Goal: Task Accomplishment & Management: Manage account settings

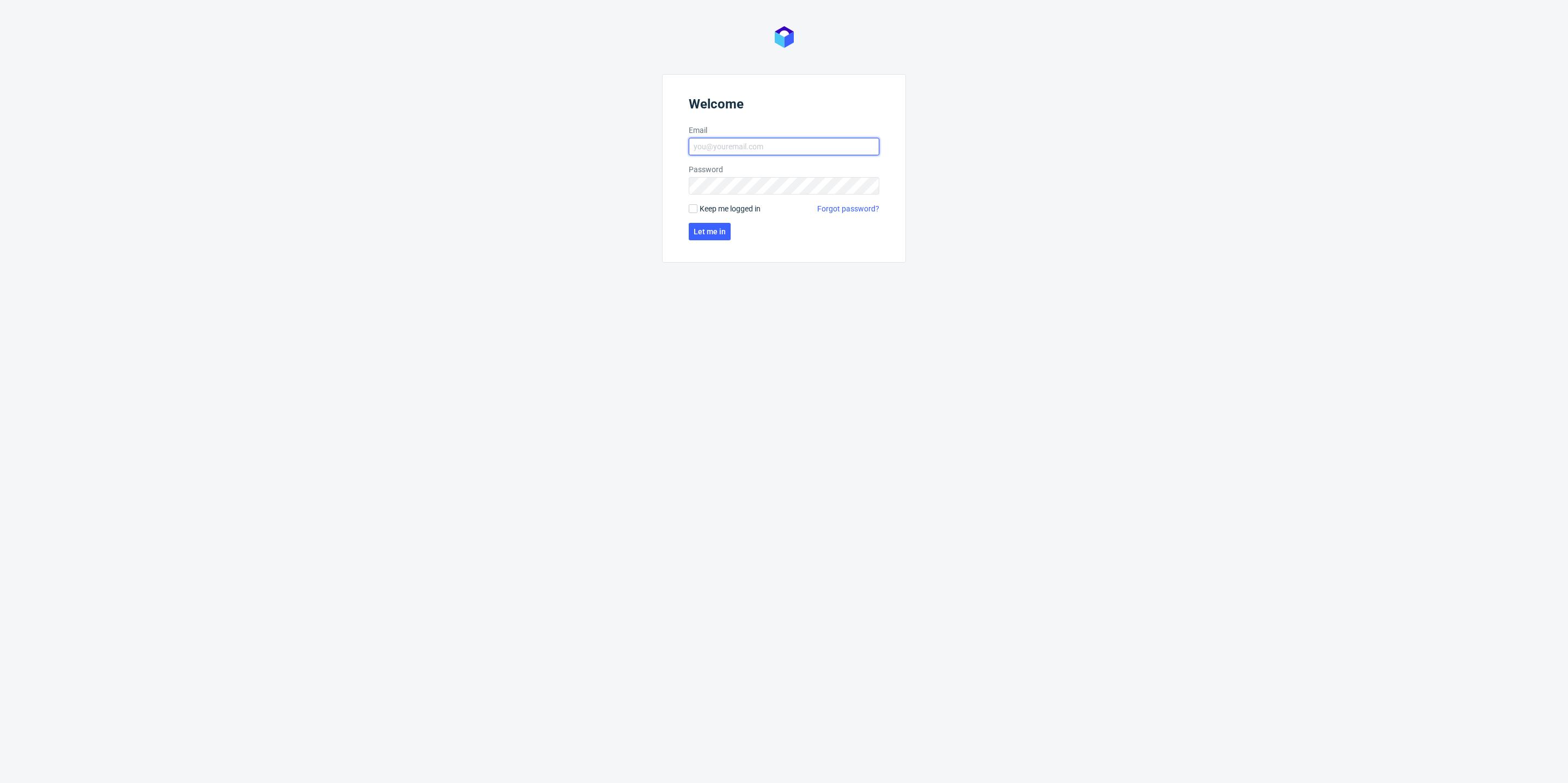
click at [730, 146] on input "Email" at bounding box center [783, 146] width 190 height 18
type input "dominika.hapka@packhelp.com"
click button "Let me in" at bounding box center [709, 232] width 42 height 18
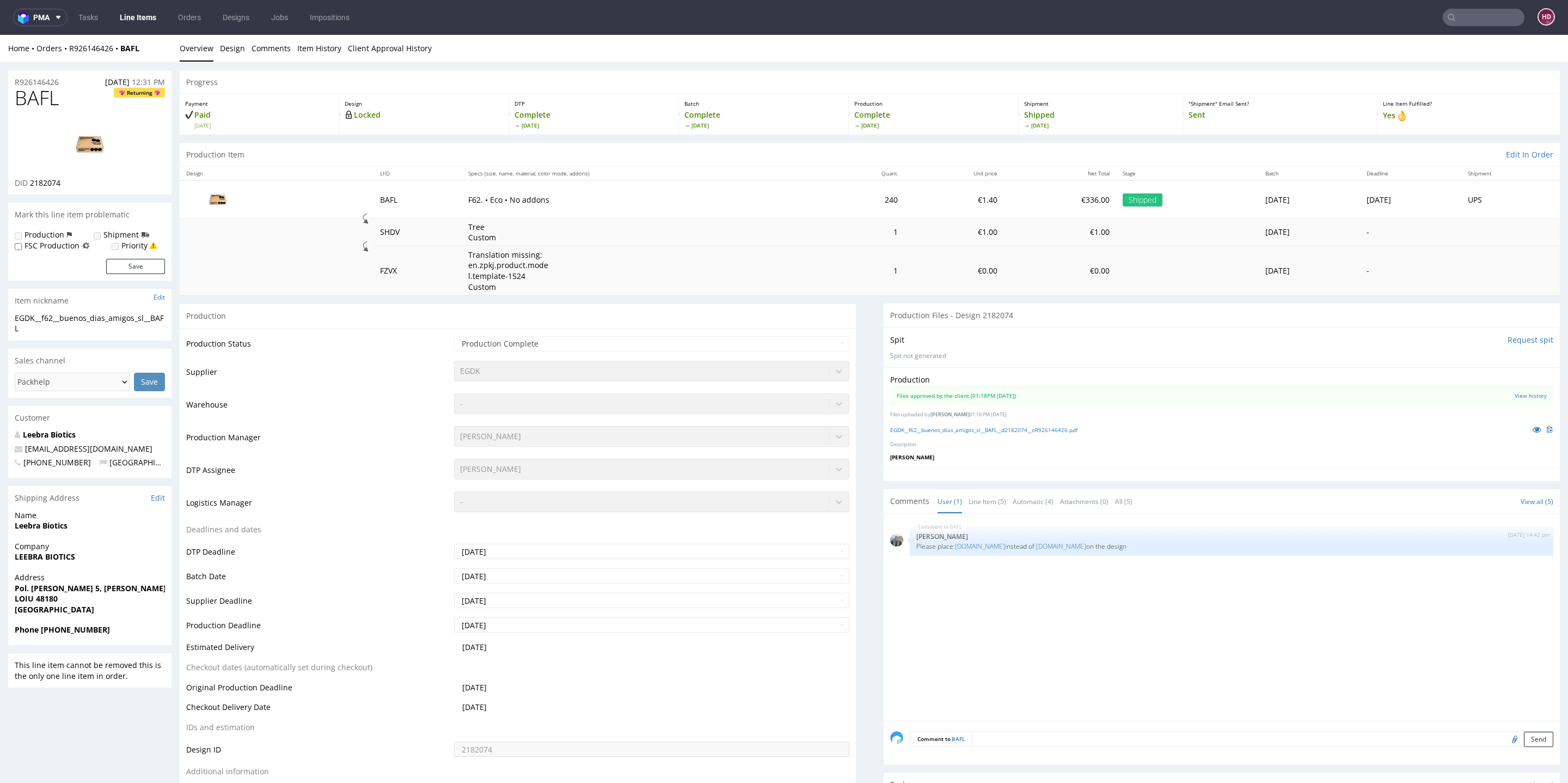
click at [152, 9] on link "Line Items" at bounding box center [138, 18] width 49 height 18
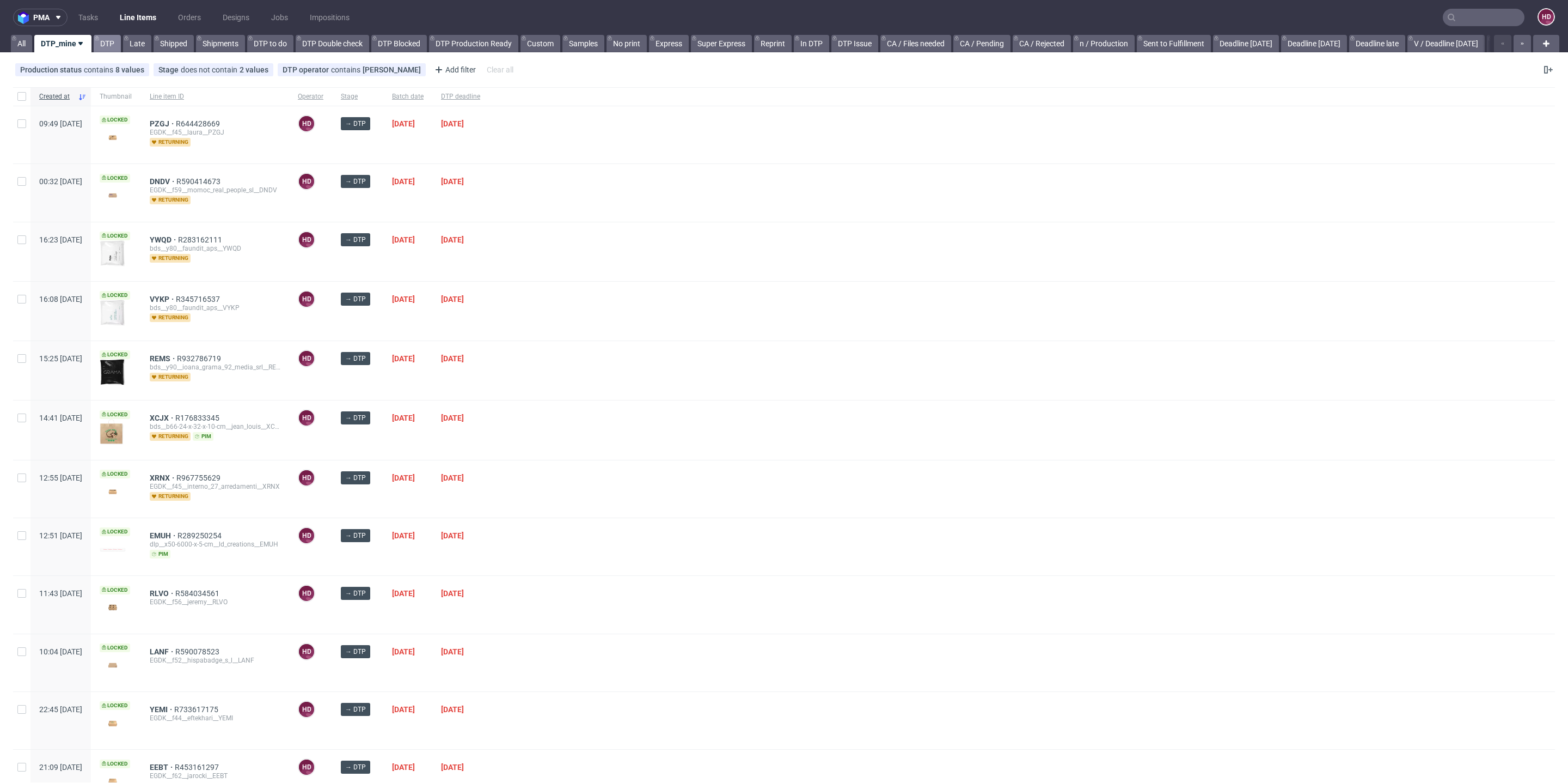
click at [103, 43] on link "DTP" at bounding box center [107, 43] width 27 height 18
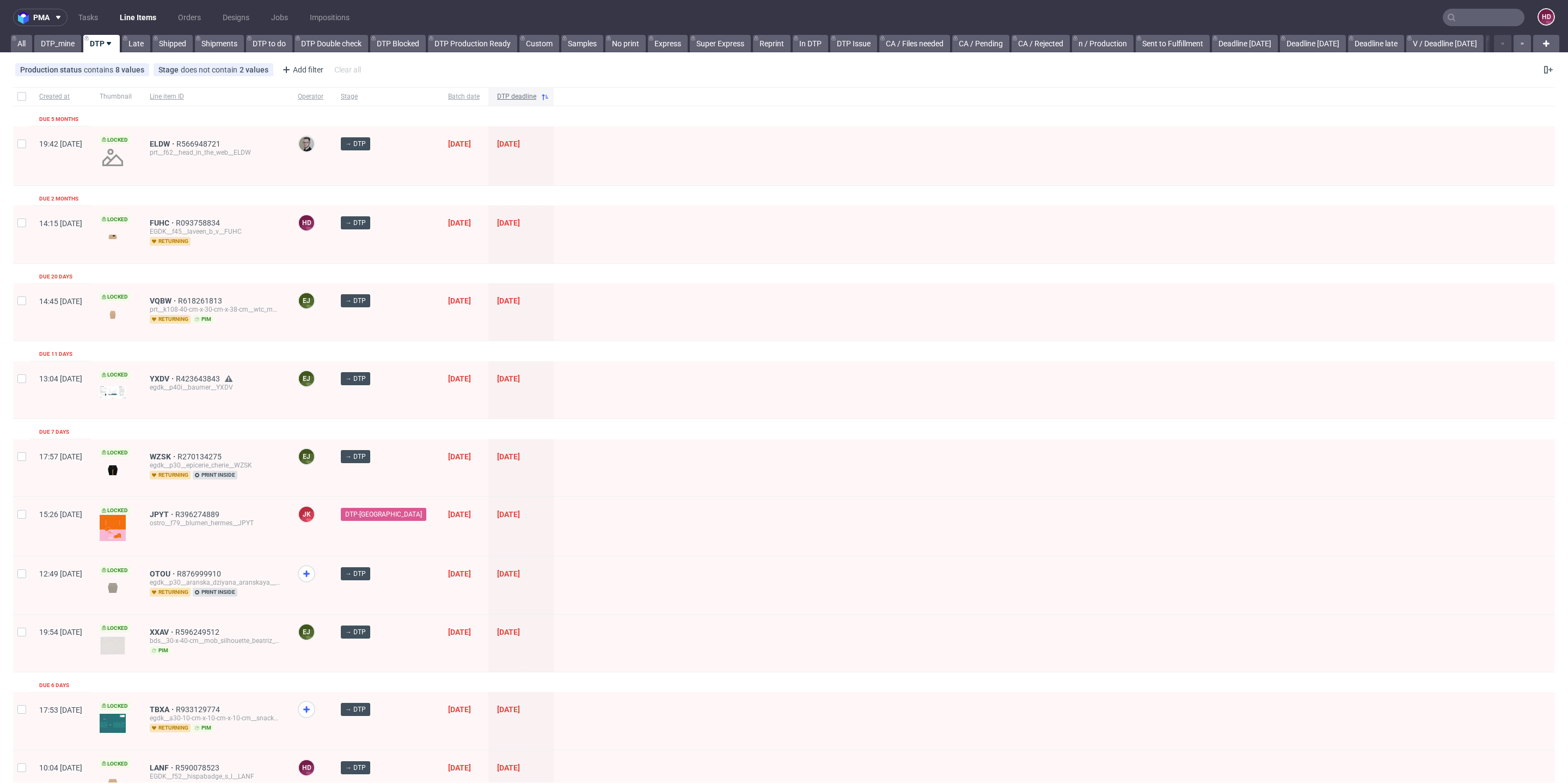
click at [501, 98] on span "DTP deadline" at bounding box center [517, 97] width 39 height 9
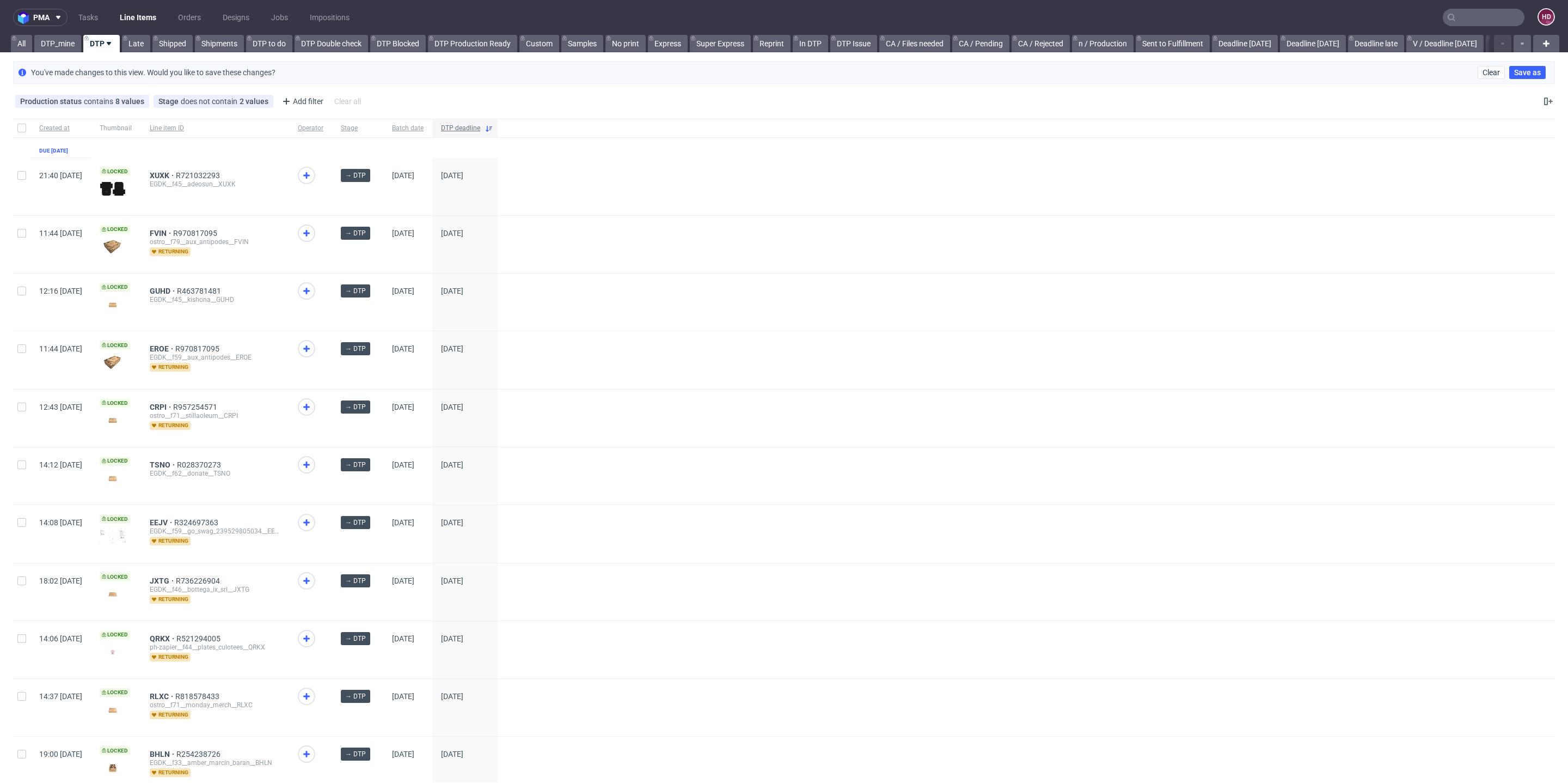
click at [478, 124] on div "DTP deadline" at bounding box center [465, 127] width 65 height 18
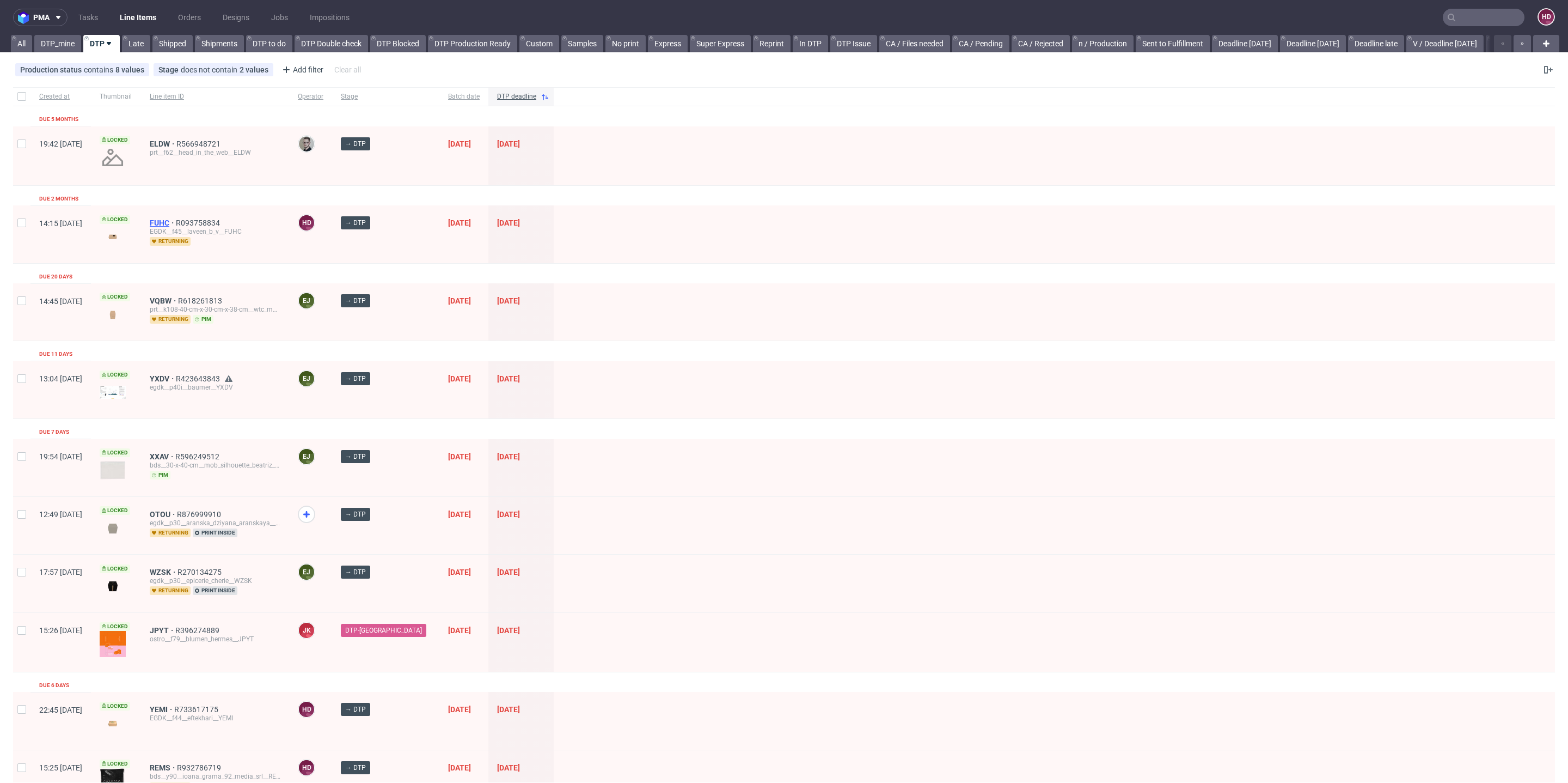
click at [176, 219] on span "FUHC" at bounding box center [163, 222] width 26 height 9
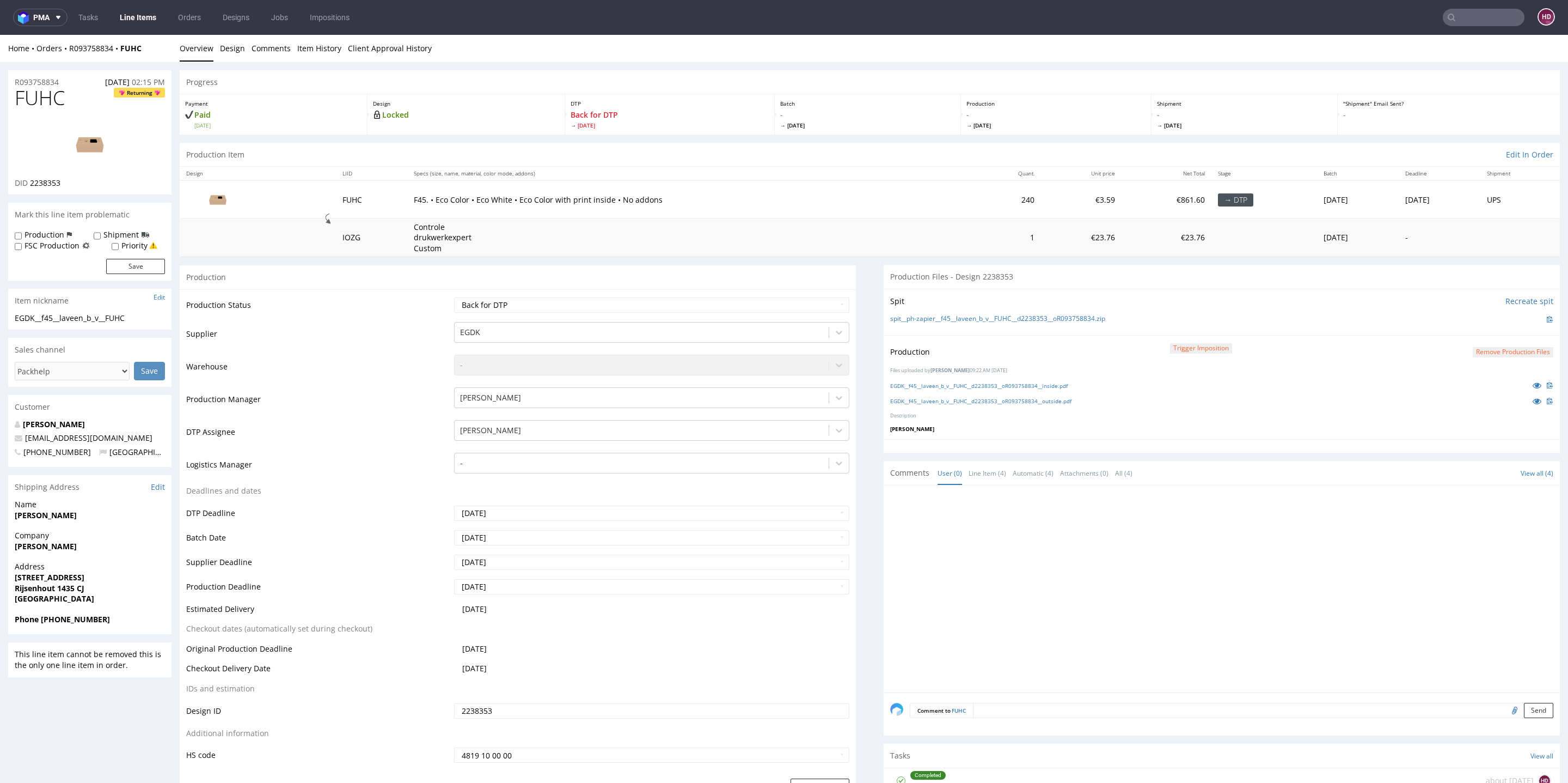
click at [1472, 348] on button "Remove production files" at bounding box center [1512, 352] width 81 height 10
click at [1468, 330] on link "Yes" at bounding box center [1471, 327] width 31 height 16
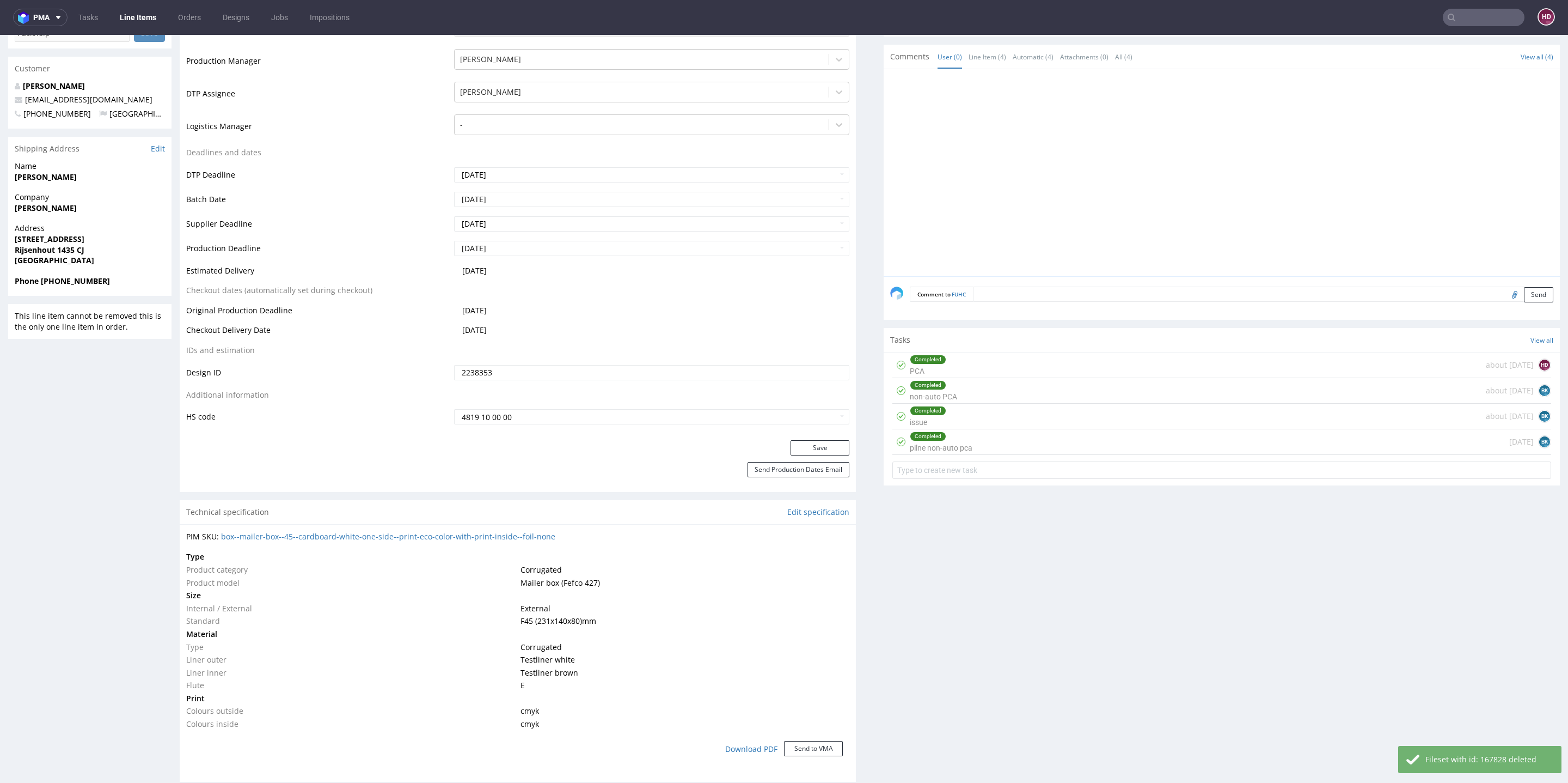
scroll to position [366, 0]
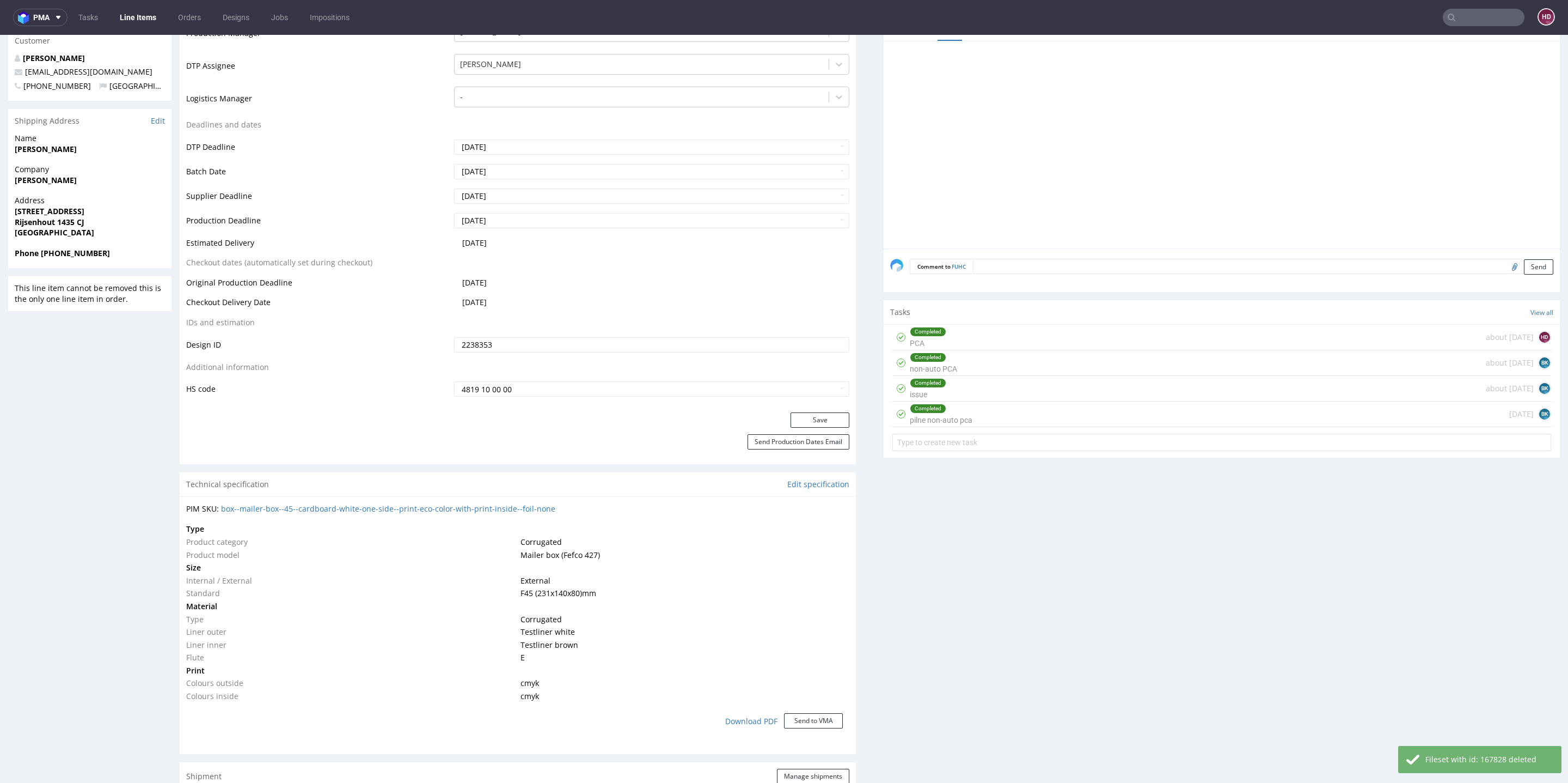
click at [953, 418] on div "Completed pilne non-auto pca" at bounding box center [941, 414] width 62 height 25
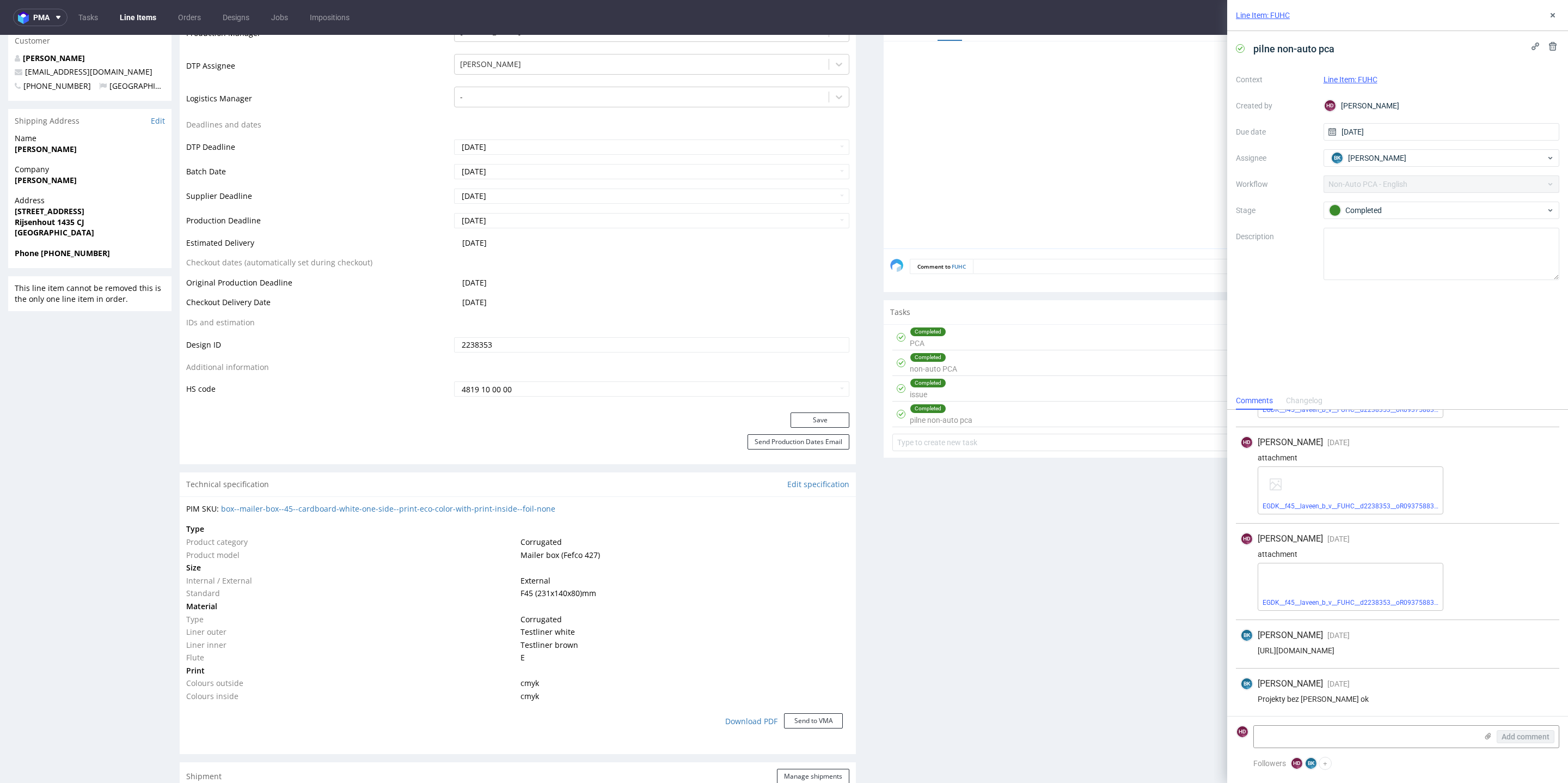
scroll to position [411, 0]
click at [1284, 743] on textarea at bounding box center [1365, 736] width 223 height 22
type textarea "c"
type textarea "super, dzięki!"
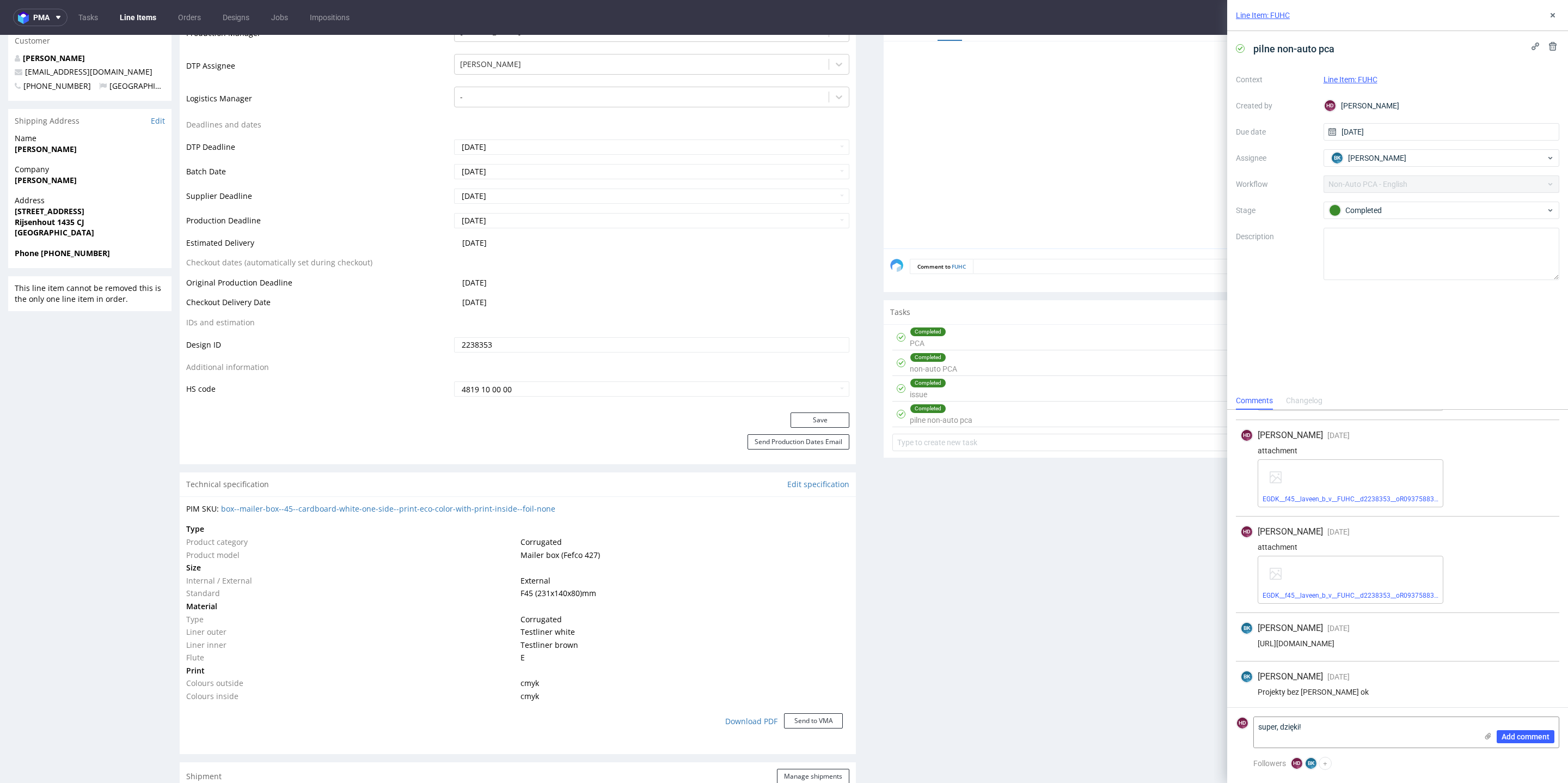
drag, startPoint x: 1509, startPoint y: 738, endPoint x: 1514, endPoint y: 711, distance: 27.5
click at [1509, 738] on span "Add comment" at bounding box center [1525, 736] width 48 height 7
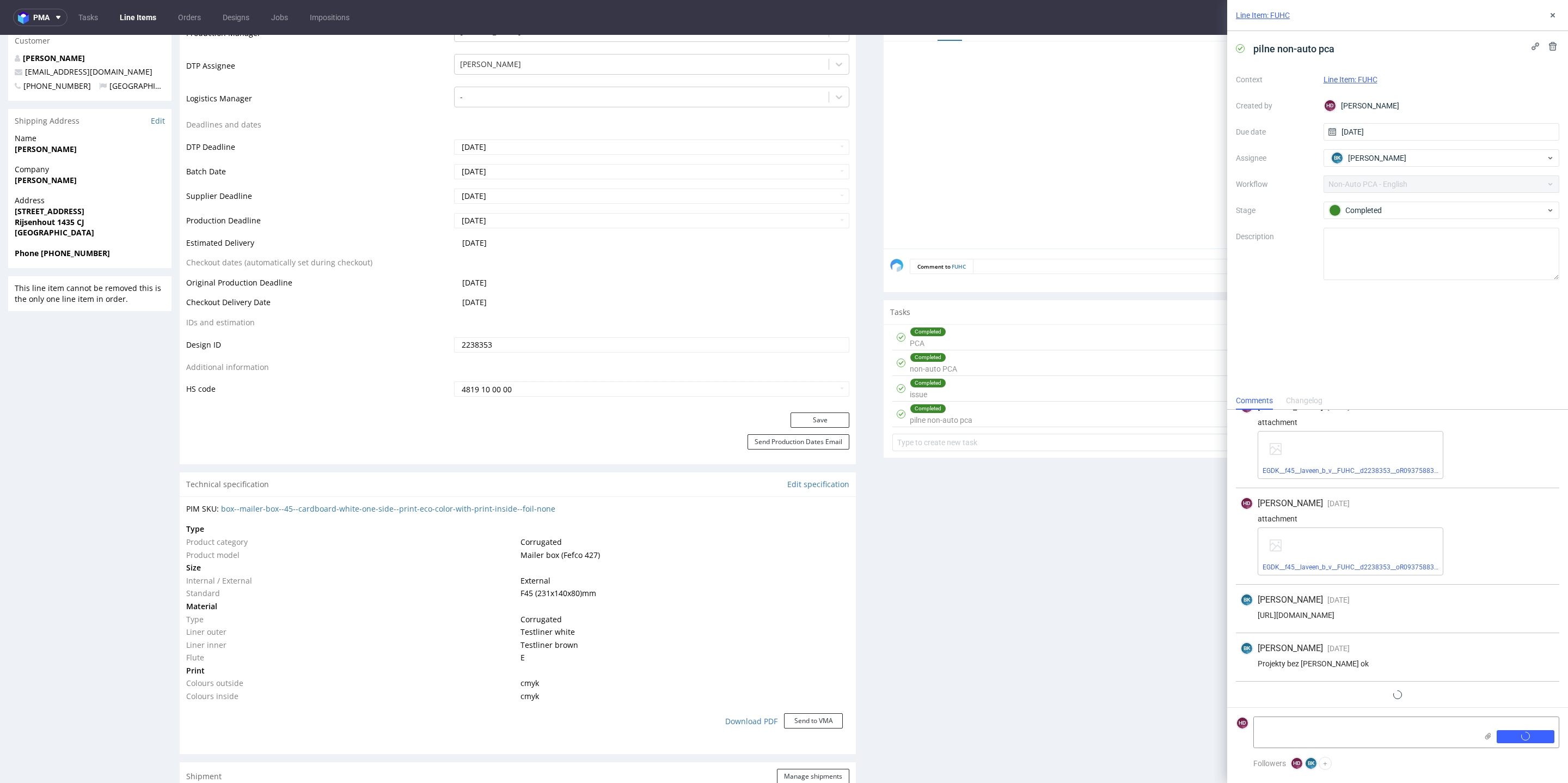
scroll to position [459, 0]
click at [1553, 9] on button at bounding box center [1552, 15] width 13 height 13
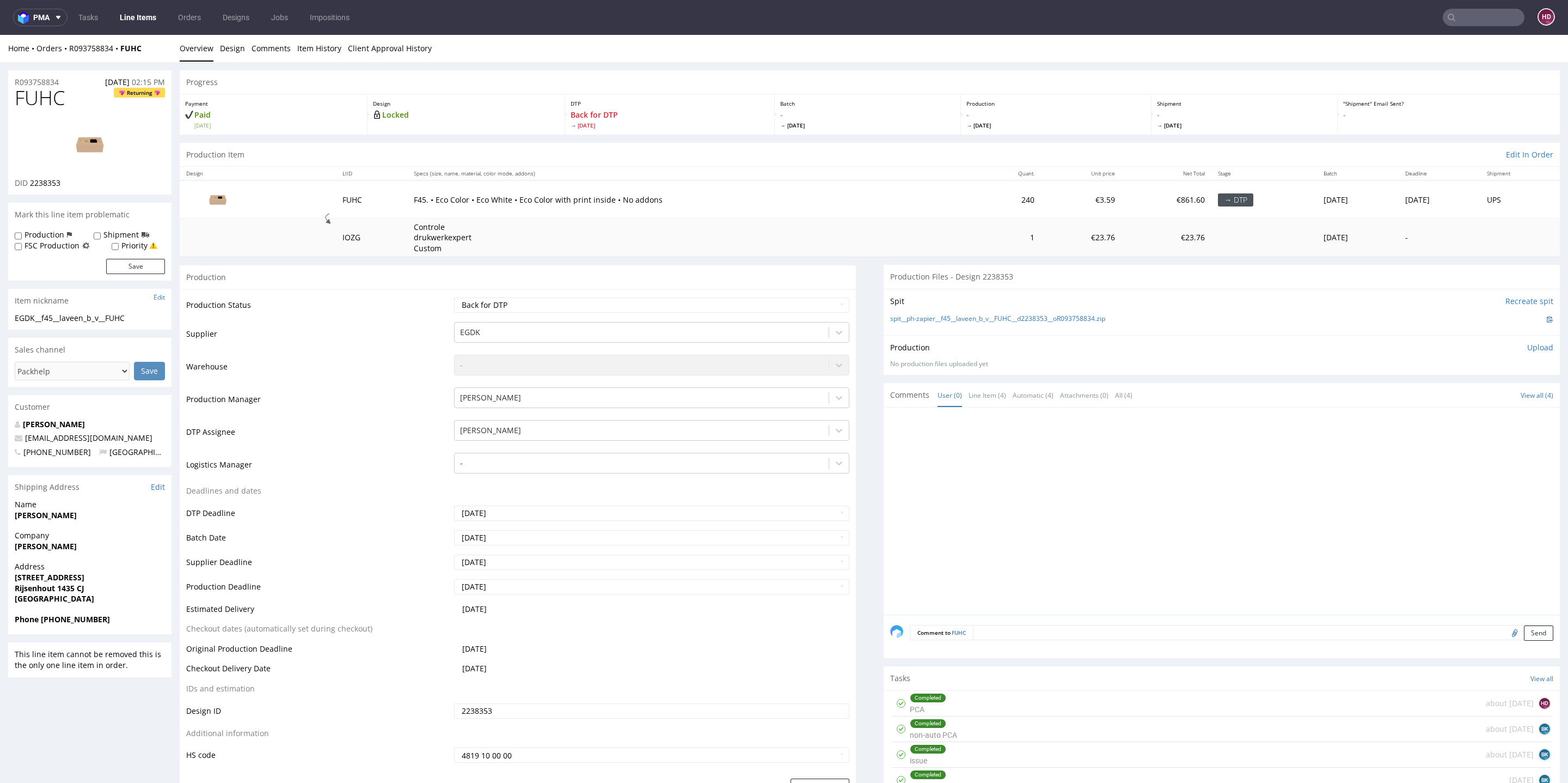
click at [1527, 348] on p "Upload" at bounding box center [1540, 348] width 26 height 11
click at [1453, 404] on div "Production Upload No production files uploaded yet Description (optional) Add f…" at bounding box center [1222, 373] width 676 height 76
click at [1449, 397] on div "Add files" at bounding box center [1476, 397] width 54 height 16
type input "C:\fakepath\EGDK__f45__laveen_b_v__FUHC__d2238353__oR093758834__inside.pdf"
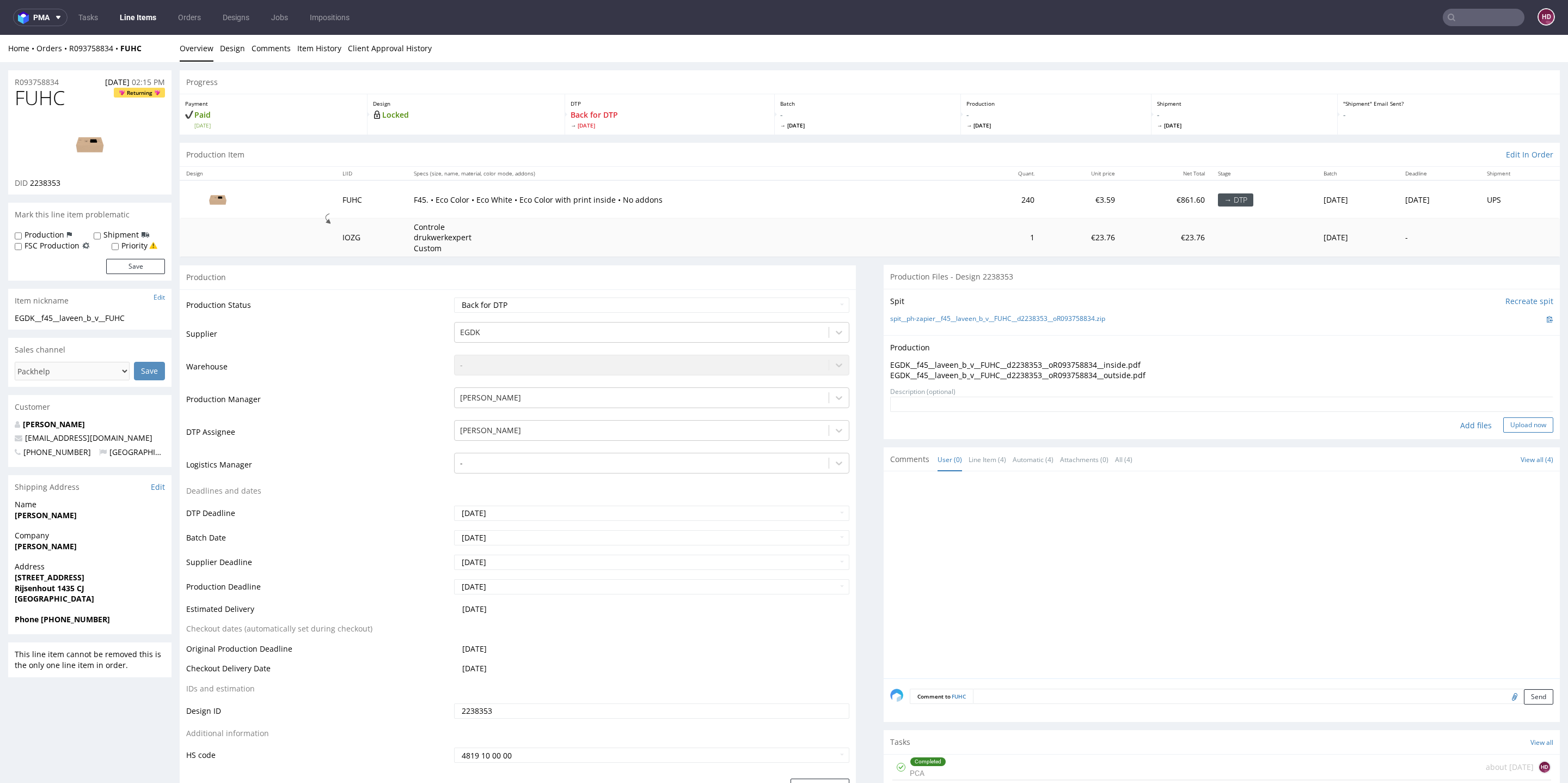
click at [1503, 423] on button "Upload now" at bounding box center [1528, 424] width 50 height 15
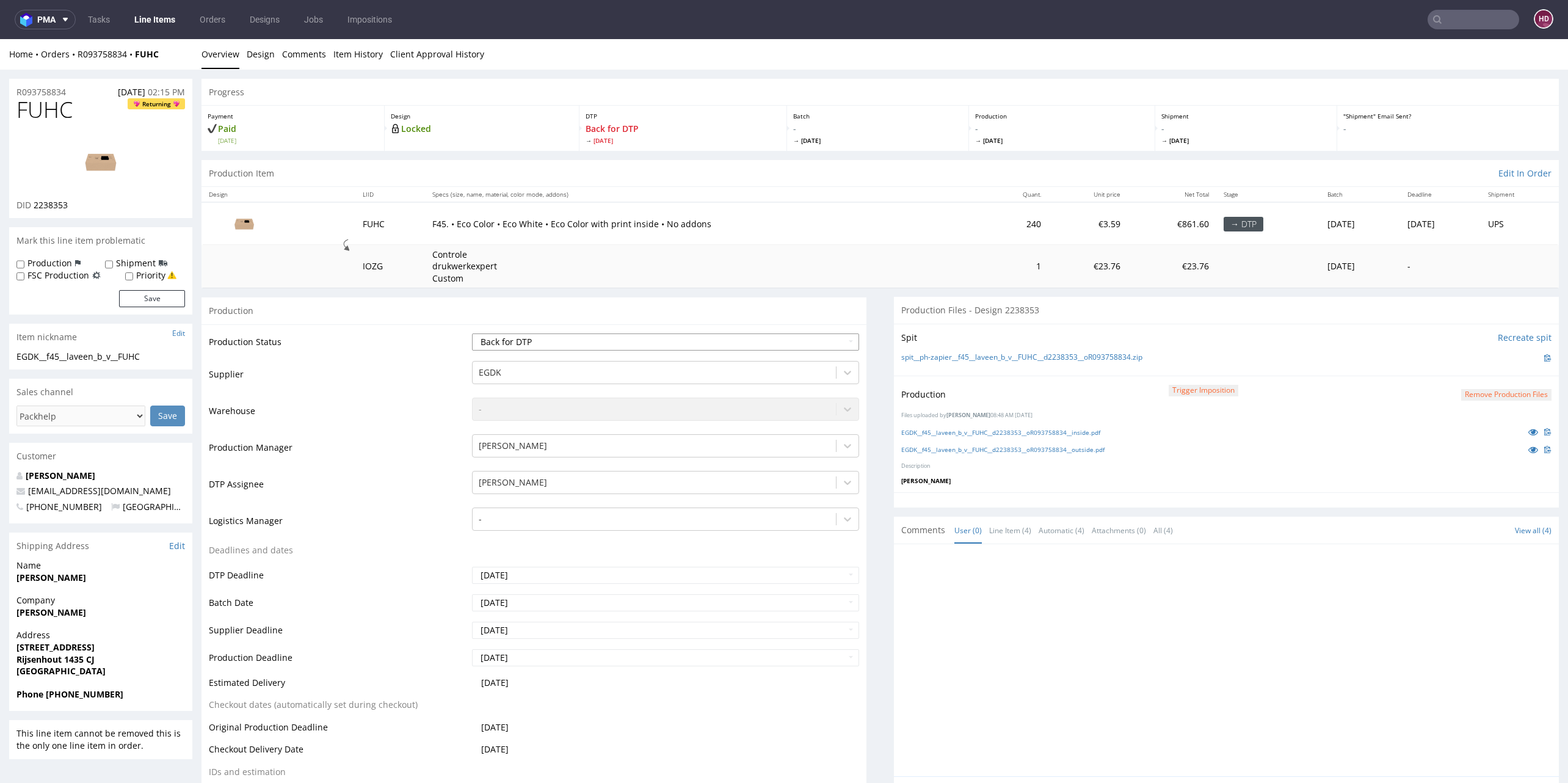
click at [661, 344] on select "Waiting for Artwork Waiting for Diecut Waiting for Mockup Waiting for DTP Waiti…" at bounding box center [665, 342] width 387 height 17
select select "dtp_production_ready"
click at [472, 334] on select "Waiting for Artwork Waiting for Diecut Waiting for Mockup Waiting for DTP Waiti…" at bounding box center [665, 342] width 387 height 17
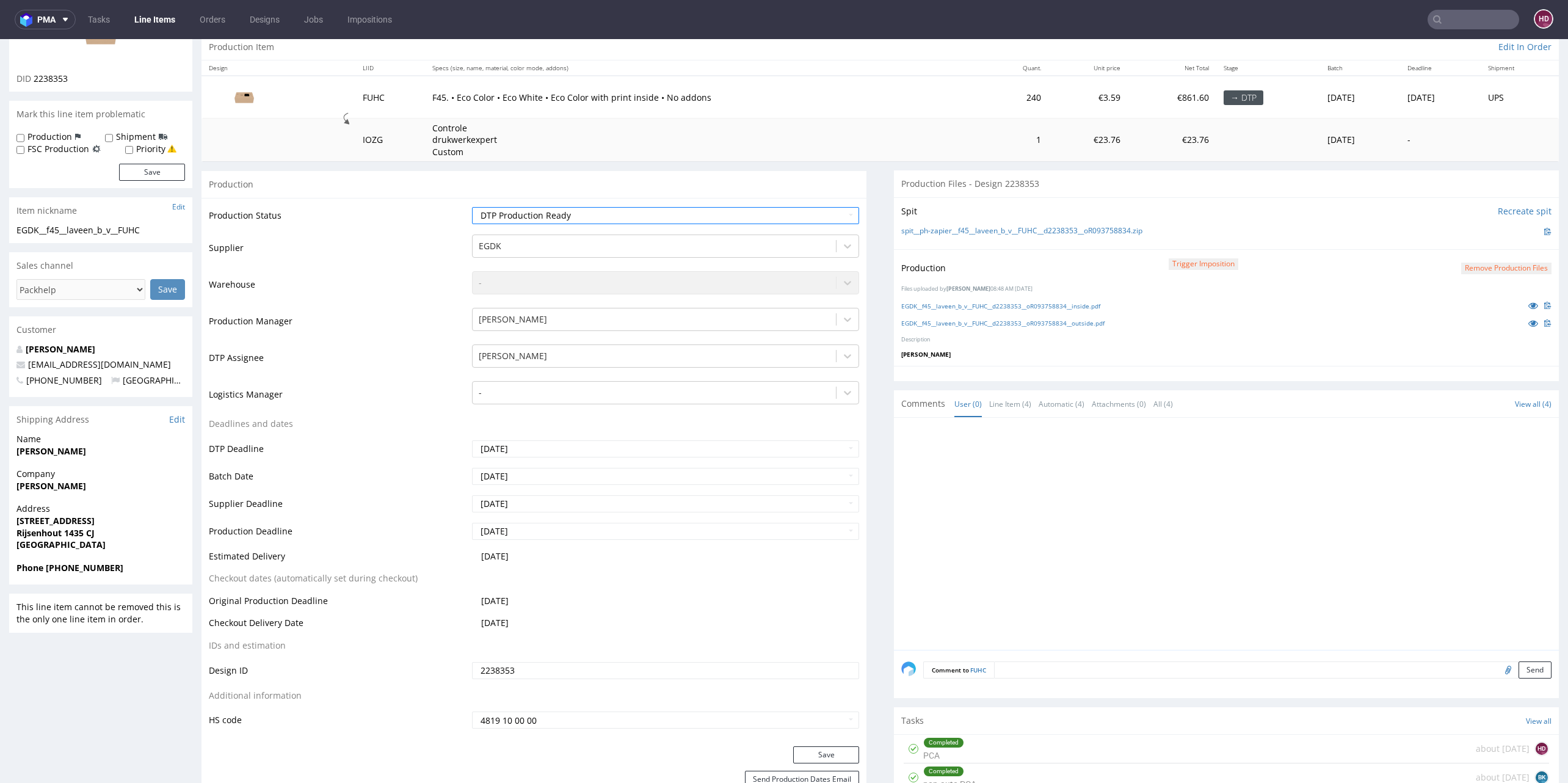
scroll to position [264, 0]
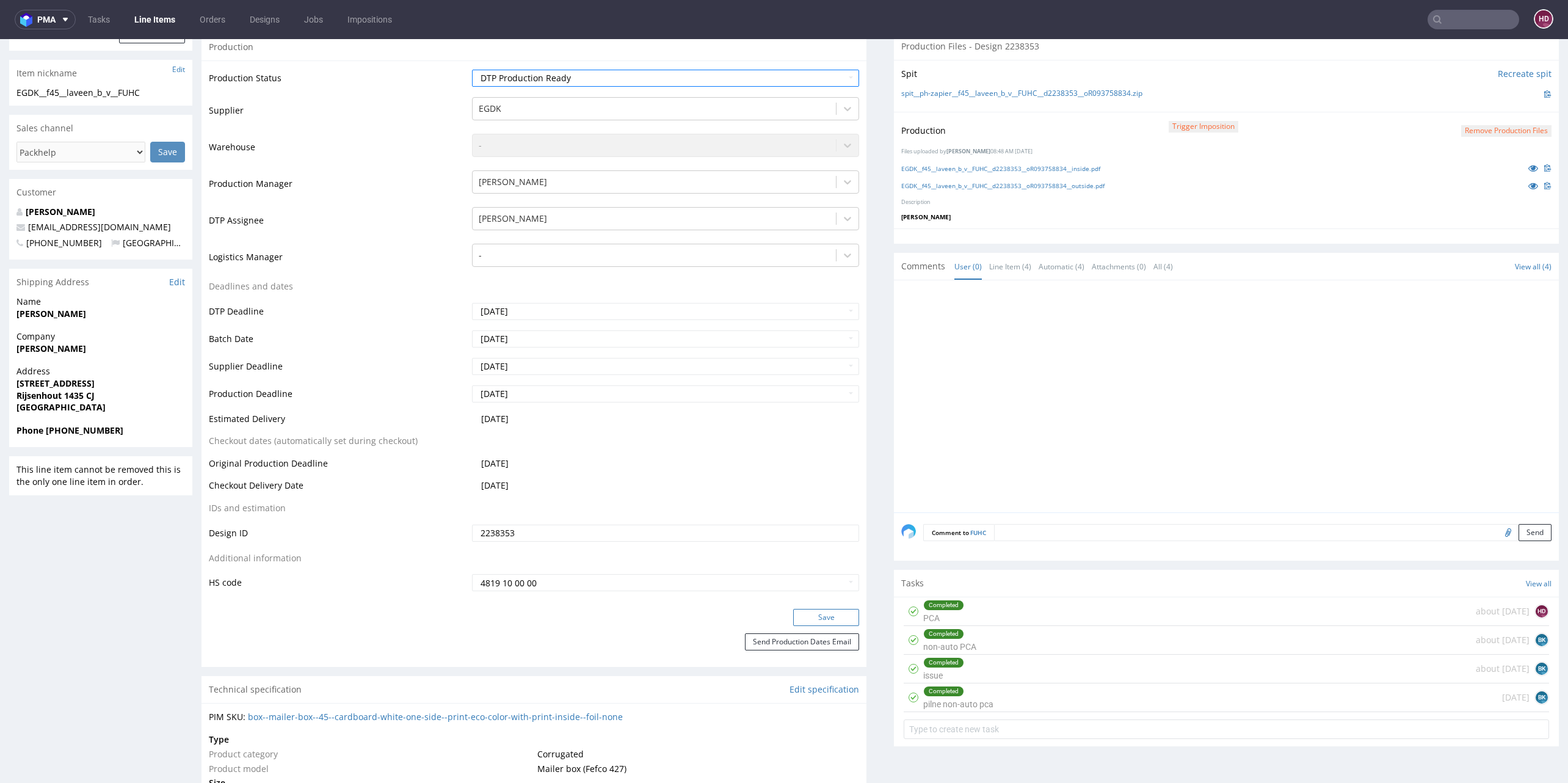
click at [819, 609] on button "Save" at bounding box center [826, 617] width 66 height 17
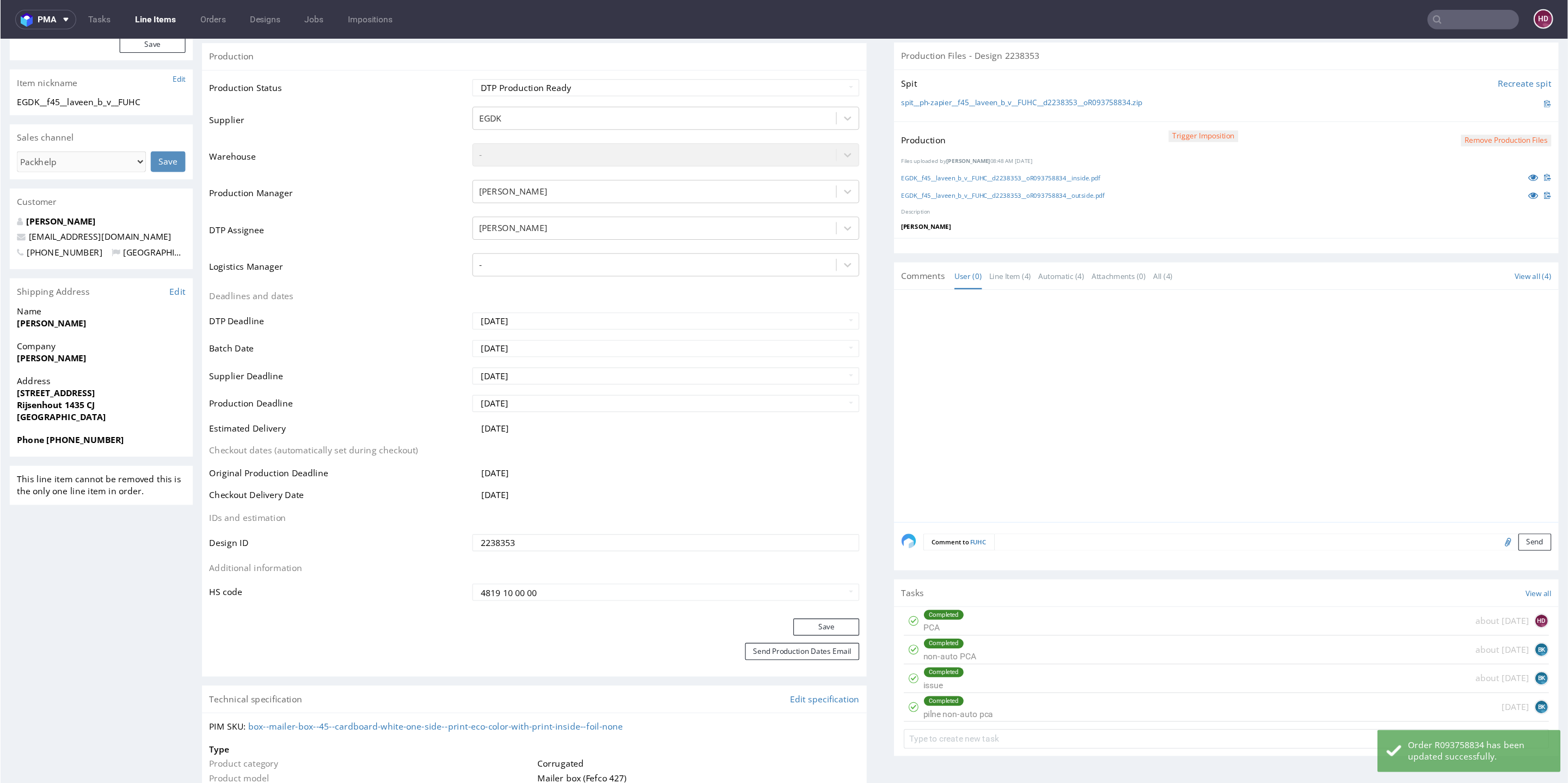
scroll to position [247, 0]
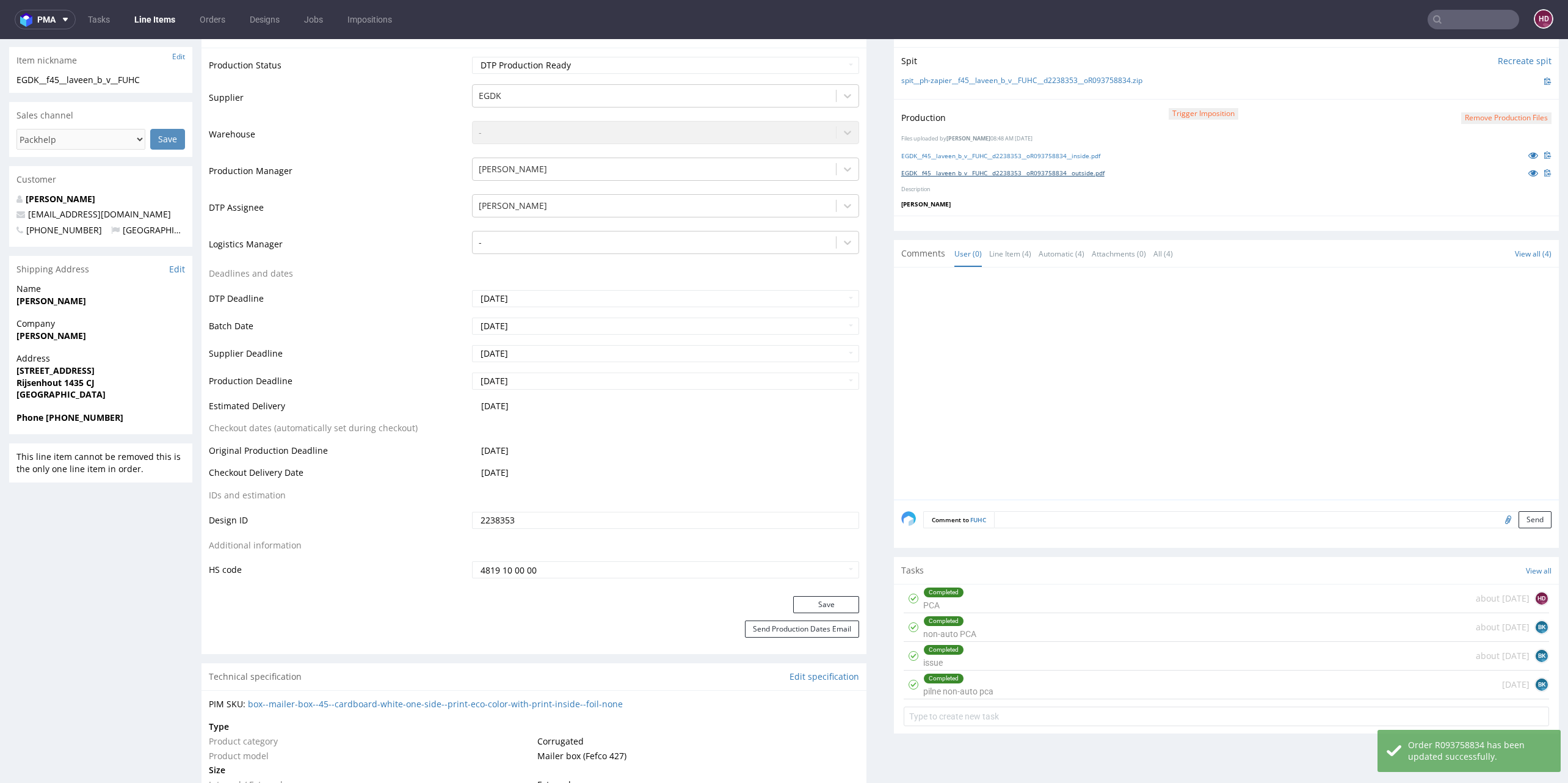
click at [961, 172] on link "EGDK__f45__laveen_b_v__FUHC__d2238353__oR093758834__outside.pdf" at bounding box center [1003, 173] width 204 height 8
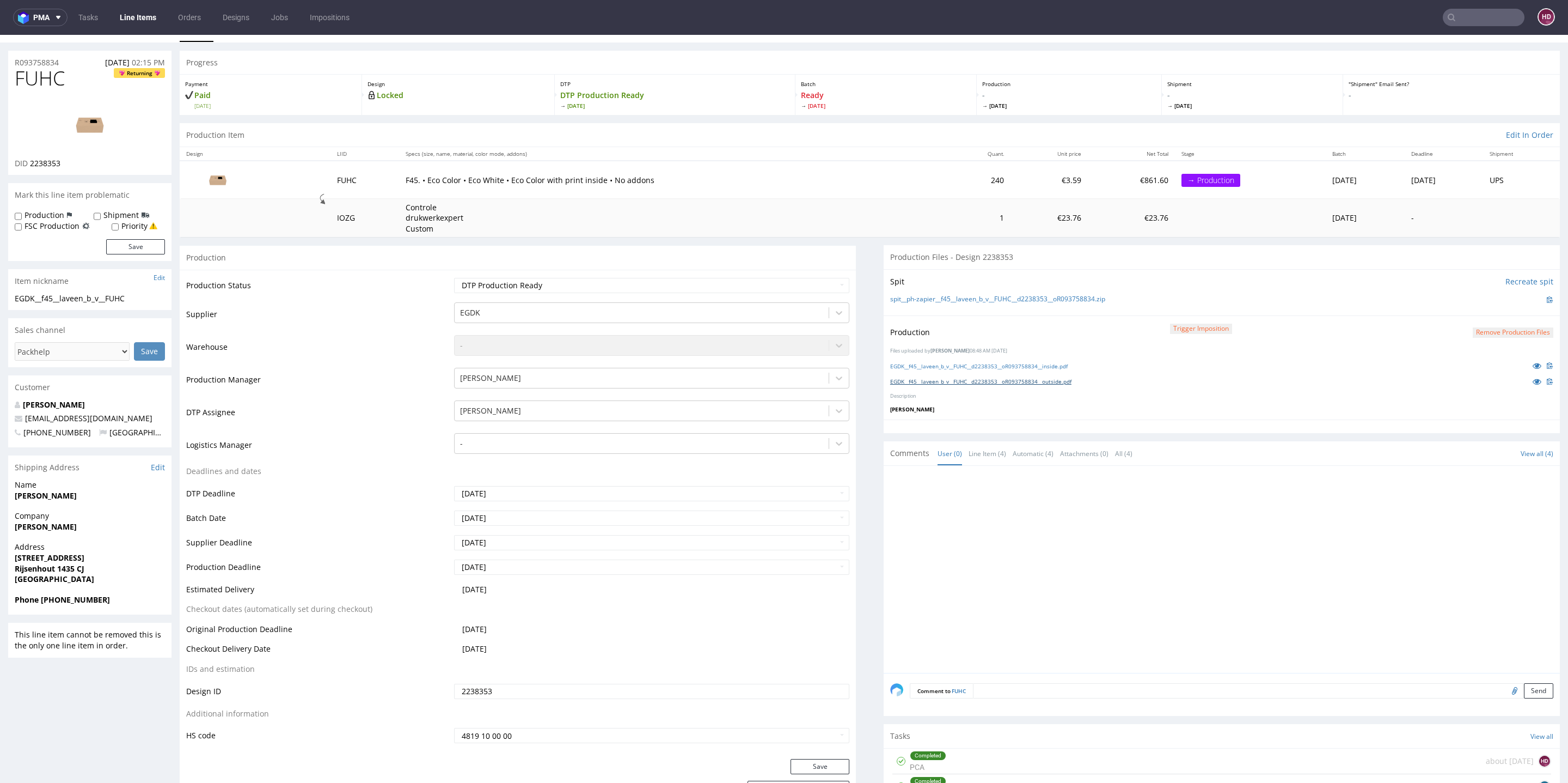
scroll to position [0, 0]
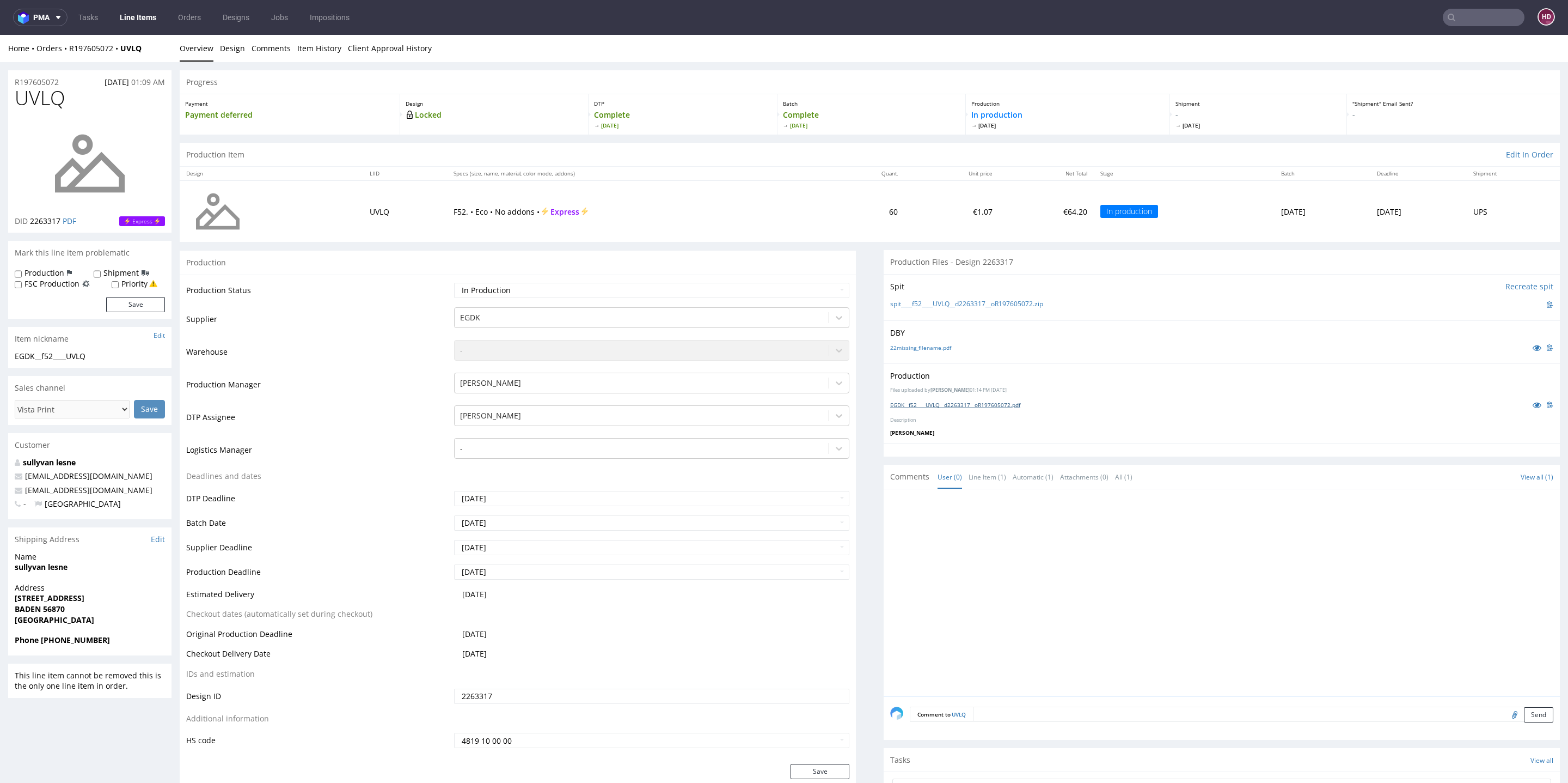
click at [953, 403] on link "EGDK__f52____UVLQ__d2263317__oR197605072.pdf" at bounding box center [955, 404] width 130 height 7
click at [890, 344] on link "22missing_filename.pdf" at bounding box center [921, 347] width 61 height 7
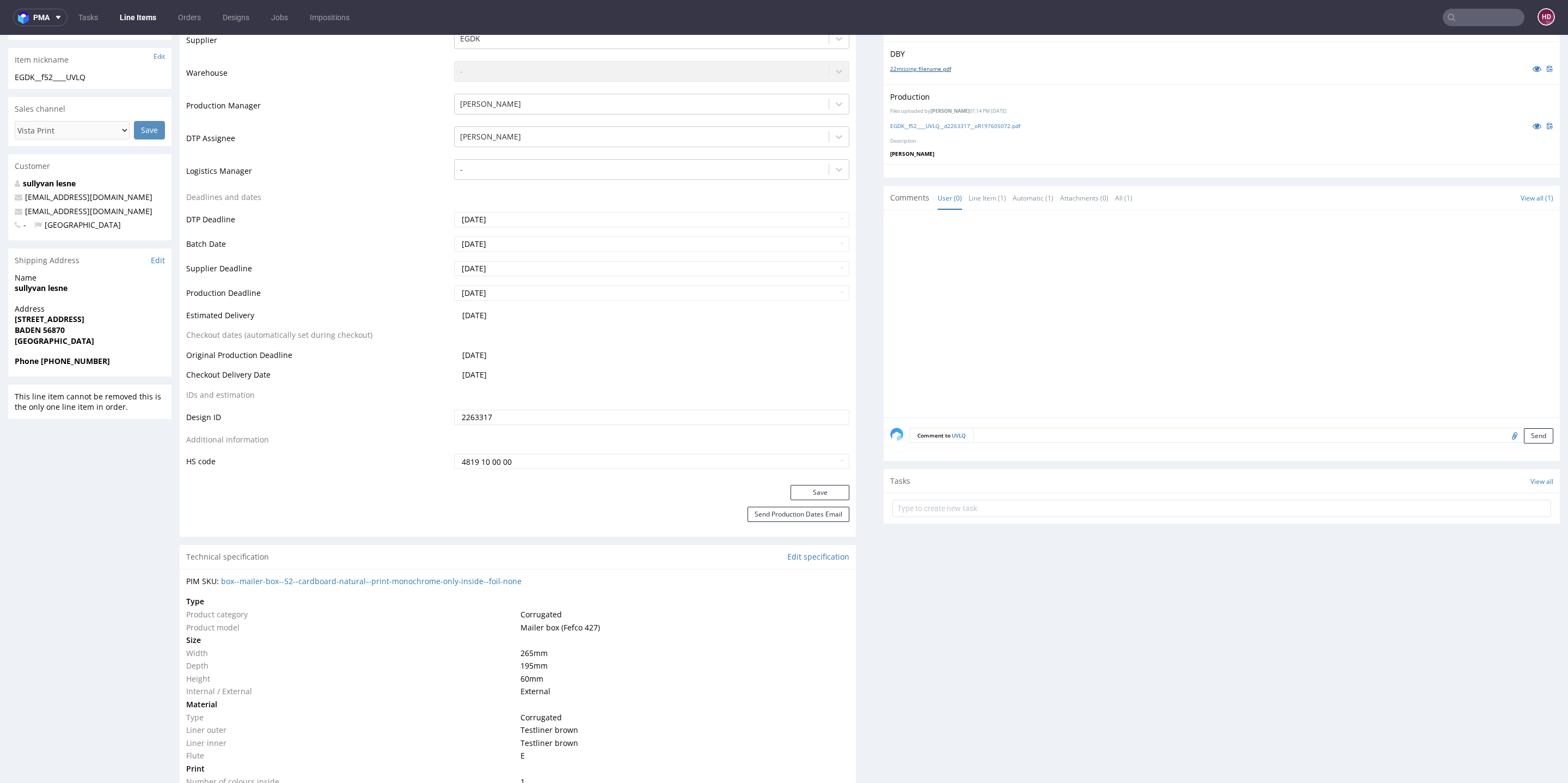
scroll to position [346, 0]
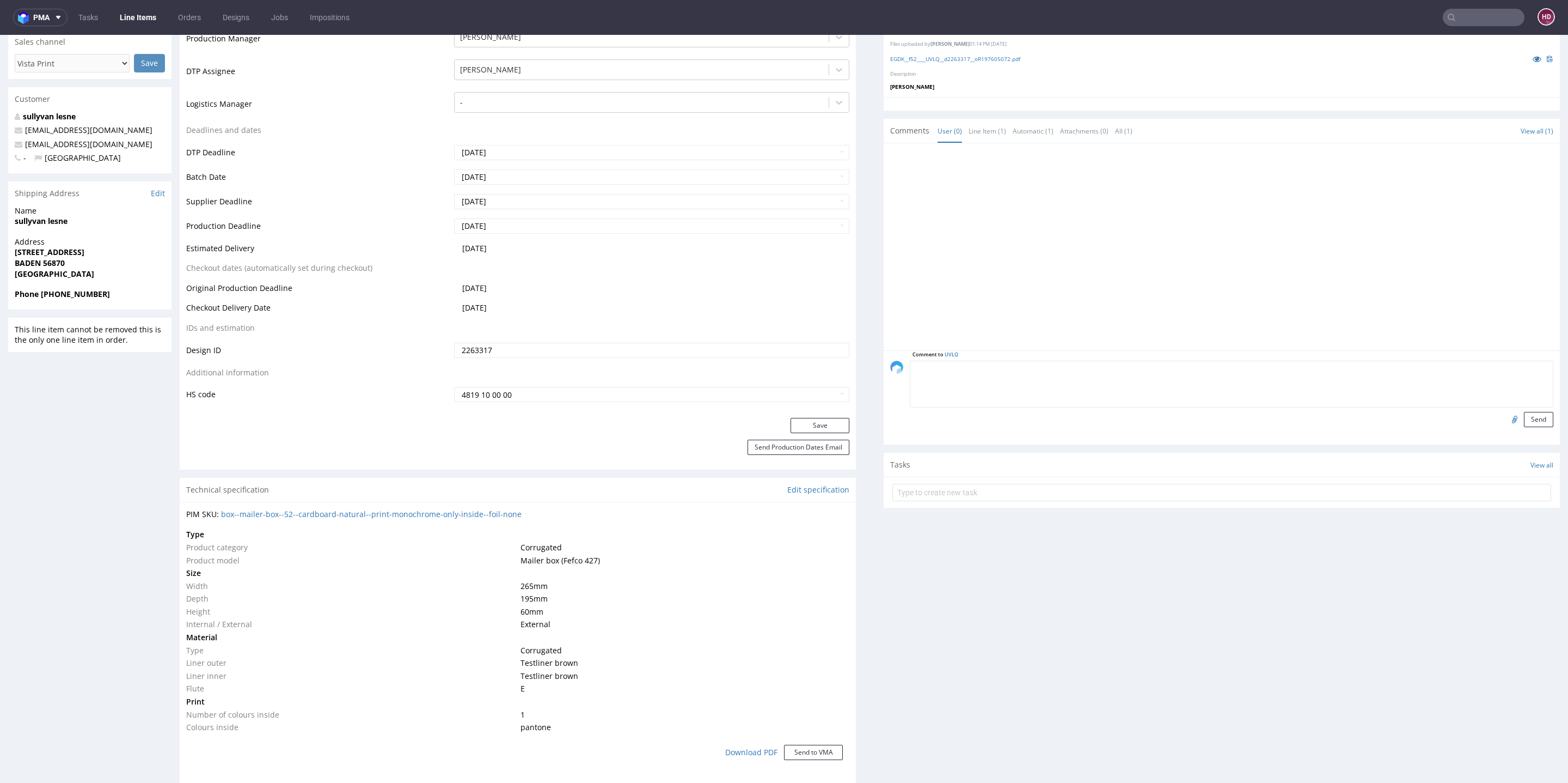
click at [1056, 366] on textarea at bounding box center [1232, 384] width 644 height 47
type textarea "Egdk wykrojnik się zgadza, wrzucam raz jeszcze"
click at [1398, 417] on input "file" at bounding box center [1513, 418] width 15 height 14
type input "C:\fakepath\EGDK__f52____UVLQ__d2263317__oR197605072.pdf"
click at [1398, 415] on button "Send" at bounding box center [1538, 419] width 29 height 15
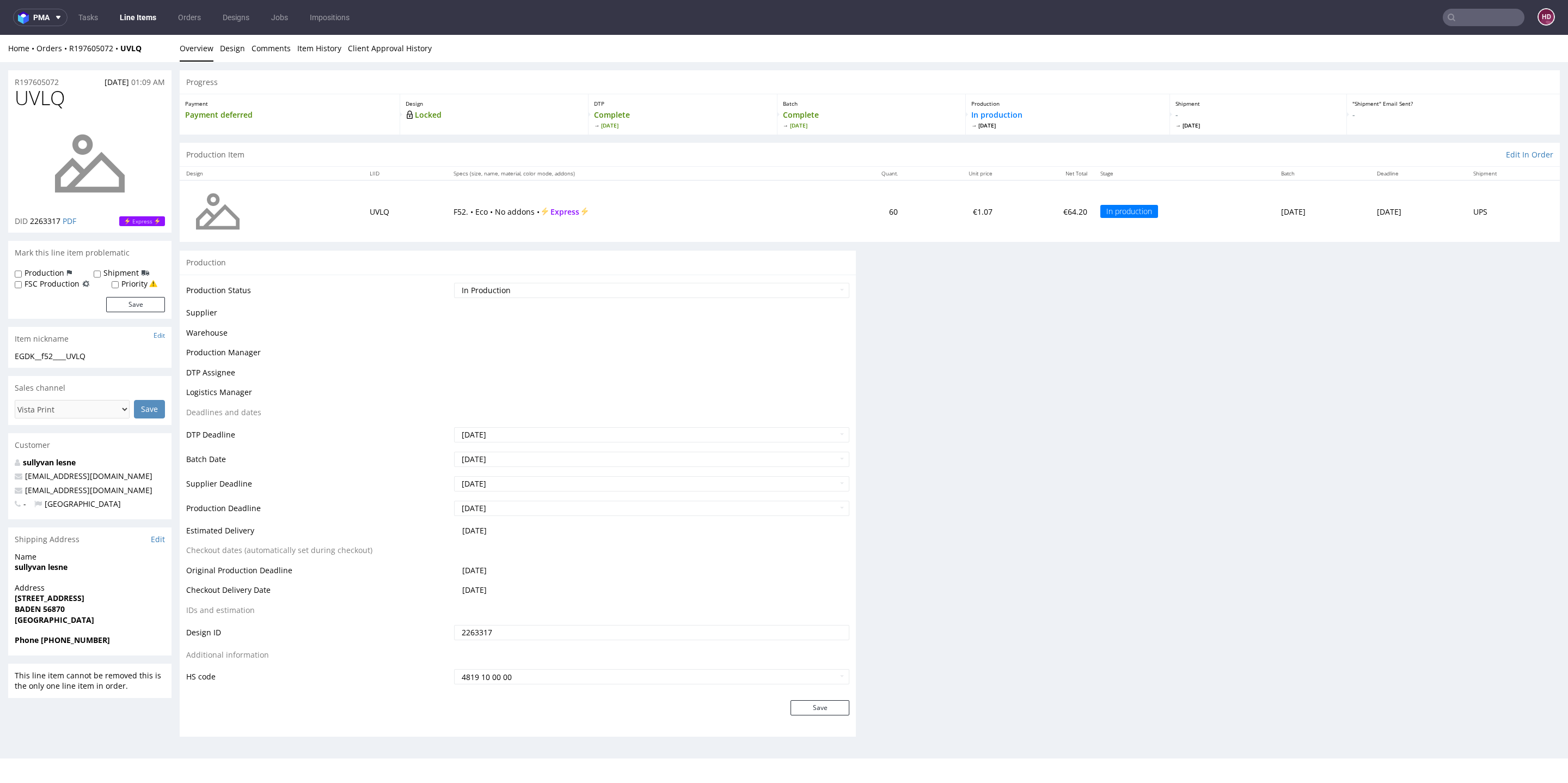
scroll to position [0, 0]
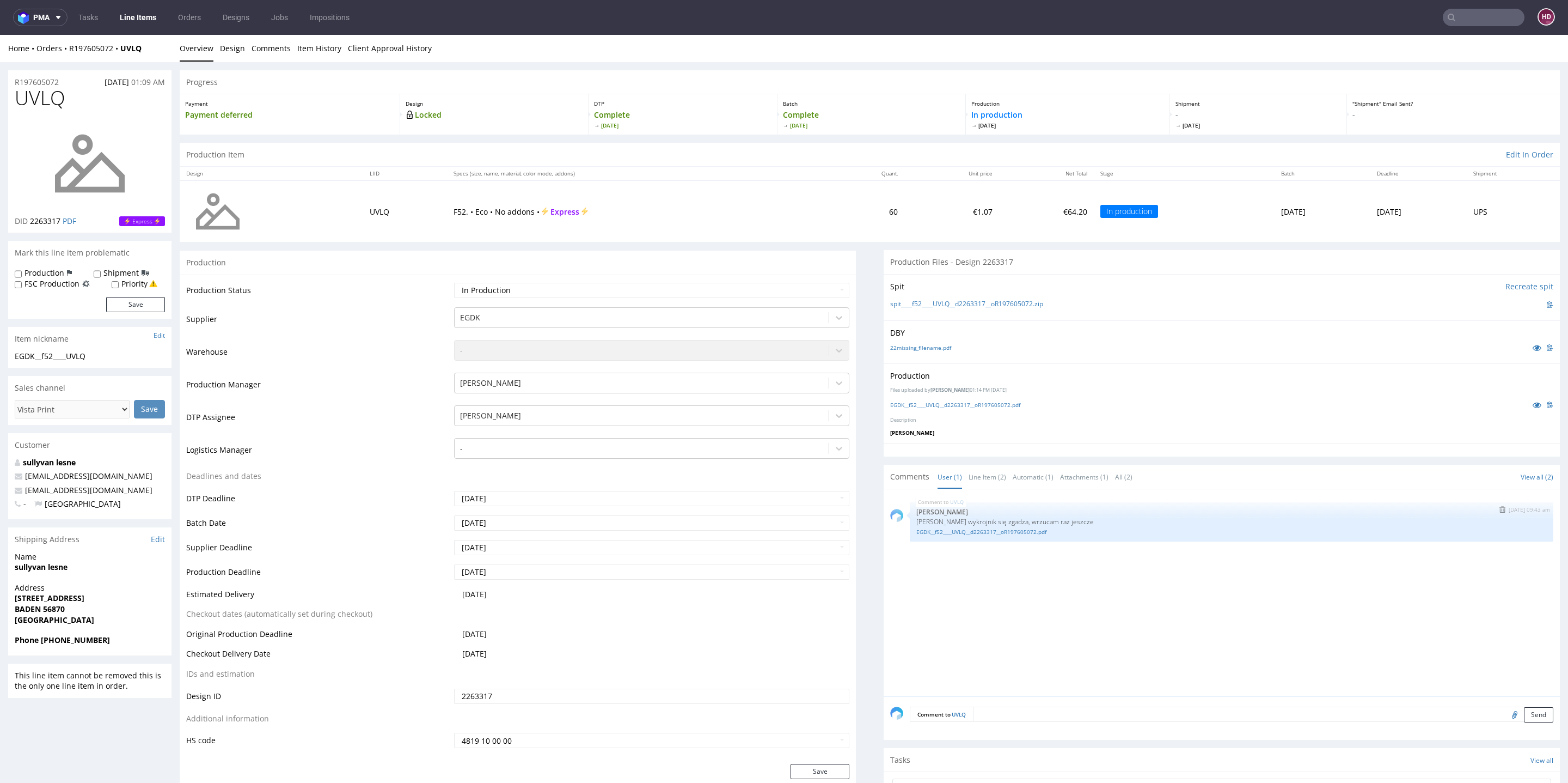
click at [932, 525] on div "EGDK__f52____UVLQ__d2263317__oR197605072.pdf" at bounding box center [1231, 530] width 630 height 10
click at [932, 531] on link "EGDK__f52____UVLQ__d2263317__oR197605072.pdf" at bounding box center [1231, 532] width 630 height 8
click at [147, 16] on link "Line Items" at bounding box center [138, 18] width 49 height 18
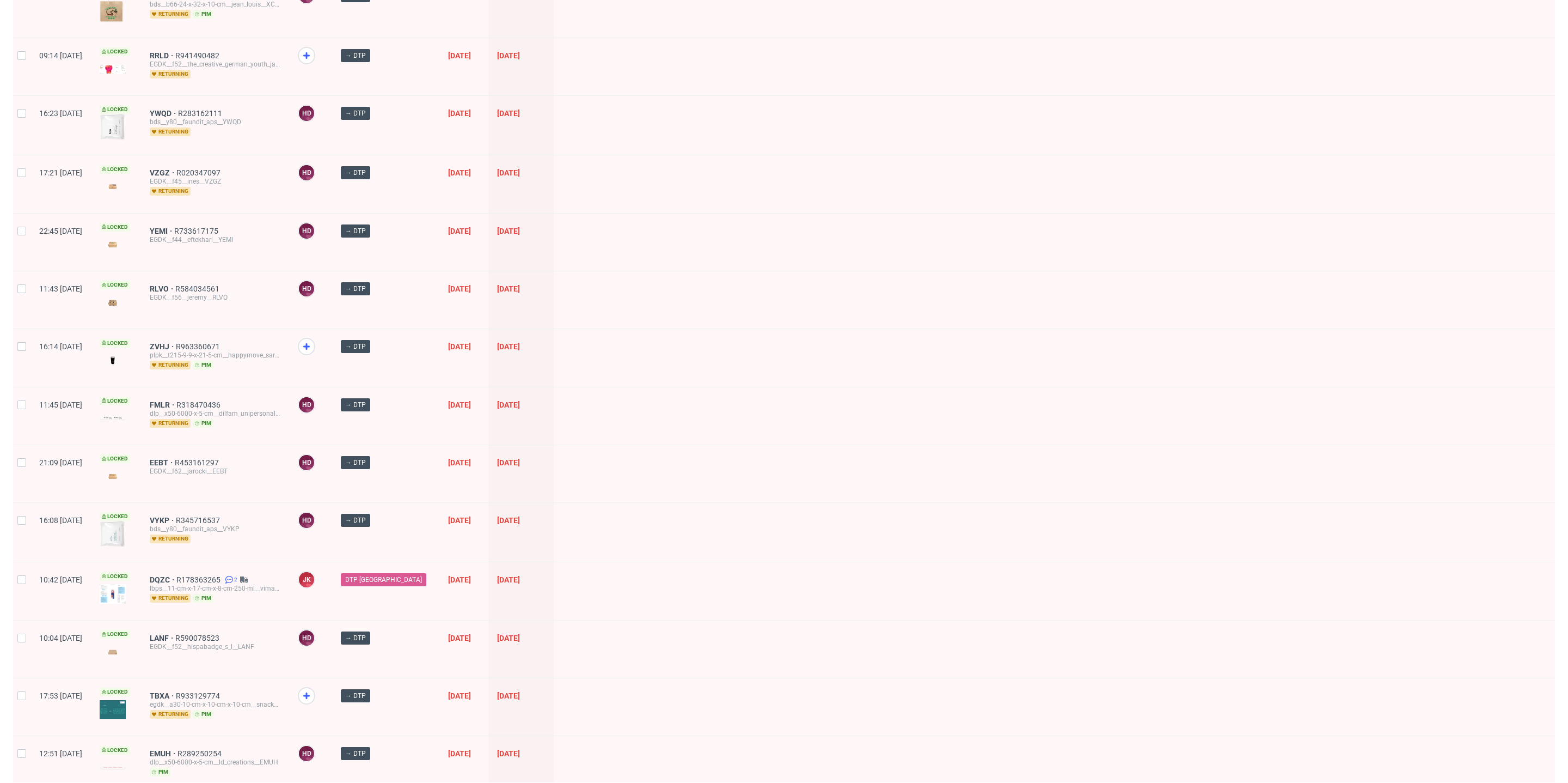
scroll to position [755, 0]
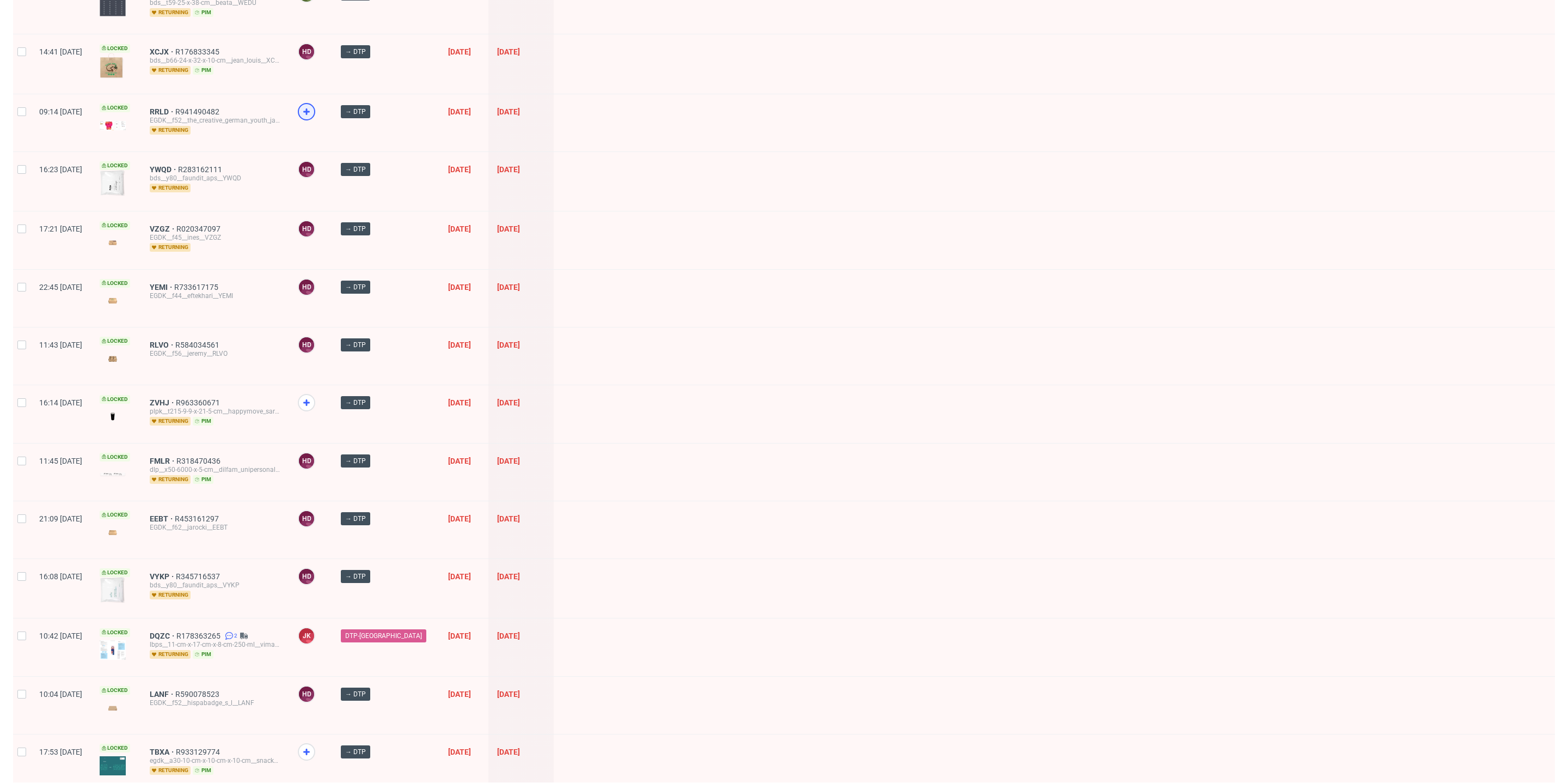
click at [310, 108] on use at bounding box center [307, 112] width 7 height 7
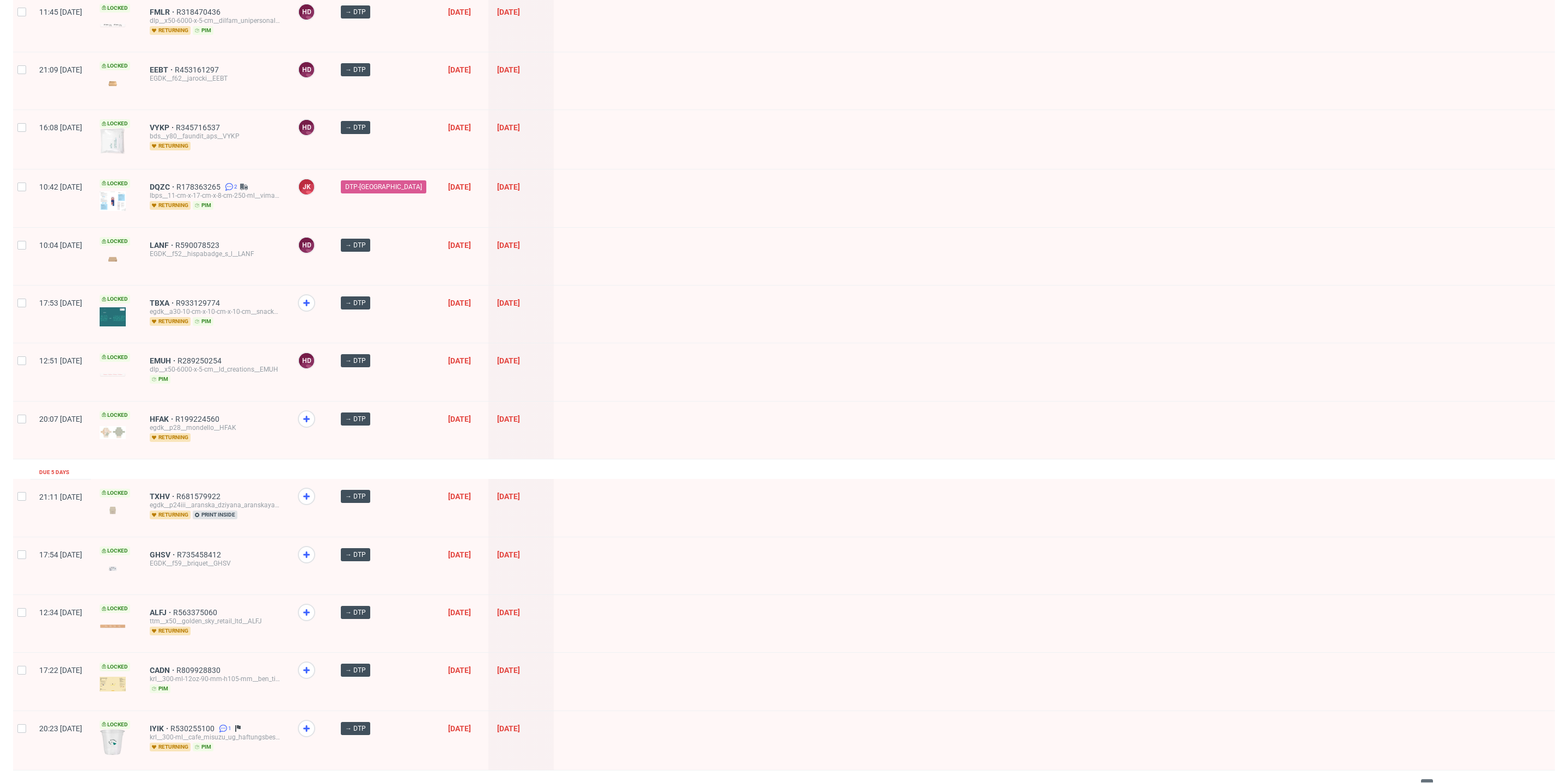
scroll to position [1203, 0]
click at [323, 547] on span at bounding box center [311, 565] width 26 height 35
click at [313, 549] on icon at bounding box center [306, 555] width 13 height 13
click at [313, 607] on icon at bounding box center [306, 613] width 13 height 13
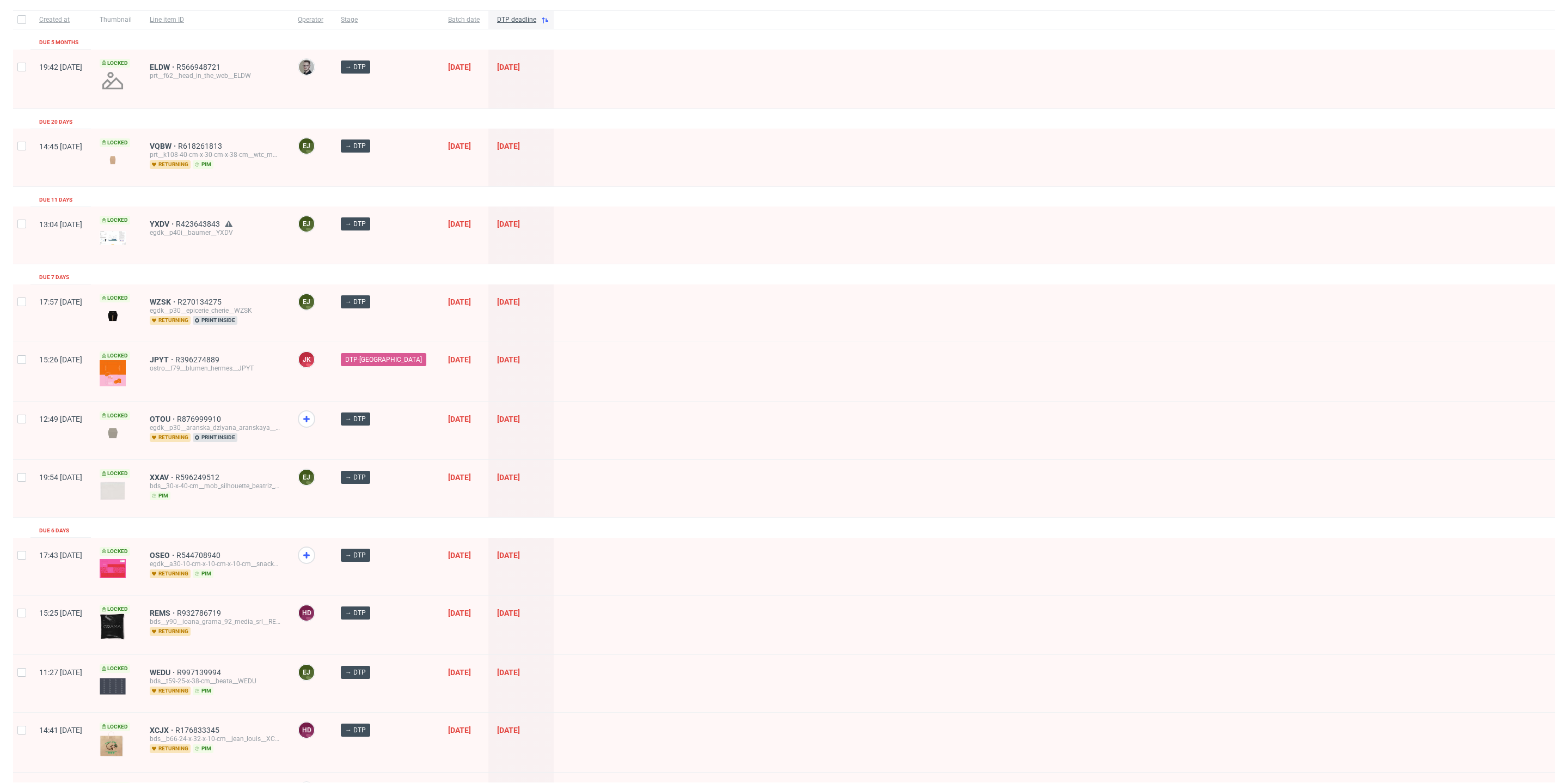
scroll to position [0, 0]
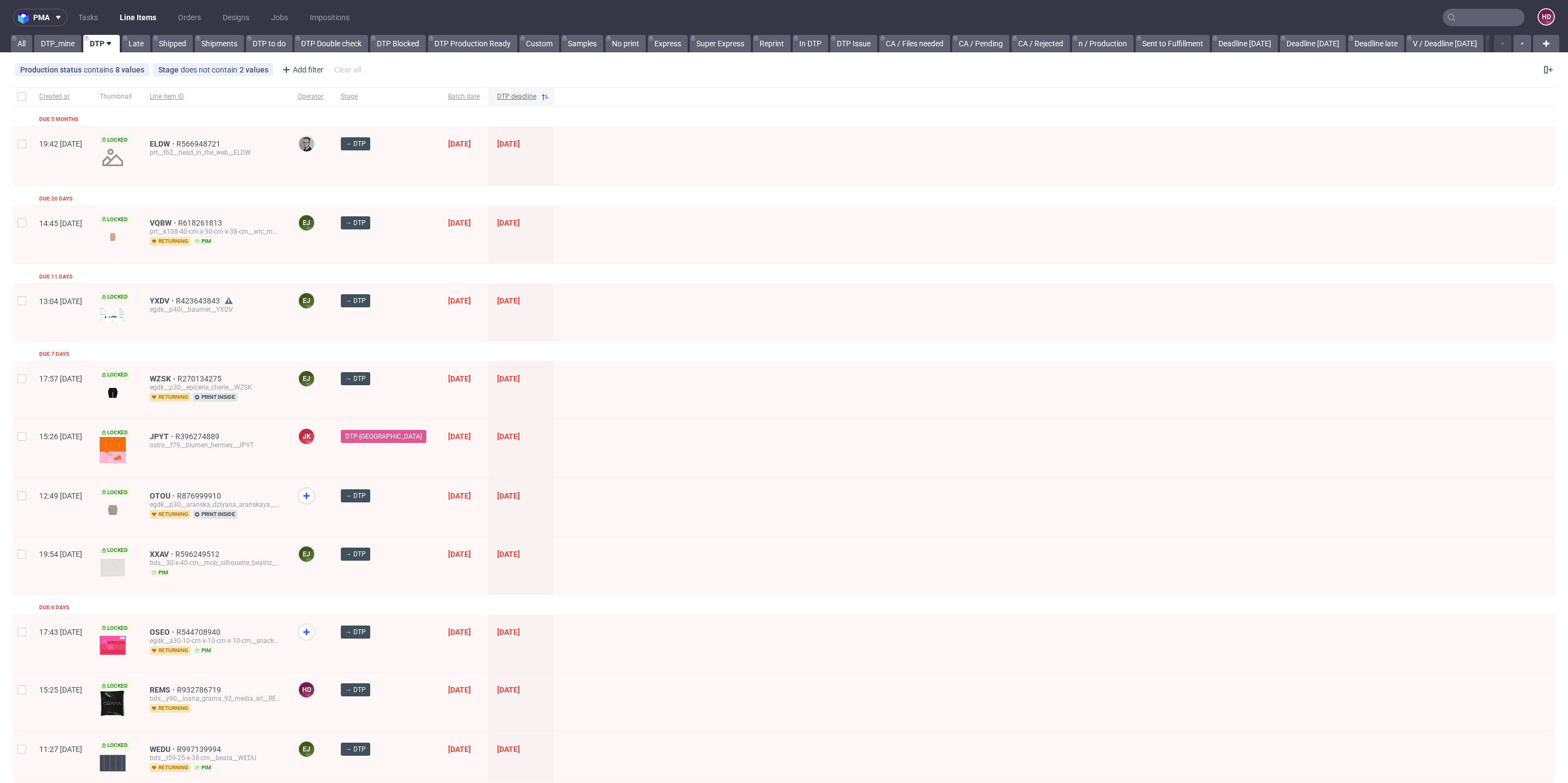
click at [497, 92] on span "DTP deadline" at bounding box center [517, 97] width 39 height 9
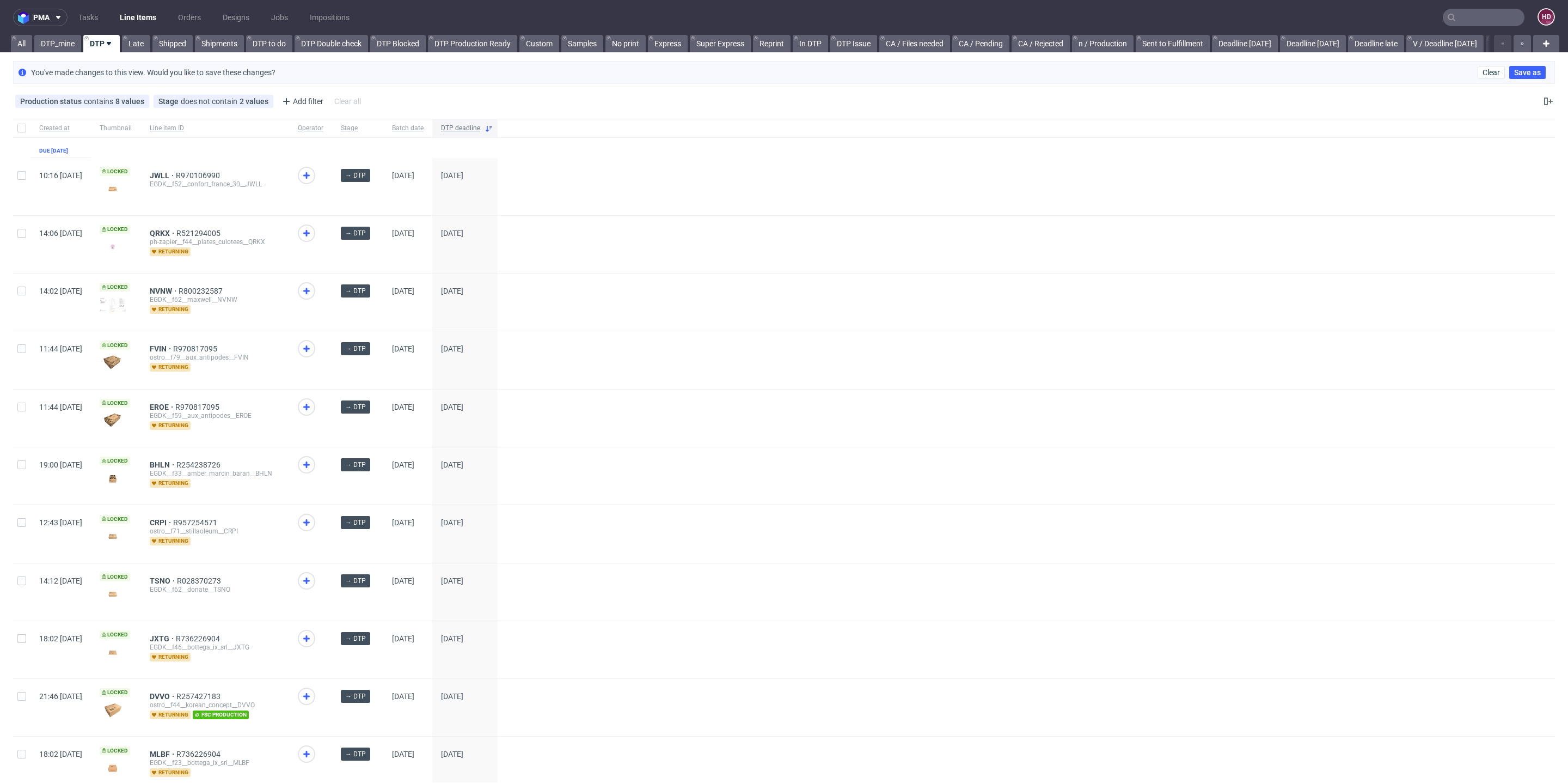
click at [480, 131] on span "DTP deadline" at bounding box center [461, 128] width 39 height 9
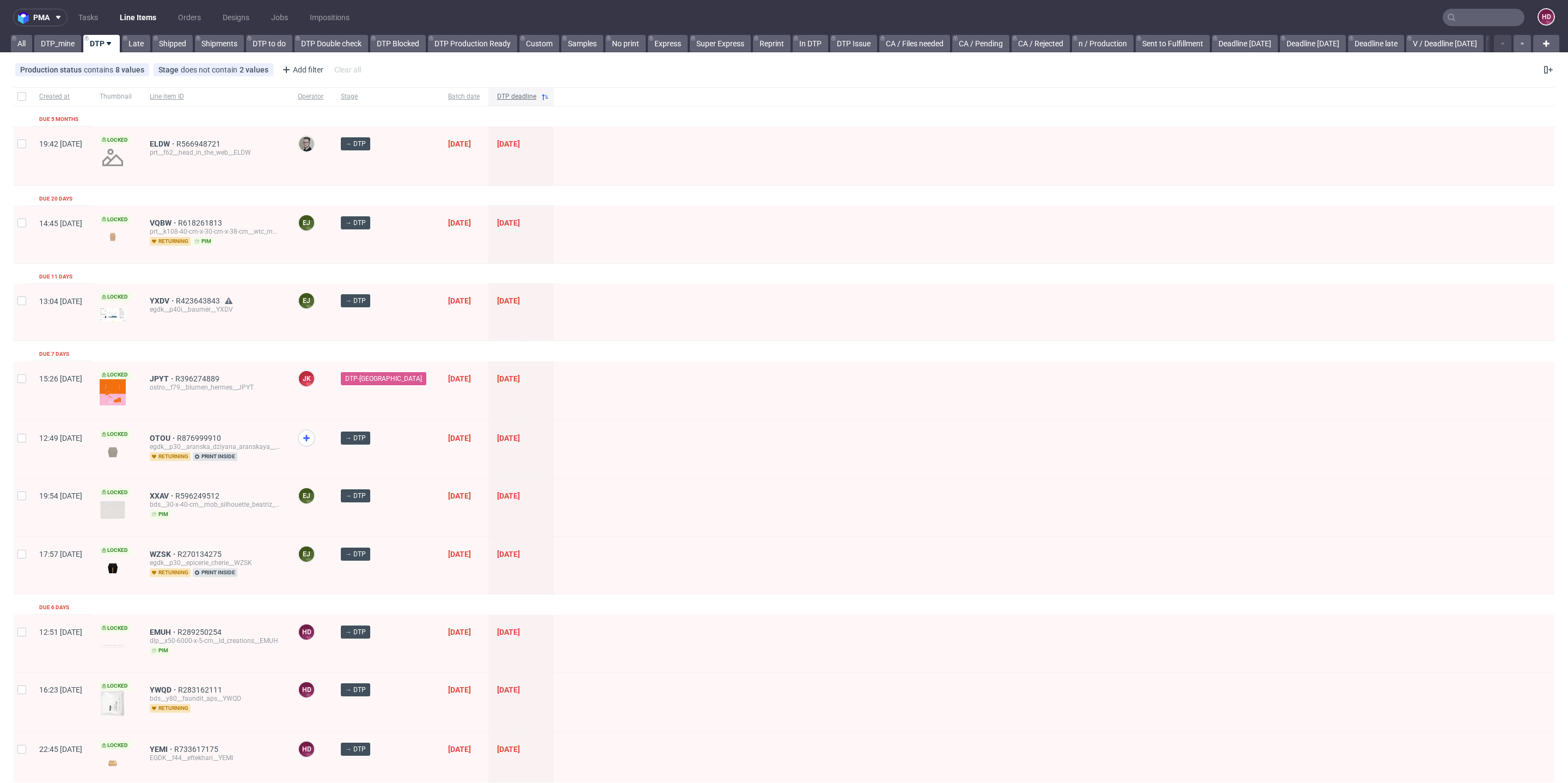
click at [514, 96] on span "DTP deadline" at bounding box center [517, 97] width 39 height 9
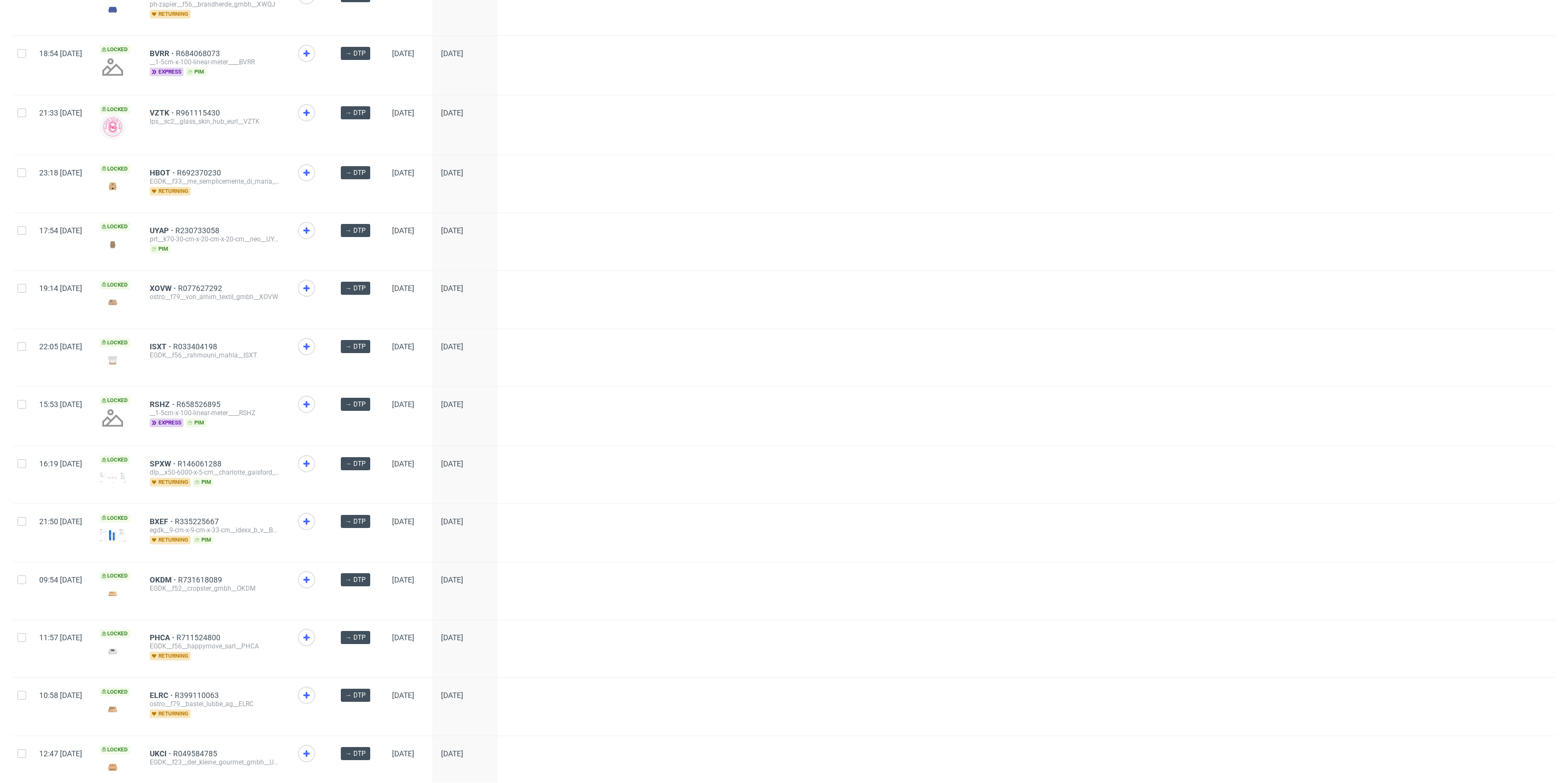
scroll to position [1152, 0]
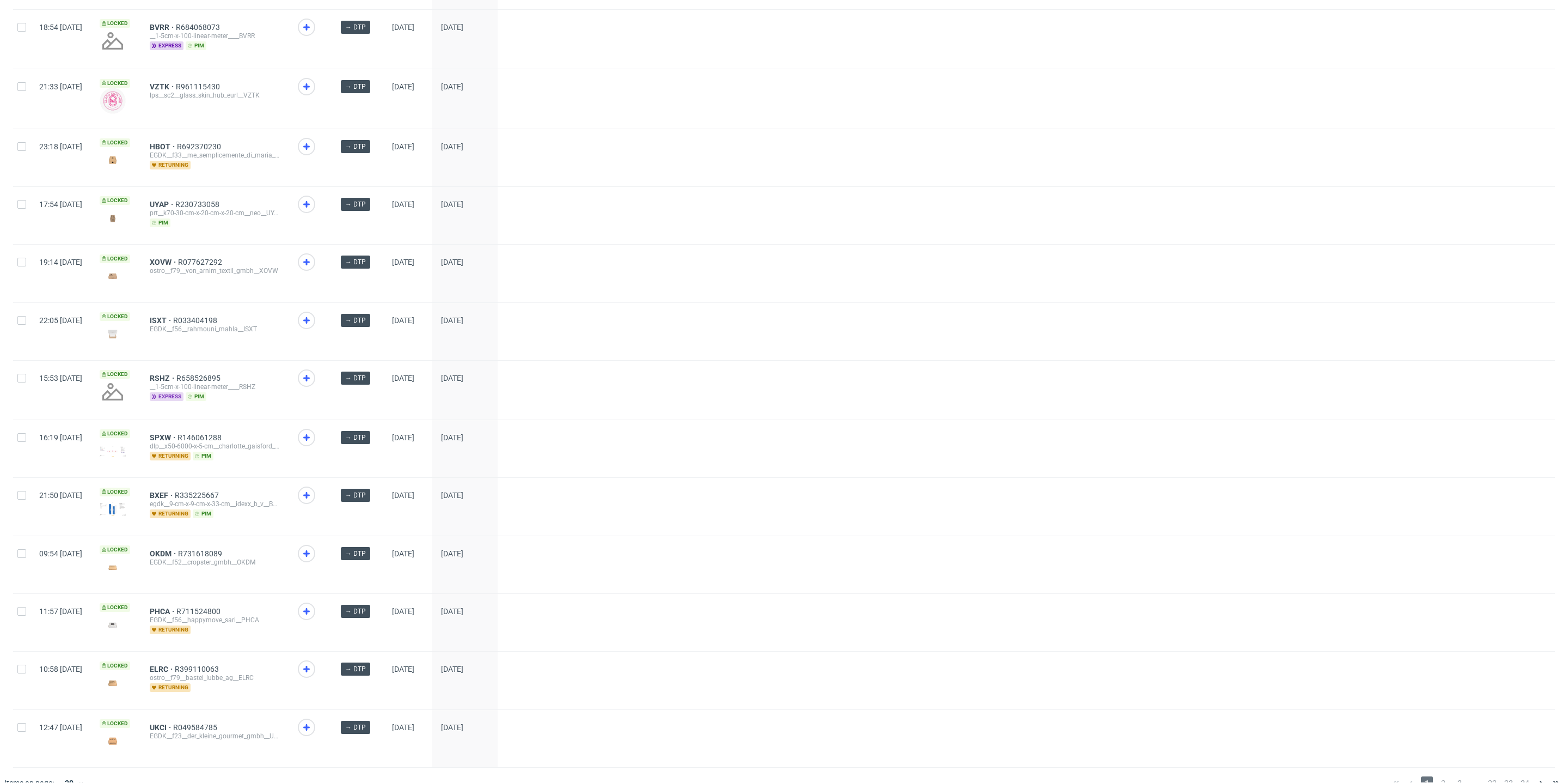
click at [184, 393] on span "express" at bounding box center [167, 397] width 34 height 9
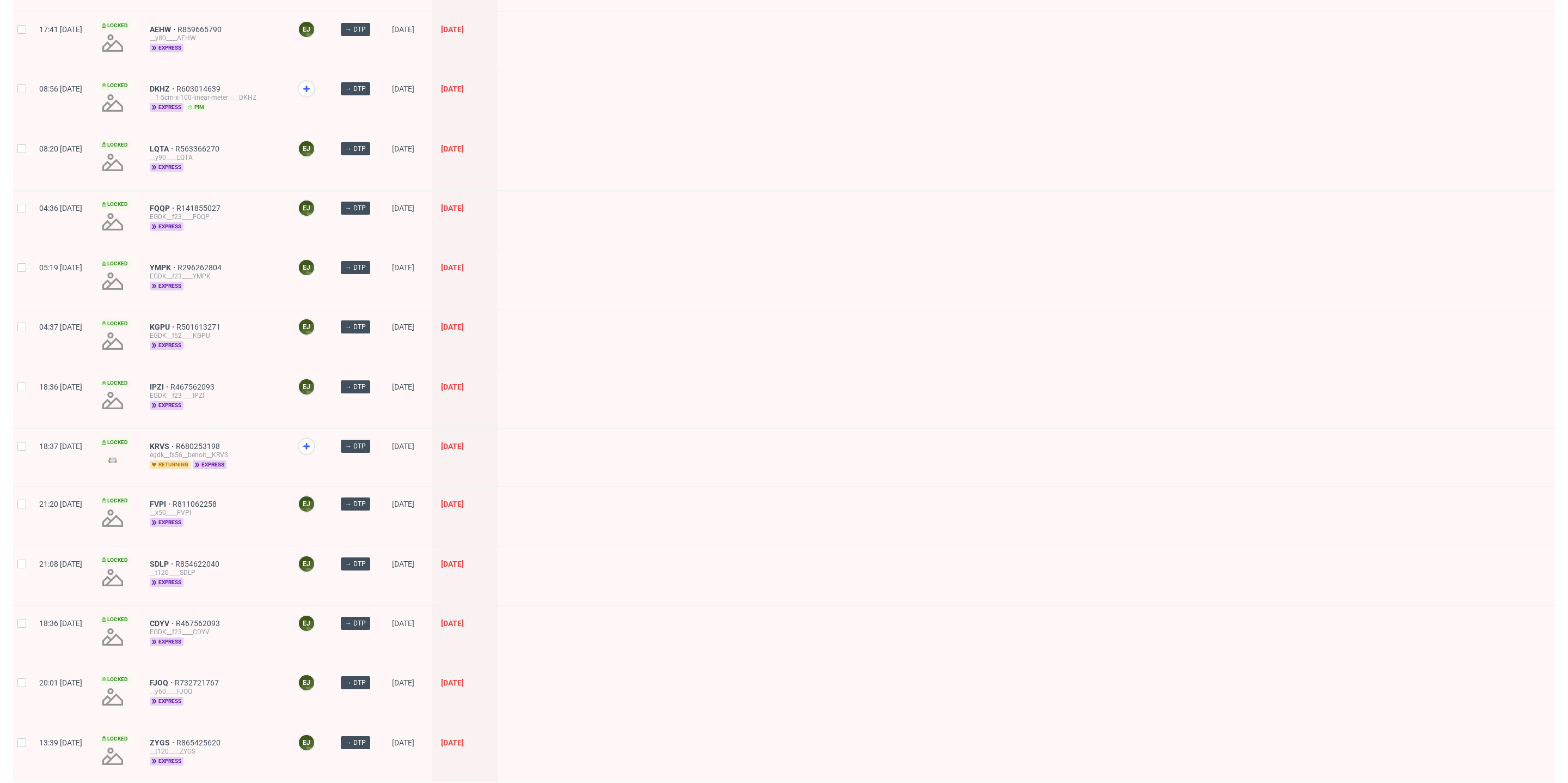
scroll to position [1227, 0]
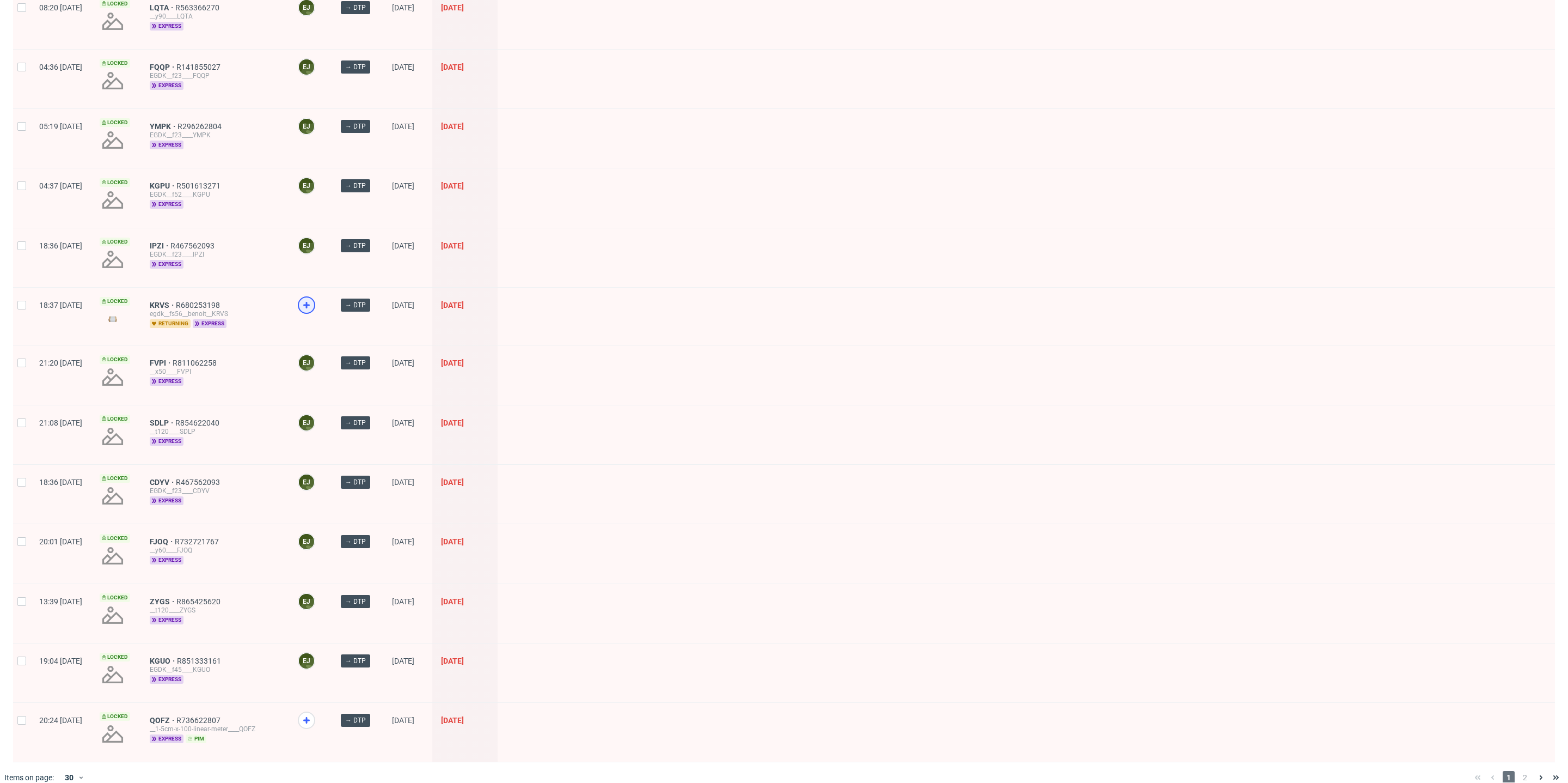
click at [313, 298] on icon at bounding box center [306, 304] width 13 height 13
click at [1398, 698] on span "2" at bounding box center [1525, 777] width 12 height 13
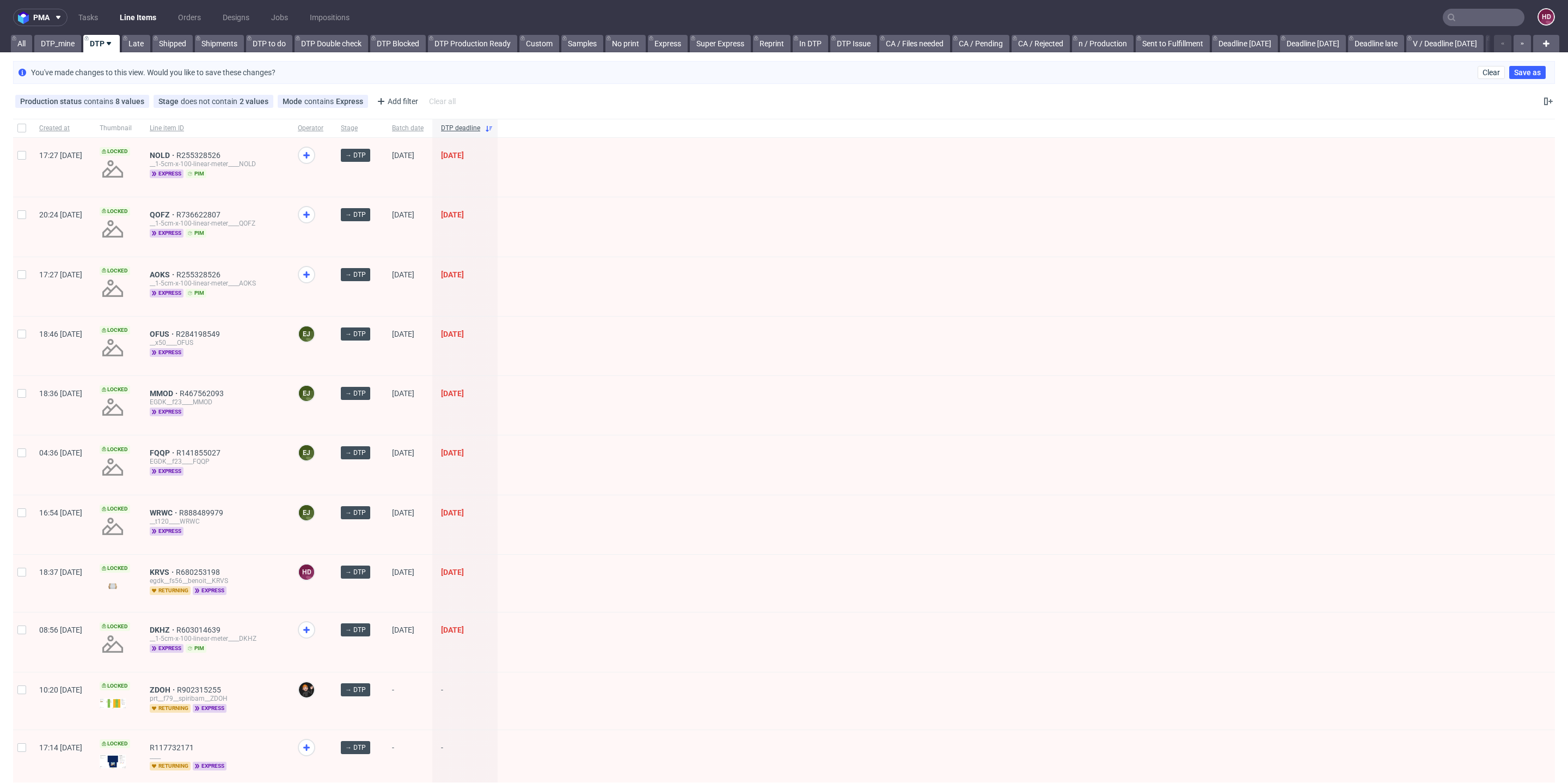
drag, startPoint x: 81, startPoint y: 45, endPoint x: 95, endPoint y: 52, distance: 15.7
click at [81, 45] on link "DTP_mine" at bounding box center [58, 43] width 47 height 18
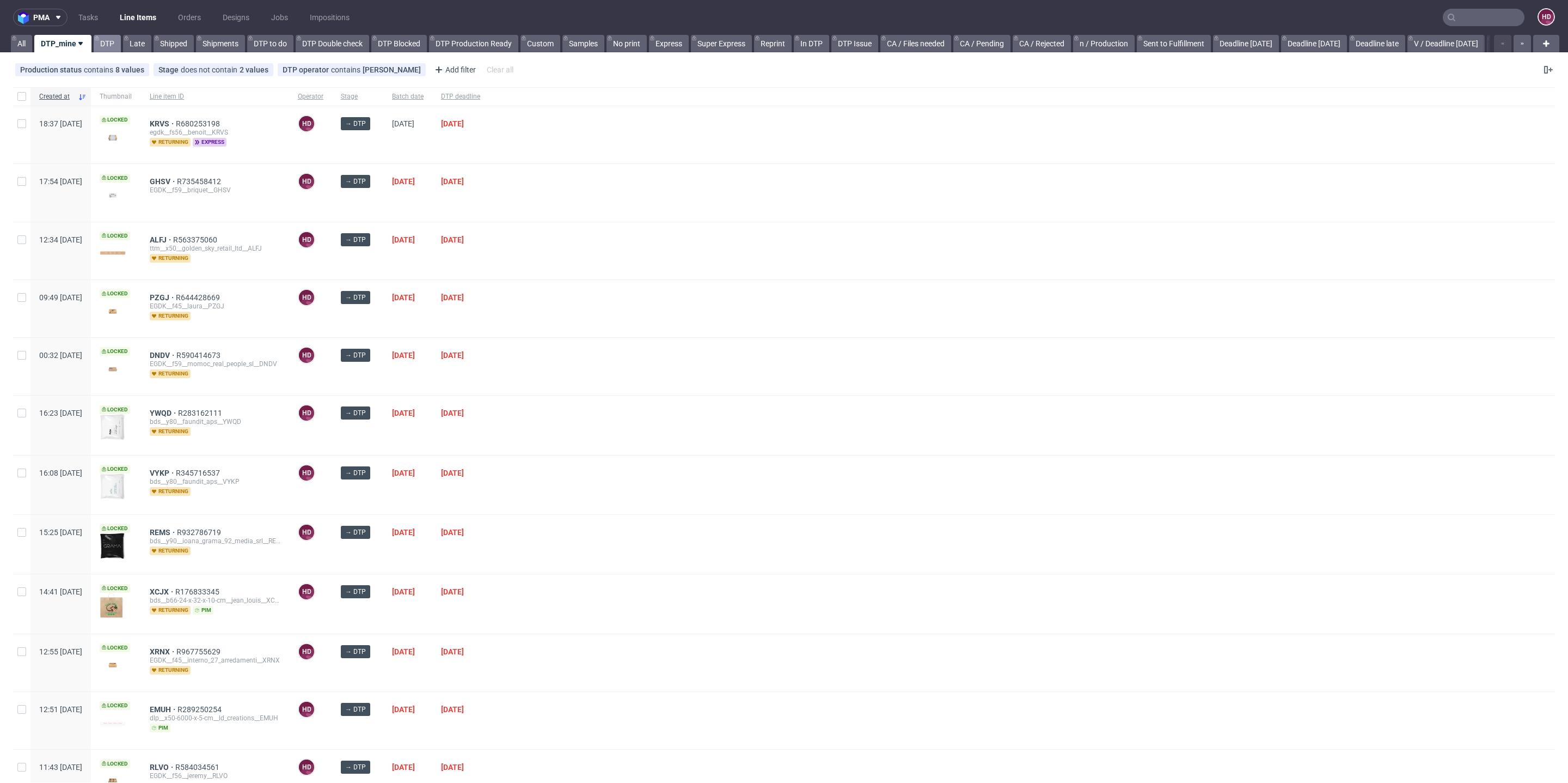
click at [103, 45] on link "DTP" at bounding box center [107, 43] width 27 height 18
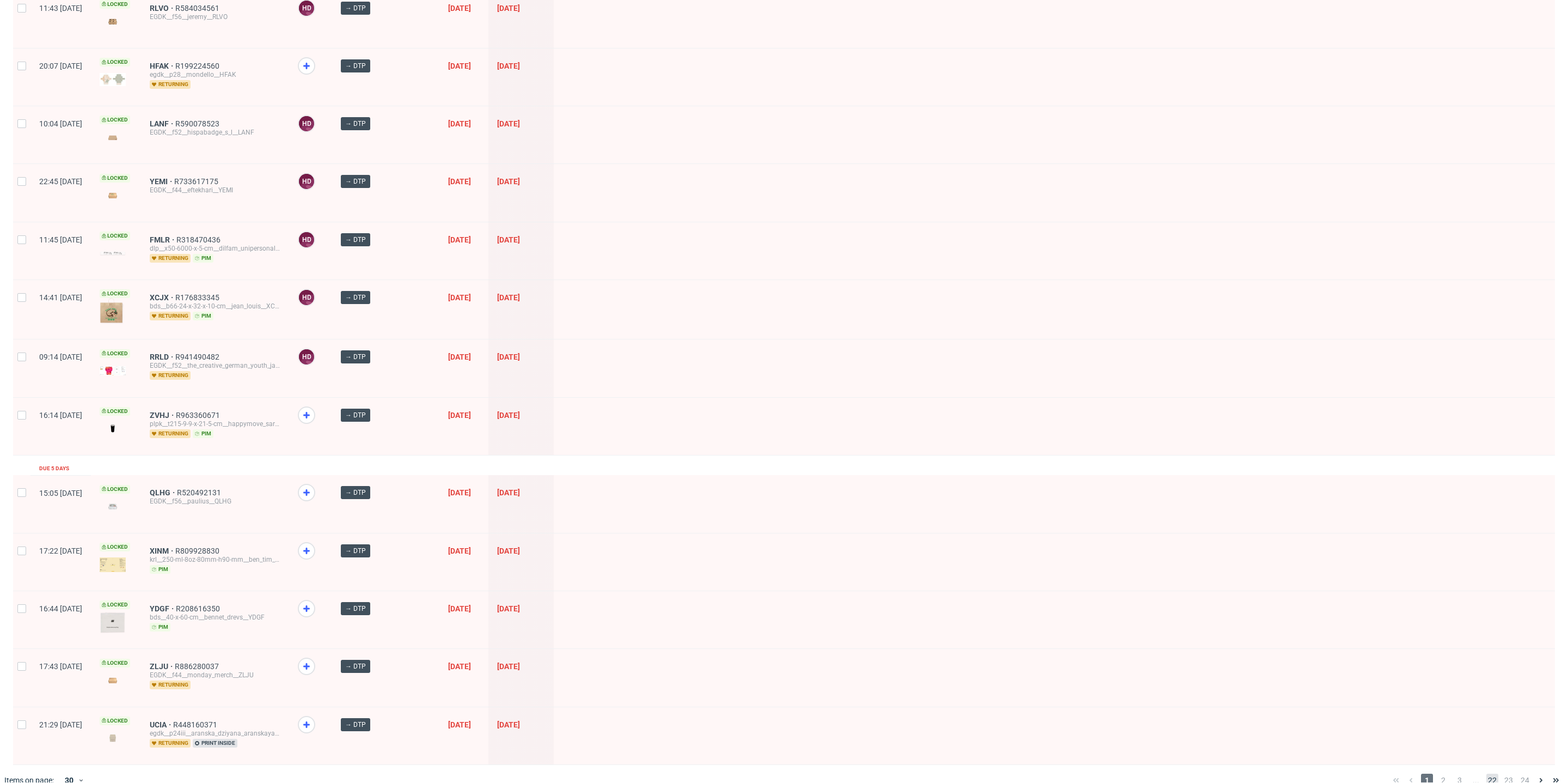
scroll to position [1205, 0]
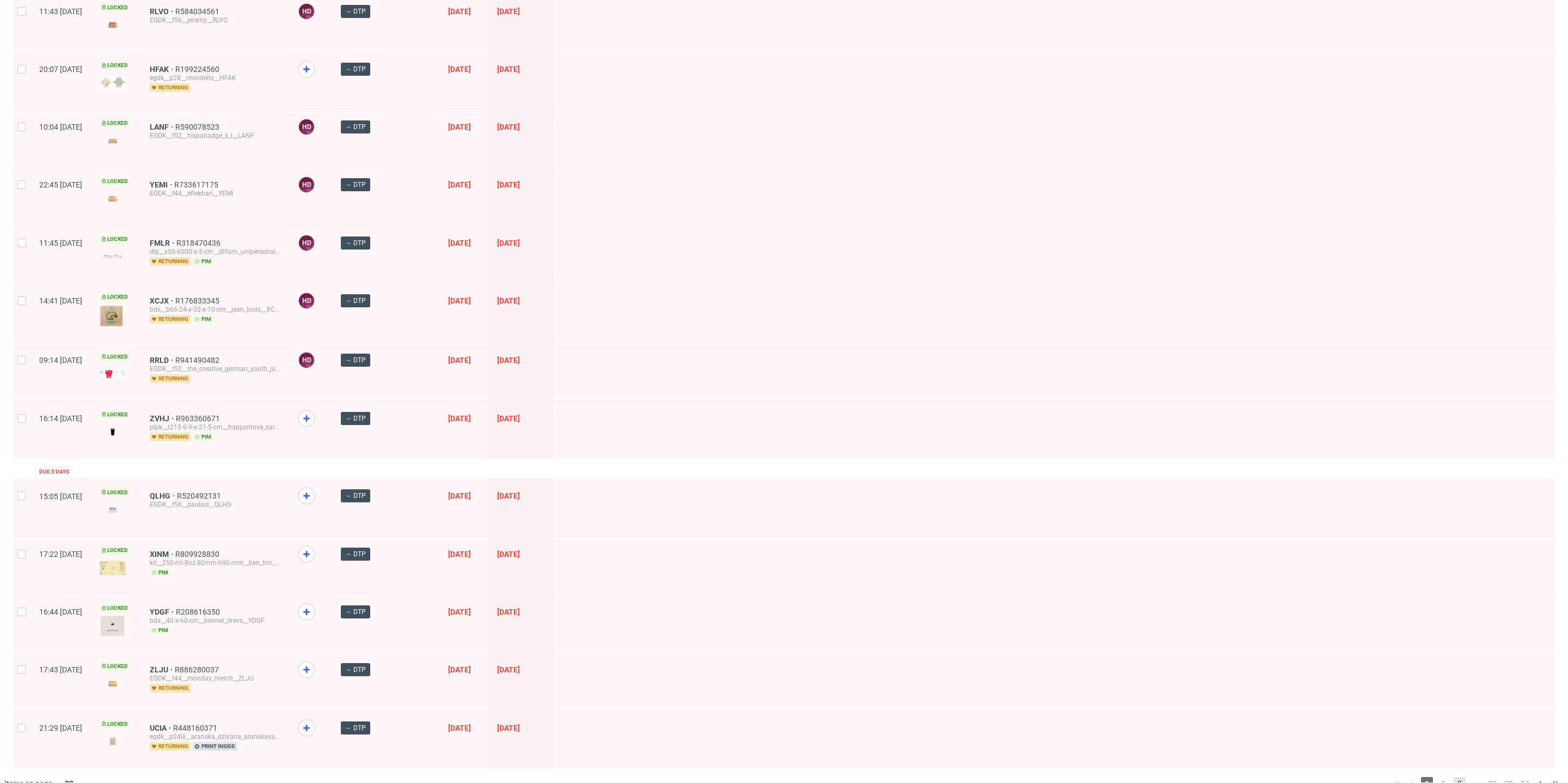
click at [1398, 698] on span "3" at bounding box center [1460, 783] width 12 height 13
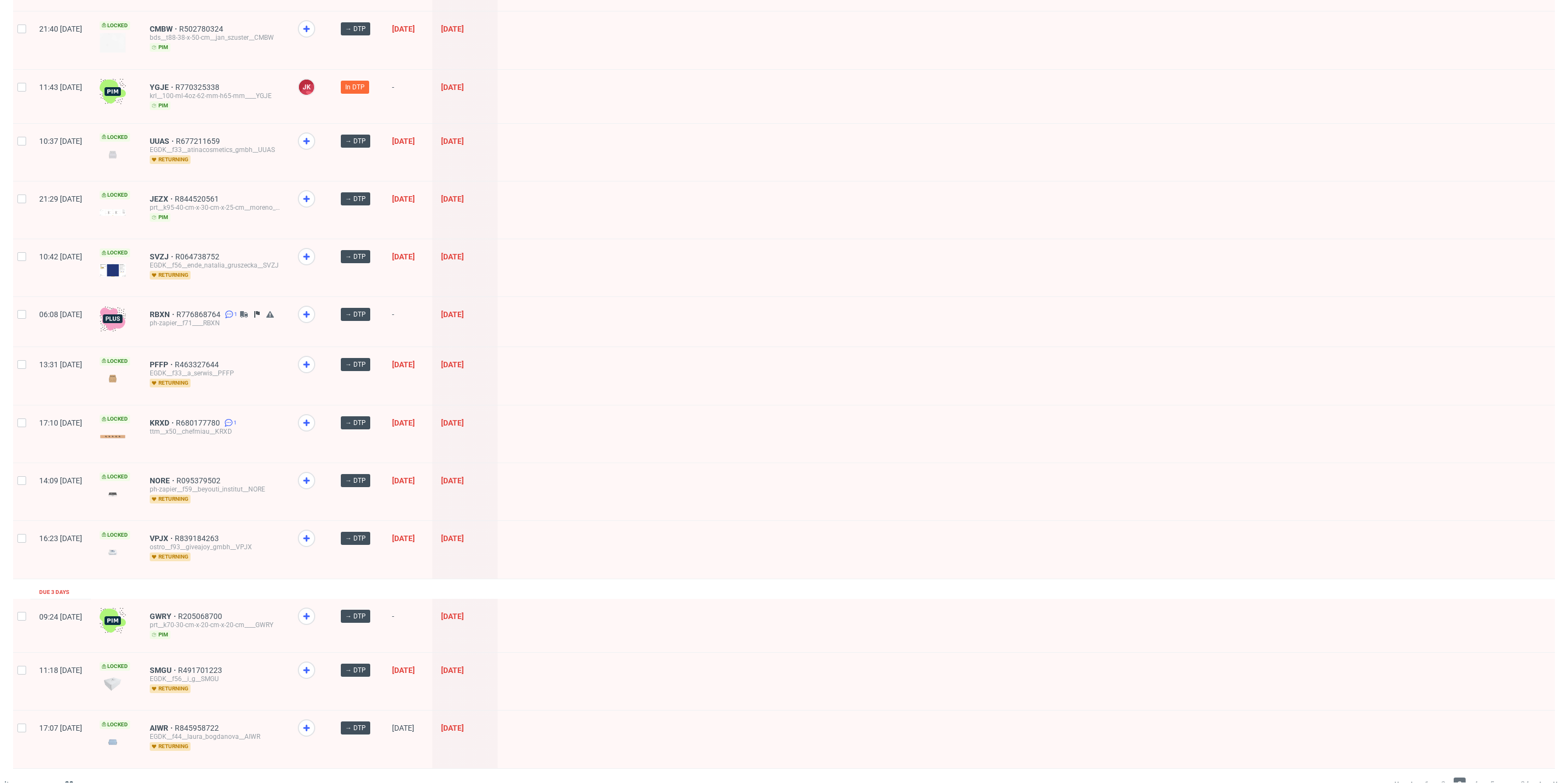
scroll to position [1098, 0]
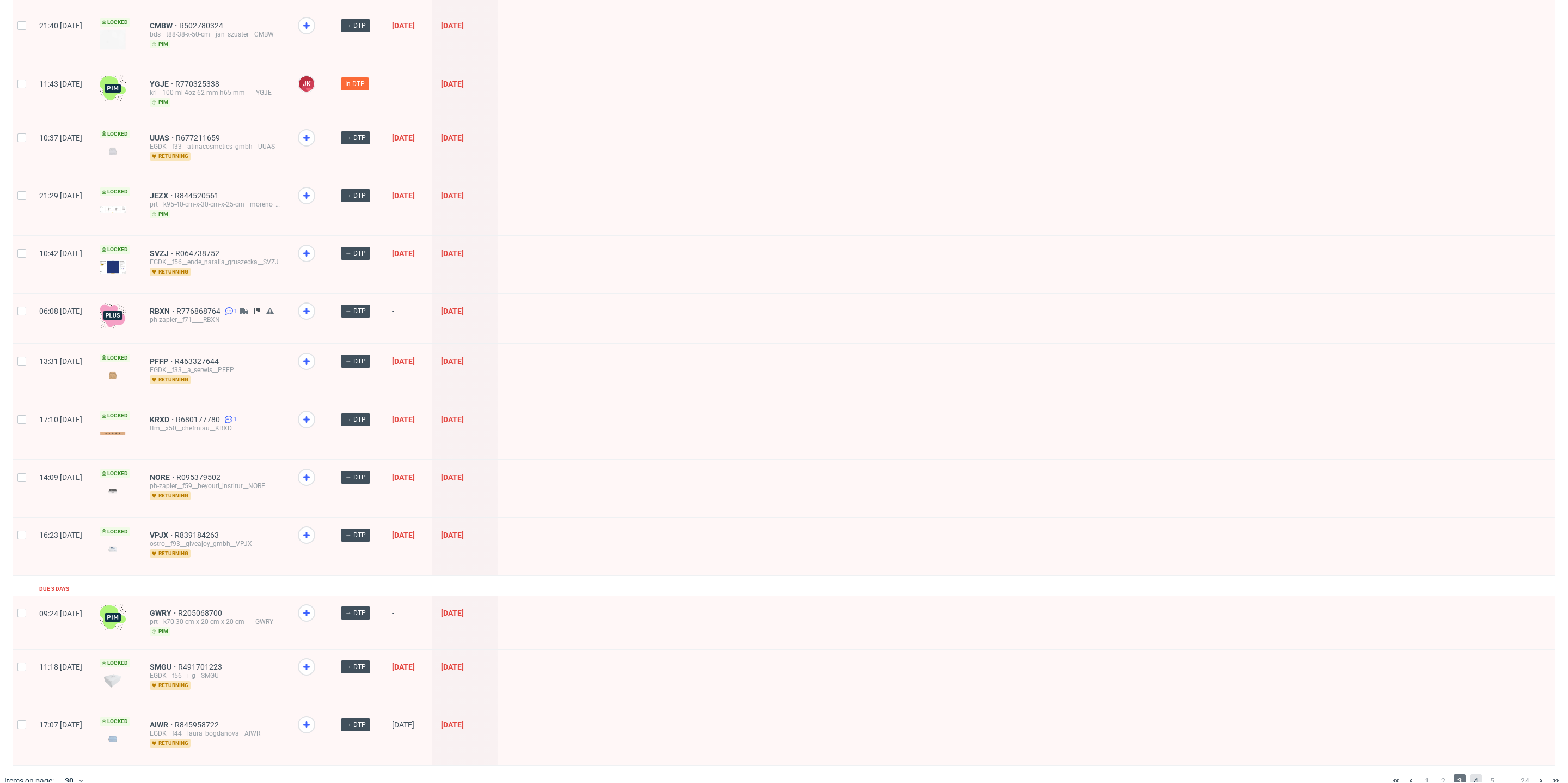
click at [1398, 698] on span "4" at bounding box center [1476, 780] width 12 height 13
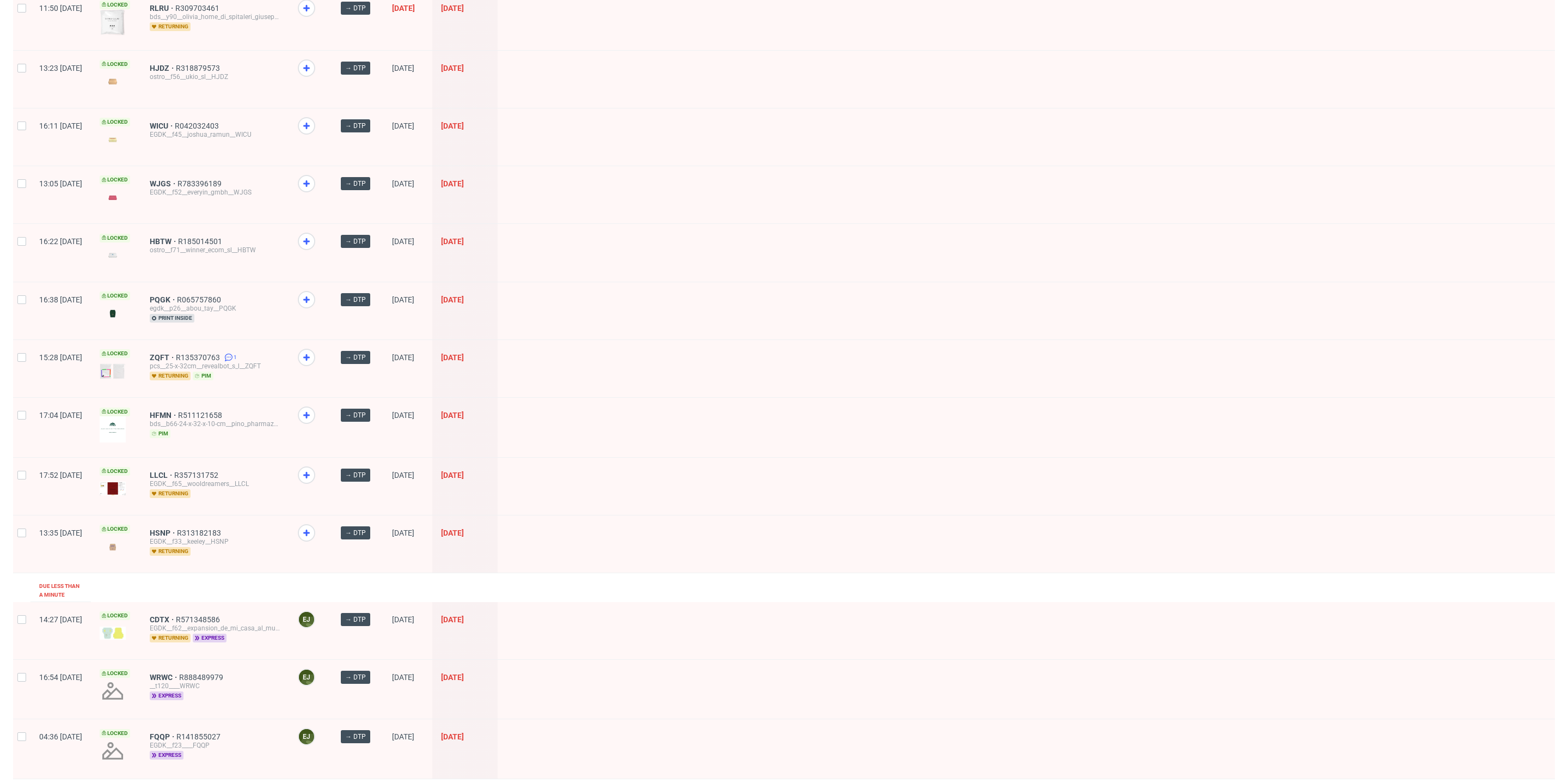
scroll to position [1121, 0]
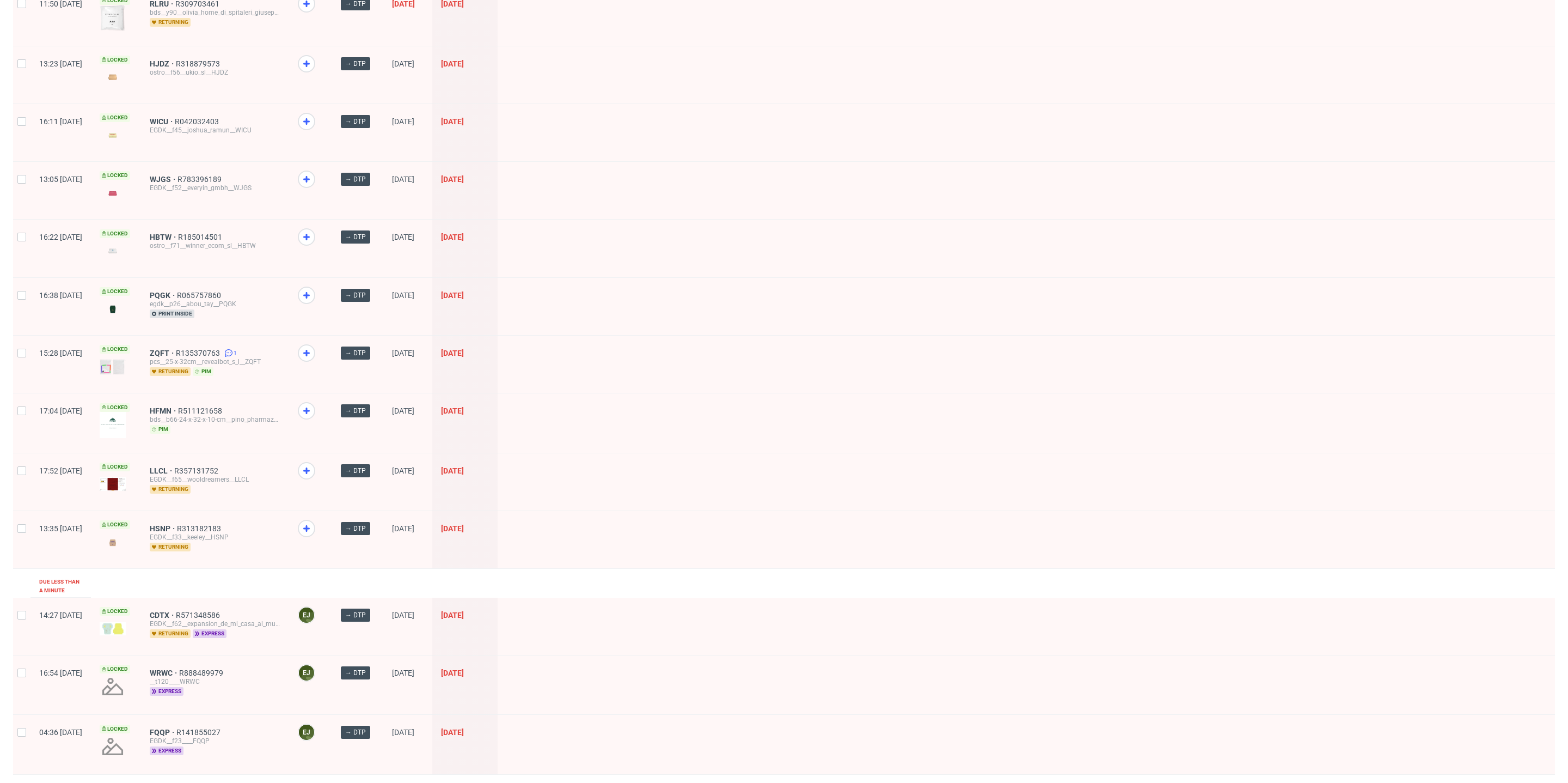
click at [1398, 698] on span "5" at bounding box center [1493, 789] width 12 height 13
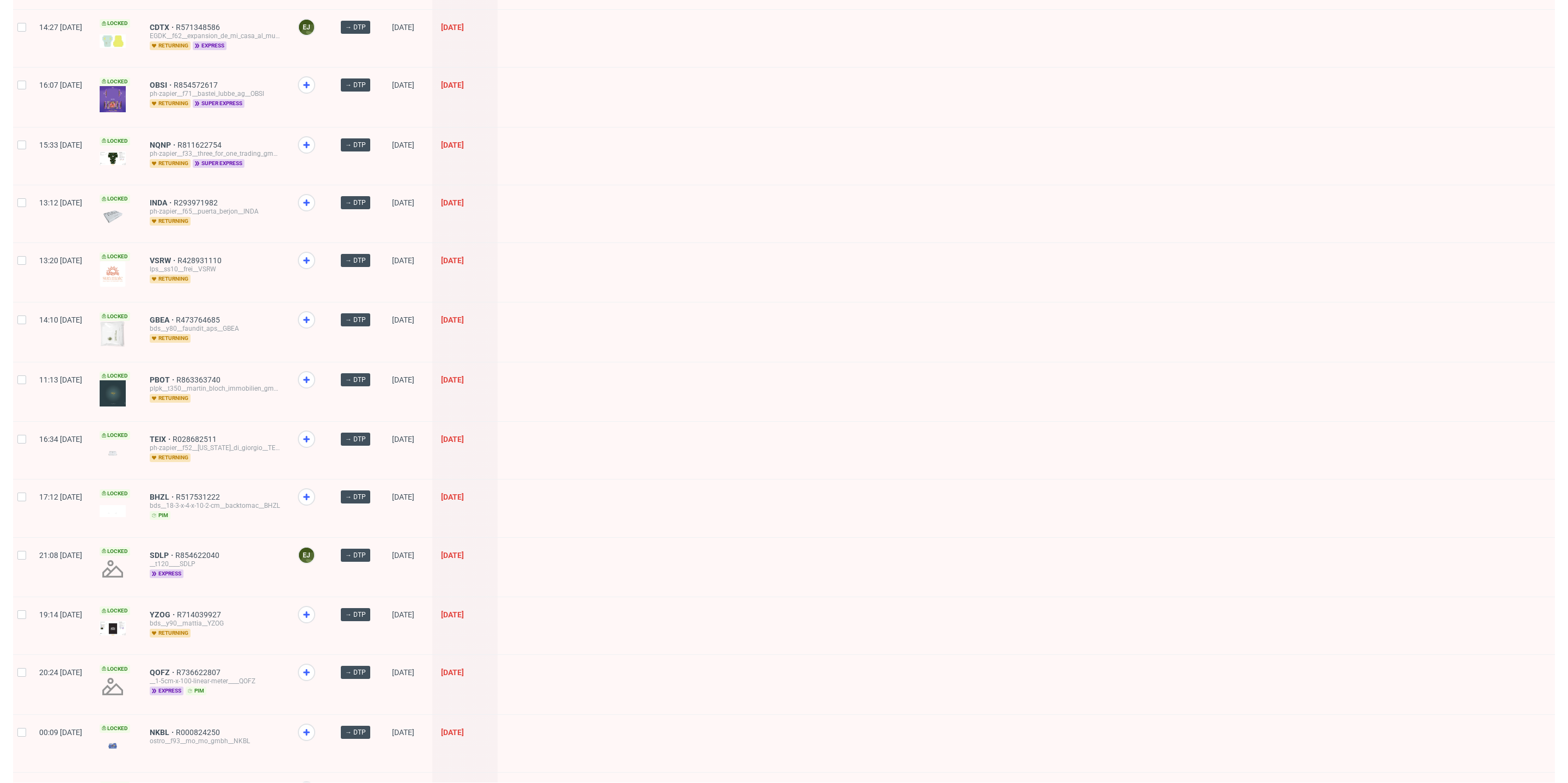
scroll to position [736, 0]
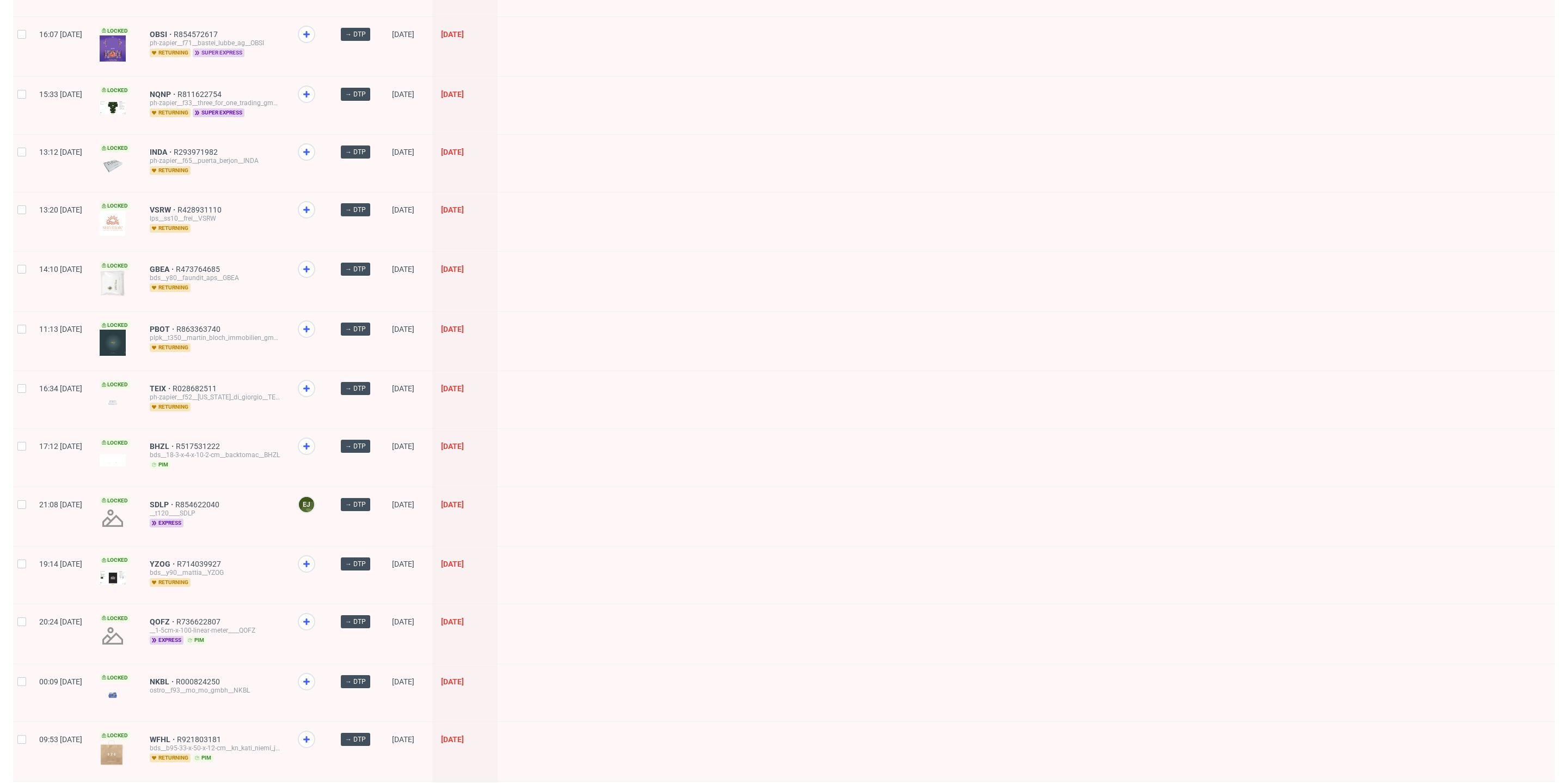
click at [245, 49] on span "super express" at bounding box center [218, 53] width 51 height 9
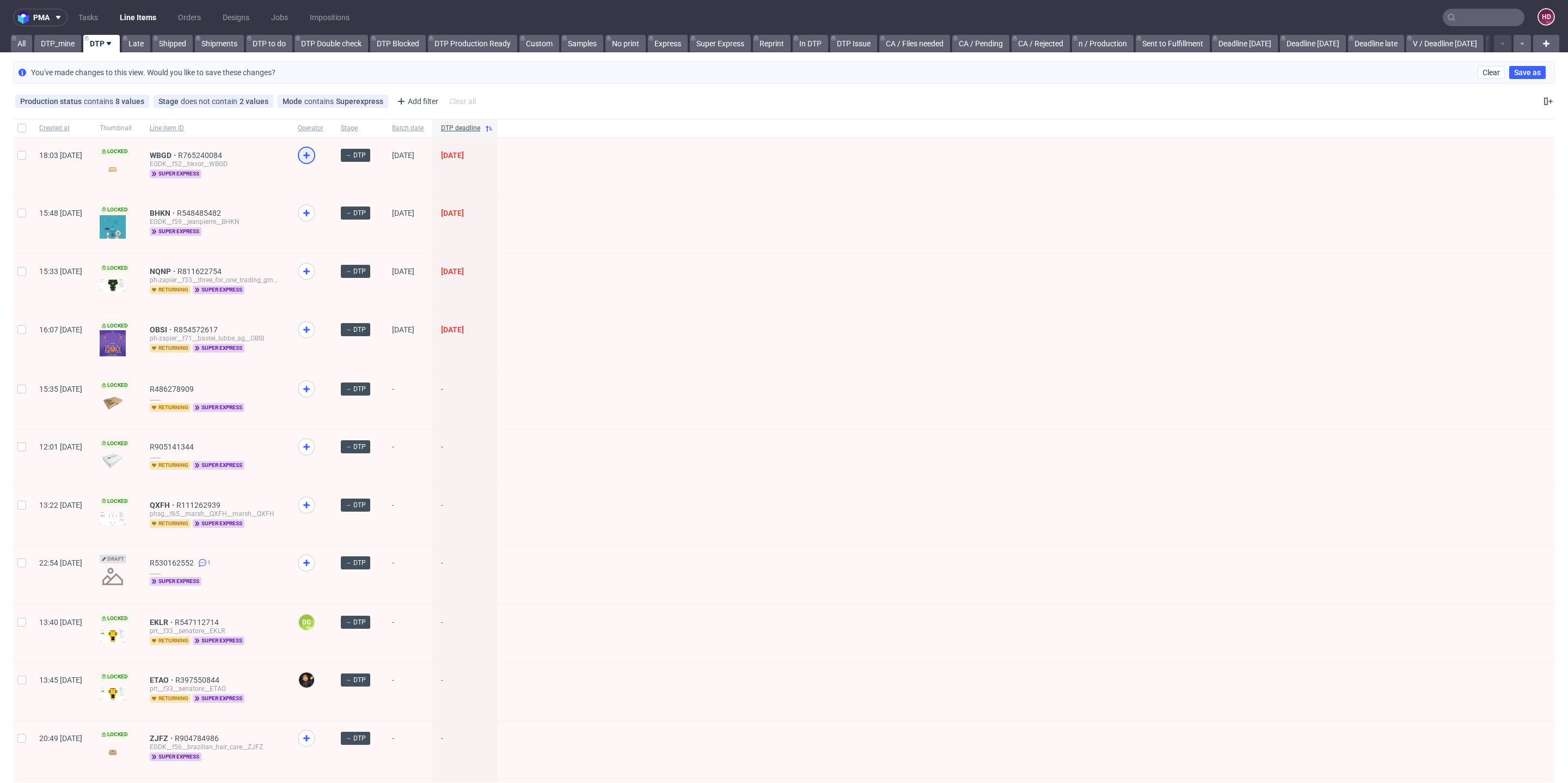
click at [310, 156] on use at bounding box center [307, 155] width 7 height 7
click at [313, 271] on icon at bounding box center [306, 271] width 13 height 13
click at [313, 208] on icon at bounding box center [306, 213] width 13 height 13
click at [48, 40] on link "DTP_mine" at bounding box center [58, 43] width 47 height 18
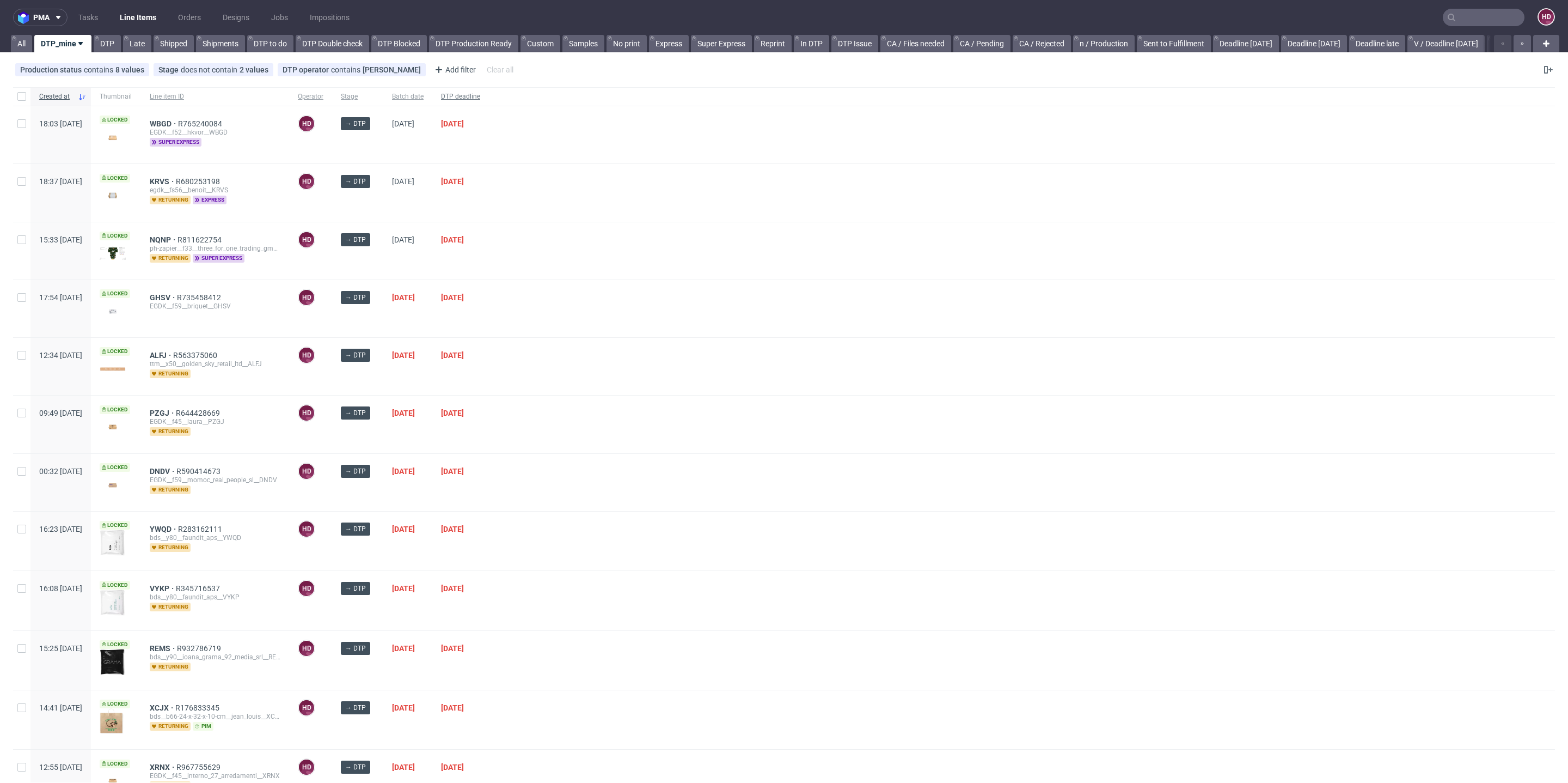
click at [480, 93] on span "DTP deadline" at bounding box center [461, 97] width 39 height 9
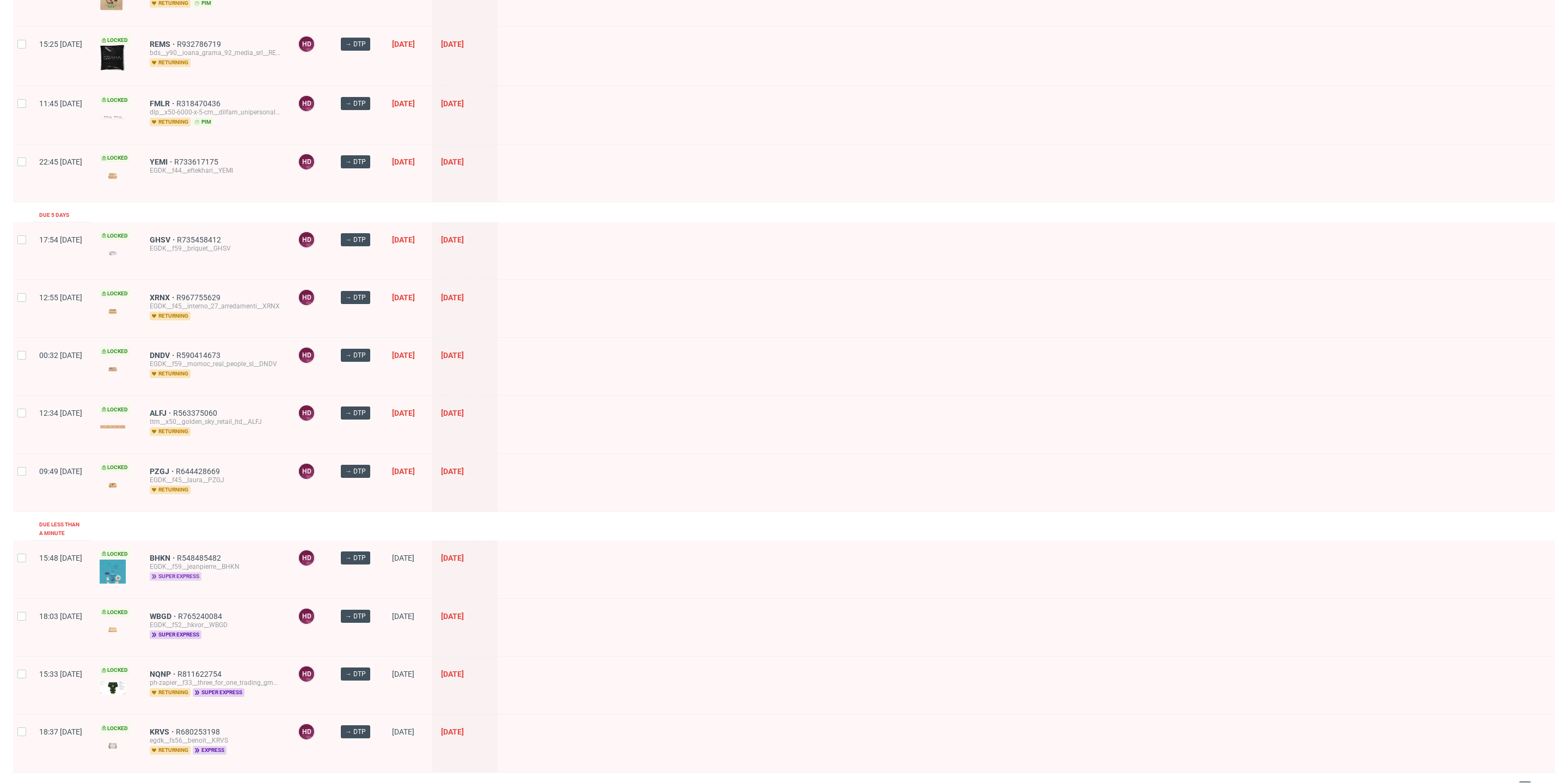
scroll to position [660, 0]
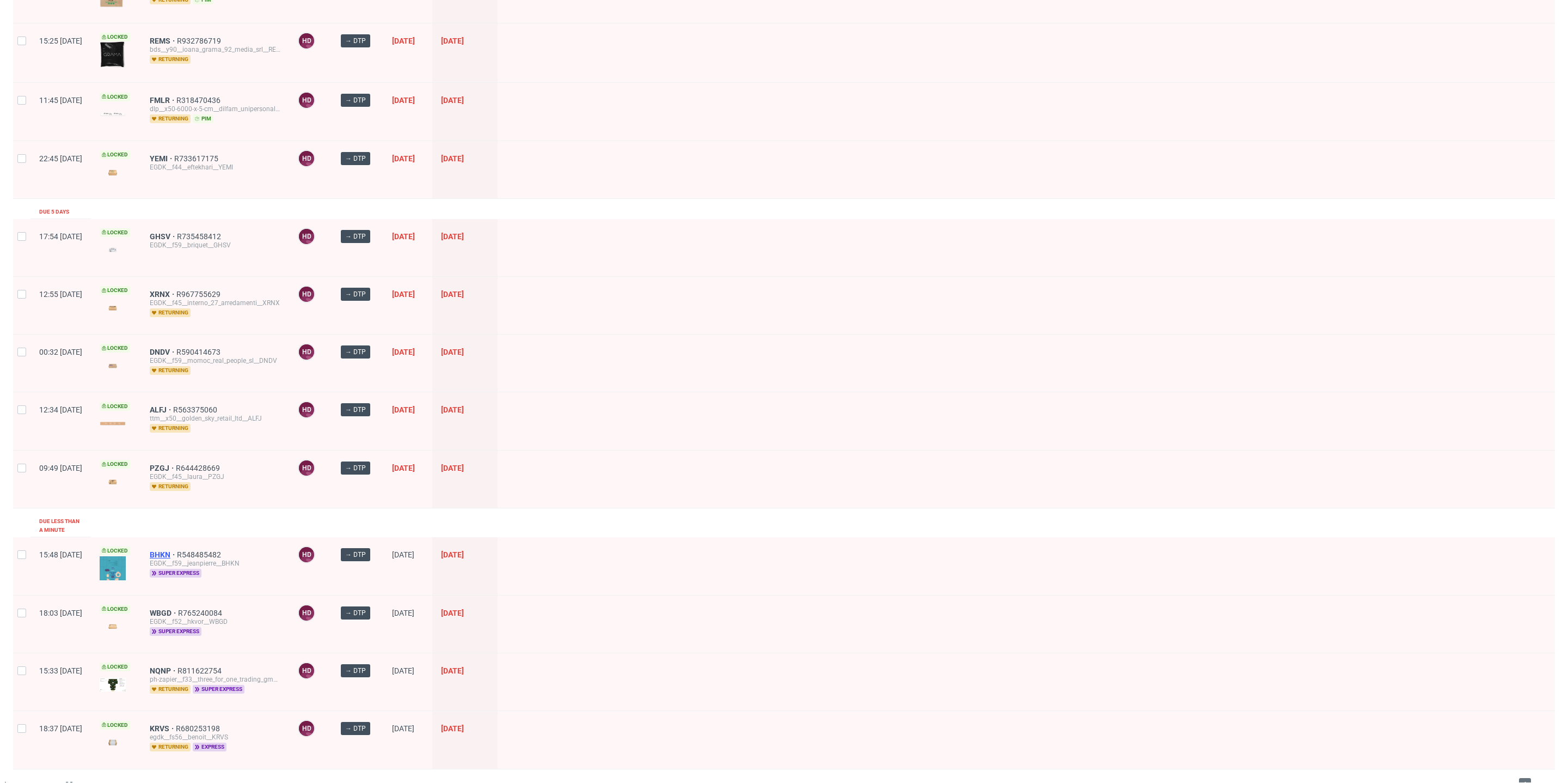
click at [177, 550] on span "BHKN" at bounding box center [163, 555] width 27 height 9
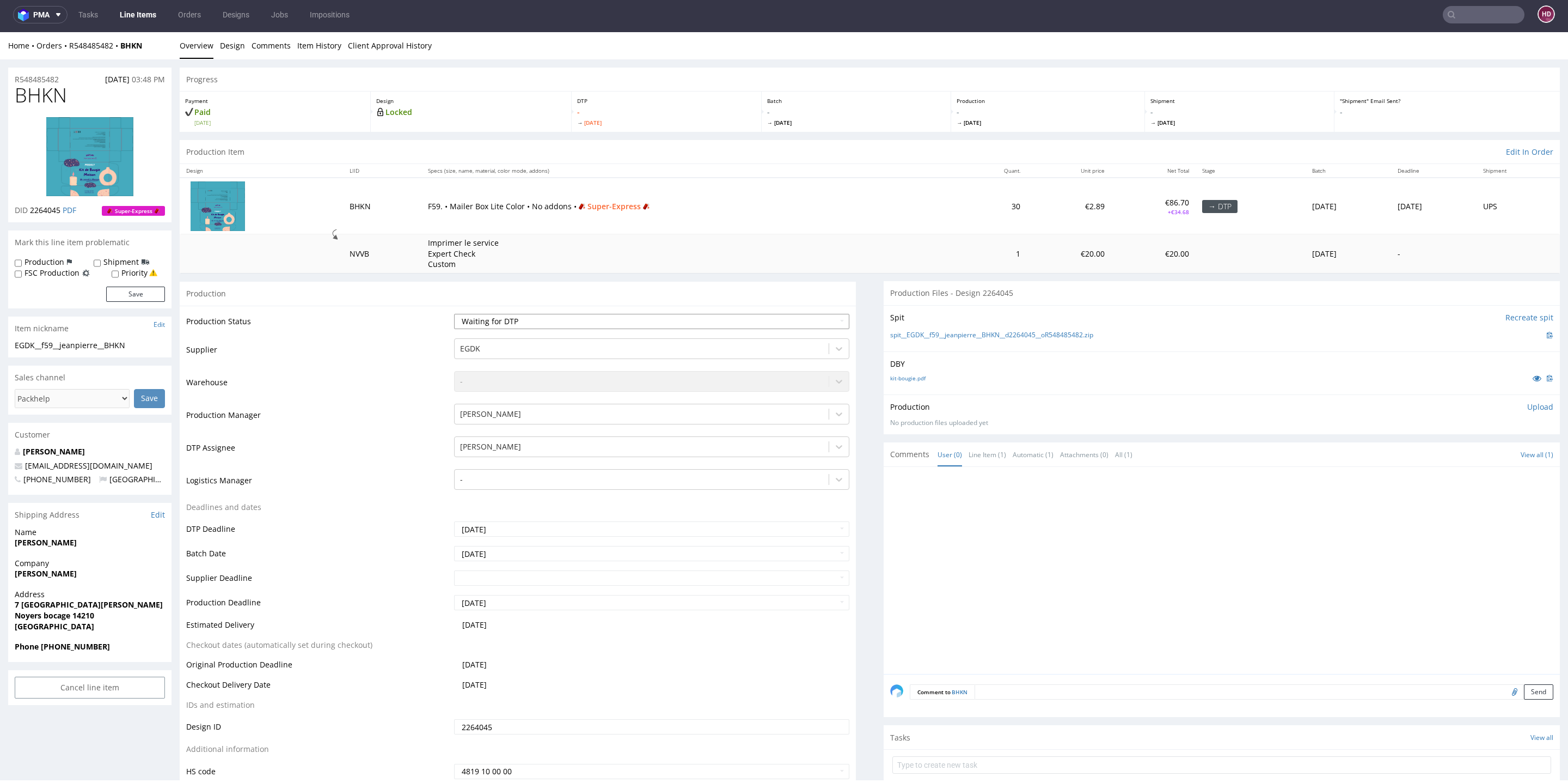
click at [592, 320] on select "Waiting for Artwork Waiting for Diecut Waiting for Mockup Waiting for DTP Waiti…" at bounding box center [651, 321] width 395 height 15
select select "dtp_in_process"
click at [454, 314] on select "Waiting for Artwork Waiting for Diecut Waiting for Mockup Waiting for DTP Waiti…" at bounding box center [651, 321] width 395 height 15
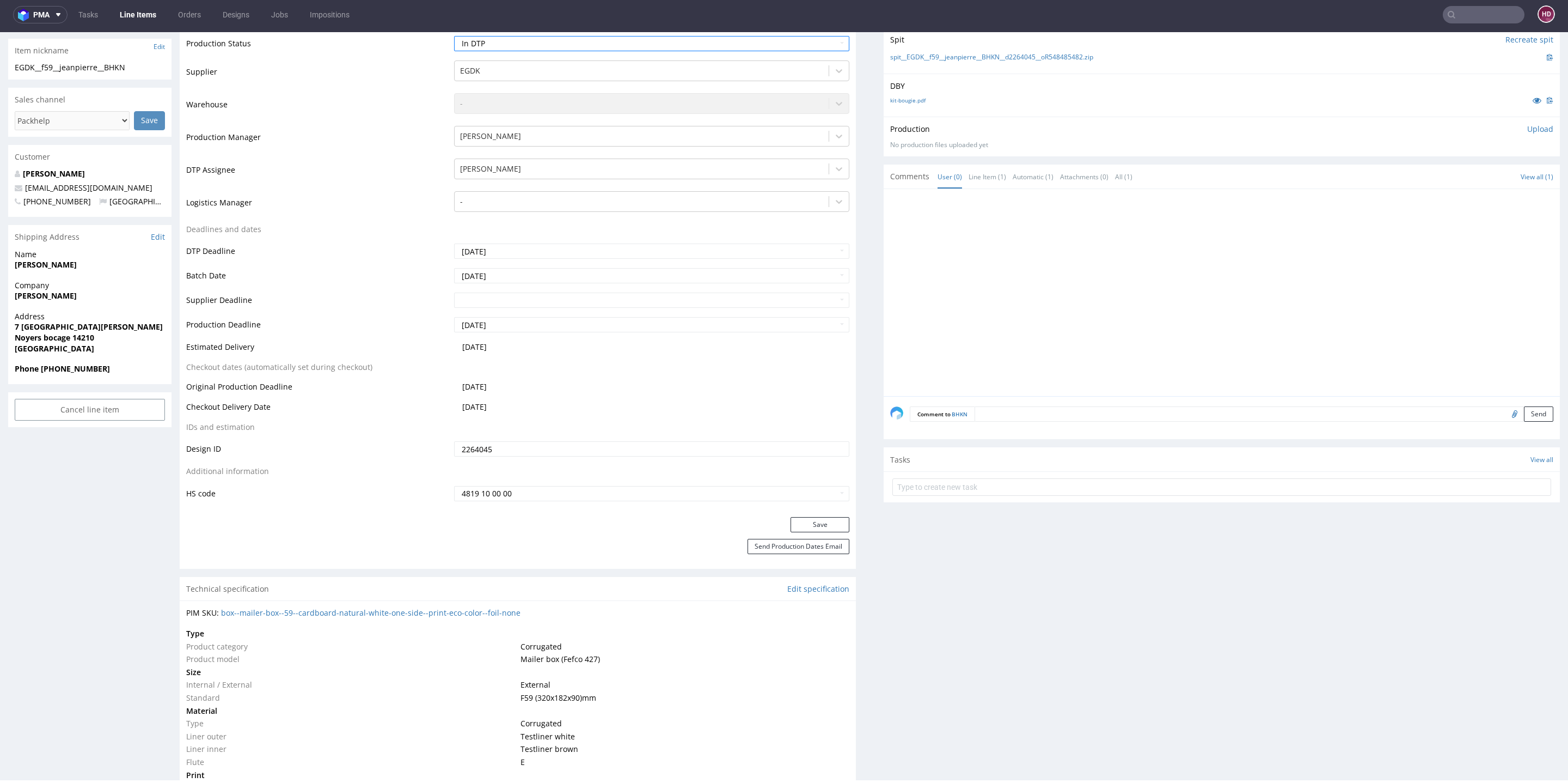
scroll to position [462, 0]
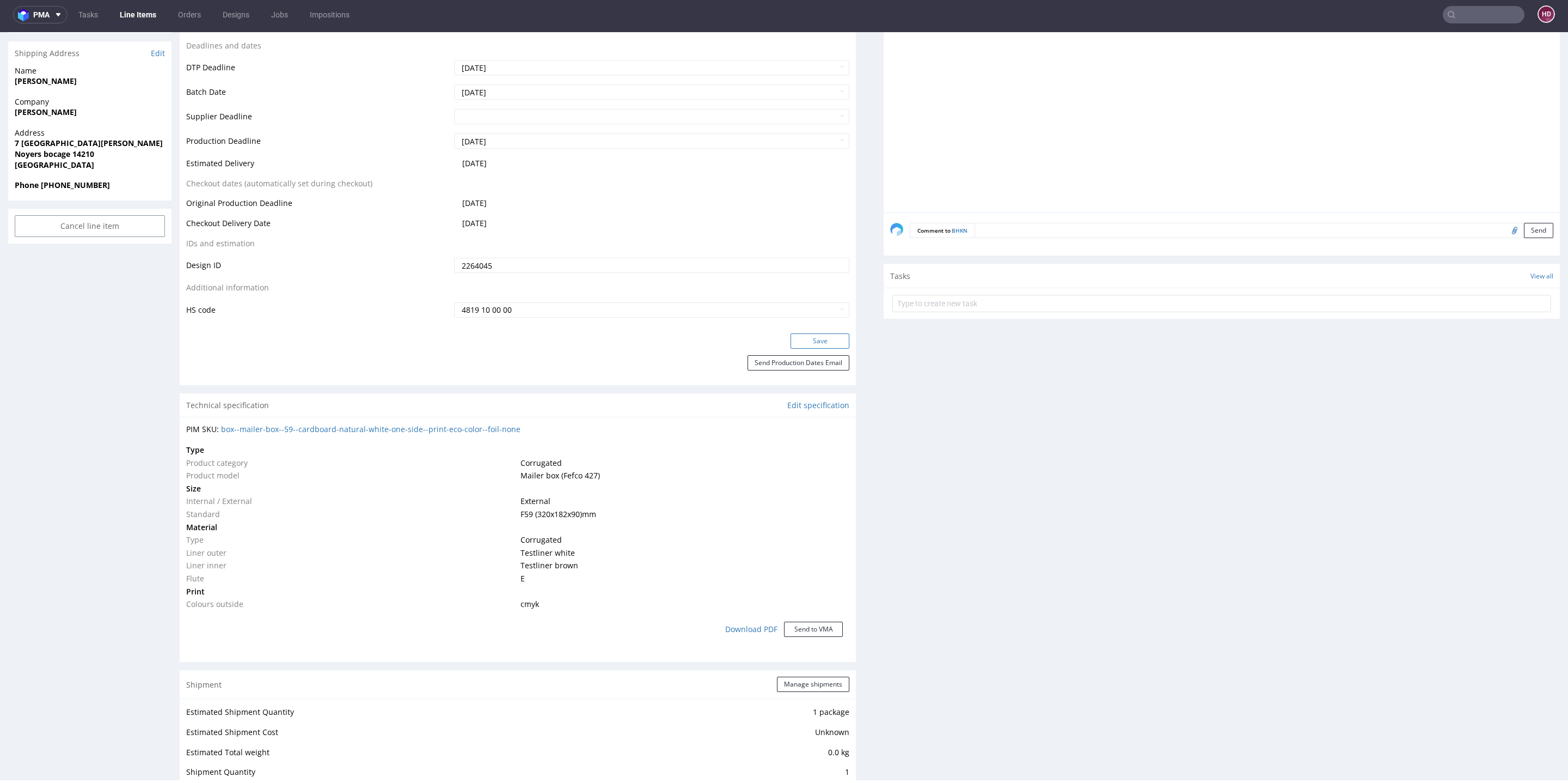
click at [791, 338] on button "Save" at bounding box center [820, 341] width 59 height 15
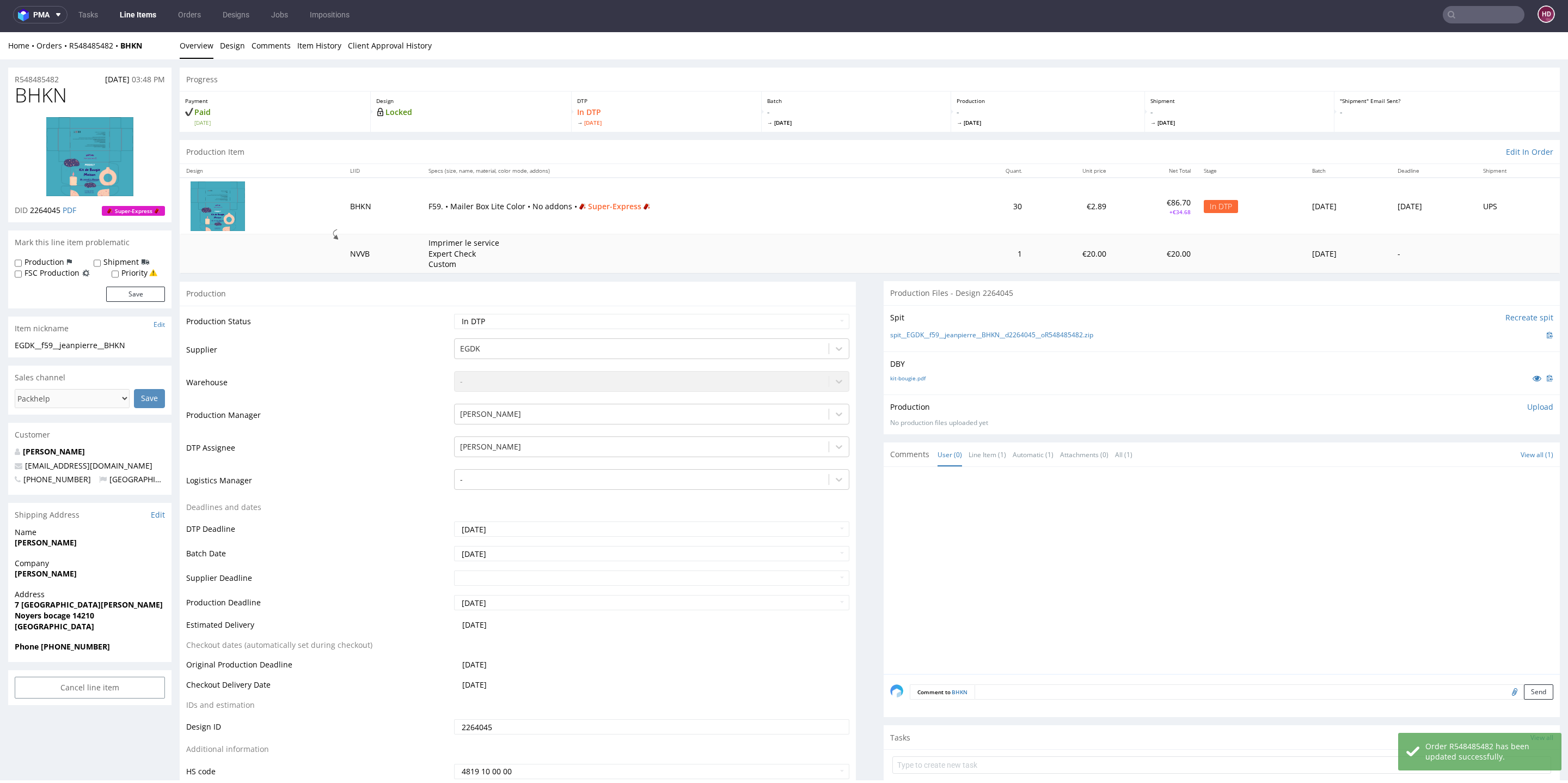
scroll to position [0, 0]
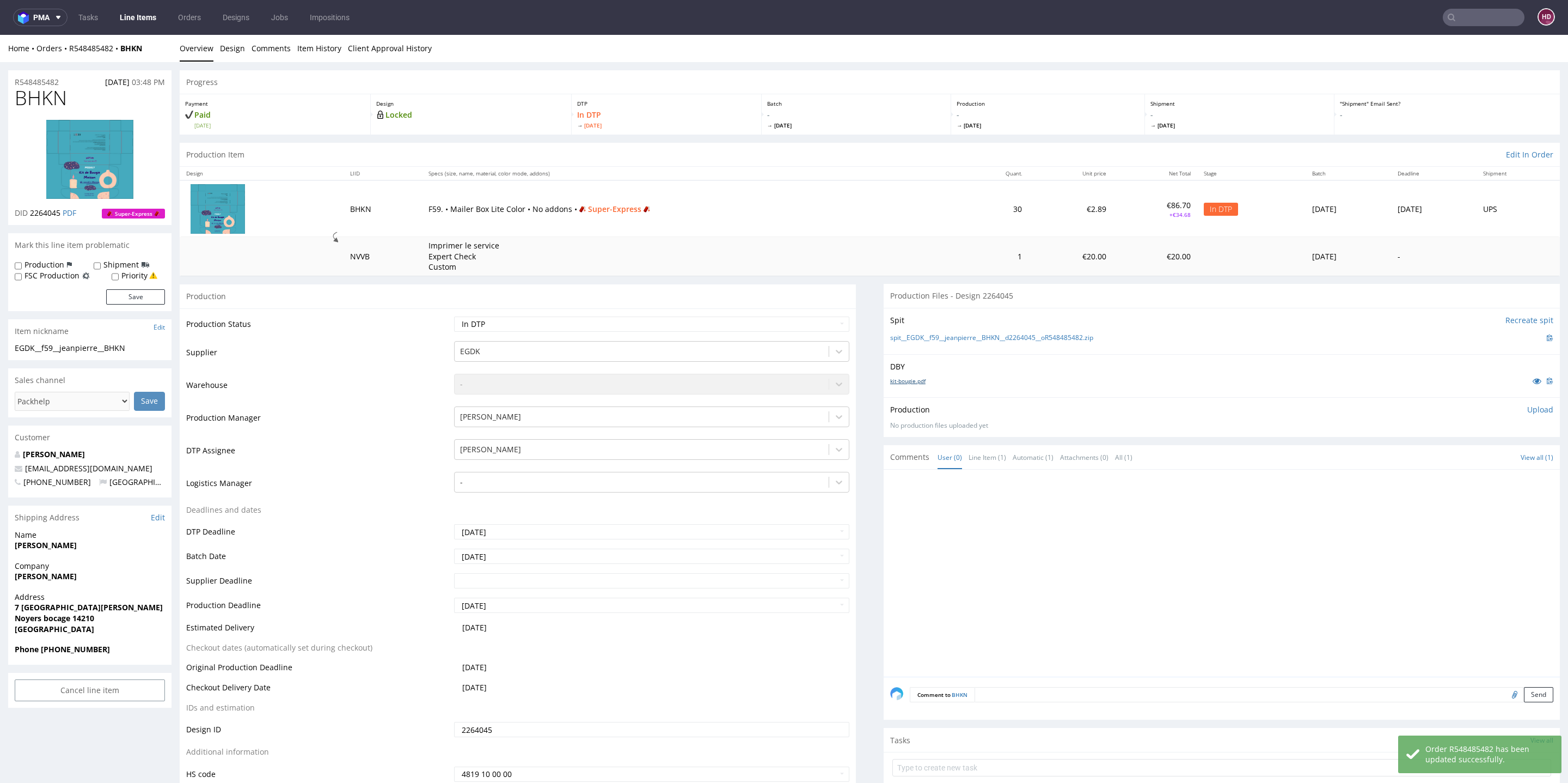
click at [908, 380] on link "kit-bougie.pdf" at bounding box center [908, 380] width 35 height 7
click at [75, 106] on h1 "BHKN" at bounding box center [90, 98] width 150 height 22
drag, startPoint x: 57, startPoint y: 102, endPoint x: 0, endPoint y: 99, distance: 57.1
copy span "BHKN"
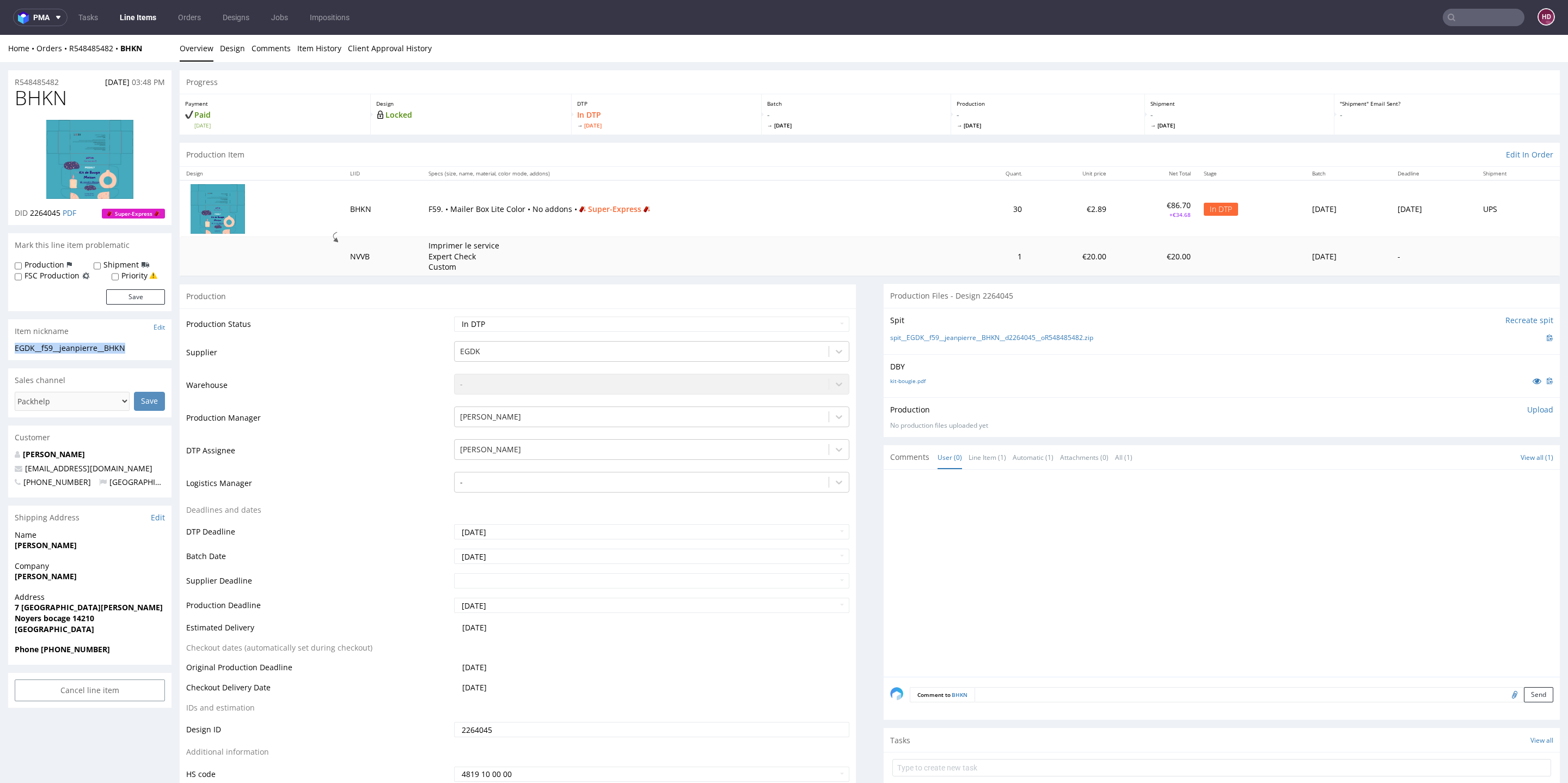
drag, startPoint x: 134, startPoint y: 350, endPoint x: 0, endPoint y: 347, distance: 134.0
copy div "EGDK__f59__jeanpierre__BHKN"
drag, startPoint x: 68, startPoint y: 85, endPoint x: 0, endPoint y: 69, distance: 69.9
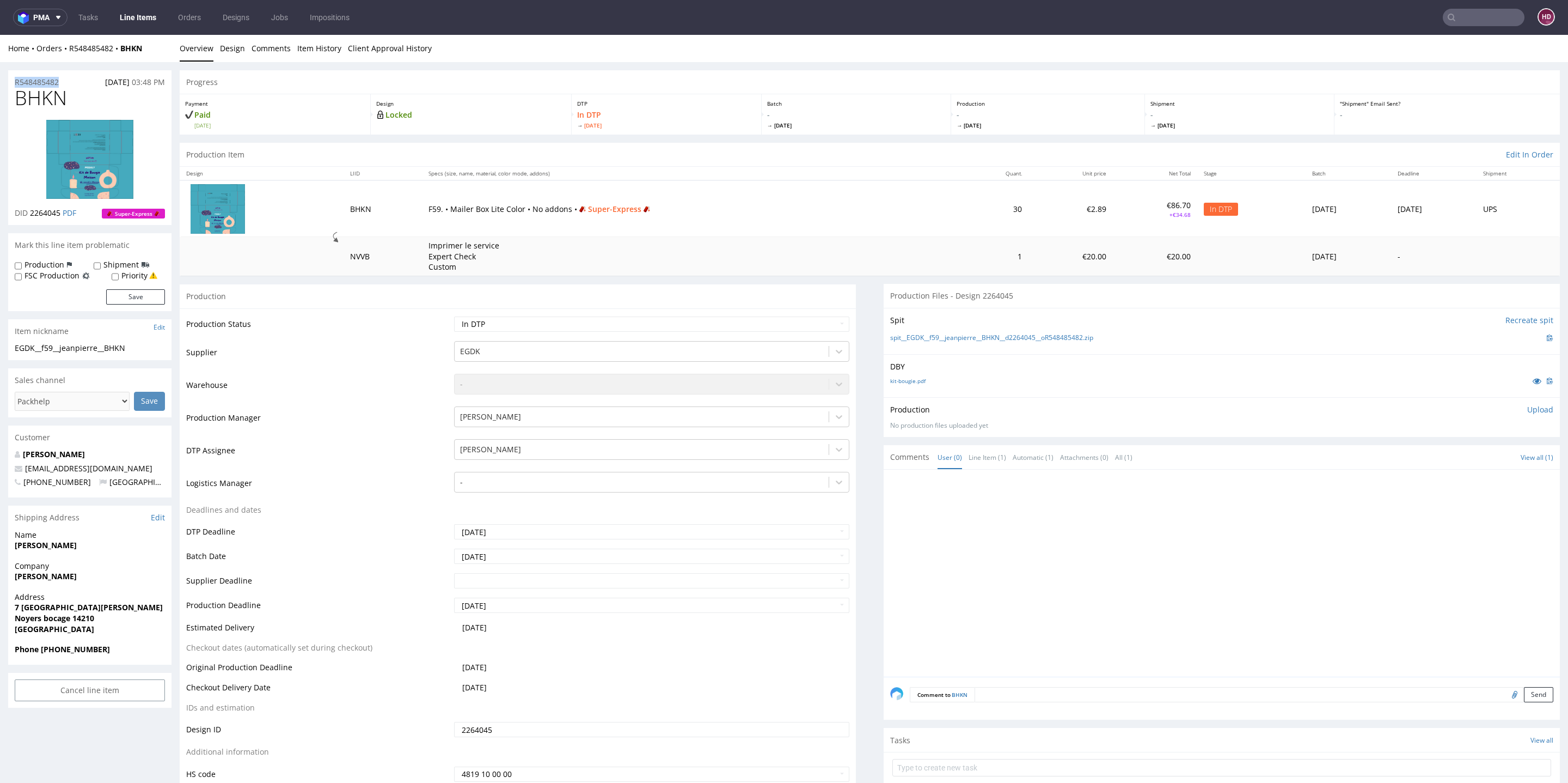
copy p "R548485482"
drag, startPoint x: 61, startPoint y: 212, endPoint x: 29, endPoint y: 212, distance: 32.0
click at [30, 212] on span "2264045" at bounding box center [45, 212] width 30 height 10
copy span "2264045"
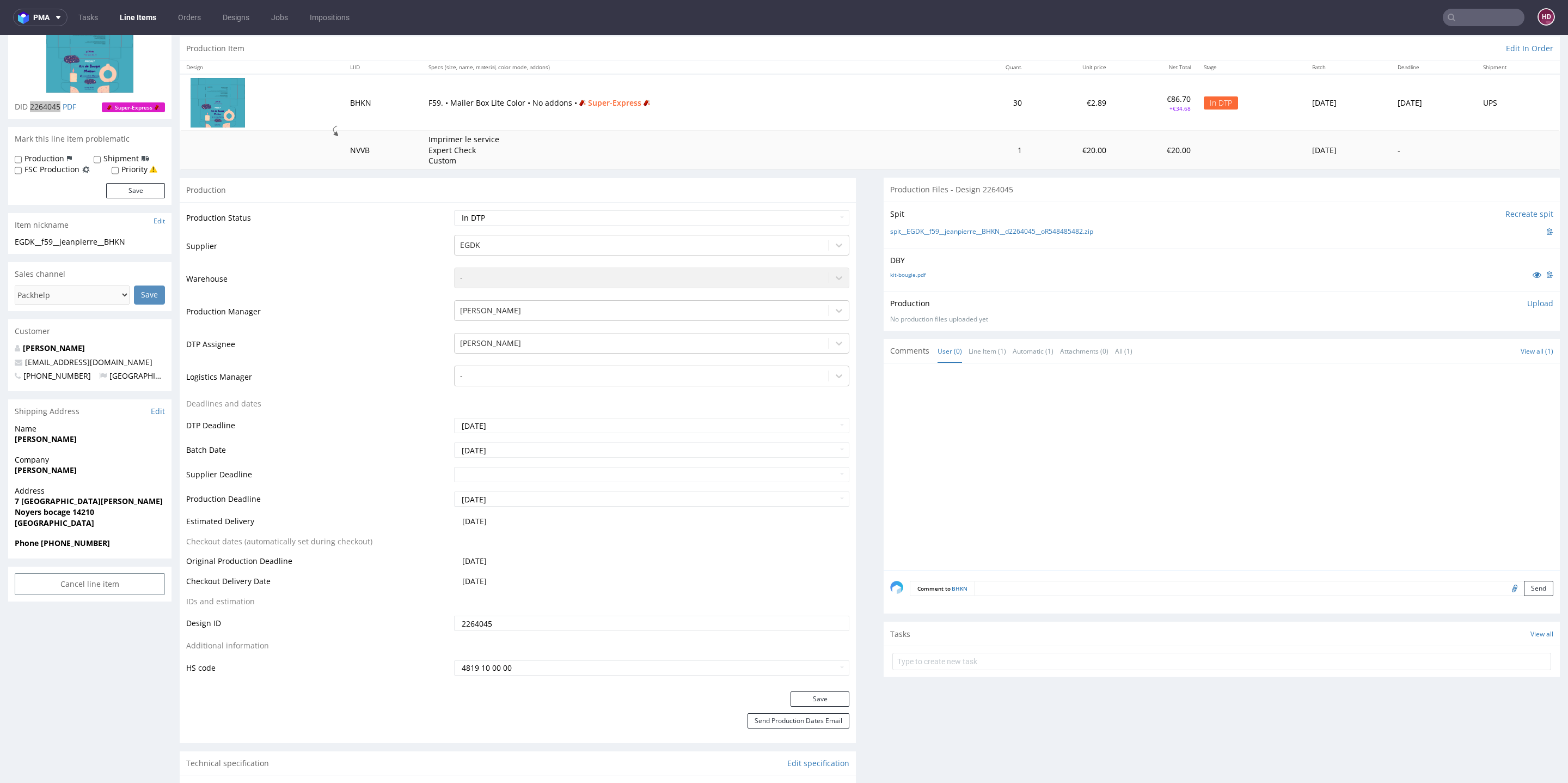
scroll to position [133, 0]
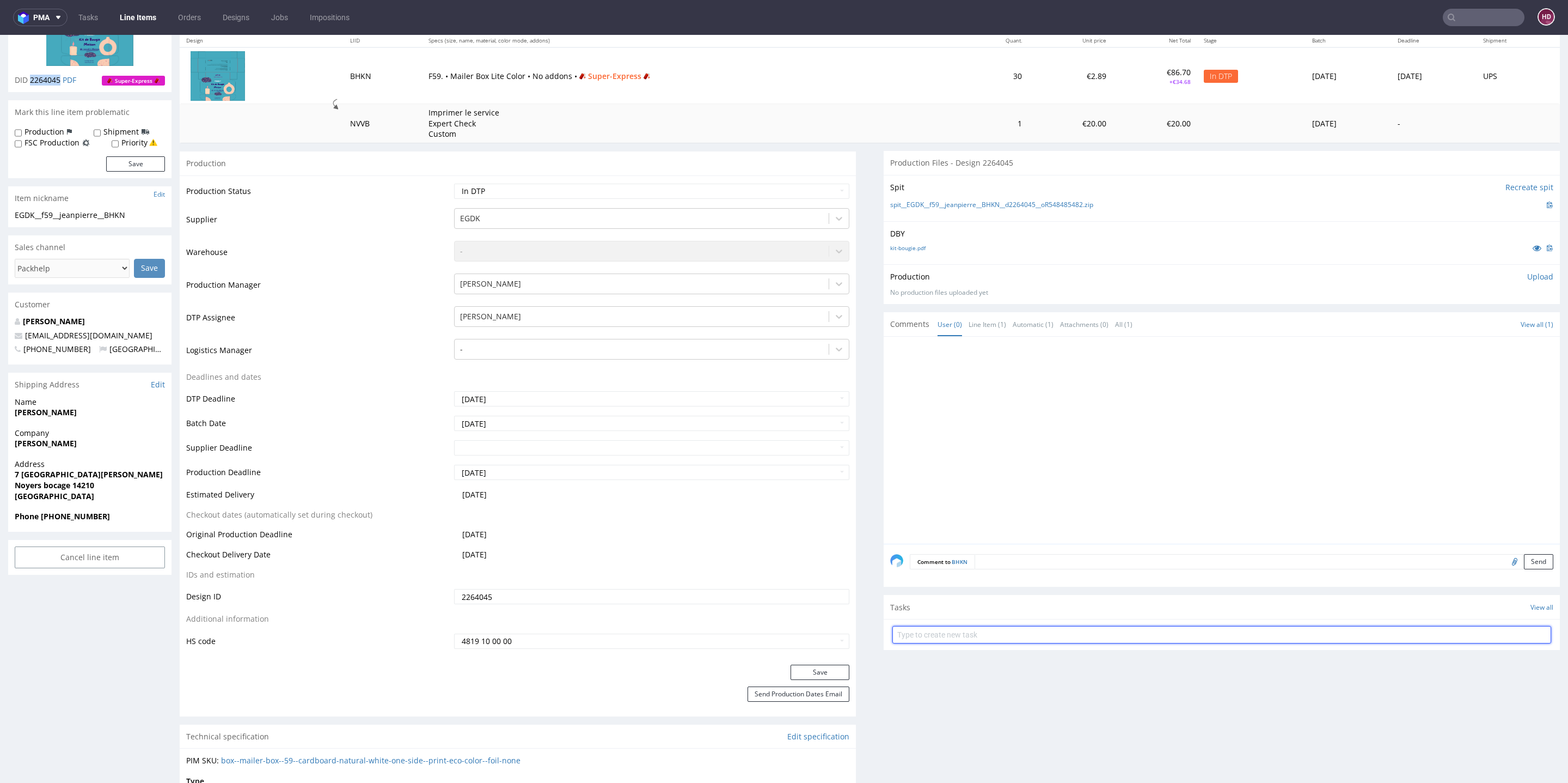
click at [976, 631] on input "text" at bounding box center [1222, 635] width 659 height 18
drag, startPoint x: 905, startPoint y: 636, endPoint x: 819, endPoint y: 634, distance: 86.0
click at [937, 633] on input "super-express" at bounding box center [1222, 635] width 659 height 18
paste input "issue"
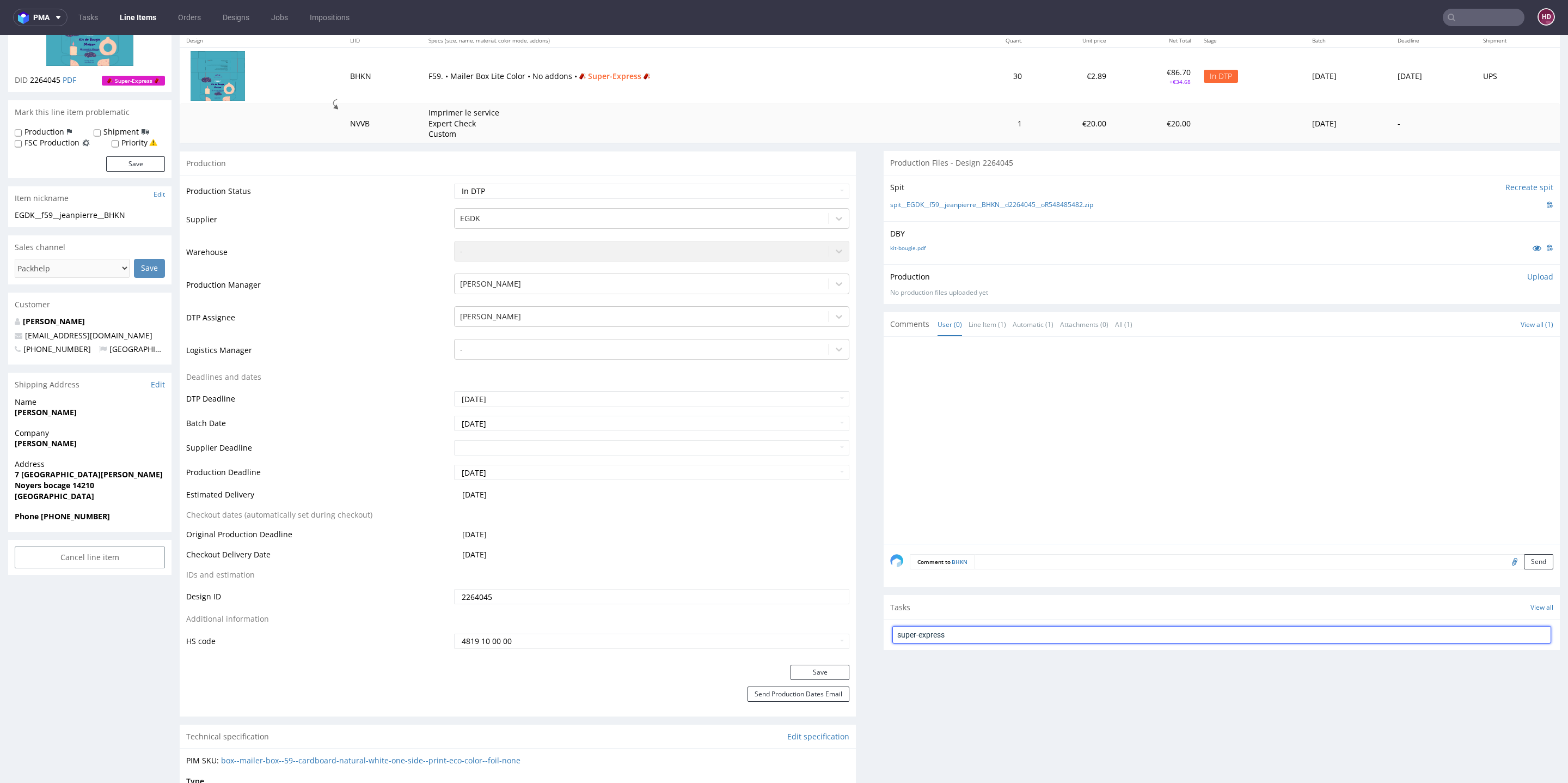
click at [892, 633] on input "super-express" at bounding box center [1222, 635] width 659 height 18
type input "issue super-express"
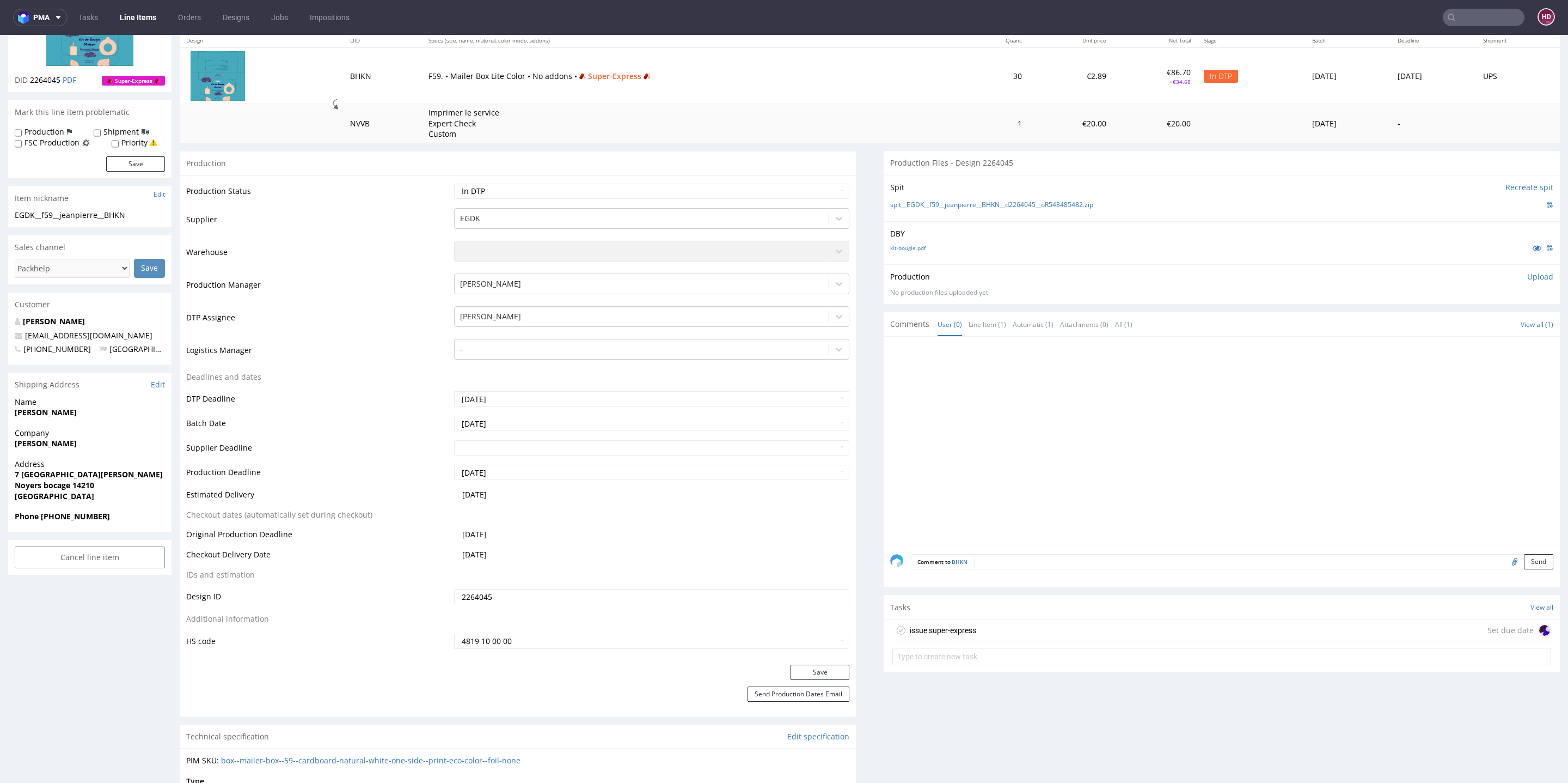
click at [1138, 625] on div "issue super-express Set due date" at bounding box center [1222, 630] width 659 height 22
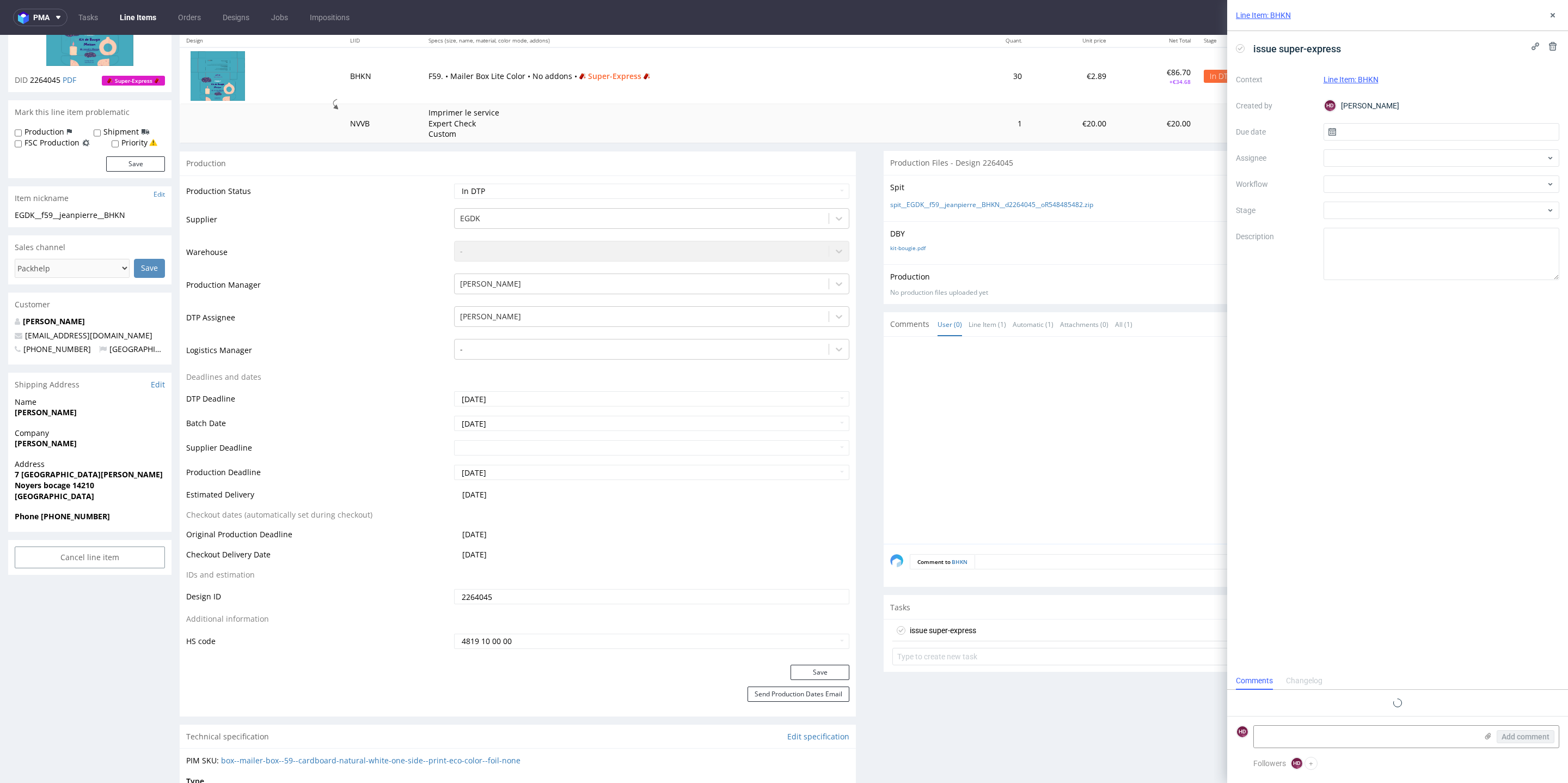
scroll to position [8, 0]
click at [1387, 132] on input "text" at bounding box center [1441, 132] width 236 height 18
click at [1398, 255] on button "22" at bounding box center [1406, 261] width 17 height 18
type input "22/09/2025"
click at [1378, 153] on div at bounding box center [1441, 158] width 236 height 18
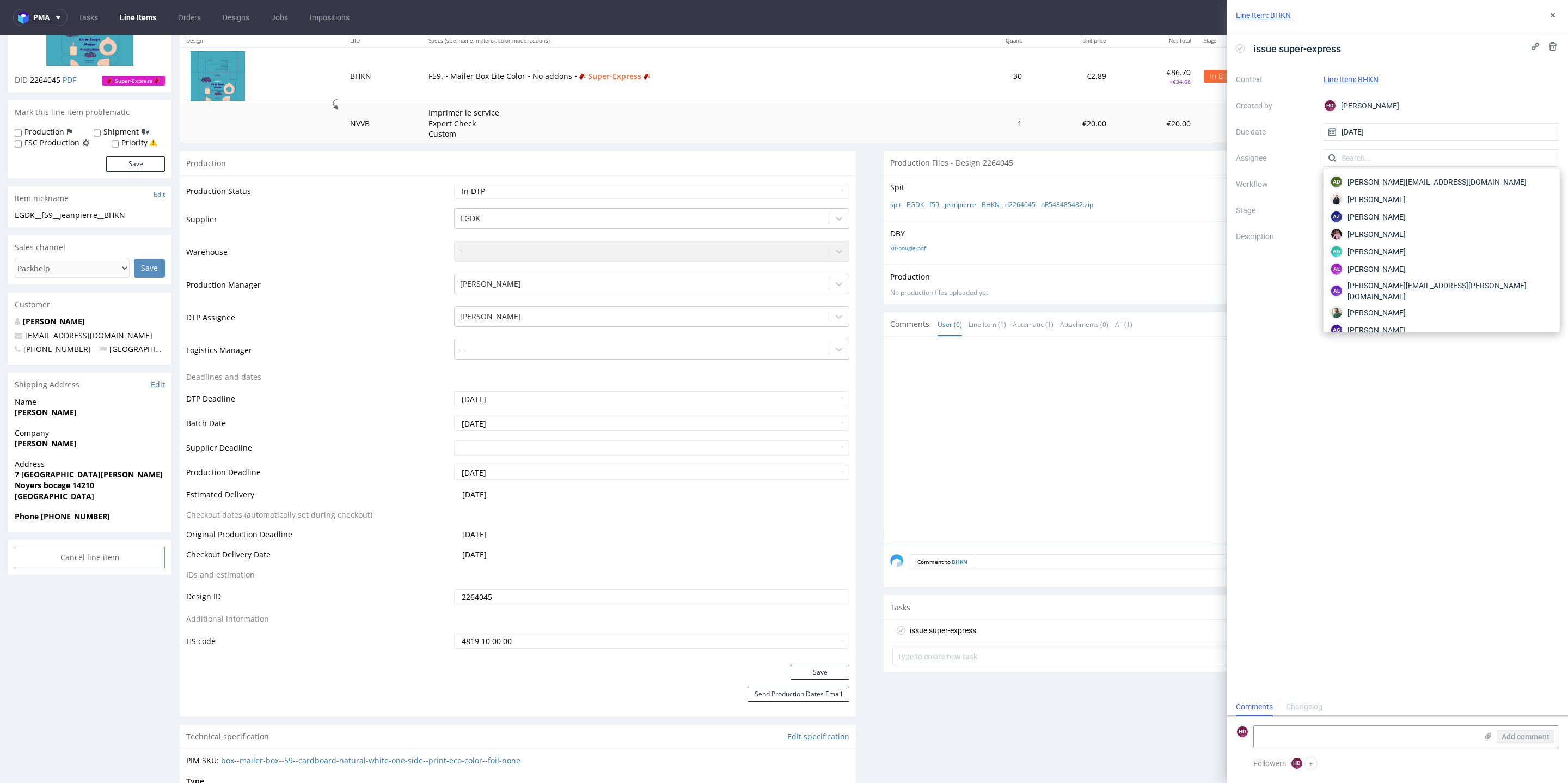
click at [1241, 174] on div "Context Line Item: BHKN Created by HD Hapka Dominika Due date 22/09/2025 Assign…" at bounding box center [1397, 175] width 323 height 209
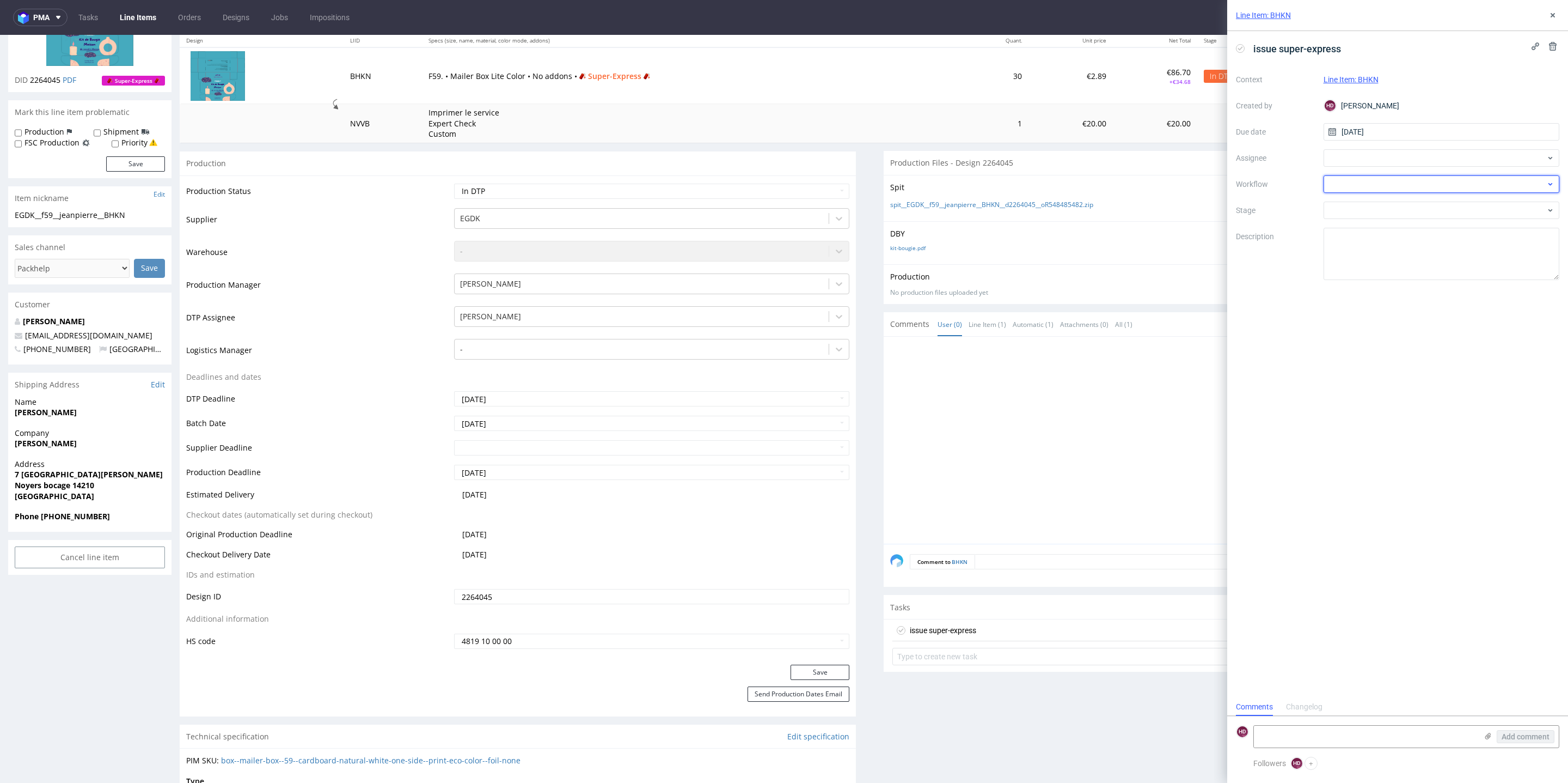
click at [1358, 181] on div at bounding box center [1441, 184] width 236 height 18
click at [1382, 209] on div "Super Express PCA - French" at bounding box center [1442, 212] width 228 height 20
click at [1315, 54] on span "issue super-express" at bounding box center [1297, 49] width 96 height 18
drag, startPoint x: 1268, startPoint y: 84, endPoint x: 1055, endPoint y: 79, distance: 213.1
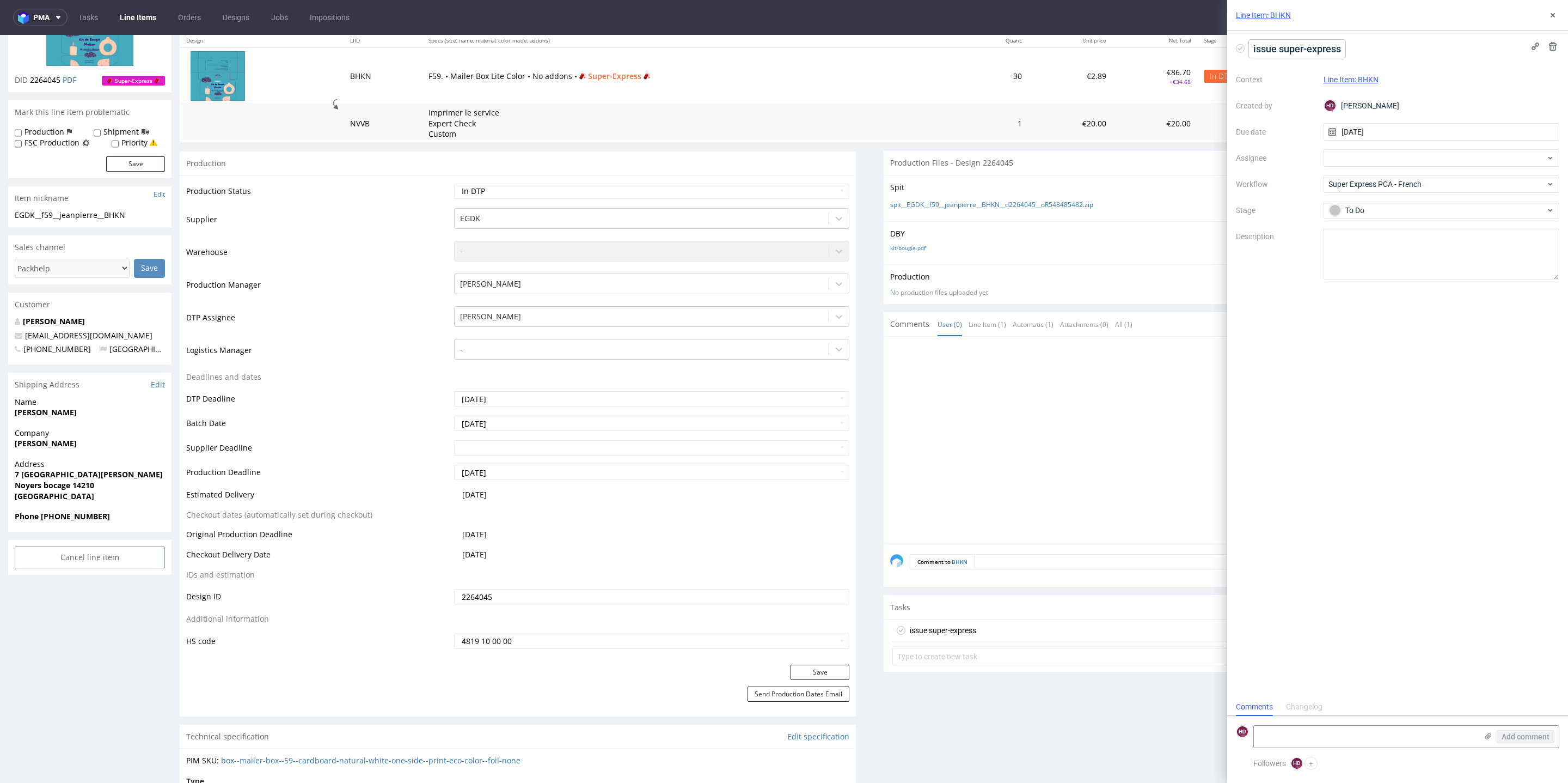
click at [1262, 49] on span "issue super-express" at bounding box center [1297, 49] width 96 height 18
drag, startPoint x: 1276, startPoint y: 51, endPoint x: 1229, endPoint y: 44, distance: 47.5
click at [1229, 44] on div "issue super-express Context Line Item: BHKN Created by HD Hapka Dominika Due da…" at bounding box center [1397, 364] width 341 height 666
click at [1398, 321] on div "non-auto PCA super-express Context Line Item: BHKN Created by HD Hapka Dominika…" at bounding box center [1397, 364] width 341 height 666
click at [1398, 262] on textarea at bounding box center [1441, 254] width 236 height 52
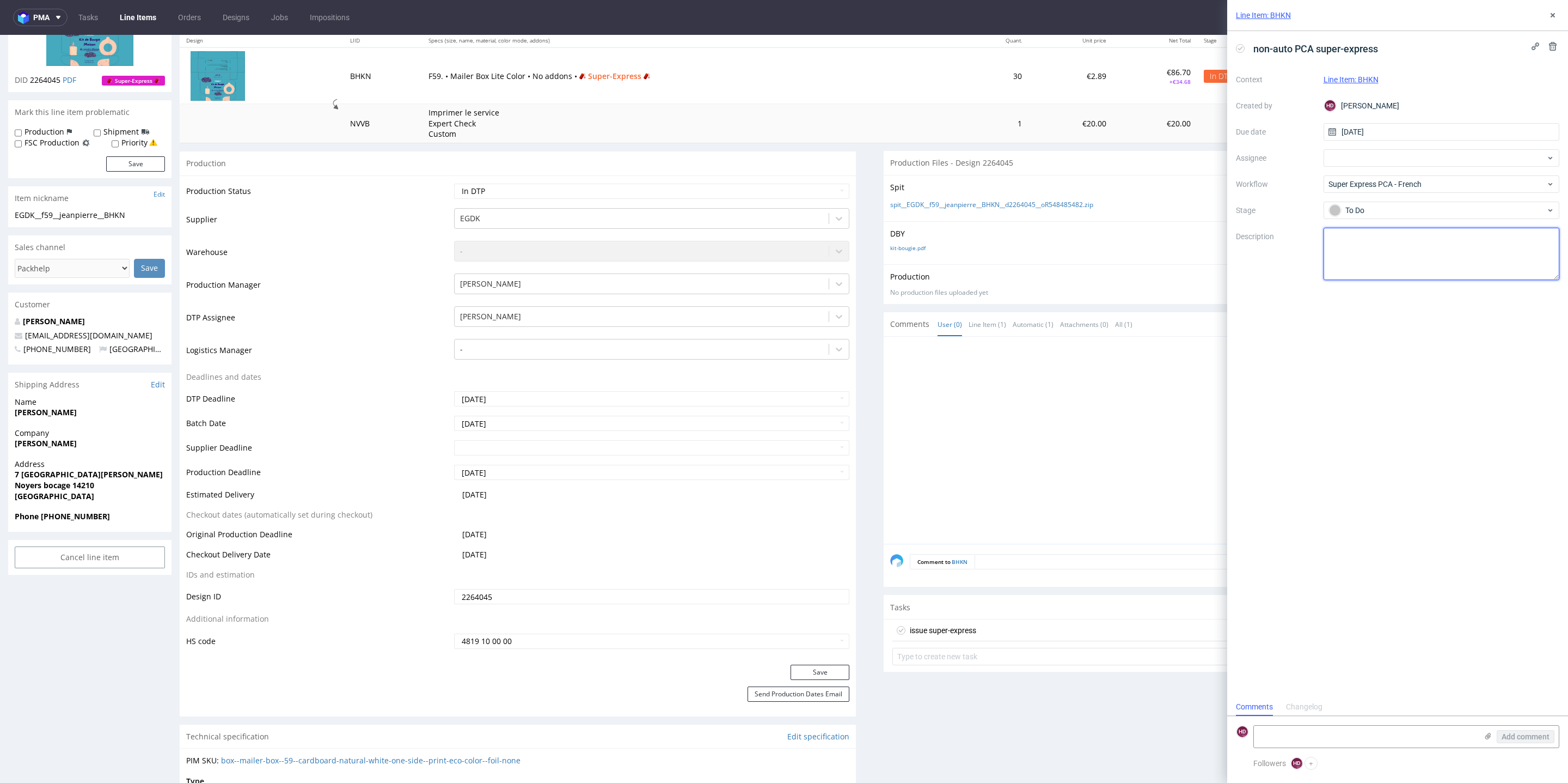
click at [1398, 245] on textarea at bounding box center [1441, 254] width 236 height 52
paste textarea "The wrong product for this design - Lite Color. We cannot print a uniform backg…"
click at [1398, 235] on textarea "The wrong product for this design - Lite Color. We cannot print a uniform backg…" at bounding box center [1441, 254] width 236 height 52
drag, startPoint x: 1415, startPoint y: 247, endPoint x: 1390, endPoint y: 247, distance: 25.0
click at [1390, 247] on textarea "The wrong product for this design - Lite Color. We cannot print a uniform backg…" at bounding box center [1441, 254] width 236 height 52
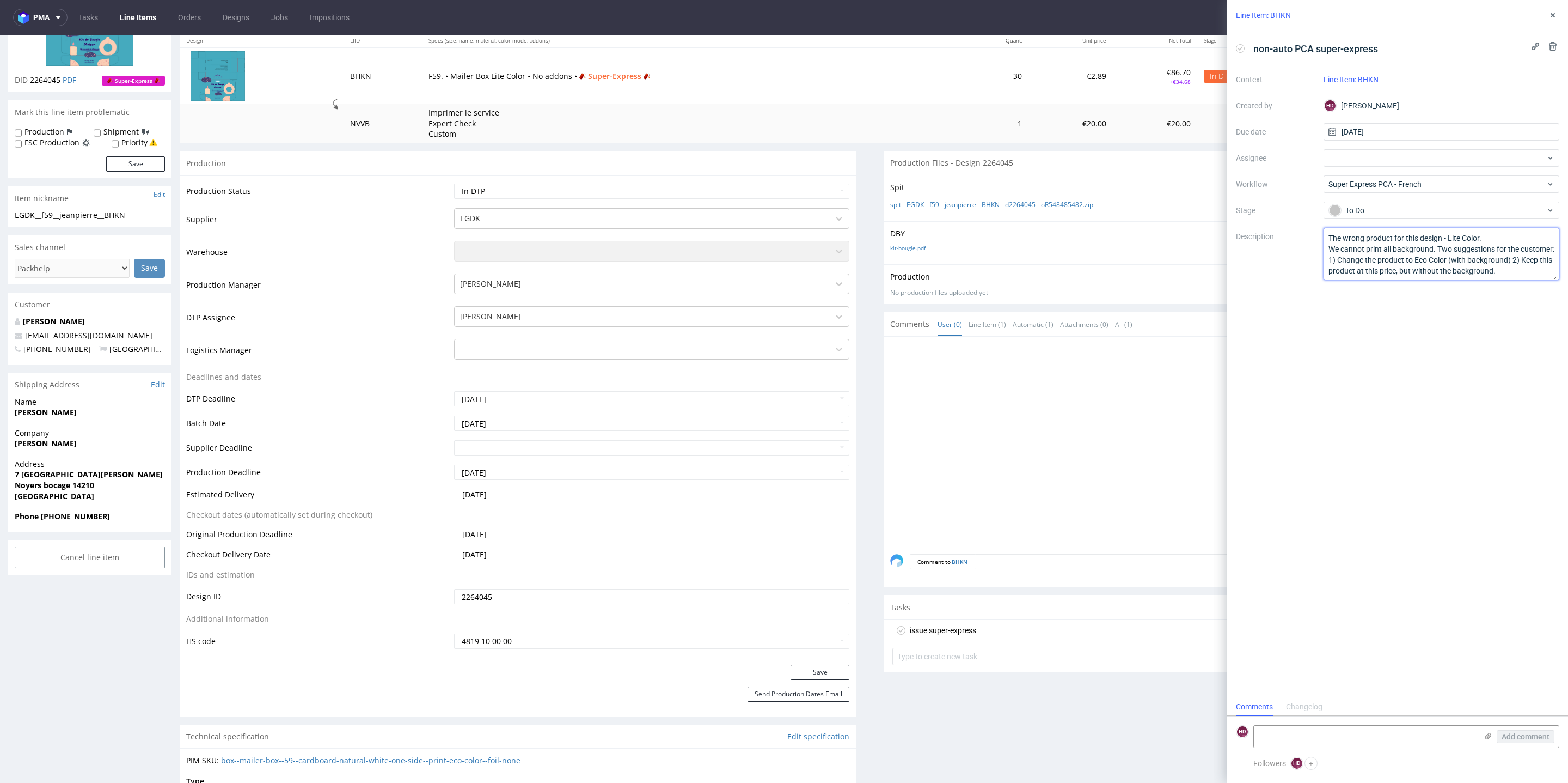
click at [1361, 257] on textarea "The wrong product for this design - Lite Color. We cannot print all background.…" at bounding box center [1441, 254] width 236 height 52
click at [1398, 258] on textarea "The wrong product for this design - Lite Color. We cannot print all background.…" at bounding box center [1441, 254] width 236 height 52
click at [1331, 259] on textarea "The wrong product for this design - Lite Color. We cannot print all background.…" at bounding box center [1441, 254] width 236 height 52
click at [1398, 269] on textarea "The wrong product for this design - Lite Color. We cannot print all background.…" at bounding box center [1441, 254] width 236 height 52
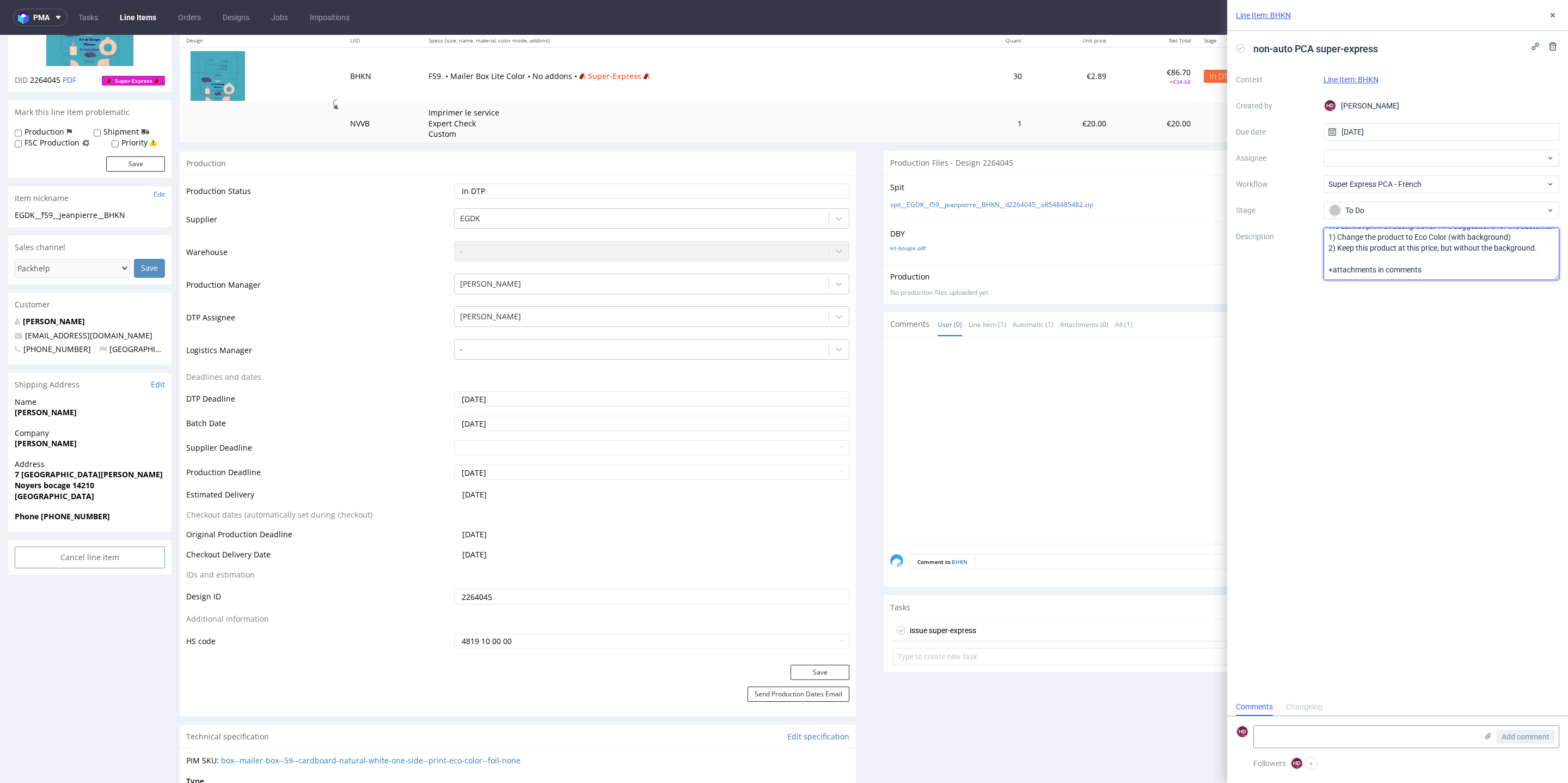
scroll to position [31, 0]
click at [1332, 268] on textarea "The wrong product for this design - Lite Color. We cannot print all background.…" at bounding box center [1441, 254] width 236 height 52
click at [1378, 269] on textarea "The wrong product for this design - Lite Color. We cannot print all background.…" at bounding box center [1441, 254] width 236 height 52
type textarea "The wrong product for this design - Lite Color. We cannot print all background.…"
click at [1398, 698] on use at bounding box center [1488, 736] width 6 height 7
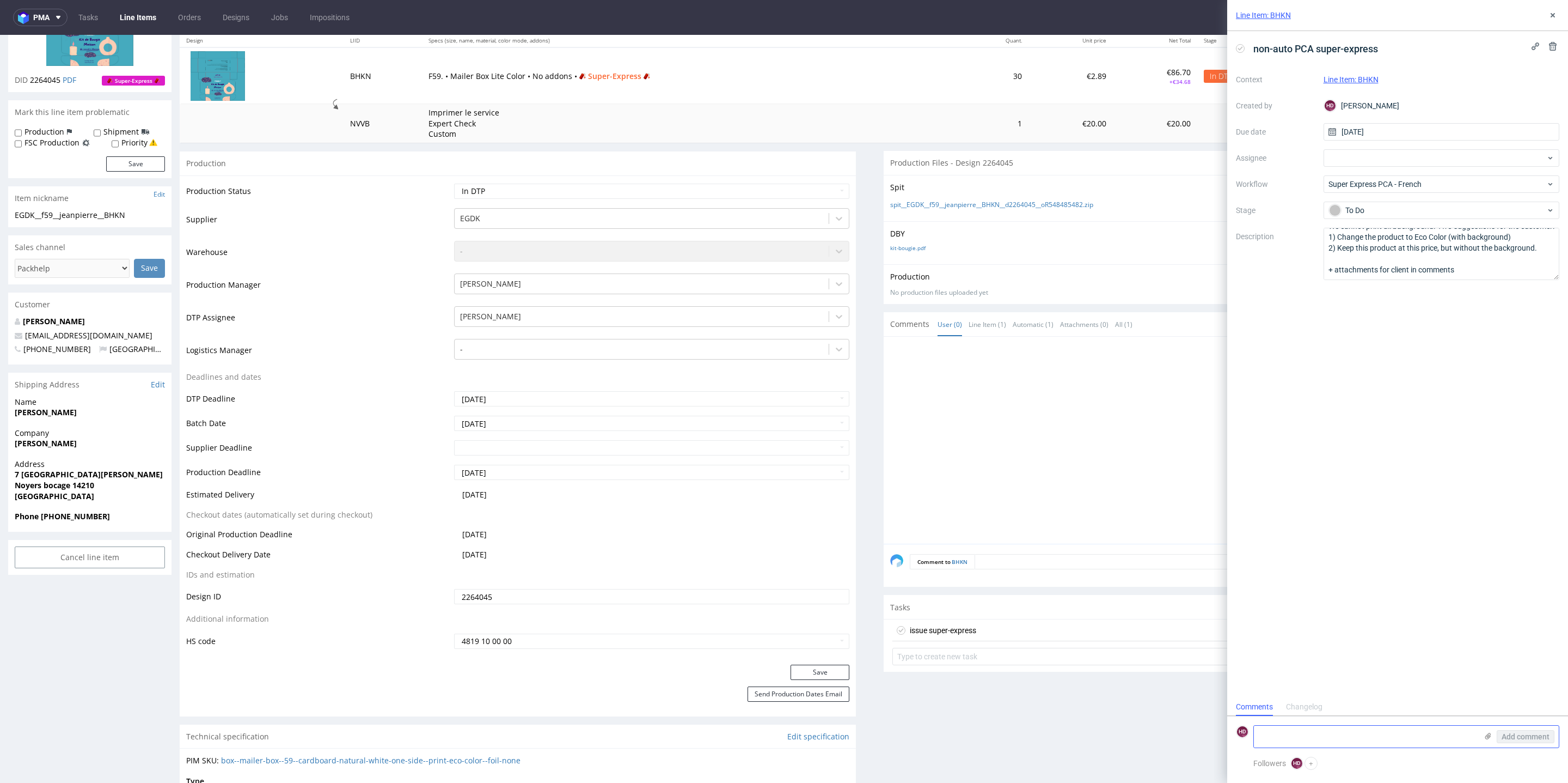
click at [0, 0] on input "file" at bounding box center [0, 0] width 0 height 0
click at [1398, 698] on span "Add comment" at bounding box center [1525, 736] width 48 height 7
click at [548, 188] on select "Waiting for Artwork Waiting for Diecut Waiting for Mockup Waiting for DTP Waiti…" at bounding box center [651, 191] width 395 height 15
select select "dtp_ca_needed"
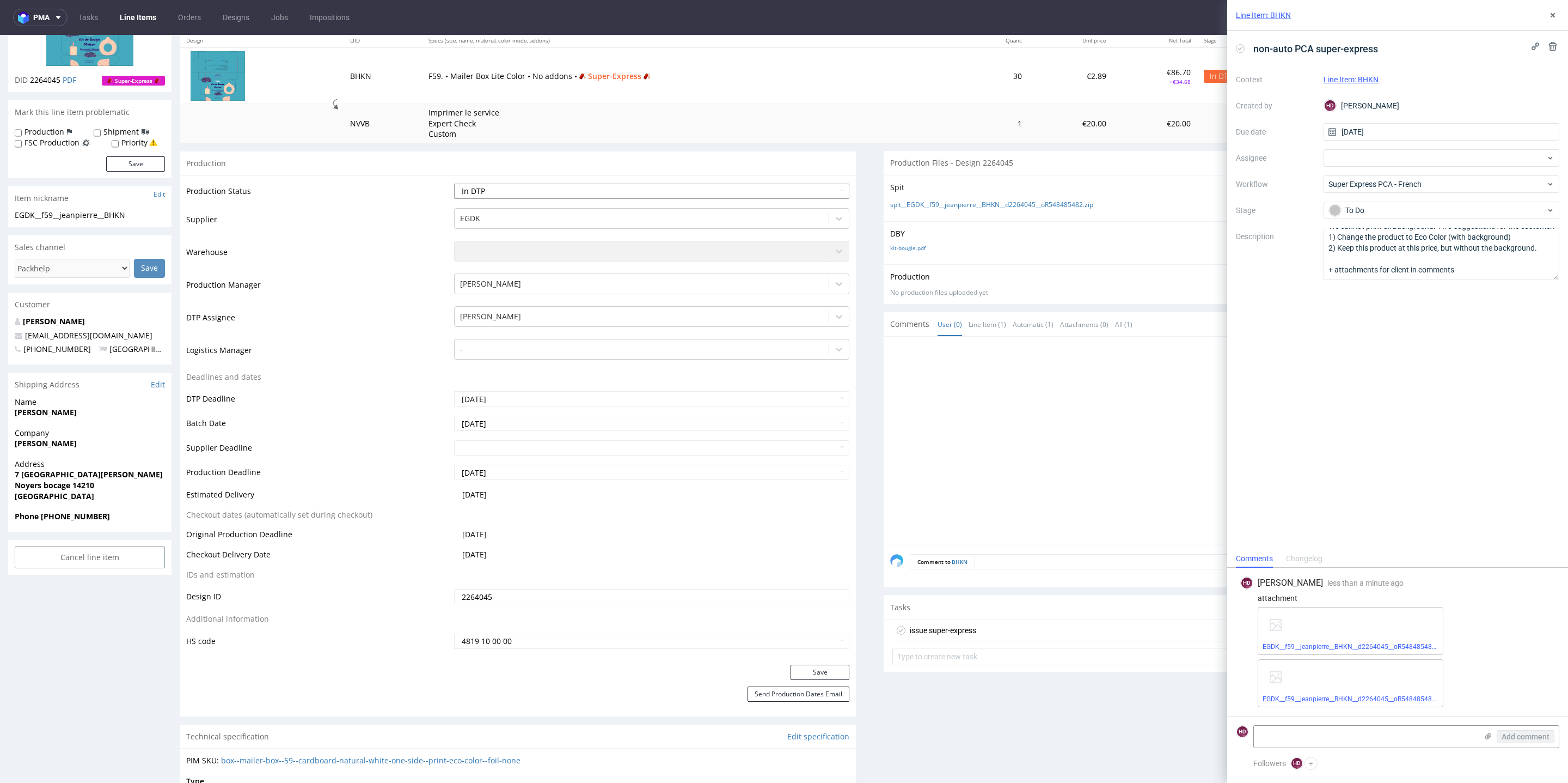
click at [454, 184] on select "Waiting for Artwork Waiting for Diecut Waiting for Mockup Waiting for DTP Waiti…" at bounding box center [651, 191] width 395 height 15
click at [821, 672] on button "Save" at bounding box center [820, 672] width 59 height 15
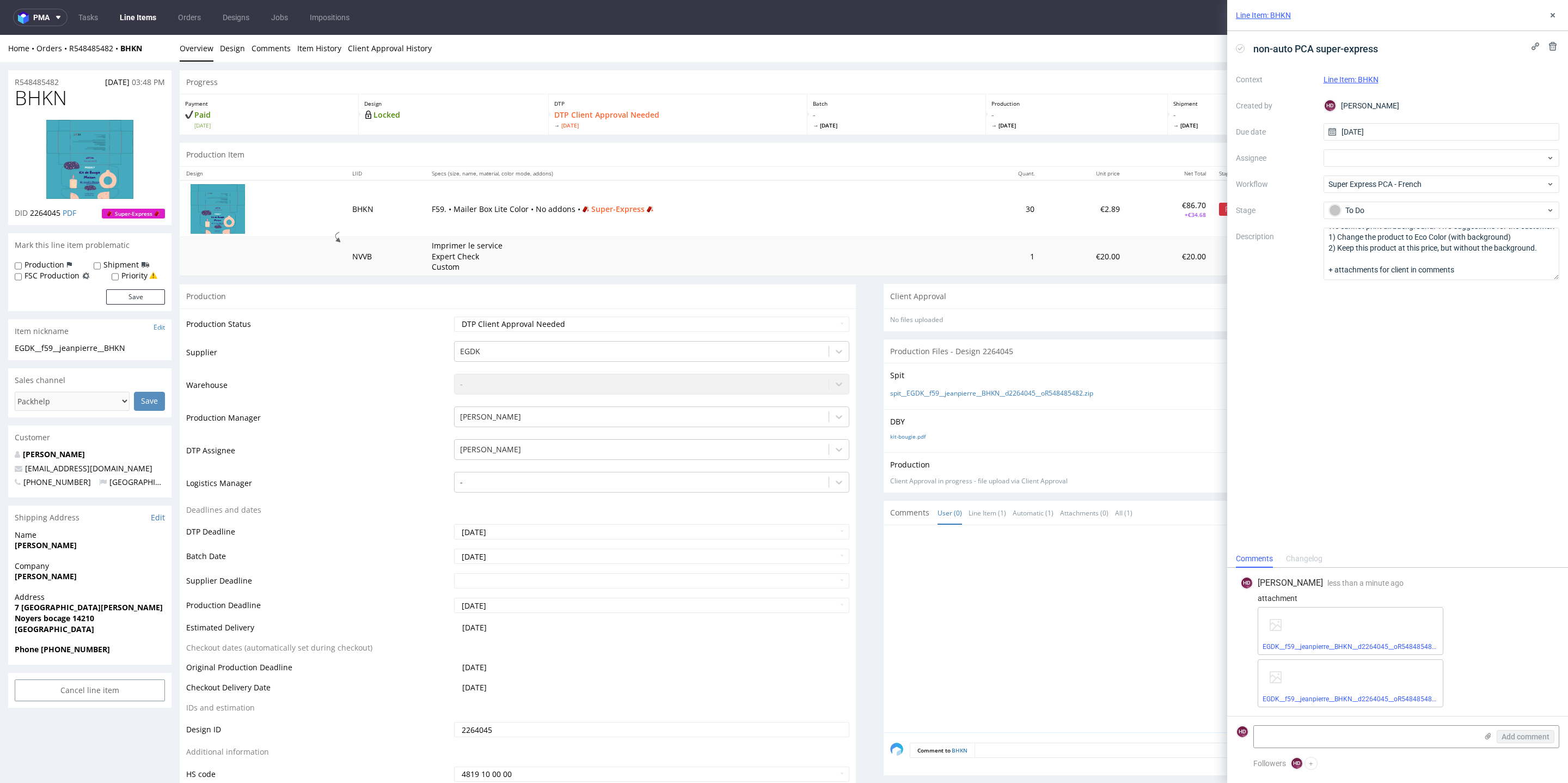
click at [83, 110] on div "BHKN DID 2264045 PDF Super-Express" at bounding box center [89, 156] width 163 height 138
drag, startPoint x: 24, startPoint y: 95, endPoint x: 0, endPoint y: 90, distance: 24.5
copy span "BHKN"
drag, startPoint x: 1489, startPoint y: 238, endPoint x: 1264, endPoint y: 230, distance: 225.1
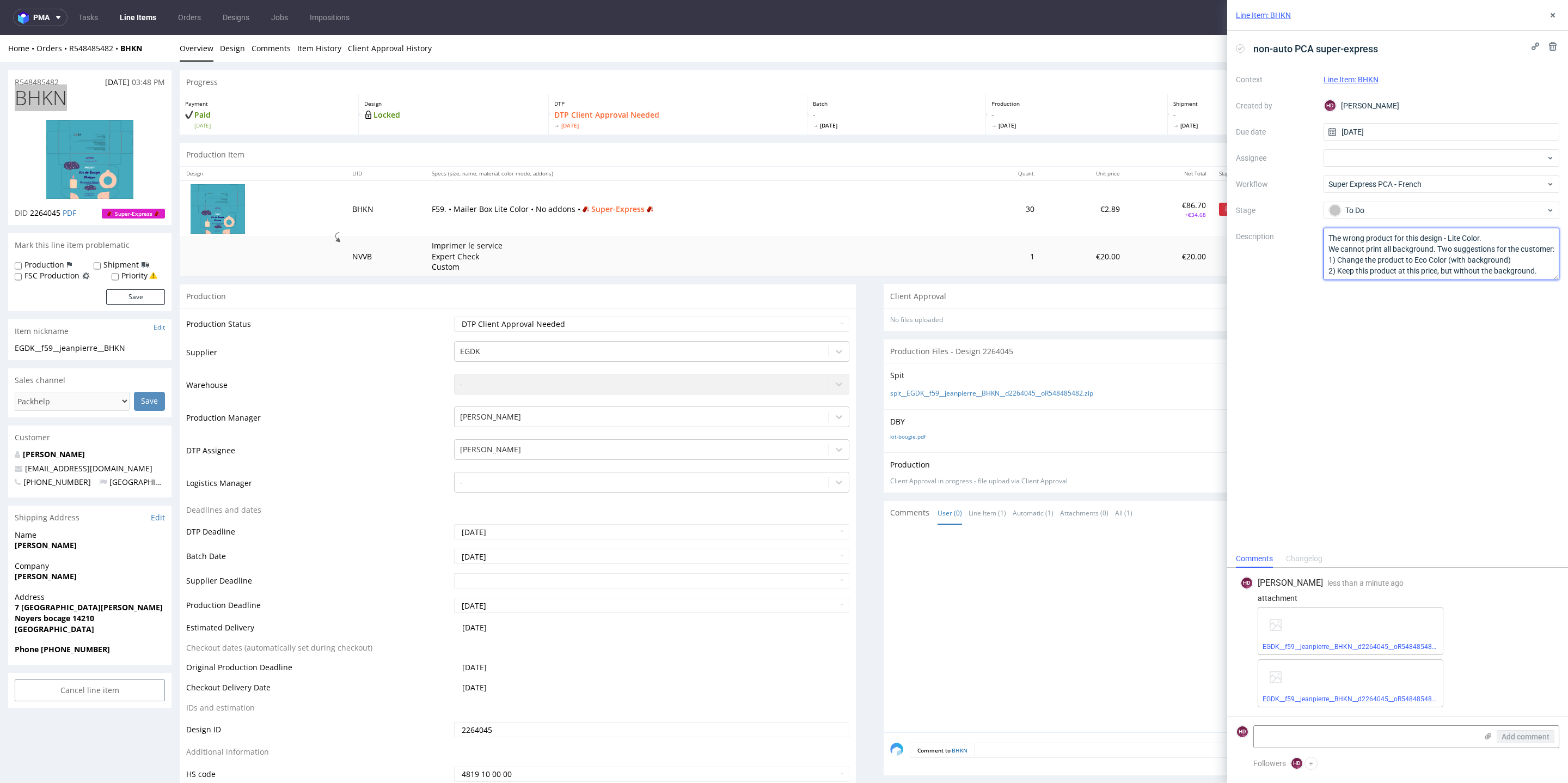
click at [1264, 230] on div "Context Line Item: BHKN Created by HD Hapka Dominika Due date 22/09/2025 Assign…" at bounding box center [1397, 175] width 323 height 209
click at [1398, 240] on textarea "The wrong product for this design - Lite Color. We cannot print all background.…" at bounding box center [1441, 254] width 236 height 52
drag, startPoint x: 1329, startPoint y: 247, endPoint x: 1467, endPoint y: 299, distance: 147.5
click at [1398, 299] on div "non-auto PCA super-express Context Line Item: BHKN Created by HD Hapka Dominika…" at bounding box center [1397, 290] width 341 height 519
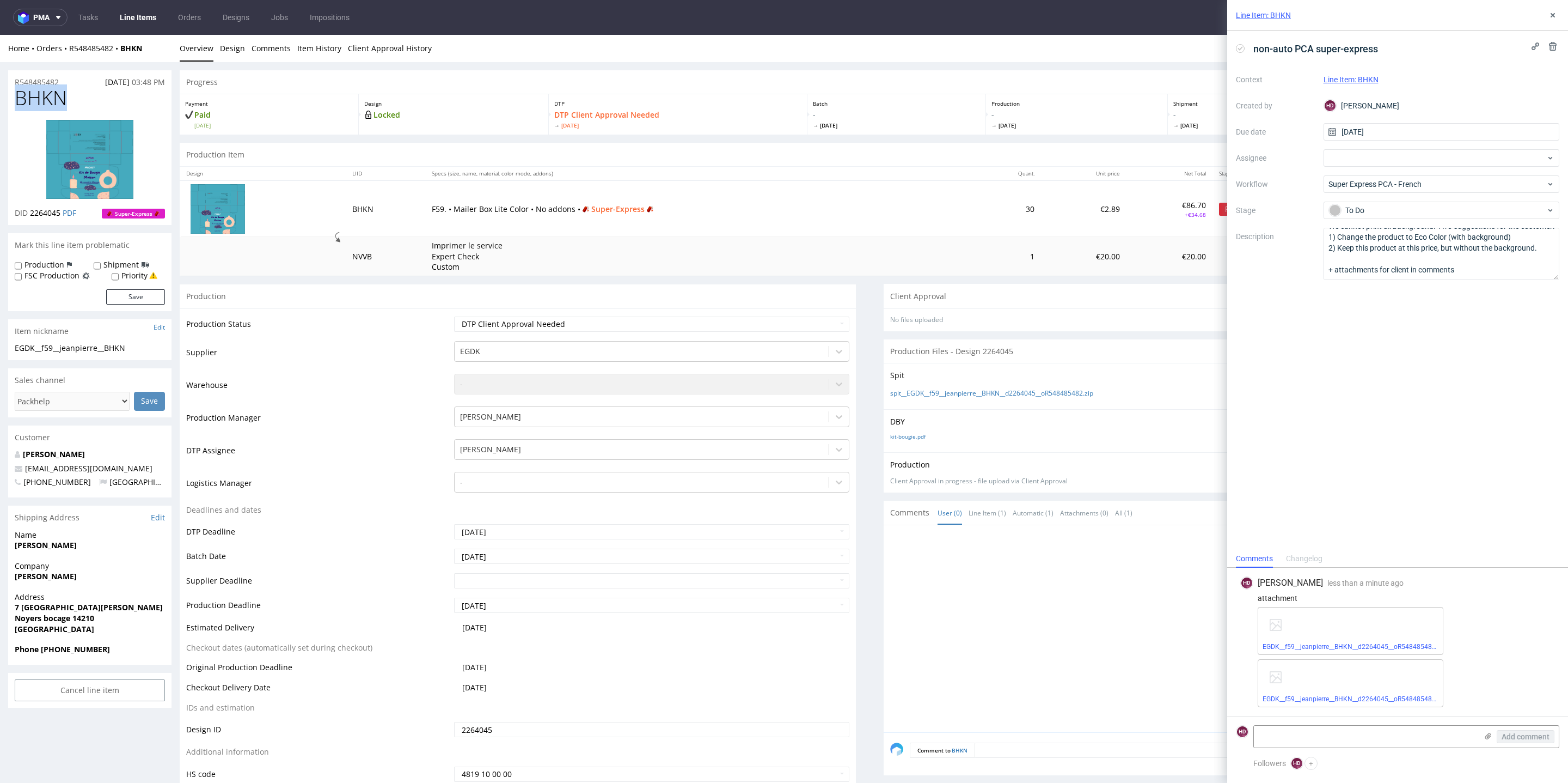
click at [1169, 350] on div "Production Files - Design 2264045" at bounding box center [1222, 351] width 676 height 24
click at [1342, 304] on div "non-auto PCA super-express Context Line Item: BHKN Created by HD Hapka Dominika…" at bounding box center [1397, 290] width 341 height 519
click at [153, 20] on link "Line Items" at bounding box center [138, 18] width 49 height 18
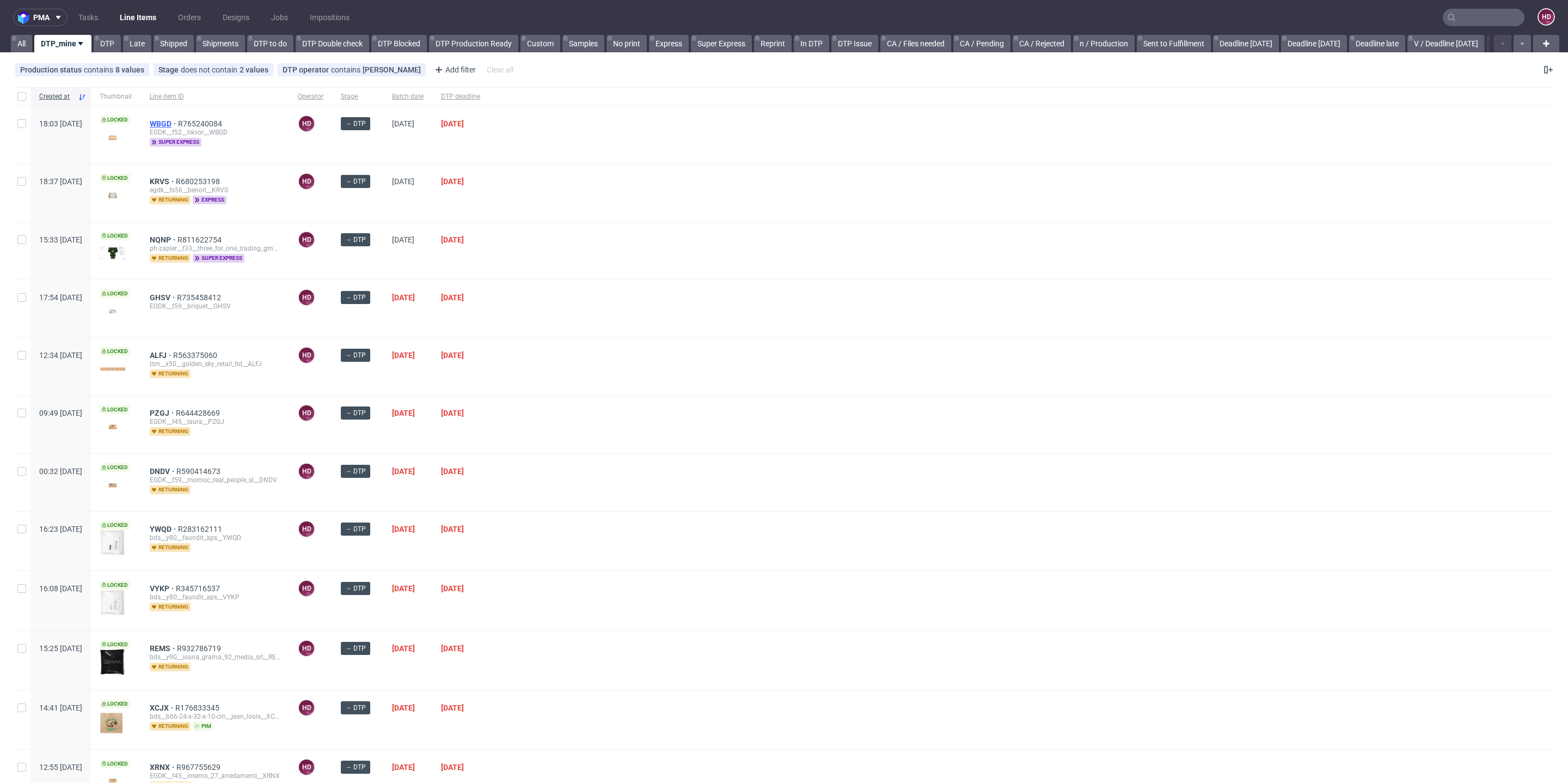
click at [178, 125] on span "WBGD" at bounding box center [164, 123] width 28 height 9
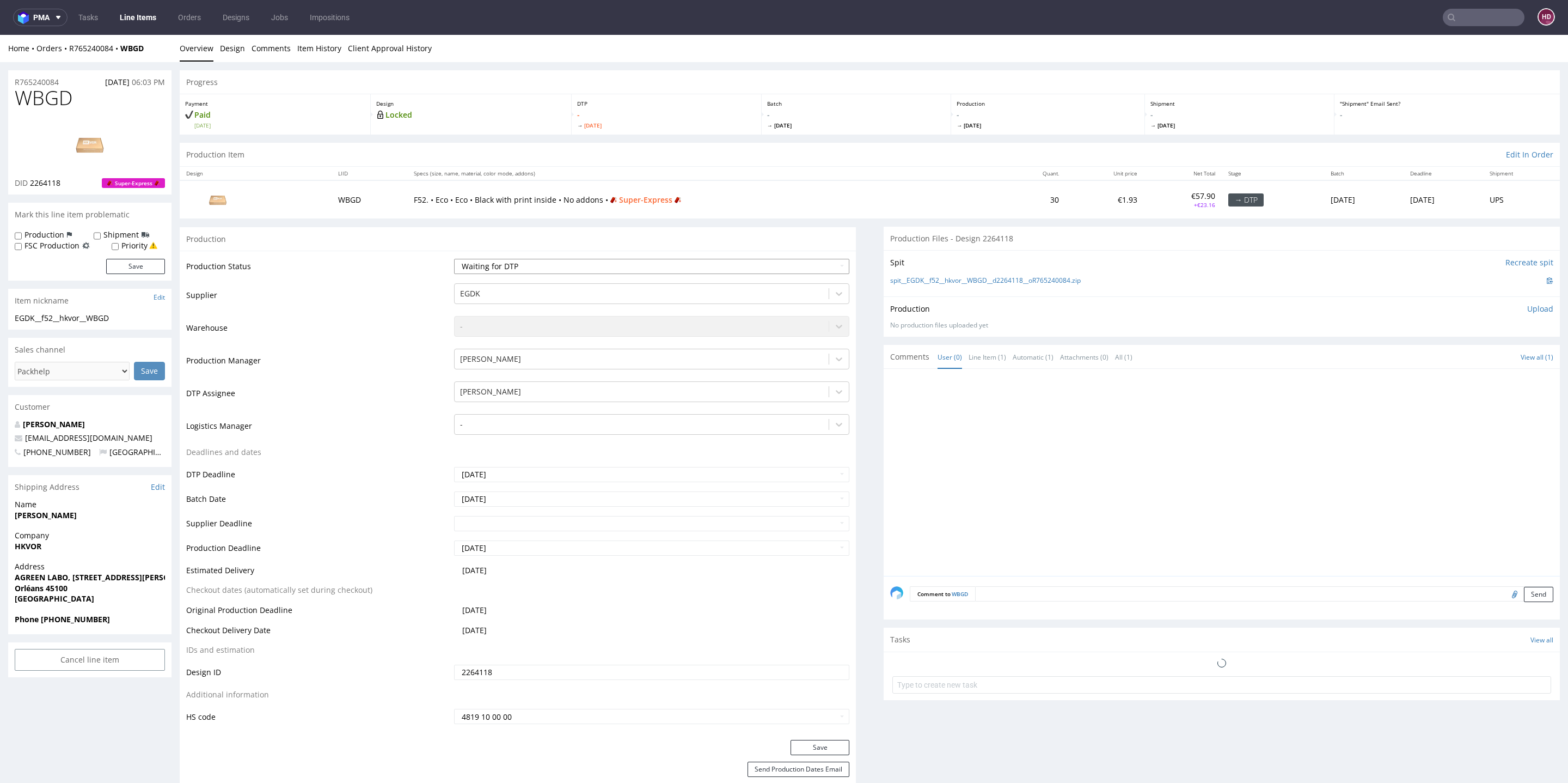
click at [489, 260] on select "Waiting for Artwork Waiting for Diecut Waiting for Mockup Waiting for DTP Waiti…" at bounding box center [651, 266] width 395 height 15
select select "dtp_in_process"
click at [454, 259] on select "Waiting for Artwork Waiting for Diecut Waiting for Mockup Waiting for DTP Waiti…" at bounding box center [651, 266] width 395 height 15
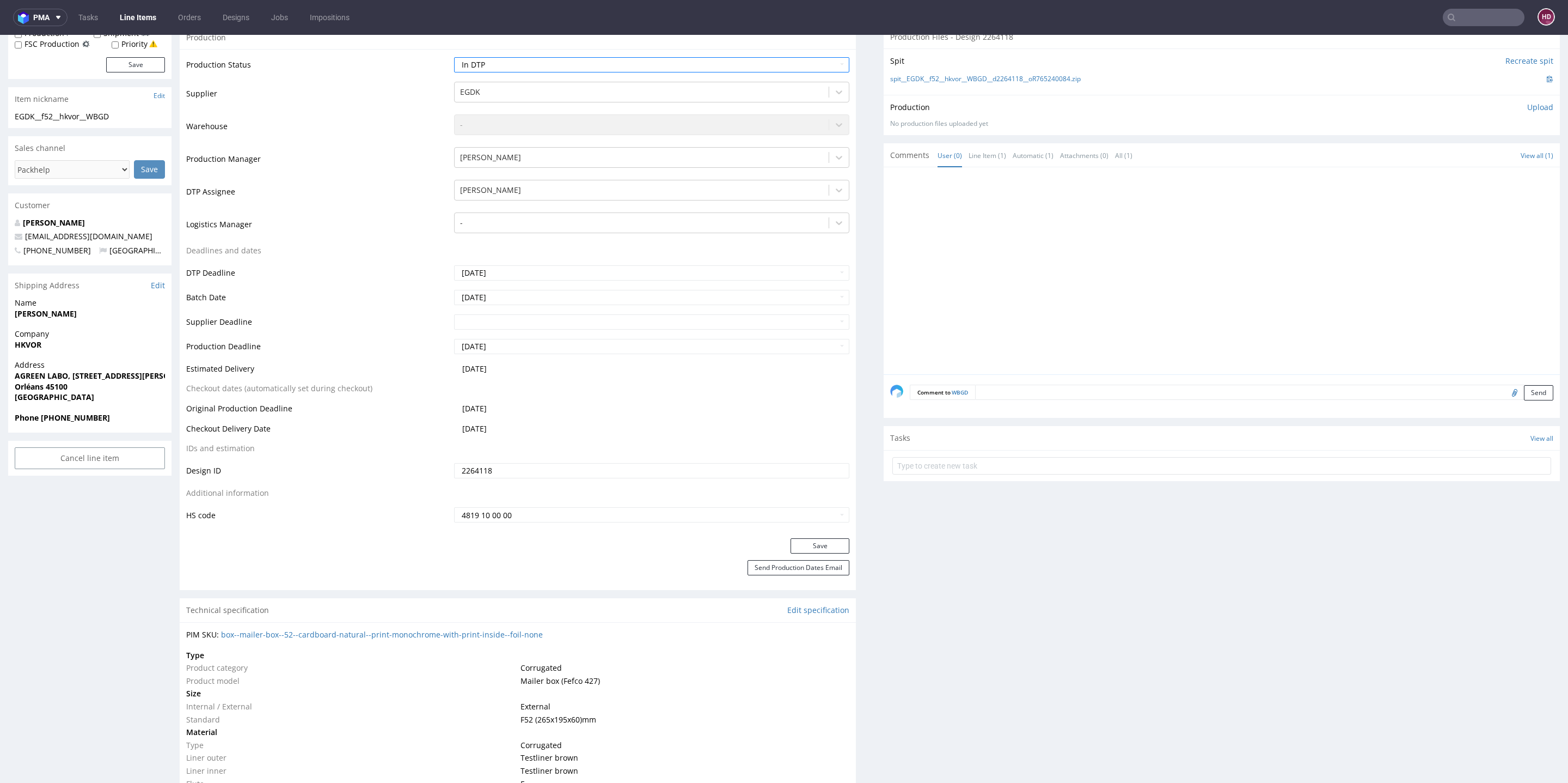
scroll to position [266, 0]
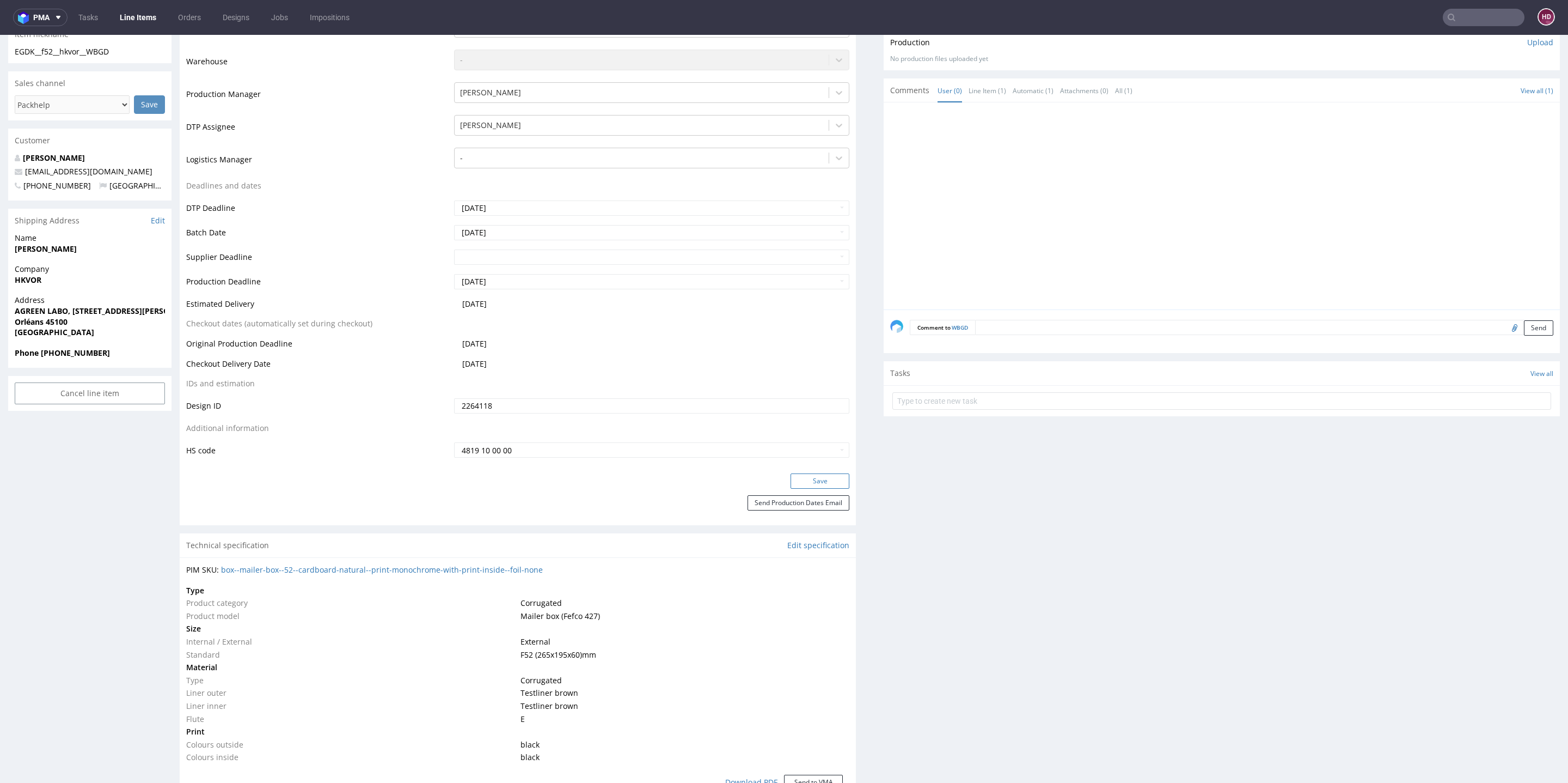
click at [791, 479] on button "Save" at bounding box center [820, 481] width 59 height 15
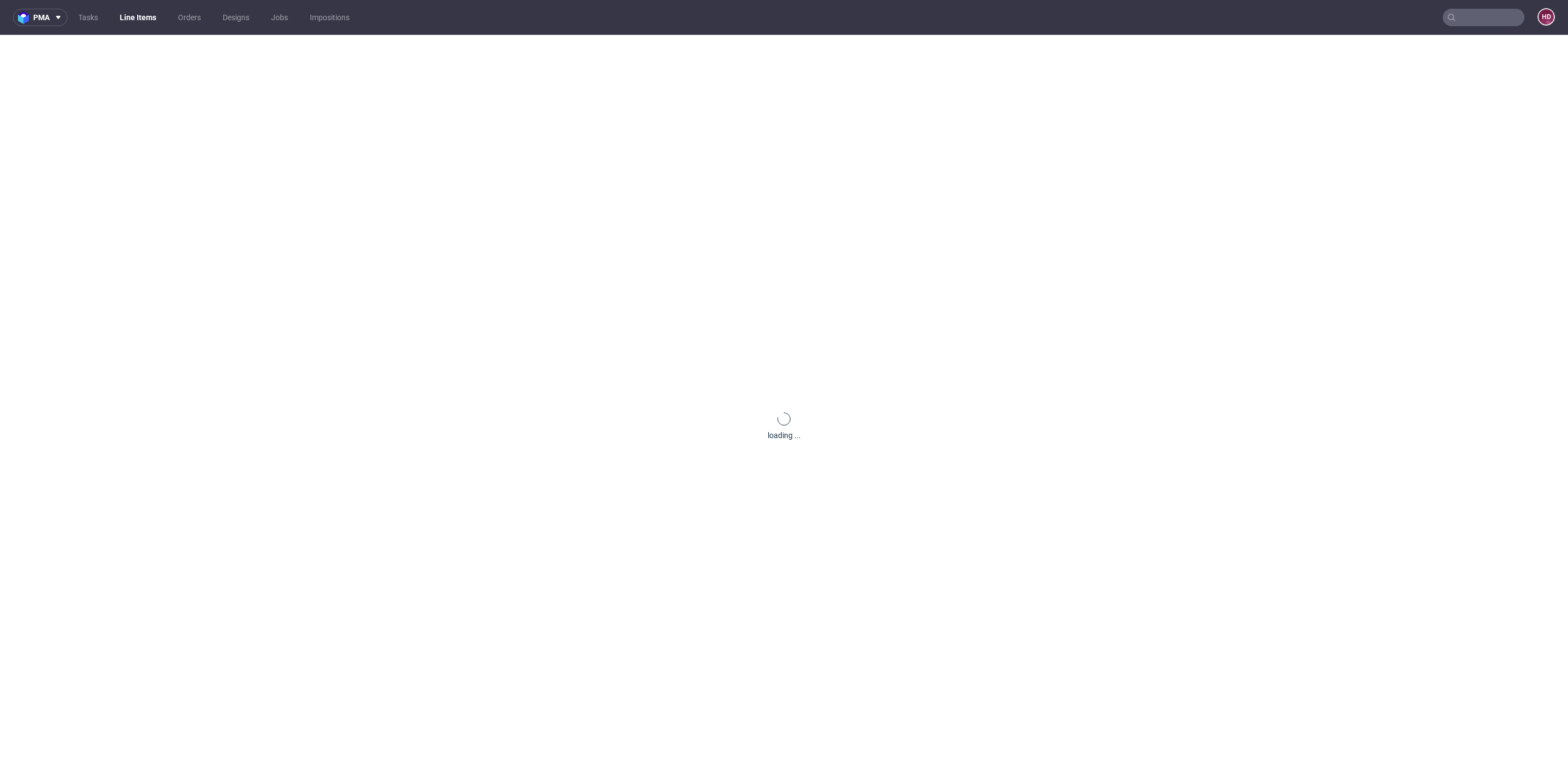
scroll to position [0, 0]
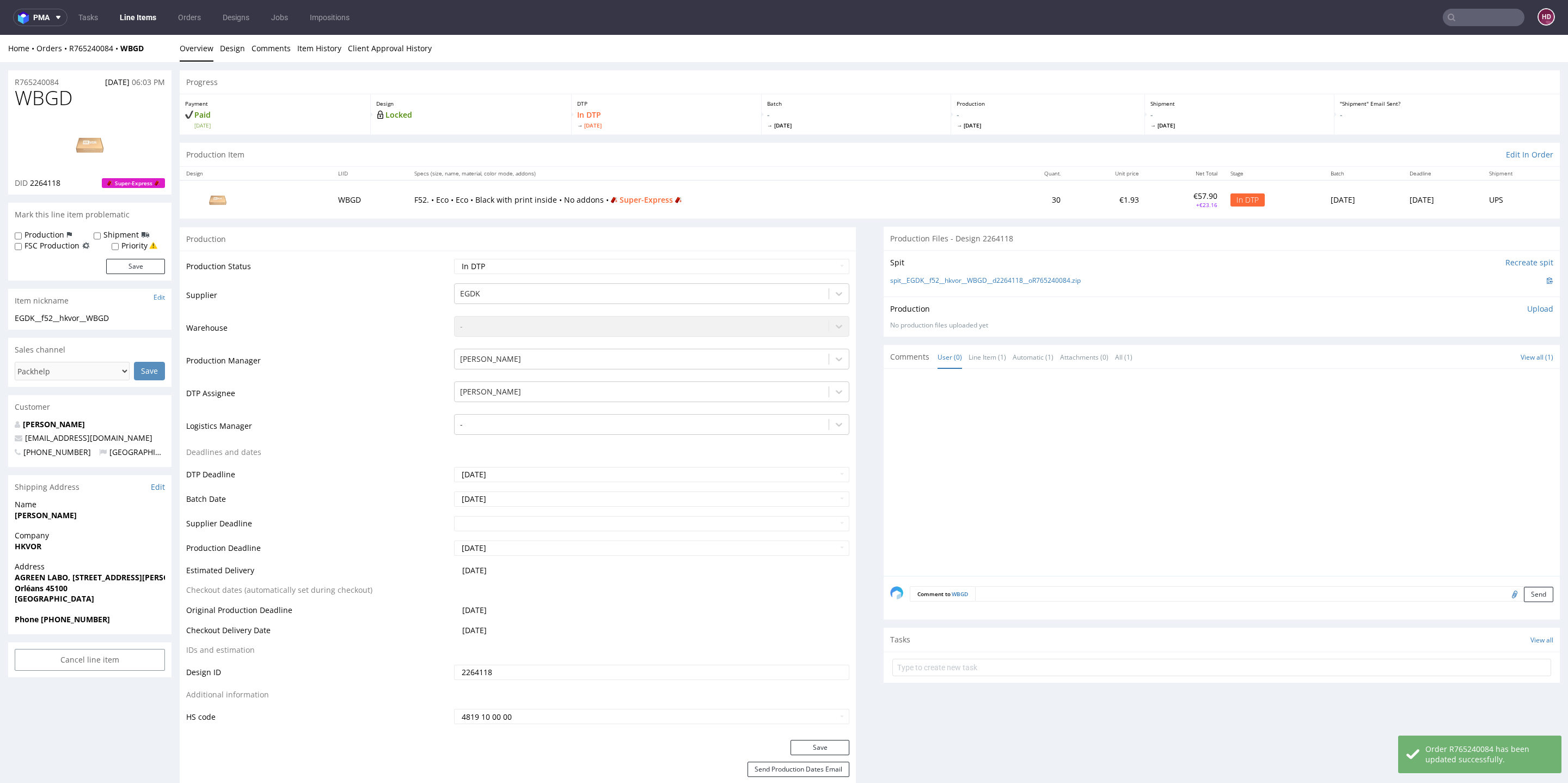
click at [80, 145] on img at bounding box center [89, 144] width 87 height 49
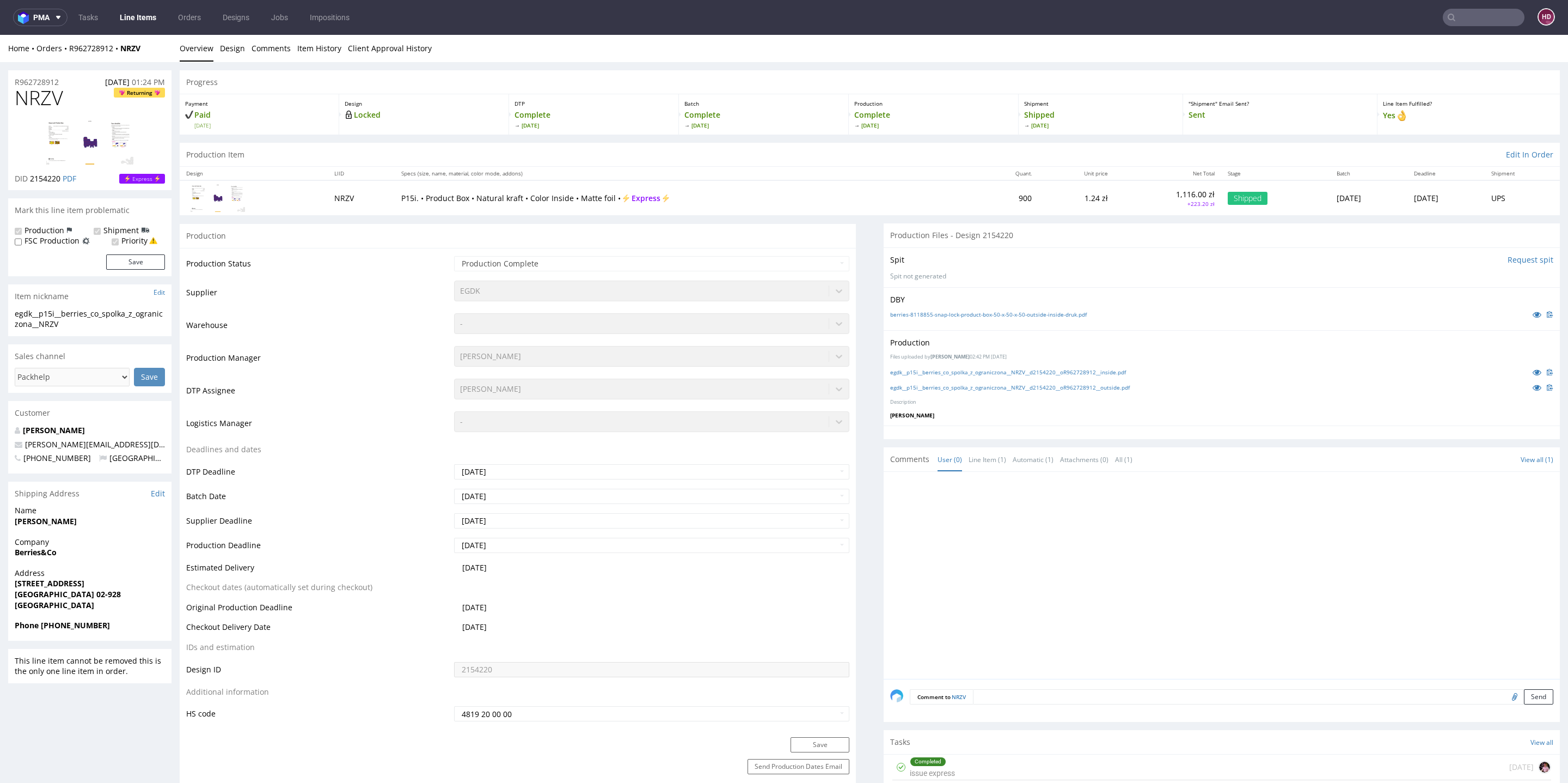
click at [1498, 14] on input "text" at bounding box center [1483, 18] width 82 height 18
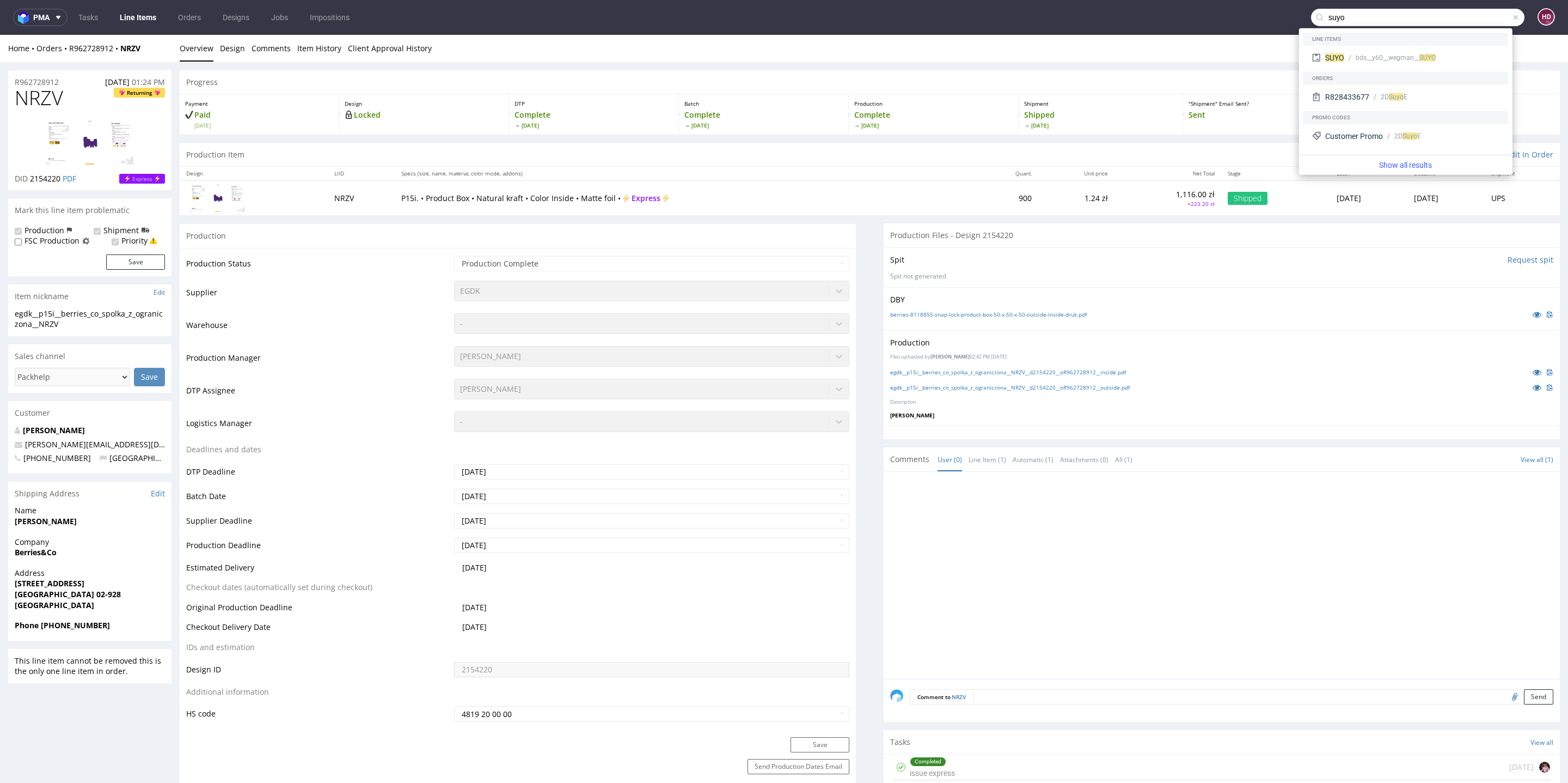
type input "suyo"
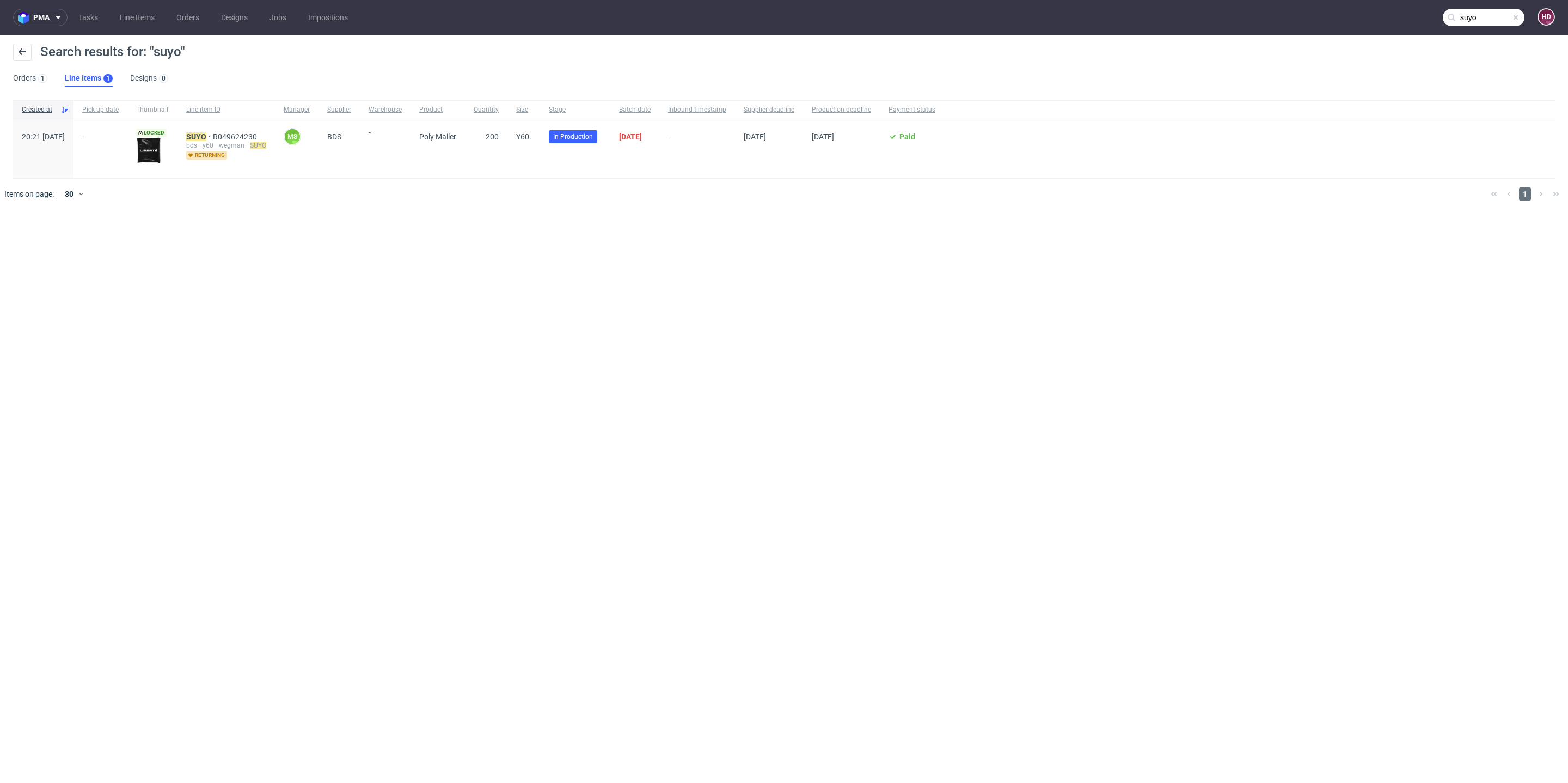
click at [215, 136] on div "SUYO R049624230 bds__y60__wegman__ SUYO returning" at bounding box center [226, 148] width 98 height 59
click at [207, 134] on mark "SUYO" at bounding box center [197, 136] width 20 height 9
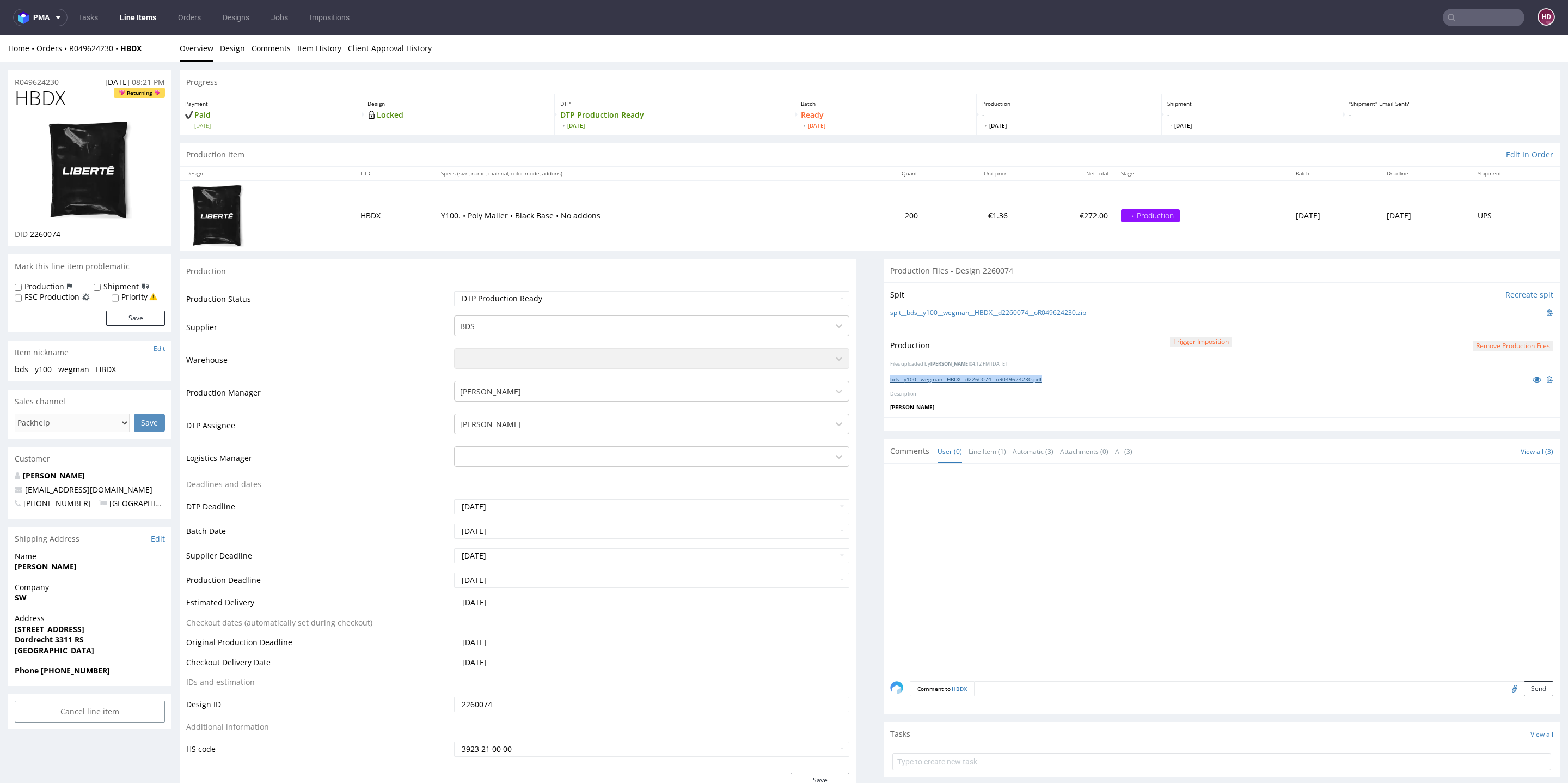
click at [966, 376] on link "bds__y100__wegman__HBDX__d2260074__oR049624230.pdf" at bounding box center [966, 379] width 151 height 7
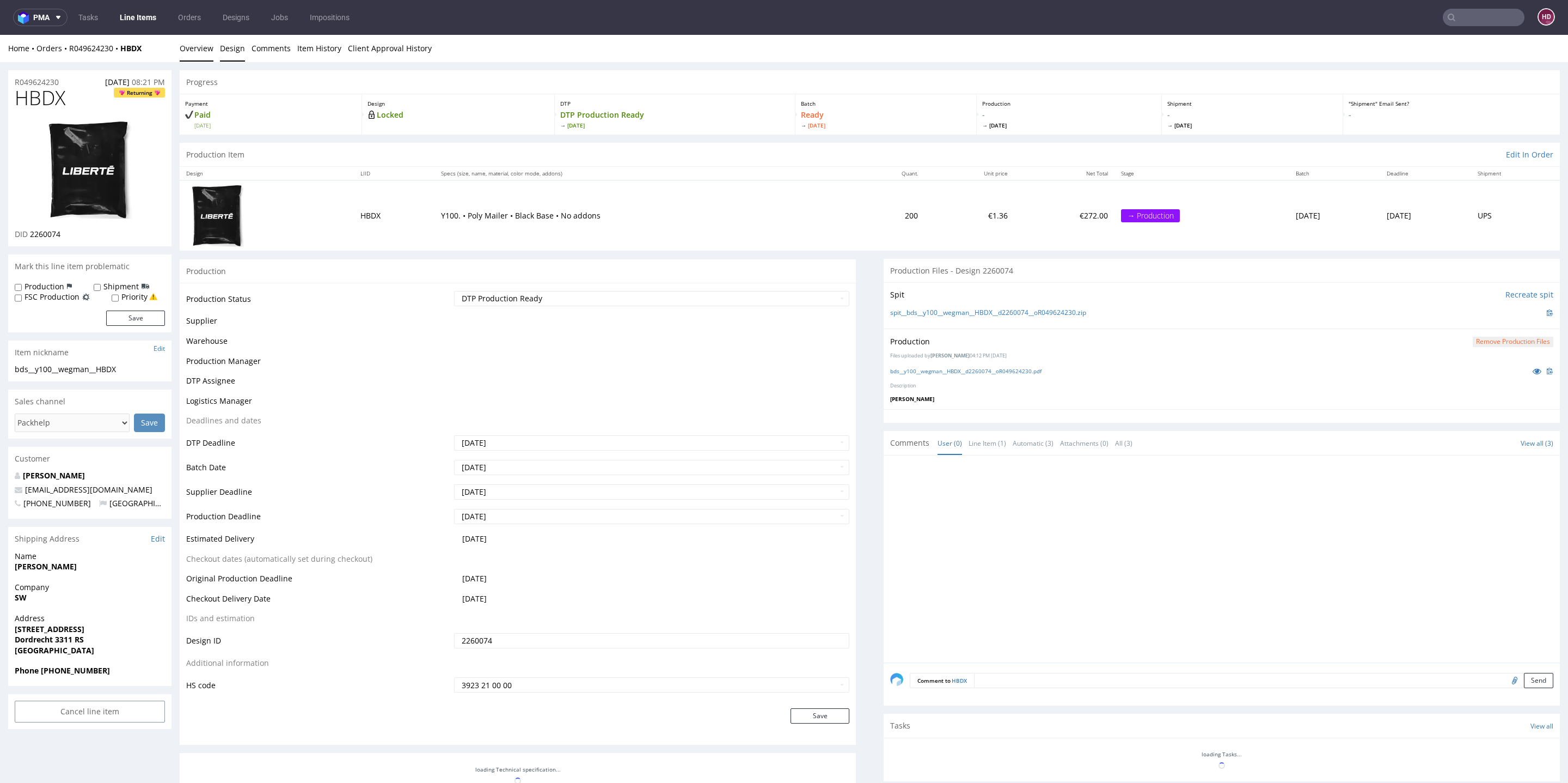
click at [226, 46] on link "Design" at bounding box center [232, 47] width 25 height 26
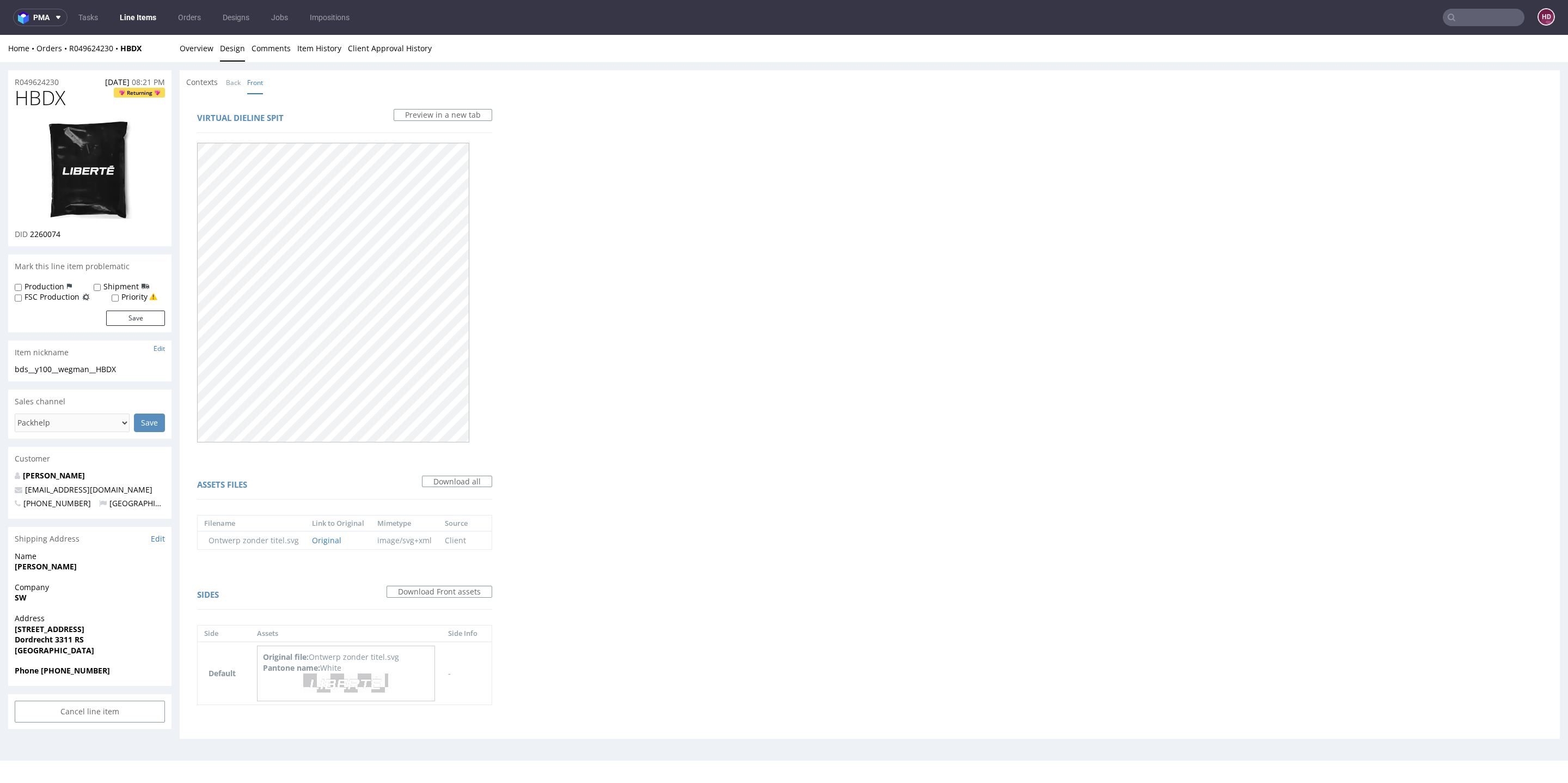
scroll to position [3, 0]
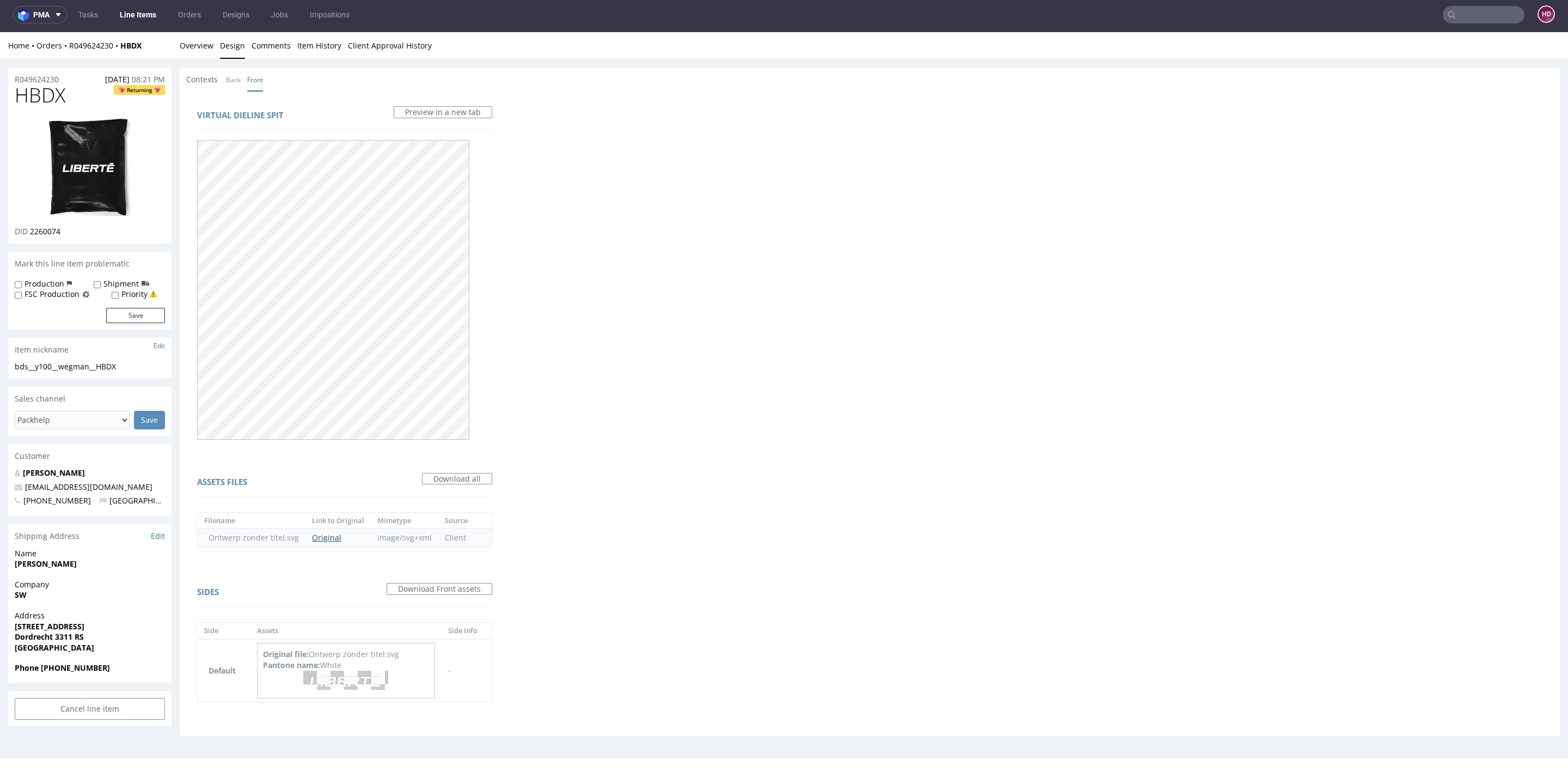
click at [316, 534] on link "Original" at bounding box center [326, 537] width 29 height 10
click at [314, 534] on link "Original" at bounding box center [326, 537] width 29 height 10
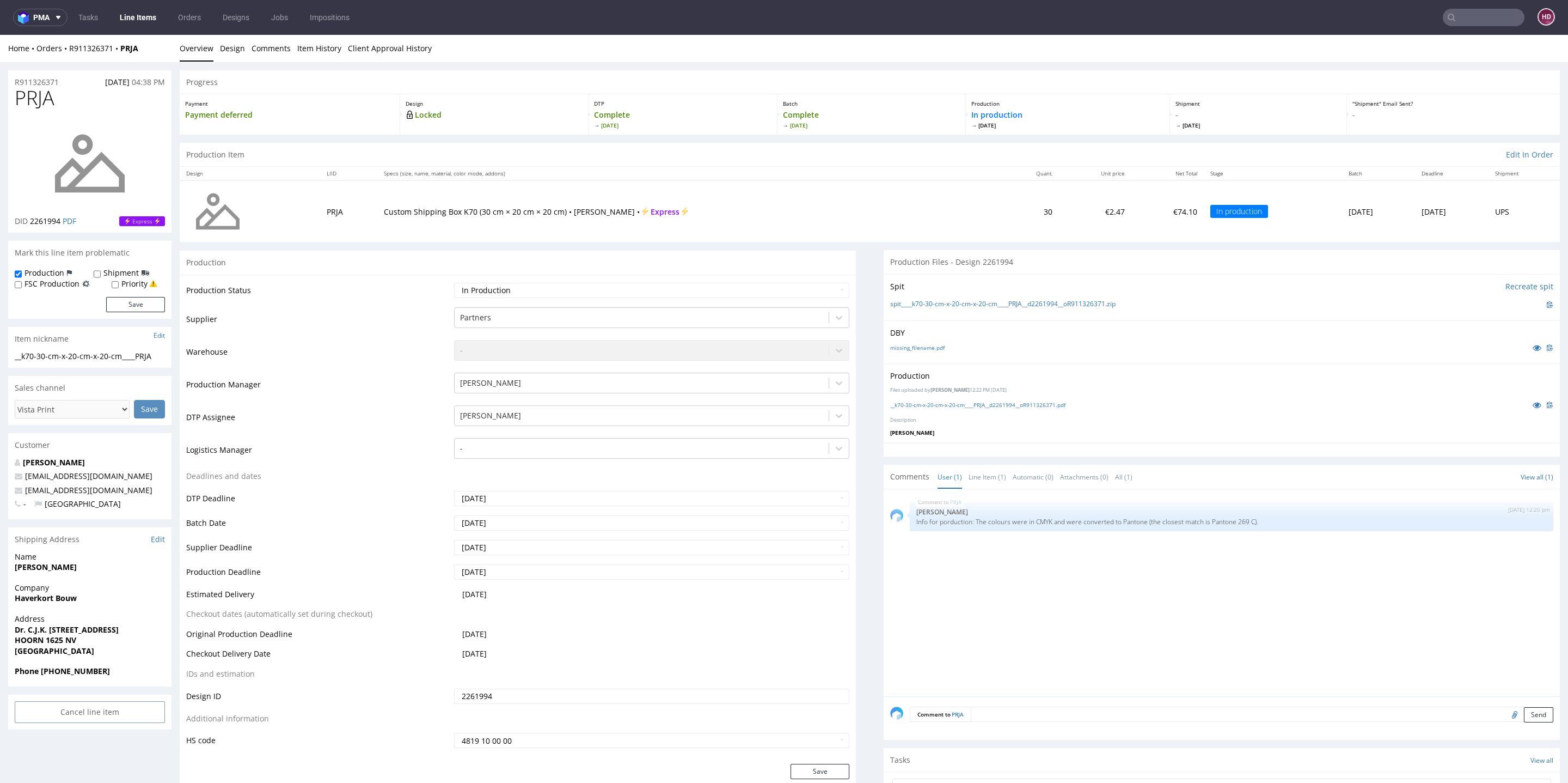
click at [1071, 637] on div "PRJA 19th Sep 25 | 12:20 pm Hapka Dominika Info for porduction: The colours wer…" at bounding box center [1225, 596] width 669 height 201
click at [1037, 405] on link "__k70-30-cm-x-20-cm-x-20-cm____PRJA__d2261994__oR911326371.pdf" at bounding box center [978, 404] width 176 height 7
click at [1161, 717] on textarea at bounding box center [1262, 714] width 583 height 15
type textarea "with diecut"
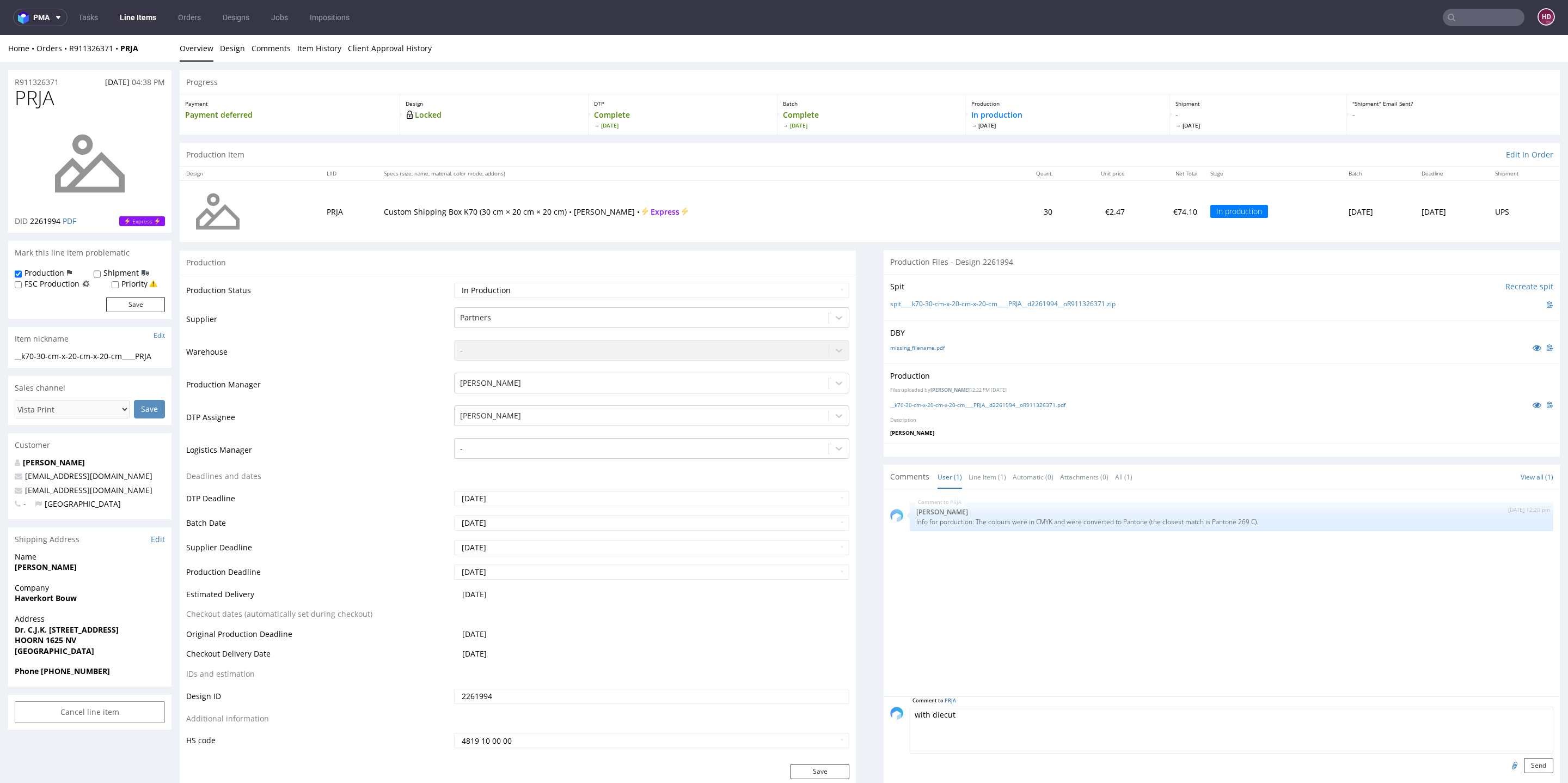
click at [1506, 761] on input "file" at bounding box center [1513, 765] width 15 height 14
type input "C:\fakepath\__k70-30-cm-x-20-cm-x-20-cm____PRJA__d2261994__oR911326371.pdf"
click at [1524, 765] on button "Send" at bounding box center [1538, 765] width 29 height 15
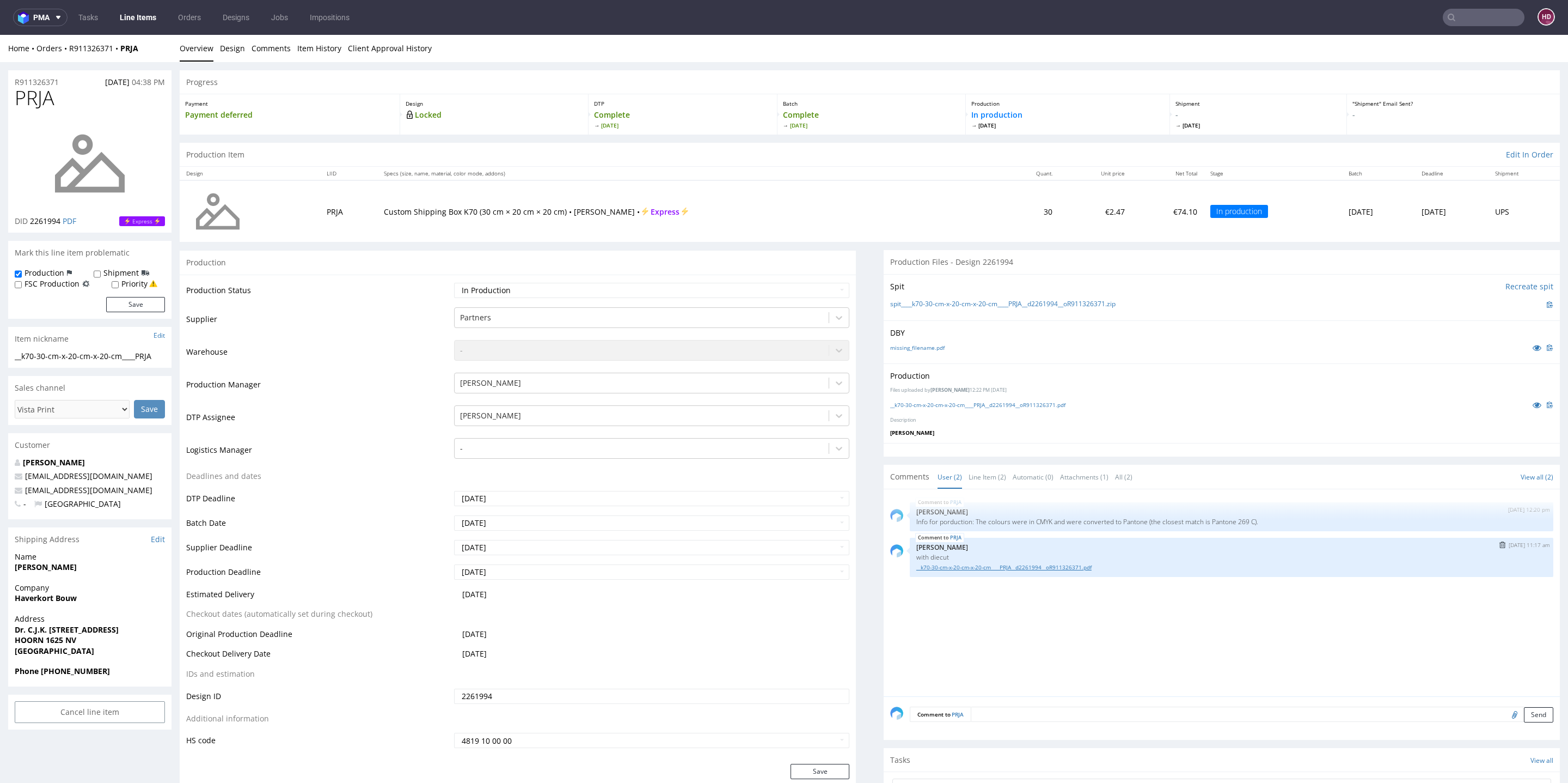
click at [961, 565] on link "__k70-30-cm-x-20-cm-x-20-cm____PRJA__d2261994__oR911326371.pdf" at bounding box center [1231, 567] width 630 height 8
click at [936, 567] on link "__k70-30-cm-x-20-cm-x-20-cm____PRJA__d2261994__oR911326371.pdf" at bounding box center [1231, 567] width 630 height 8
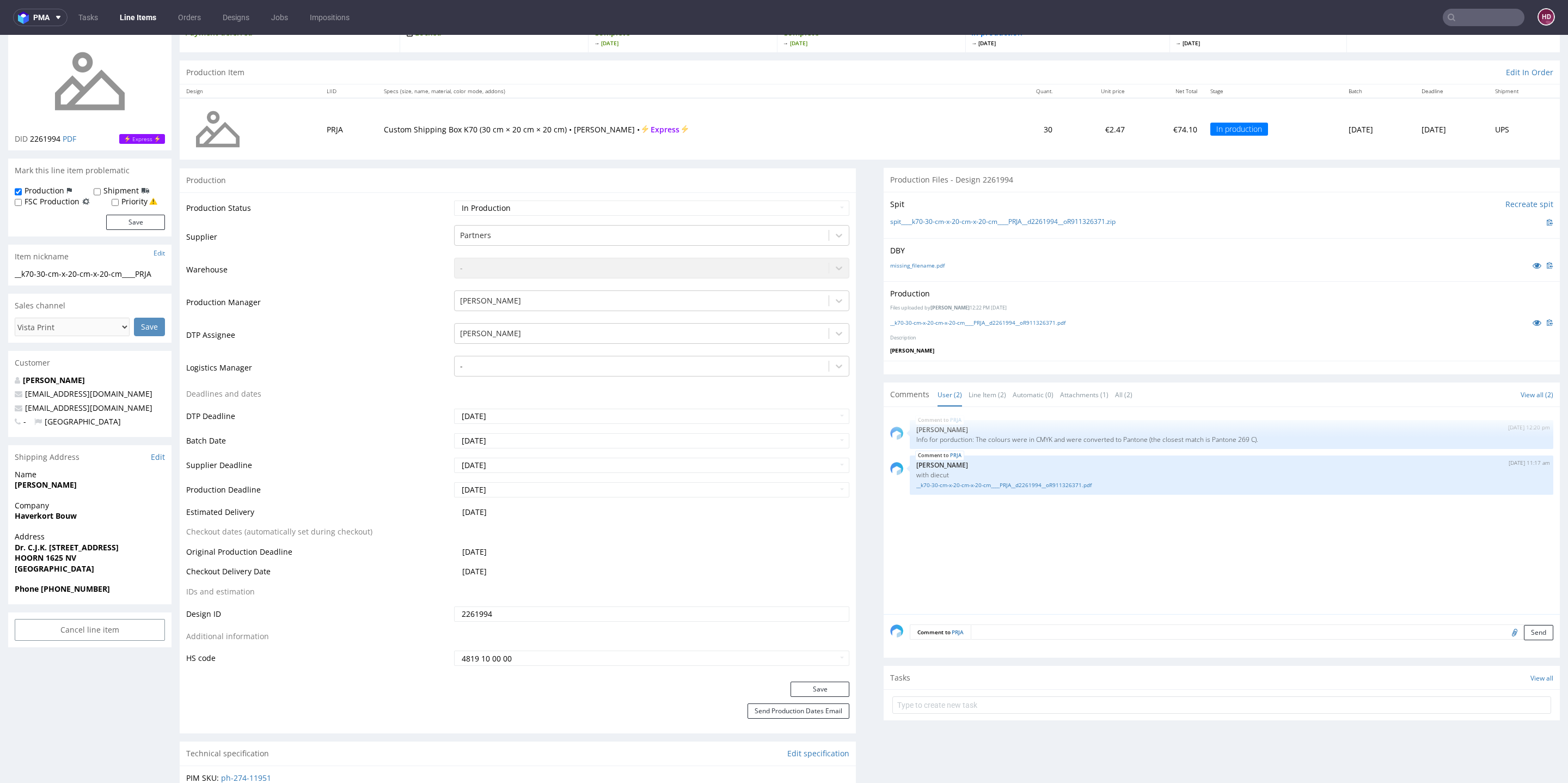
scroll to position [141, 0]
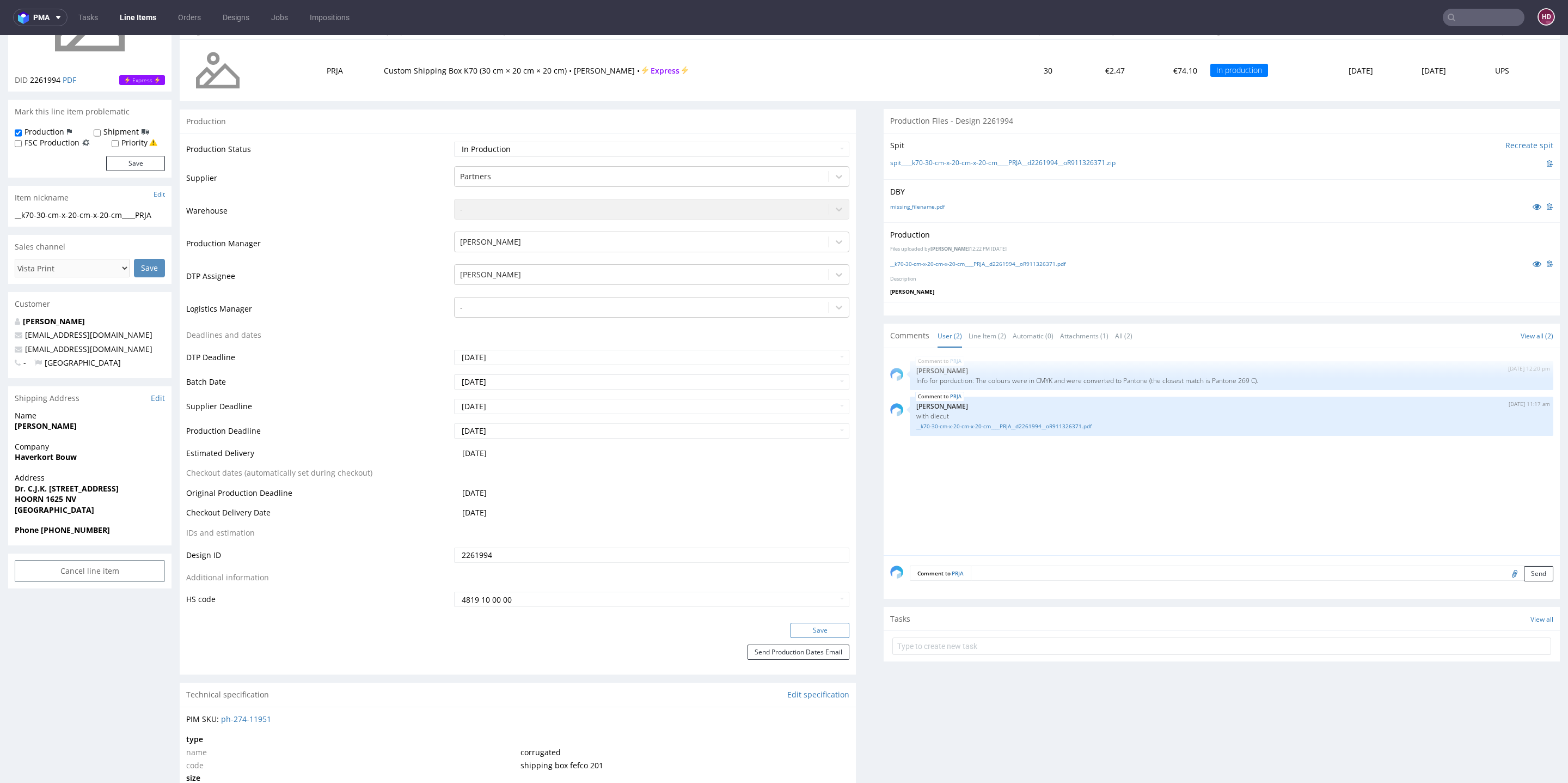
click at [791, 634] on button "Save" at bounding box center [820, 630] width 59 height 15
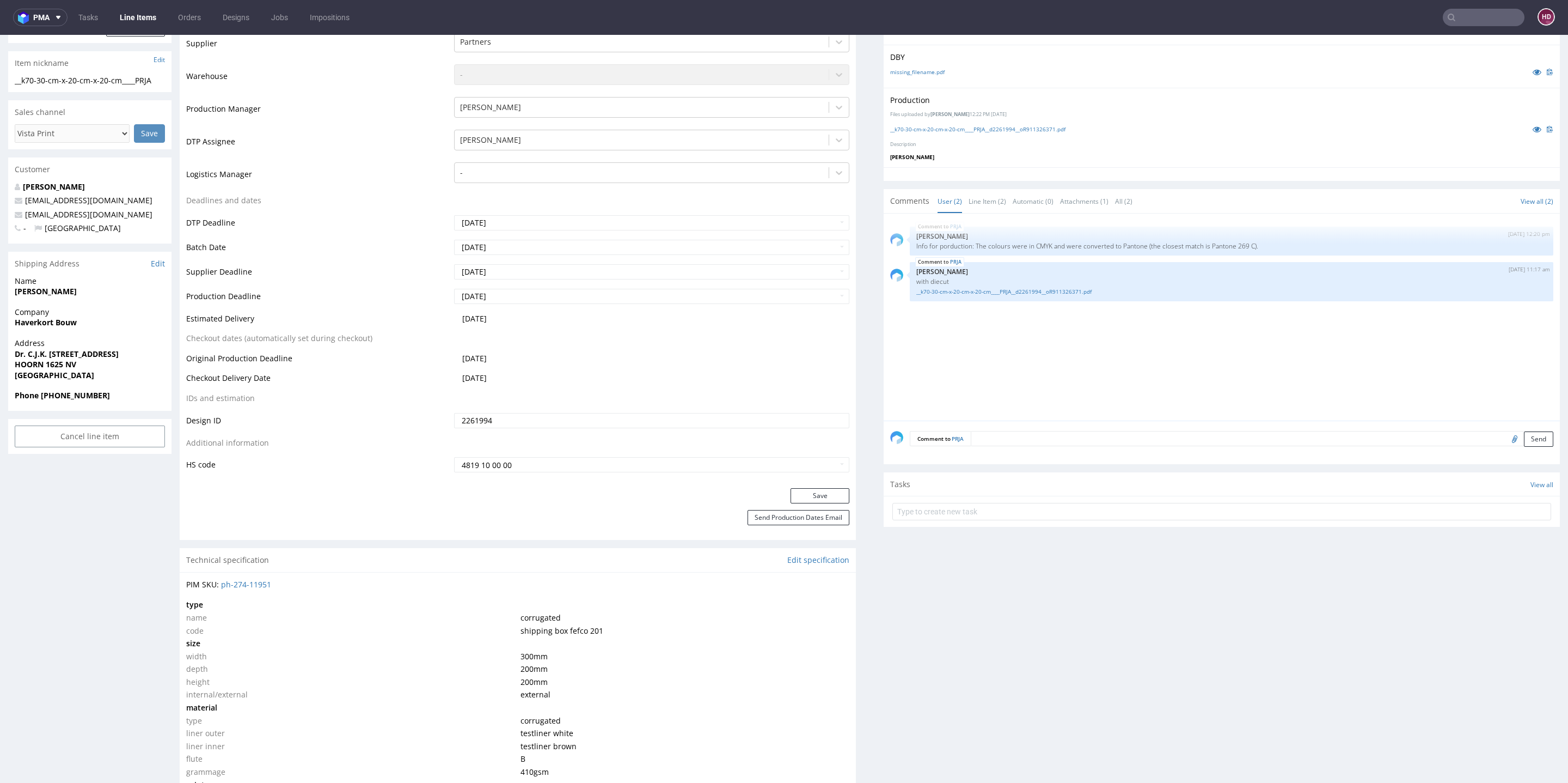
scroll to position [0, 0]
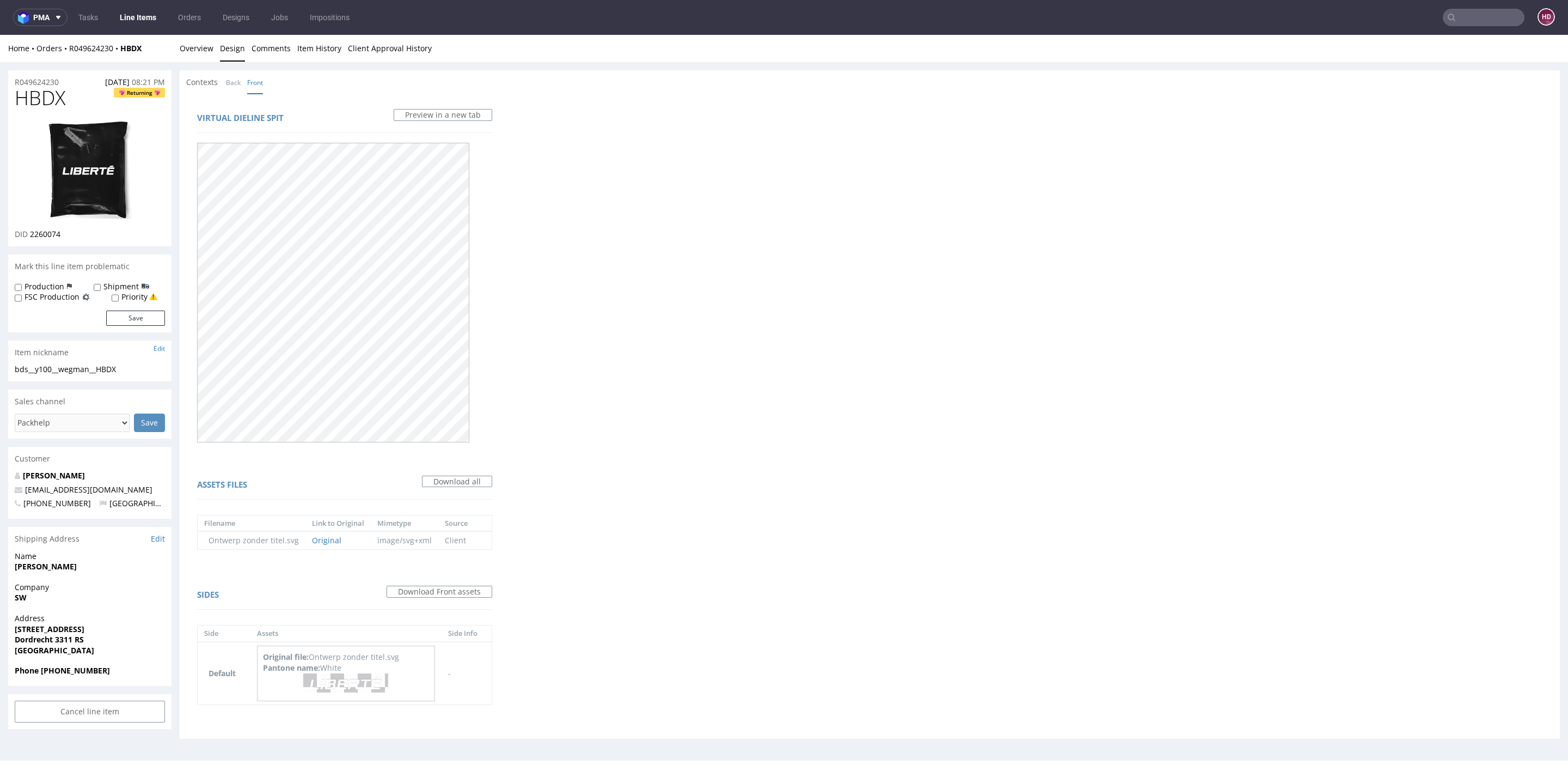
scroll to position [3, 0]
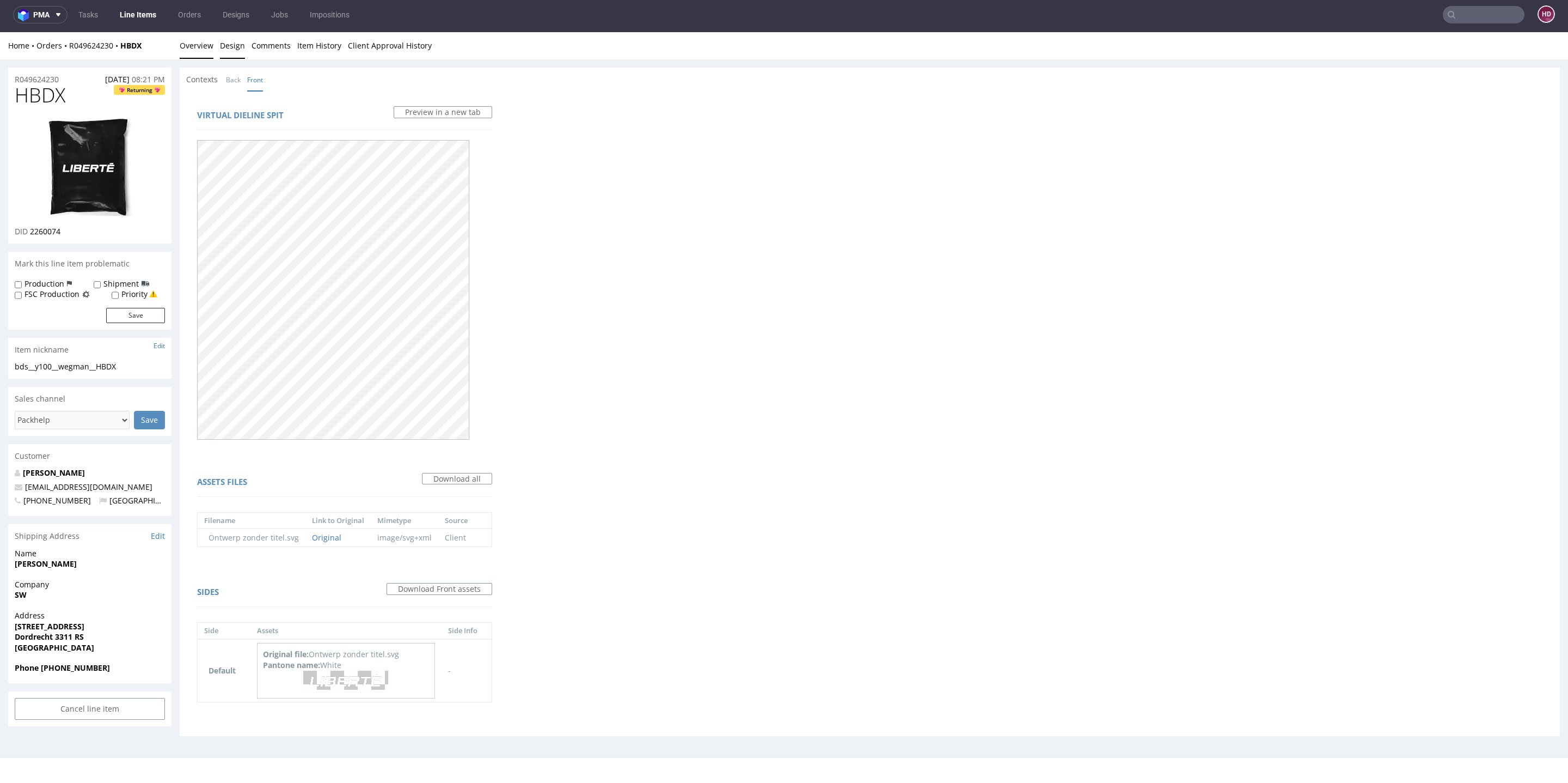
click at [179, 43] on div "Home Orders R049624230 HBDX Overview Design Comments Item History Client Approv…" at bounding box center [784, 45] width 1568 height 27
click at [184, 43] on link "Overview" at bounding box center [197, 45] width 34 height 26
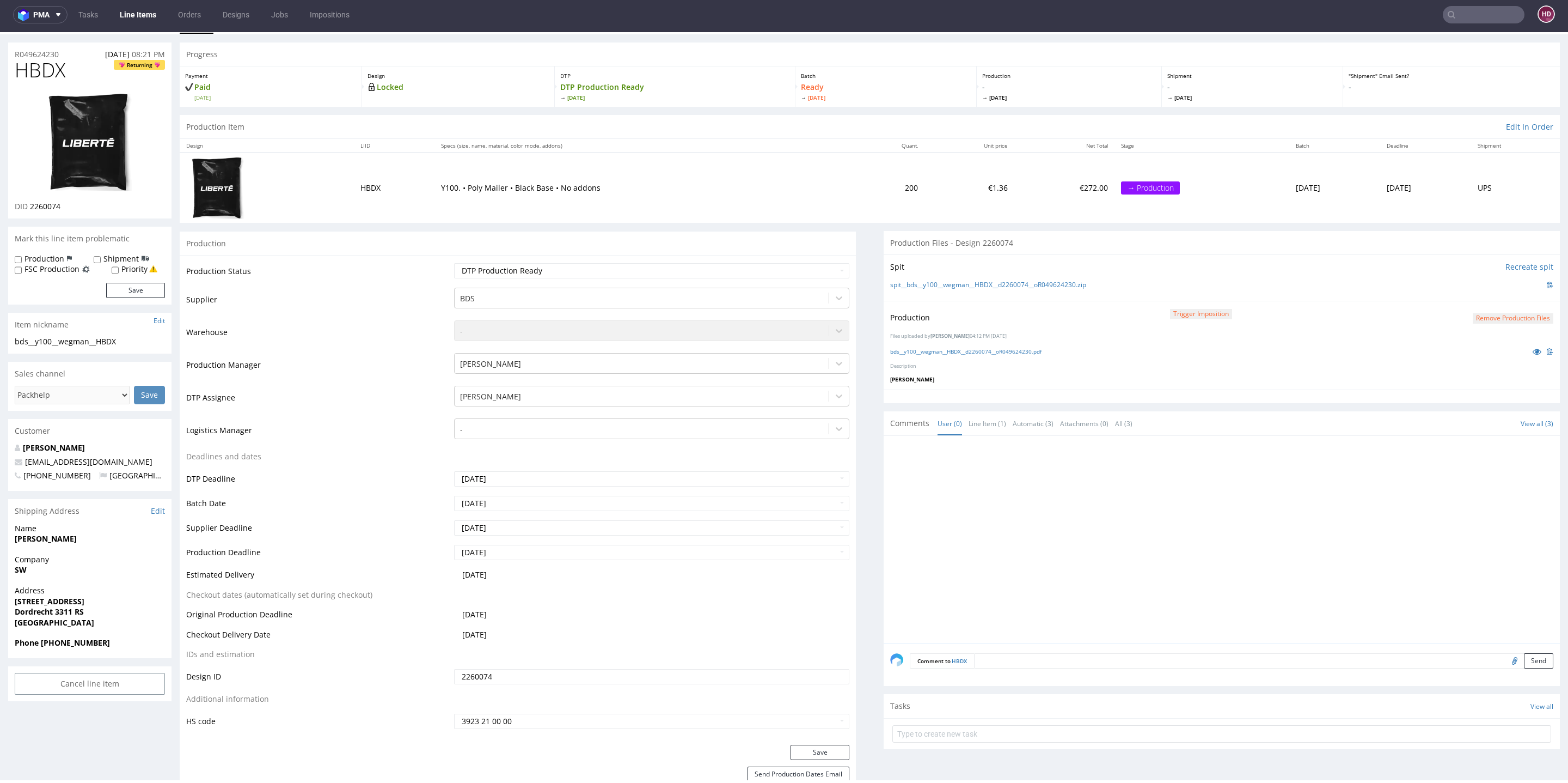
scroll to position [48, 0]
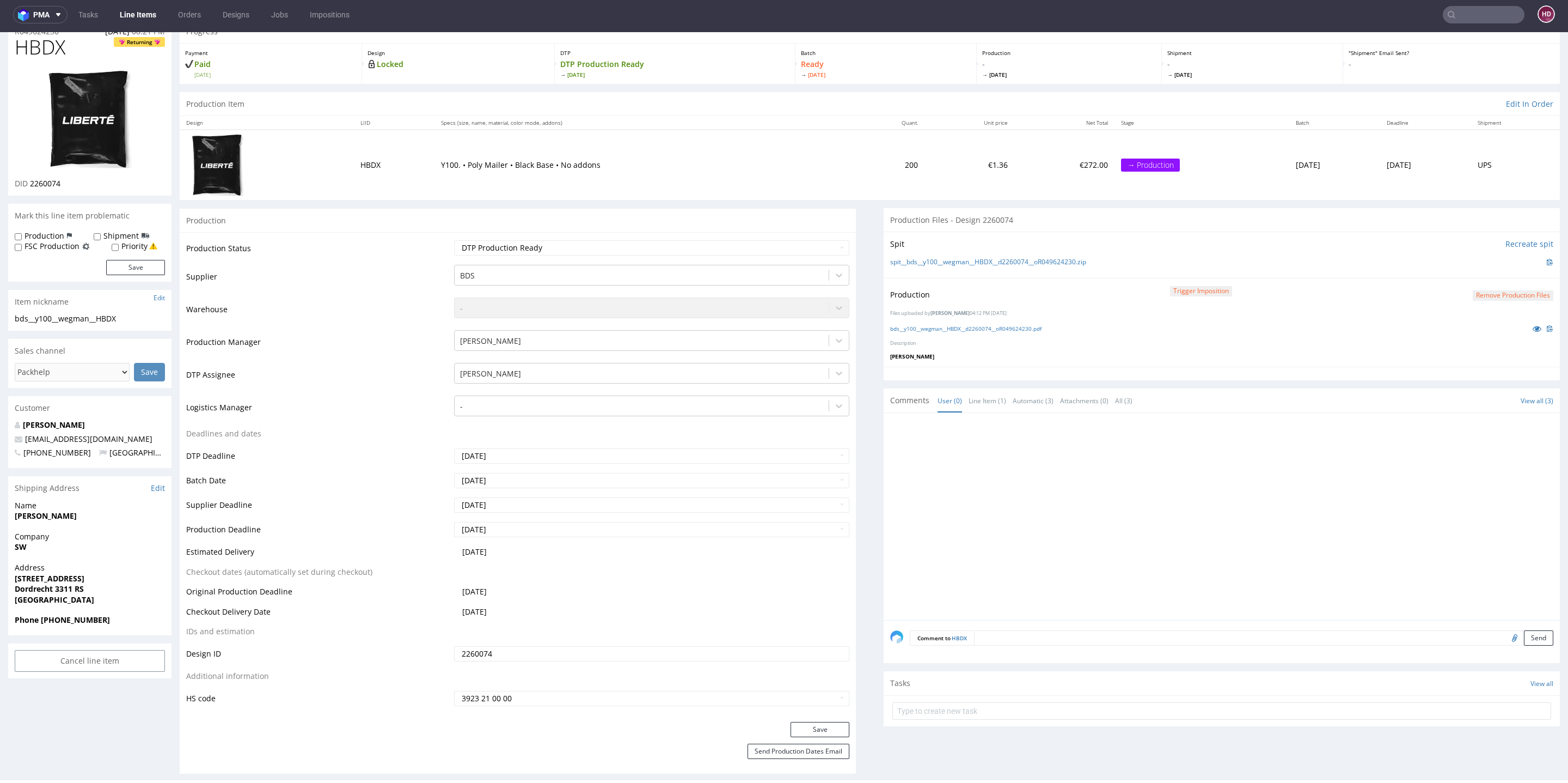
click at [1061, 636] on textarea at bounding box center [1263, 638] width 579 height 15
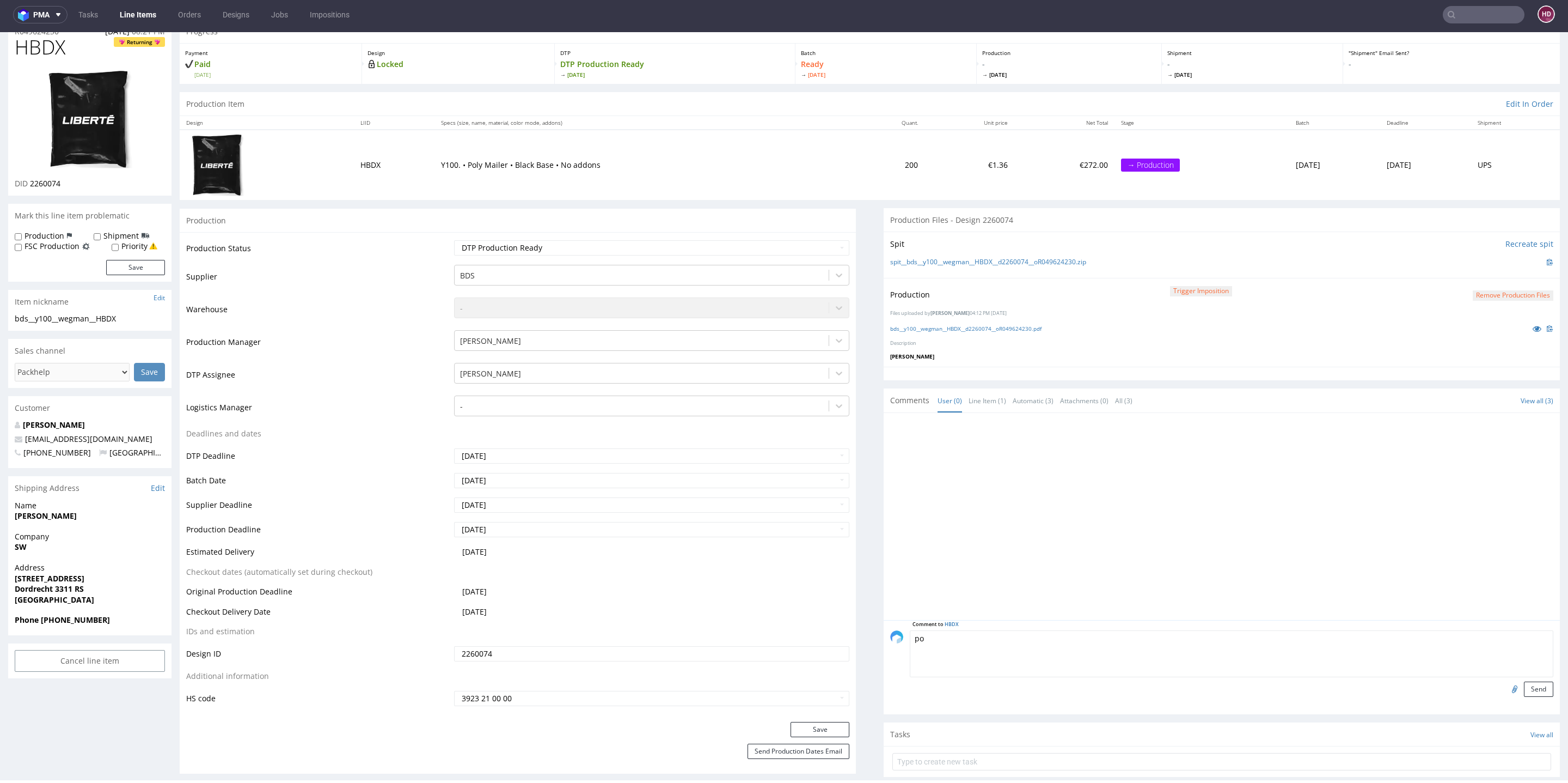
type textarea "po"
click at [1481, 292] on button "Remove production files" at bounding box center [1512, 295] width 81 height 10
click at [1479, 270] on link "Yes" at bounding box center [1471, 270] width 31 height 16
click at [1486, 290] on button "Remove production files" at bounding box center [1512, 295] width 81 height 10
click at [1463, 269] on link "Yes" at bounding box center [1471, 270] width 31 height 16
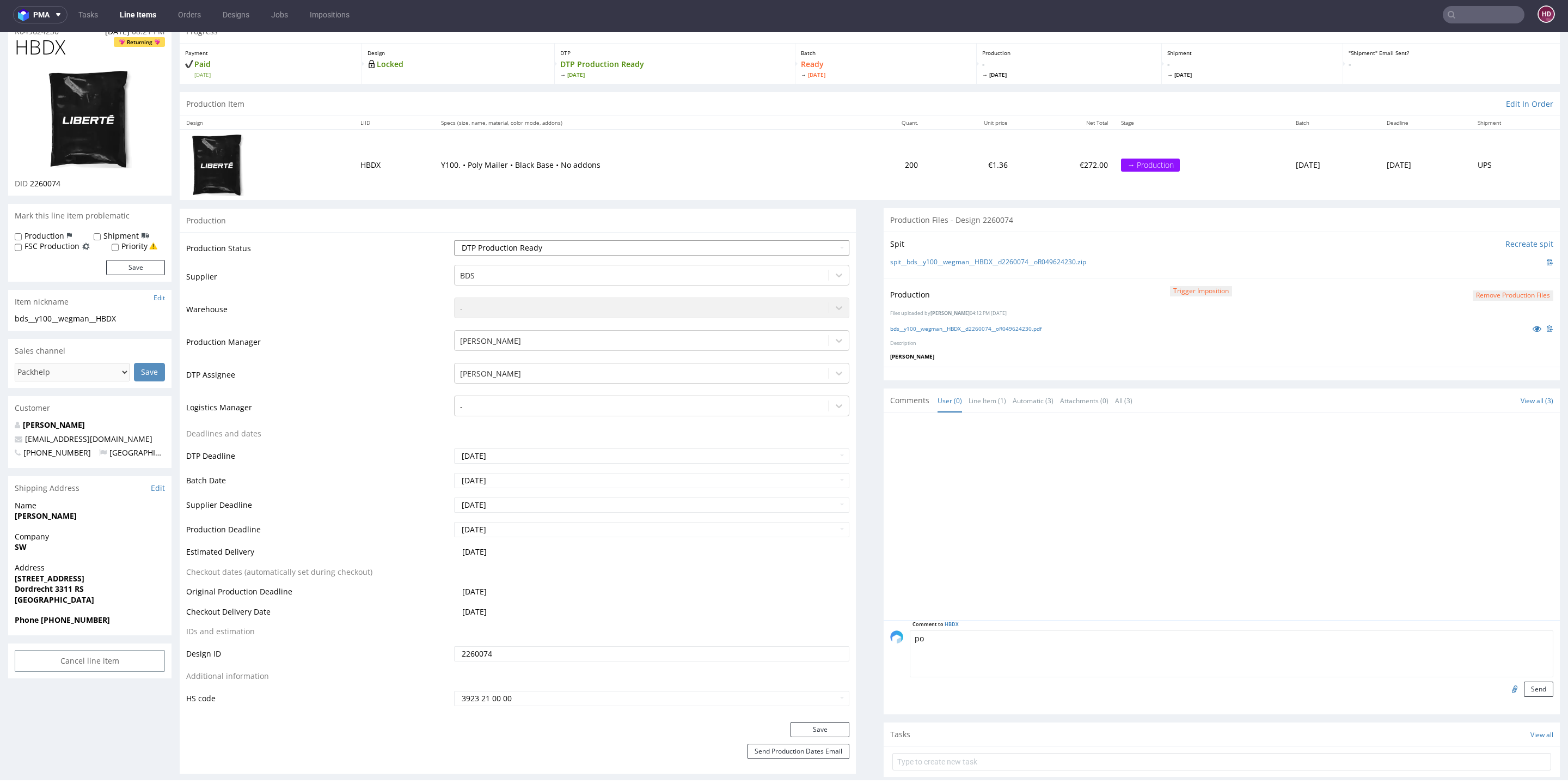
click at [676, 248] on select "Waiting for Artwork Waiting for Diecut Waiting for Mockup Waiting for DTP Waiti…" at bounding box center [651, 247] width 395 height 15
select select "dtp_in_process"
click at [454, 240] on select "Waiting for Artwork Waiting for Diecut Waiting for Mockup Waiting for DTP Waiti…" at bounding box center [651, 247] width 395 height 15
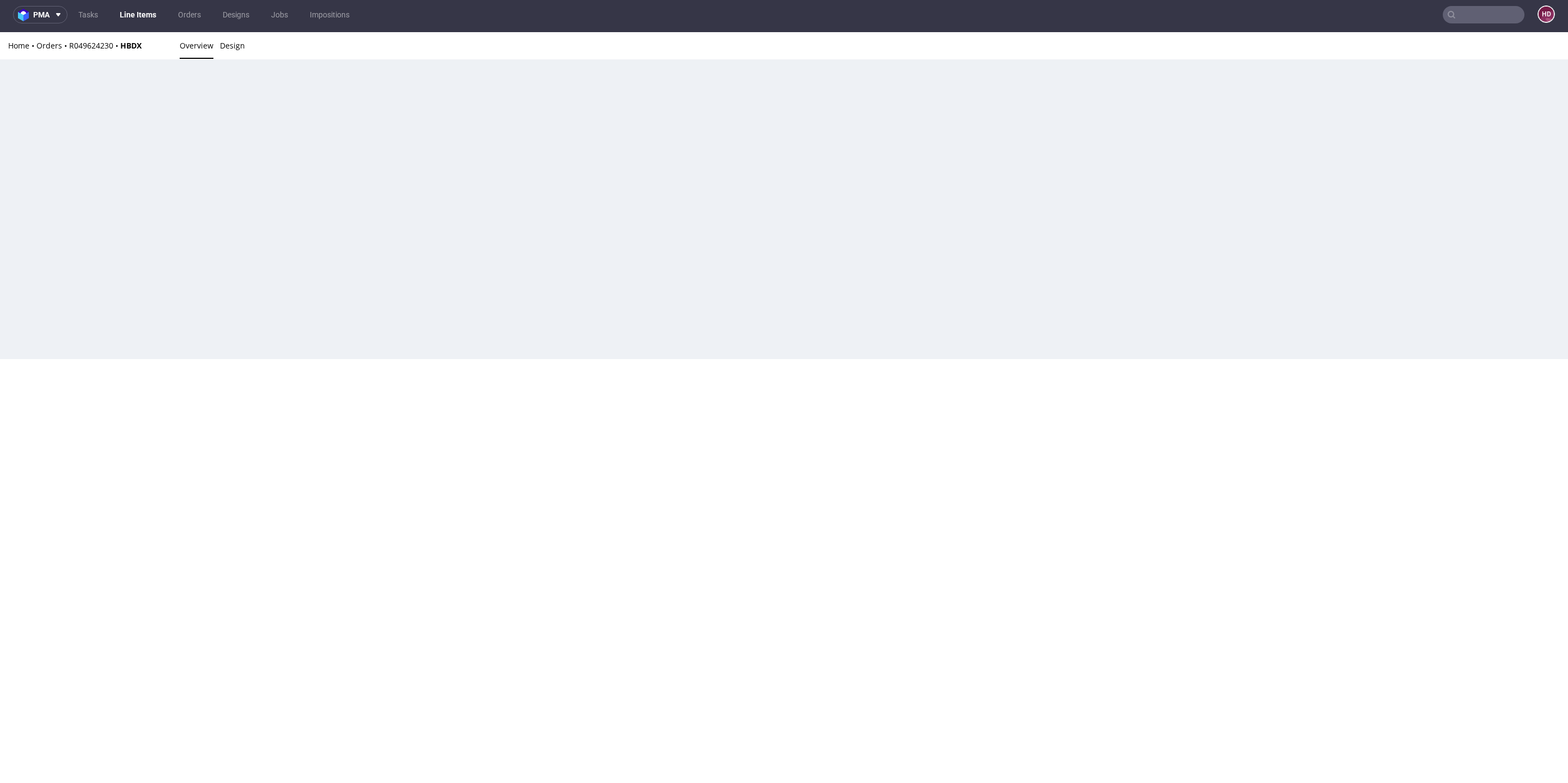
scroll to position [0, 0]
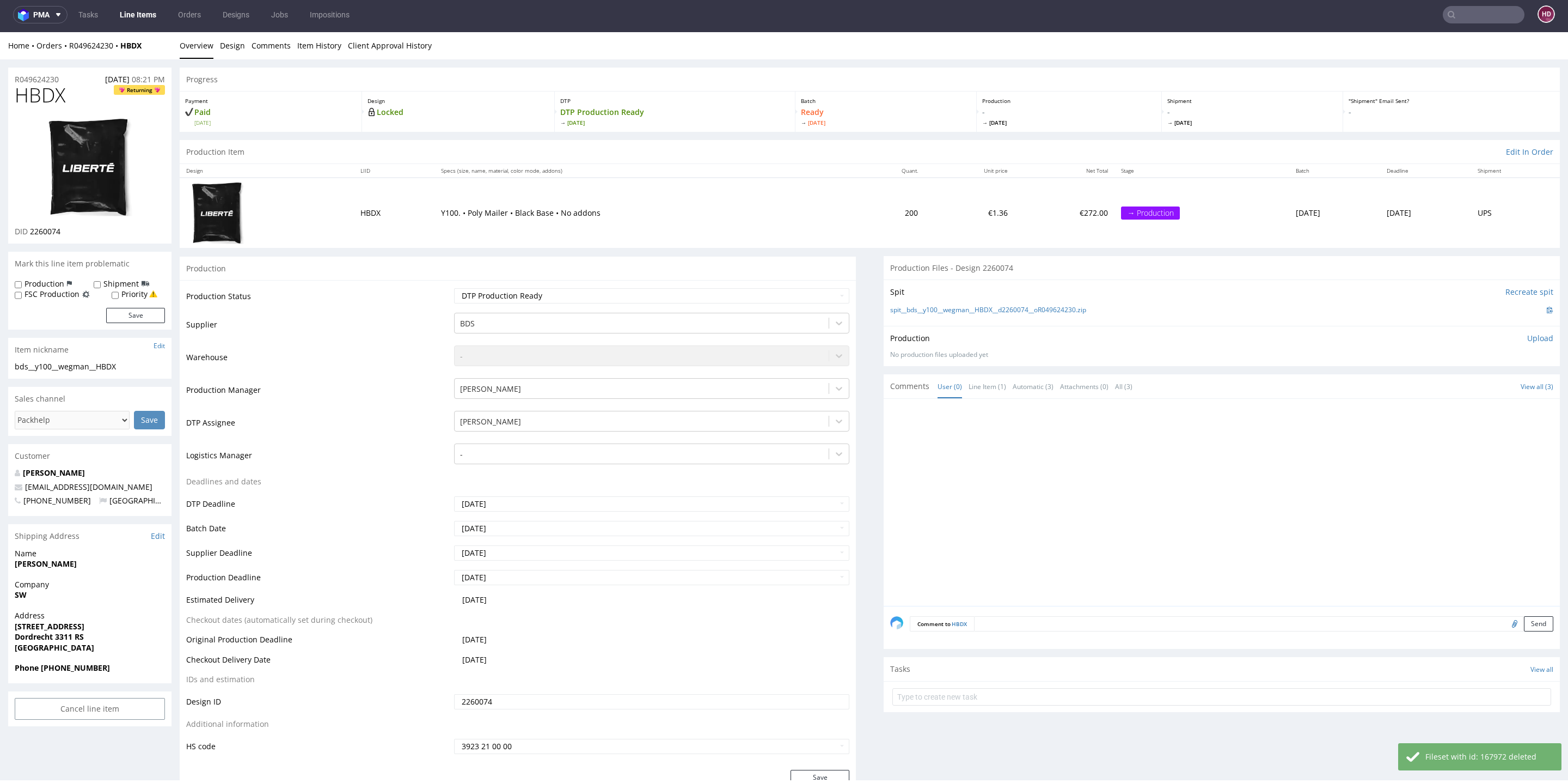
click at [1527, 337] on p "Upload" at bounding box center [1540, 338] width 26 height 11
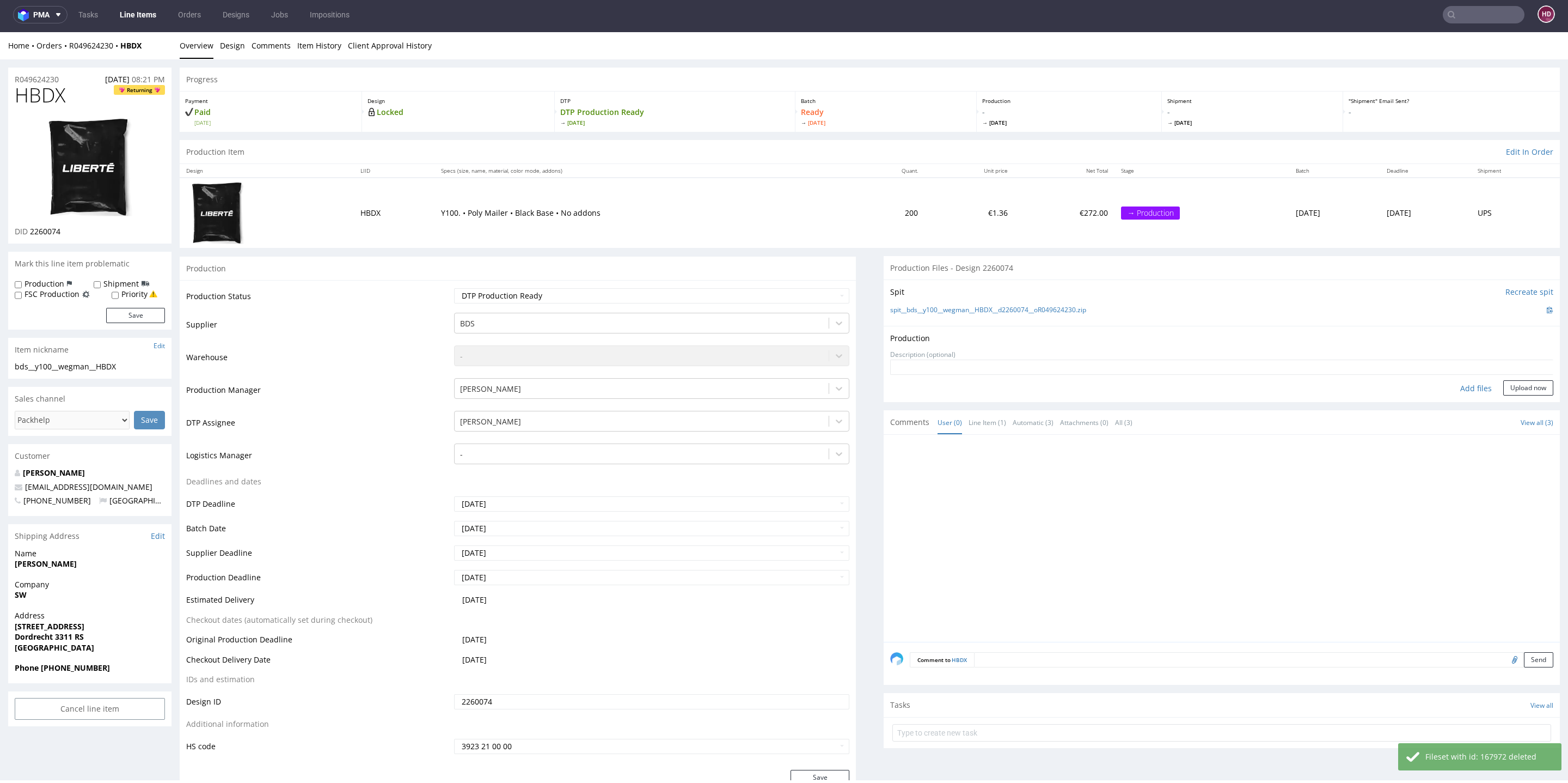
click at [1462, 386] on div "Add files" at bounding box center [1476, 388] width 54 height 16
type input "C:\fakepath\bds__y100__wegman__HBDX__d2260074__oR049624230.pdf"
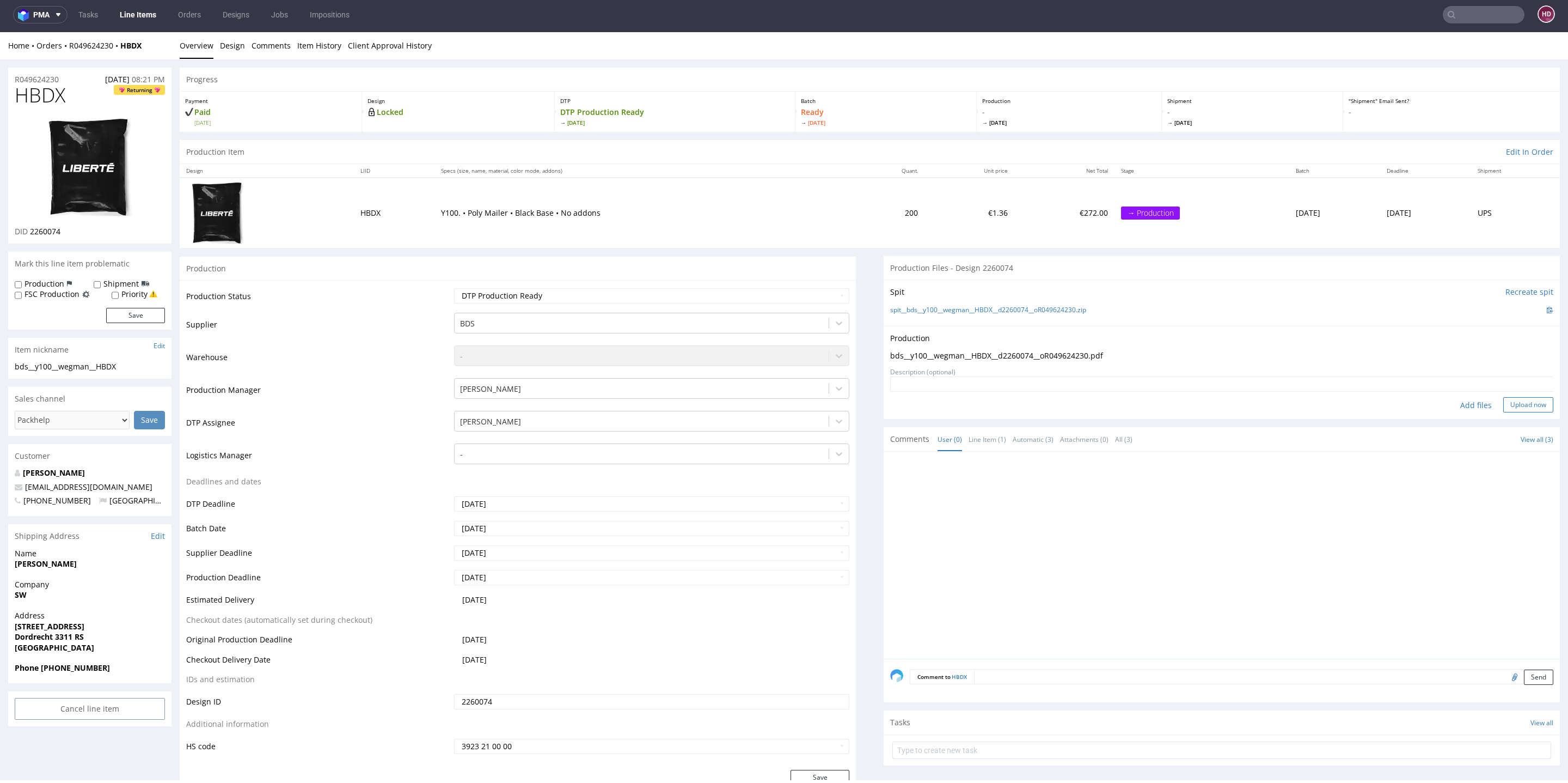
click at [1503, 403] on button "Upload now" at bounding box center [1528, 405] width 50 height 15
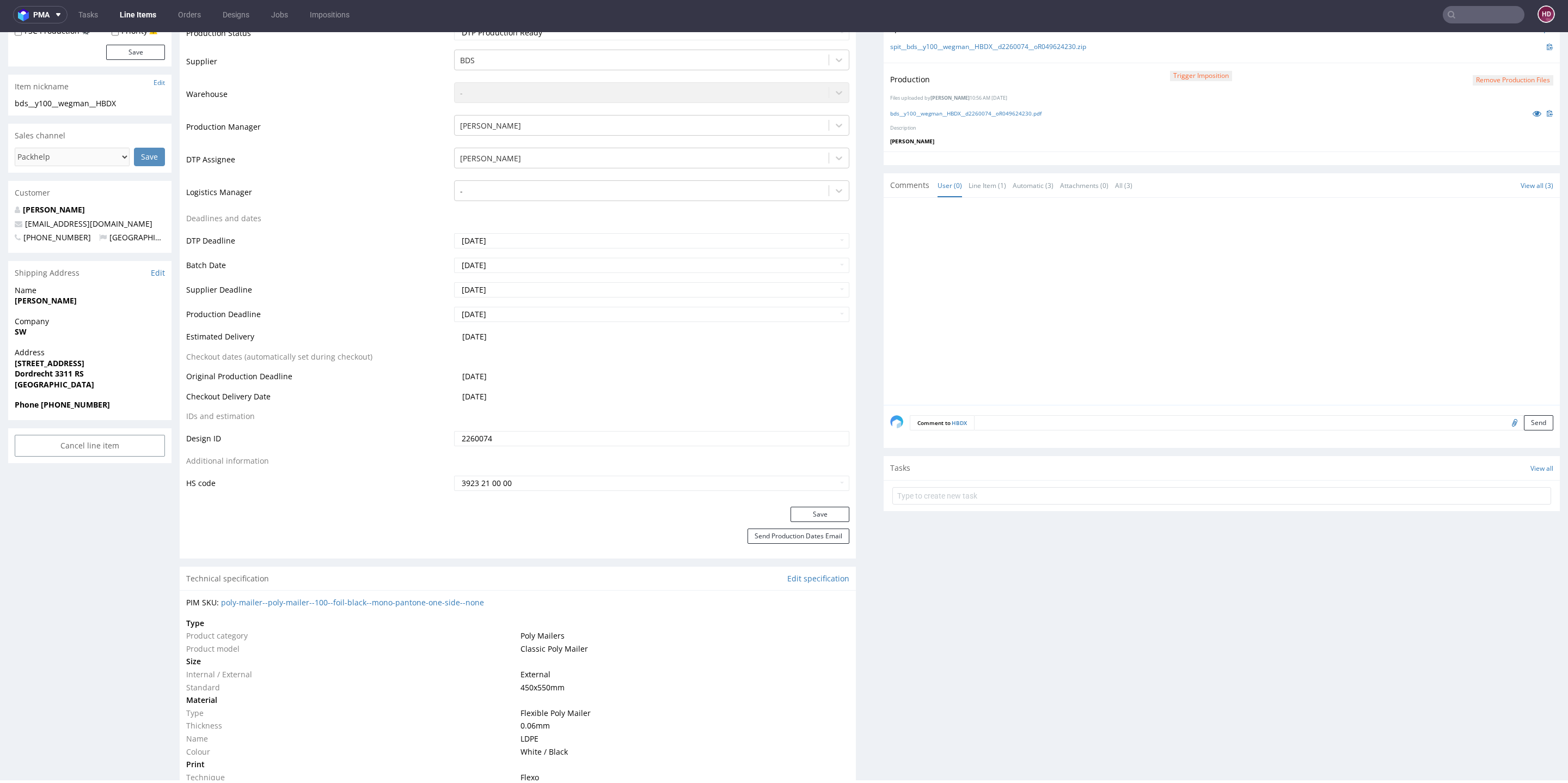
scroll to position [312, 0]
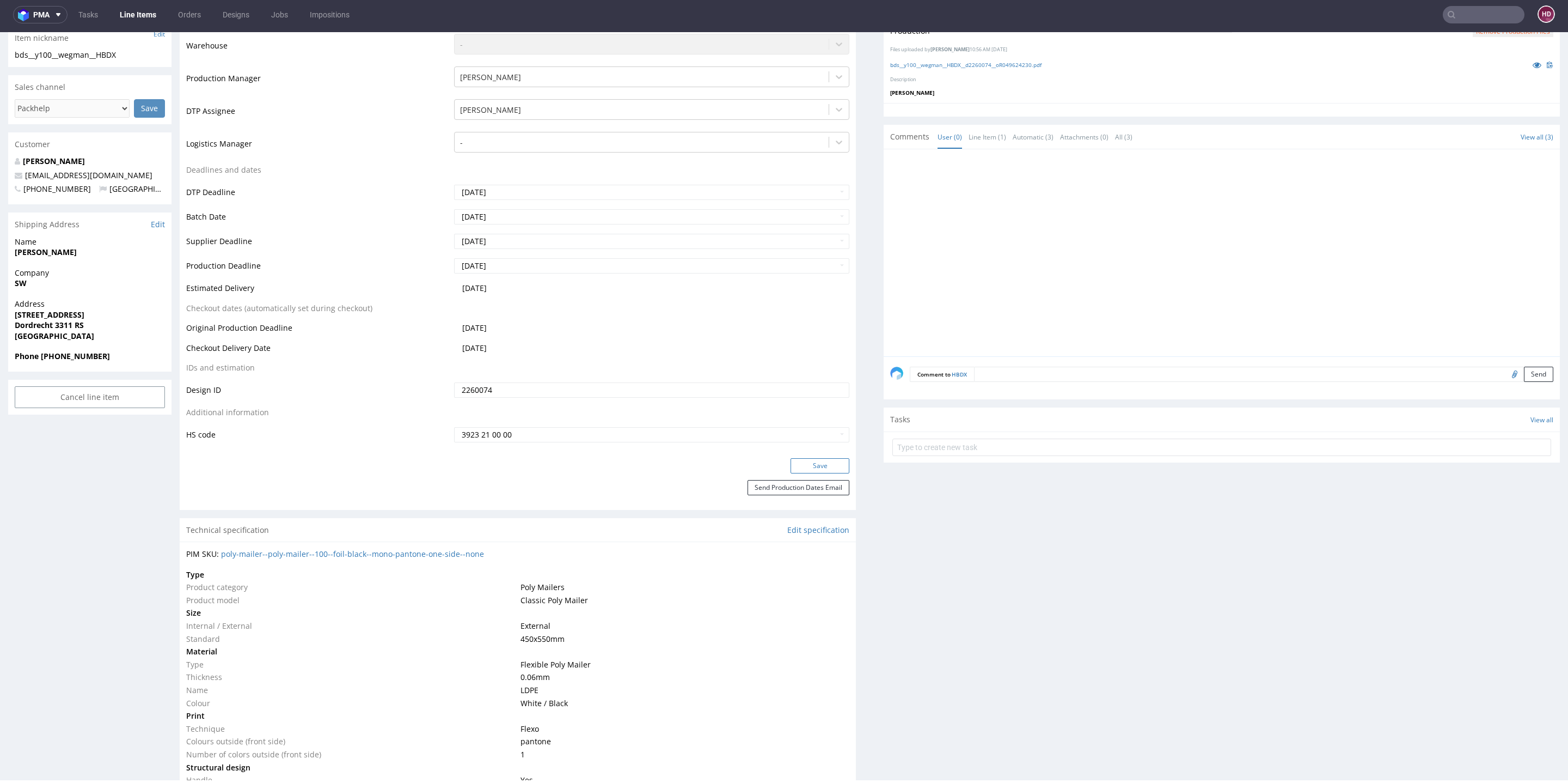
click at [797, 469] on button "Save" at bounding box center [820, 466] width 59 height 15
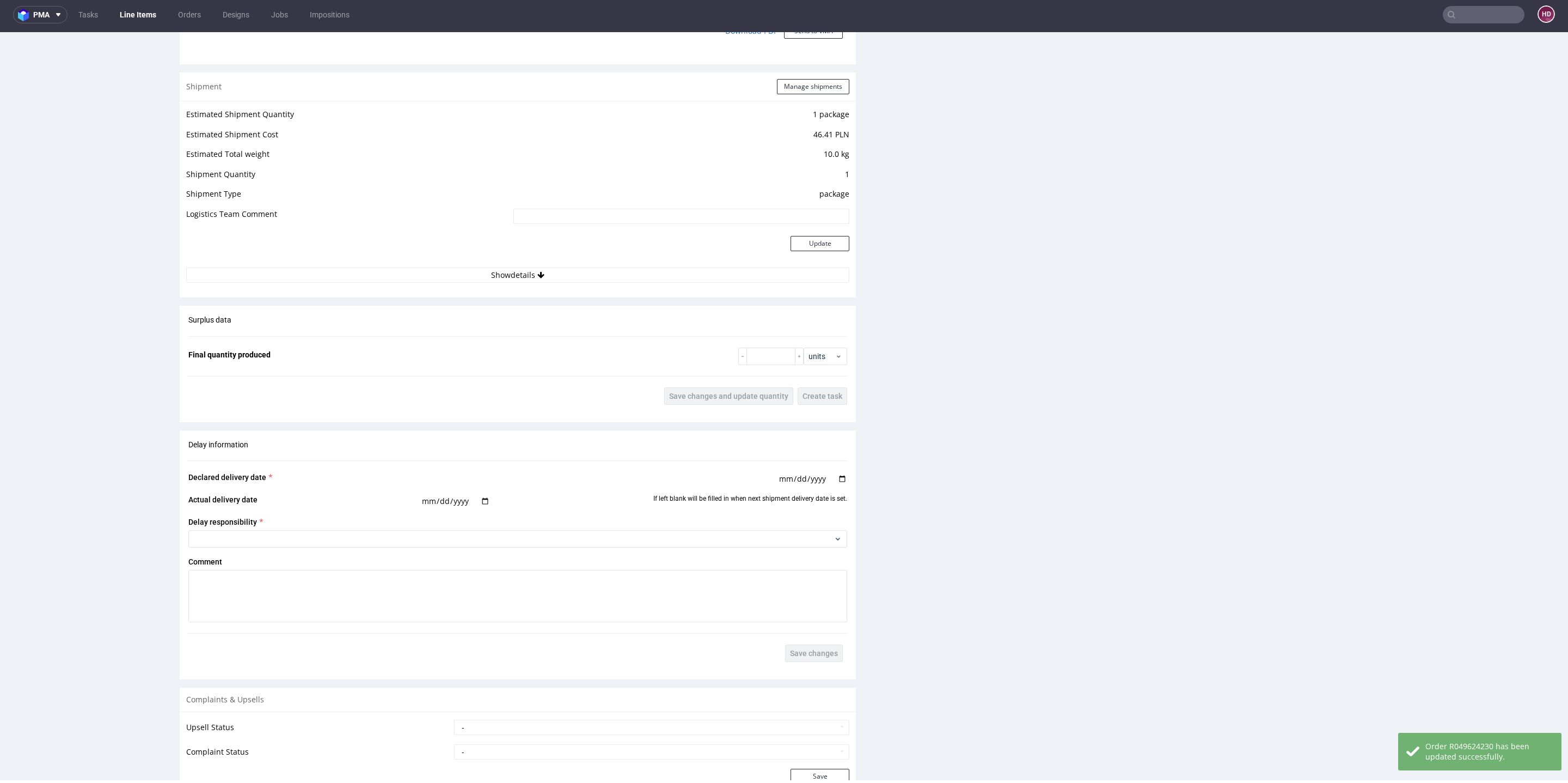
scroll to position [1309, 0]
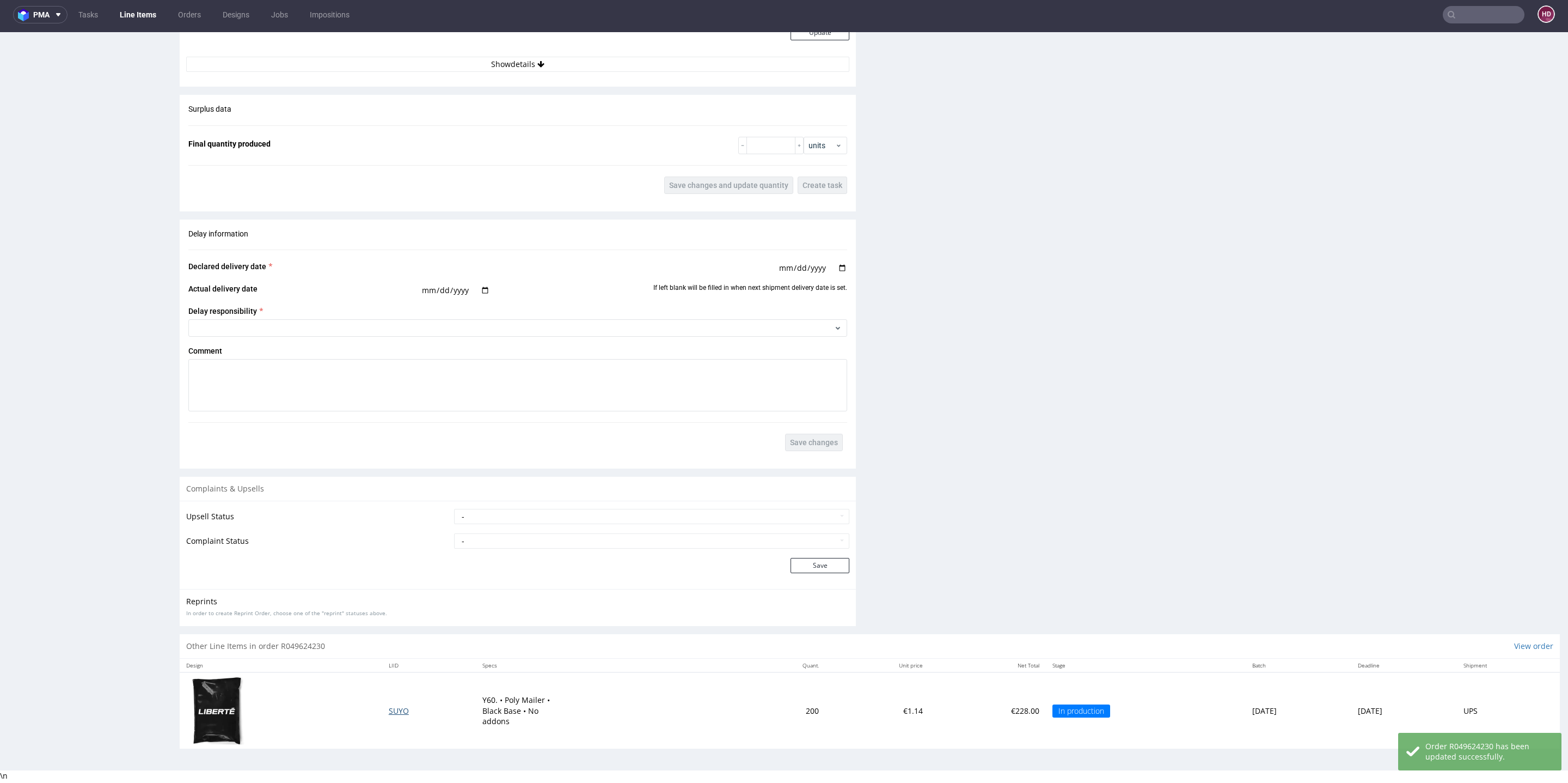
click at [389, 708] on span "SUYO" at bounding box center [399, 710] width 20 height 10
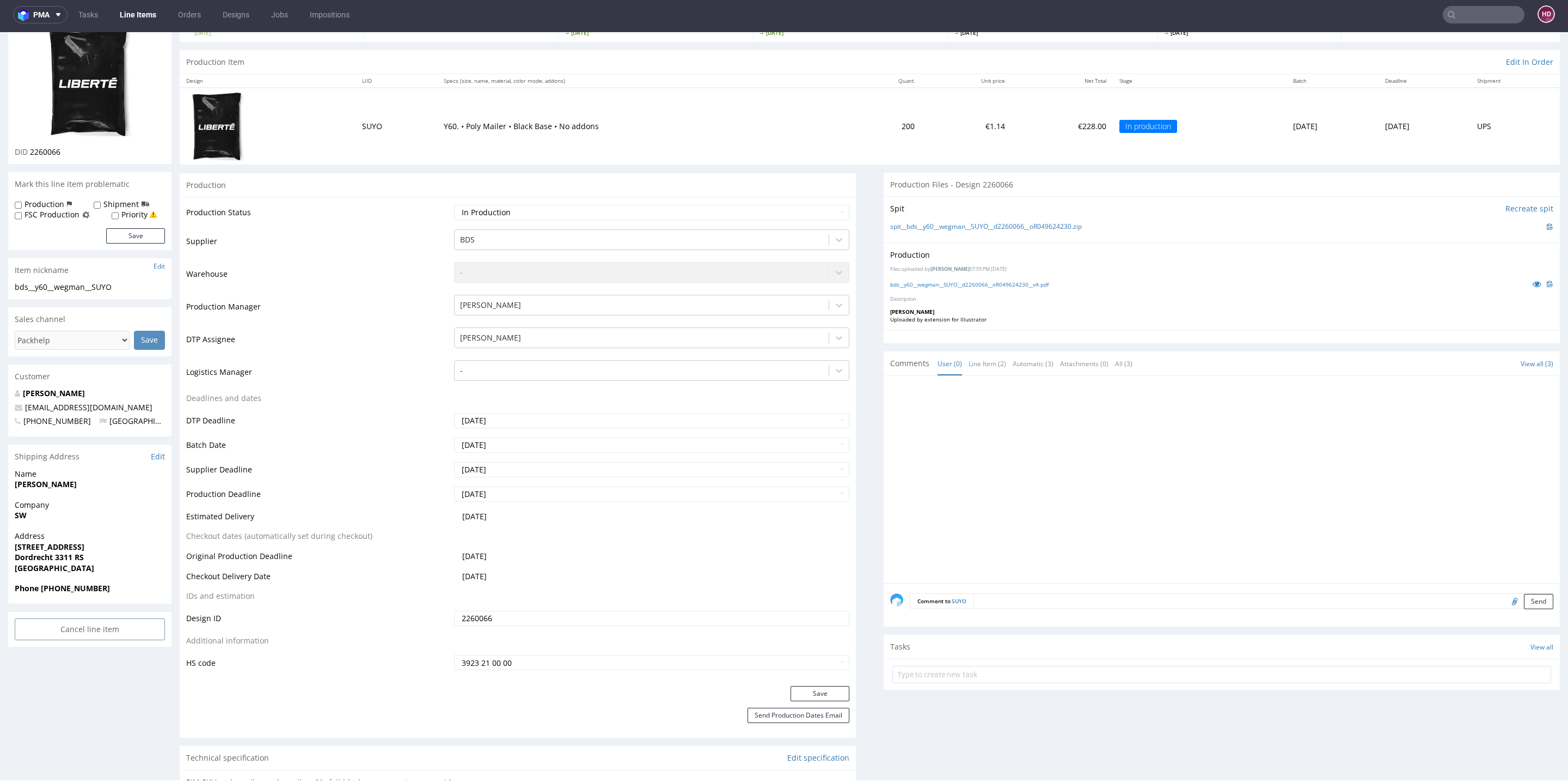
scroll to position [93, 0]
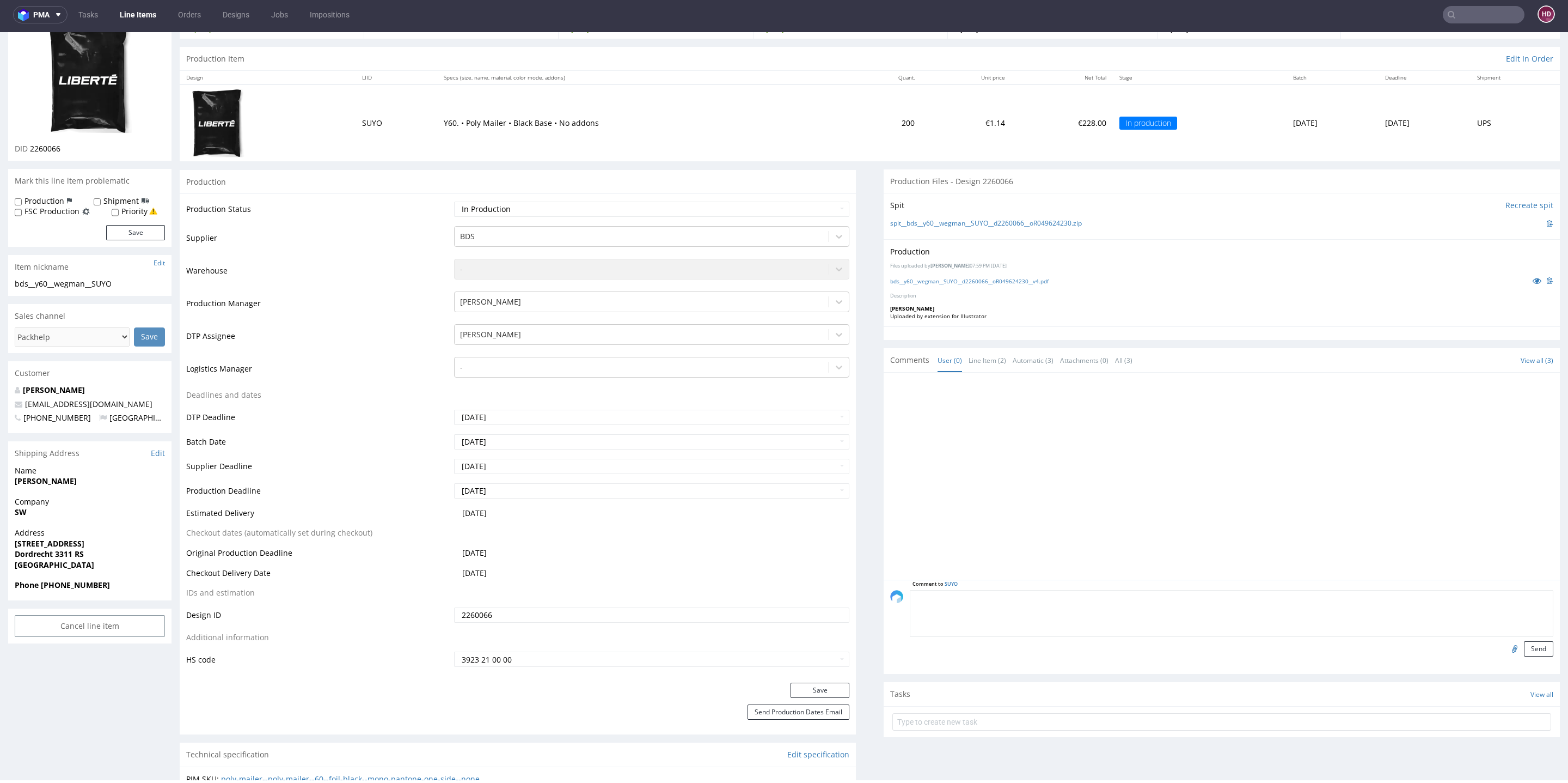
click at [1100, 595] on textarea at bounding box center [1232, 613] width 644 height 47
type textarea "Poprawiony plik (wektory)"
click at [1506, 650] on input "file" at bounding box center [1513, 648] width 15 height 14
type input "C:\fakepath\bds__y60__wegman__SUYO__d2260066__oR049624230__v4.pdf"
click at [1524, 650] on button "Send" at bounding box center [1538, 649] width 29 height 15
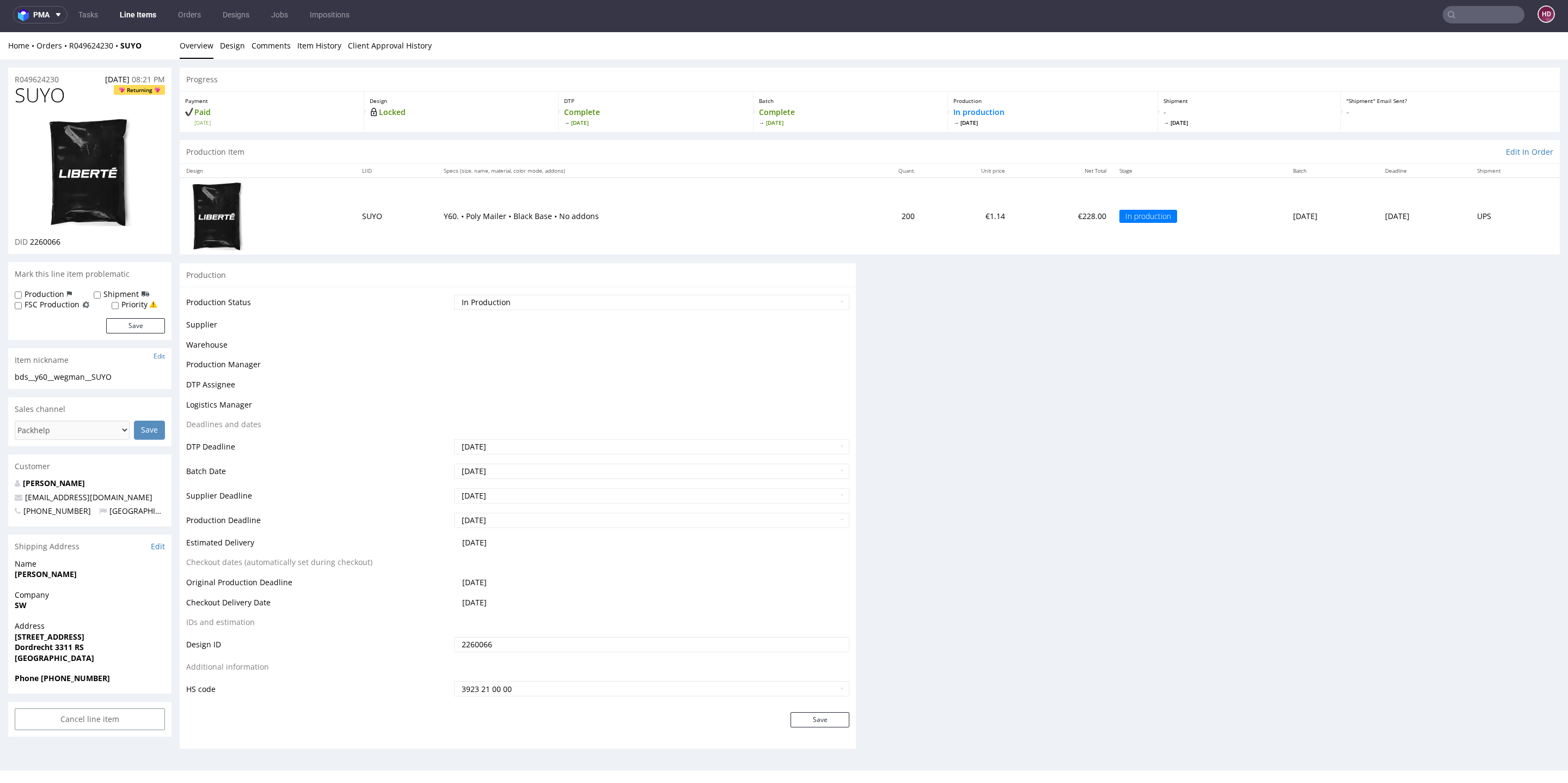
scroll to position [0, 0]
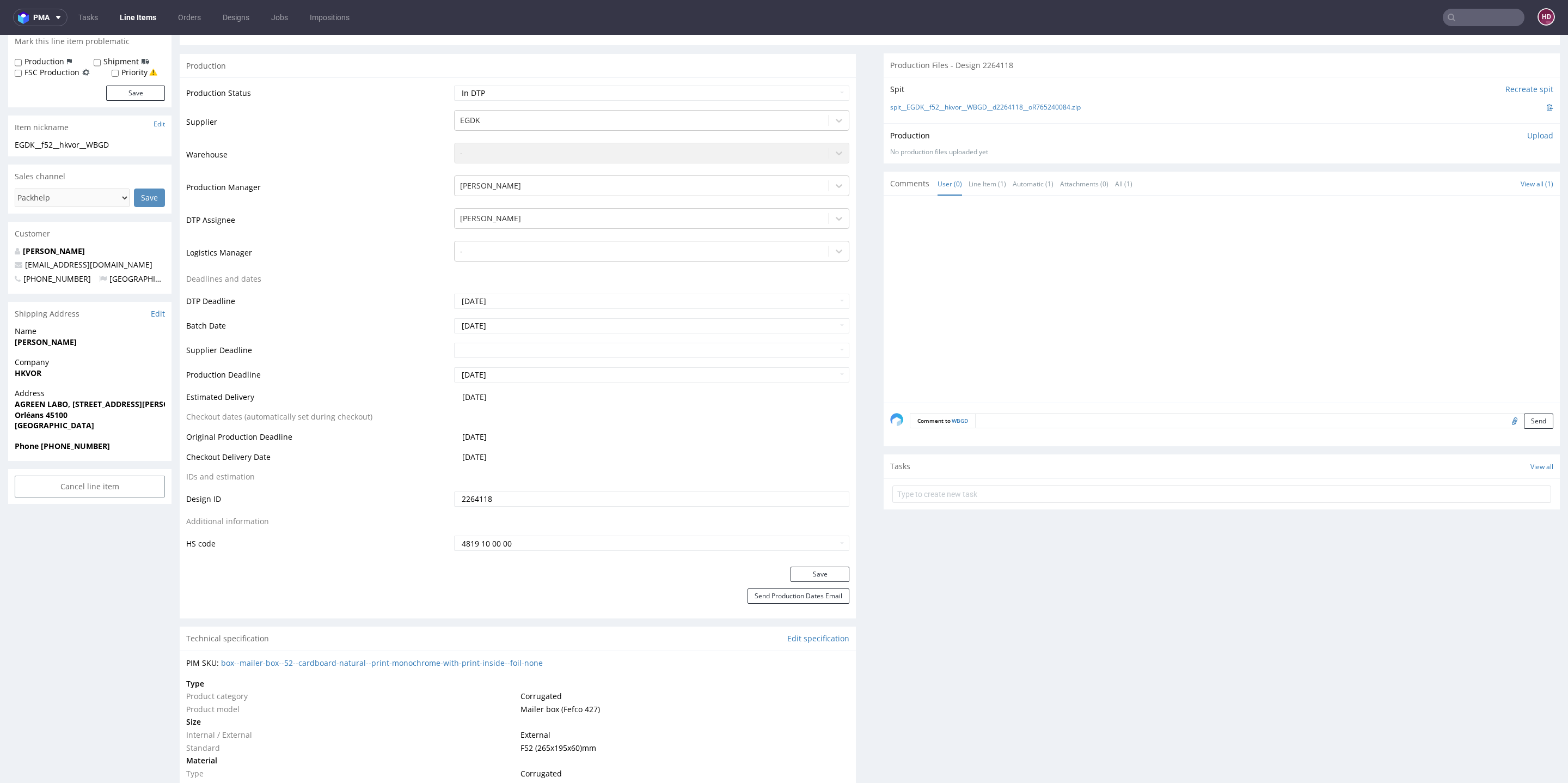
scroll to position [174, 0]
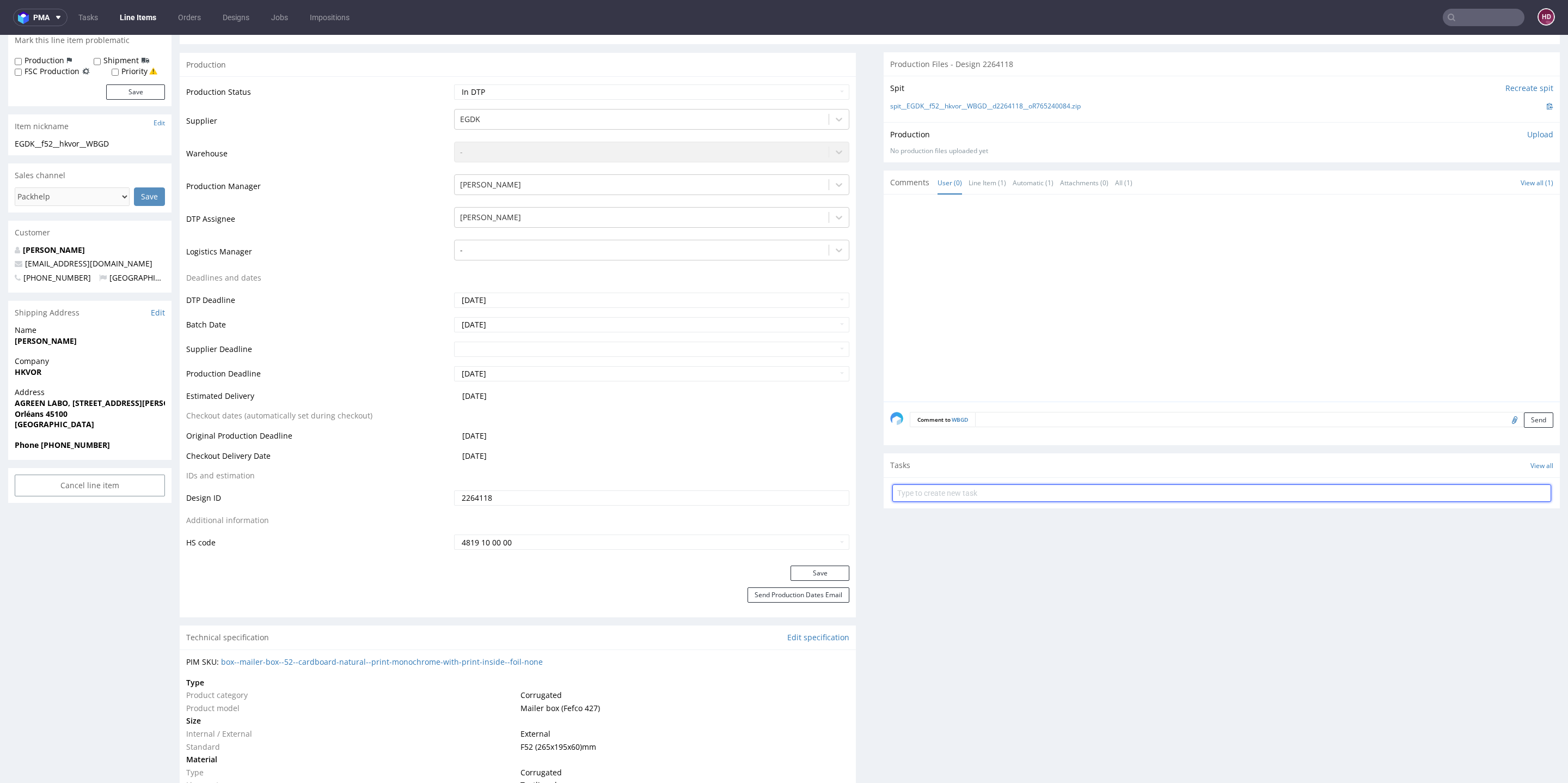
click at [1000, 492] on input "text" at bounding box center [1222, 493] width 659 height 18
type input "issue super-express"
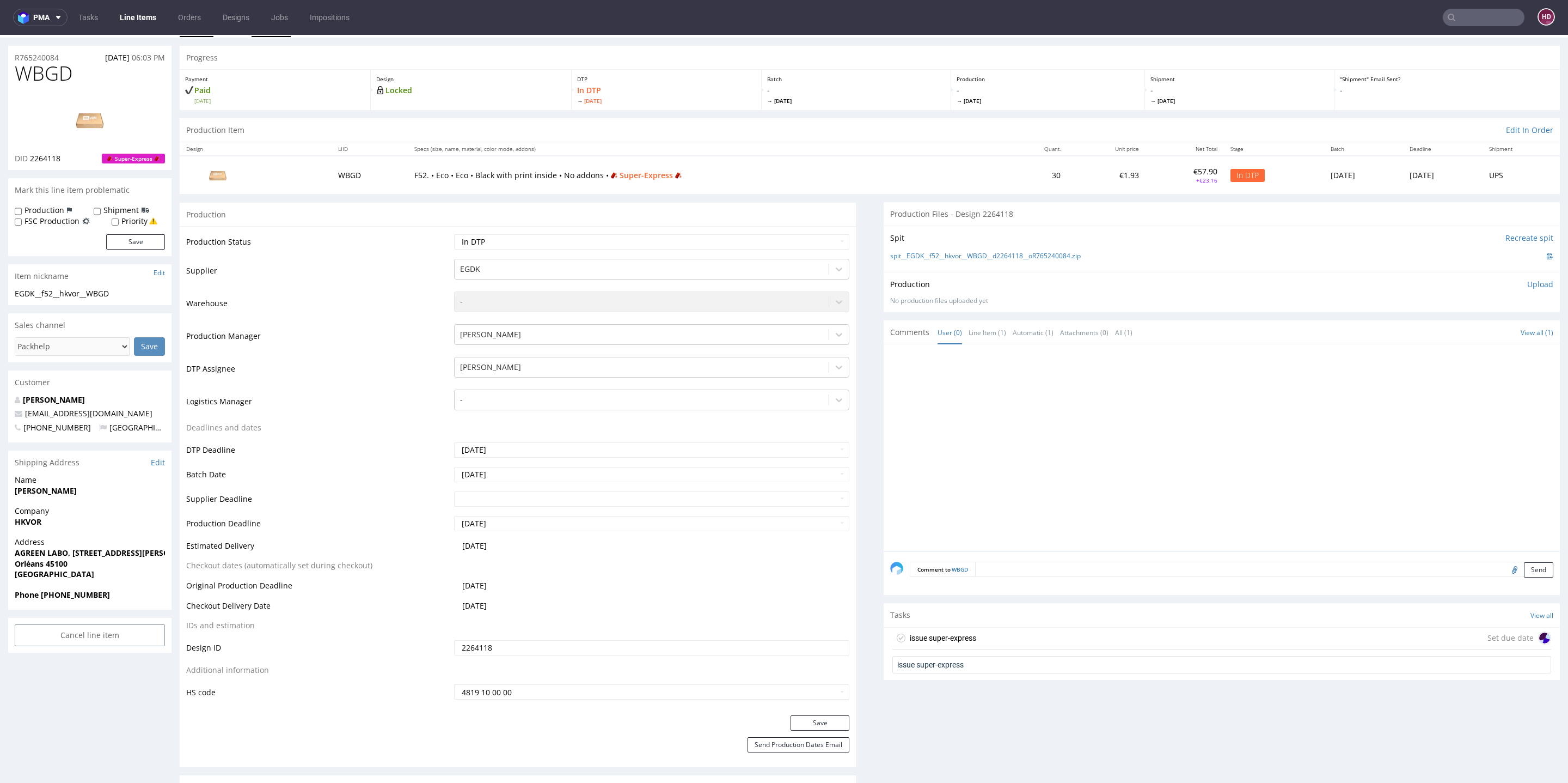
scroll to position [0, 0]
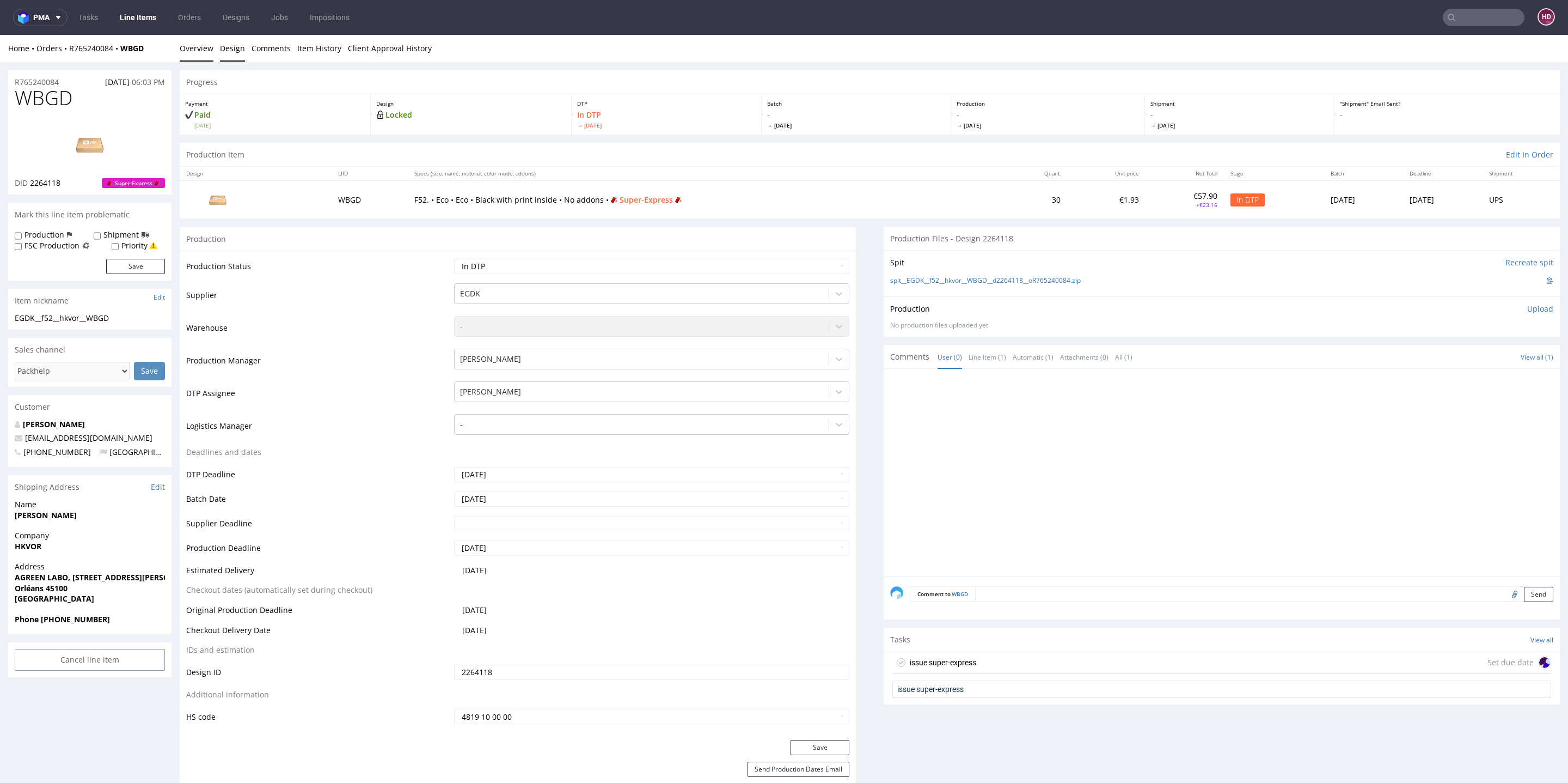
click at [232, 43] on link "Design" at bounding box center [232, 47] width 25 height 26
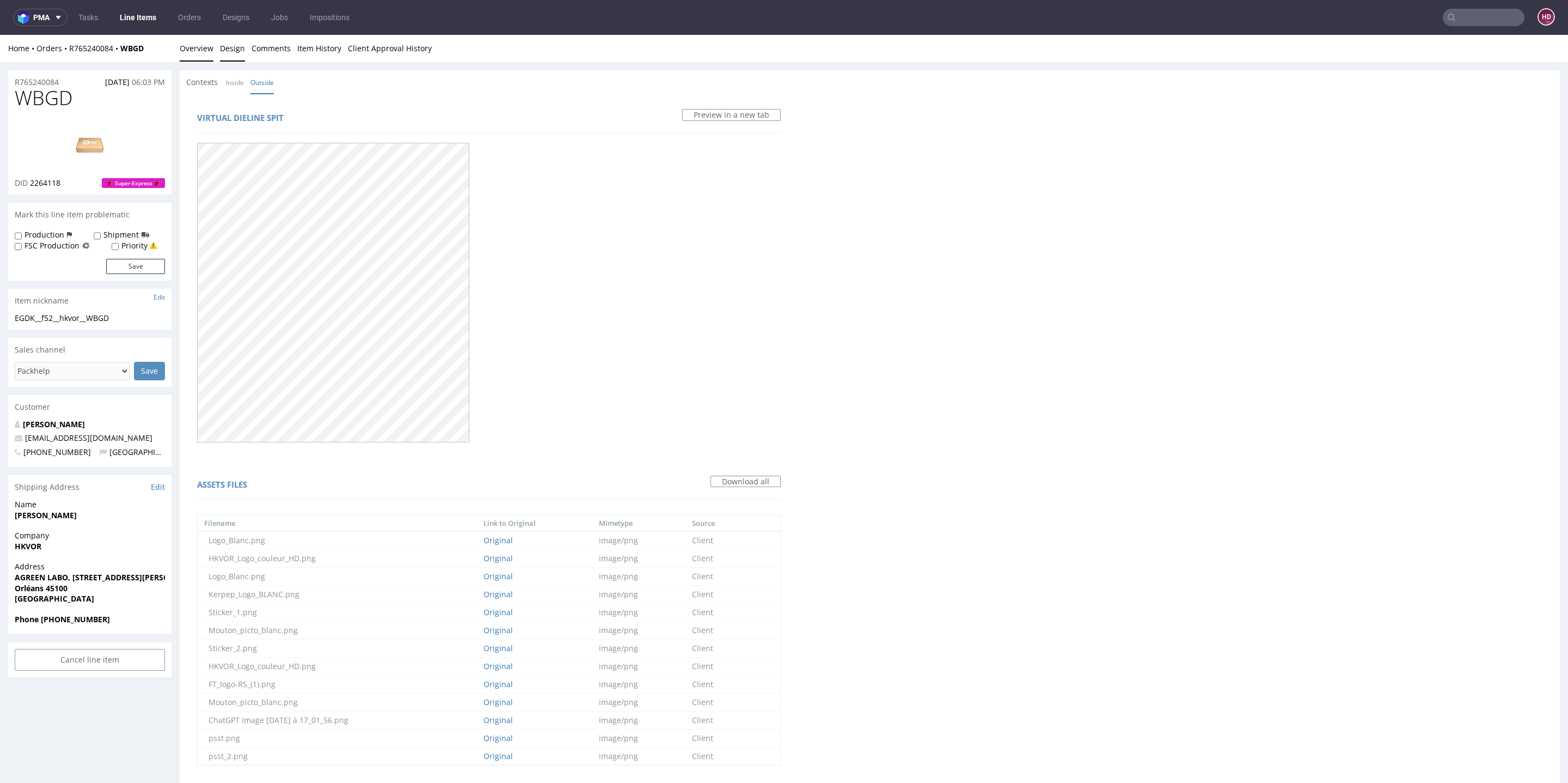
drag, startPoint x: 179, startPoint y: 44, endPoint x: 180, endPoint y: 52, distance: 8.1
click at [179, 45] on div "Home Orders R765240084 WBGD Overview Design Comments Item History Client Approv…" at bounding box center [784, 48] width 1568 height 27
click at [181, 52] on link "Overview" at bounding box center [197, 47] width 34 height 26
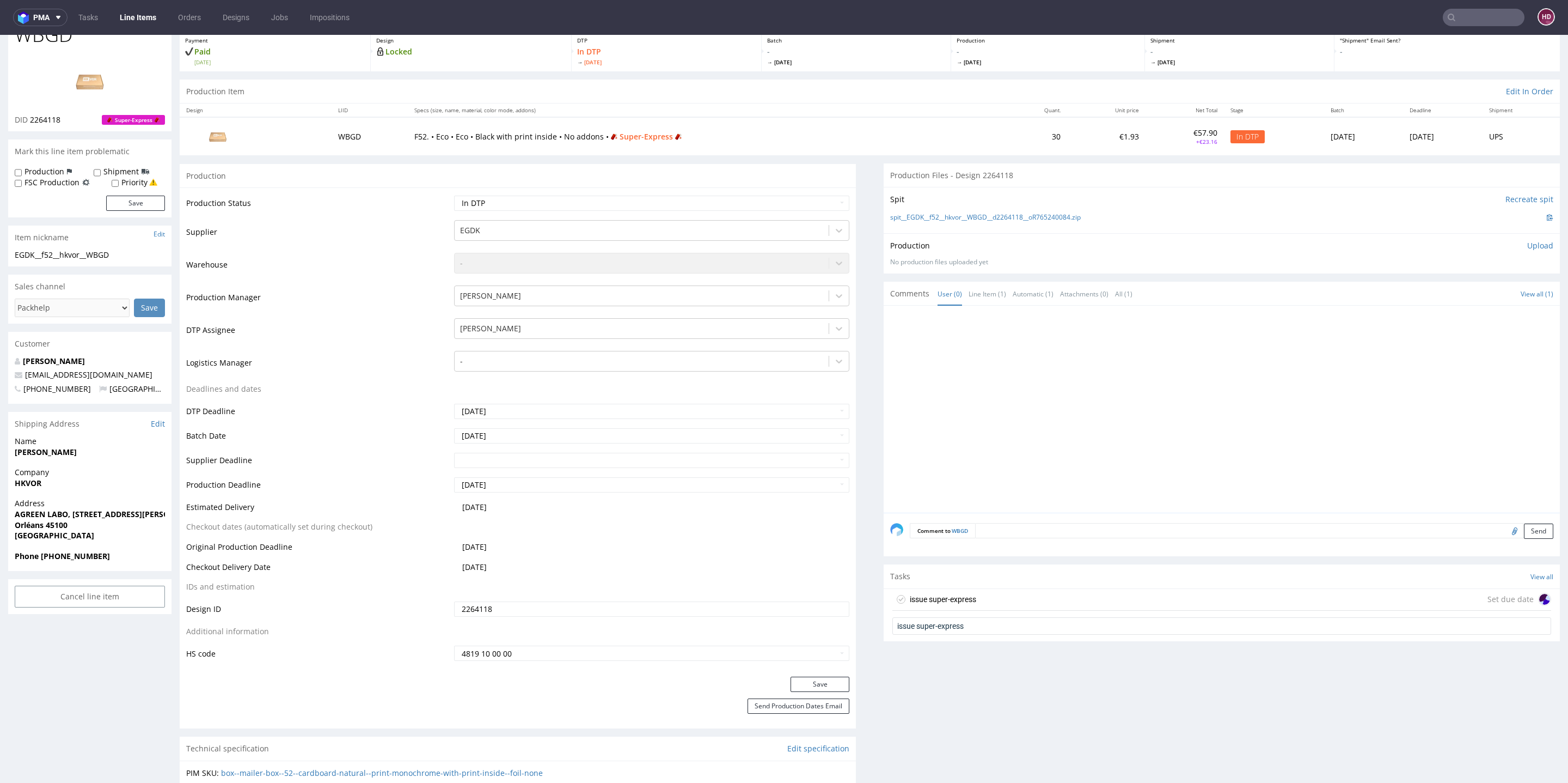
scroll to position [110, 0]
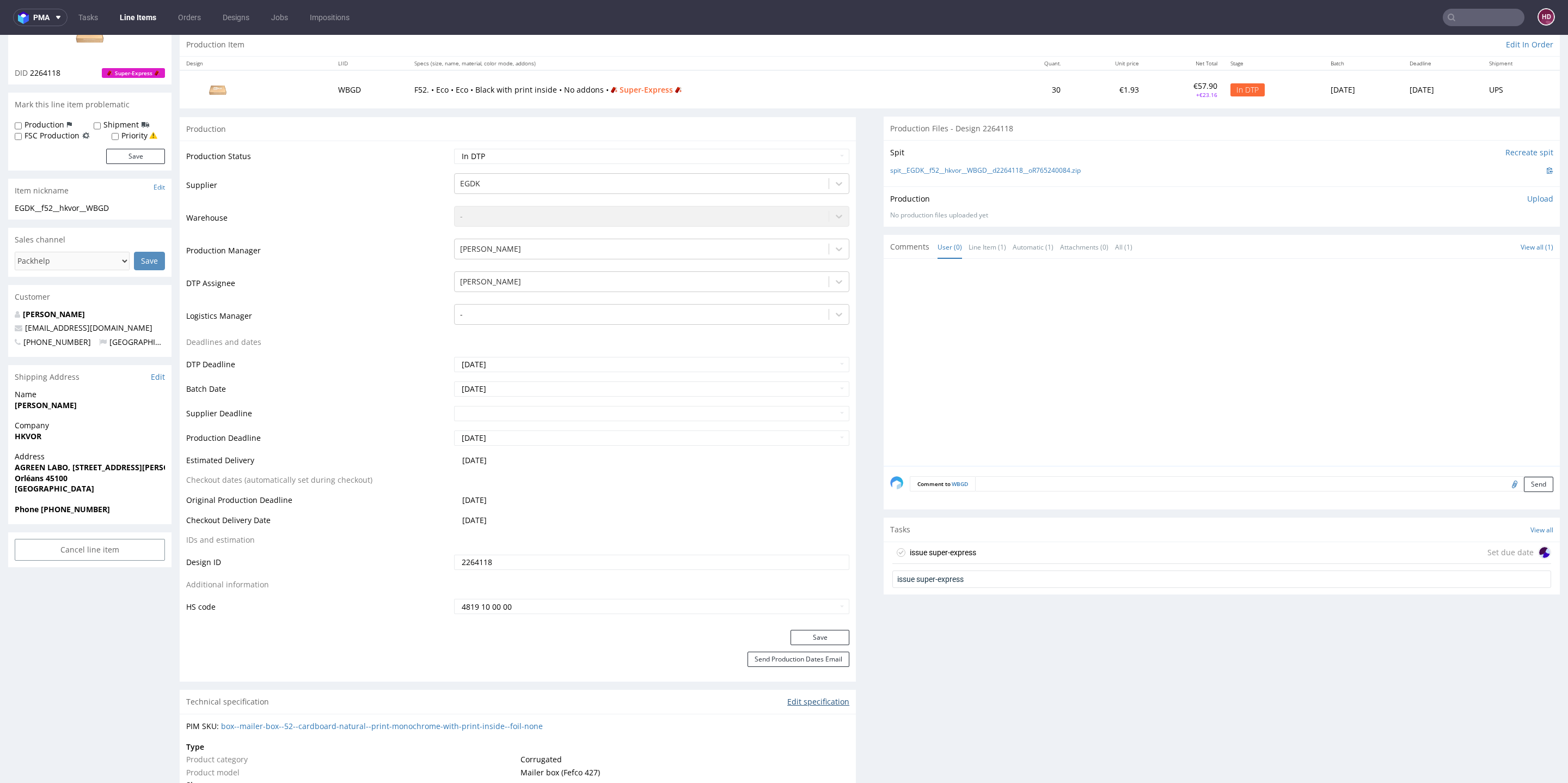
click at [802, 696] on link "Edit specification" at bounding box center [819, 702] width 62 height 11
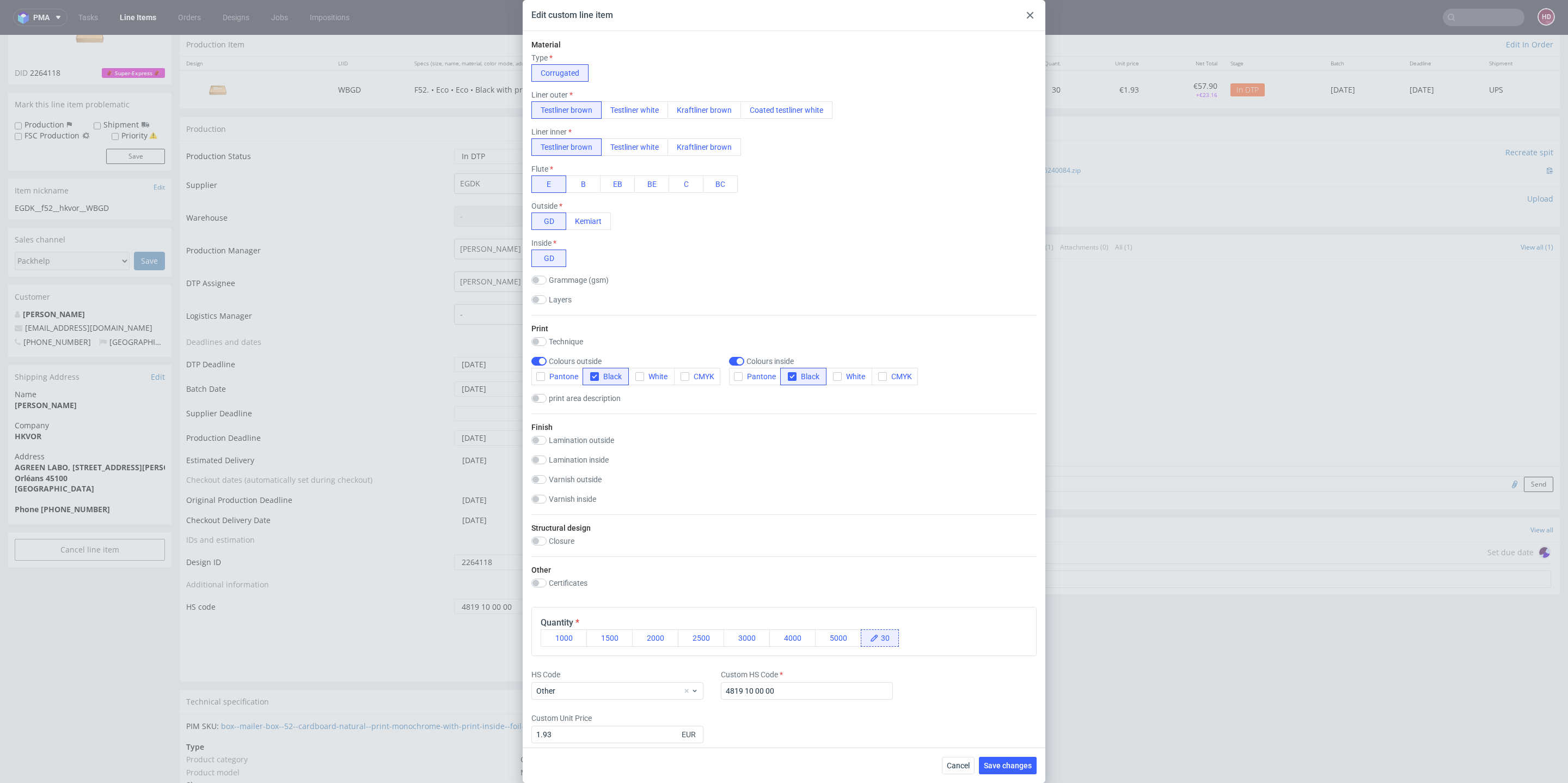
scroll to position [300, 0]
click at [974, 767] on button "Cancel" at bounding box center [958, 765] width 33 height 18
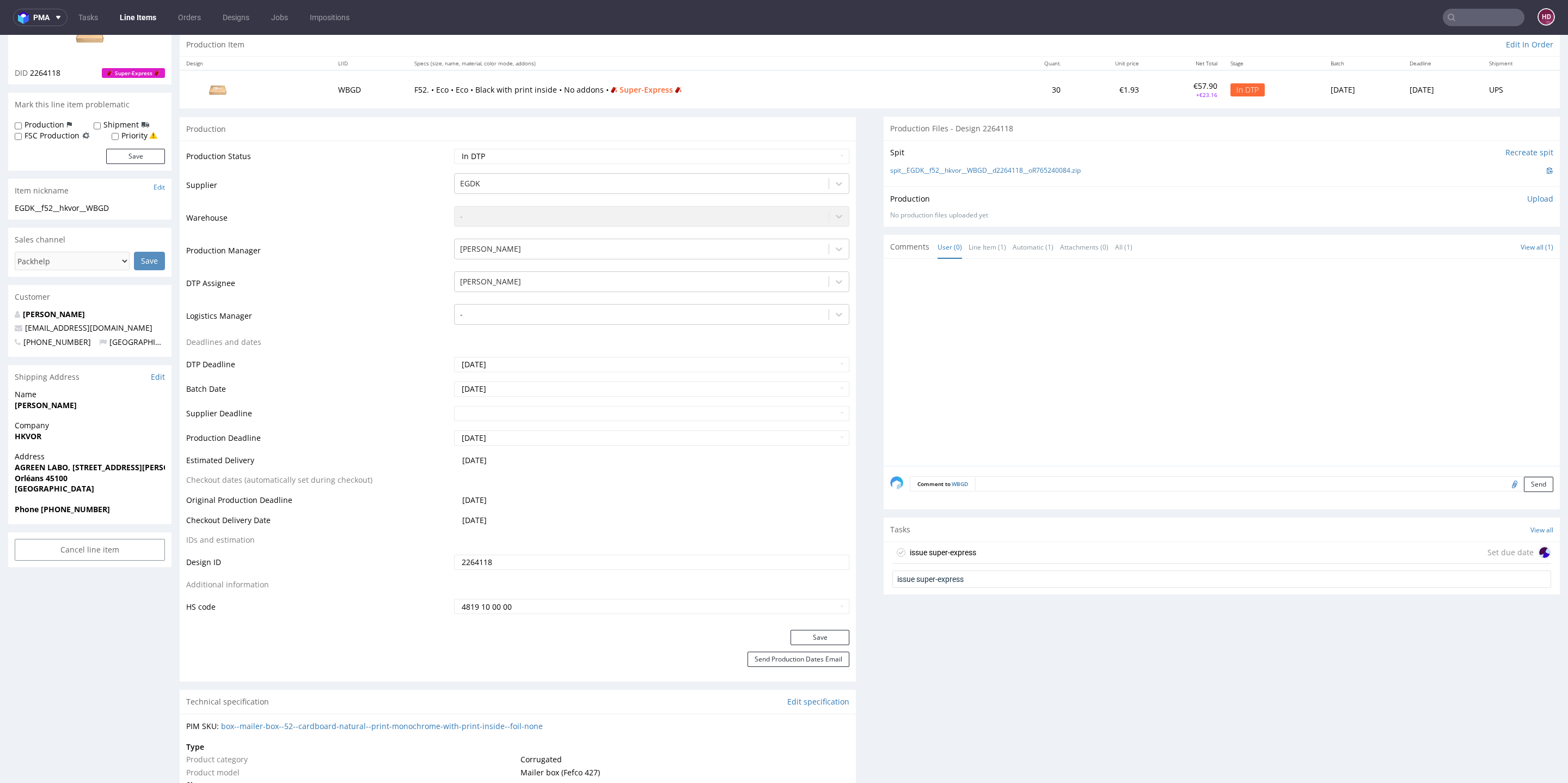
click at [1088, 548] on div "issue super-express Set due date" at bounding box center [1222, 553] width 659 height 22
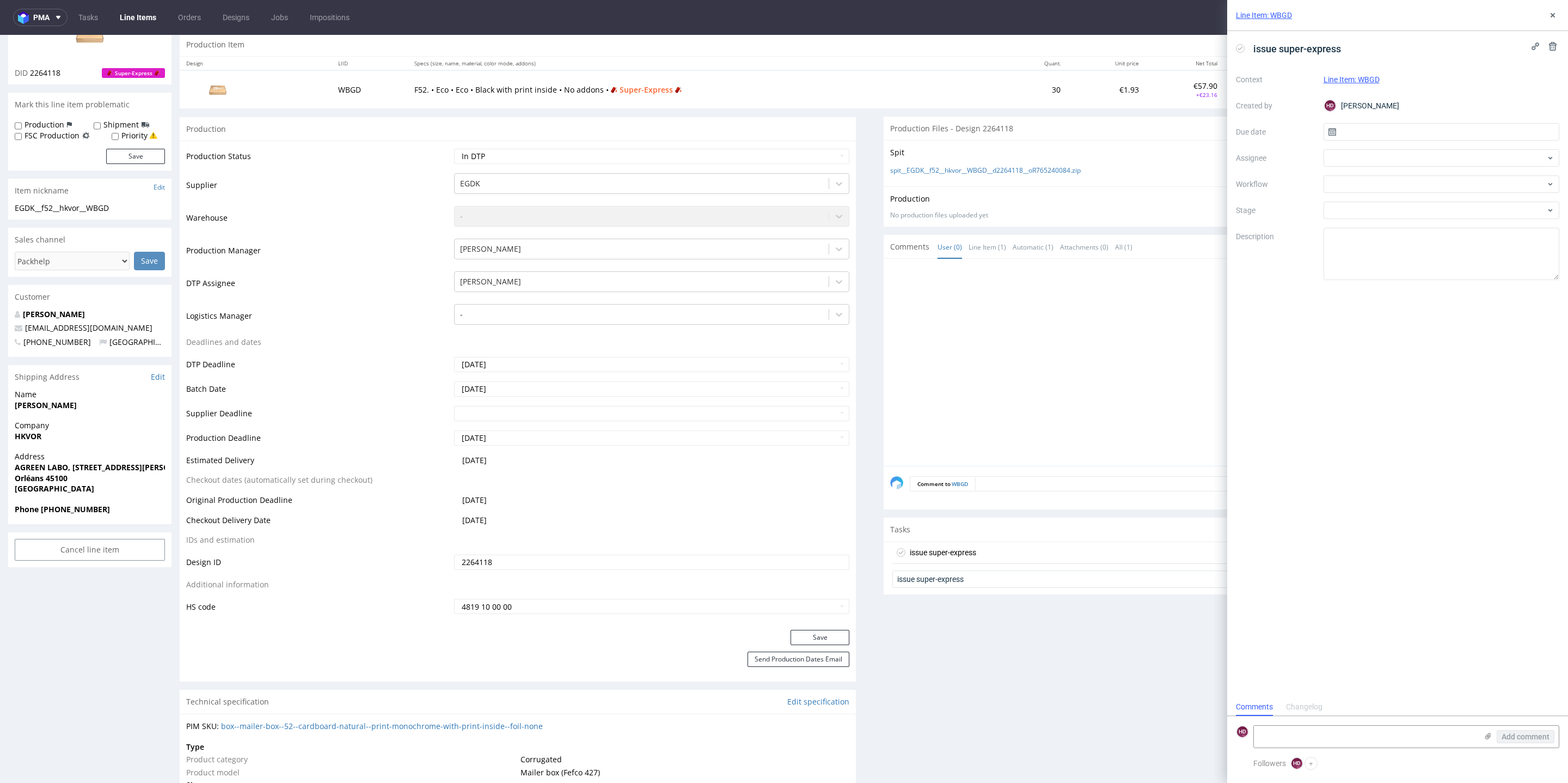
scroll to position [8, 0]
click at [1378, 273] on textarea at bounding box center [1441, 254] width 236 height 52
paste textarea "Please contact the client. They requested white printing, but the product was o…"
click at [1426, 252] on textarea "Please contact the client. They requested white printing, but the product was o…" at bounding box center [1441, 254] width 236 height 52
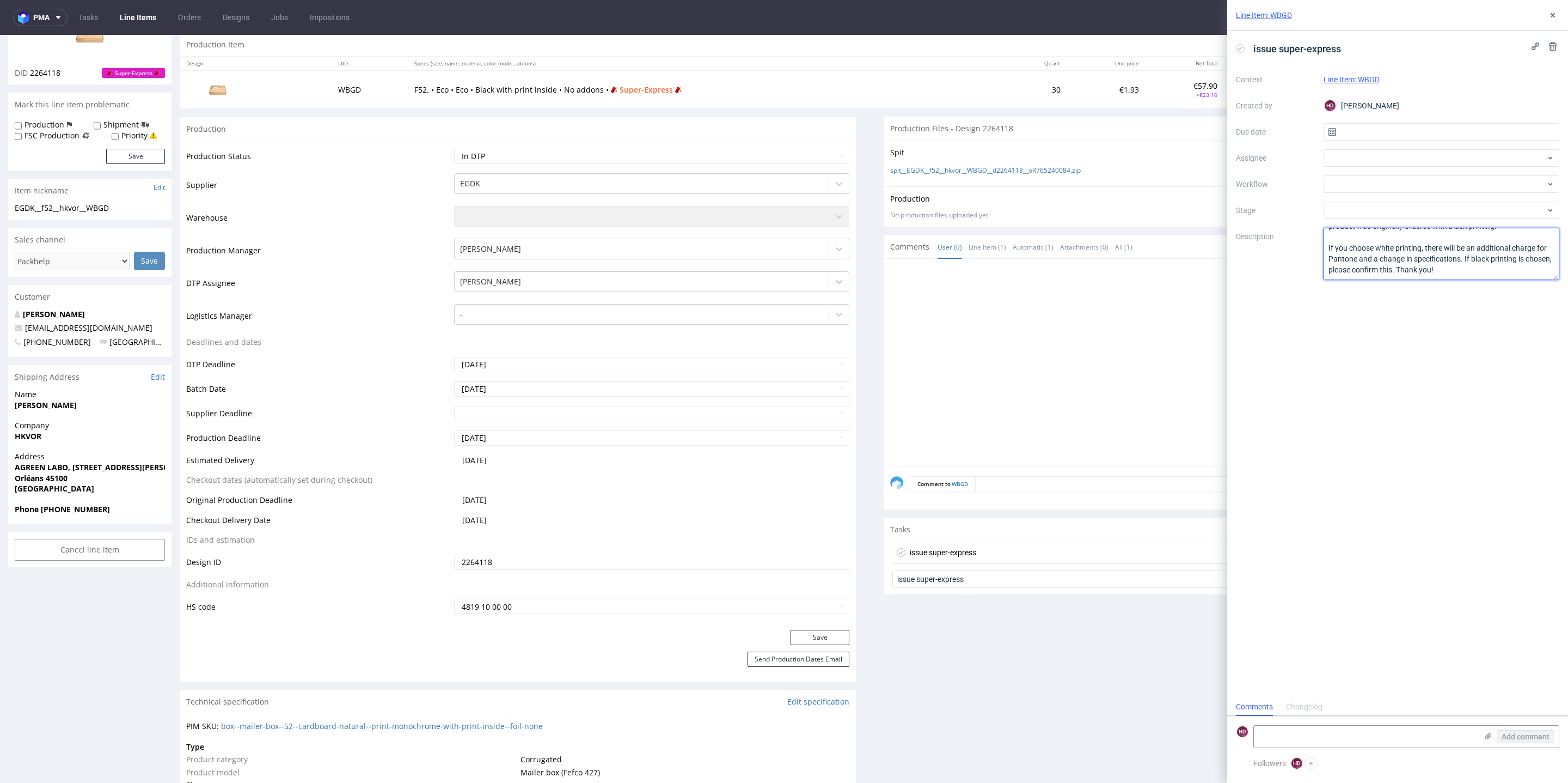
click at [1426, 256] on textarea "Please contact the client. They requested white printing, but the product was o…" at bounding box center [1441, 254] width 236 height 52
drag, startPoint x: 1403, startPoint y: 258, endPoint x: 1348, endPoint y: 256, distance: 55.0
click at [1348, 256] on textarea "Please contact the client. They requested white printing, but the product was o…" at bounding box center [1441, 254] width 236 height 52
type textarea "Please contact the client. They requested white printing, but the product was o…"
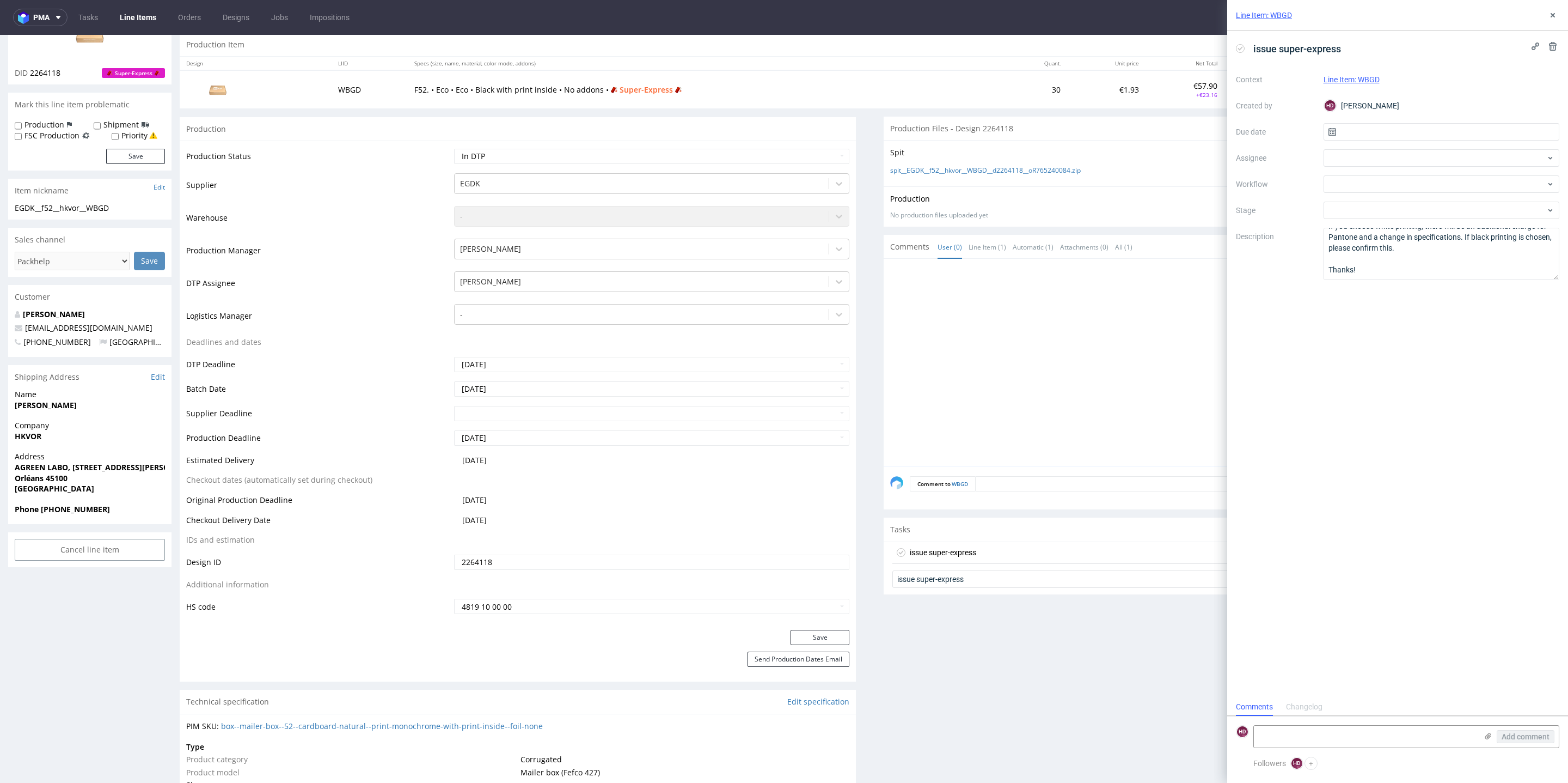
click at [1399, 113] on div "HD Hapka Dominika" at bounding box center [1441, 106] width 236 height 18
click at [1398, 127] on input "text" at bounding box center [1441, 132] width 236 height 18
click at [1403, 256] on span "22" at bounding box center [1406, 261] width 9 height 11
type input "[DATE]"
click at [1382, 181] on div at bounding box center [1441, 184] width 236 height 18
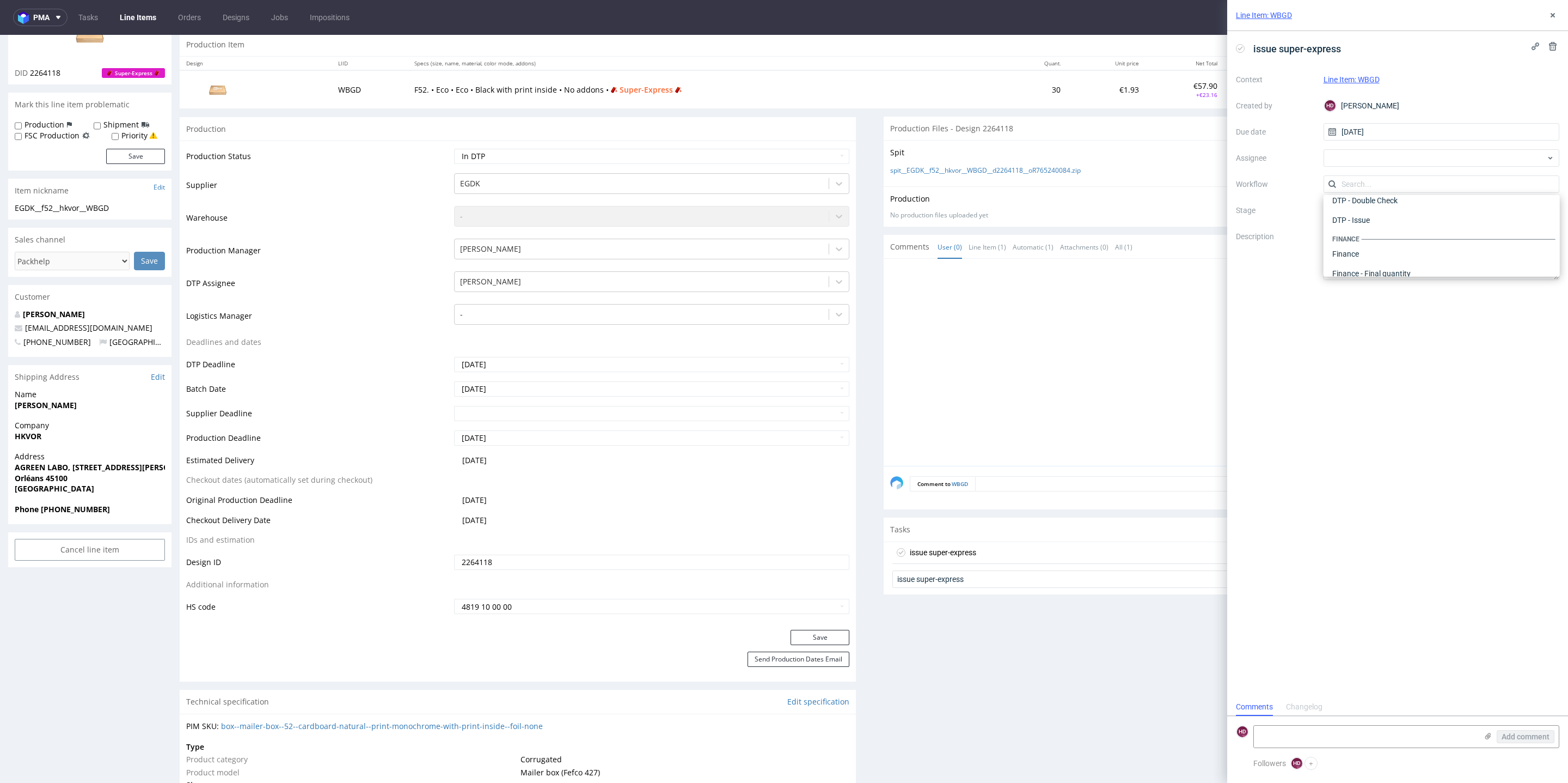
scroll to position [0, 0]
click at [1388, 243] on div "DTP - Issue" at bounding box center [1442, 243] width 228 height 20
click at [1561, 16] on div "Line Item: WBGD" at bounding box center [1397, 16] width 341 height 31
click at [1435, 266] on textarea "Problem: Impact: What is needed?:" at bounding box center [1441, 254] width 236 height 52
drag, startPoint x: 1432, startPoint y: 265, endPoint x: 1256, endPoint y: 205, distance: 185.9
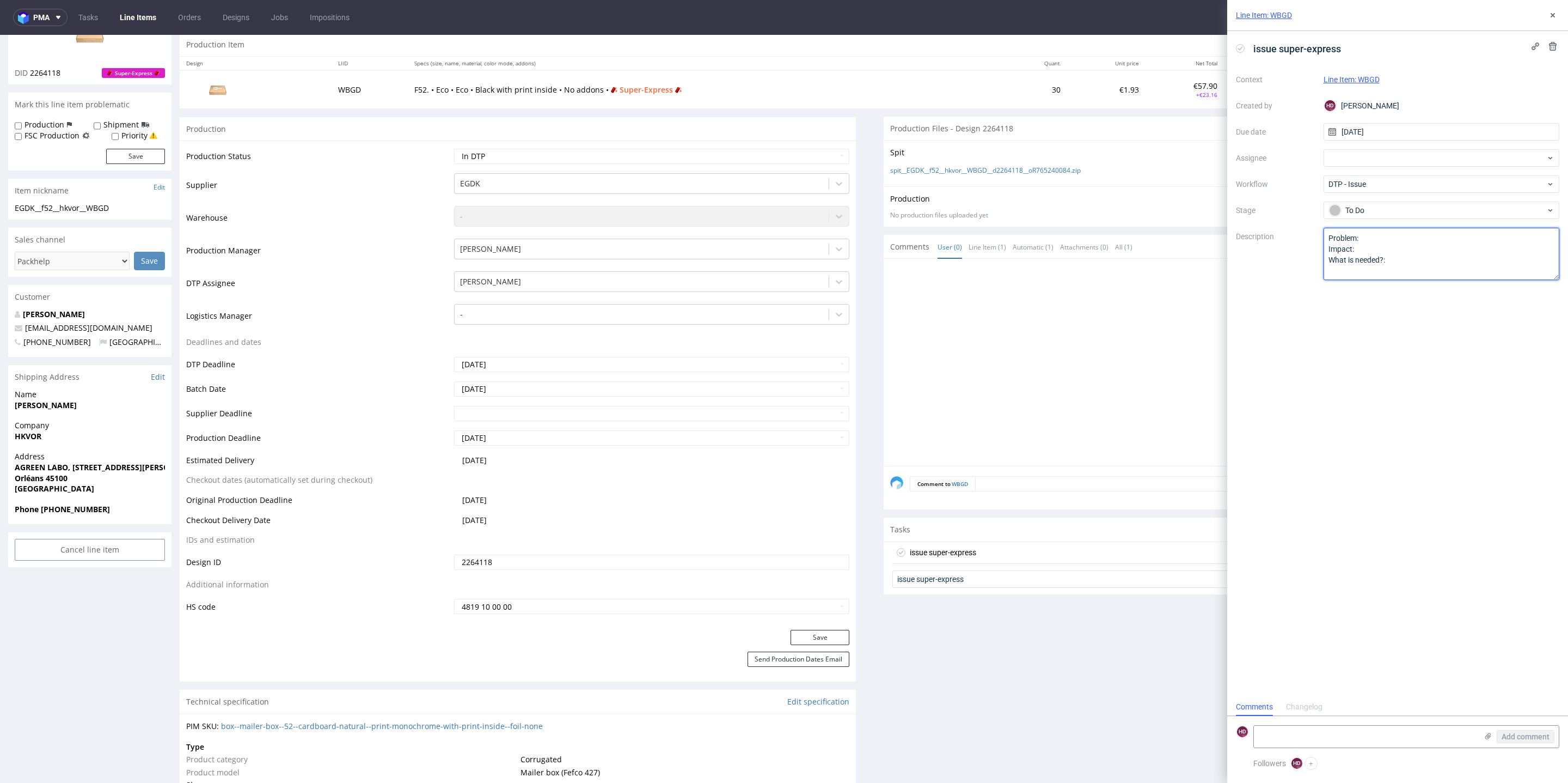
click at [1256, 205] on div "Context Line Item: WBGD Created by HD Hapka Dominika Due date 22/09/2025 Assign…" at bounding box center [1397, 175] width 323 height 209
paste textarea "lease contact the client. They requested white printing, but the product was or…"
drag, startPoint x: 1445, startPoint y: 262, endPoint x: 1467, endPoint y: 266, distance: 22.4
click at [1467, 266] on textarea "Problem: Impact: What is needed?:" at bounding box center [1441, 254] width 236 height 52
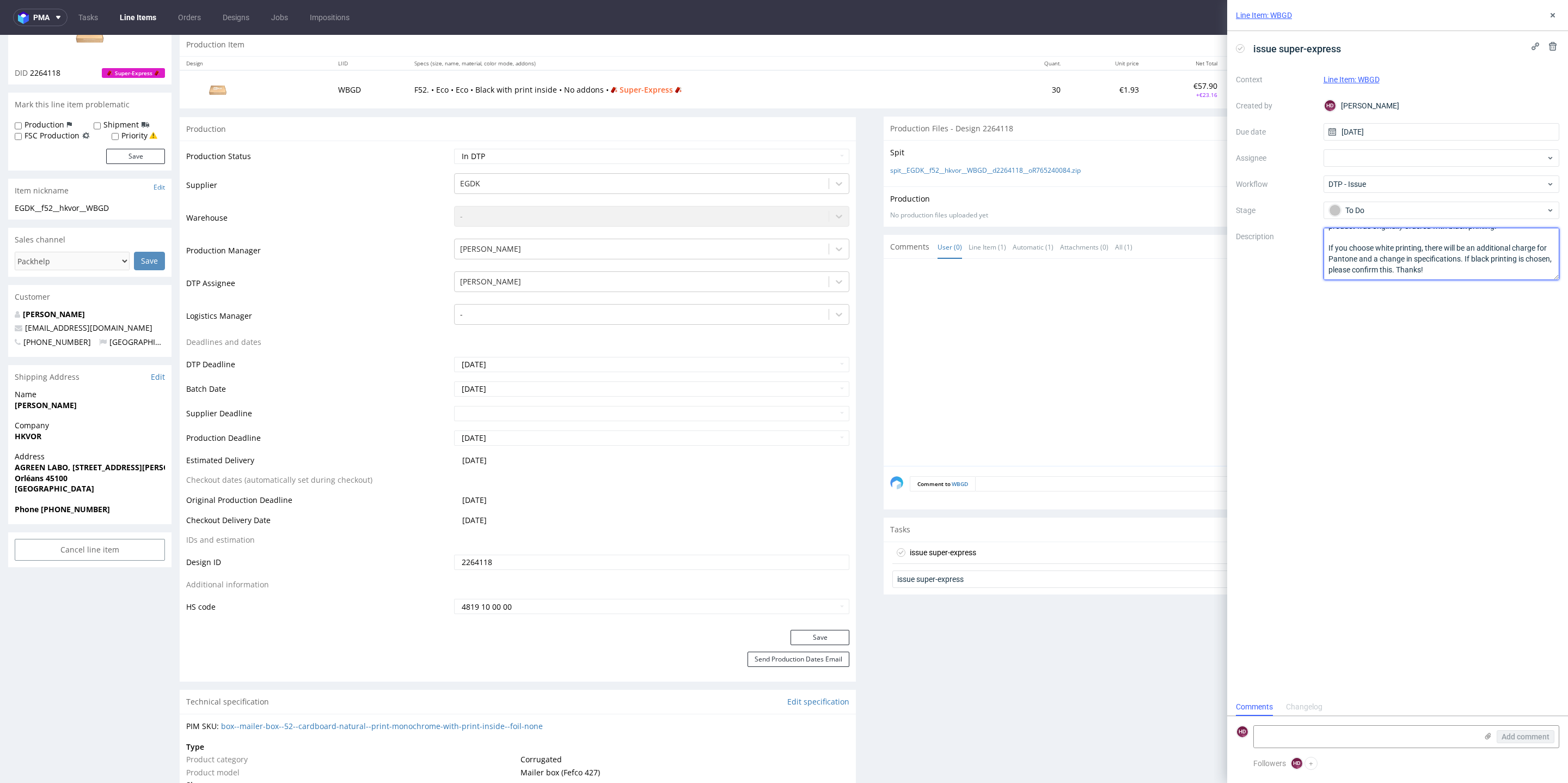
click at [1427, 265] on textarea "Problem: Impact: What is needed?:" at bounding box center [1441, 254] width 236 height 52
type textarea "Please contact the client. They requested white printing, but the product was o…"
click at [1380, 437] on div "issue super-express Context Line Item: WBGD Created by HD Hapka Dominika Due da…" at bounding box center [1397, 364] width 341 height 666
click at [1553, 15] on use at bounding box center [1552, 15] width 4 height 4
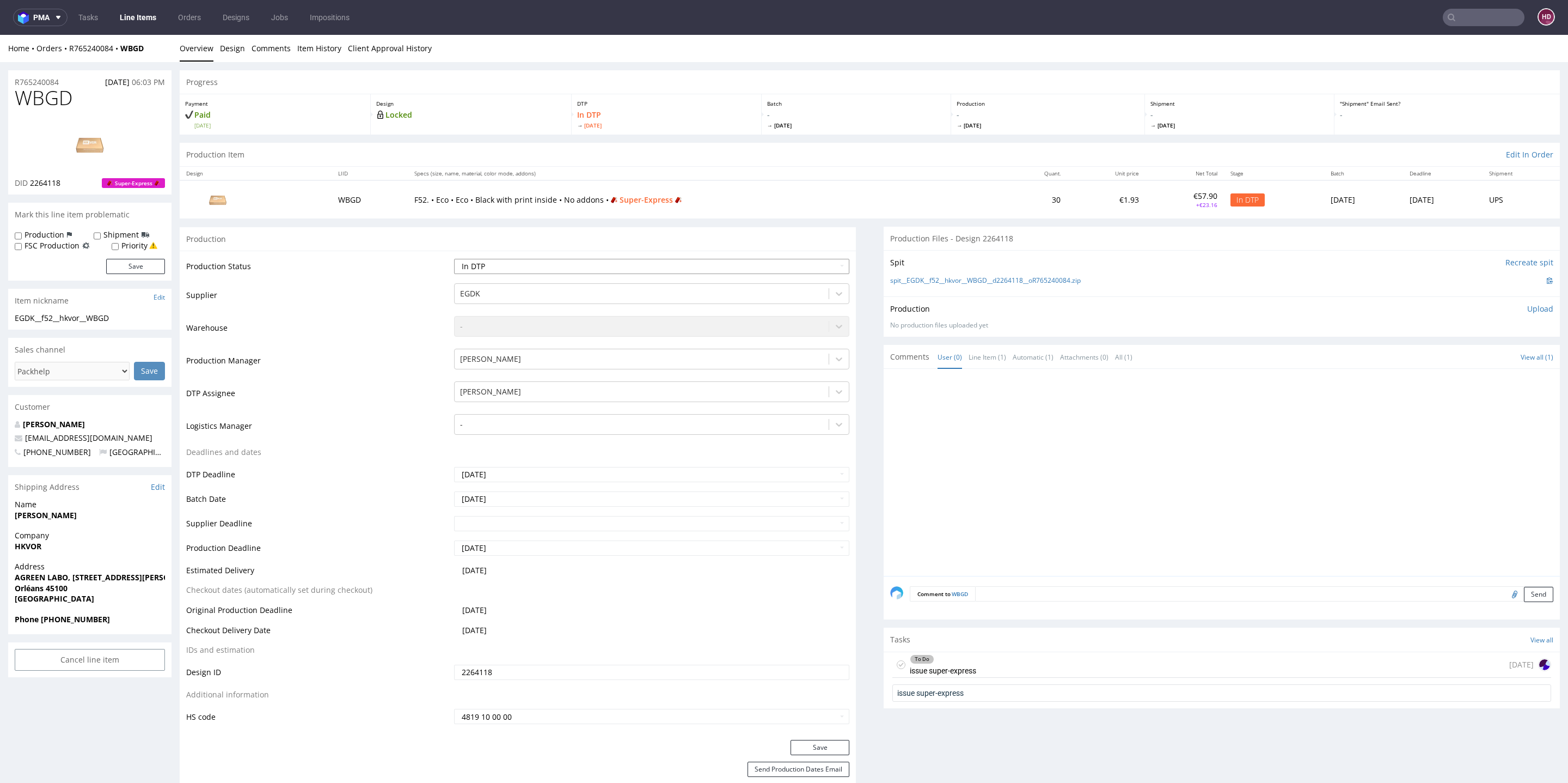
click at [553, 265] on select "Waiting for Artwork Waiting for Diecut Waiting for Mockup Waiting for DTP Waiti…" at bounding box center [651, 266] width 395 height 15
select select "dtp_issue"
click at [454, 259] on select "Waiting for Artwork Waiting for Diecut Waiting for Mockup Waiting for DTP Waiti…" at bounding box center [651, 266] width 395 height 15
click at [814, 744] on button "Save" at bounding box center [820, 747] width 59 height 15
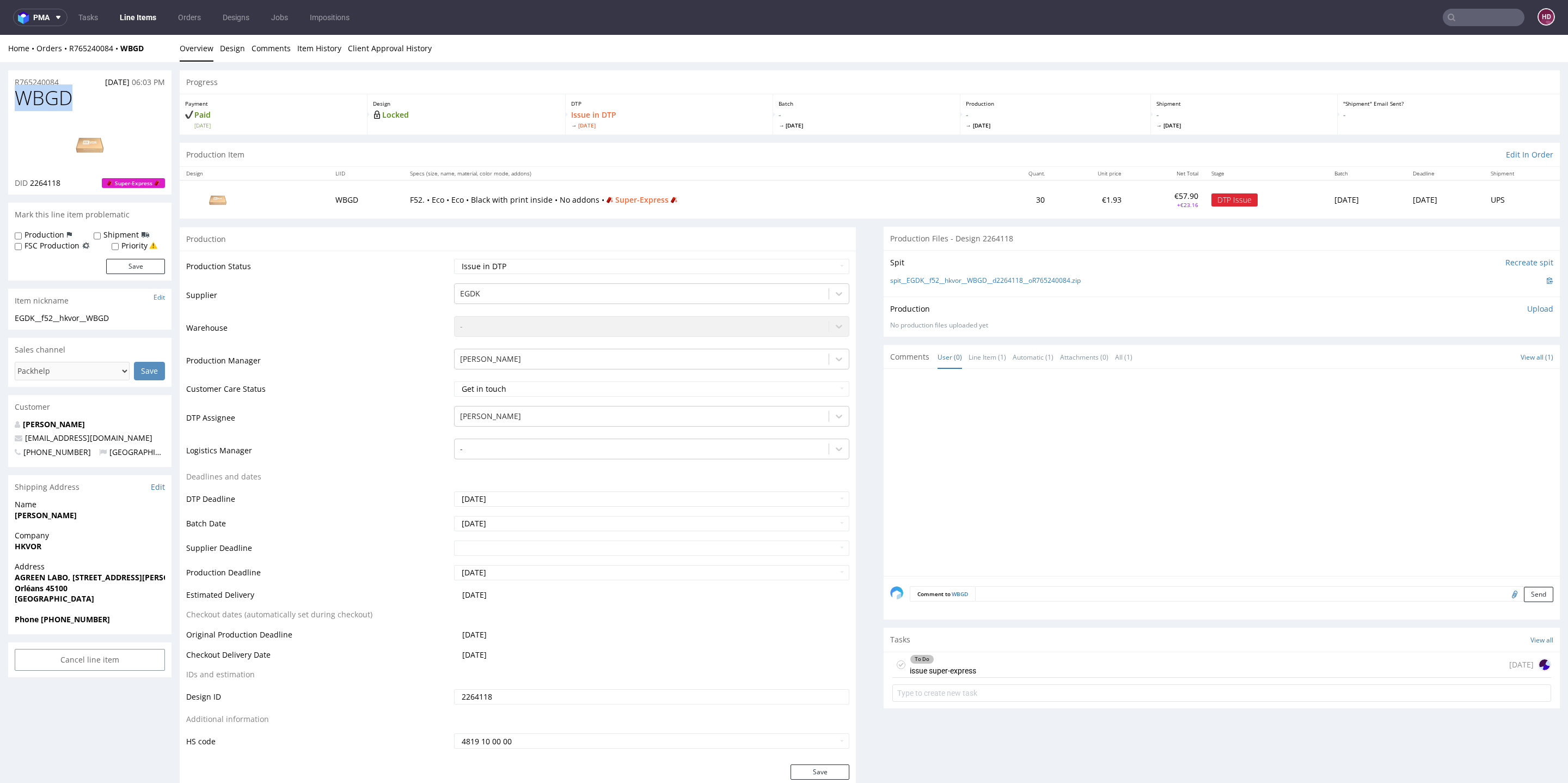
drag, startPoint x: 85, startPoint y: 104, endPoint x: 31, endPoint y: 93, distance: 55.1
click at [18, 93] on h1 "WBGD" at bounding box center [90, 98] width 150 height 22
copy span "WBGD"
click at [942, 669] on div "To Do issue super-express" at bounding box center [943, 664] width 66 height 25
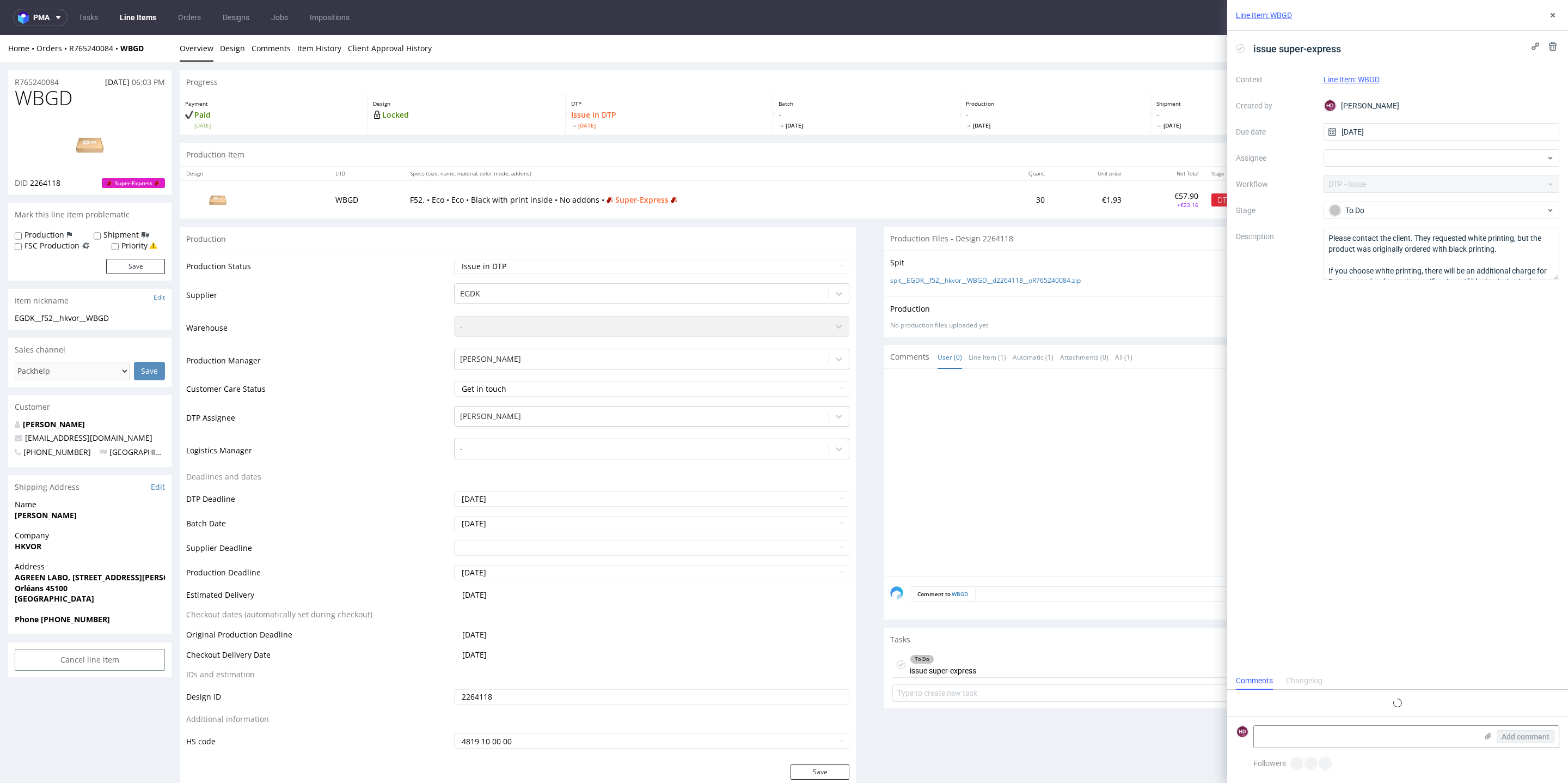
scroll to position [8, 0]
click at [1369, 252] on textarea "Please contact the client. They requested white printing, but the product was o…" at bounding box center [1441, 254] width 236 height 52
drag, startPoint x: 1329, startPoint y: 237, endPoint x: 1498, endPoint y: 316, distance: 186.6
click at [1498, 316] on div "issue super-express Context Line Item: WBGD Created by HD Hapka Dominika Due da…" at bounding box center [1397, 364] width 341 height 666
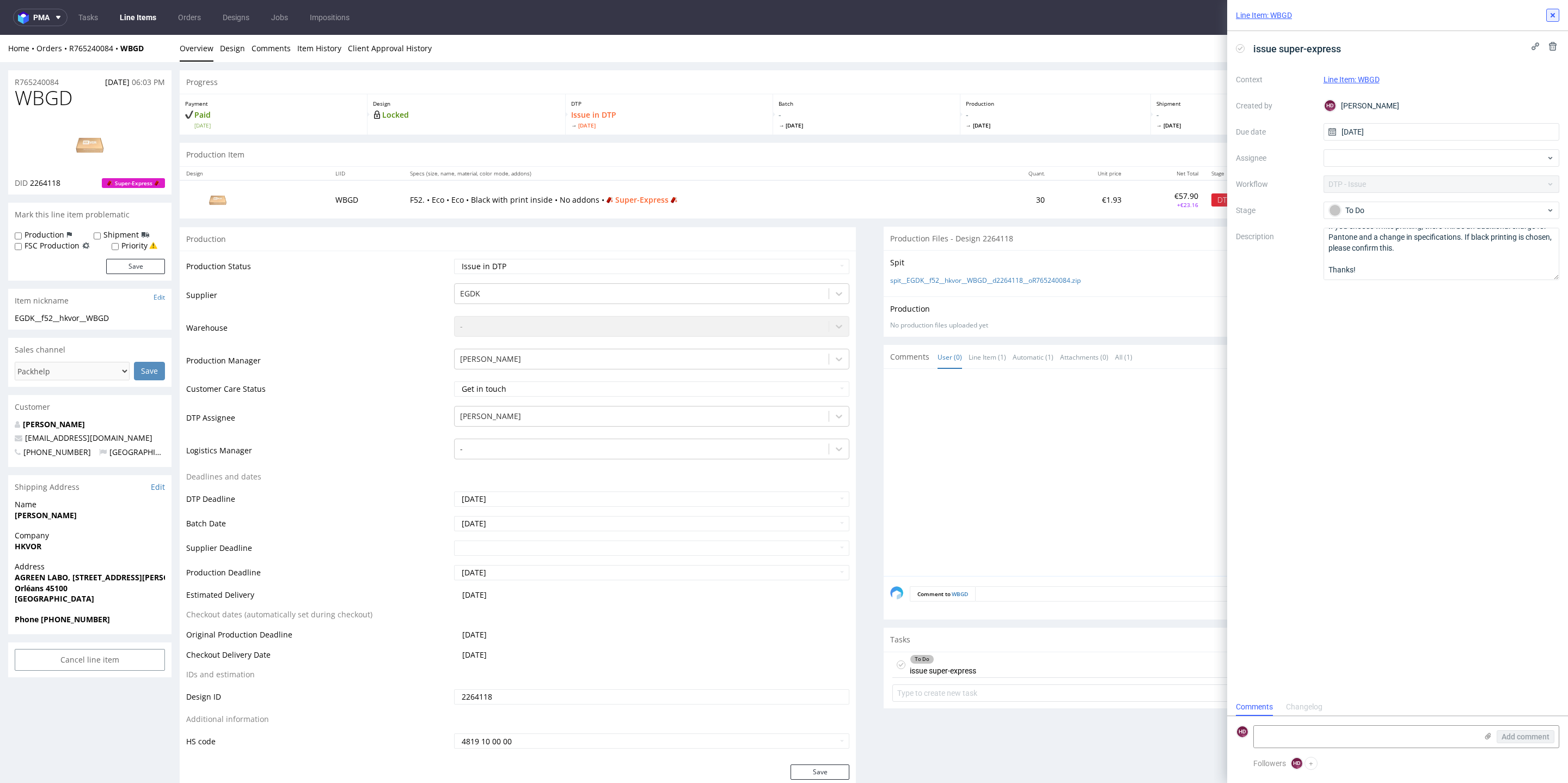
click at [1553, 12] on icon at bounding box center [1552, 15] width 9 height 9
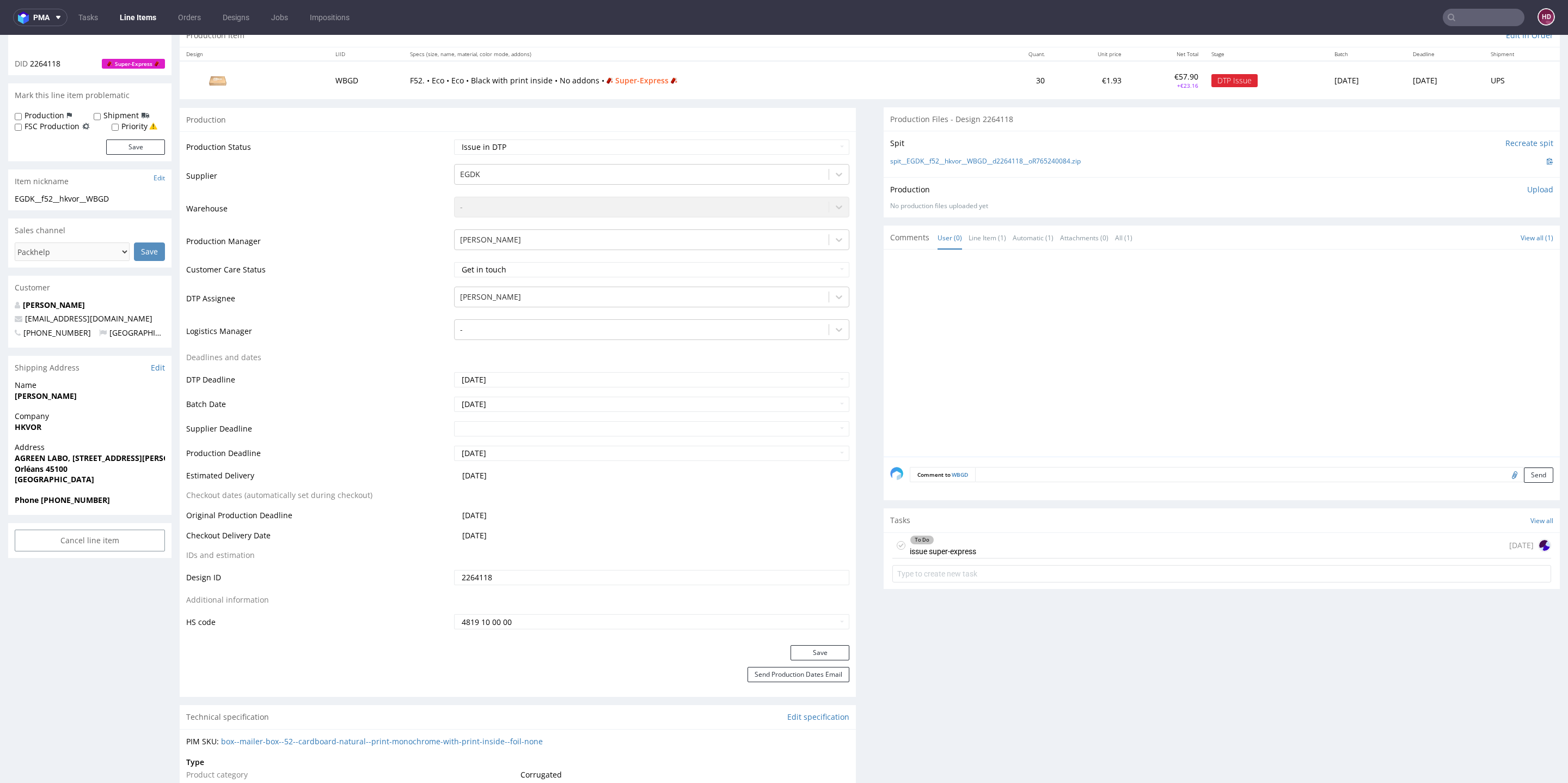
scroll to position [237, 0]
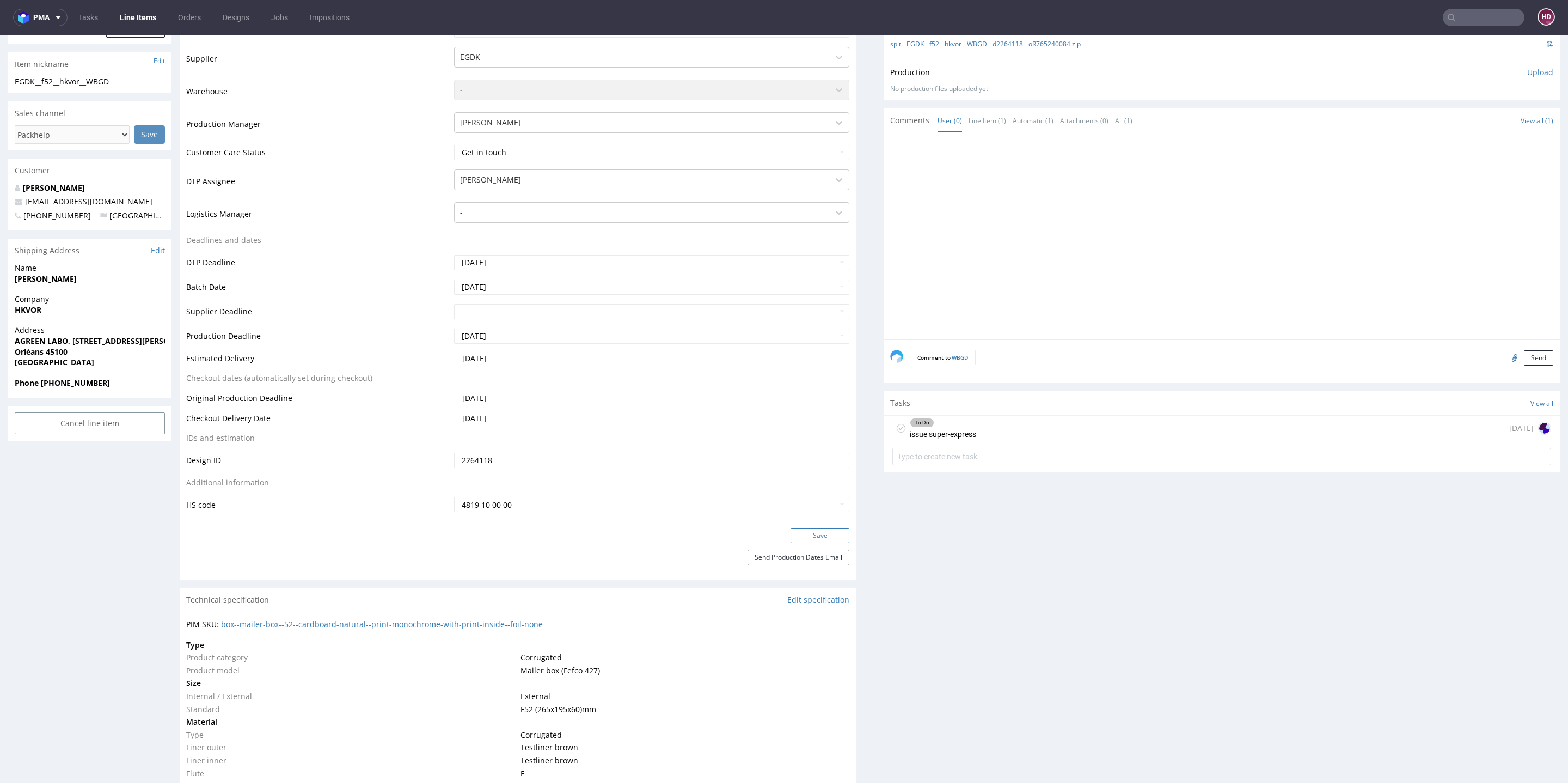
click at [813, 534] on button "Save" at bounding box center [820, 536] width 59 height 15
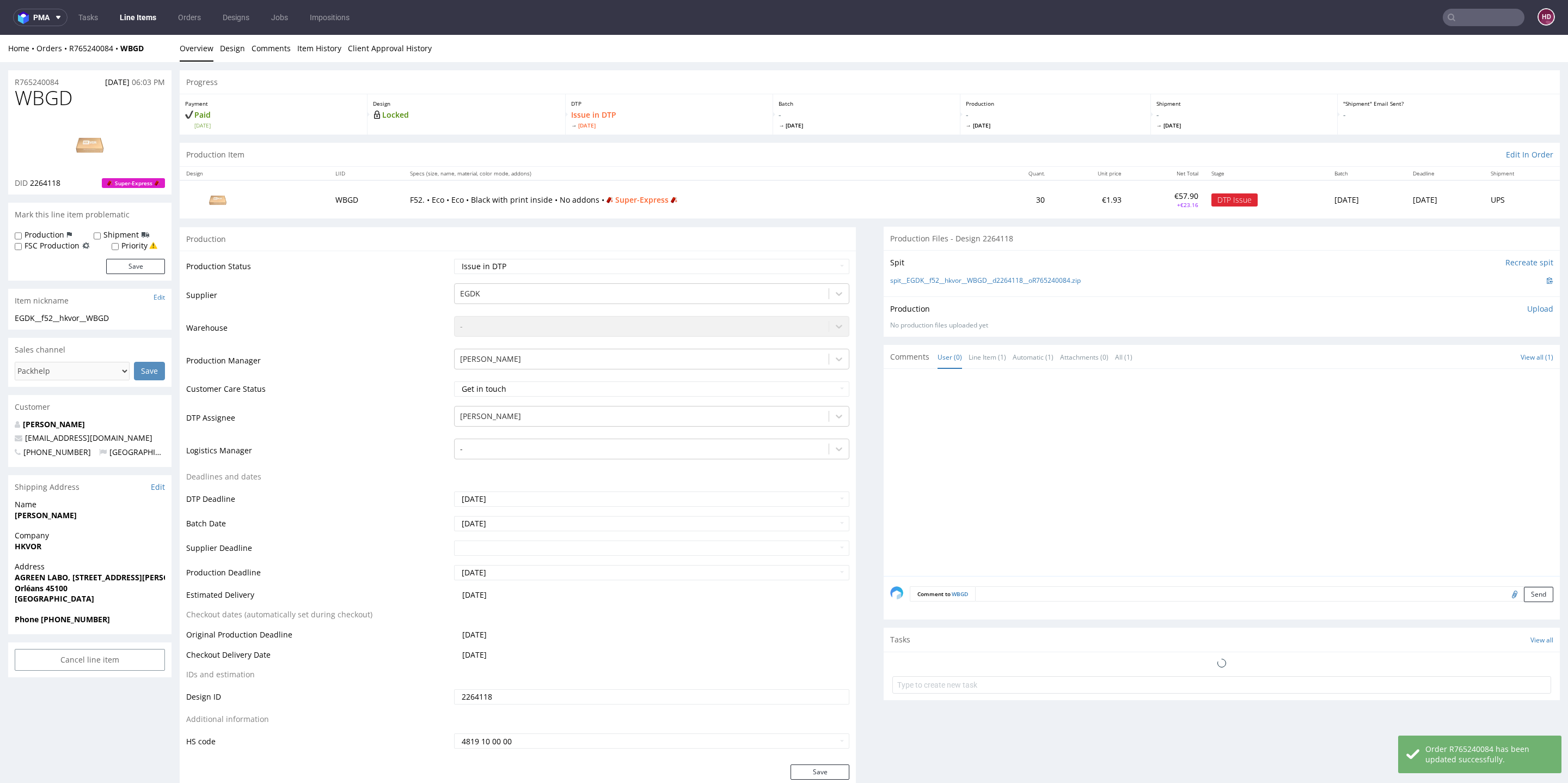
scroll to position [0, 0]
click at [151, 17] on link "Line Items" at bounding box center [138, 18] width 49 height 18
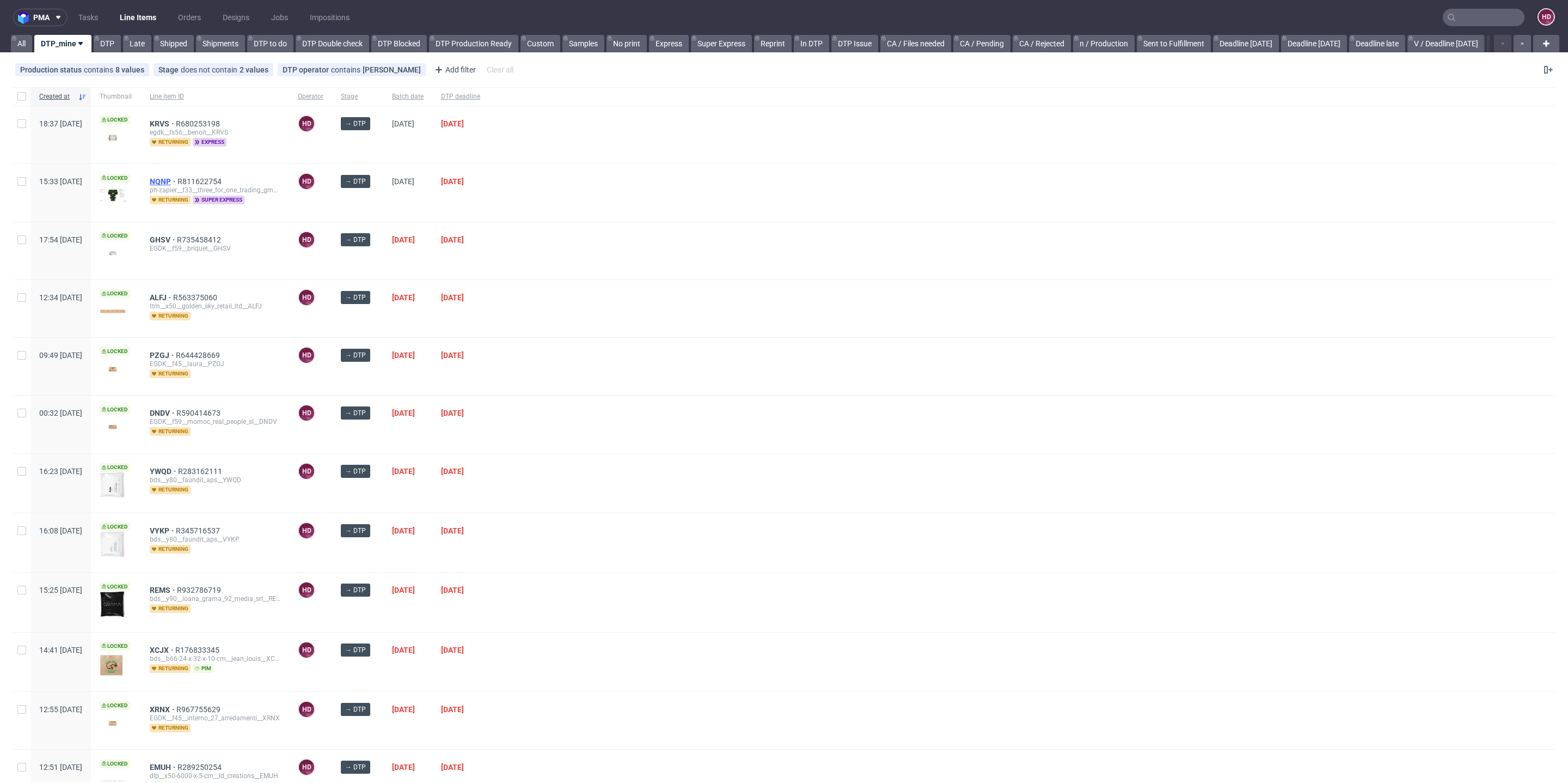
click at [178, 180] on span "NQNP" at bounding box center [163, 181] width 28 height 9
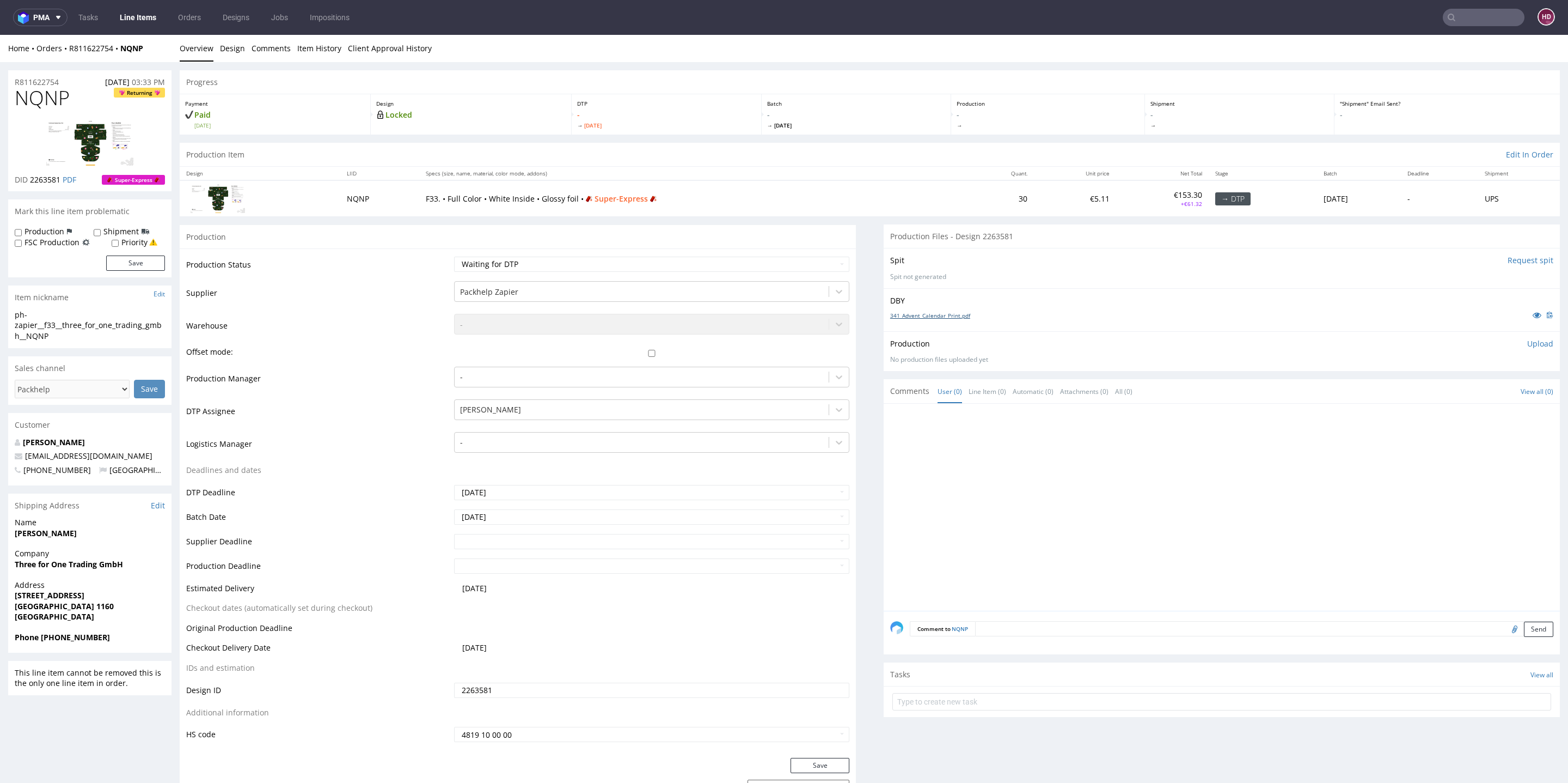
click at [897, 317] on link "341_Advent_Calendar_Print.pdf" at bounding box center [930, 315] width 80 height 7
click at [550, 264] on select "Waiting for Artwork Waiting for Diecut Waiting for Mockup Waiting for DTP Waiti…" at bounding box center [651, 264] width 395 height 15
select select "dtp_in_process"
click at [454, 256] on select "Waiting for Artwork Waiting for Diecut Waiting for Mockup Waiting for DTP Waiti…" at bounding box center [651, 264] width 395 height 15
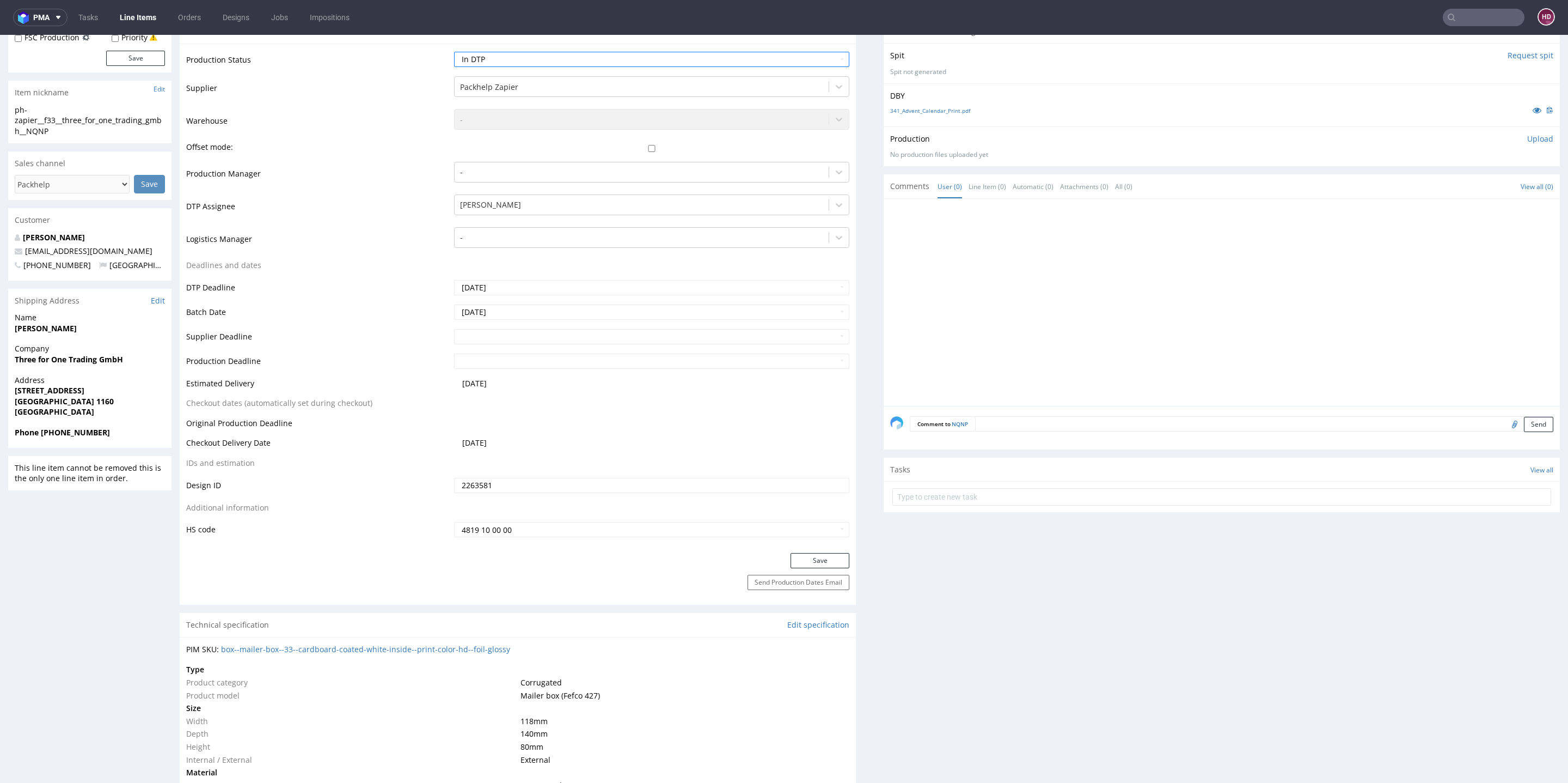
scroll to position [242, 0]
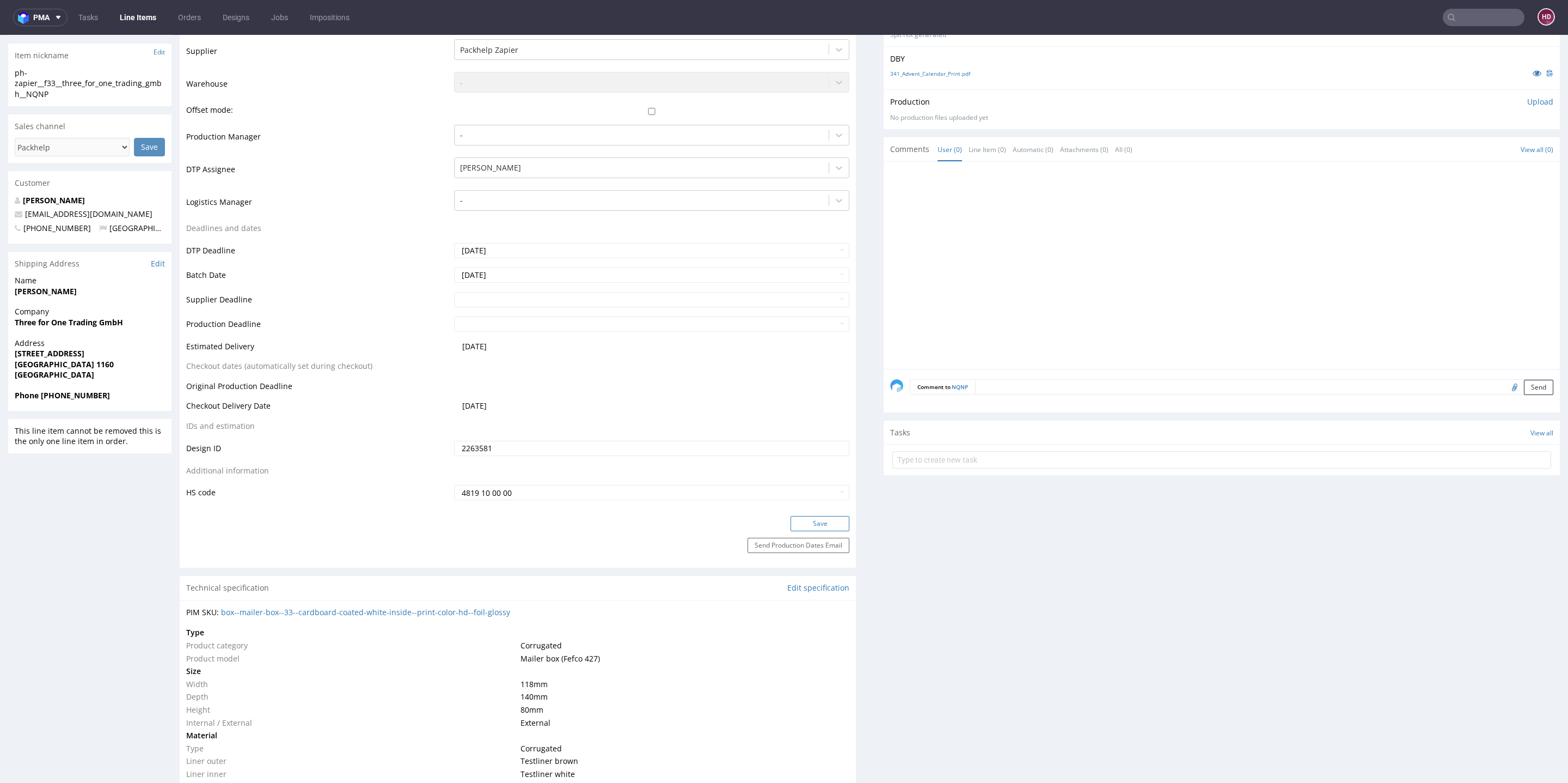
click at [804, 520] on button "Save" at bounding box center [820, 523] width 59 height 15
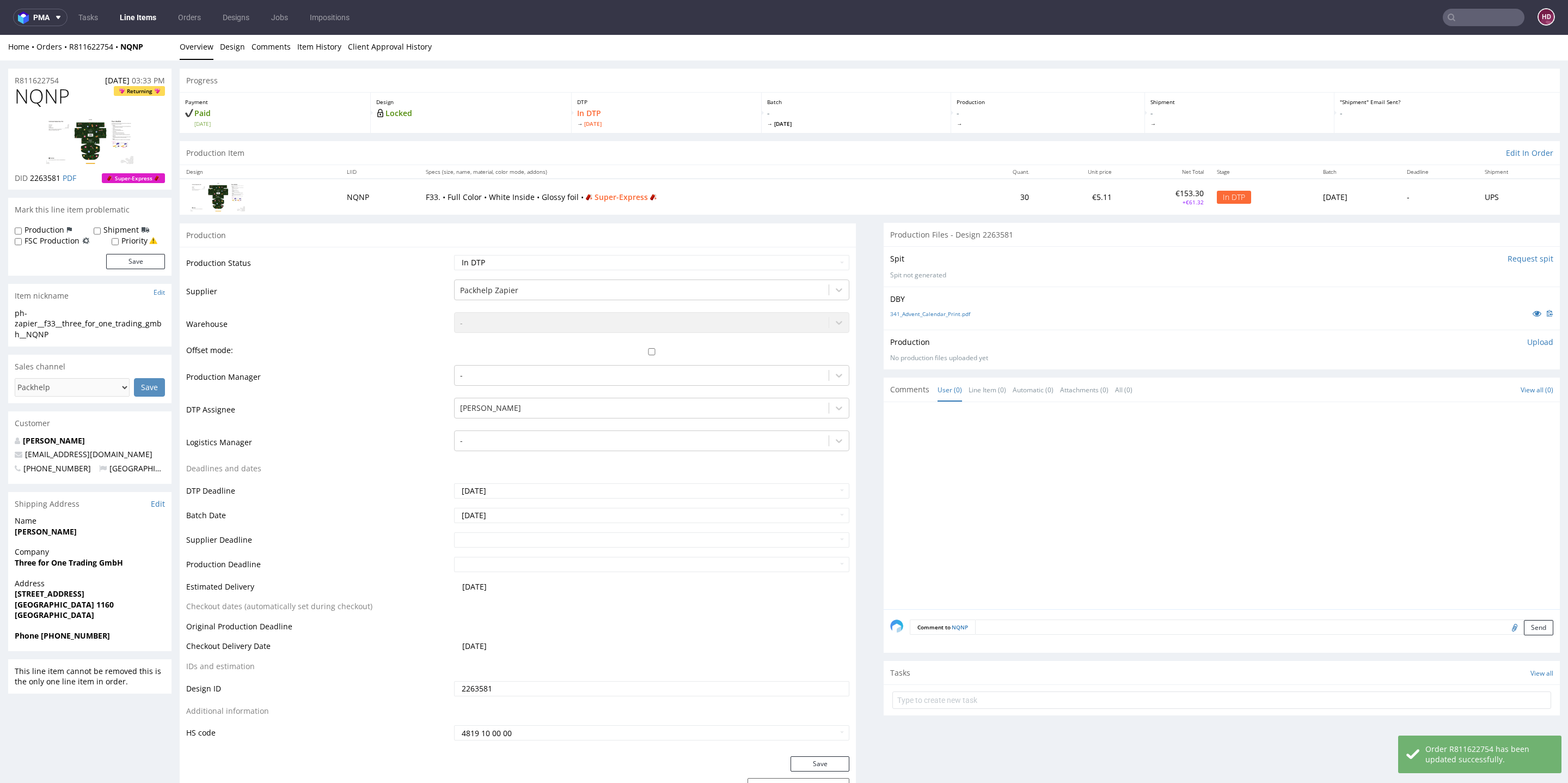
scroll to position [0, 0]
click at [62, 347] on div "ph-zapier__f33__three_for_one_trading_gmbh__NQNP ph-zapier__f33 __three_for_one…" at bounding box center [89, 328] width 163 height 39
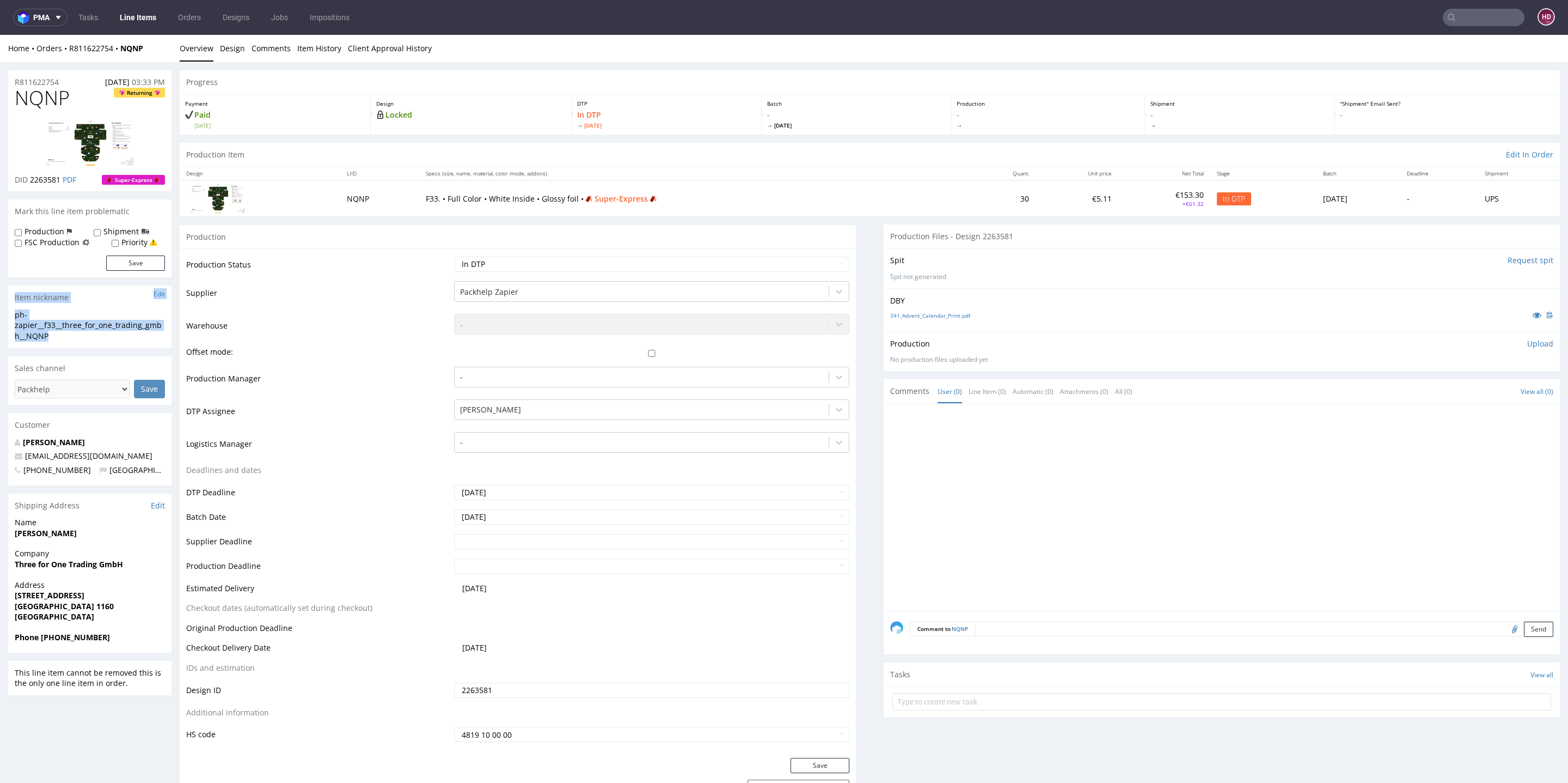
drag, startPoint x: 57, startPoint y: 335, endPoint x: 0, endPoint y: 293, distance: 70.8
click at [96, 332] on div "ph-zapier__f33__three_for_one_trading_gmbh__NQNP" at bounding box center [90, 325] width 150 height 32
drag, startPoint x: 68, startPoint y: 341, endPoint x: 0, endPoint y: 325, distance: 69.9
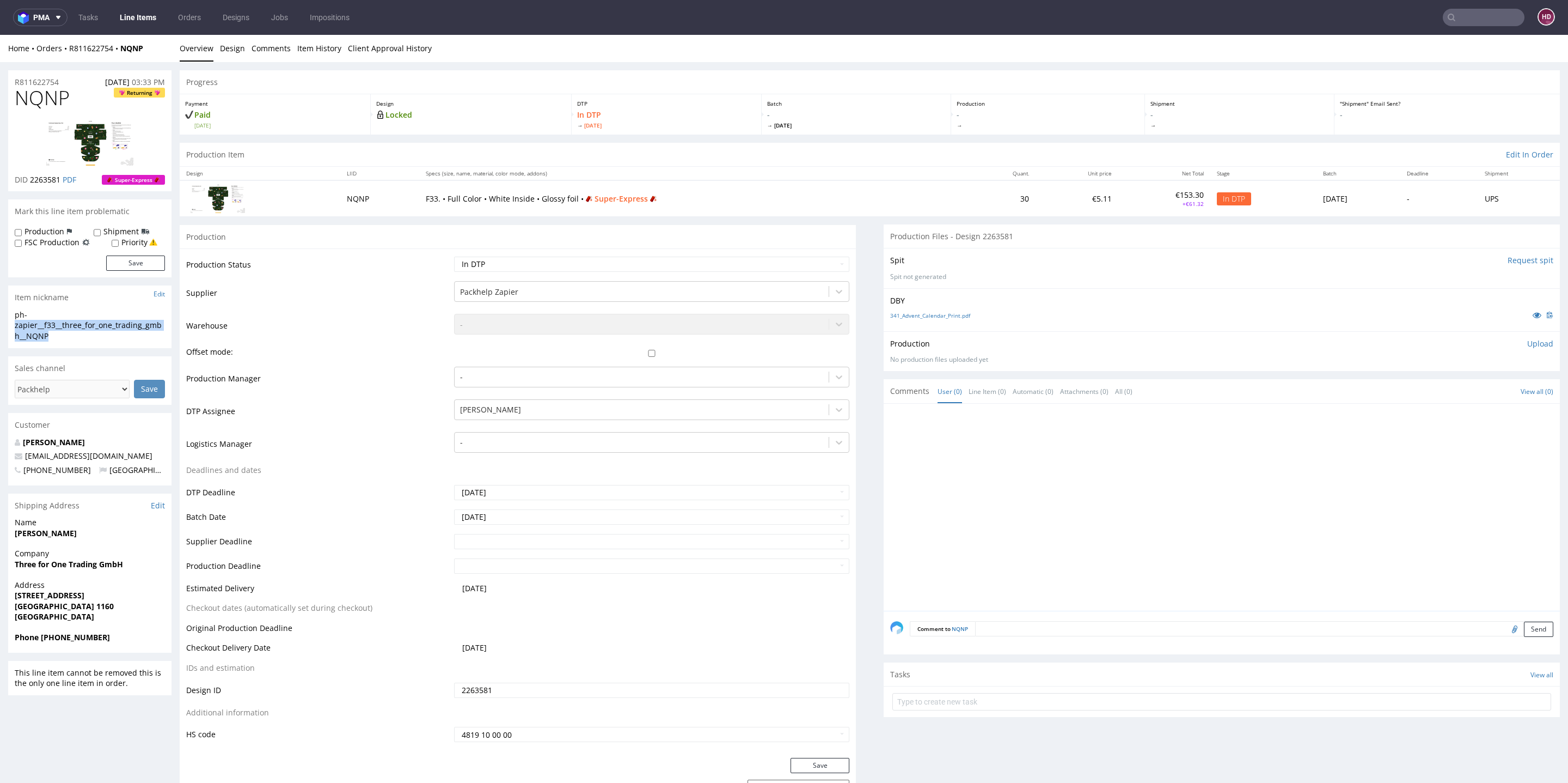
click at [80, 340] on div "ph-zapier__f33__three_for_one_trading_gmbh__NQNP" at bounding box center [90, 325] width 150 height 32
click at [79, 342] on div "ph-zapier__f33__three_for_one_trading_gmbh__NQNP ph-zapier__f33 __three_for_one…" at bounding box center [89, 328] width 163 height 39
drag, startPoint x: 6, startPoint y: 336, endPoint x: 0, endPoint y: 316, distance: 20.9
copy div "ph-zapier__f33__three_for_one_trading_gmbh__NQNP"
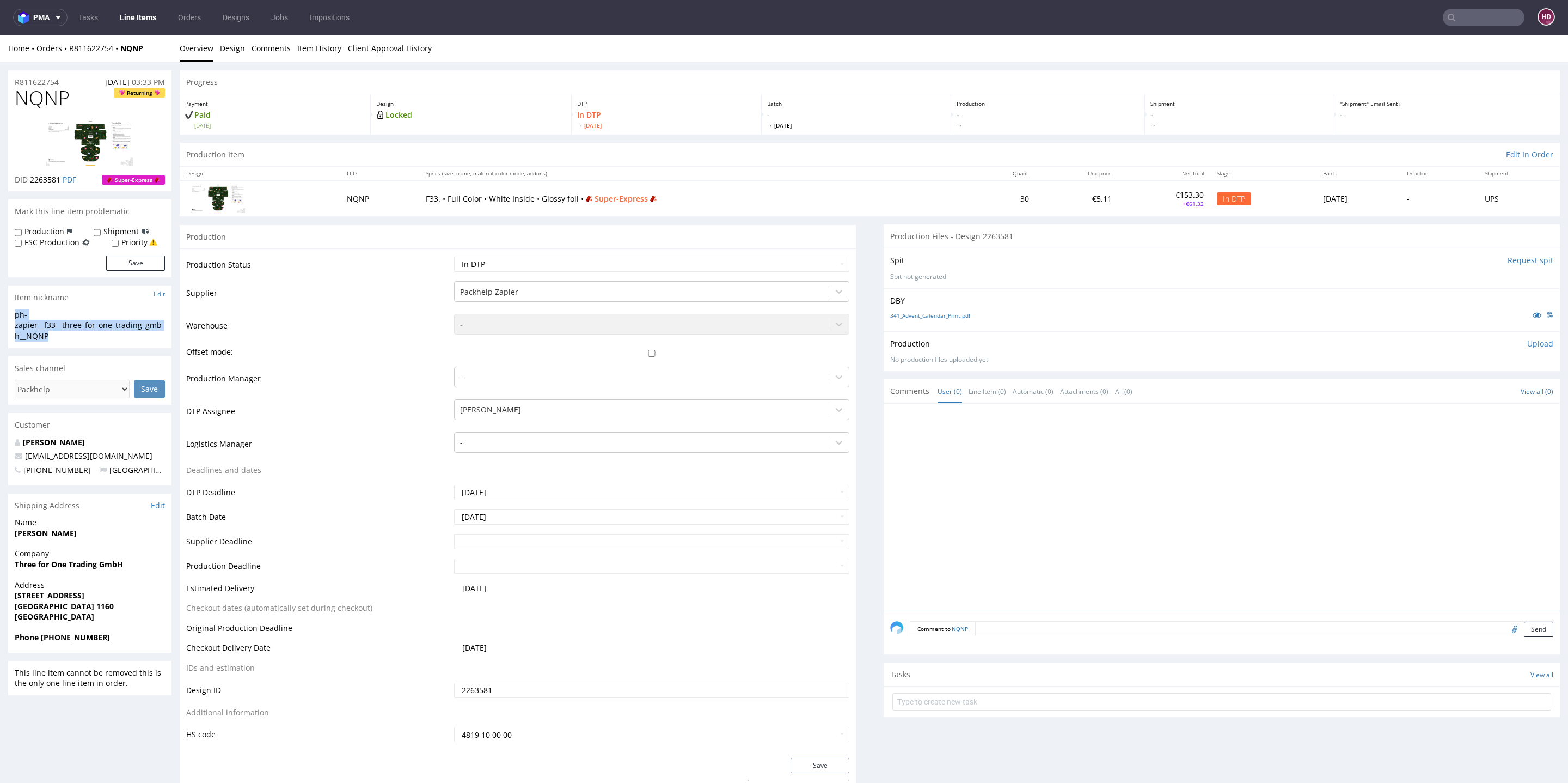
click at [74, 79] on div "R811622754 19.09.2025 03:33 PM" at bounding box center [89, 79] width 163 height 18
drag, startPoint x: 74, startPoint y: 79, endPoint x: 5, endPoint y: 79, distance: 69.0
click at [79, 83] on div "R811622754 19.09.2025 03:33 PM" at bounding box center [89, 79] width 163 height 18
drag, startPoint x: 67, startPoint y: 79, endPoint x: 4, endPoint y: 76, distance: 63.1
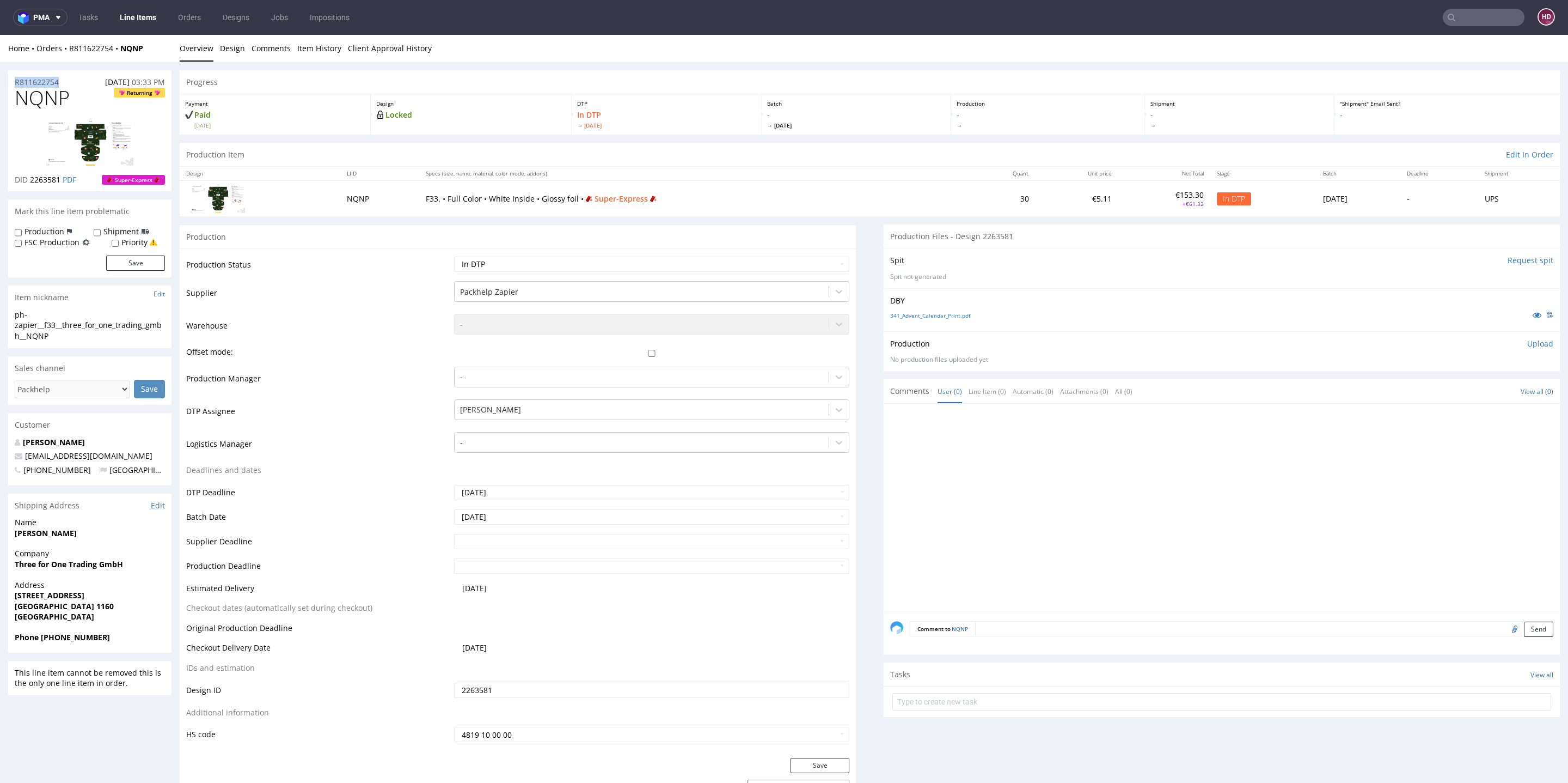
copy p "R811622754"
drag, startPoint x: 62, startPoint y: 182, endPoint x: 30, endPoint y: 182, distance: 32.0
click at [30, 182] on p "DID 2263581 PDF" at bounding box center [45, 180] width 62 height 11
copy span "2263581"
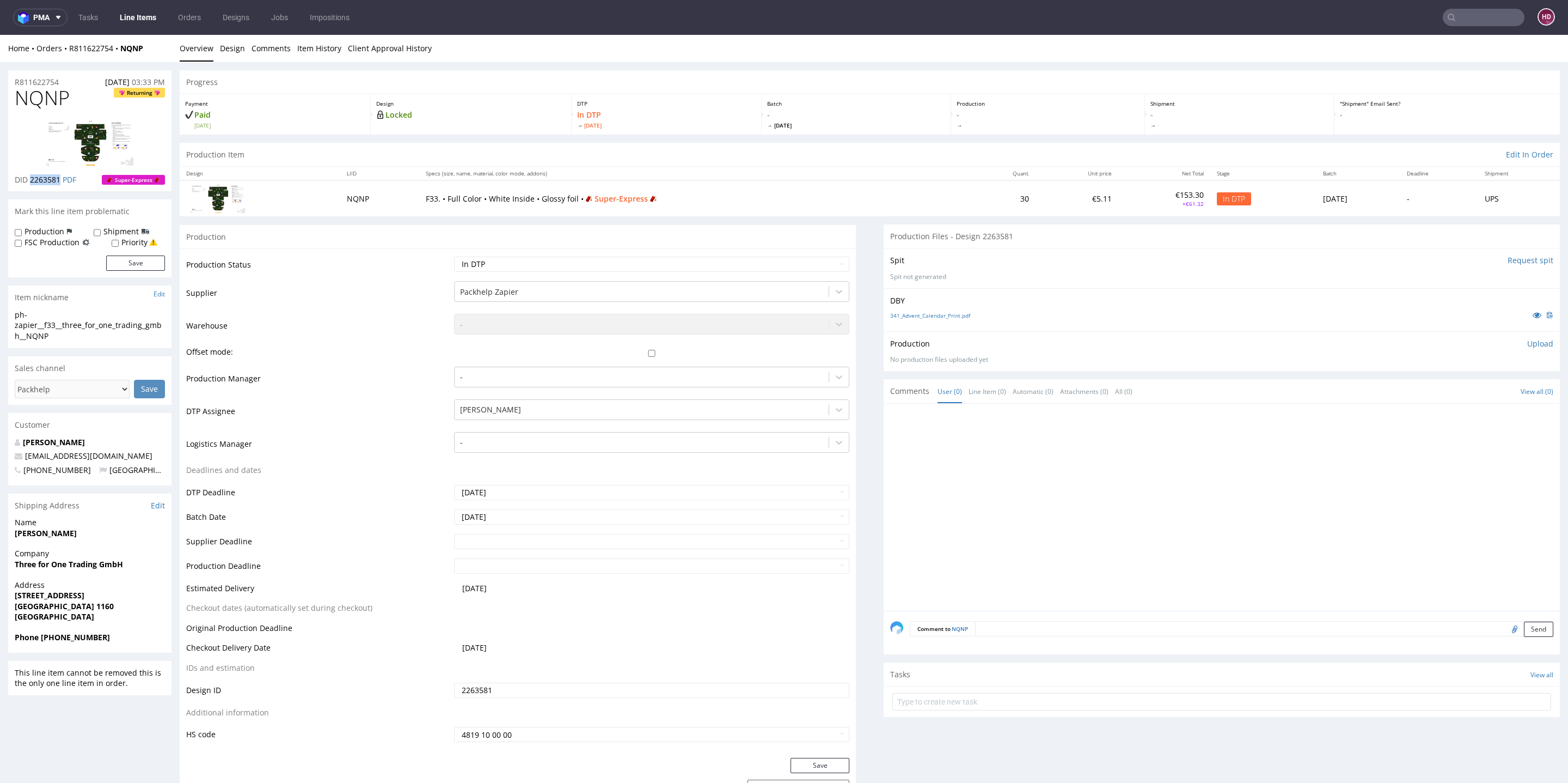
click at [62, 338] on div "ph-zapier__f33__three_for_one_trading_gmbh__NQNP" at bounding box center [90, 325] width 150 height 32
drag, startPoint x: 60, startPoint y: 338, endPoint x: 3, endPoint y: 319, distance: 60.1
copy div "ph-zapier__f33__three_for_one_trading_gmbh__NQNP Update"
drag, startPoint x: 62, startPoint y: 84, endPoint x: 5, endPoint y: 85, distance: 57.0
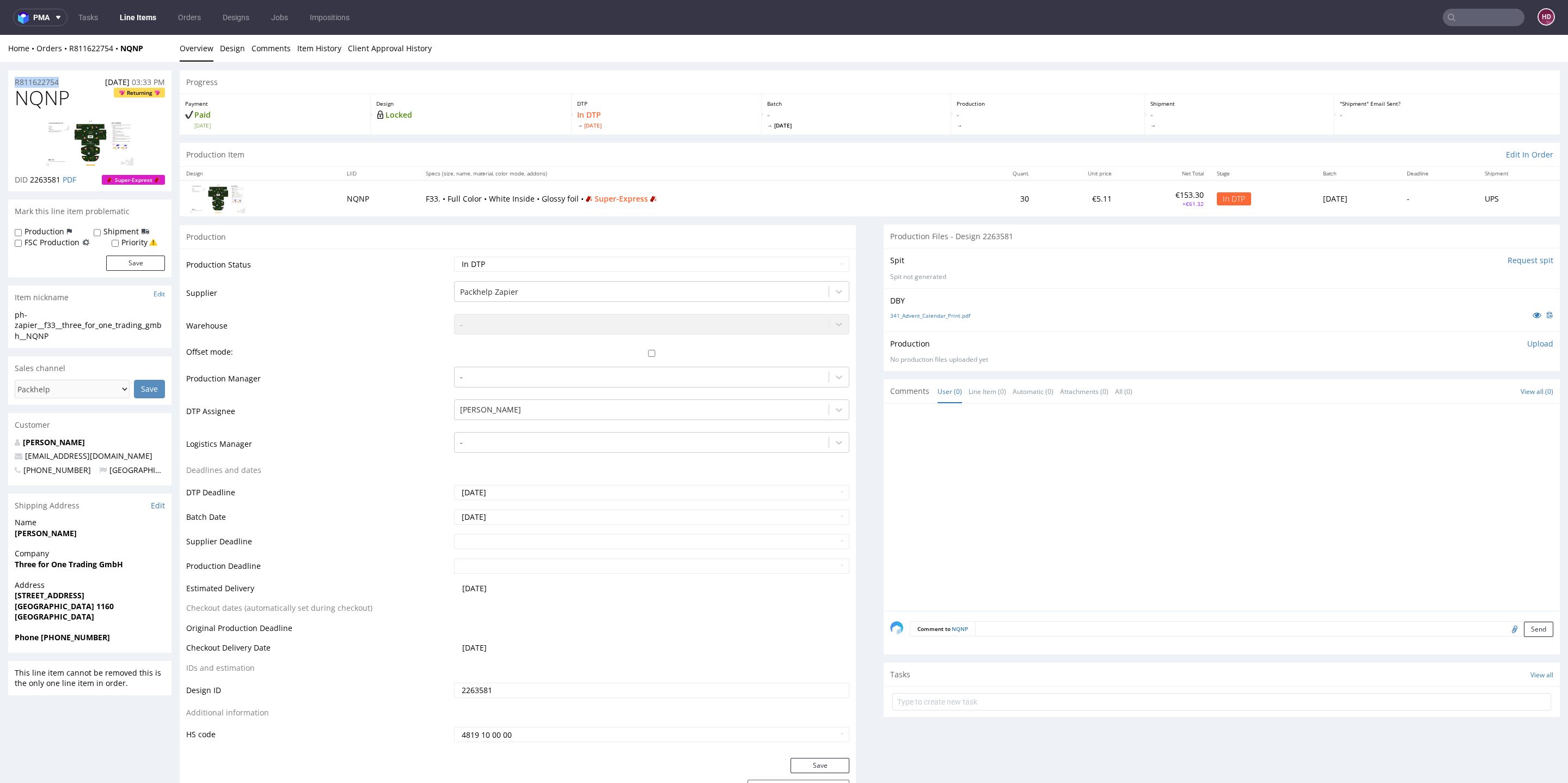
copy p "R811622754"
click at [60, 179] on span "2263581" at bounding box center [45, 179] width 30 height 10
drag, startPoint x: 62, startPoint y: 179, endPoint x: 30, endPoint y: 175, distance: 32.2
click at [30, 175] on p "DID 2263581 PDF" at bounding box center [45, 180] width 62 height 11
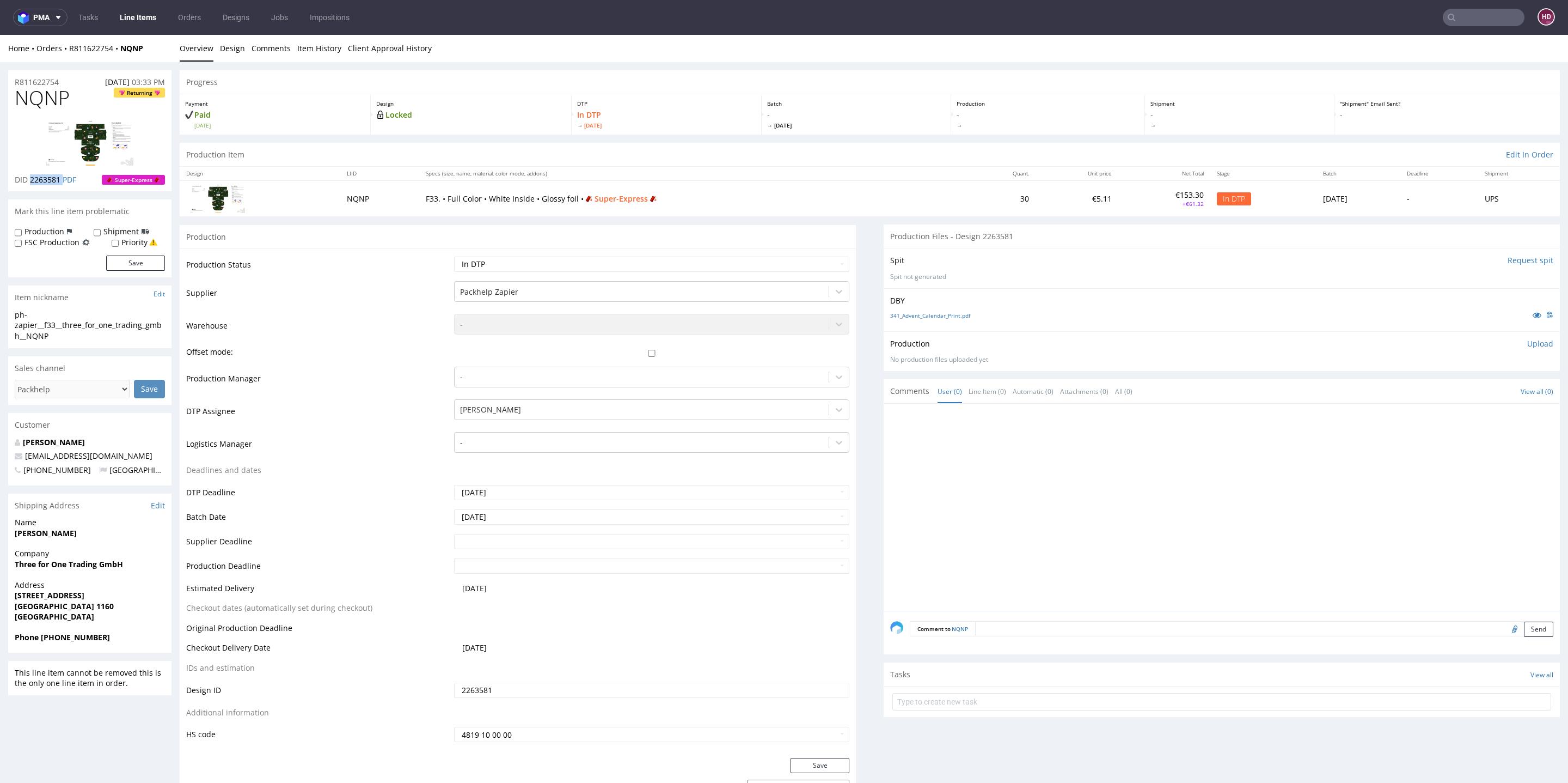
copy p "2263581"
click at [1527, 342] on p "Upload" at bounding box center [1540, 344] width 26 height 11
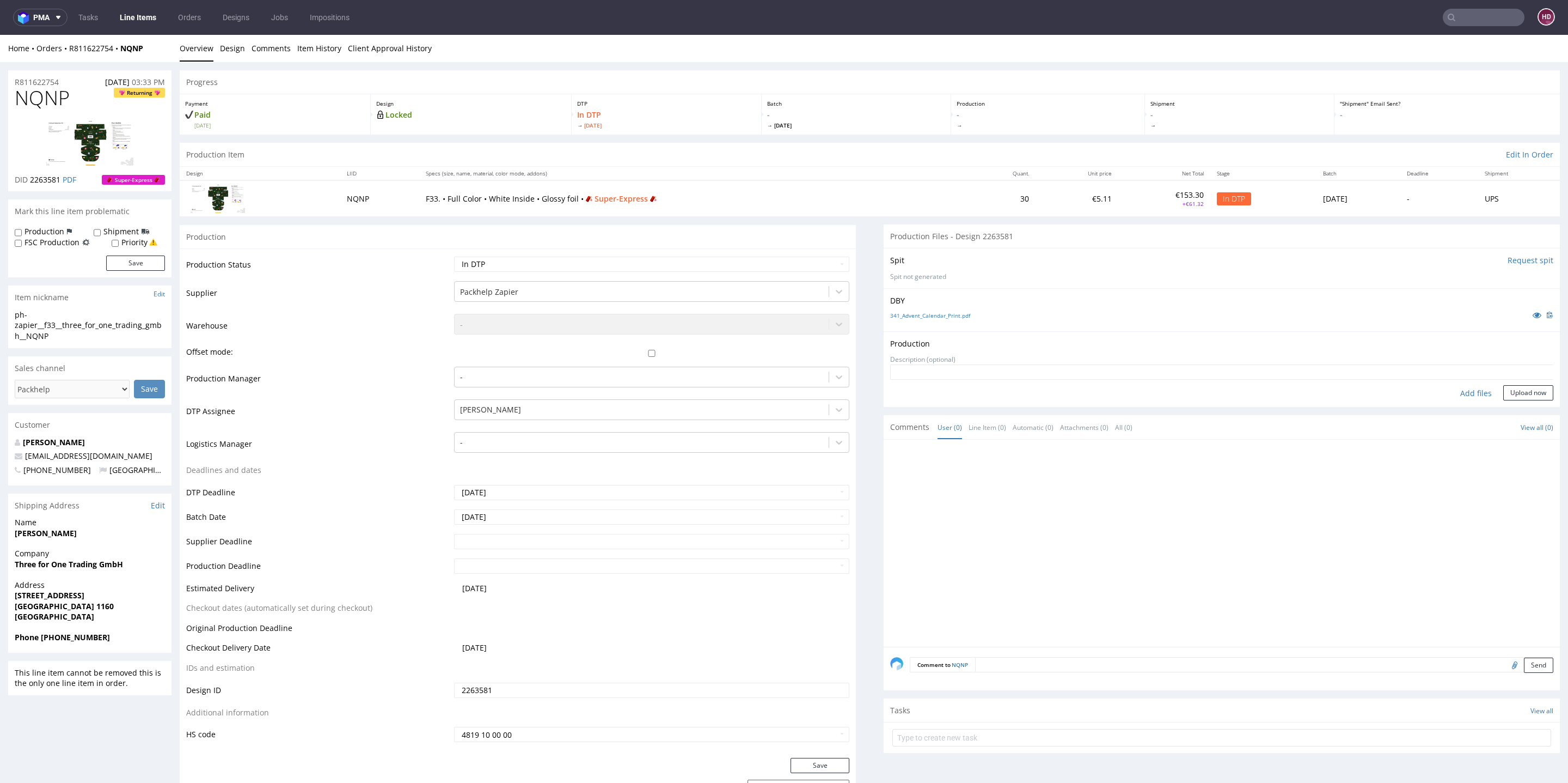
click at [1449, 391] on div "Add files" at bounding box center [1476, 393] width 54 height 16
type input "C:\fakepath\ph-zapier__f33__three_for_one_trading_gmbh__NQNP__d2263581__oR81162…"
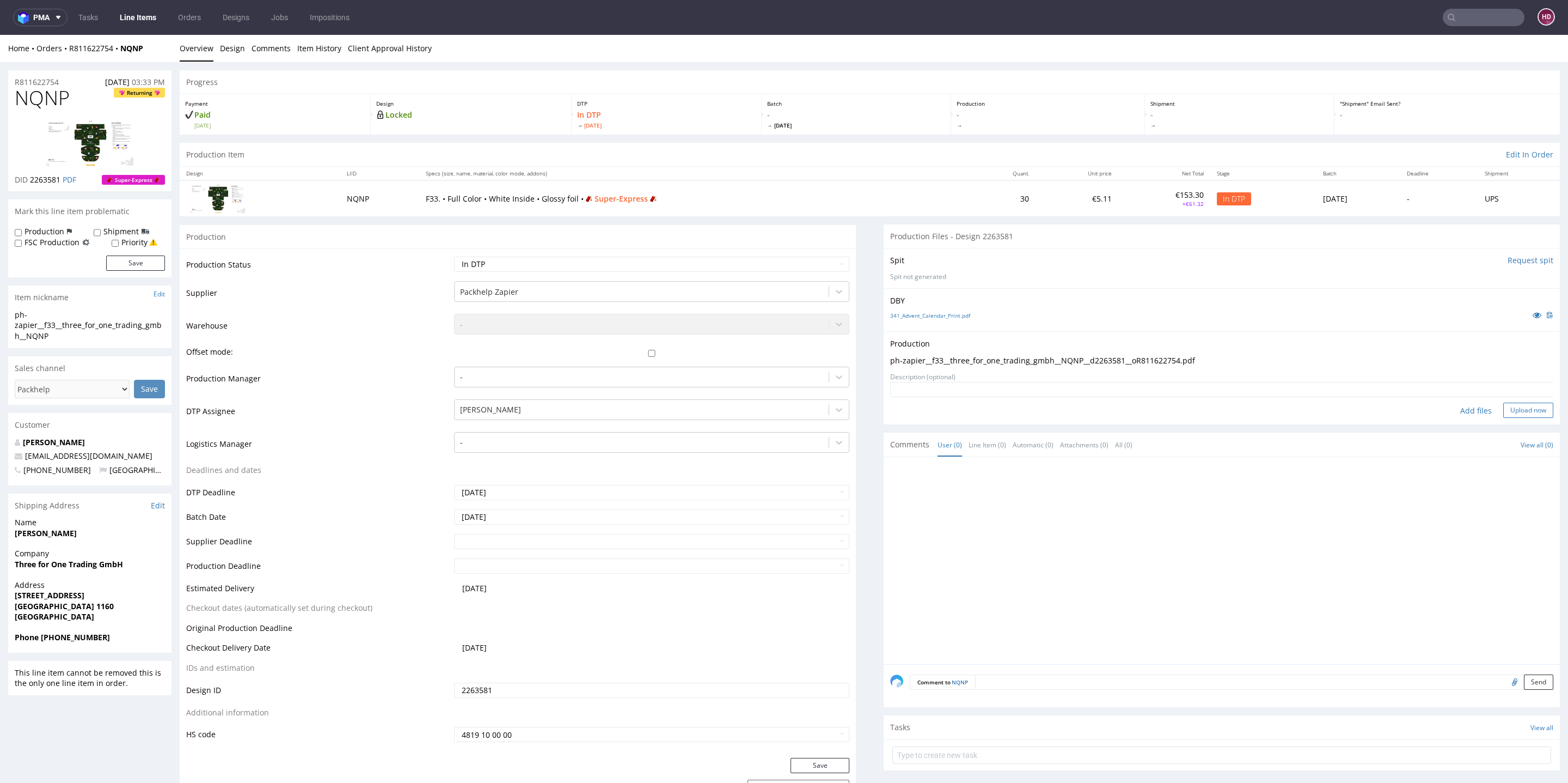
click at [1503, 408] on button "Upload now" at bounding box center [1528, 410] width 50 height 15
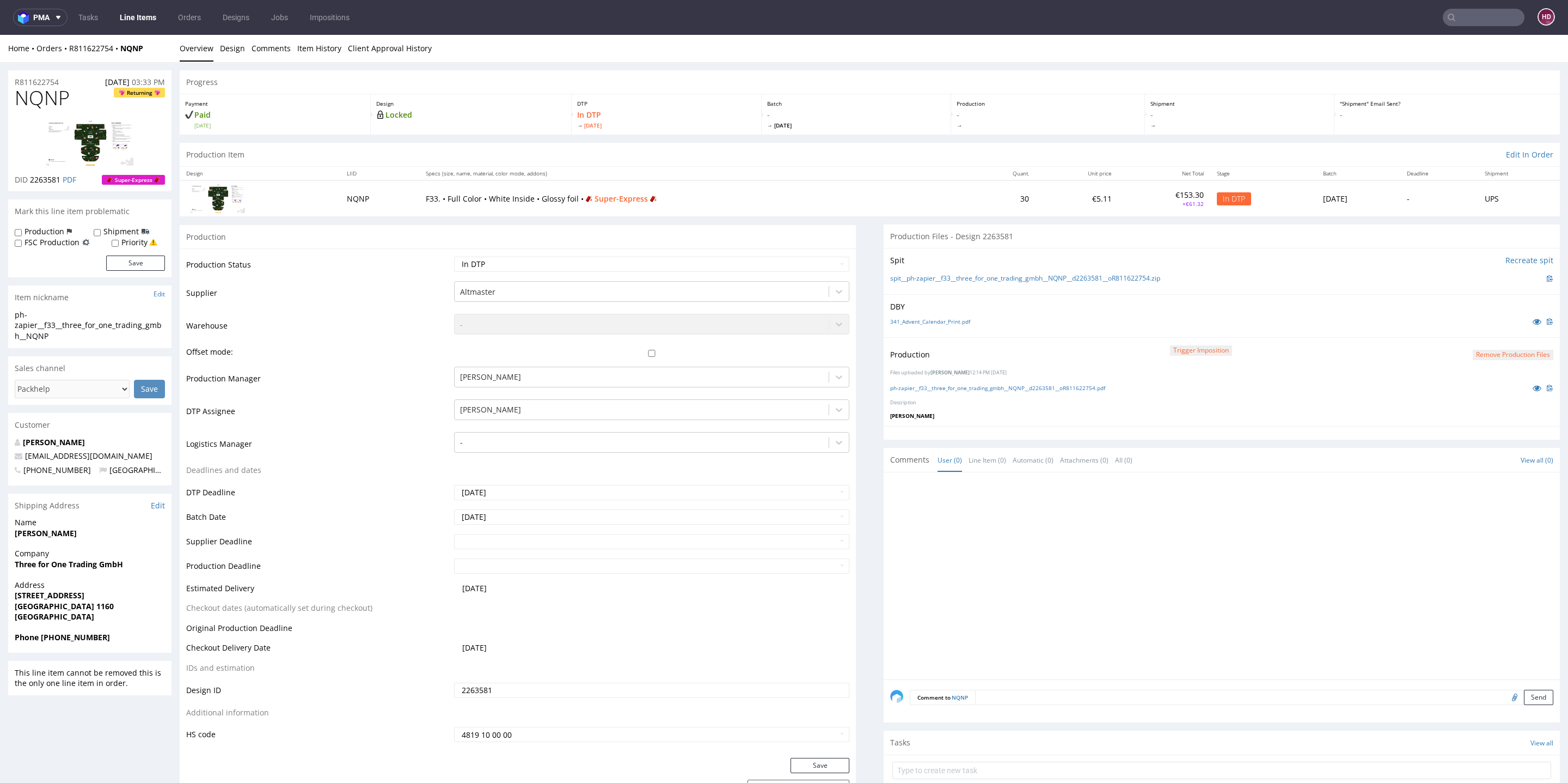
click at [81, 98] on h1 "NQNP Returning" at bounding box center [90, 98] width 150 height 22
drag, startPoint x: 81, startPoint y: 98, endPoint x: 3, endPoint y: 94, distance: 78.1
copy span "NQNP"
click at [1472, 351] on button "Remove production files" at bounding box center [1512, 355] width 81 height 10
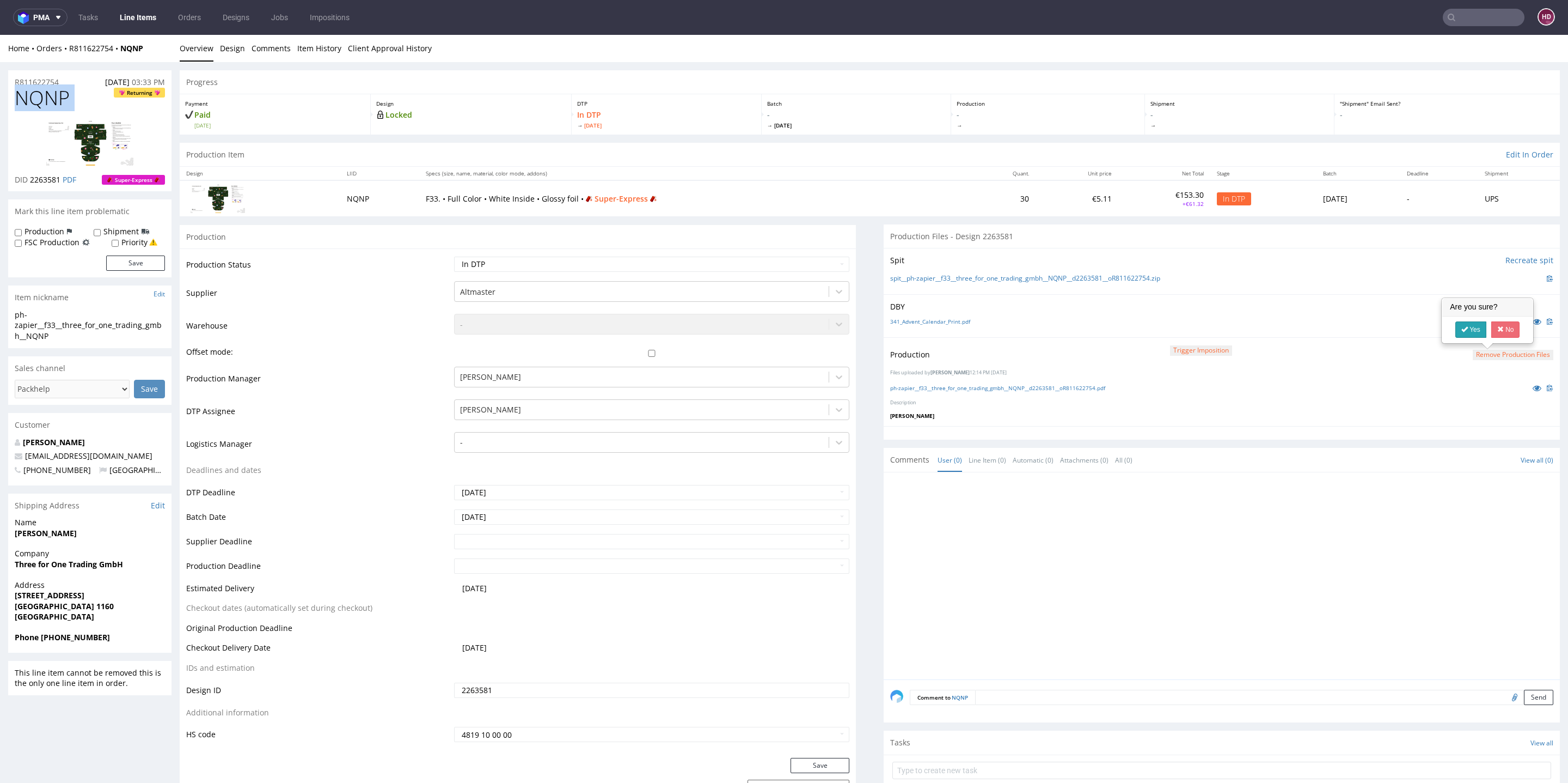
click at [1468, 325] on link "Yes" at bounding box center [1471, 329] width 31 height 16
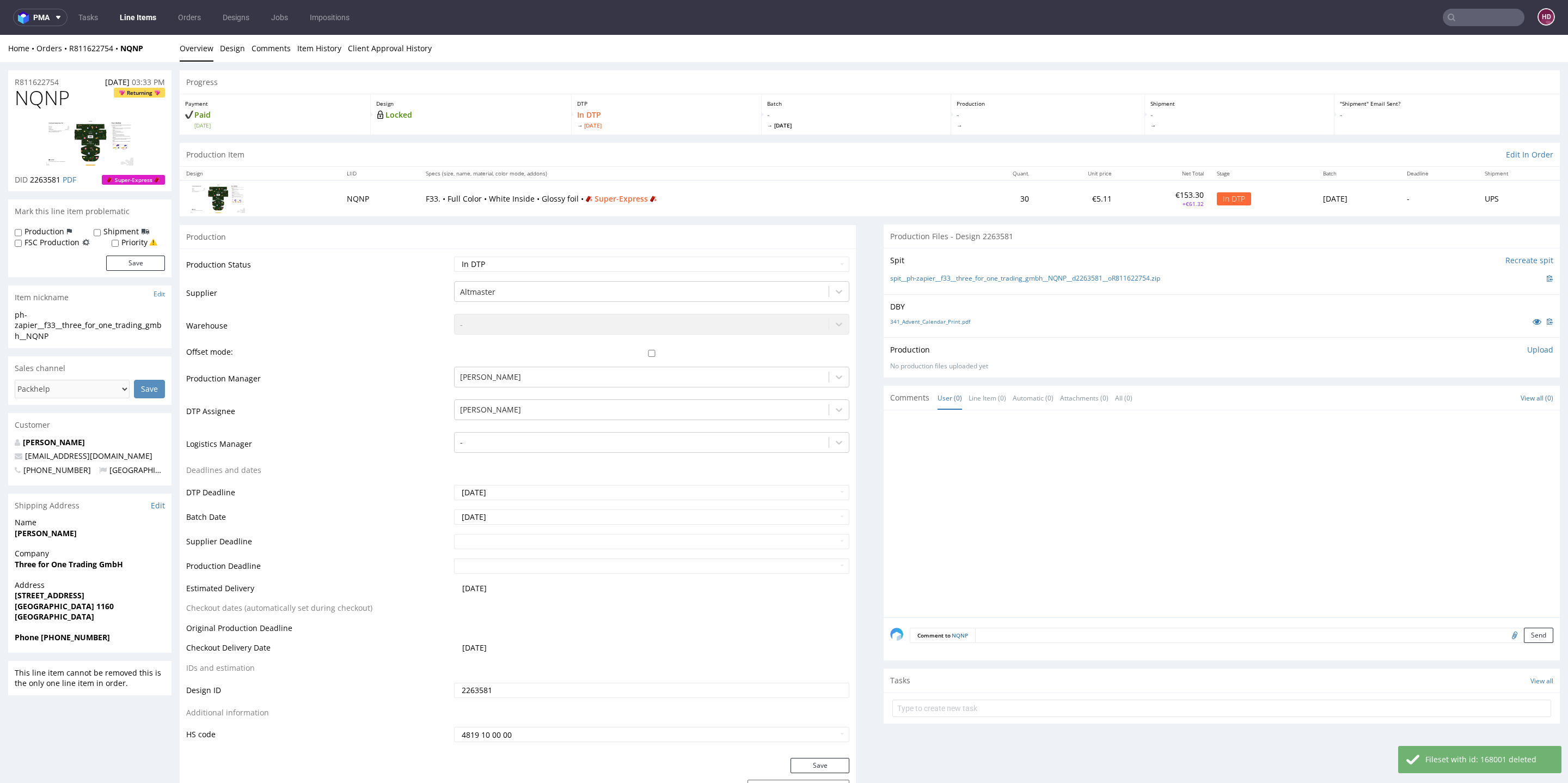
click at [1527, 348] on p "Upload" at bounding box center [1540, 350] width 26 height 11
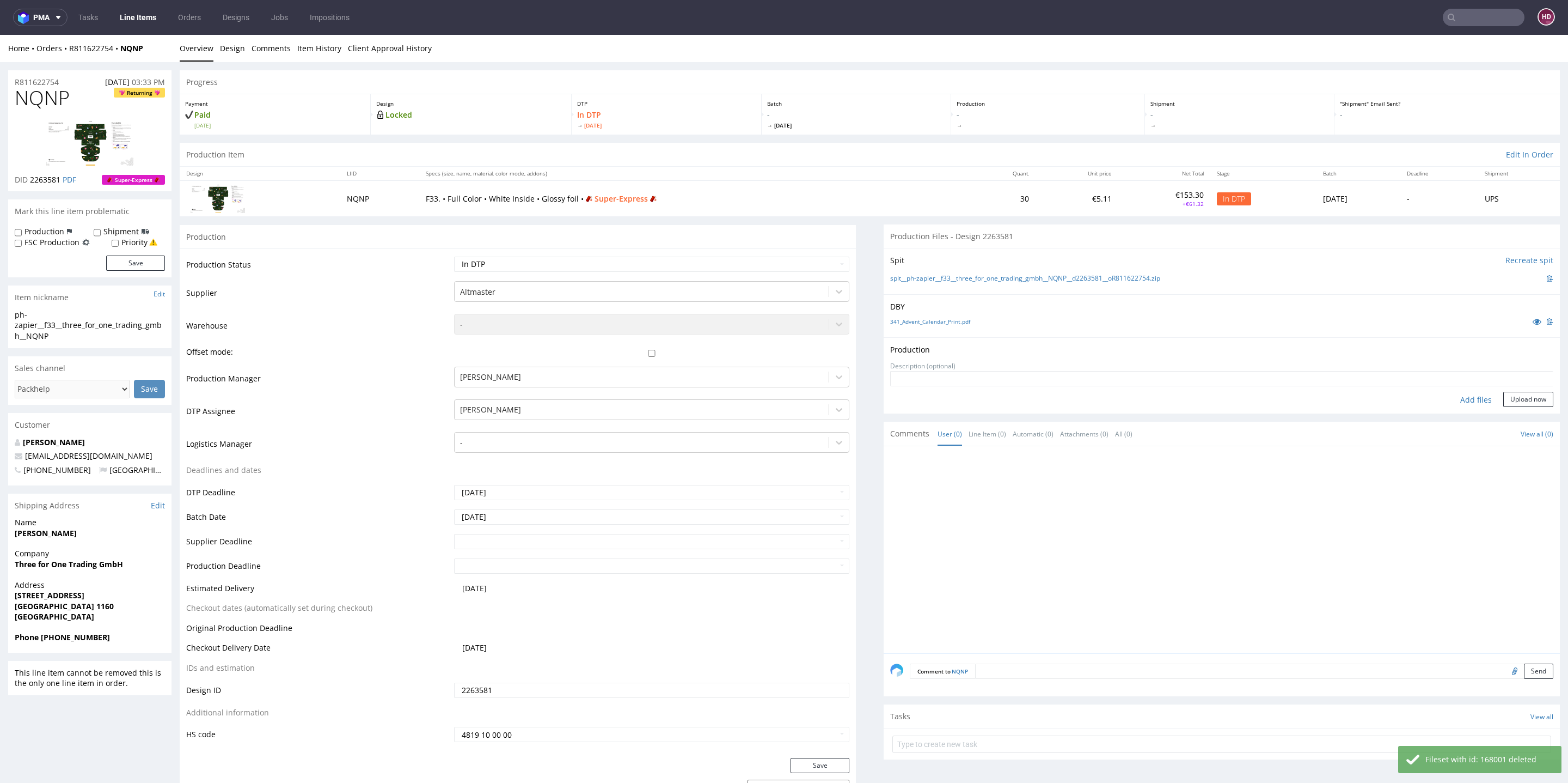
click at [1460, 399] on div "Add files" at bounding box center [1476, 400] width 54 height 16
type input "C:\fakepath\ph-zapier__f33__three_for_one_trading_gmbh__NQNP__d2263581__oR81162…"
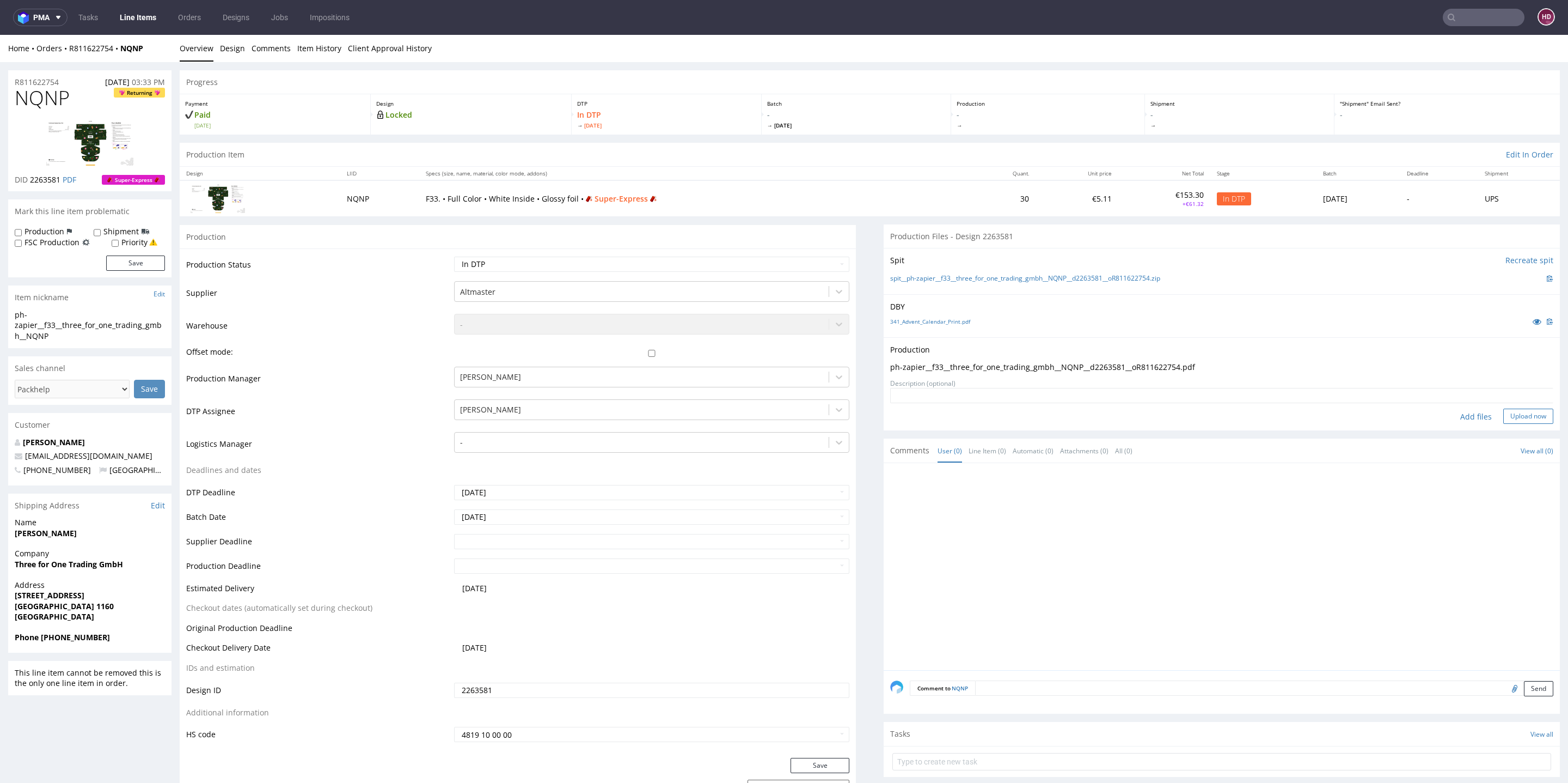
click at [1506, 416] on button "Upload now" at bounding box center [1528, 416] width 50 height 15
click at [482, 265] on select "Waiting for Artwork Waiting for Diecut Waiting for Mockup Waiting for DTP Waiti…" at bounding box center [651, 264] width 395 height 15
select select "dtp_production_ready"
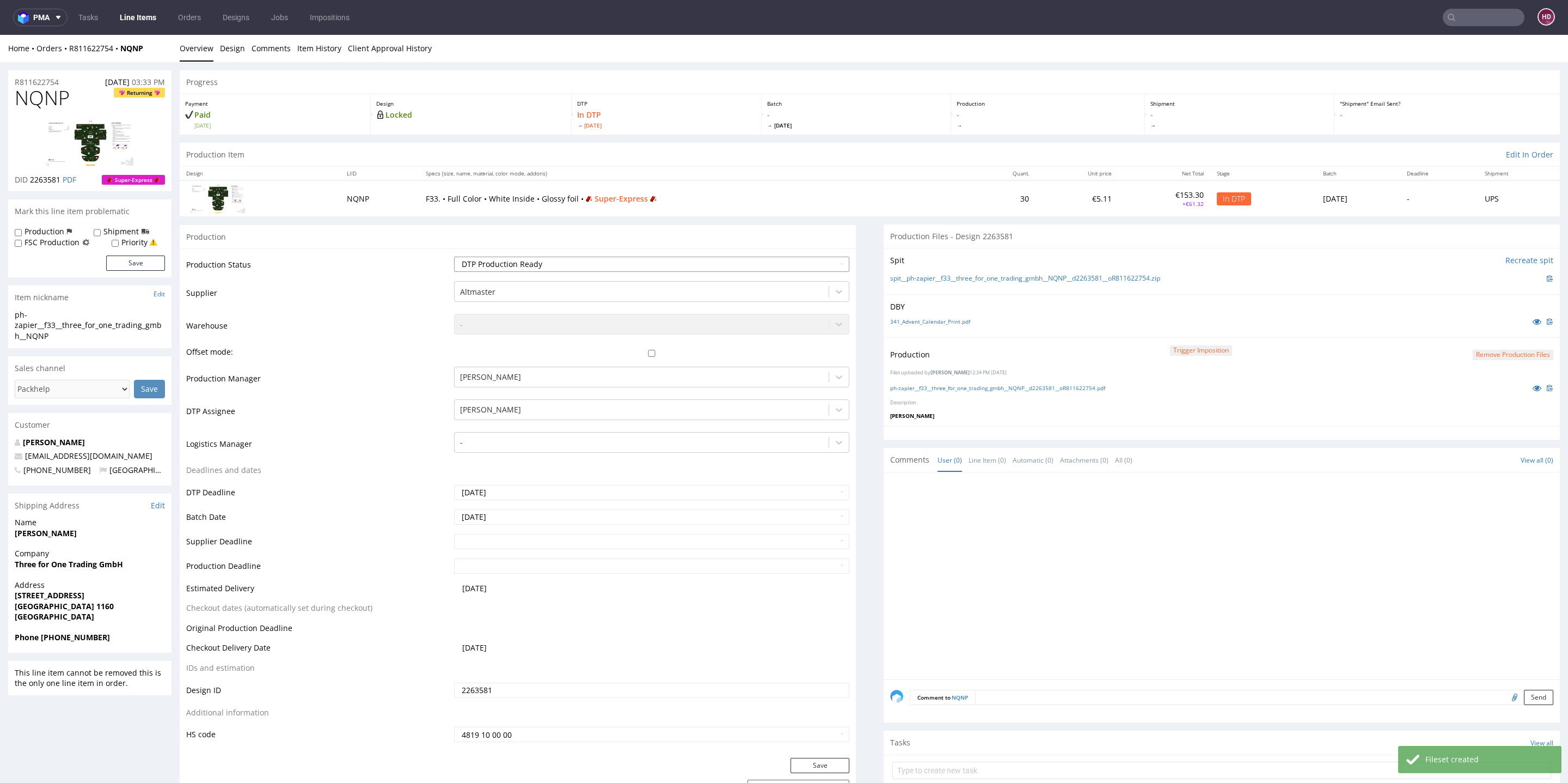
click at [454, 256] on select "Waiting for Artwork Waiting for Diecut Waiting for Mockup Waiting for DTP Waiti…" at bounding box center [651, 264] width 395 height 15
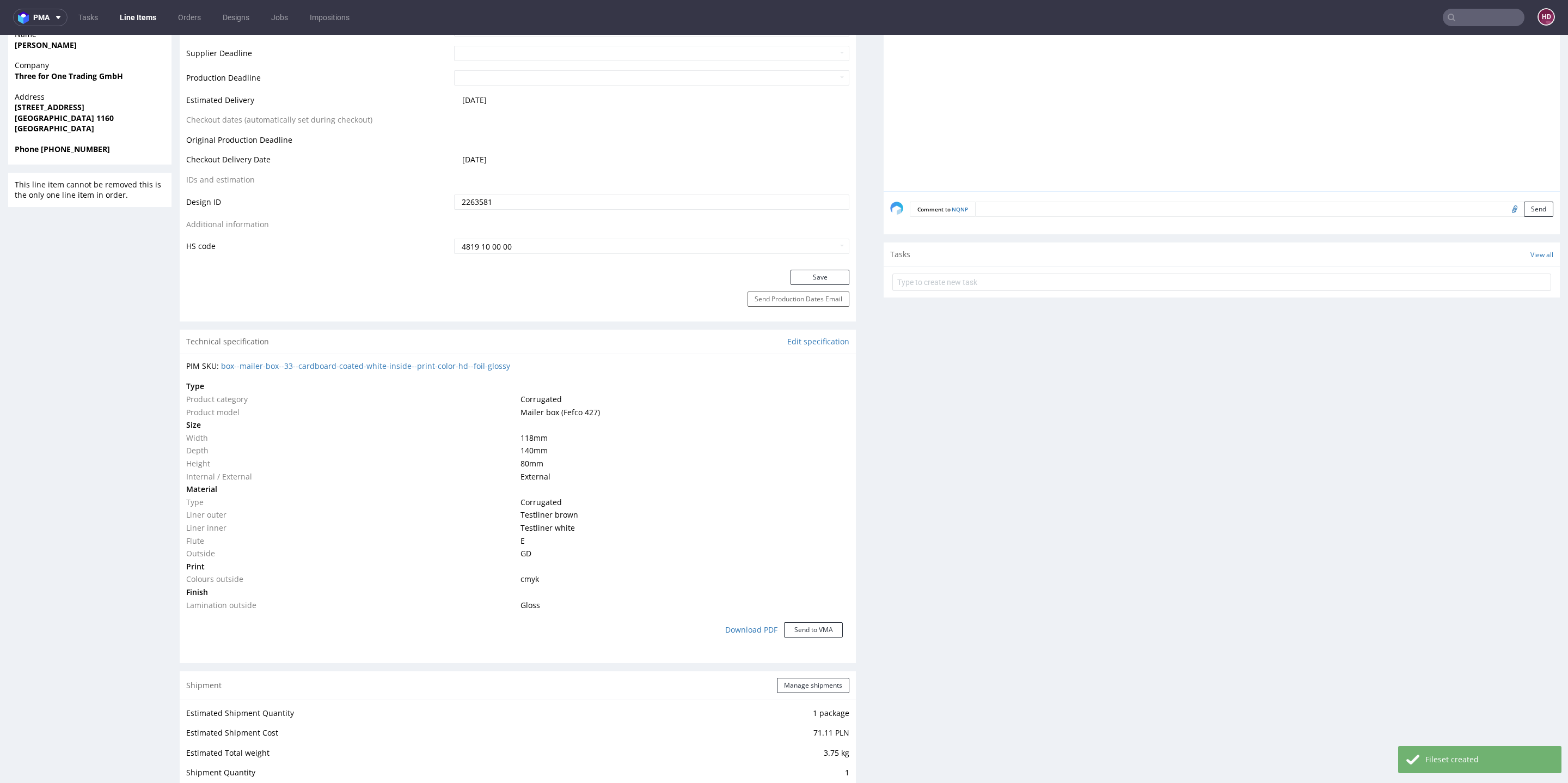
scroll to position [491, 0]
click at [791, 274] on button "Save" at bounding box center [820, 274] width 59 height 15
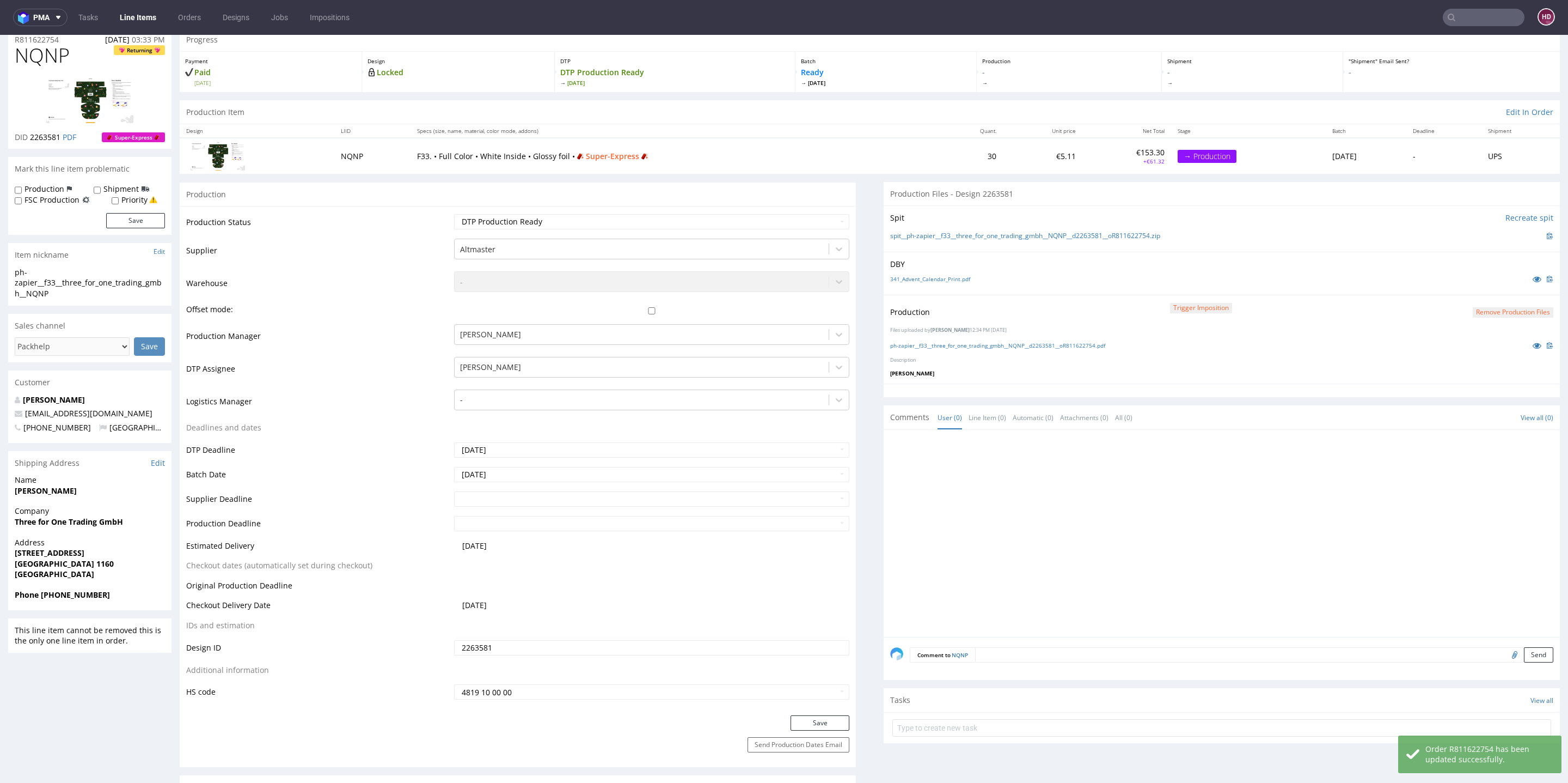
scroll to position [0, 0]
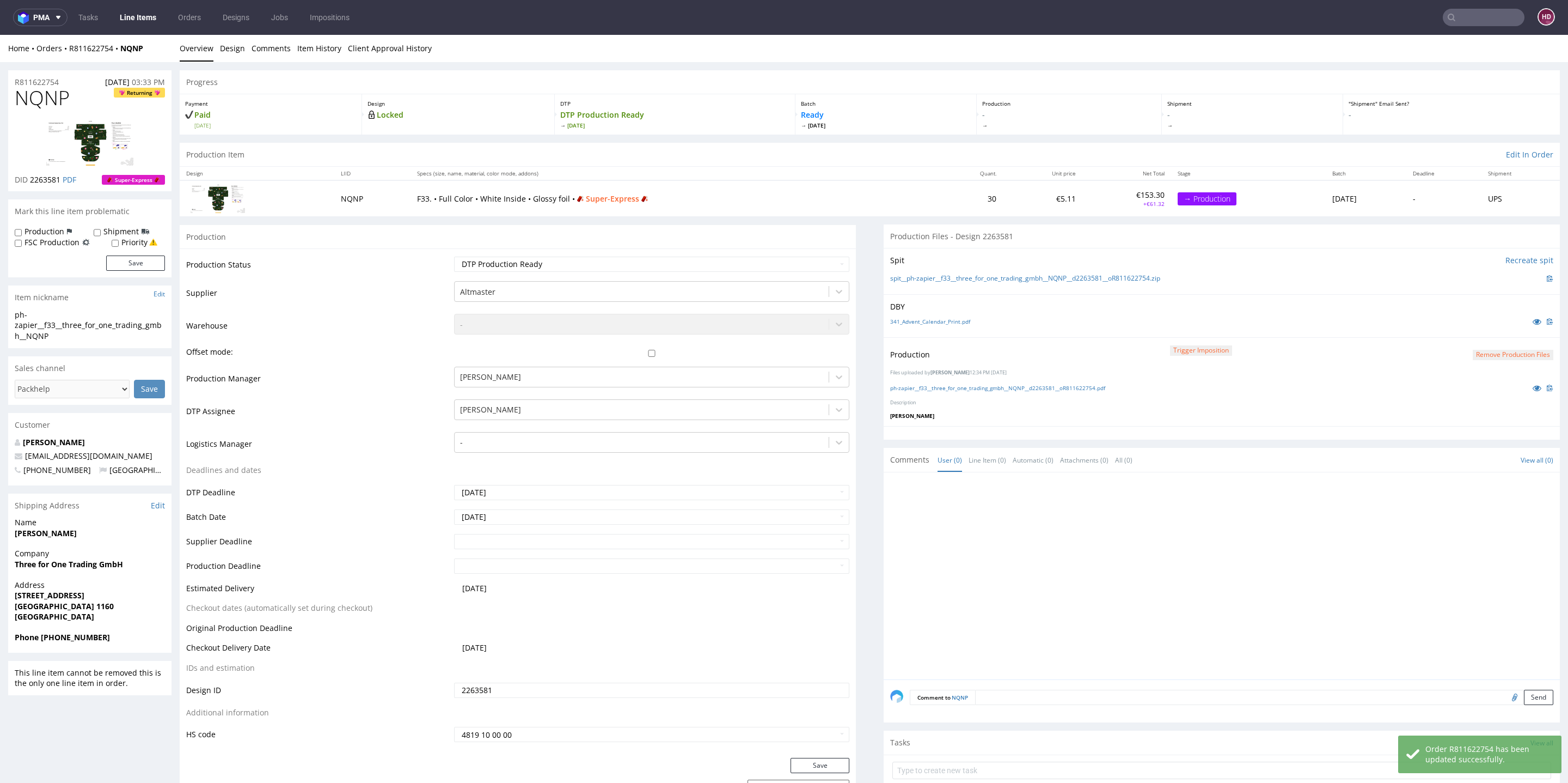
click at [905, 382] on div "ph-zapier__f33__three_for_one_trading_gmbh__NQNP__d2263581__oR811622754.pdf" at bounding box center [1222, 388] width 663 height 12
click at [905, 387] on link "ph-zapier__f33__three_for_one_trading_gmbh__NQNP__d2263581__oR811622754.pdf" at bounding box center [997, 387] width 215 height 7
click at [146, 9] on link "Line Items" at bounding box center [138, 18] width 49 height 18
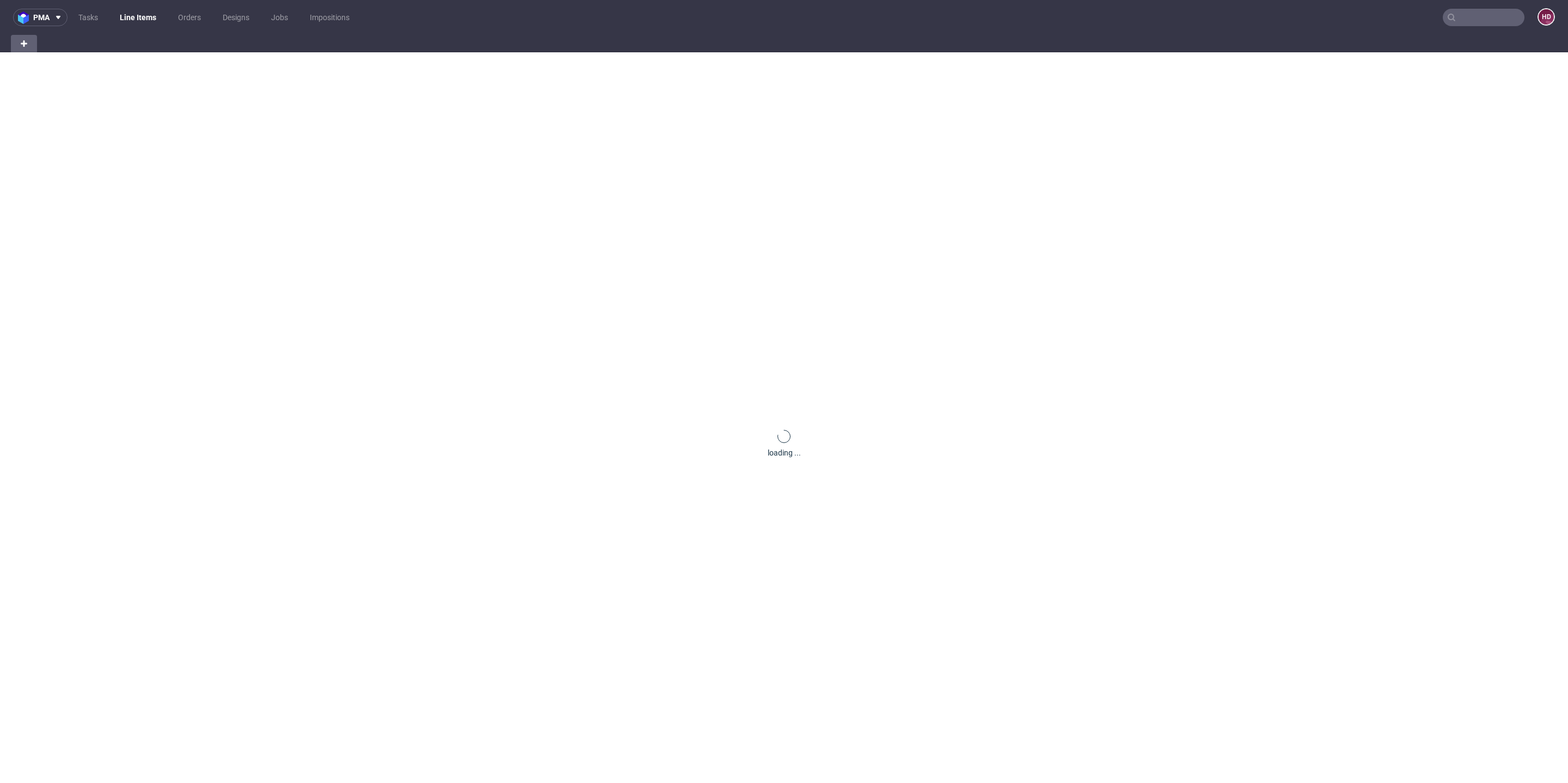
click at [145, 10] on link "Line Items" at bounding box center [138, 18] width 49 height 18
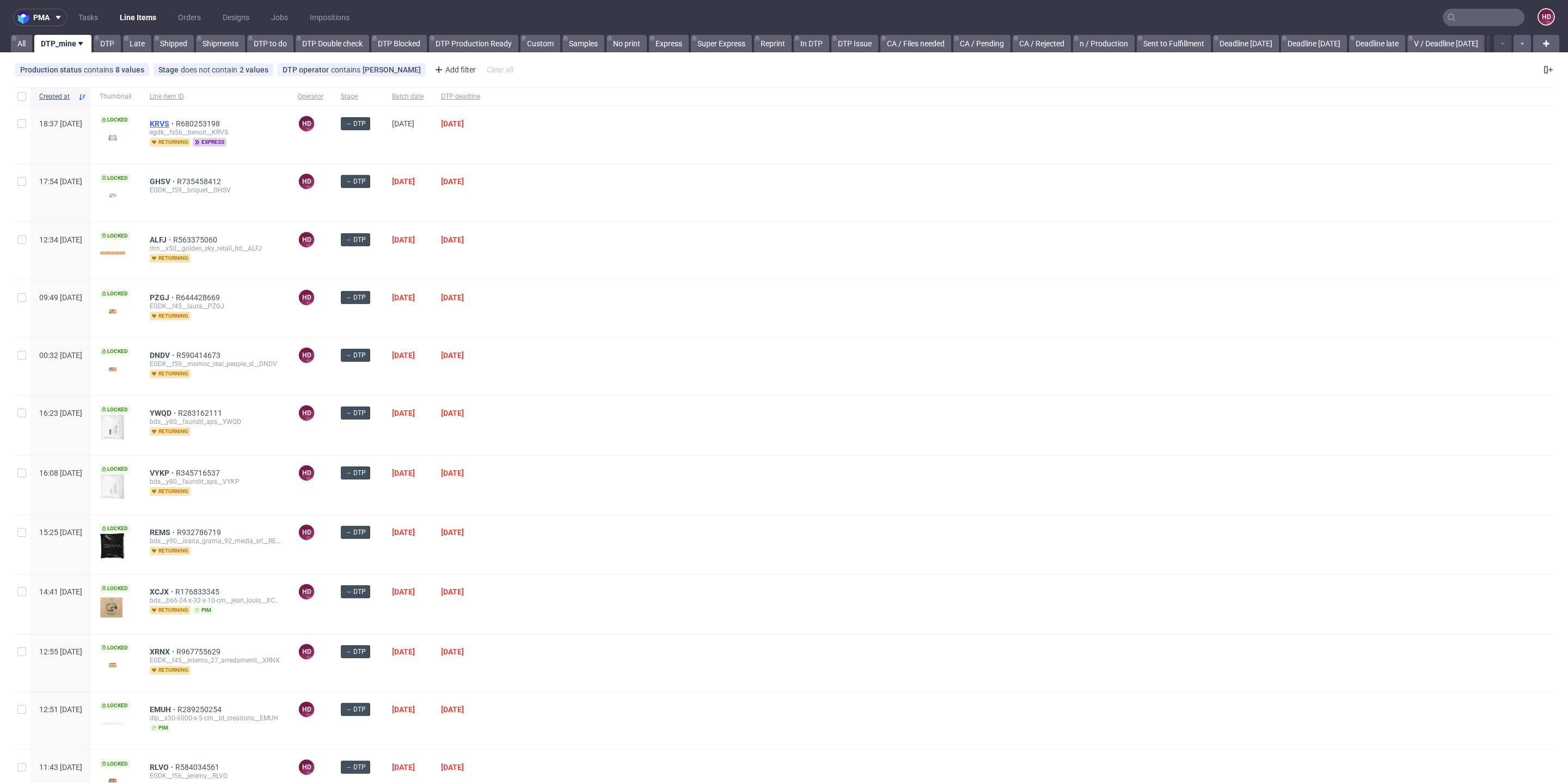
click at [176, 122] on span "KRVS" at bounding box center [163, 123] width 26 height 9
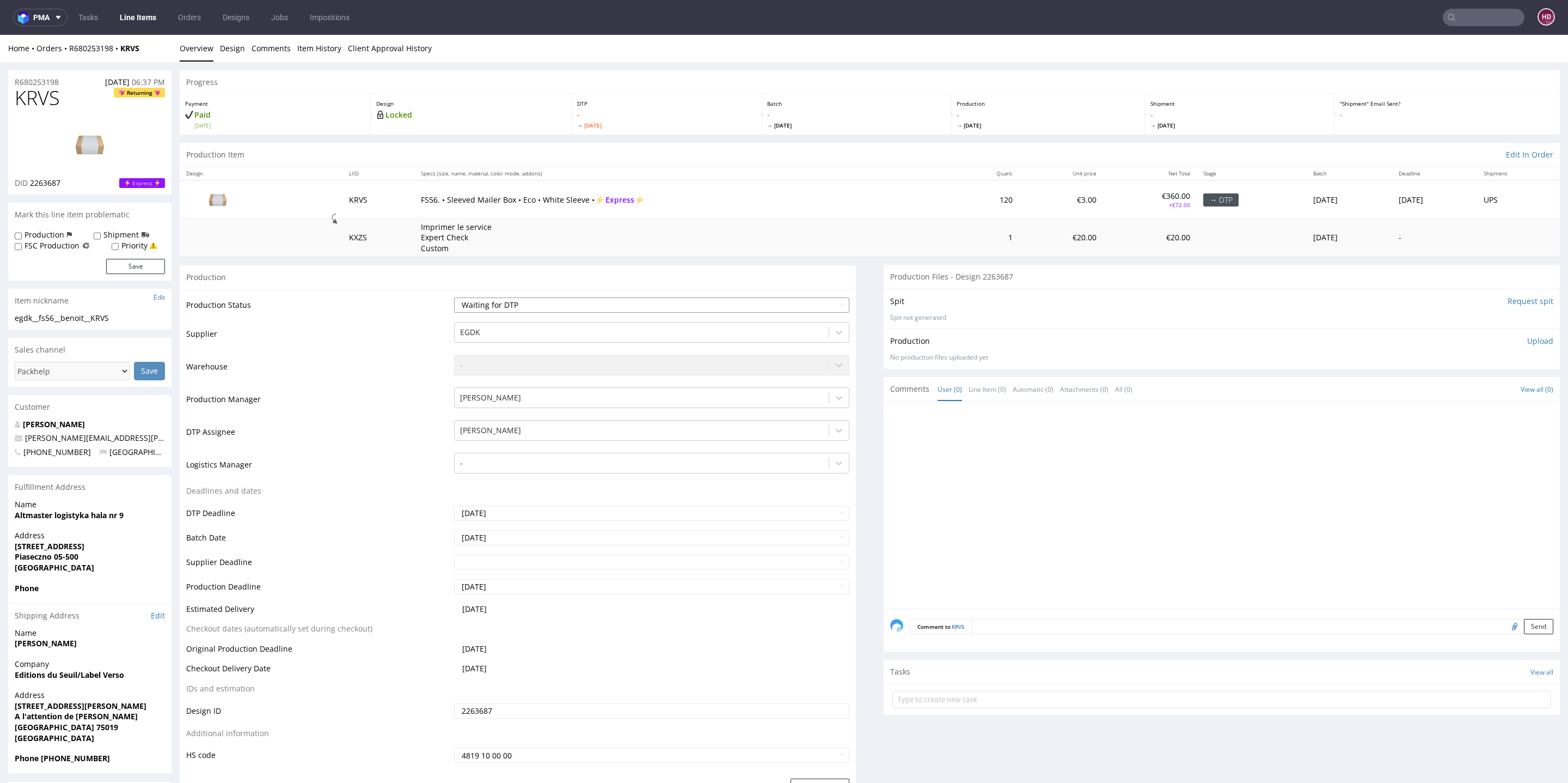
click at [465, 299] on select "Waiting for Artwork Waiting for Diecut Waiting for Mockup Waiting for DTP Waiti…" at bounding box center [651, 305] width 395 height 15
select select "dtp_in_process"
click at [454, 298] on select "Waiting for Artwork Waiting for Diecut Waiting for Mockup Waiting for DTP Waiti…" at bounding box center [651, 305] width 395 height 15
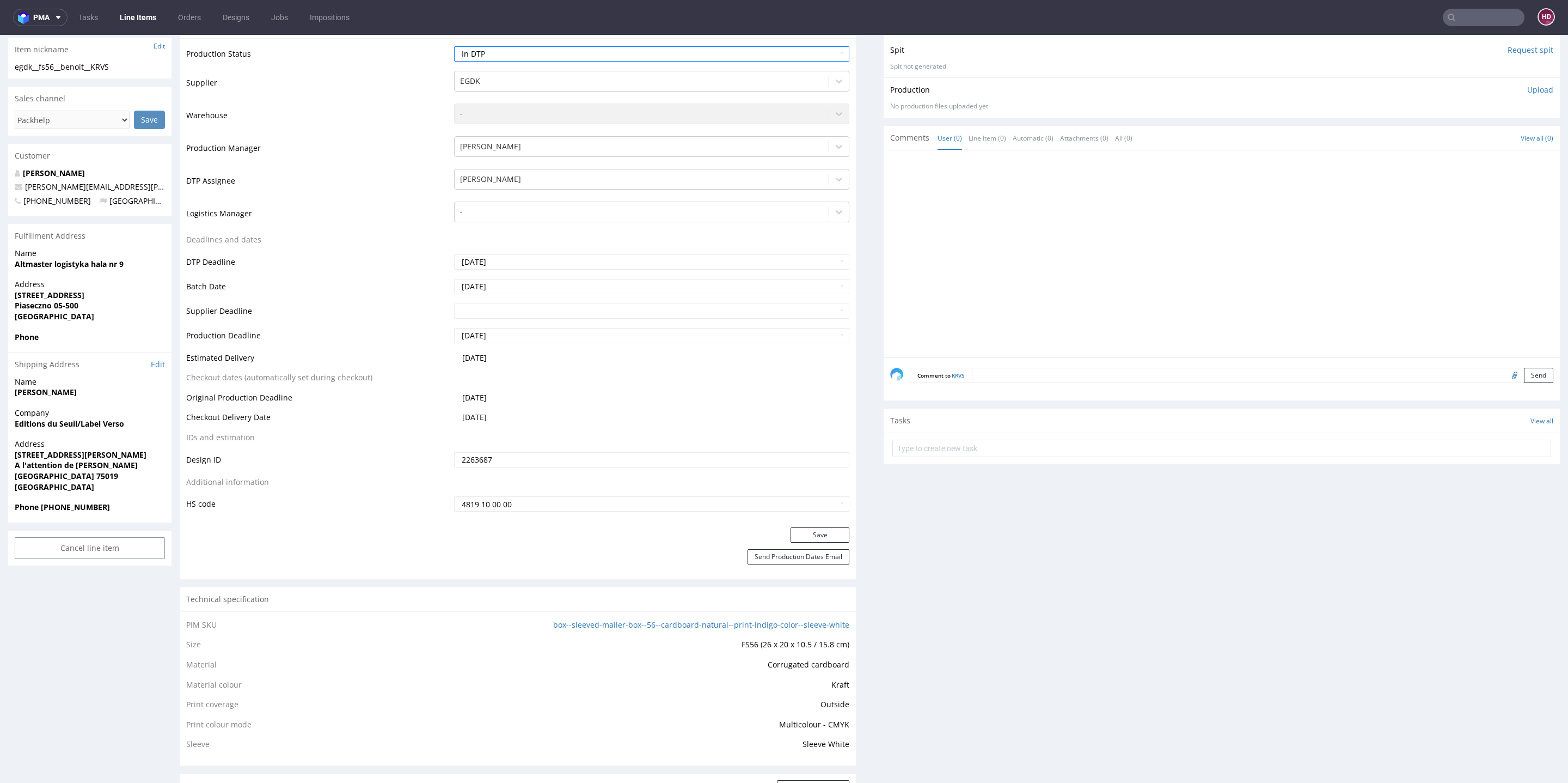
scroll to position [346, 0]
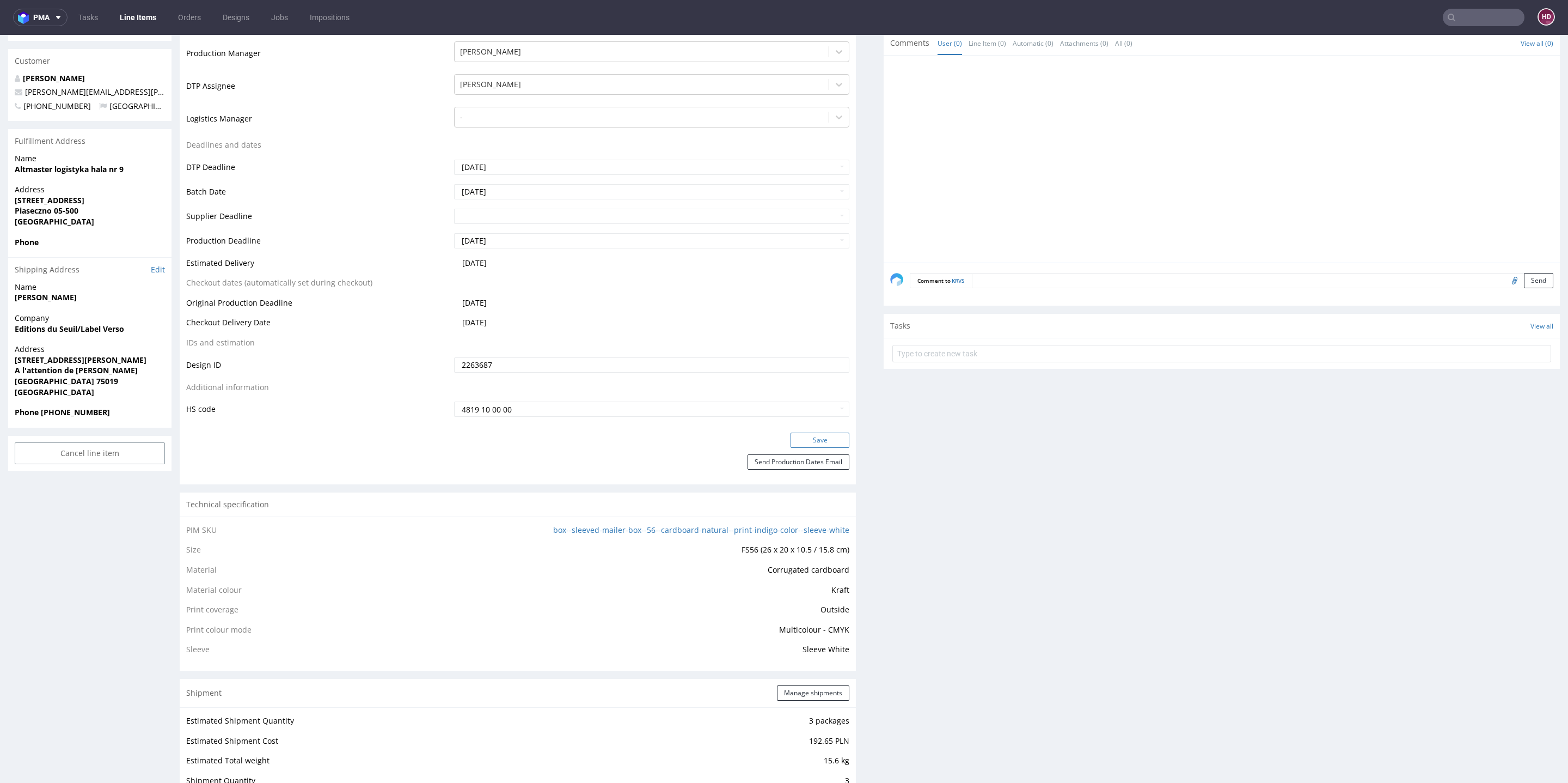
click at [830, 436] on button "Save" at bounding box center [820, 440] width 59 height 15
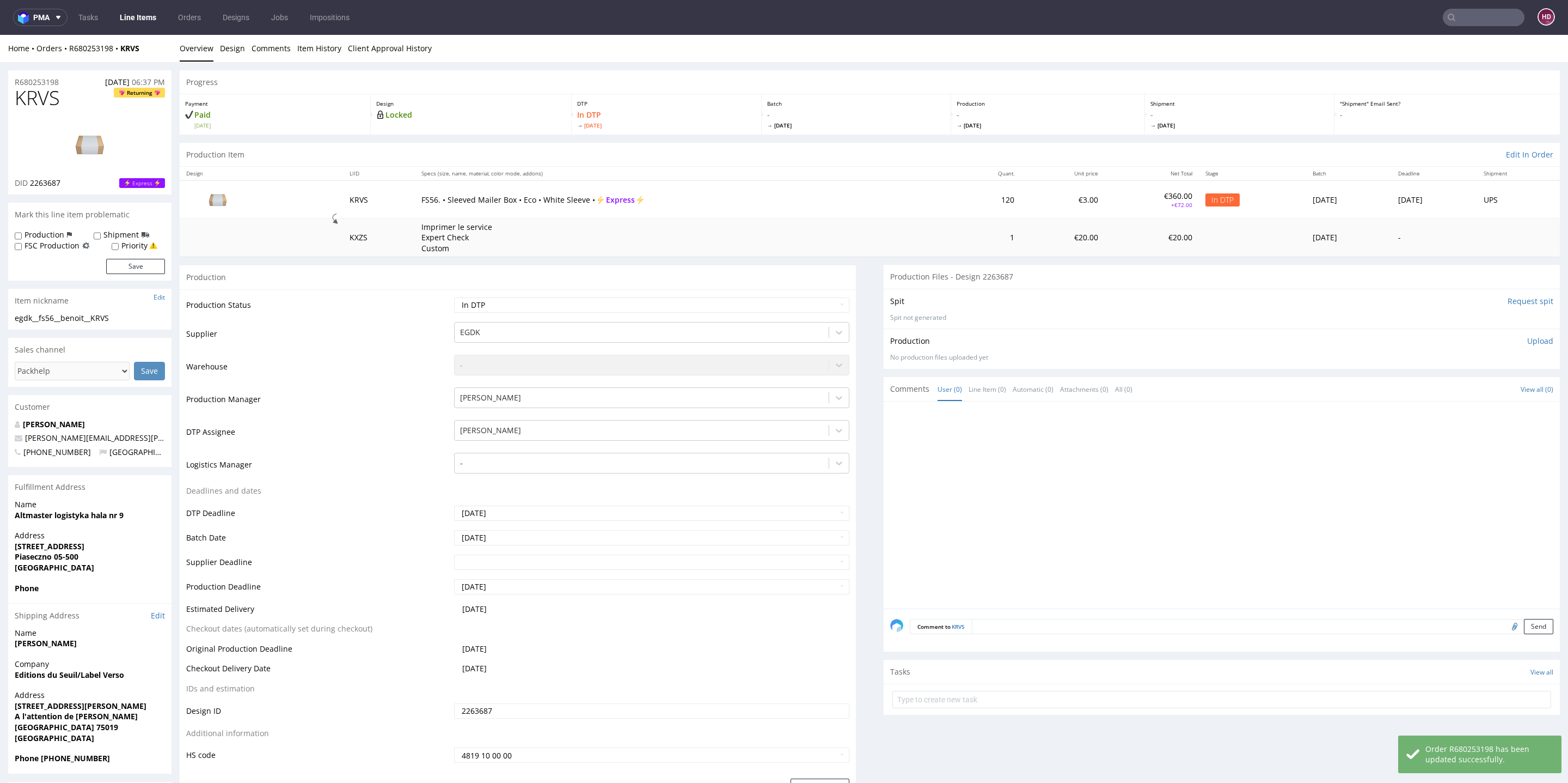
click at [1512, 300] on input "Request spit" at bounding box center [1530, 301] width 45 height 11
click at [1508, 296] on input "Request spit" at bounding box center [1530, 301] width 45 height 11
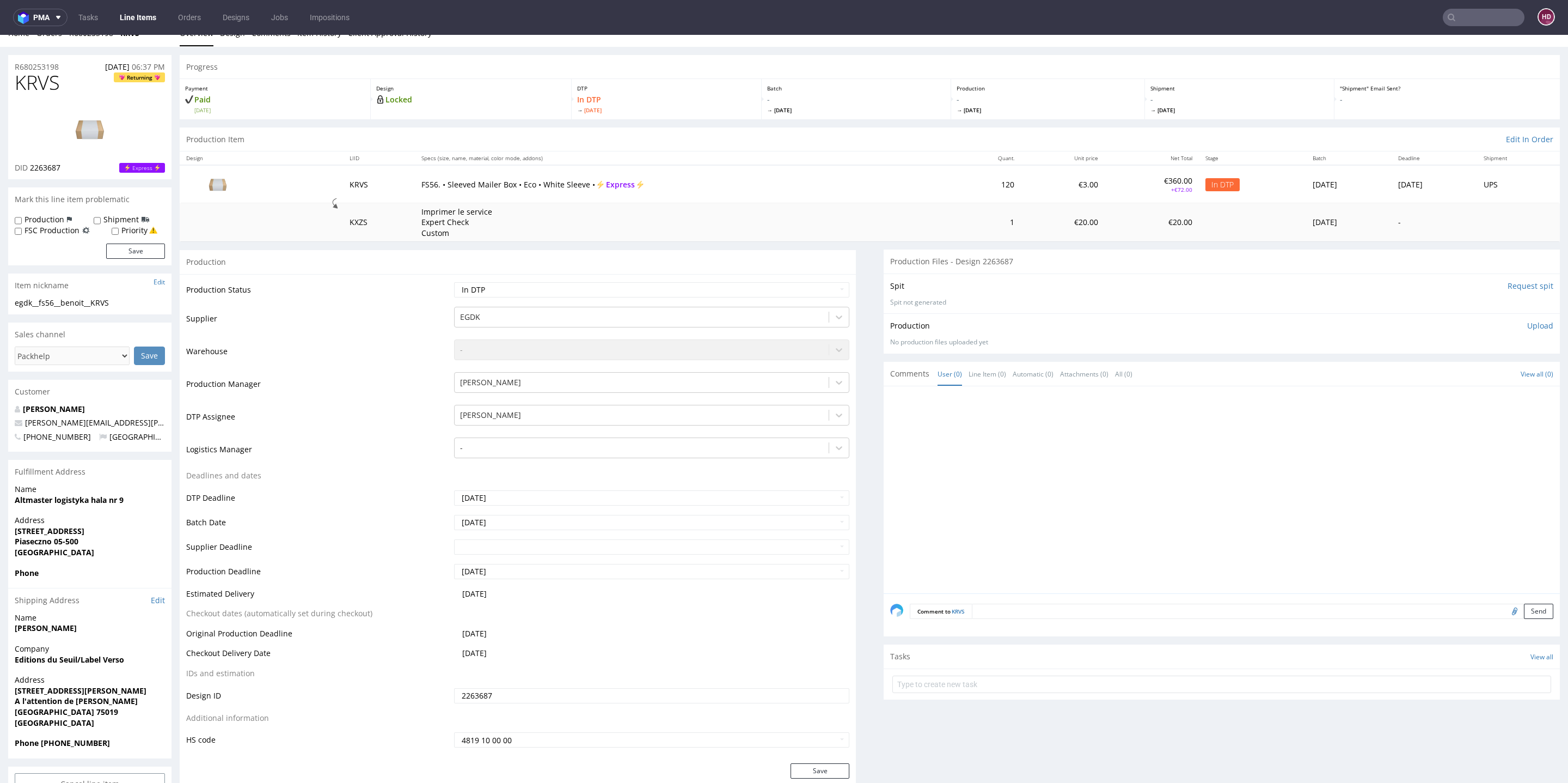
scroll to position [56, 0]
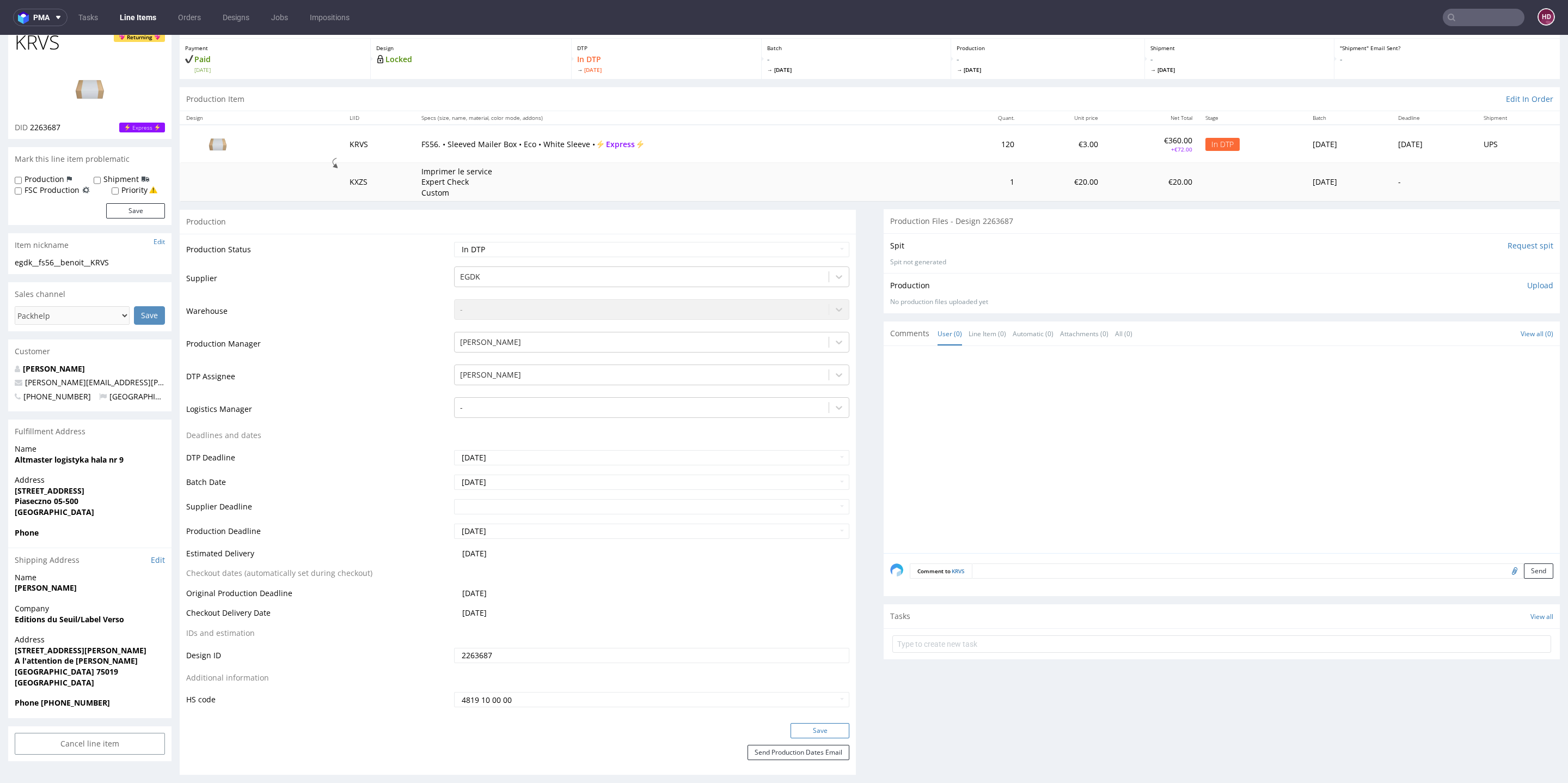
click at [824, 731] on button "Save" at bounding box center [820, 730] width 59 height 15
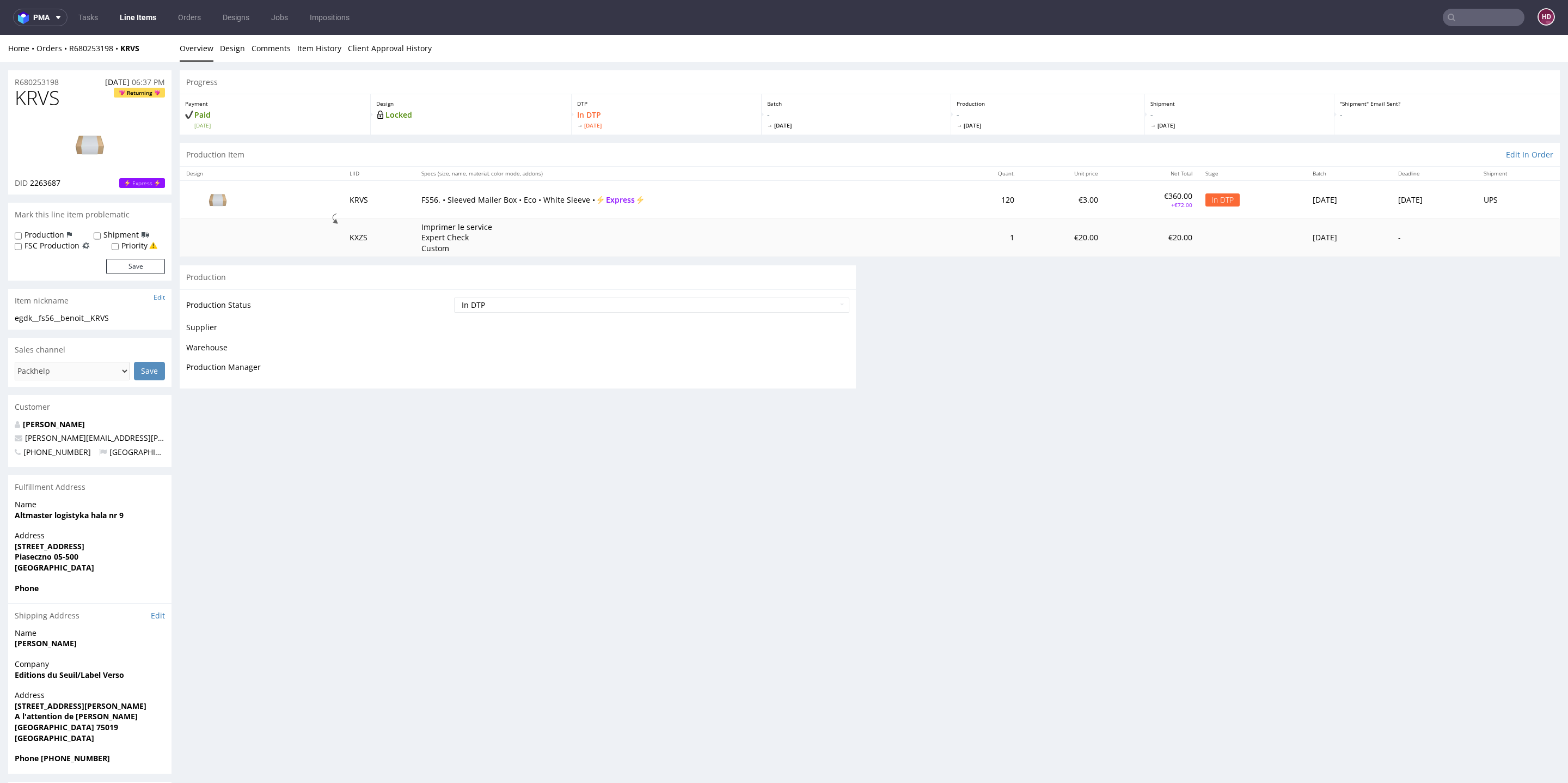
scroll to position [57, 0]
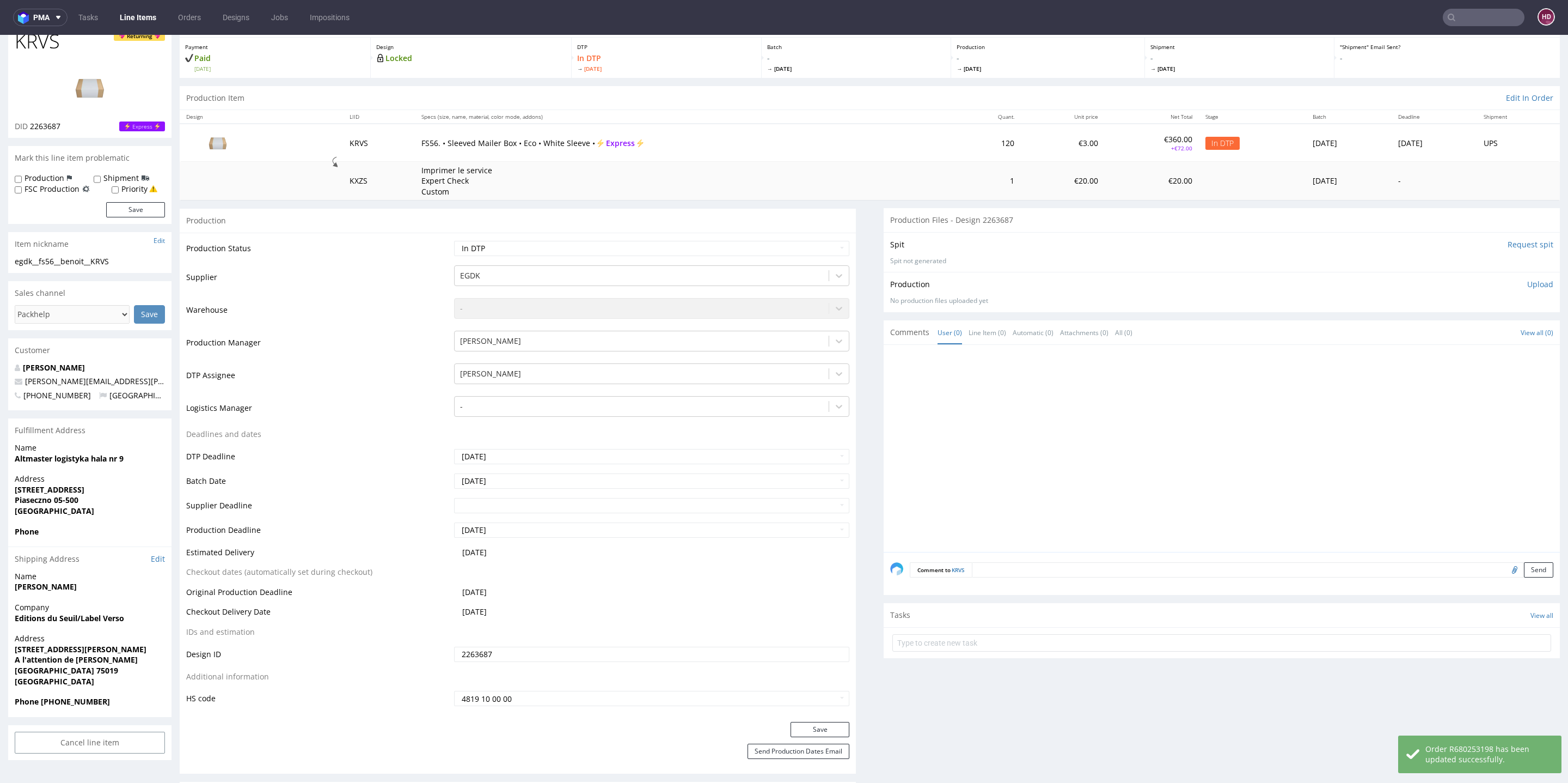
click at [1508, 243] on input "Request spit" at bounding box center [1530, 245] width 45 height 11
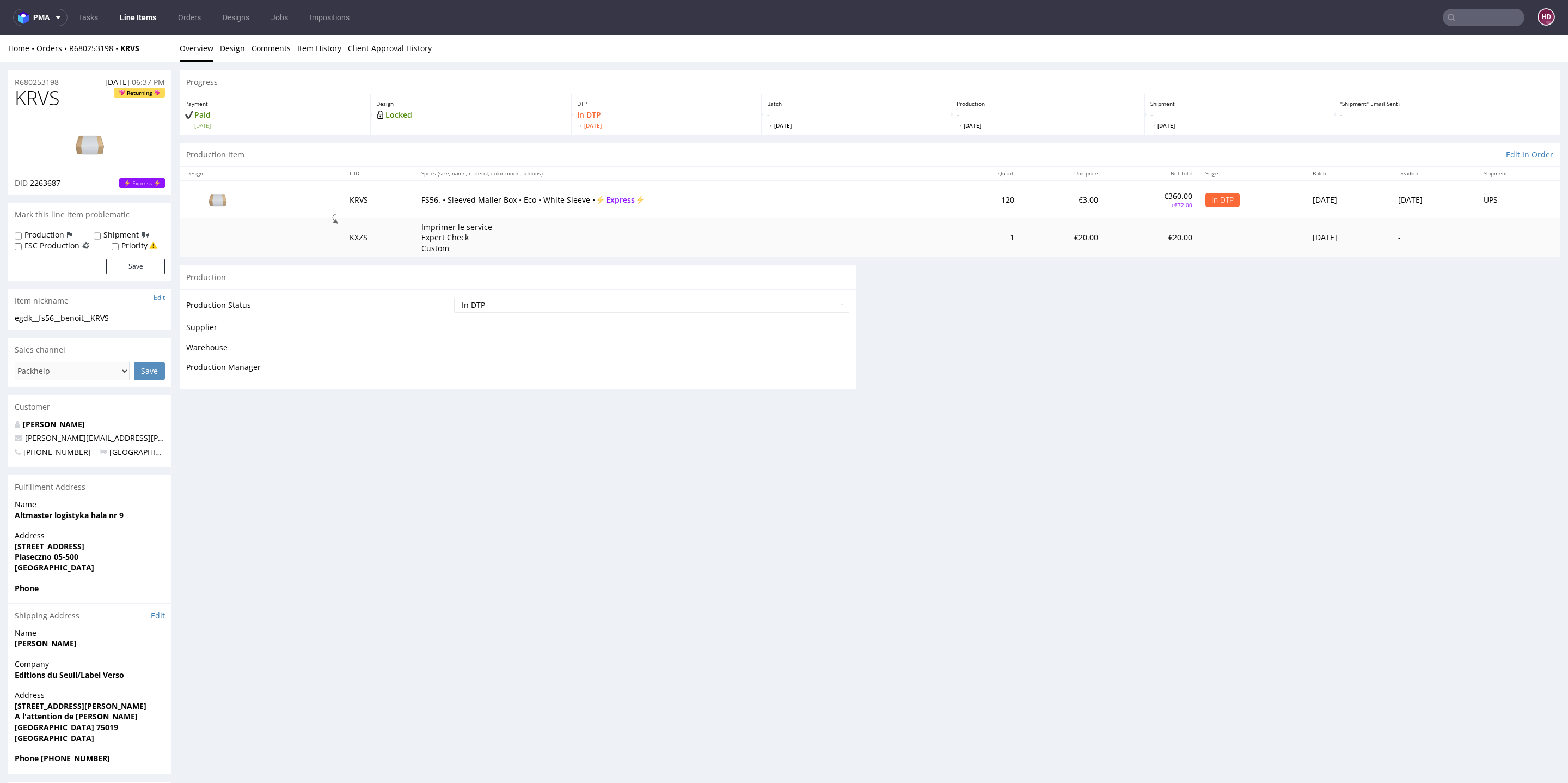
scroll to position [0, 0]
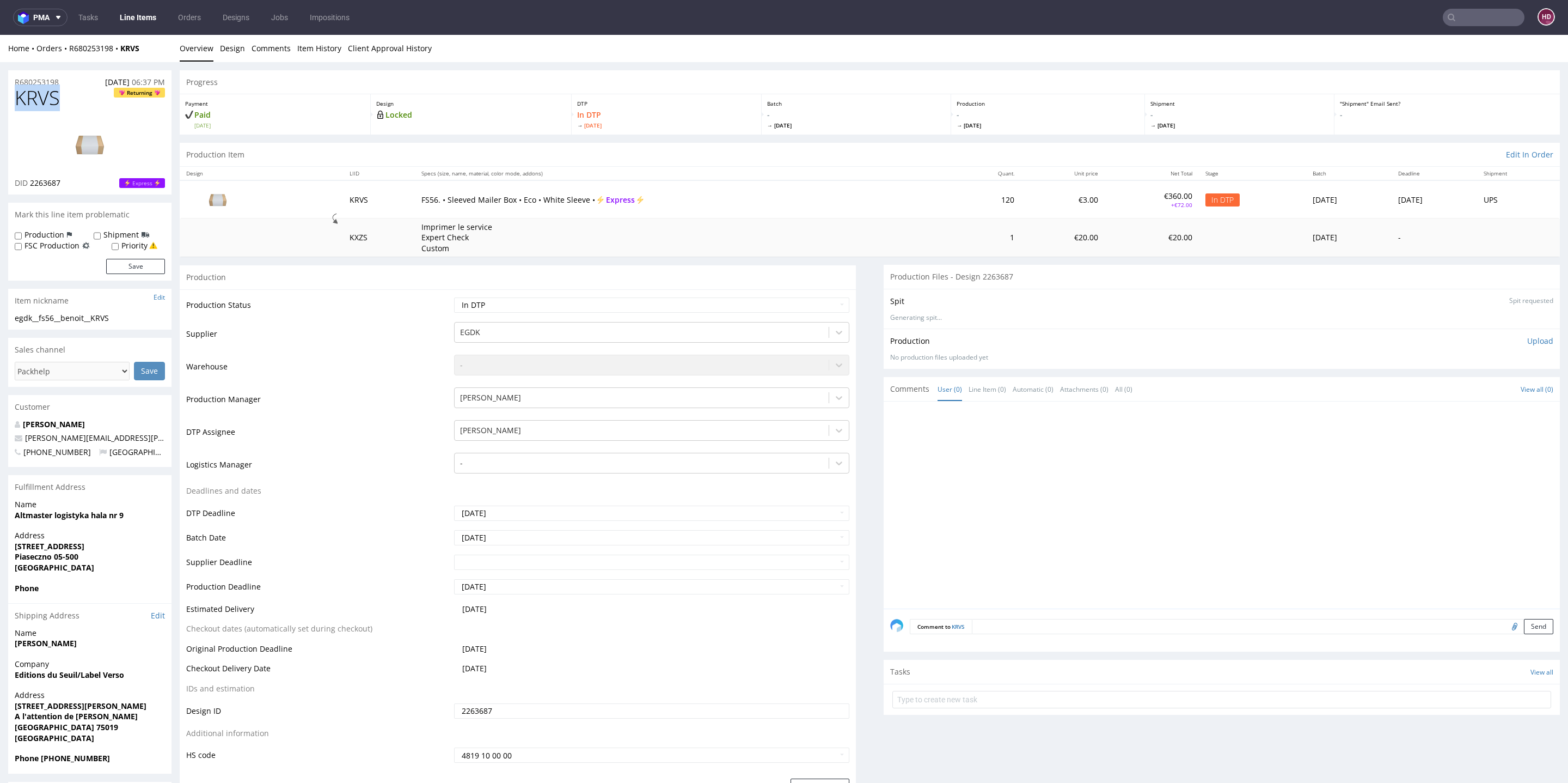
drag, startPoint x: 77, startPoint y: 108, endPoint x: 0, endPoint y: 87, distance: 79.8
copy span "KRVS"
drag, startPoint x: 80, startPoint y: 180, endPoint x: 26, endPoint y: 182, distance: 54.0
click at [26, 182] on div "DID 2263687 Express" at bounding box center [90, 183] width 150 height 11
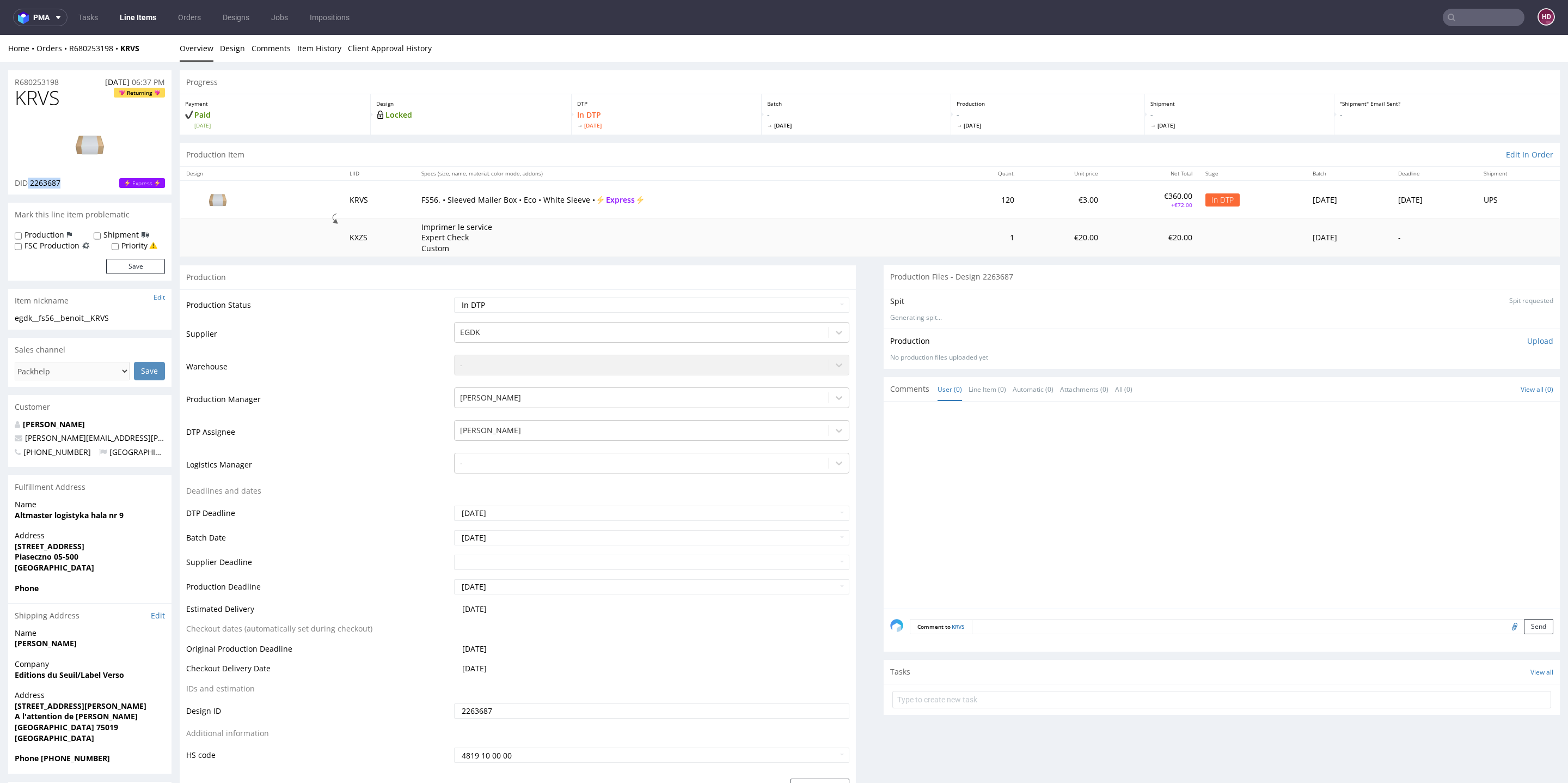
copy p "2263687"
click at [230, 49] on link "Design" at bounding box center [232, 47] width 25 height 26
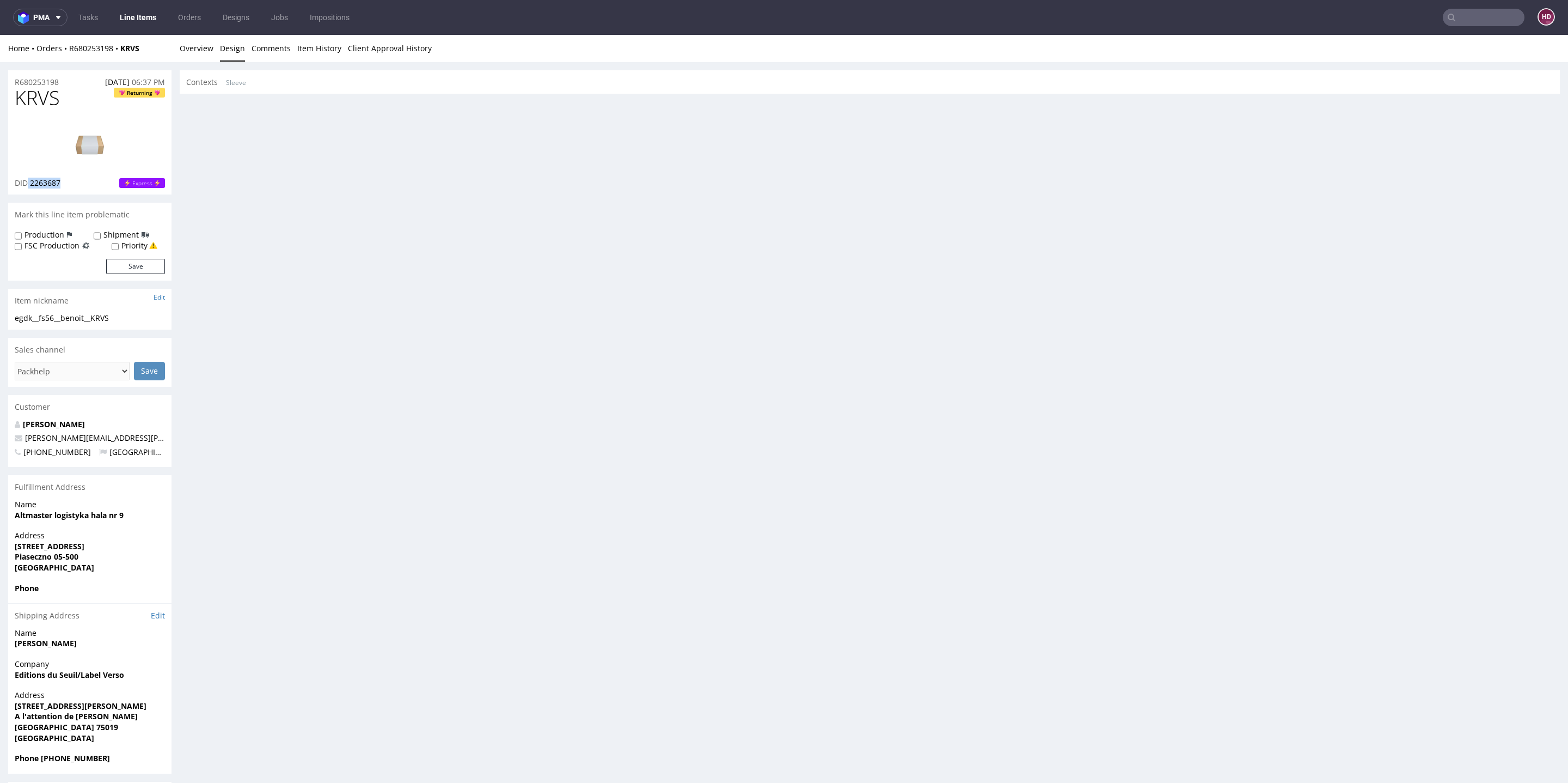
click at [86, 152] on img at bounding box center [89, 144] width 87 height 49
click at [201, 49] on link "Overview" at bounding box center [197, 47] width 34 height 26
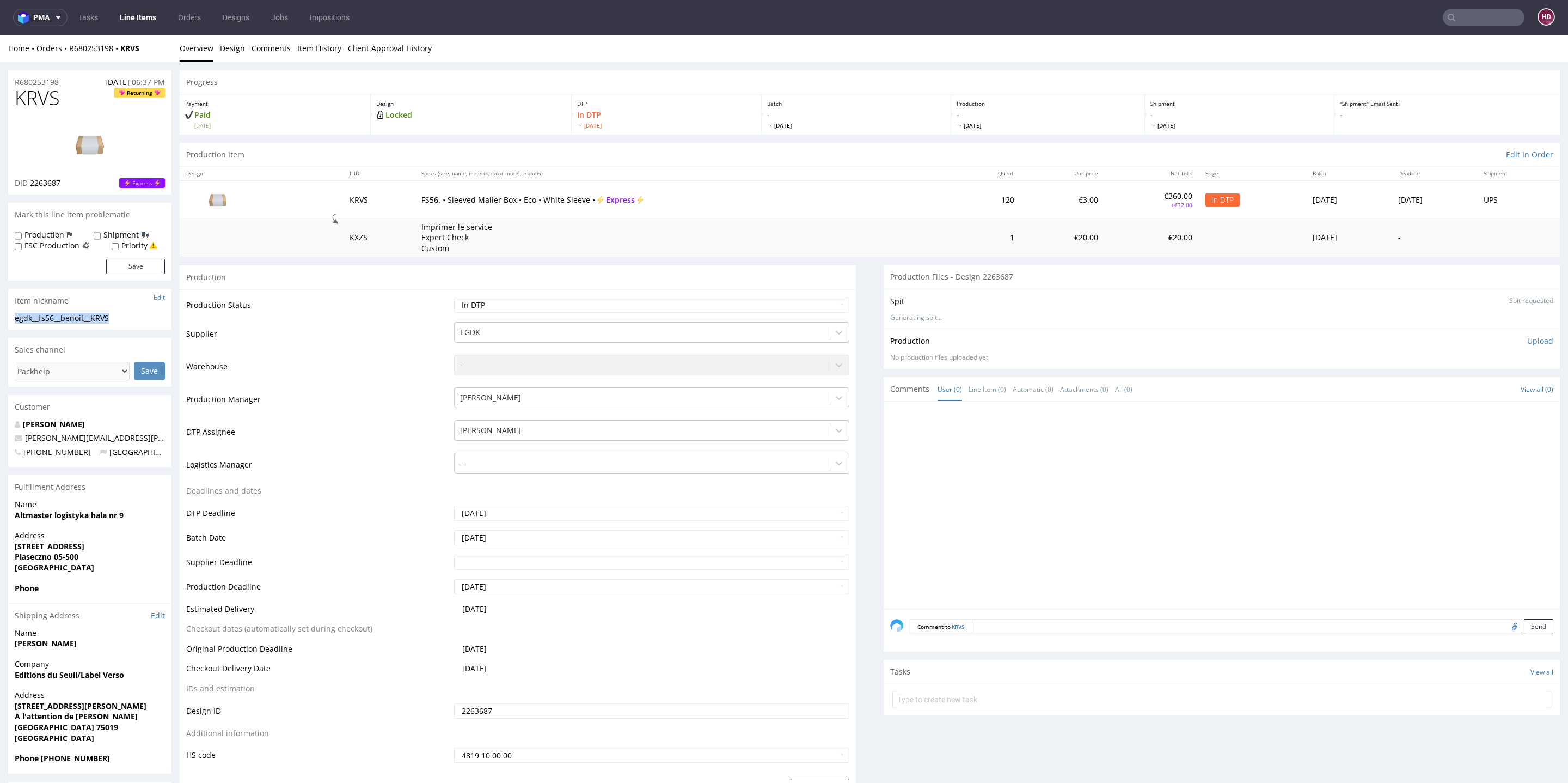
drag, startPoint x: 129, startPoint y: 317, endPoint x: 1, endPoint y: 318, distance: 128.0
drag, startPoint x: 68, startPoint y: 82, endPoint x: 0, endPoint y: 85, distance: 68.1
drag, startPoint x: 64, startPoint y: 184, endPoint x: 29, endPoint y: 182, distance: 35.1
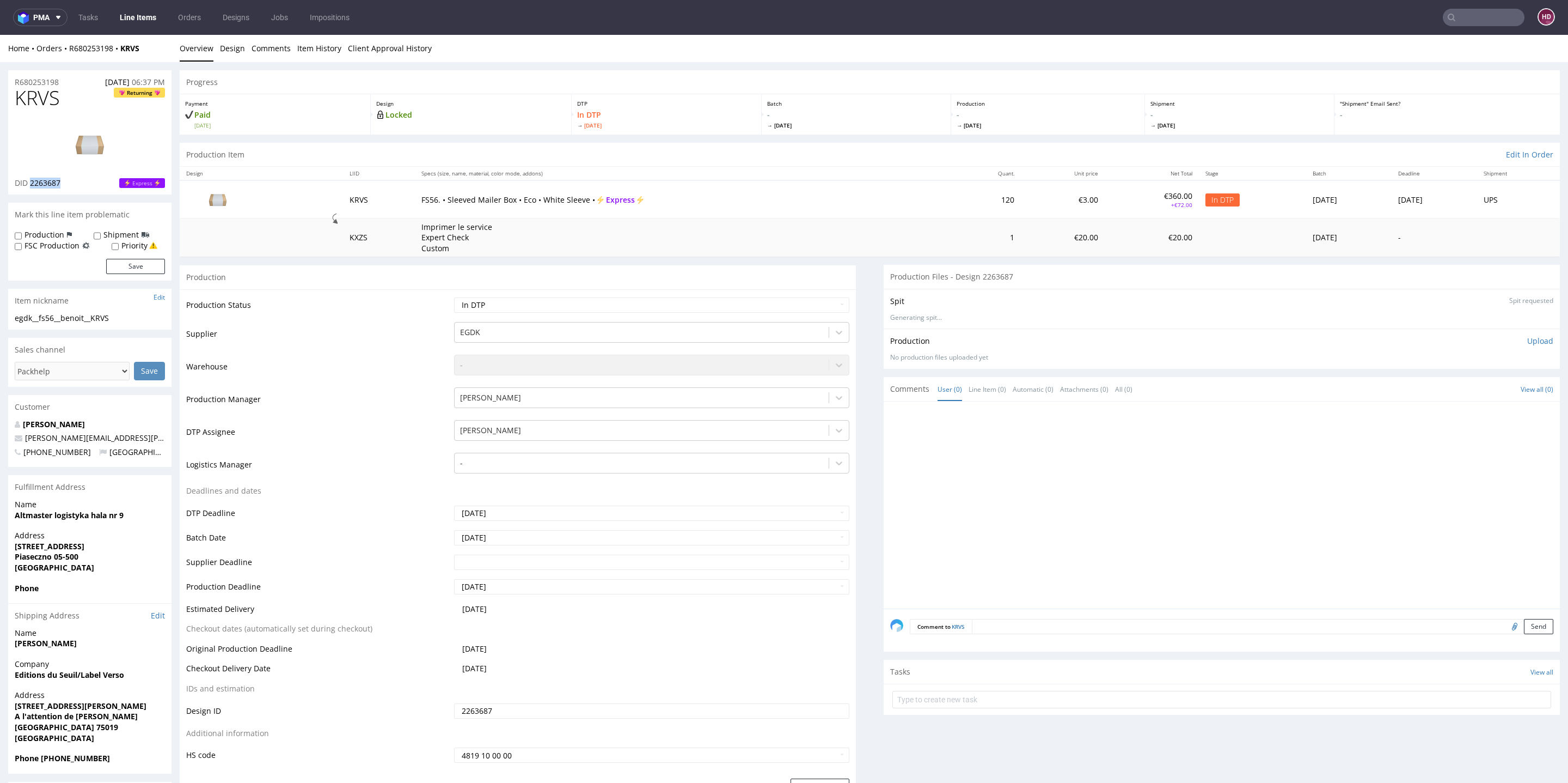
click at [29, 182] on div "DID 2263687 Express" at bounding box center [90, 183] width 150 height 11
click at [234, 49] on link "Design" at bounding box center [232, 47] width 25 height 26
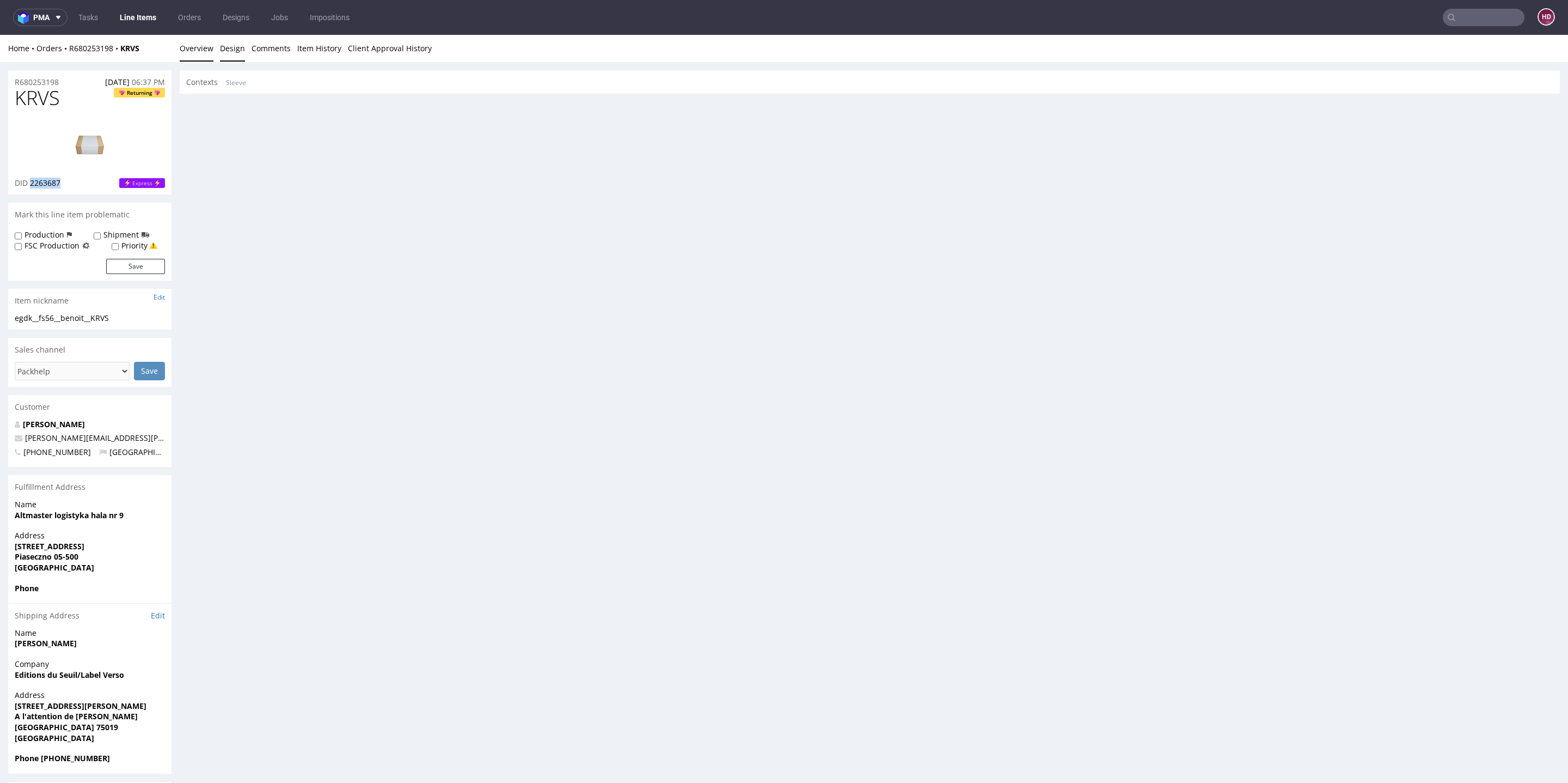
click at [197, 50] on link "Overview" at bounding box center [197, 47] width 34 height 26
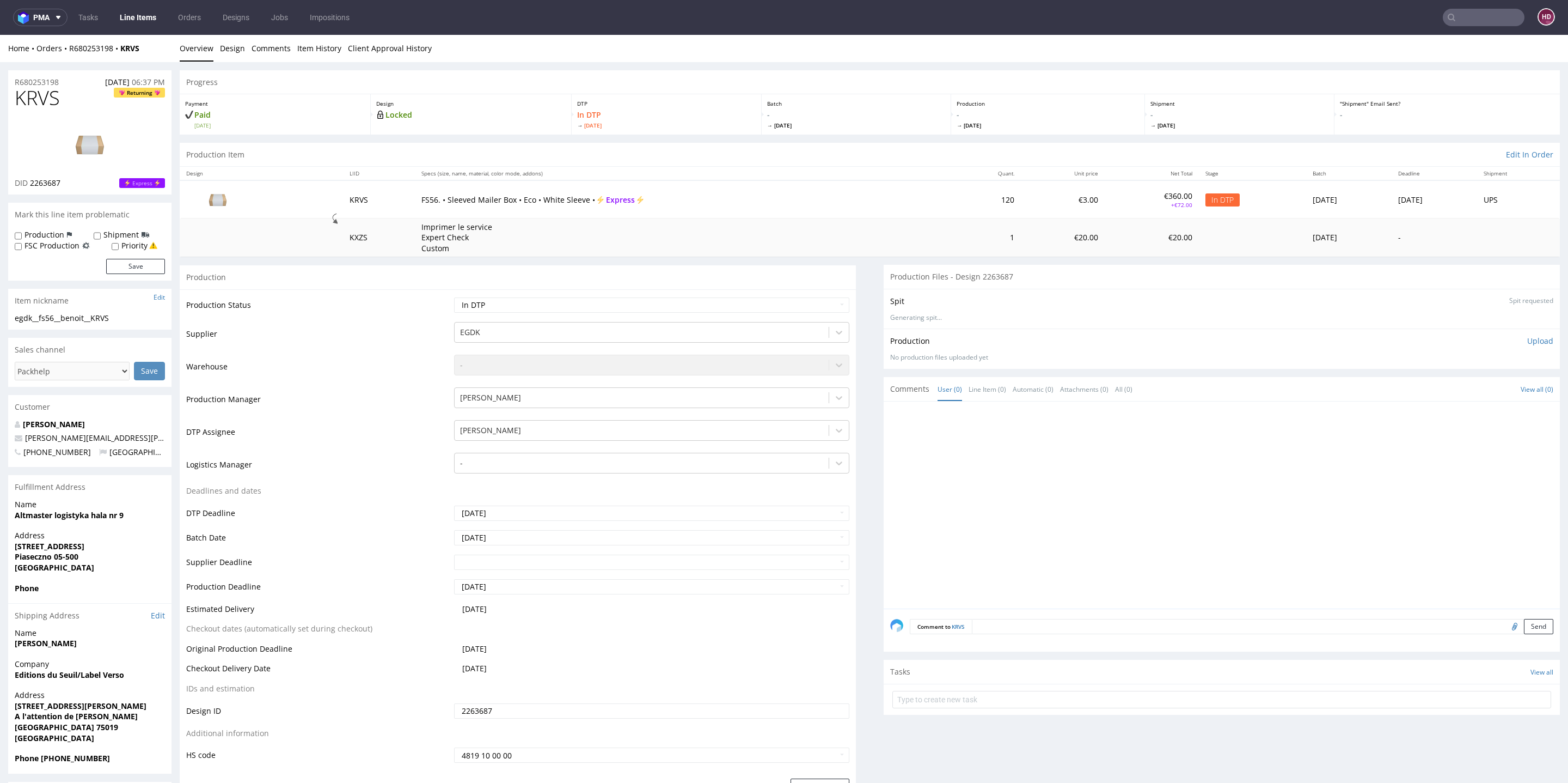
click at [1527, 340] on p "Upload" at bounding box center [1540, 341] width 26 height 11
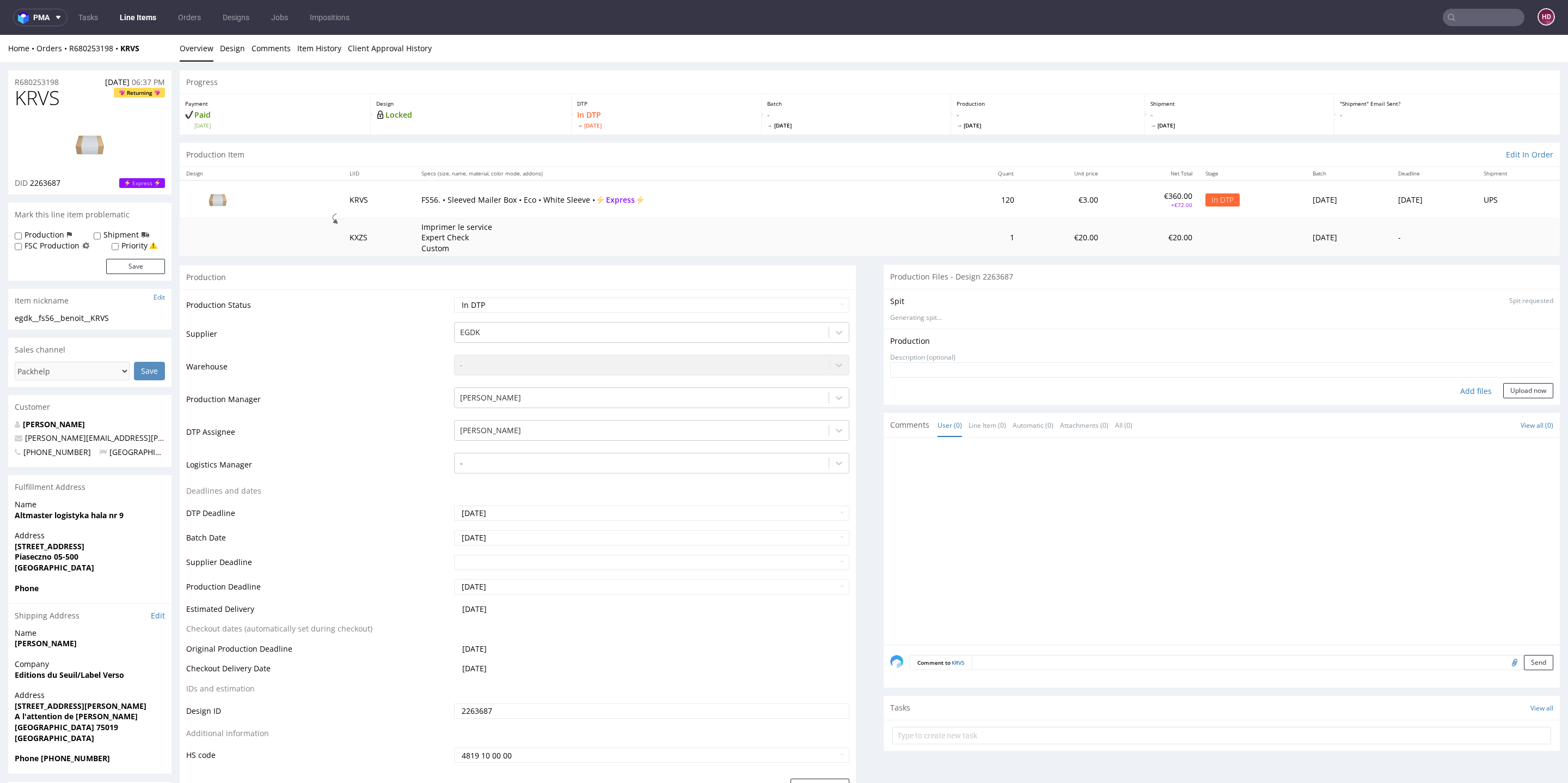
click at [1458, 393] on div "Add files" at bounding box center [1476, 391] width 54 height 16
type input "C:\fakepath\egdk__fs56__benoit__KRVS__d2263687__oR680253198.pdf"
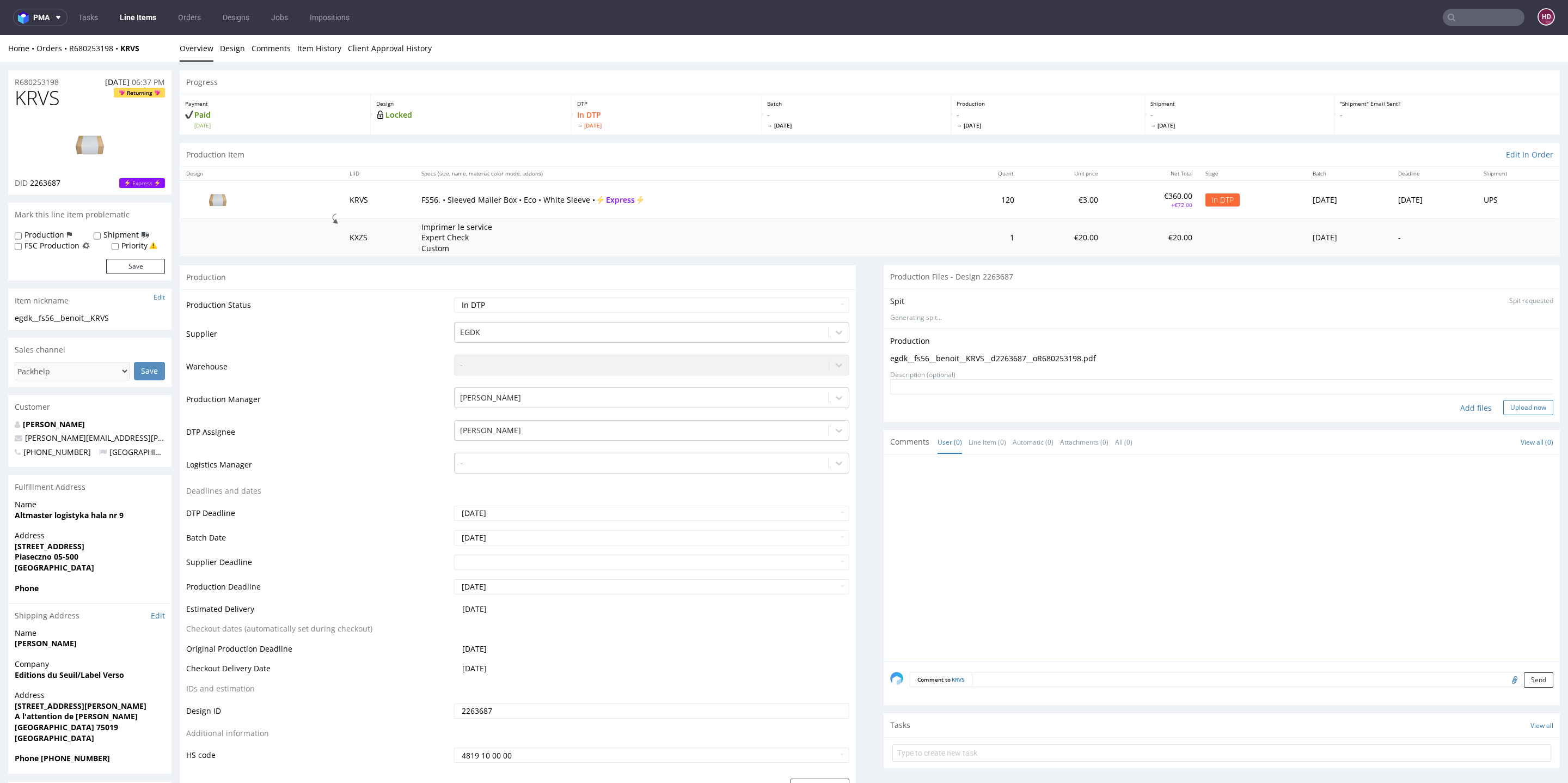
click at [1506, 405] on button "Upload now" at bounding box center [1528, 407] width 50 height 15
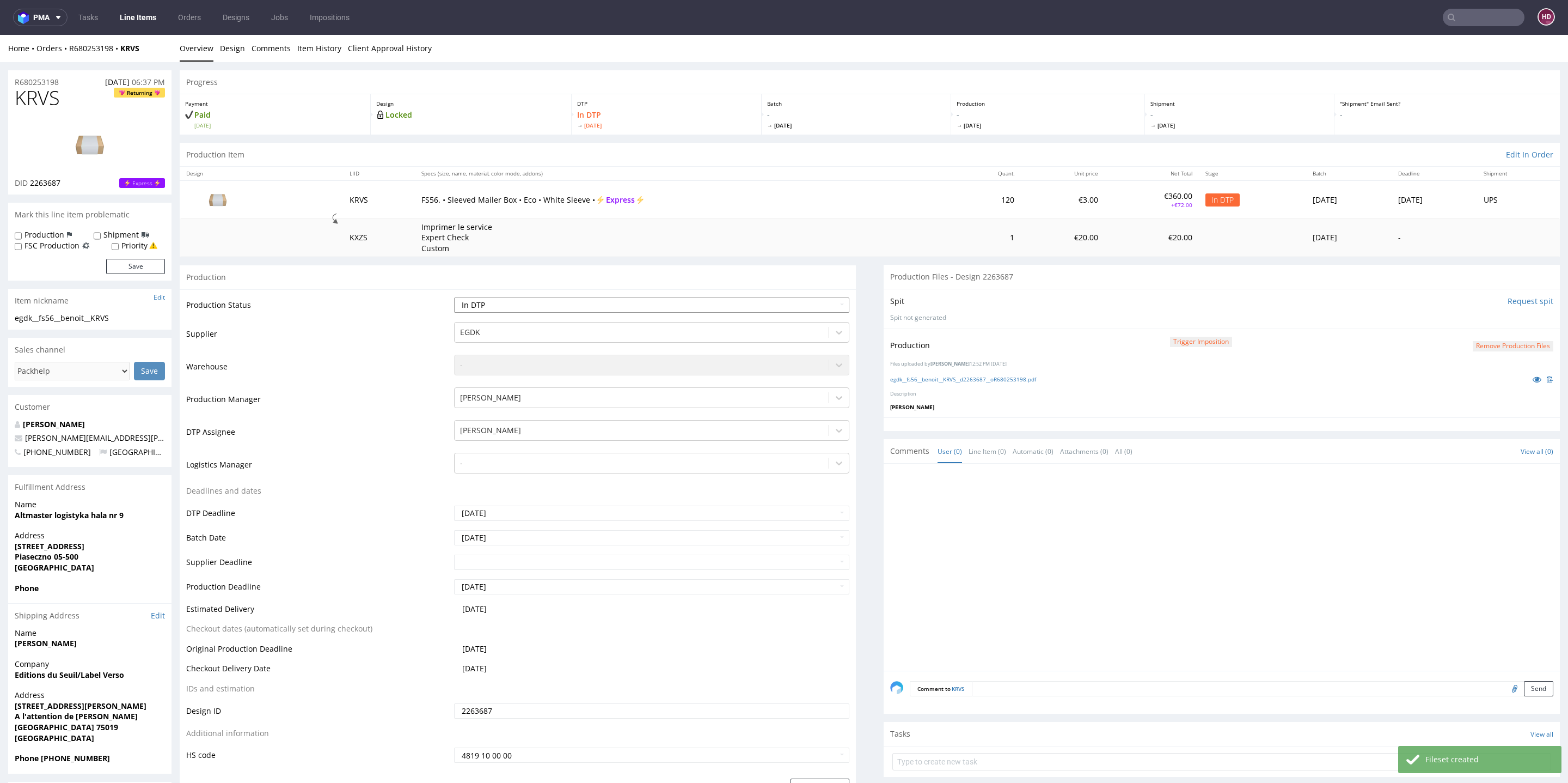
click at [682, 309] on select "Waiting for Artwork Waiting for Diecut Waiting for Mockup Waiting for DTP Waiti…" at bounding box center [651, 305] width 395 height 15
select select "dtp_issue"
click at [454, 298] on select "Waiting for Artwork Waiting for Diecut Waiting for Mockup Waiting for DTP Waiti…" at bounding box center [651, 305] width 395 height 15
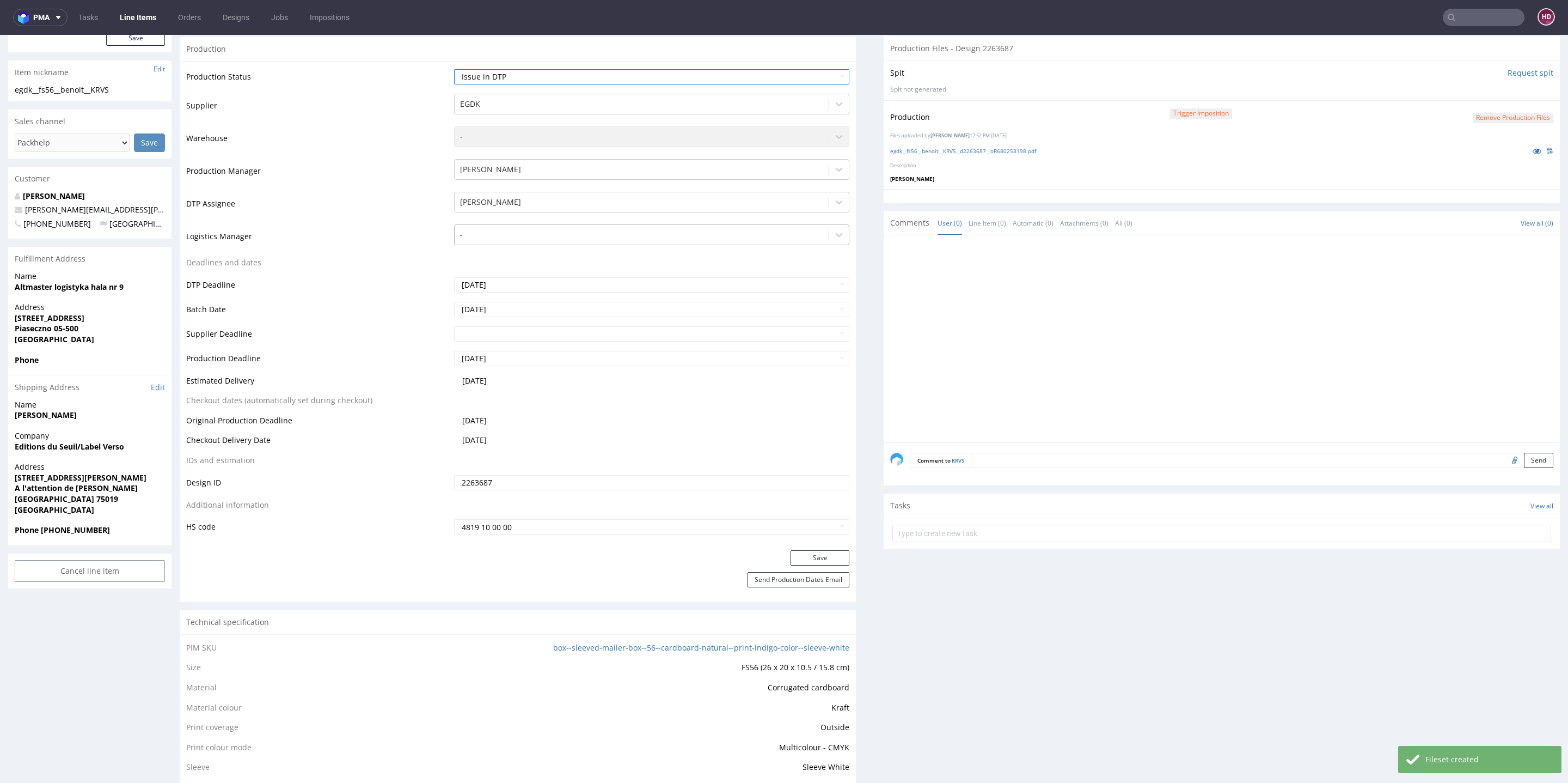
scroll to position [275, 0]
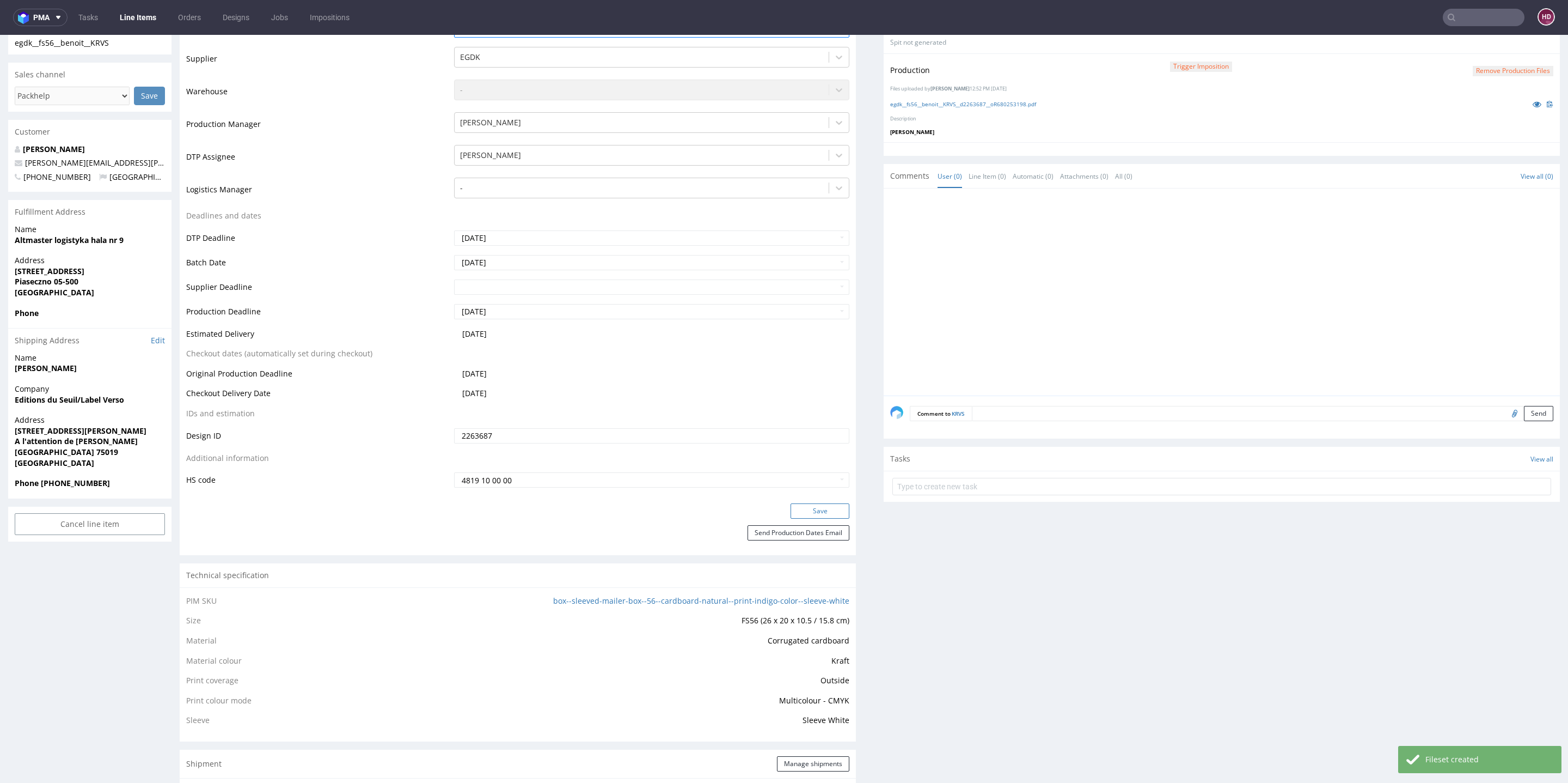
click at [814, 515] on button "Save" at bounding box center [820, 510] width 59 height 15
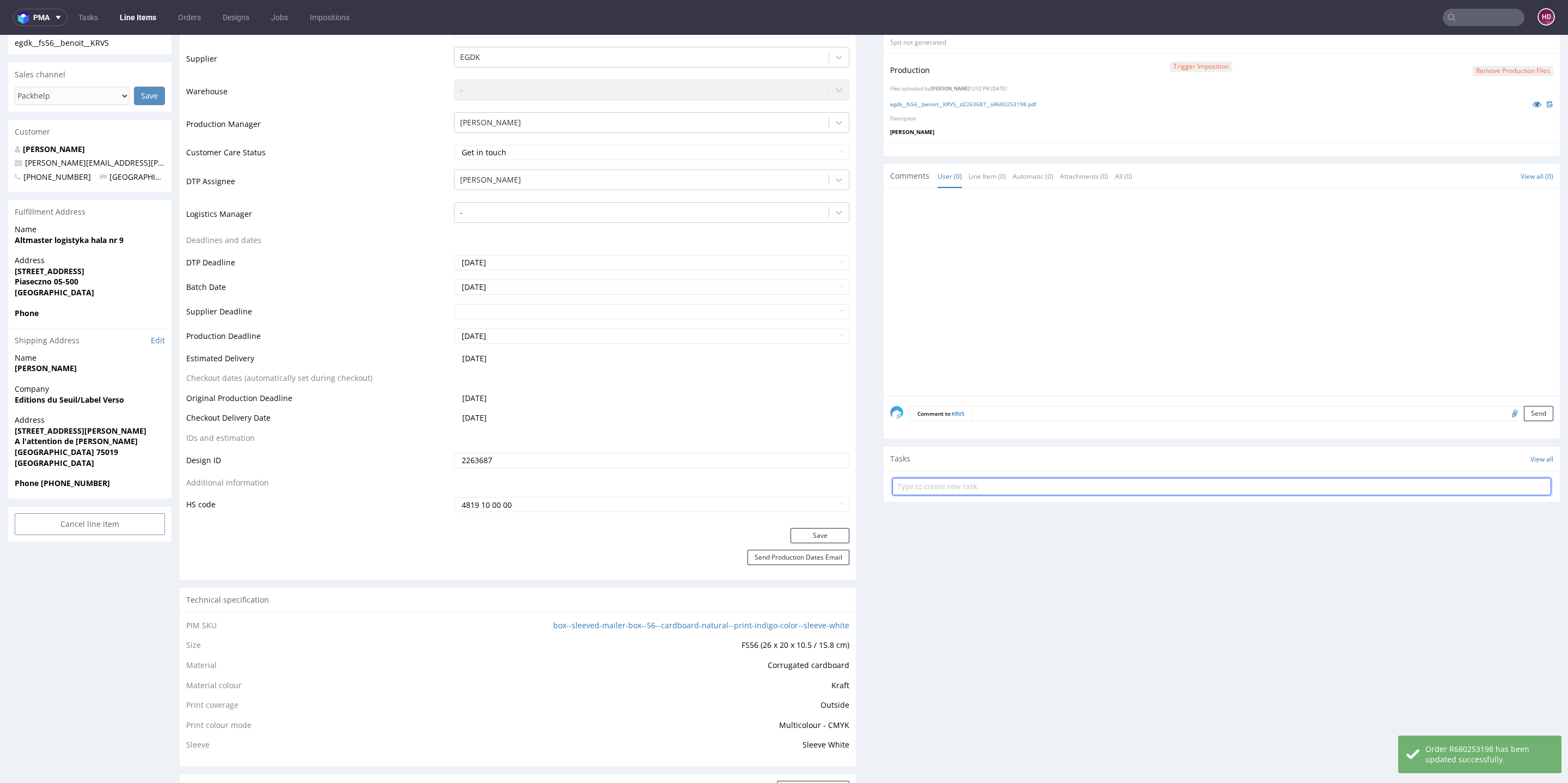
click at [995, 479] on input "text" at bounding box center [1222, 487] width 659 height 18
type input "issue express"
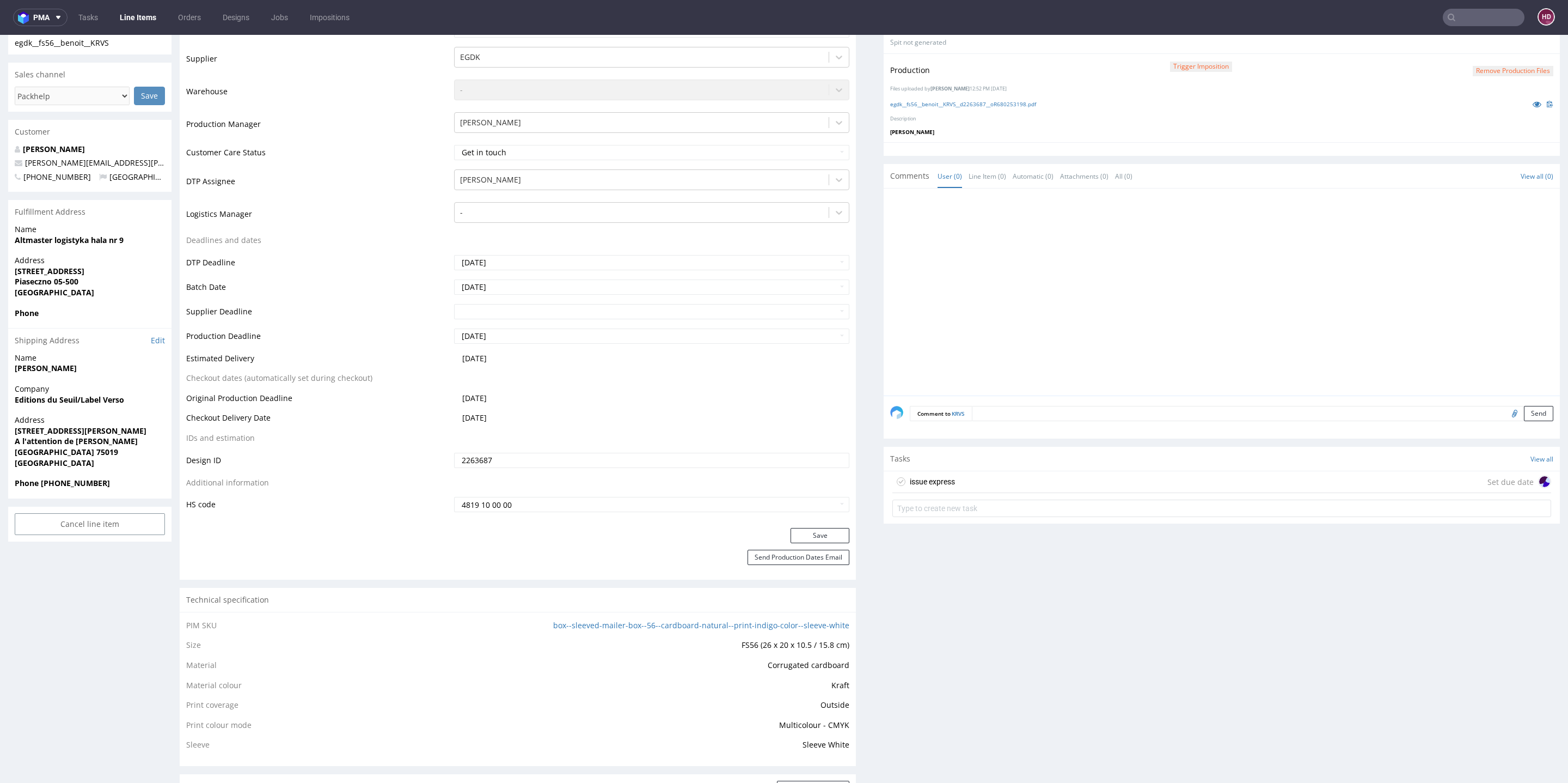
click at [922, 477] on div "issue express" at bounding box center [932, 481] width 45 height 13
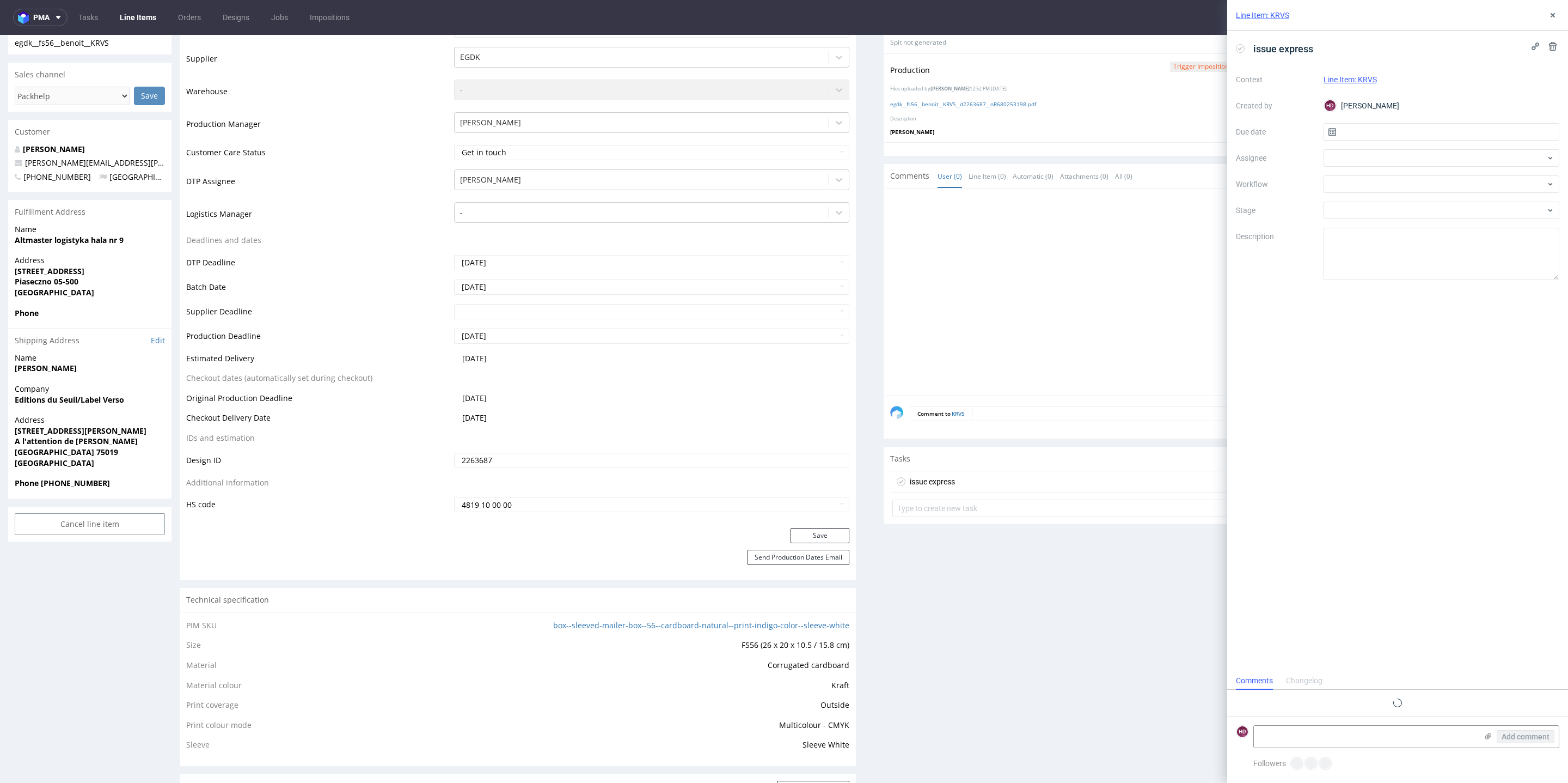
scroll to position [8, 0]
click at [1369, 243] on textarea at bounding box center [1441, 254] width 236 height 52
click at [1359, 132] on input "text" at bounding box center [1441, 132] width 236 height 18
click at [1406, 257] on span "22" at bounding box center [1406, 261] width 9 height 11
type input "[DATE]"
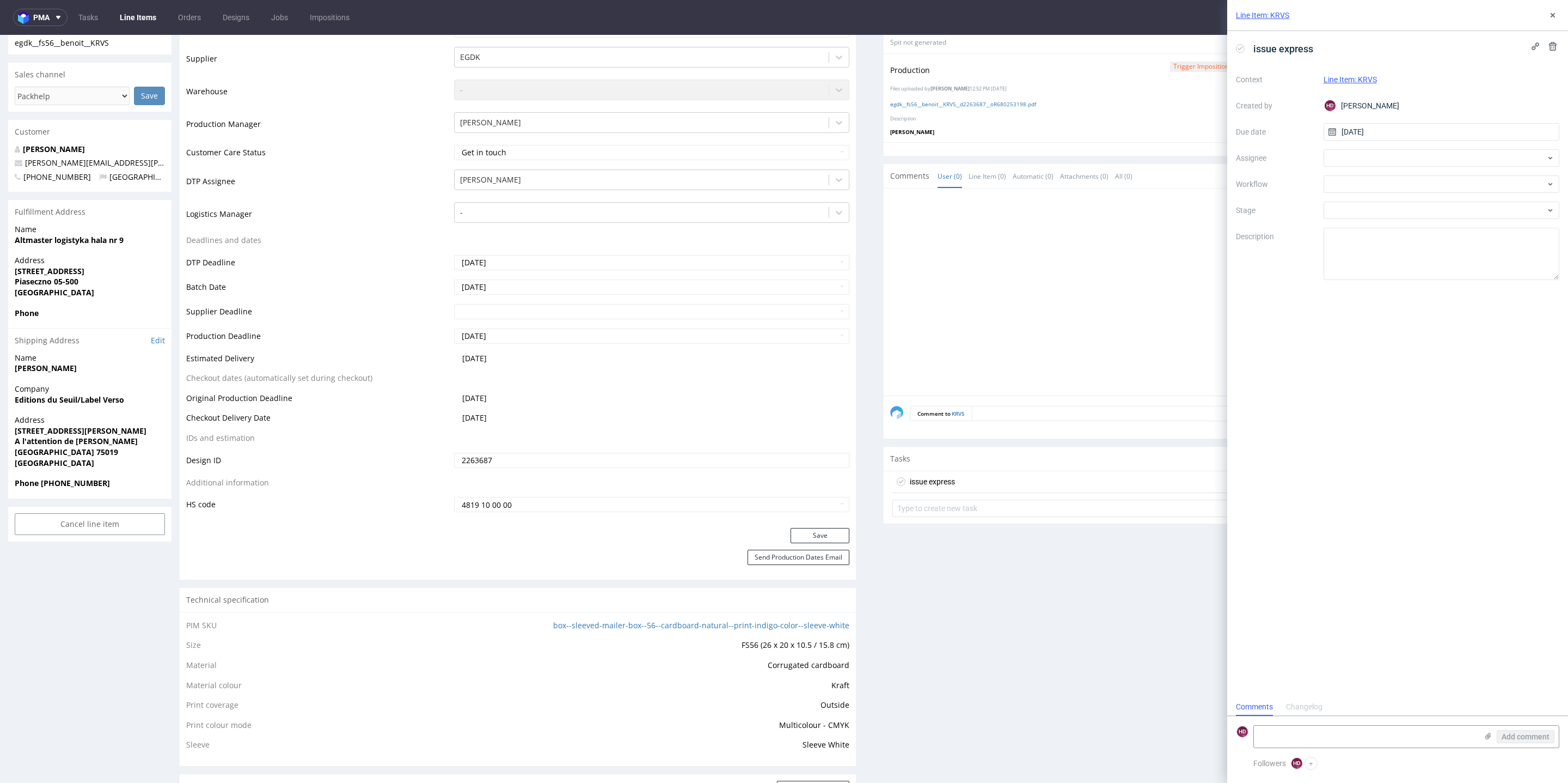
click at [1378, 145] on div "Context Line Item: KRVS Created by HD Hapka Dominika Due date 22/09/2025 Assign…" at bounding box center [1397, 175] width 323 height 209
click at [1363, 184] on div at bounding box center [1441, 184] width 236 height 18
click at [1390, 240] on div "DTP - Issue" at bounding box center [1442, 243] width 228 height 20
drag, startPoint x: 1401, startPoint y: 267, endPoint x: 1219, endPoint y: 193, distance: 196.5
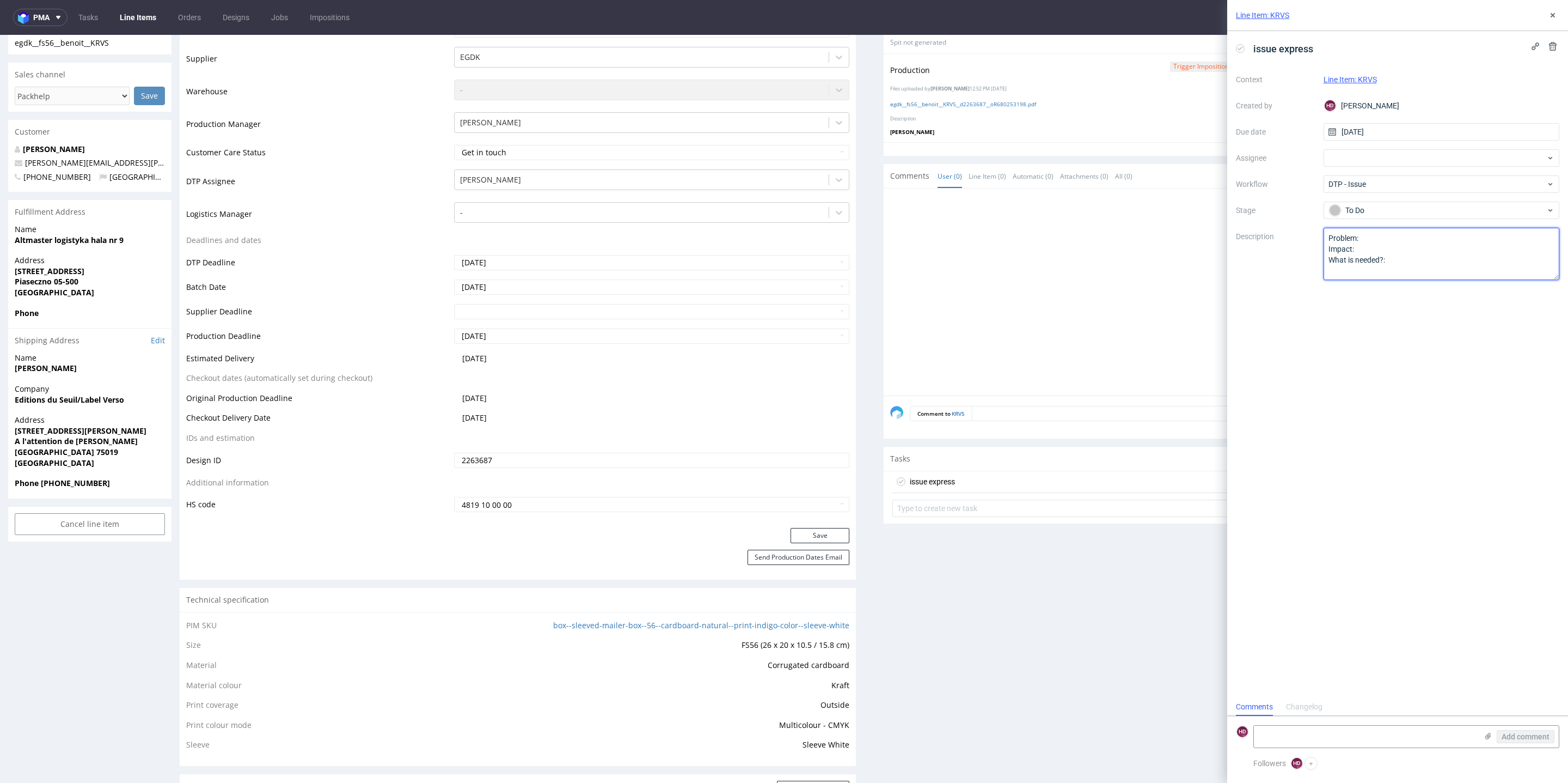
click at [1219, 194] on div "Line Item: KRVS issue express Context Line Item: KRVS Created by HD Hapka Domin…" at bounding box center [1391, 391] width 354 height 783
paste textarea "lease confirm that plain has been selected? We cannot see the design."
click at [1481, 235] on textarea "Problem: Impact: What is needed?:" at bounding box center [1441, 254] width 236 height 52
type textarea "Please confirm that plain has been selected. We cannot see the design."
click at [1550, 14] on icon at bounding box center [1552, 15] width 9 height 9
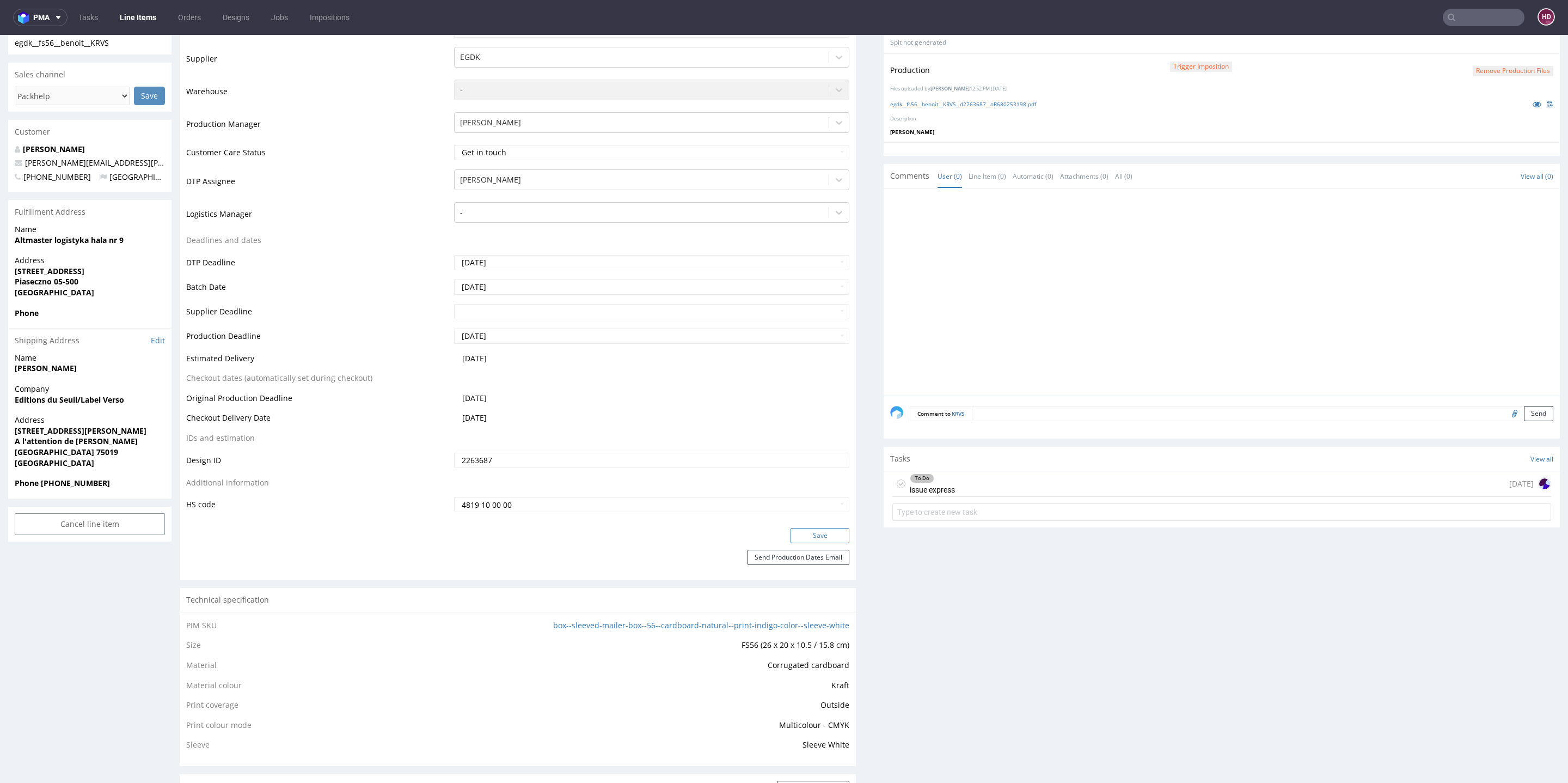
click at [791, 532] on button "Save" at bounding box center [820, 536] width 59 height 15
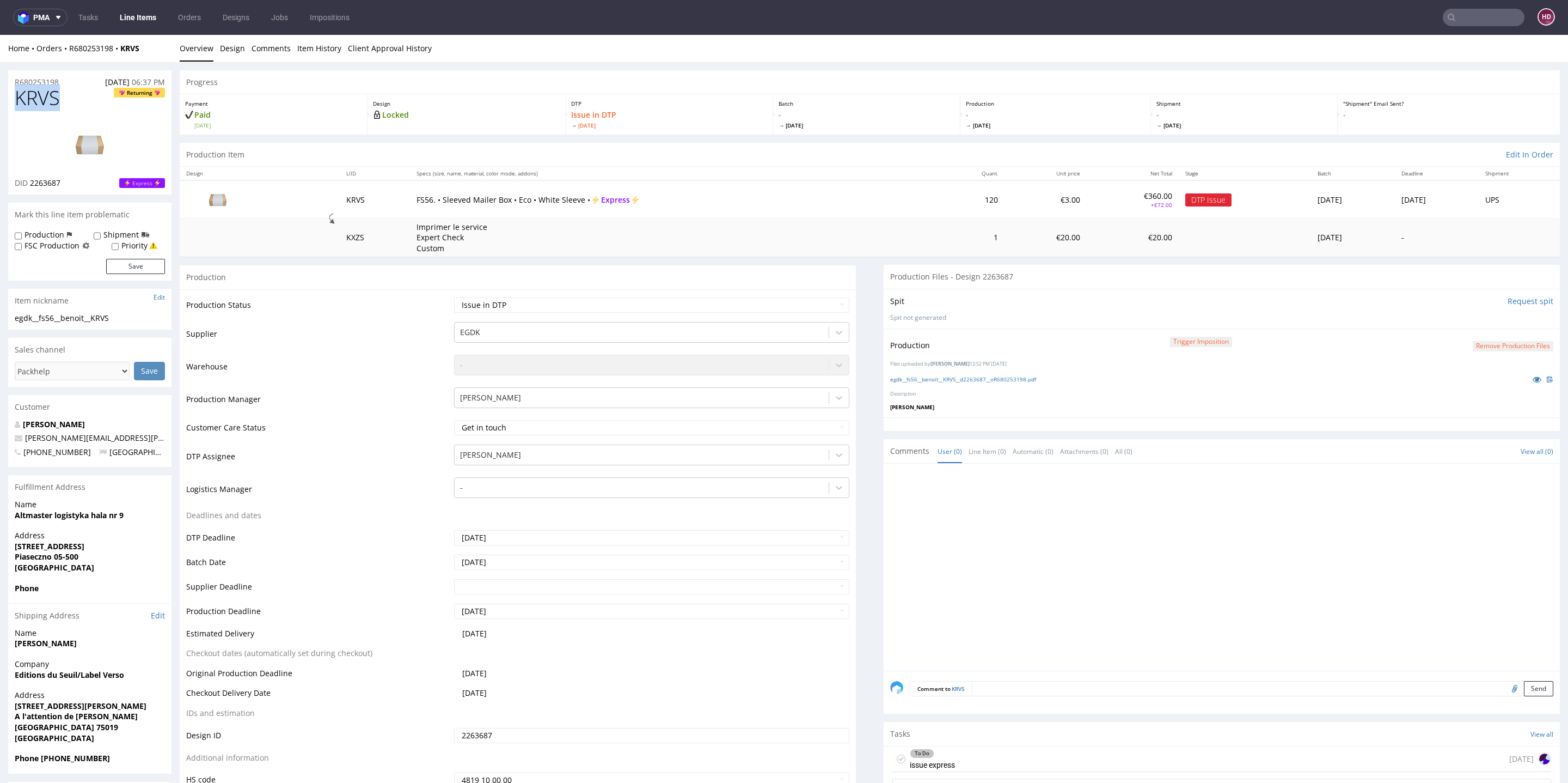
click at [927, 758] on div "To Do issue express" at bounding box center [932, 759] width 45 height 25
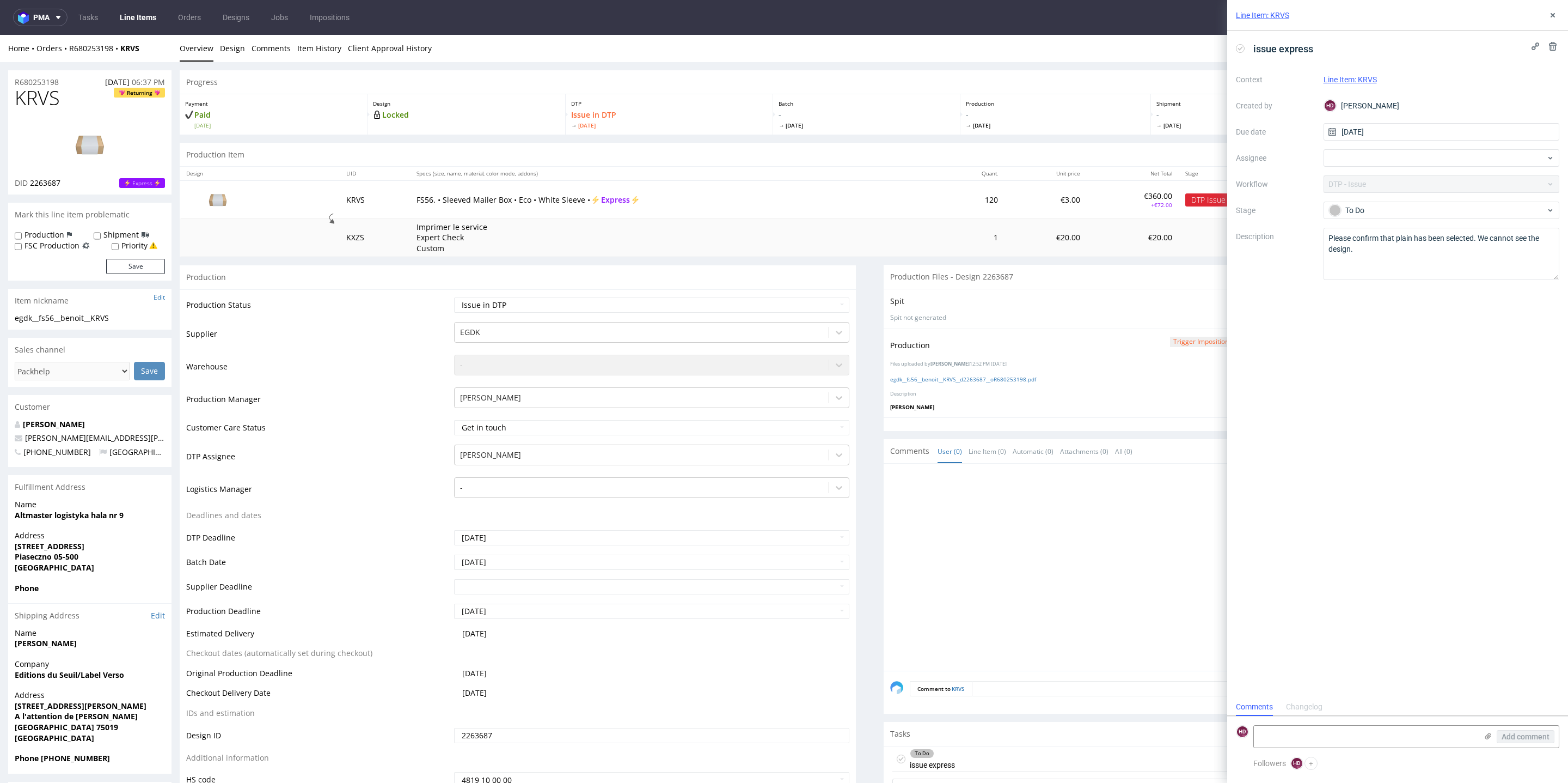
scroll to position [8, 0]
drag, startPoint x: 1373, startPoint y: 251, endPoint x: 1287, endPoint y: 219, distance: 91.8
click at [1287, 219] on div "Context Line Item: KRVS Created by HD Hapka Dominika Due date 22/09/2025 Assign…" at bounding box center [1397, 175] width 323 height 209
click at [1551, 9] on button at bounding box center [1552, 15] width 13 height 13
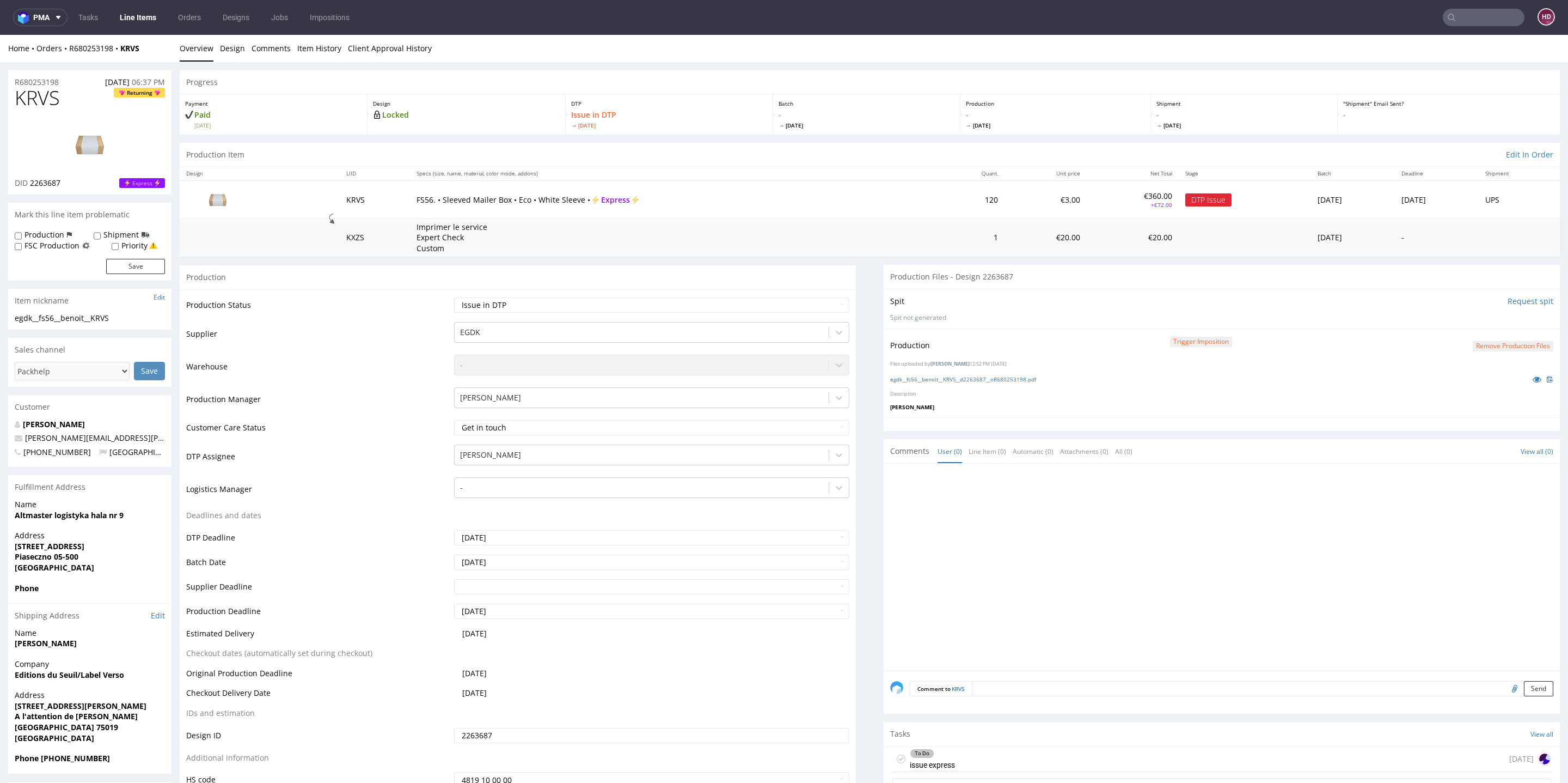
click at [148, 12] on link "Line Items" at bounding box center [138, 18] width 49 height 18
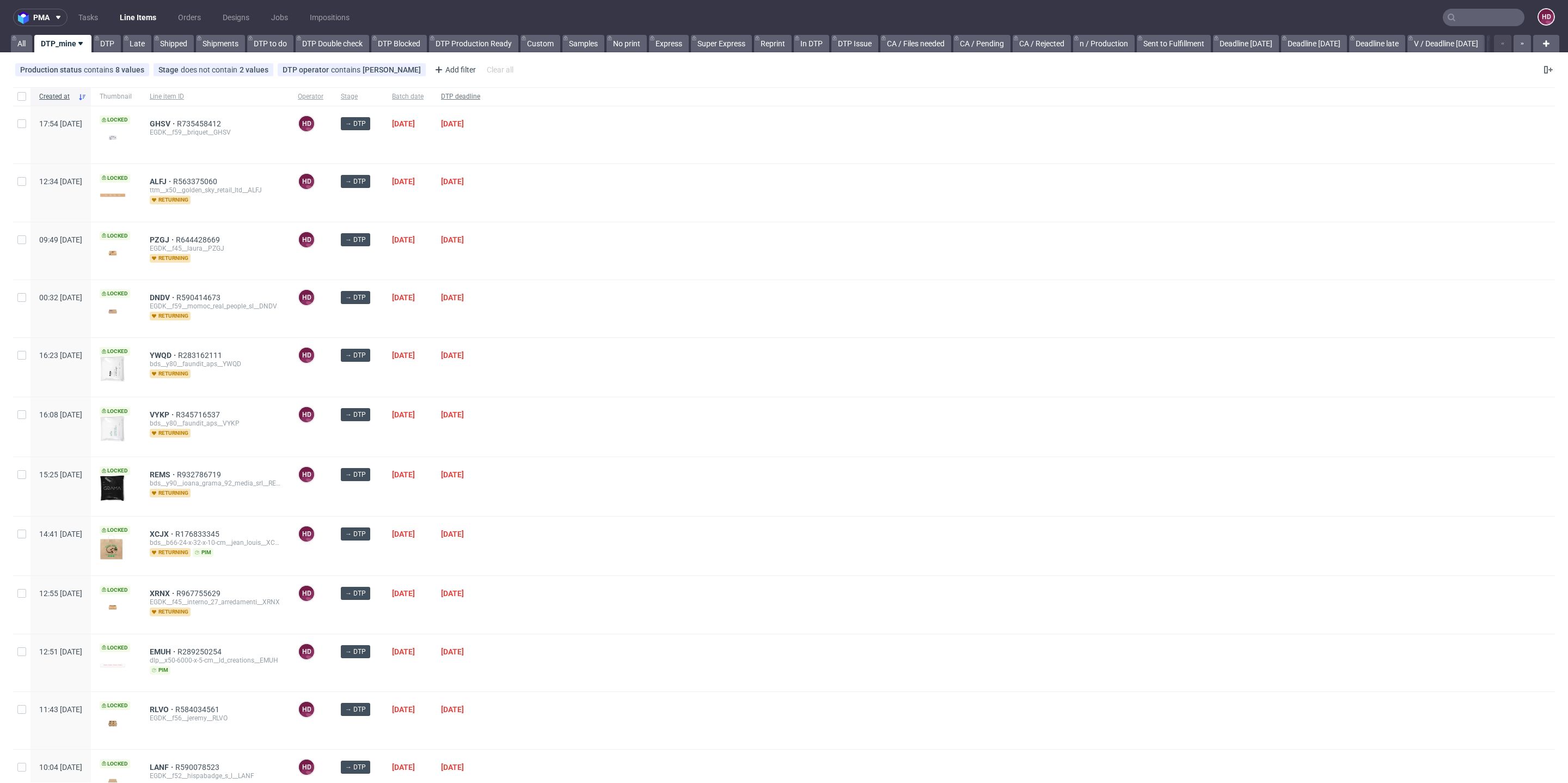
click at [480, 96] on span "DTP deadline" at bounding box center [461, 97] width 39 height 9
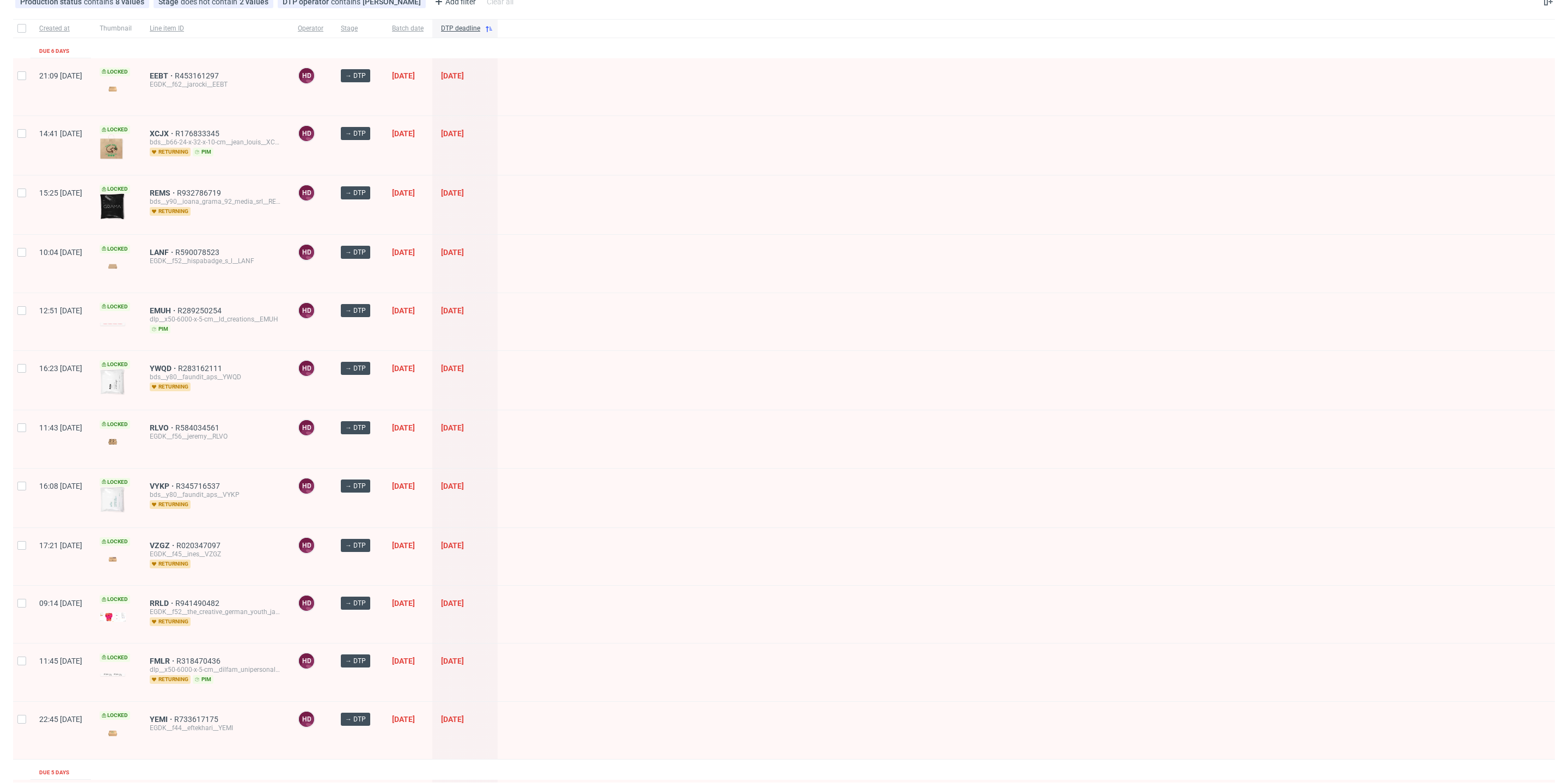
scroll to position [99, 0]
click at [175, 74] on span "EEBT" at bounding box center [162, 76] width 25 height 9
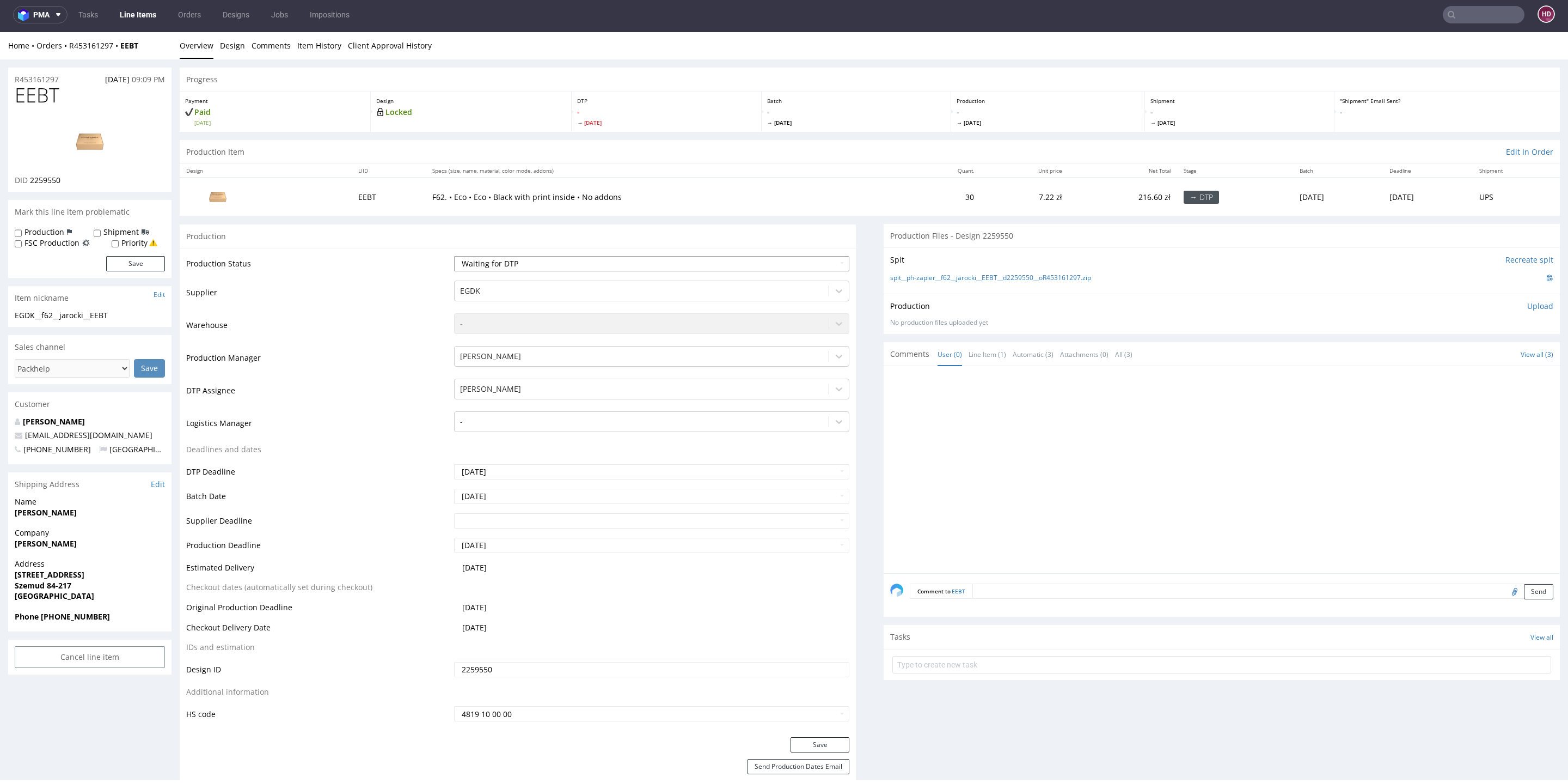
click at [522, 262] on select "Waiting for Artwork Waiting for Diecut Waiting for Mockup Waiting for DTP Waiti…" at bounding box center [651, 264] width 395 height 15
select select "dtp_in_process"
click at [454, 256] on select "Waiting for Artwork Waiting for Diecut Waiting for Mockup Waiting for DTP Waiti…" at bounding box center [651, 264] width 395 height 15
click at [825, 743] on button "Save" at bounding box center [820, 744] width 59 height 15
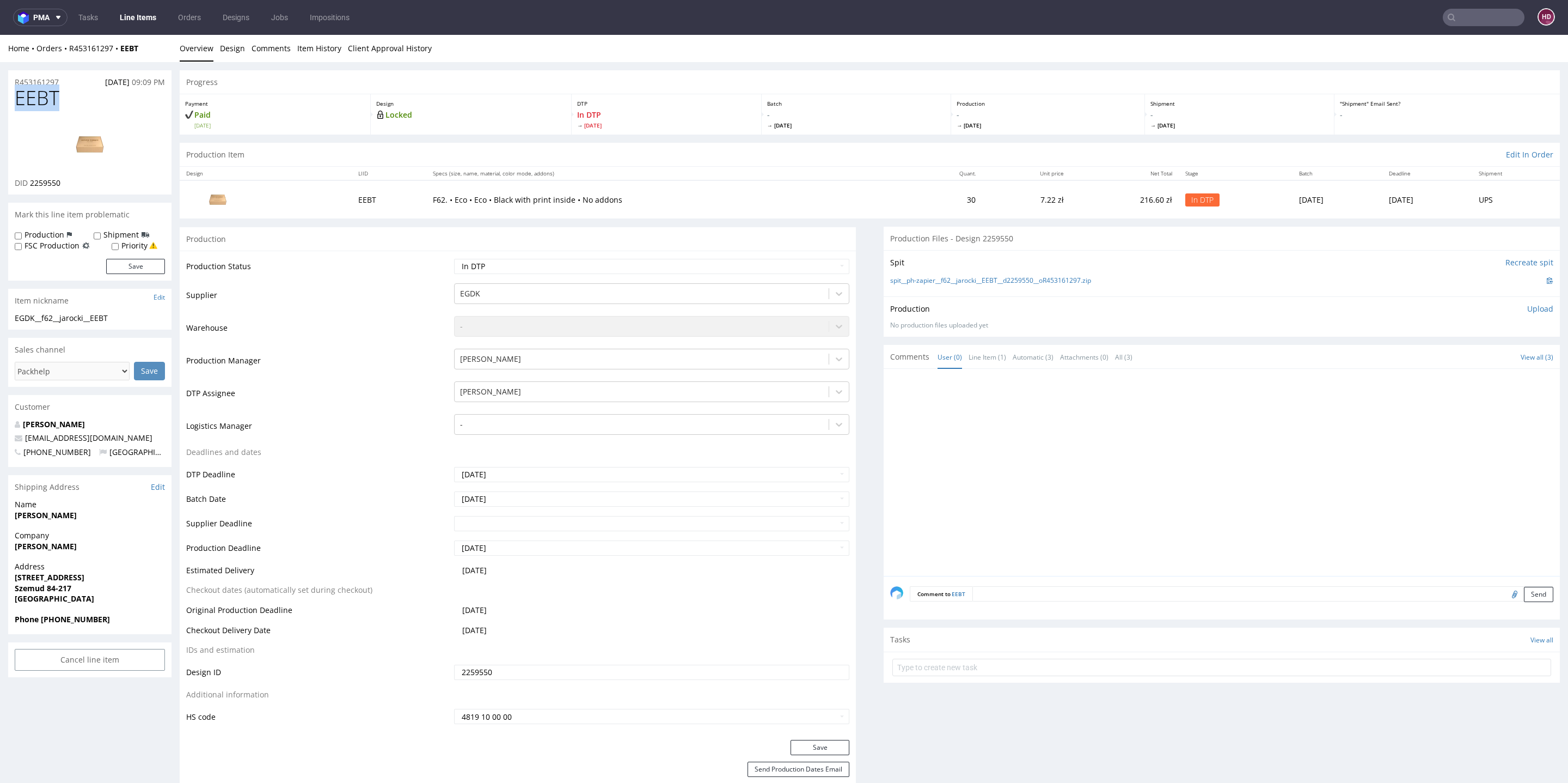
drag, startPoint x: 52, startPoint y: 95, endPoint x: 12, endPoint y: 94, distance: 40.0
click at [12, 94] on div "EEBT DID 2259550" at bounding box center [89, 141] width 163 height 107
click at [73, 175] on link at bounding box center [89, 144] width 87 height 66
drag, startPoint x: 73, startPoint y: 184, endPoint x: 31, endPoint y: 179, distance: 42.3
click at [31, 179] on div "DID 2259550" at bounding box center [90, 183] width 150 height 11
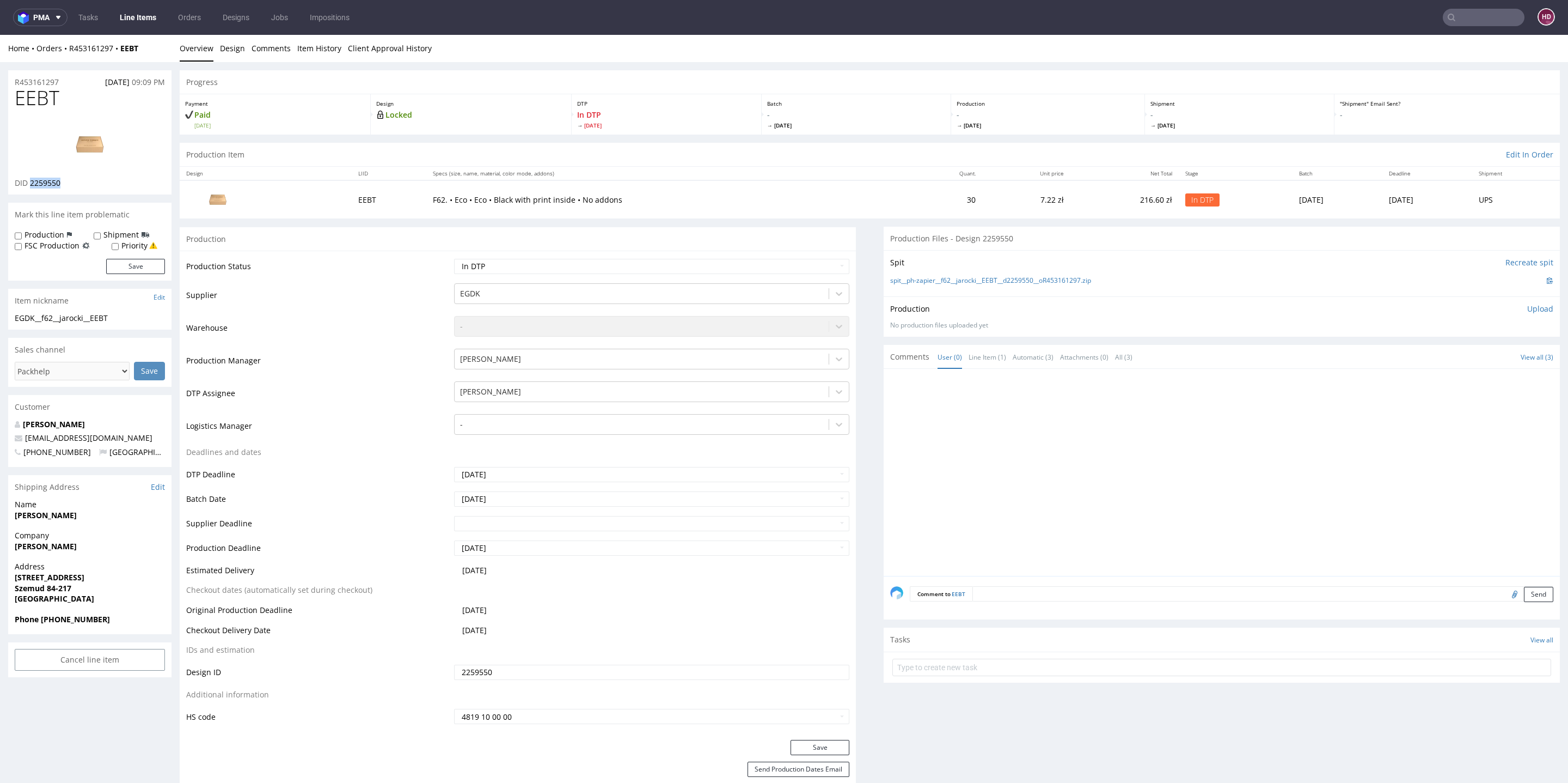
click at [99, 139] on img at bounding box center [89, 144] width 87 height 49
click at [102, 103] on h1 "EEBT" at bounding box center [90, 98] width 150 height 22
drag, startPoint x: 95, startPoint y: 104, endPoint x: 16, endPoint y: 104, distance: 79.0
click at [16, 104] on h1 "EEBT" at bounding box center [90, 98] width 150 height 22
click at [85, 129] on img at bounding box center [89, 144] width 87 height 49
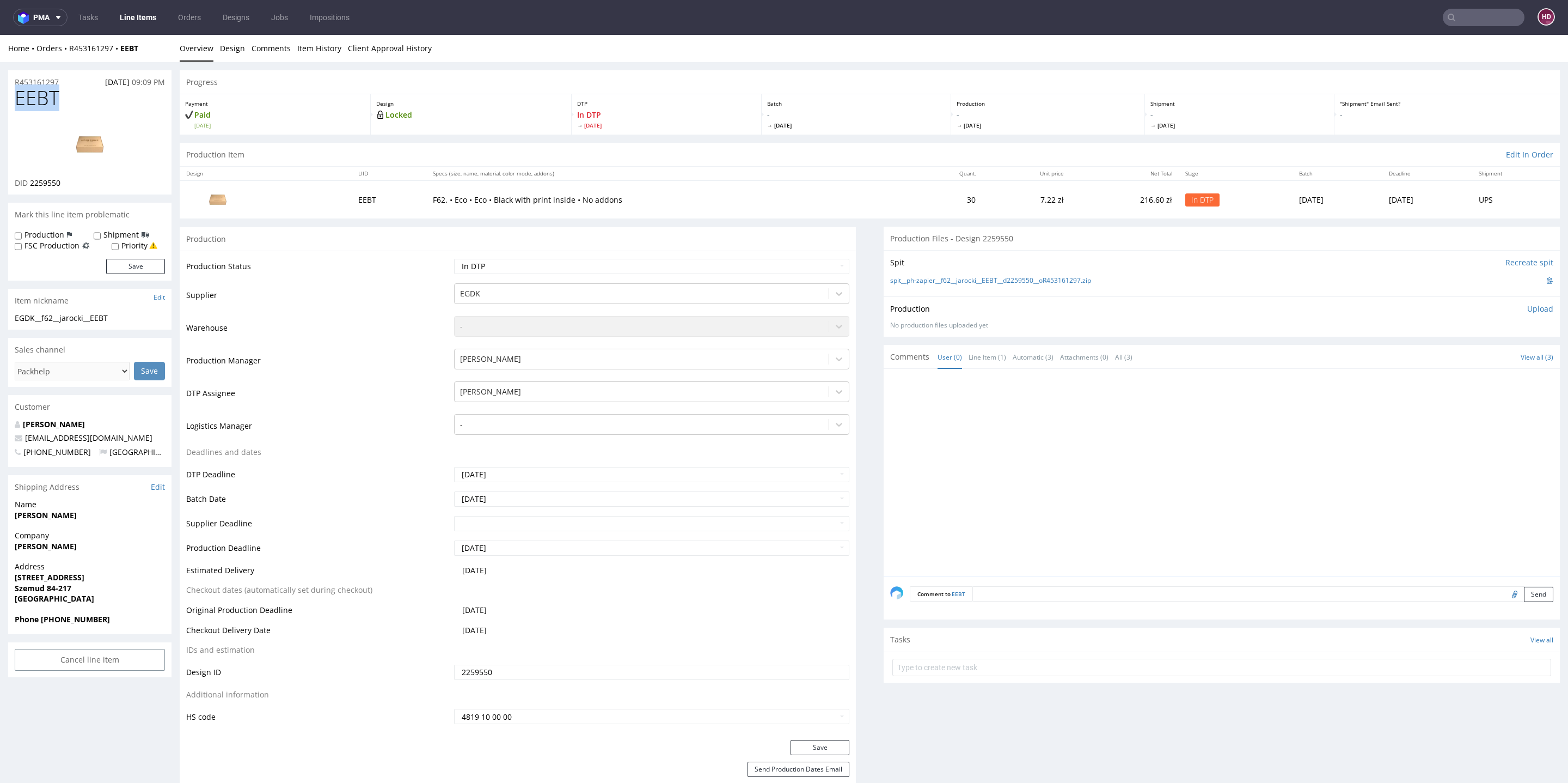
click at [141, 319] on div "EGDK__f62__jarocki__EEBT" at bounding box center [90, 318] width 150 height 11
drag, startPoint x: 140, startPoint y: 317, endPoint x: 0, endPoint y: 317, distance: 140.0
click at [130, 319] on div "EGDK__f62__jarocki__EEBT" at bounding box center [90, 318] width 150 height 11
drag, startPoint x: 126, startPoint y: 319, endPoint x: 12, endPoint y: 317, distance: 114.0
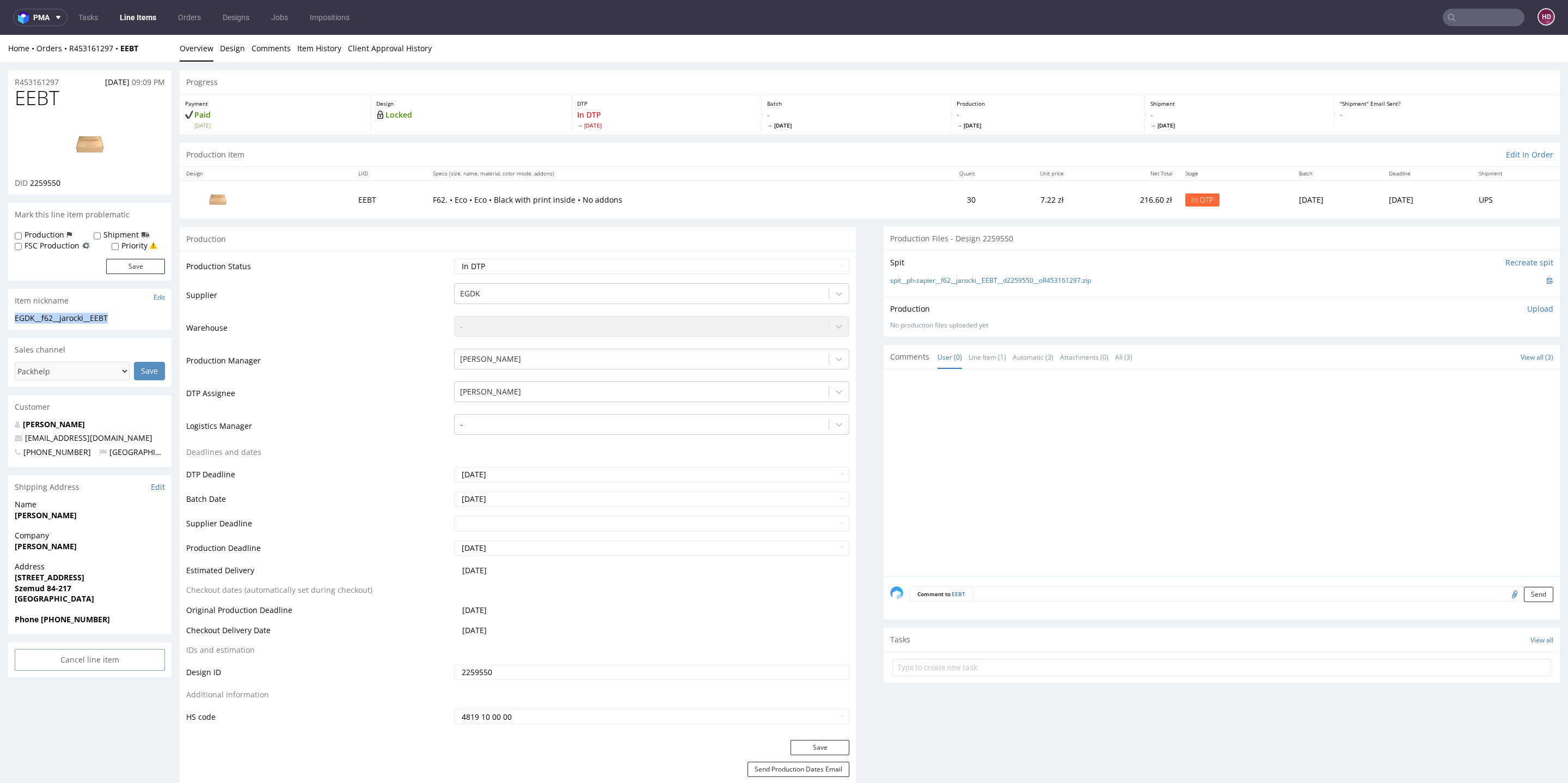
click at [12, 317] on div "EGDK__f62__jarocki__EEBT EGDK__f62 __jarocki__EEBT Update" at bounding box center [89, 321] width 163 height 18
click at [71, 87] on h1 "EEBT" at bounding box center [90, 98] width 150 height 22
drag, startPoint x: 70, startPoint y: 82, endPoint x: 0, endPoint y: 79, distance: 70.1
click at [69, 182] on div "DID 2259550" at bounding box center [90, 183] width 150 height 11
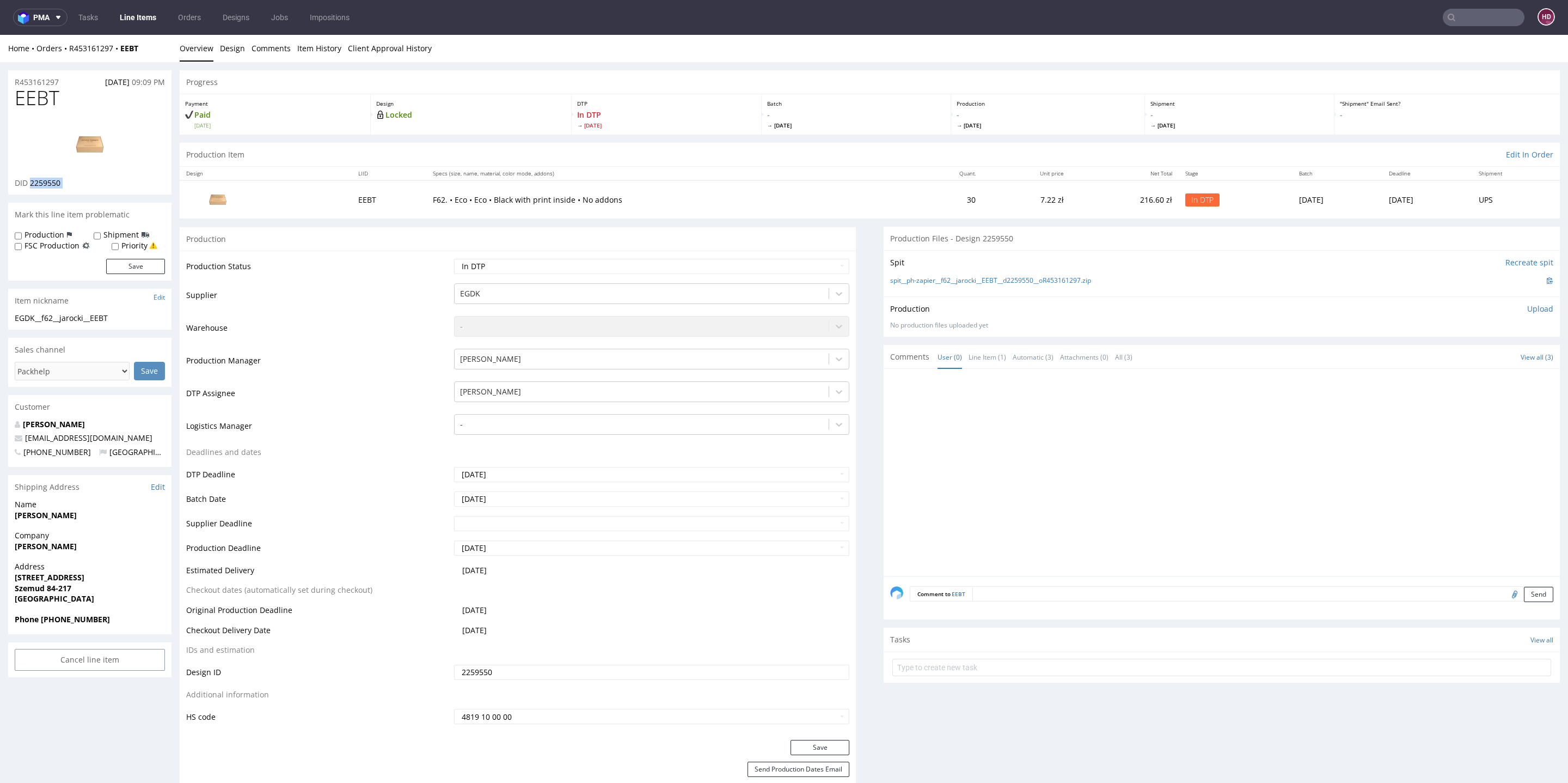
drag, startPoint x: 69, startPoint y: 182, endPoint x: 32, endPoint y: 186, distance: 37.2
click at [32, 186] on div "DID 2259550" at bounding box center [90, 183] width 150 height 11
click at [1527, 304] on p "Upload" at bounding box center [1540, 309] width 26 height 11
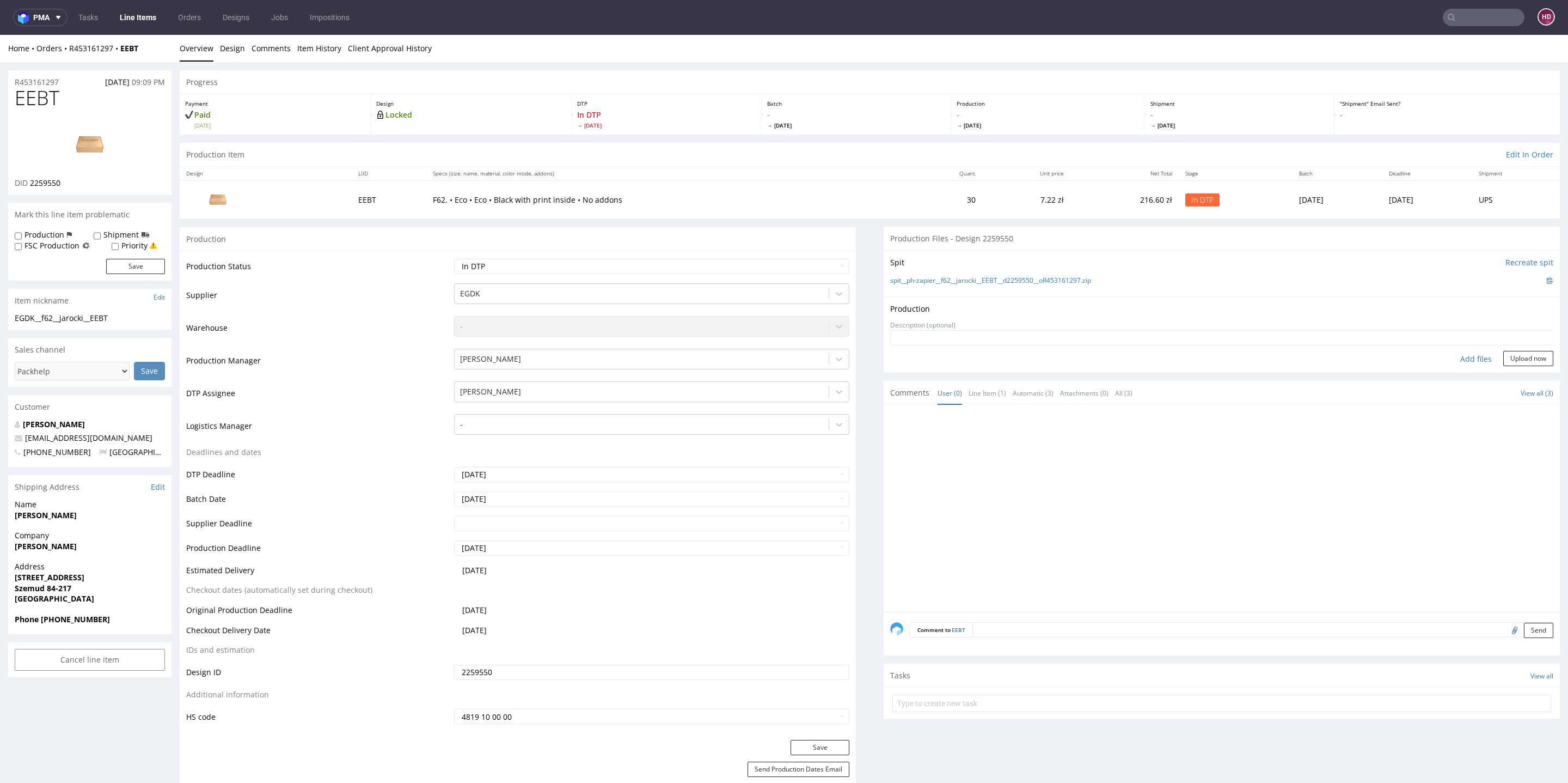
click at [1464, 353] on div "Add files" at bounding box center [1476, 359] width 54 height 16
type input "C:\fakepath\EGDK__f62__jarocki__EEBT__d2259550__oR453161297__outside.pdf"
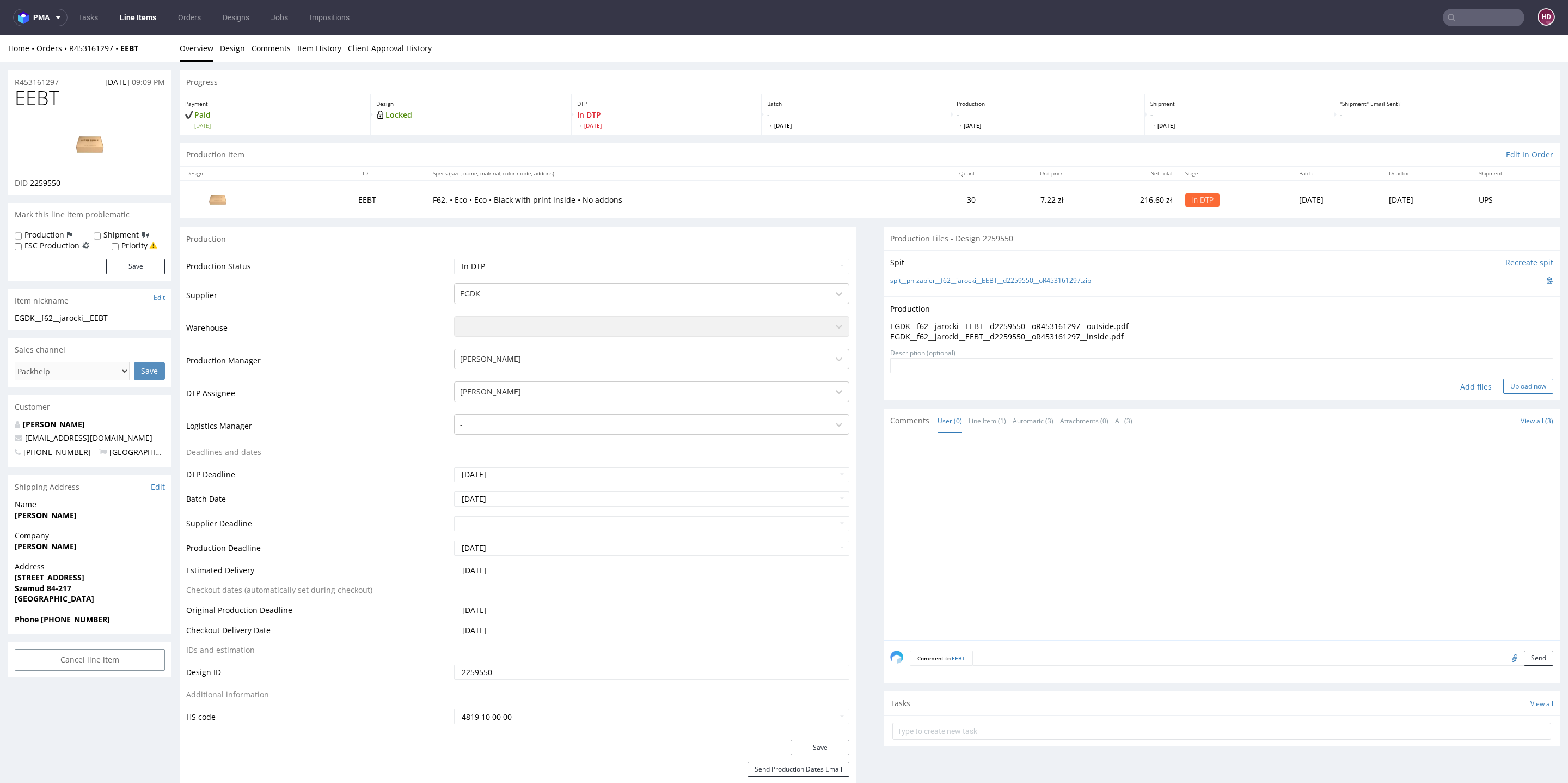
click at [1503, 390] on button "Upload now" at bounding box center [1528, 386] width 50 height 15
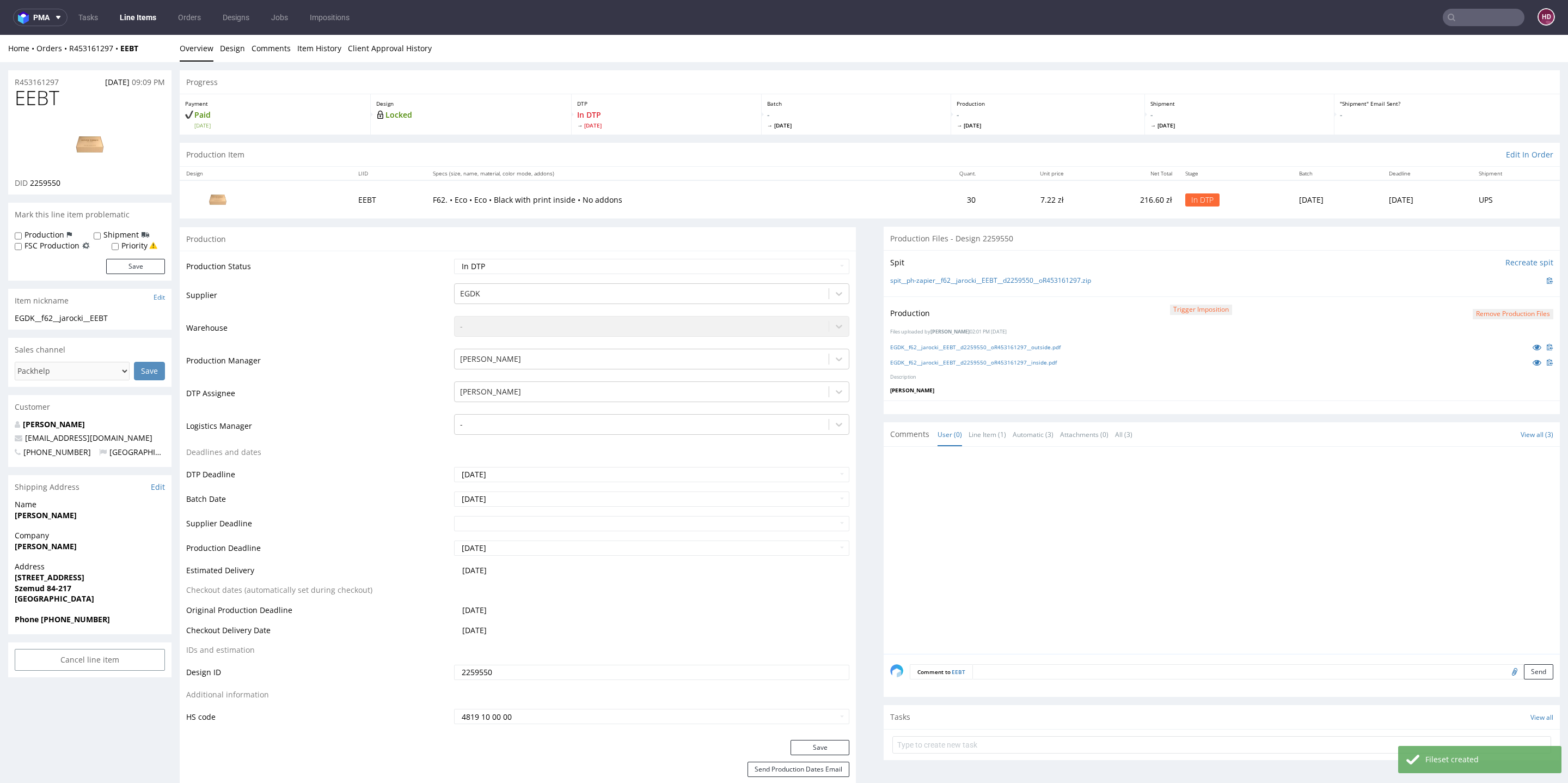
scroll to position [8, 0]
click at [577, 268] on select "Waiting for Artwork Waiting for Diecut Waiting for Mockup Waiting for DTP Waiti…" at bounding box center [651, 266] width 395 height 15
select select "dtp_production_ready"
click at [454, 259] on select "Waiting for Artwork Waiting for Diecut Waiting for Mockup Waiting for DTP Waiti…" at bounding box center [651, 266] width 395 height 15
click at [833, 744] on button "Save" at bounding box center [820, 747] width 59 height 15
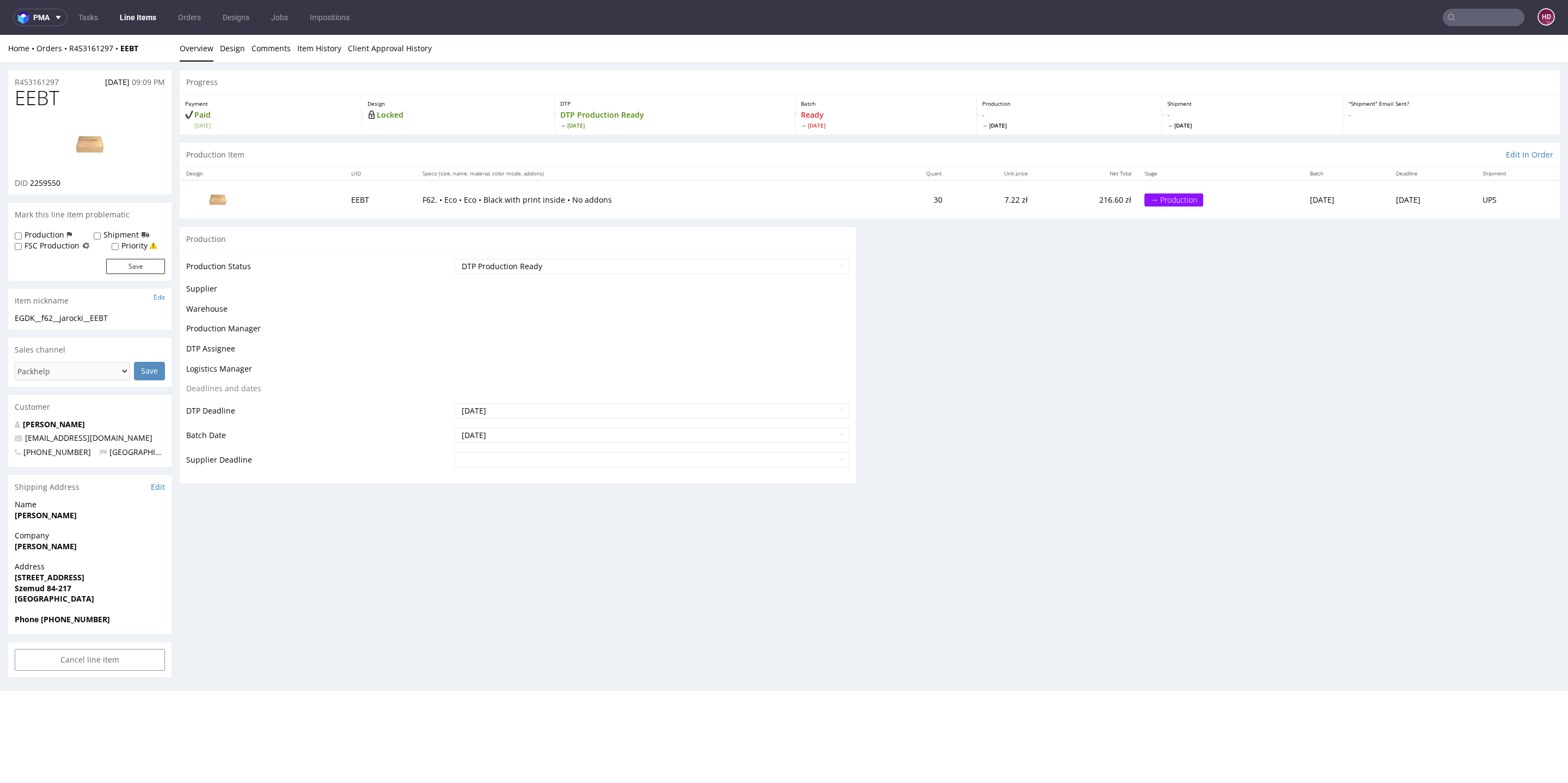
scroll to position [0, 0]
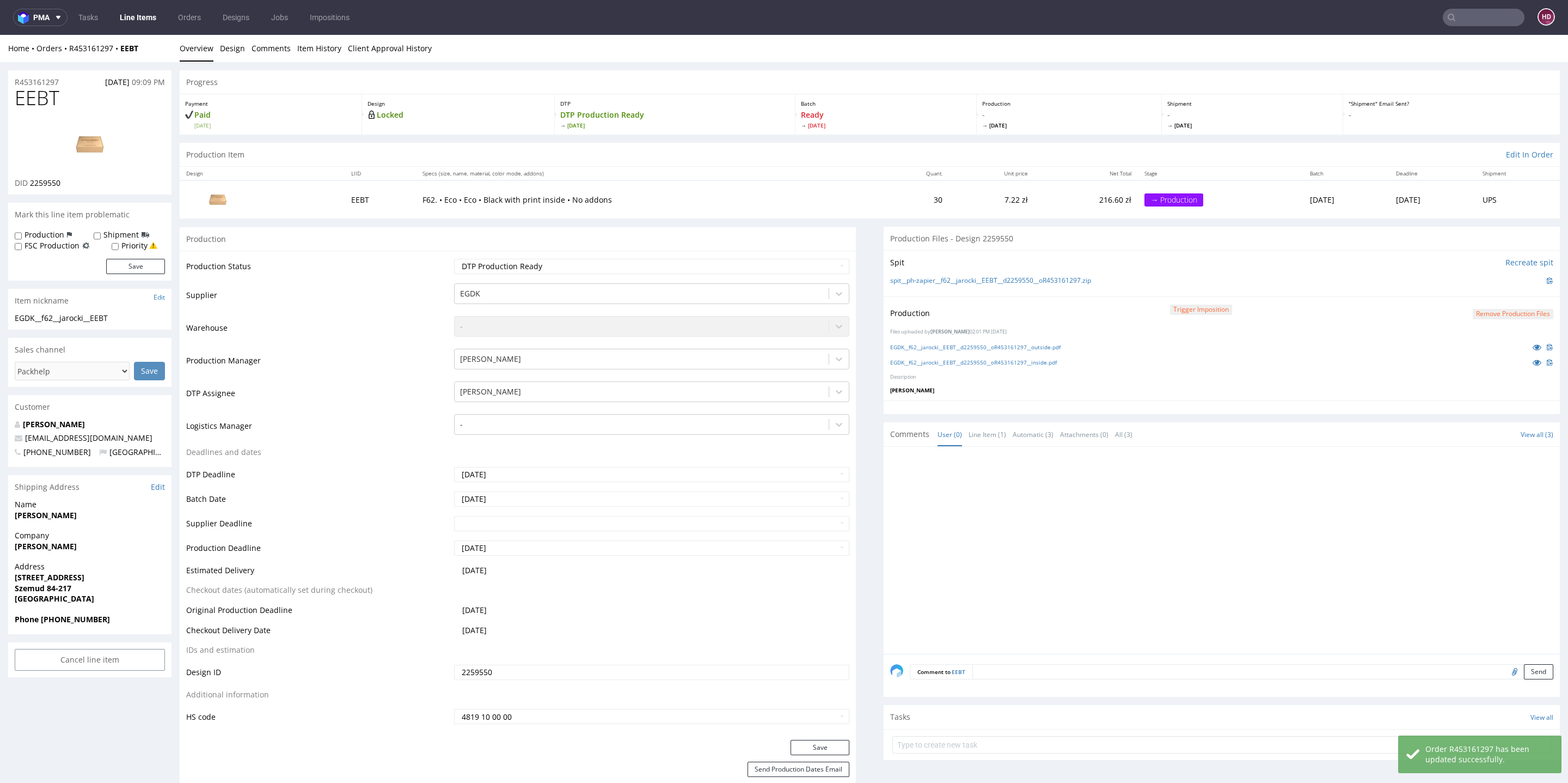
click at [127, 21] on link "Line Items" at bounding box center [138, 18] width 49 height 18
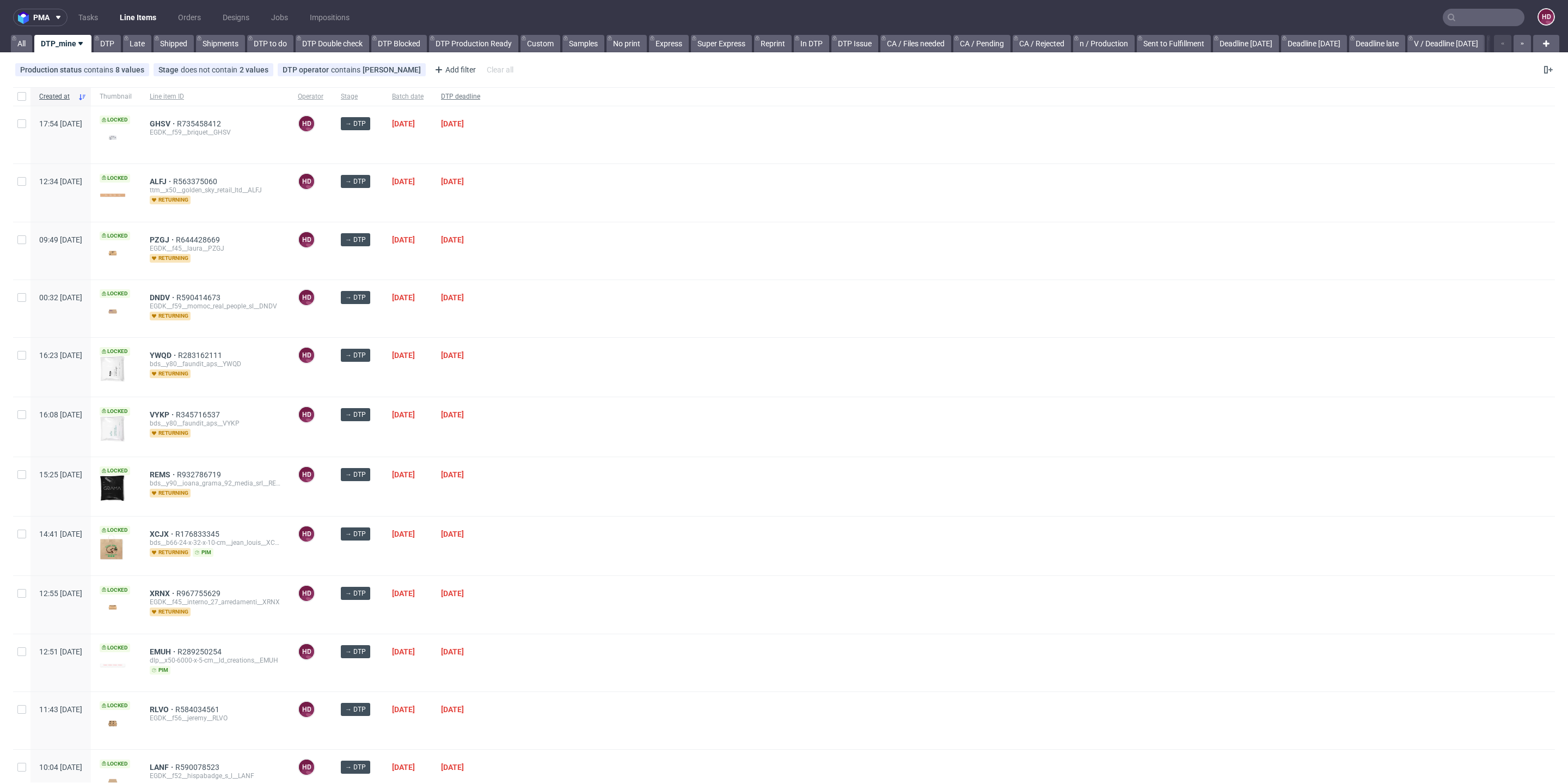
click at [486, 90] on div "DTP deadline" at bounding box center [461, 96] width 57 height 18
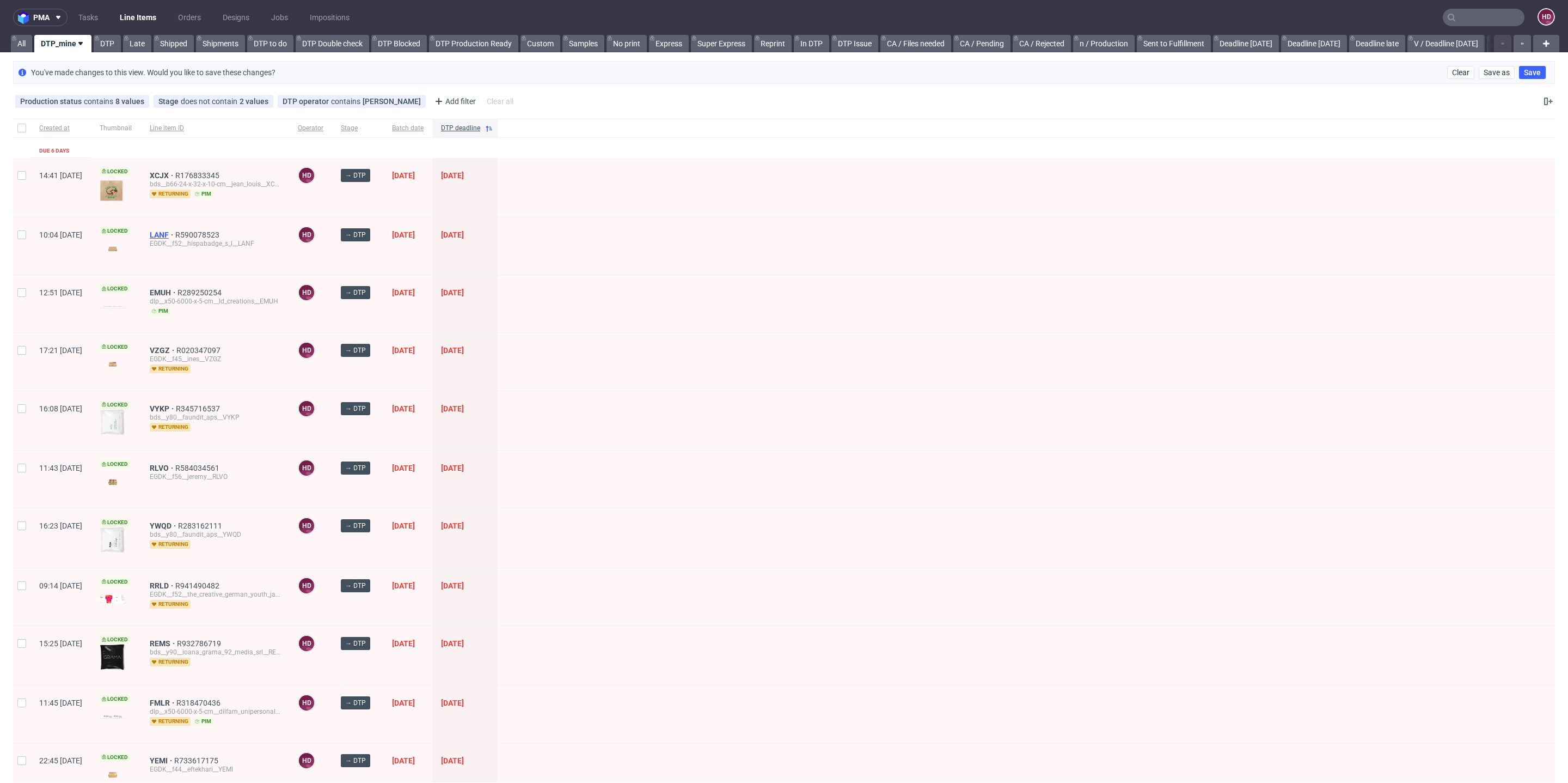
click at [176, 231] on span "LANF" at bounding box center [163, 235] width 26 height 9
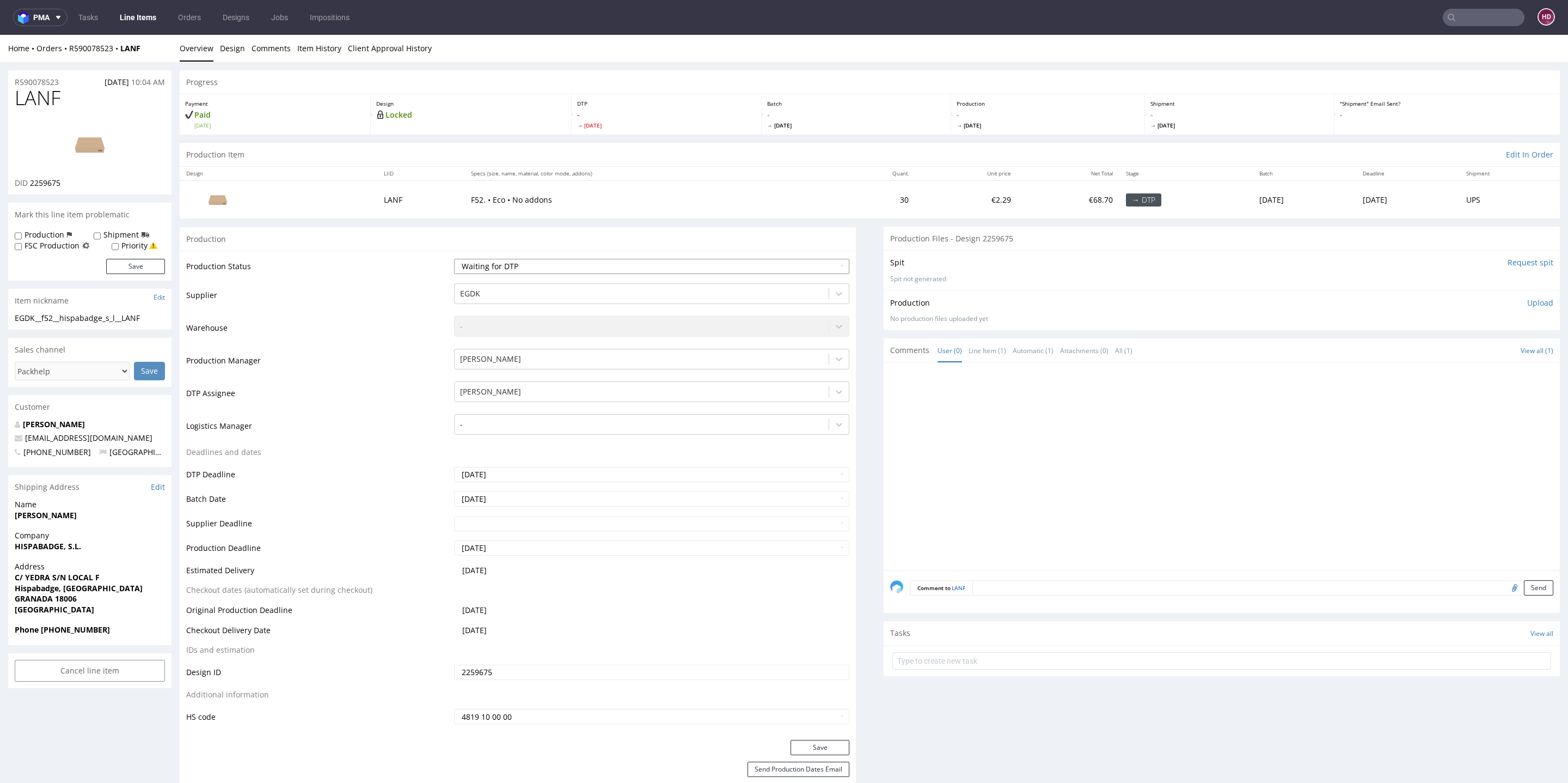
click at [497, 268] on select "Waiting for Artwork Waiting for Diecut Waiting for Mockup Waiting for DTP Waiti…" at bounding box center [651, 266] width 395 height 15
select select "dtp_in_process"
click at [454, 259] on select "Waiting for Artwork Waiting for Diecut Waiting for Mockup Waiting for DTP Waiti…" at bounding box center [651, 266] width 395 height 15
click at [70, 99] on h1 "LANF" at bounding box center [90, 98] width 150 height 22
drag, startPoint x: 22, startPoint y: 102, endPoint x: 0, endPoint y: 101, distance: 22.0
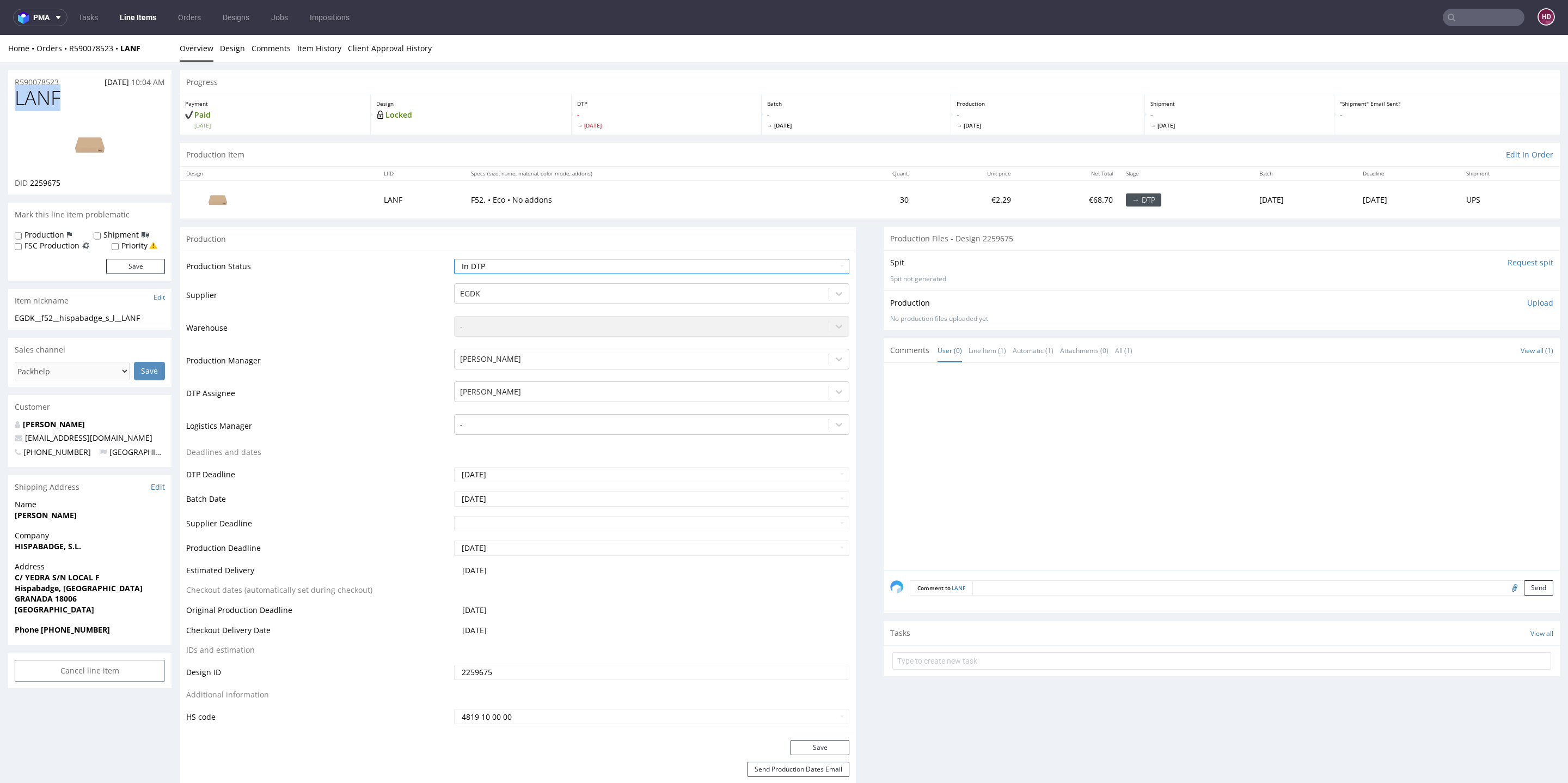
drag, startPoint x: 62, startPoint y: 183, endPoint x: 27, endPoint y: 183, distance: 35.0
click at [27, 183] on div "DID 2259675" at bounding box center [90, 183] width 150 height 11
copy p "2259675"
click at [85, 145] on img at bounding box center [89, 144] width 87 height 49
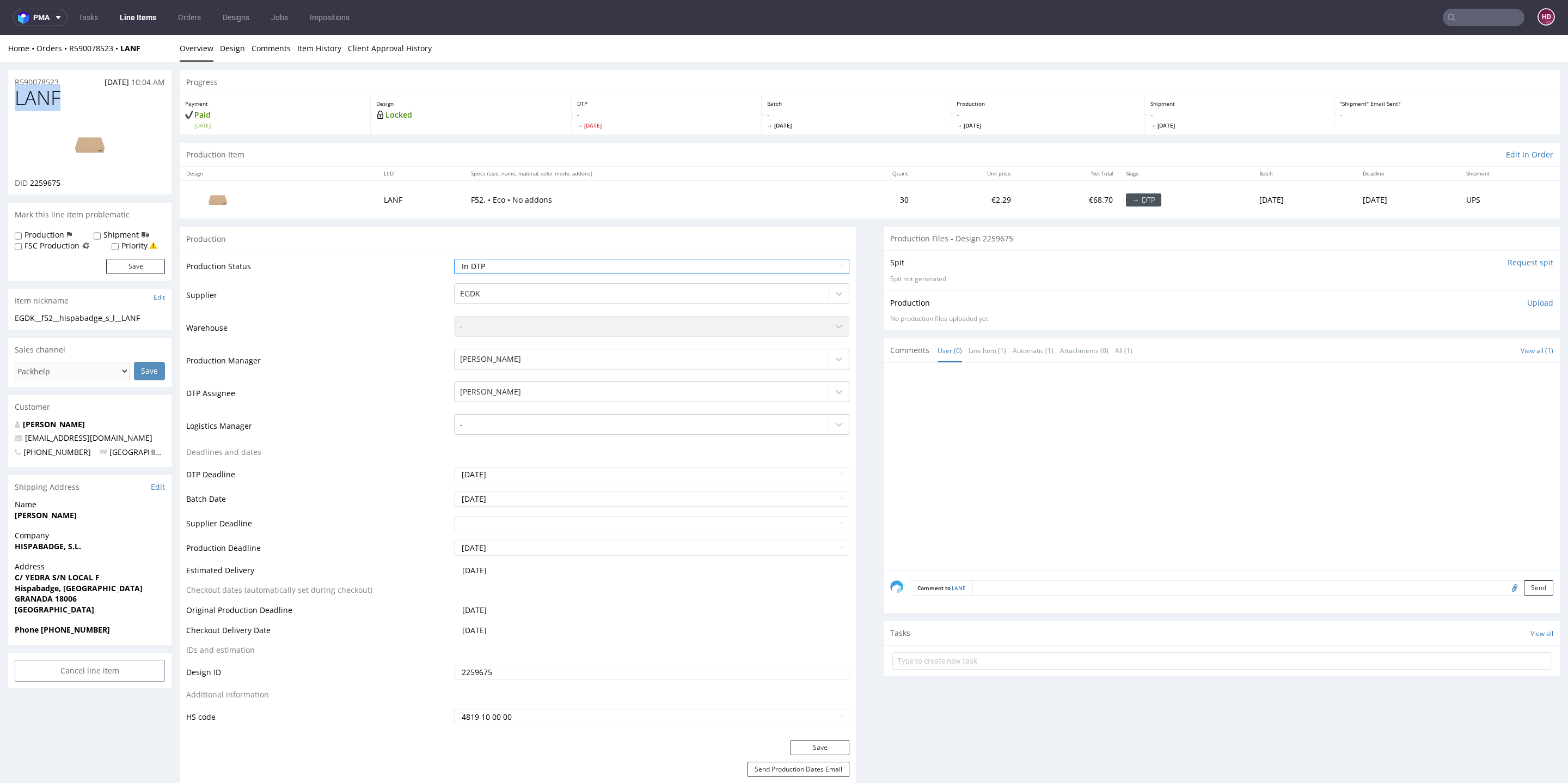
drag, startPoint x: 59, startPoint y: 101, endPoint x: 0, endPoint y: 101, distance: 59.0
copy span "LANF"
drag, startPoint x: 155, startPoint y: 315, endPoint x: 5, endPoint y: 320, distance: 150.1
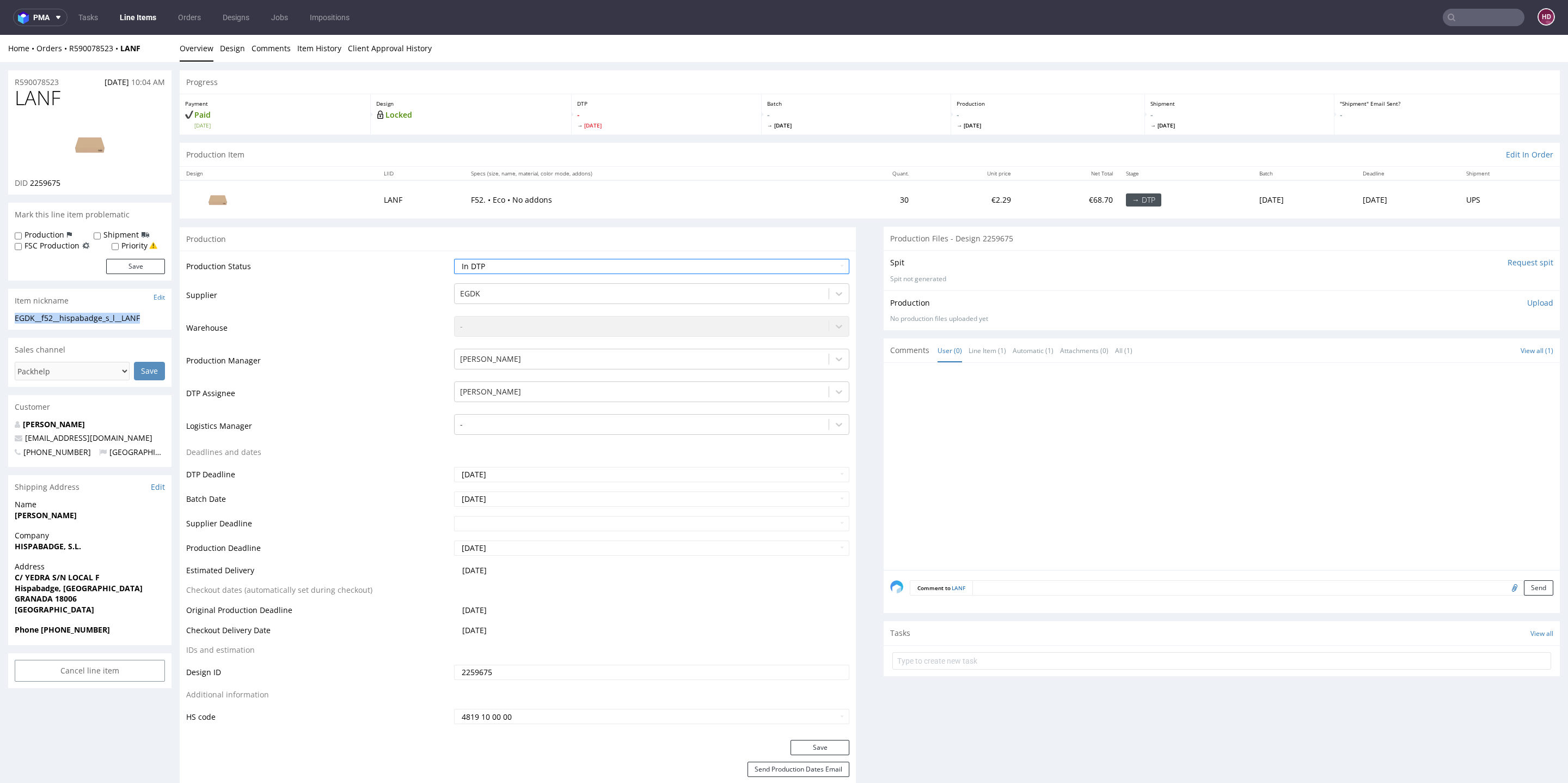
copy div "EGDK__f52__hispabadge_s_l__LANF"
drag, startPoint x: 74, startPoint y: 83, endPoint x: 0, endPoint y: 79, distance: 74.1
copy p "R590078523"
drag, startPoint x: 75, startPoint y: 184, endPoint x: 28, endPoint y: 182, distance: 47.0
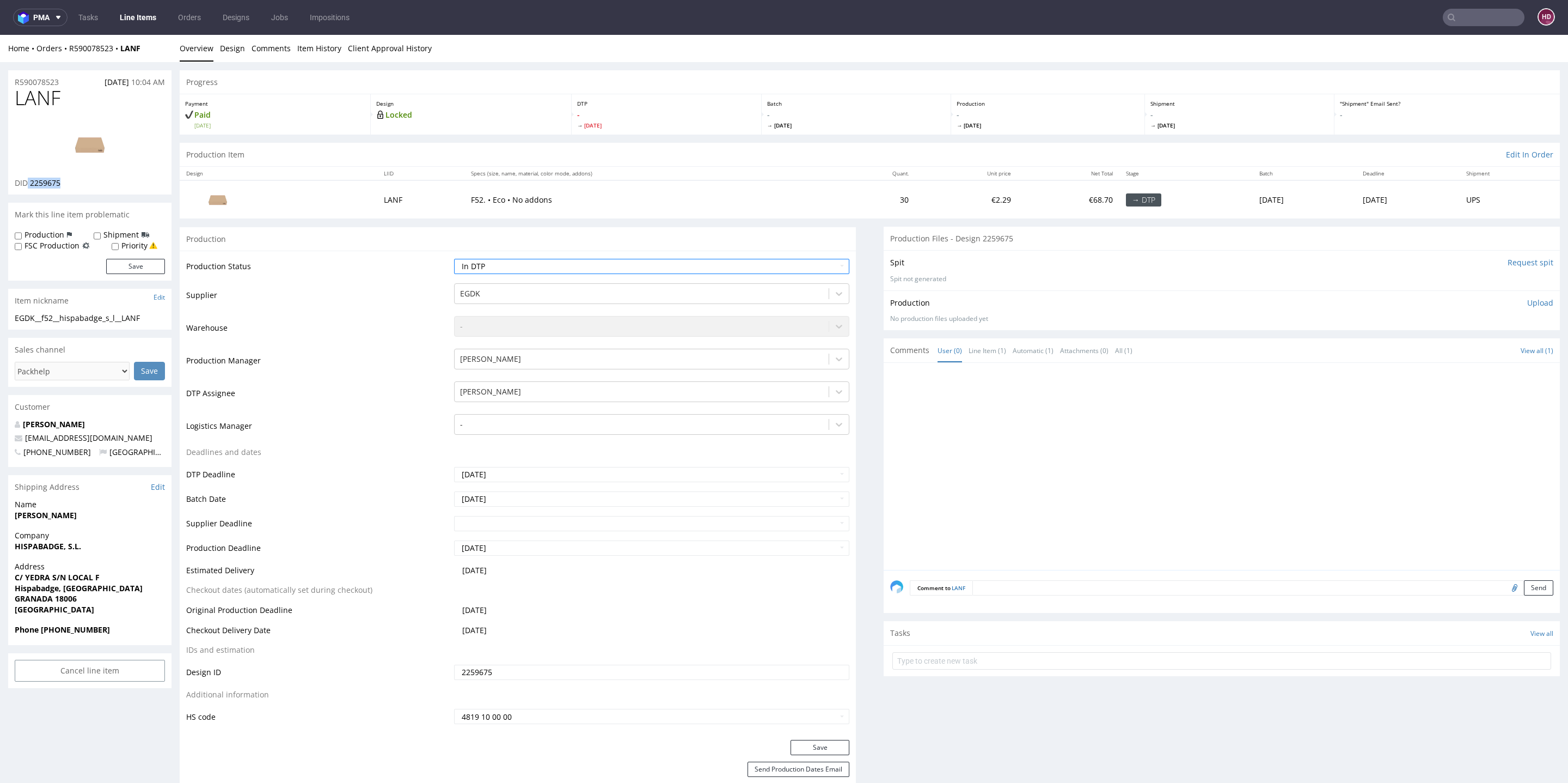
click at [28, 182] on div "DID 2259675" at bounding box center [90, 183] width 150 height 11
copy p "2259675"
click at [1527, 298] on p "Upload" at bounding box center [1540, 303] width 26 height 11
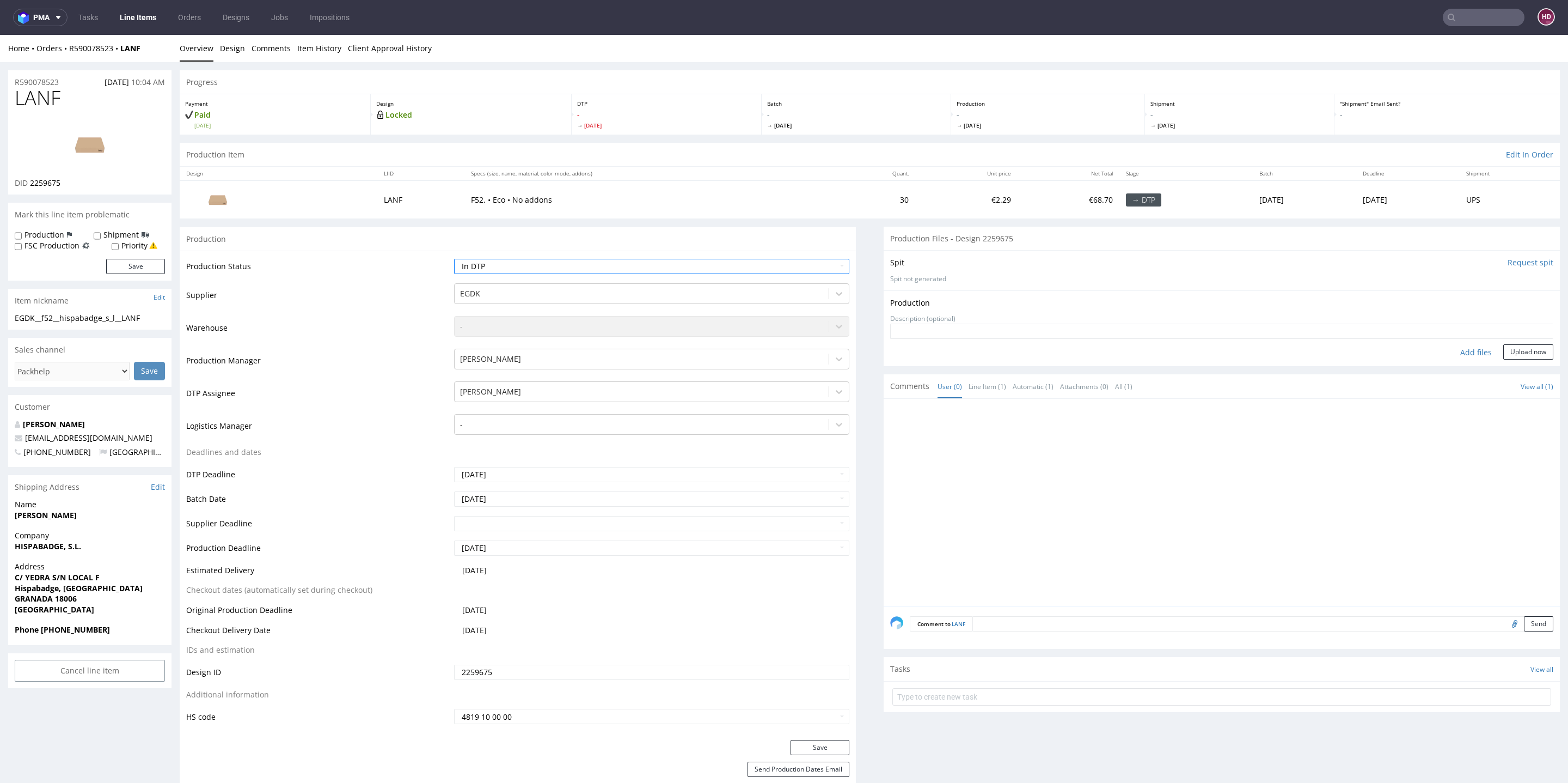
click at [1459, 350] on div "Add files" at bounding box center [1476, 353] width 54 height 16
type input "C:\fakepath\EGDK__f52__hispabadge_s_l__LANF__d2259675__oR590078523.pdf"
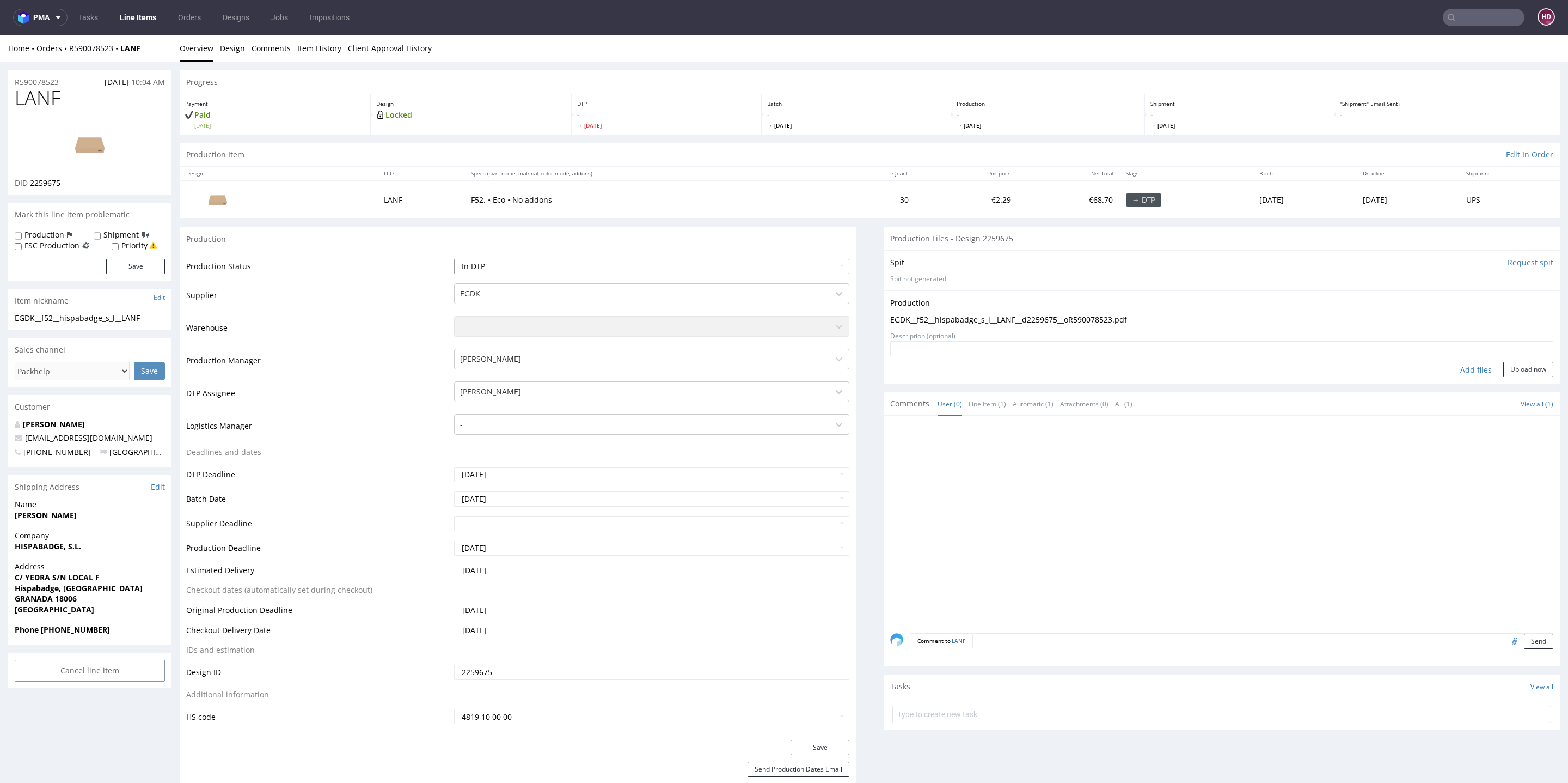
click at [484, 262] on select "Waiting for Artwork Waiting for Diecut Waiting for Mockup Waiting for DTP Waiti…" at bounding box center [651, 266] width 395 height 15
select select "dtp_production_ready"
click at [454, 259] on select "Waiting for Artwork Waiting for Diecut Waiting for Mockup Waiting for DTP Waiti…" at bounding box center [651, 266] width 395 height 15
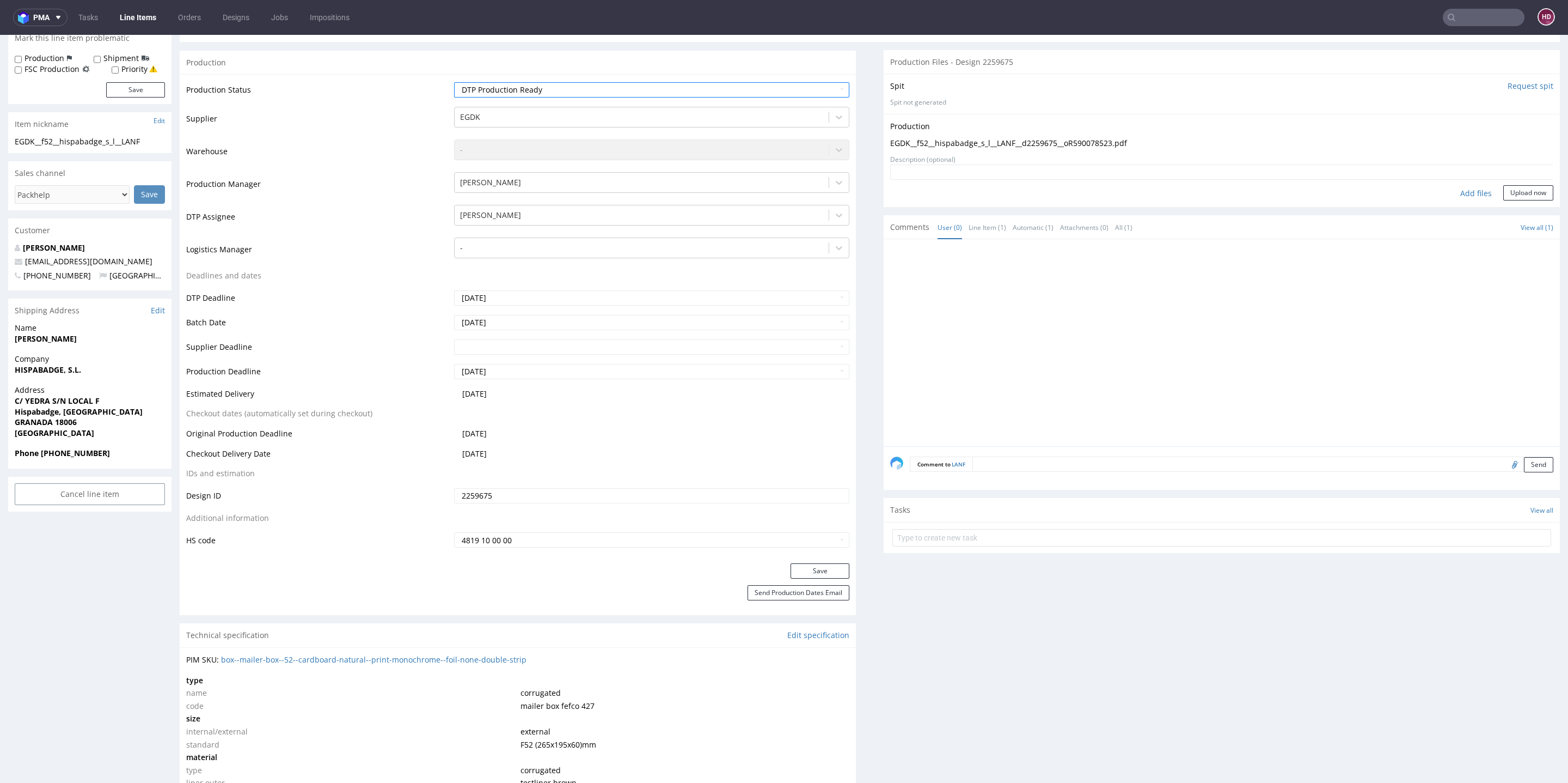
scroll to position [178, 0]
click at [826, 563] on button "Save" at bounding box center [820, 569] width 59 height 15
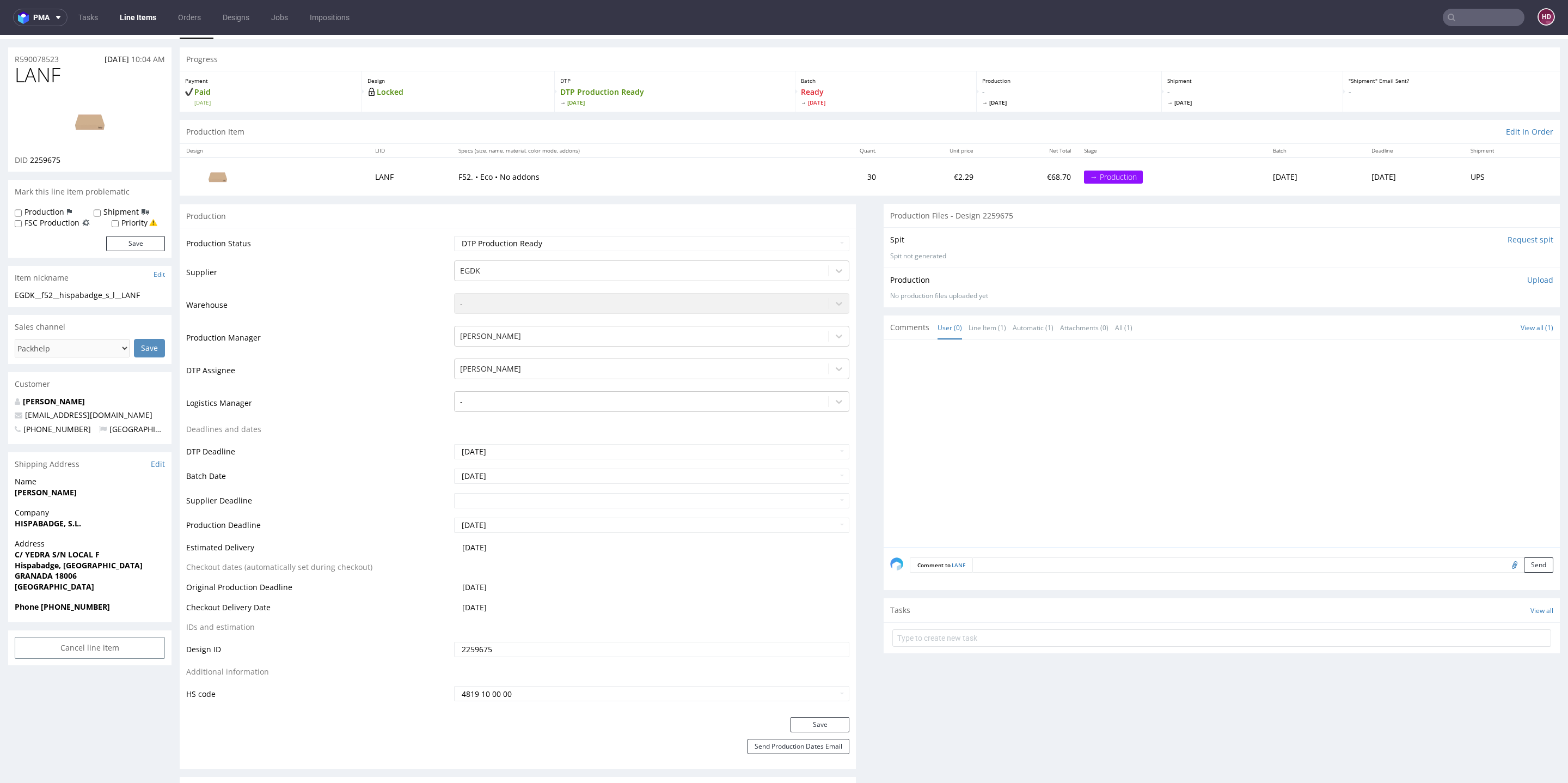
scroll to position [0, 0]
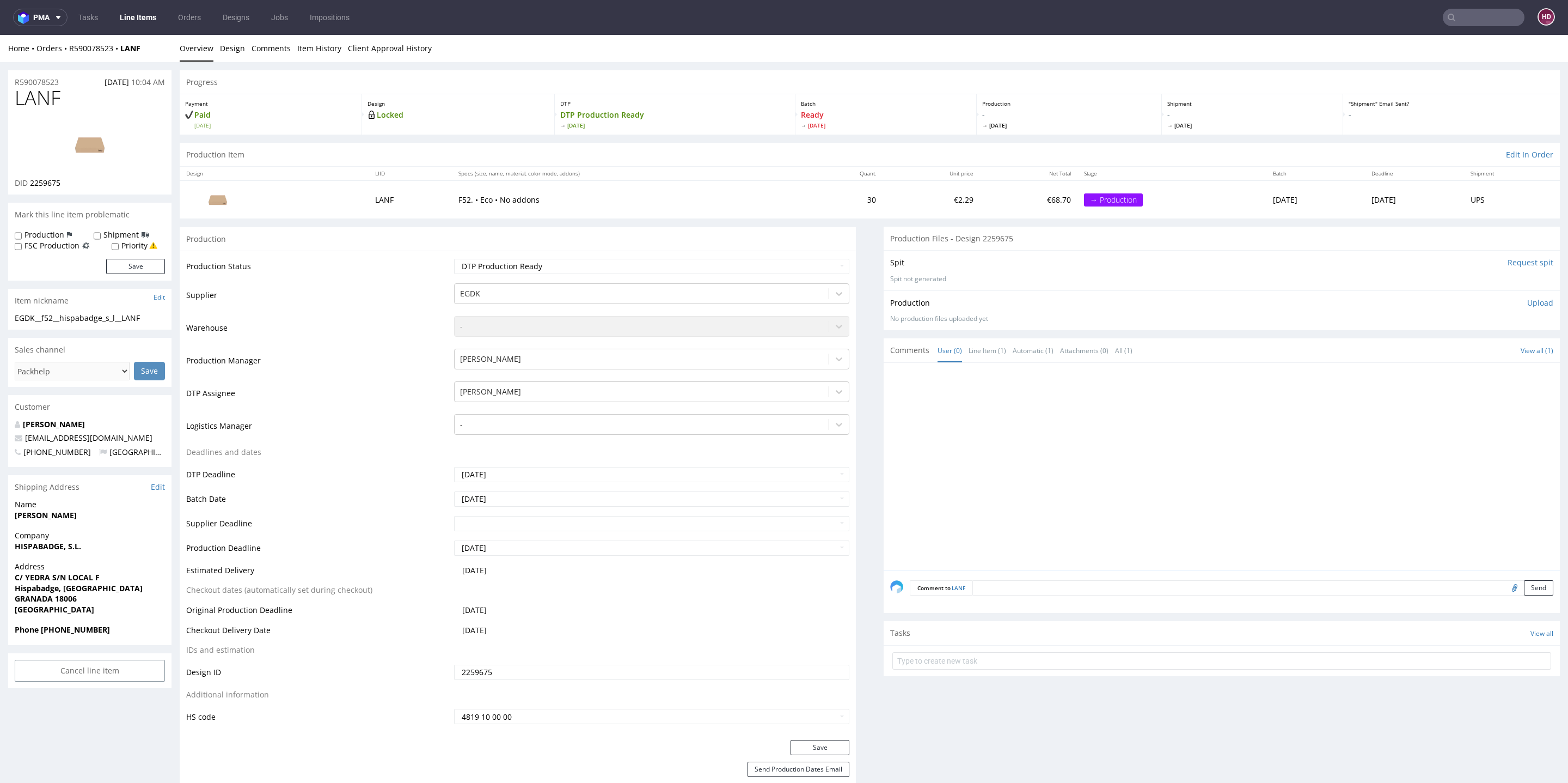
click at [142, 3] on nav "pma Tasks Line Items Orders Designs Jobs Impositions HD" at bounding box center [784, 17] width 1568 height 35
click at [141, 11] on link "Line Items" at bounding box center [138, 18] width 49 height 18
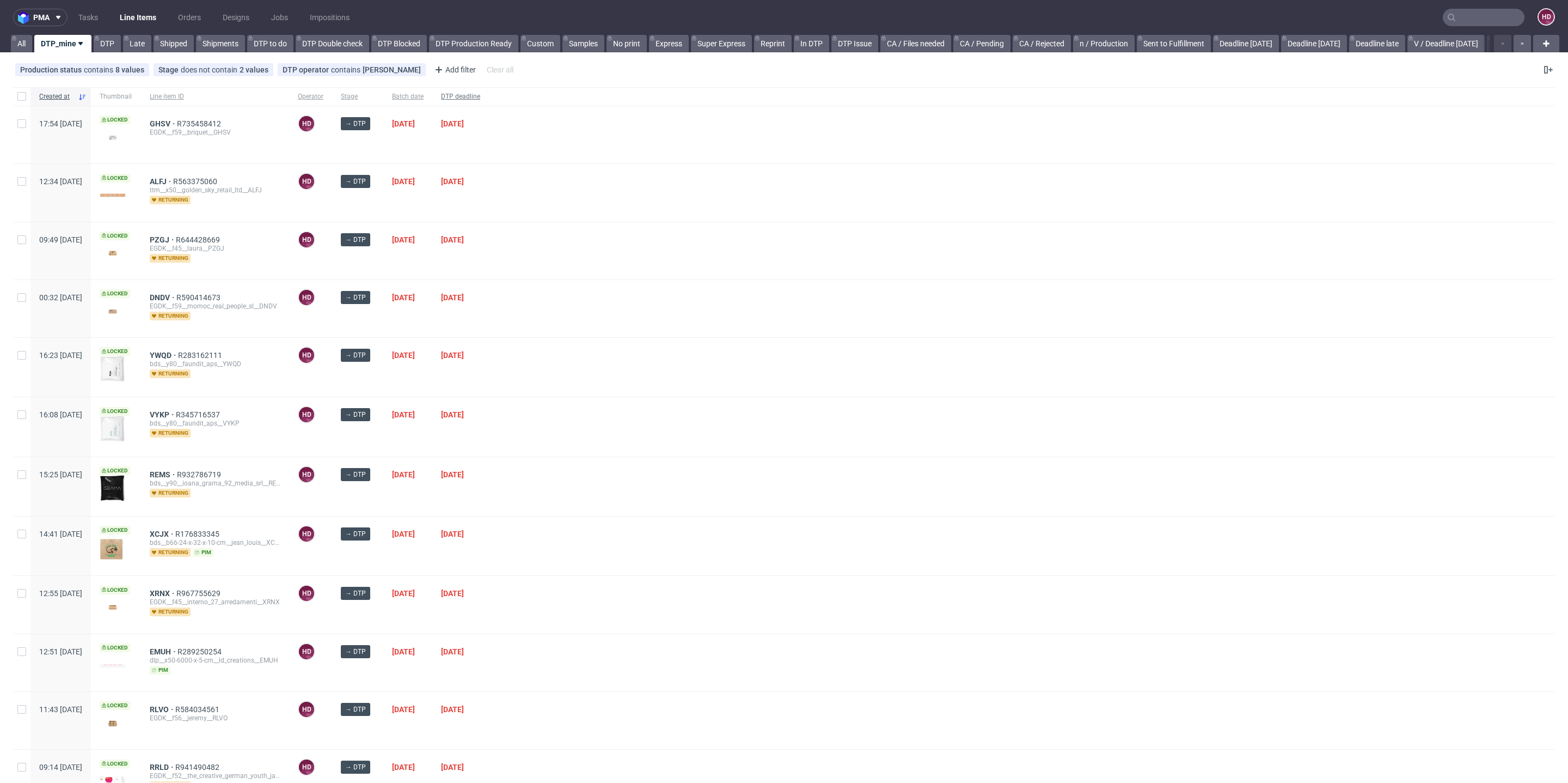
click at [480, 95] on span "DTP deadline" at bounding box center [461, 97] width 39 height 9
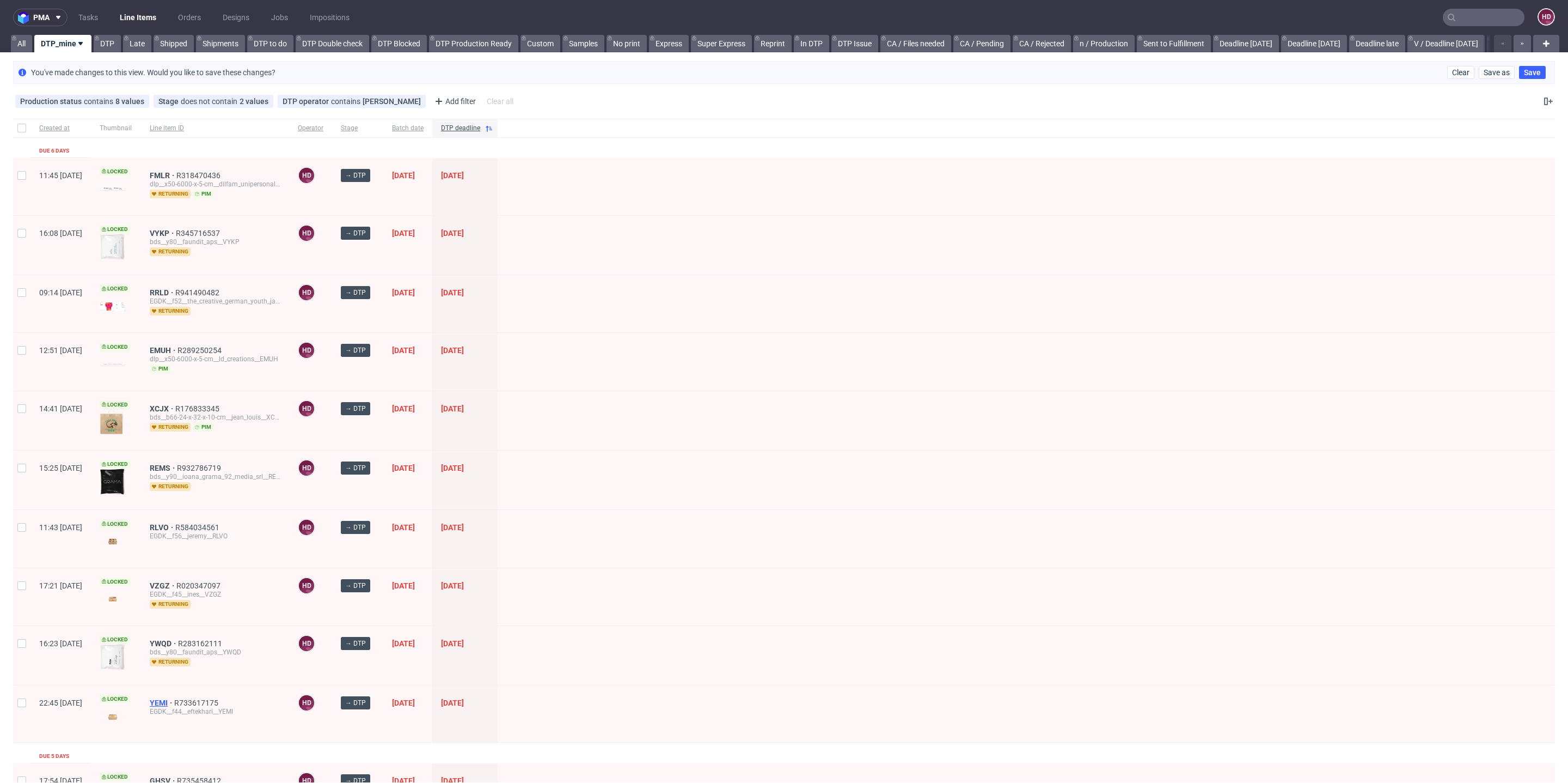
click at [174, 698] on span "YEMI" at bounding box center [162, 702] width 24 height 9
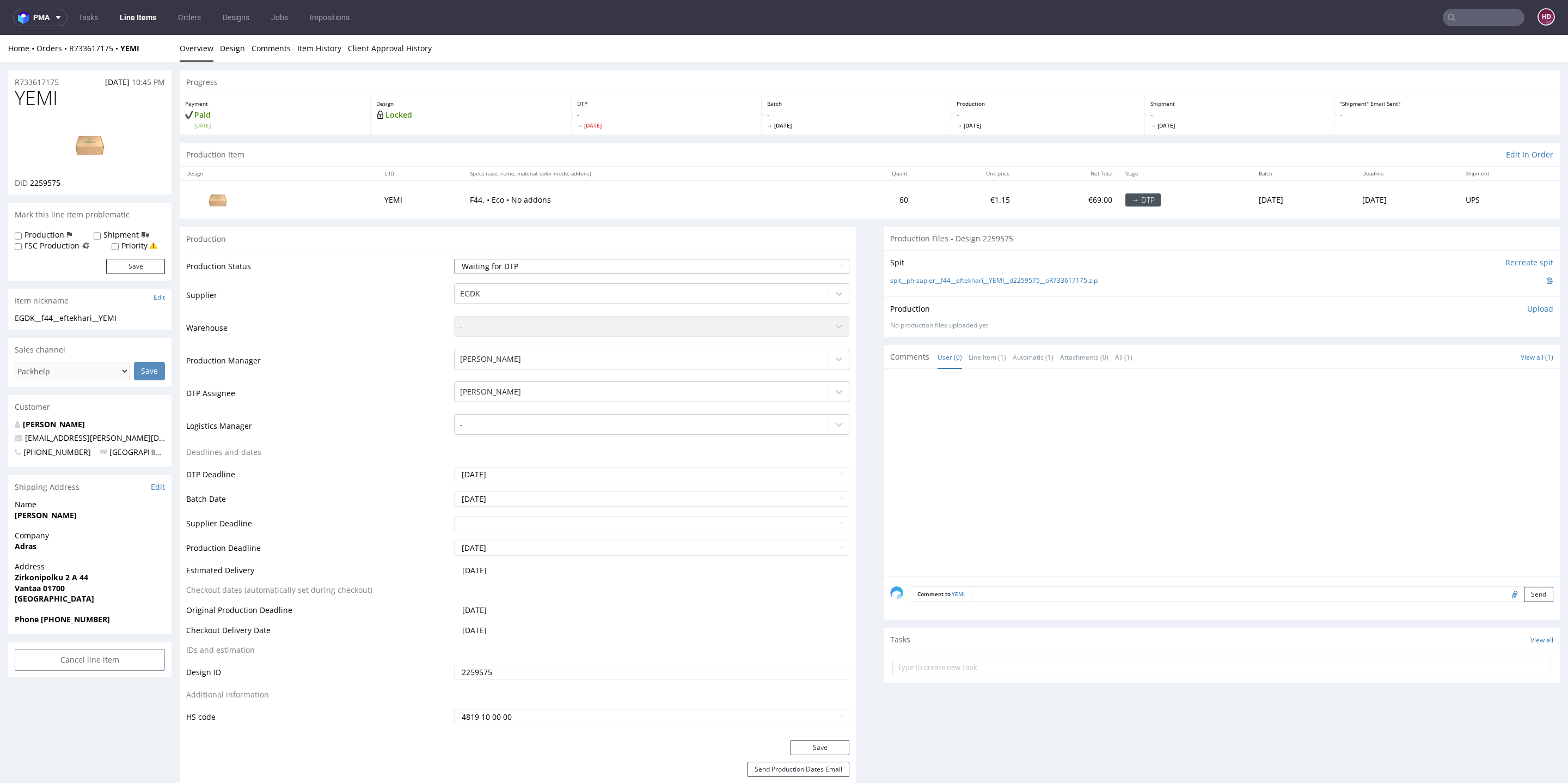
click at [518, 271] on select "Waiting for Artwork Waiting for Diecut Waiting for Mockup Waiting for DTP Waiti…" at bounding box center [651, 266] width 395 height 15
select select "dtp_in_process"
click at [454, 259] on select "Waiting for Artwork Waiting for Diecut Waiting for Mockup Waiting for DTP Waiti…" at bounding box center [651, 266] width 395 height 15
click at [796, 746] on button "Save" at bounding box center [820, 747] width 59 height 15
drag, startPoint x: 54, startPoint y: 97, endPoint x: 0, endPoint y: 99, distance: 54.0
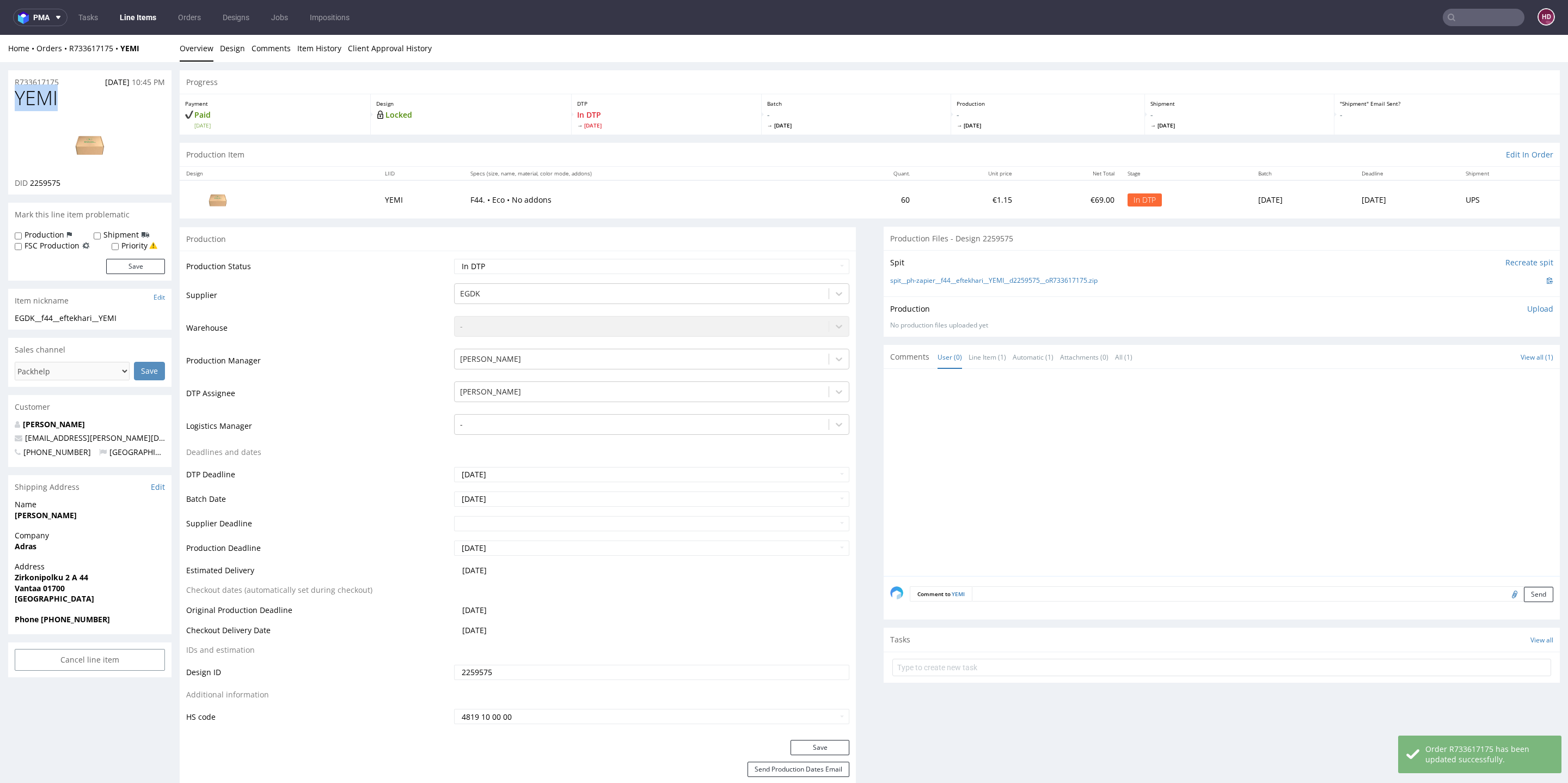
click at [73, 179] on div "DID 2259575" at bounding box center [90, 183] width 150 height 11
drag, startPoint x: 73, startPoint y: 179, endPoint x: 43, endPoint y: 183, distance: 30.3
click at [43, 183] on div "DID 2259575" at bounding box center [90, 183] width 150 height 11
click at [90, 146] on img at bounding box center [89, 144] width 87 height 49
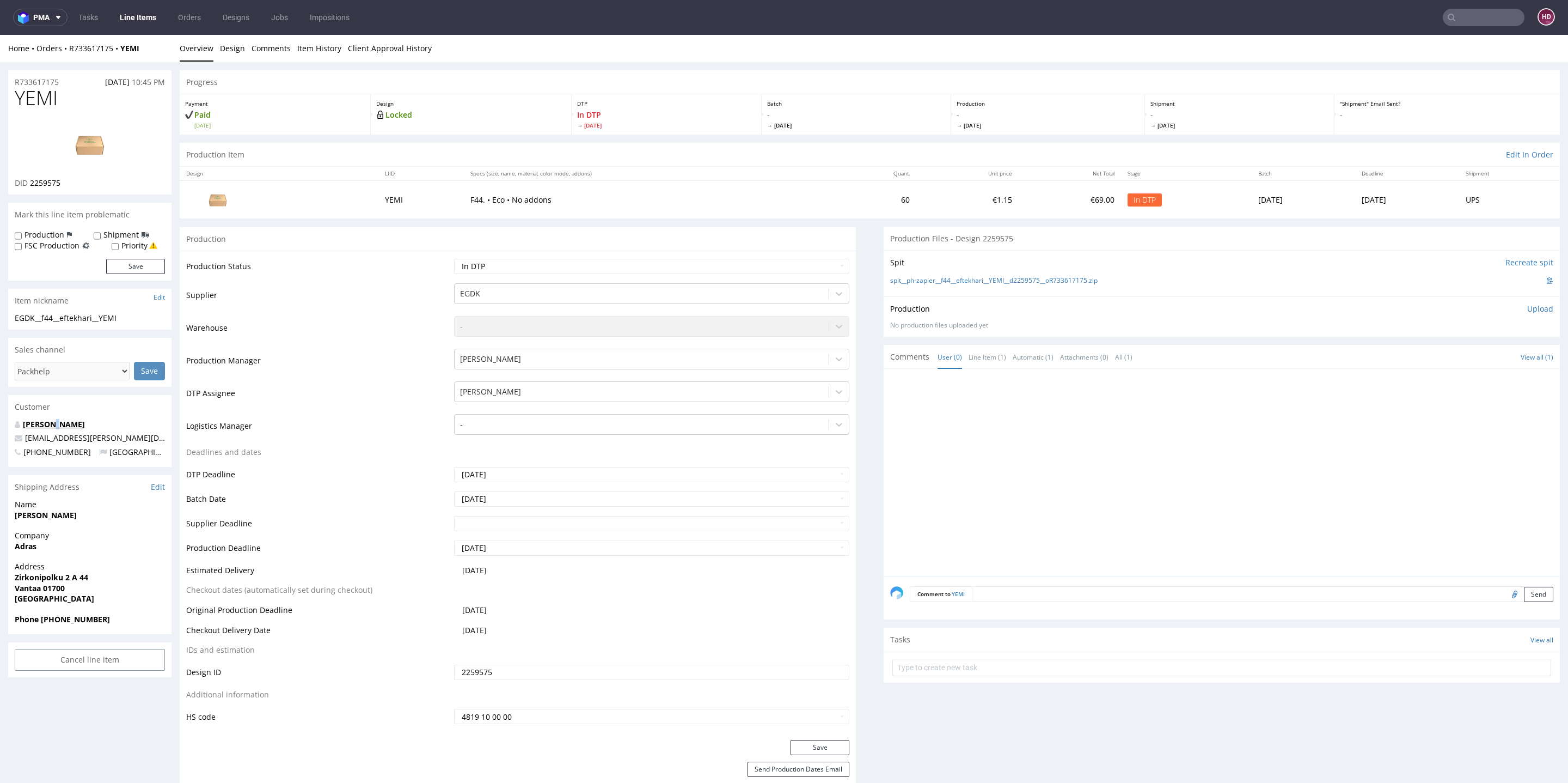
drag, startPoint x: 51, startPoint y: 428, endPoint x: 56, endPoint y: 422, distance: 7.8
click at [56, 422] on p "[PERSON_NAME]" at bounding box center [90, 424] width 150 height 11
drag, startPoint x: 73, startPoint y: 101, endPoint x: 0, endPoint y: 90, distance: 73.8
copy span "YEMI"
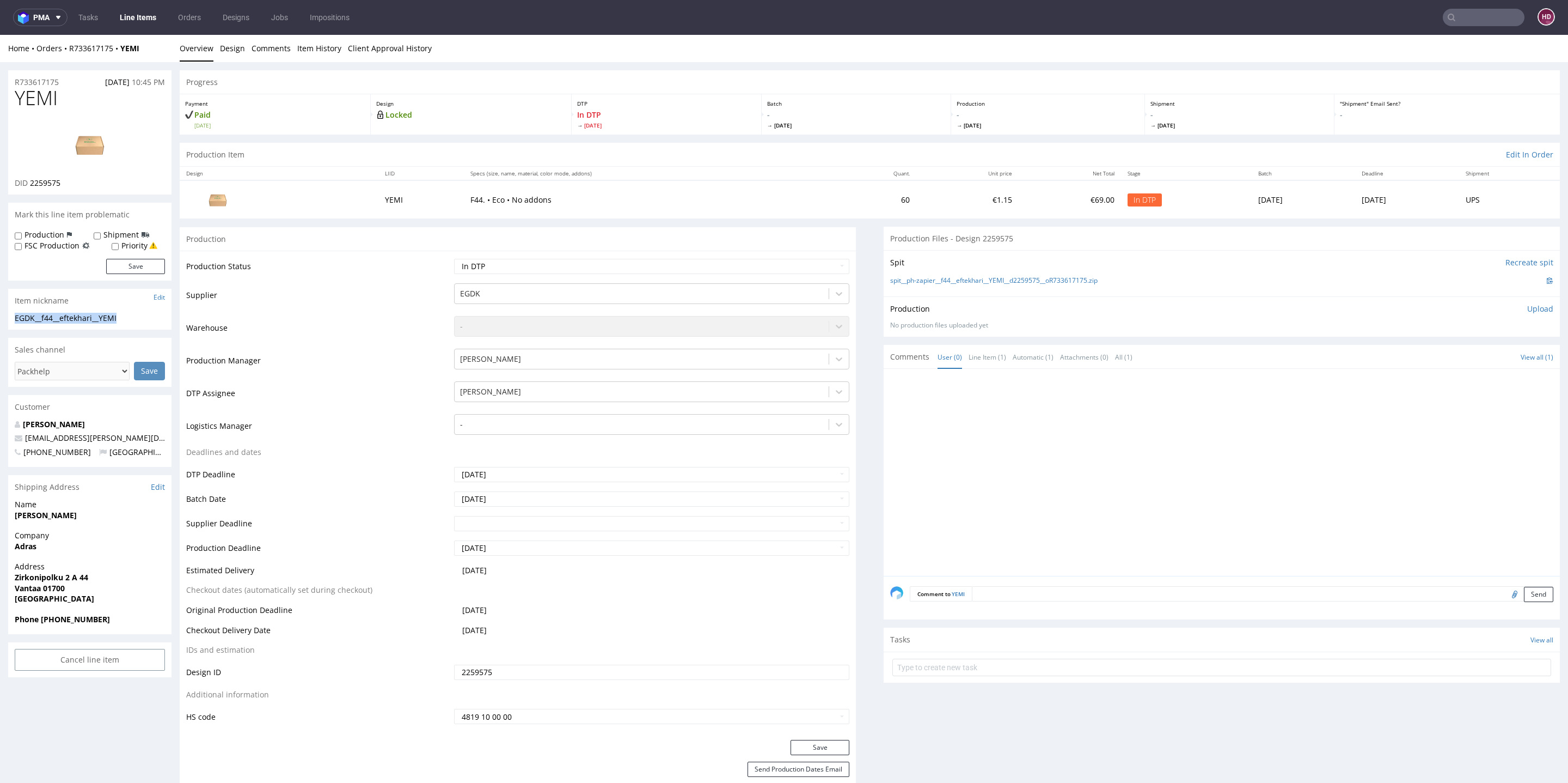
drag, startPoint x: 125, startPoint y: 318, endPoint x: 0, endPoint y: 316, distance: 125.0
copy div "EGDK__f44__eftekhari__YEMI"
drag, startPoint x: 43, startPoint y: 84, endPoint x: 0, endPoint y: 78, distance: 43.4
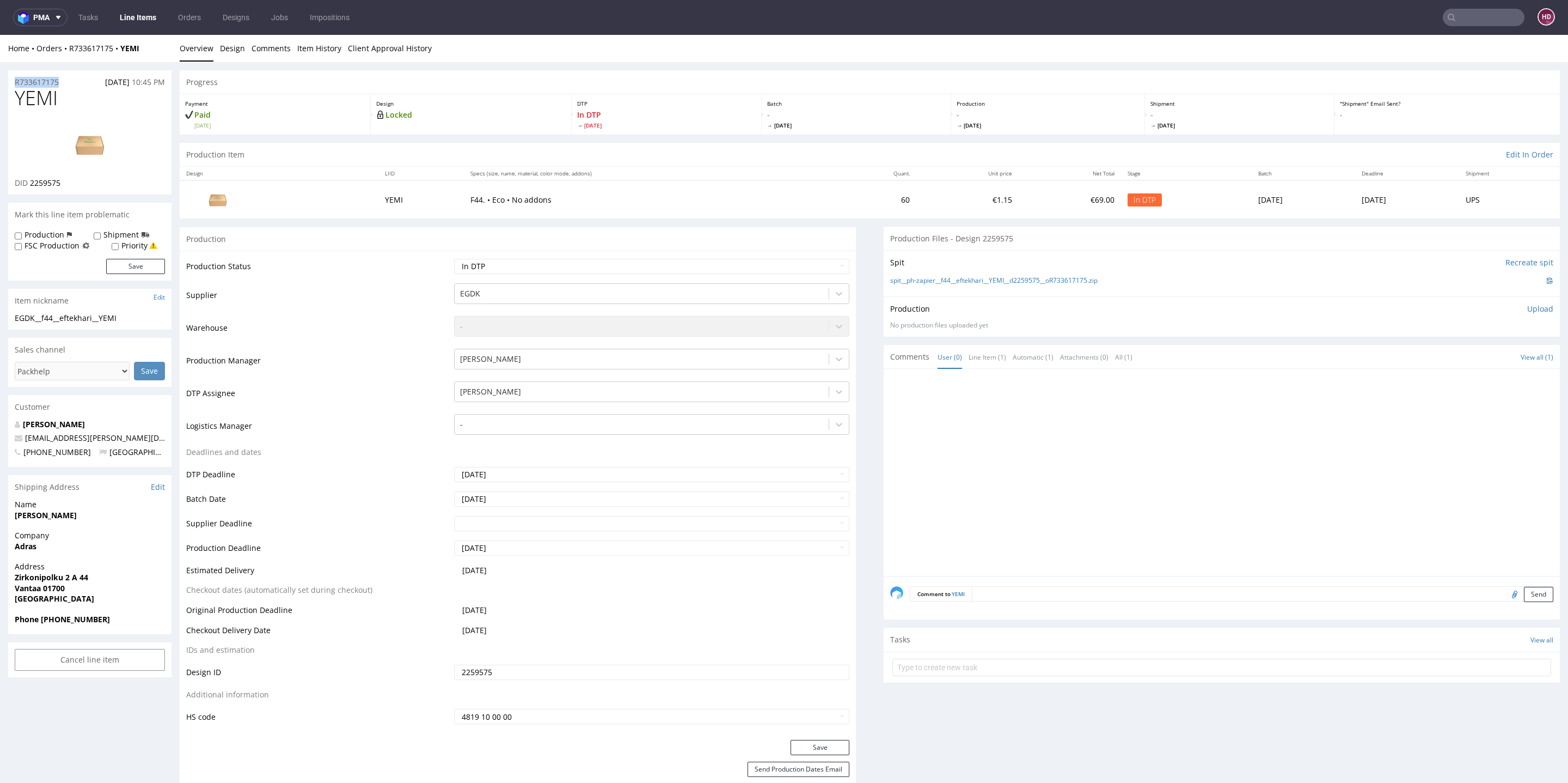
copy p "R733617175"
drag, startPoint x: 70, startPoint y: 182, endPoint x: 30, endPoint y: 184, distance: 40.0
click at [30, 184] on div "DID 2259575" at bounding box center [90, 183] width 150 height 11
copy span "2259575"
click at [1527, 308] on p "Upload" at bounding box center [1540, 309] width 26 height 11
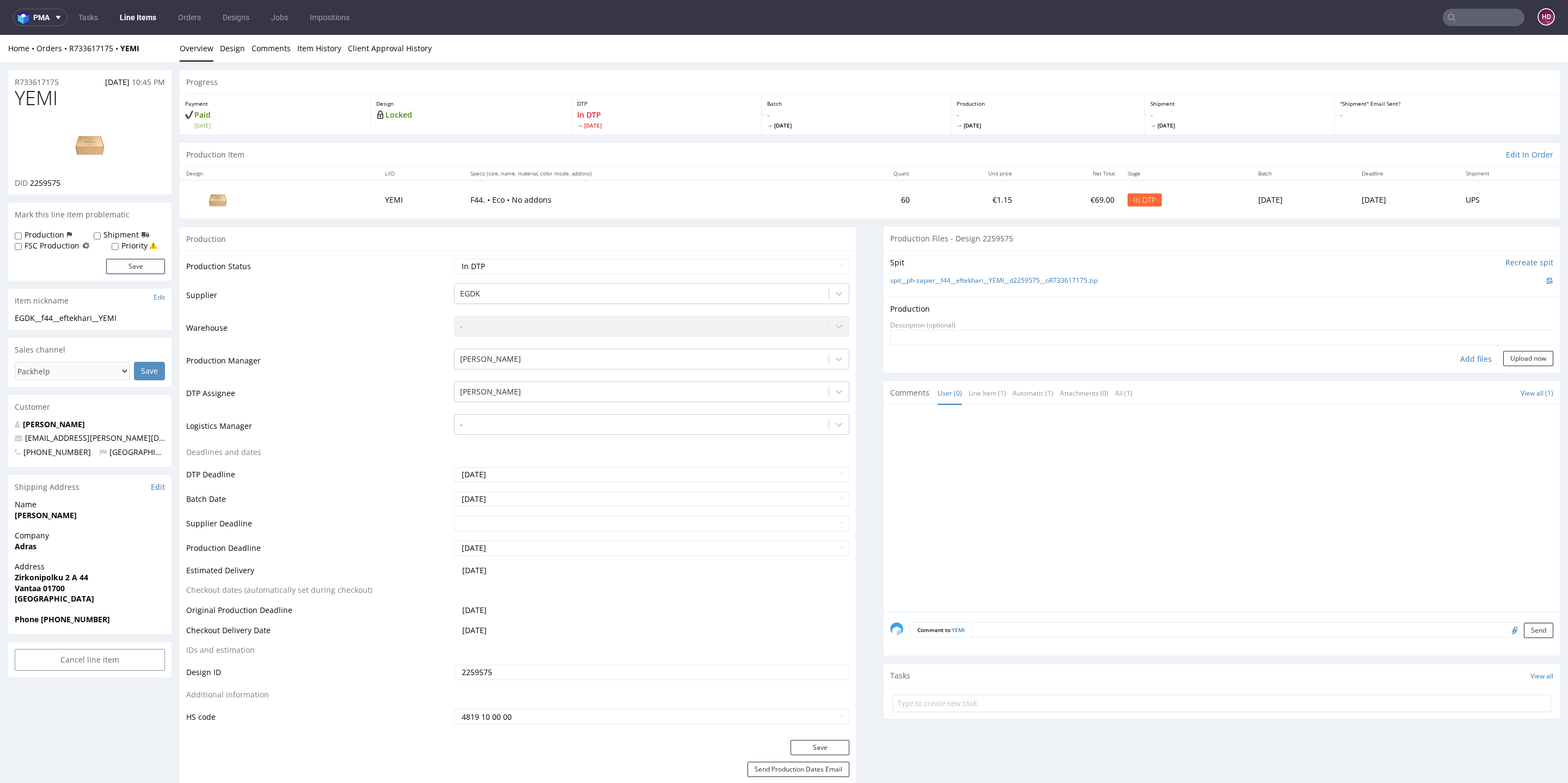
click at [1459, 357] on div "Add files" at bounding box center [1476, 359] width 54 height 16
type input "C:\fakepath\EGDK__f44__eftekhari__YEMI__d2259575__oR733617175.pdf"
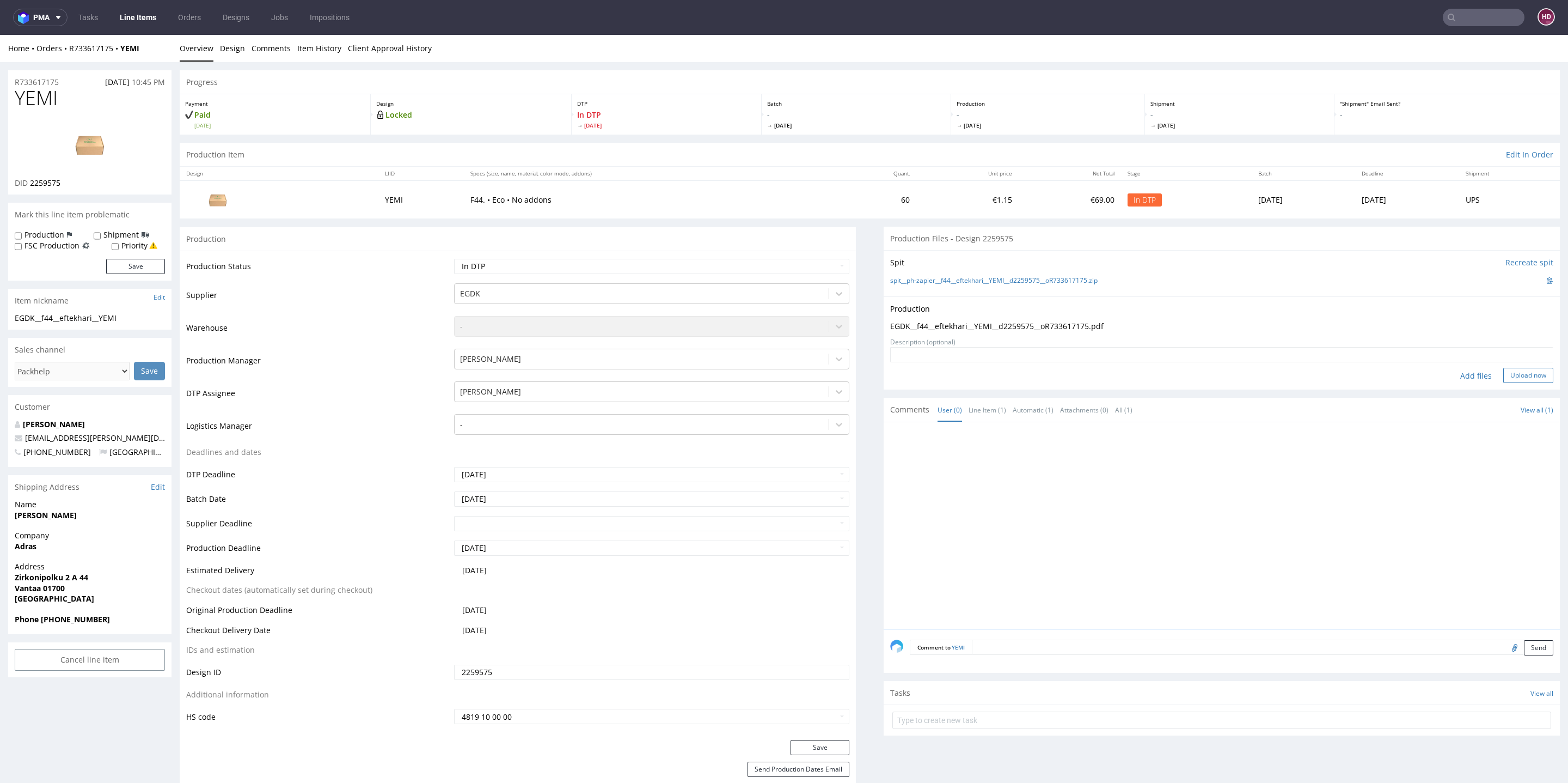
click at [1503, 376] on button "Upload now" at bounding box center [1528, 375] width 50 height 15
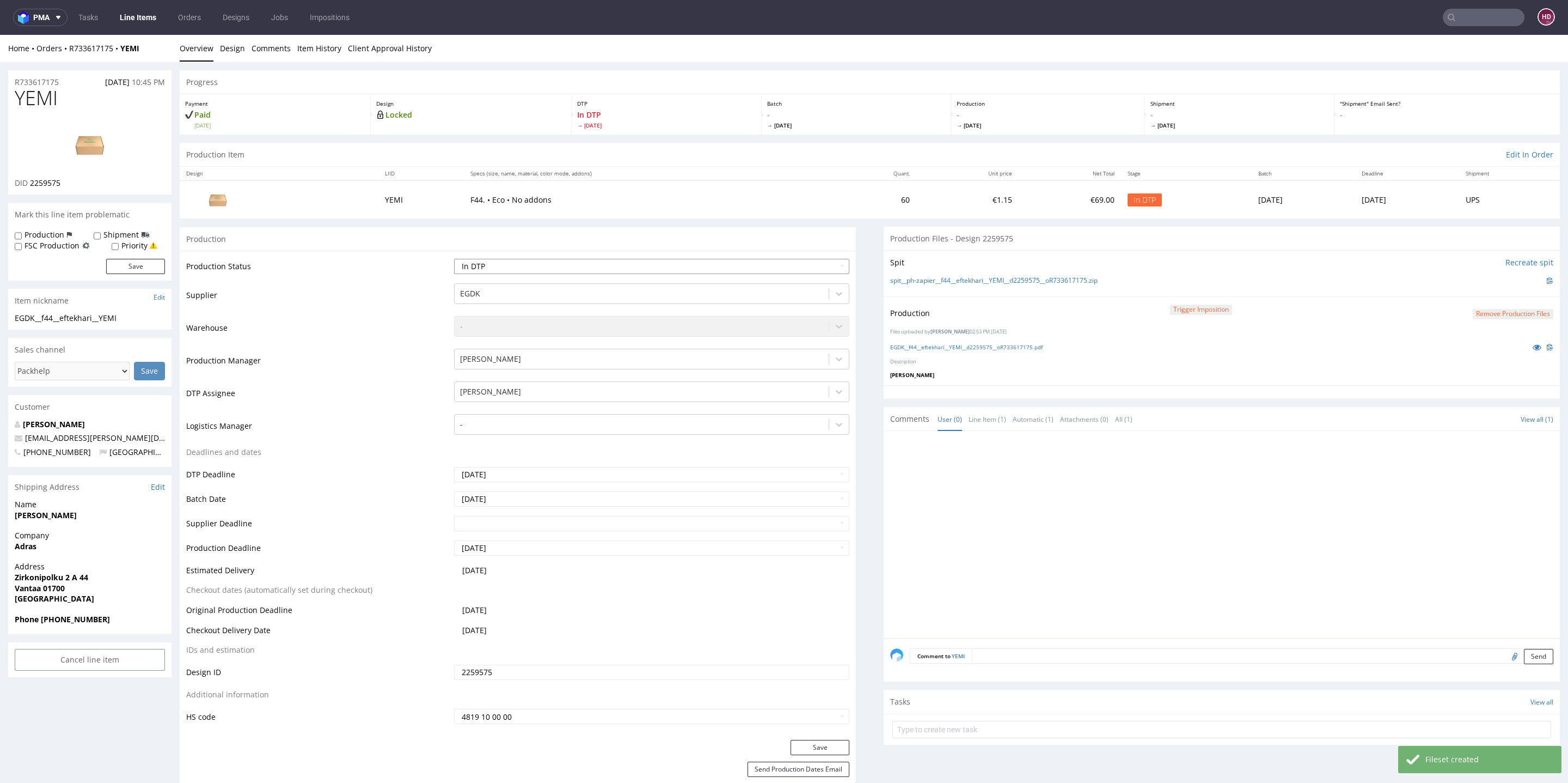
click at [482, 268] on select "Waiting for Artwork Waiting for Diecut Waiting for Mockup Waiting for DTP Waiti…" at bounding box center [651, 266] width 395 height 15
click at [454, 259] on select "Waiting for Artwork Waiting for Diecut Waiting for Mockup Waiting for DTP Waiti…" at bounding box center [651, 266] width 395 height 15
click at [804, 747] on button "Save" at bounding box center [820, 747] width 59 height 15
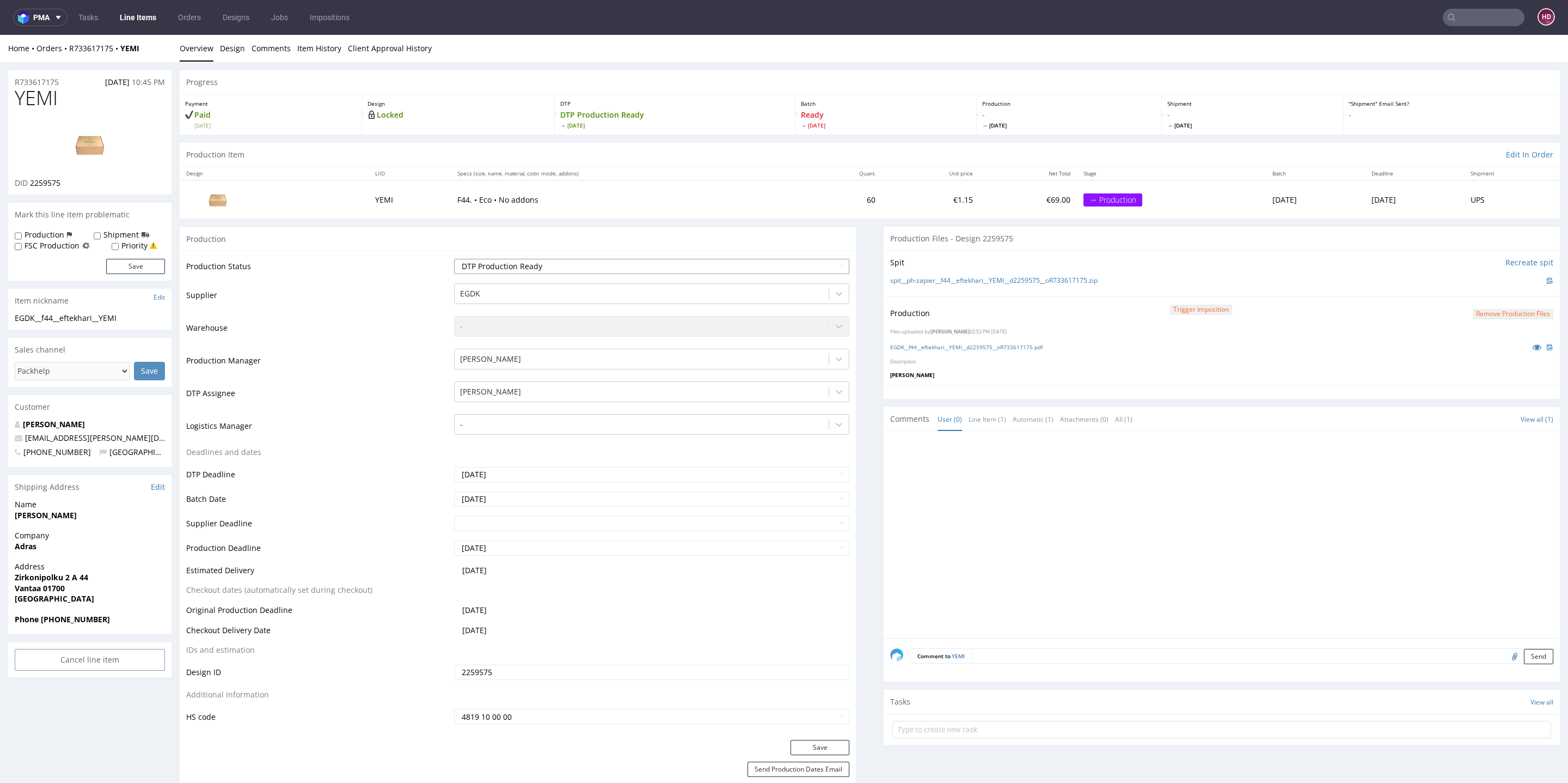
click at [705, 266] on select "Waiting for Artwork Waiting for Diecut Waiting for Mockup Waiting for DTP Waiti…" at bounding box center [651, 266] width 395 height 15
select select "dtp_ca_needed"
click at [454, 259] on select "Waiting for Artwork Waiting for Diecut Waiting for Mockup Waiting for DTP Waiti…" at bounding box center [651, 266] width 395 height 15
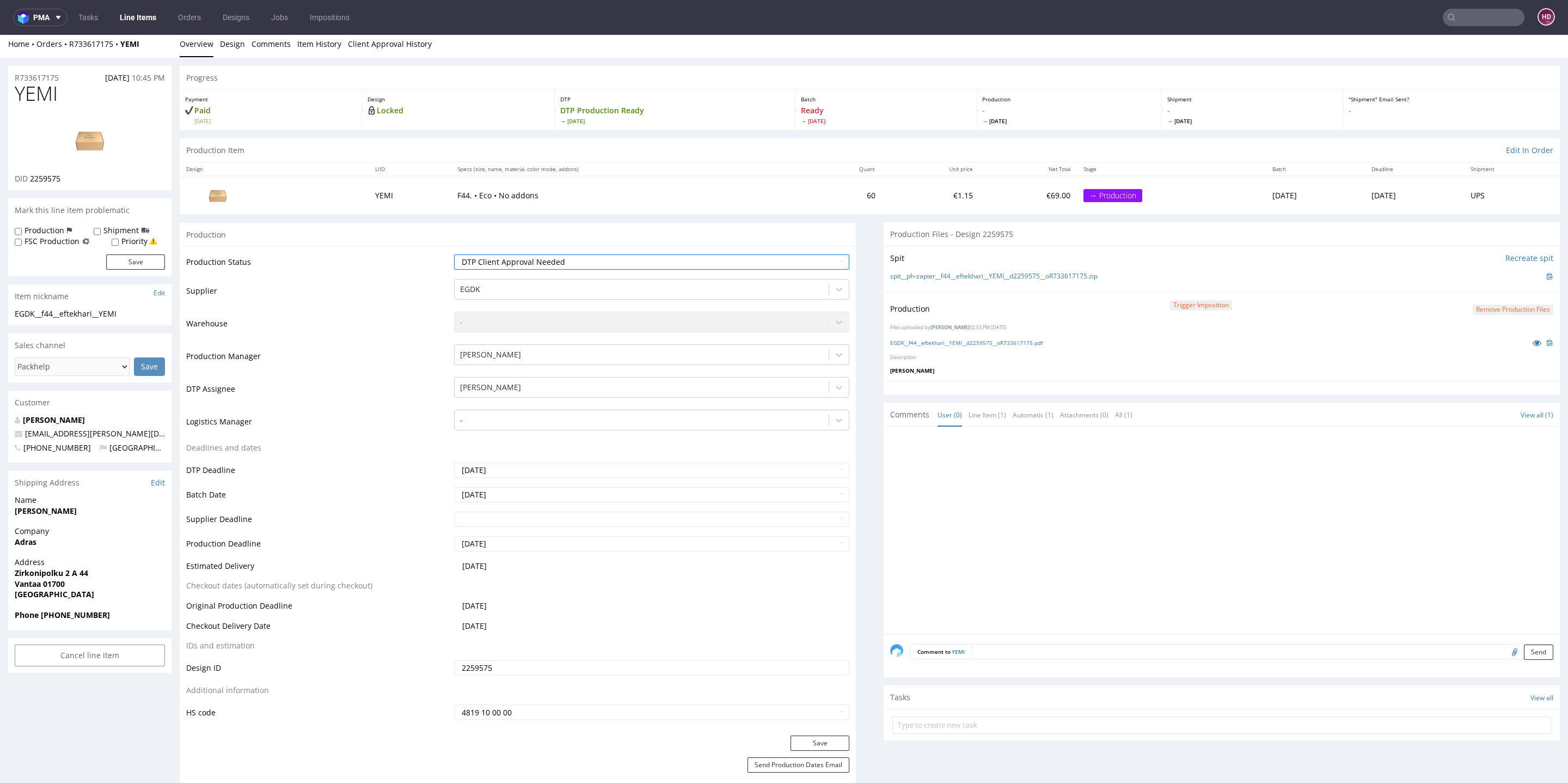
scroll to position [7, 0]
click at [804, 739] on button "Save" at bounding box center [820, 741] width 59 height 15
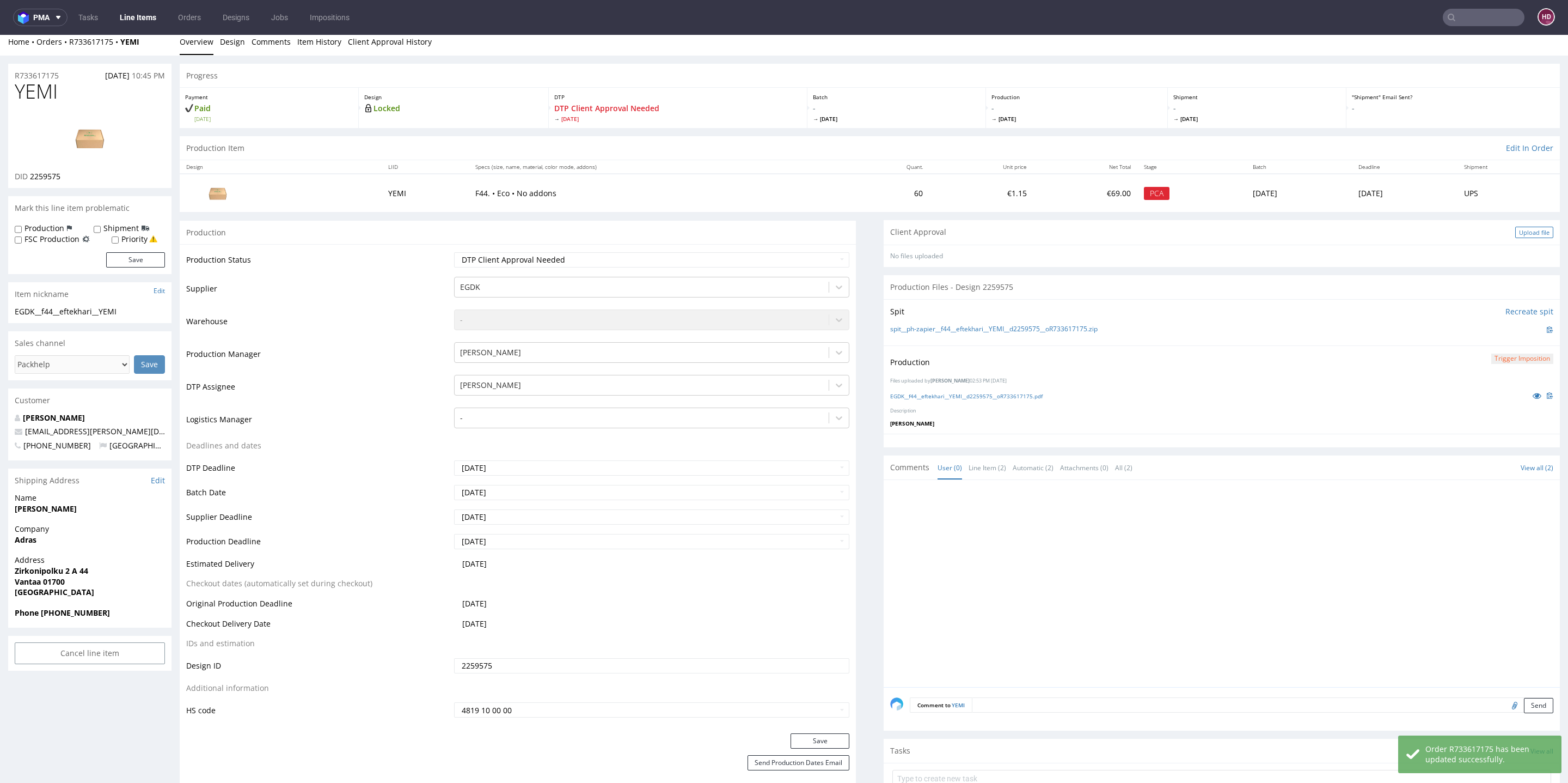
click at [1515, 230] on div "Upload file" at bounding box center [1534, 232] width 38 height 12
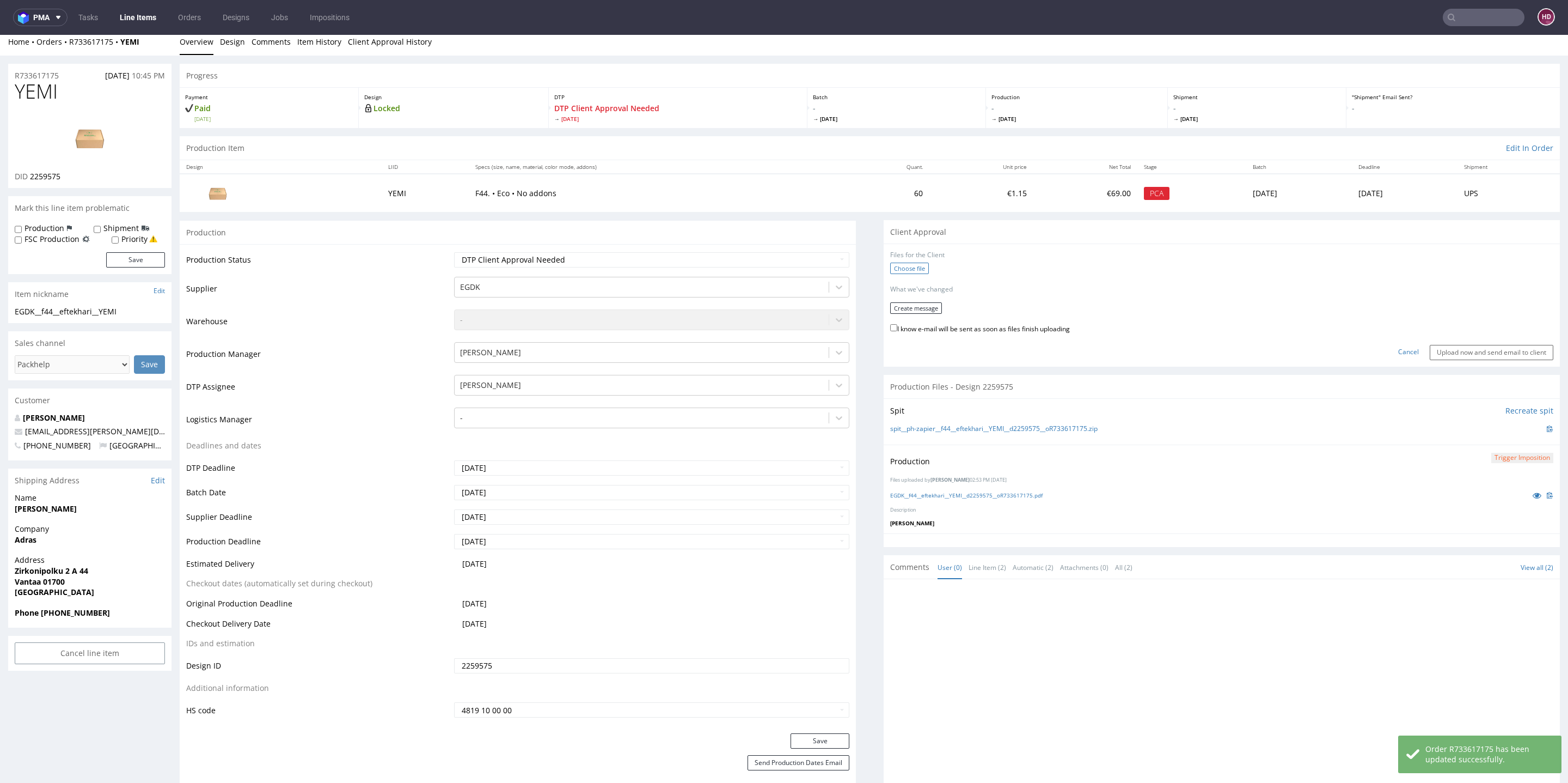
click at [890, 265] on label "Choose file" at bounding box center [909, 268] width 39 height 12
click at [0, 35] on input "Choose file" at bounding box center [0, 35] width 0 height 0
click at [912, 302] on button "Create message" at bounding box center [916, 304] width 51 height 12
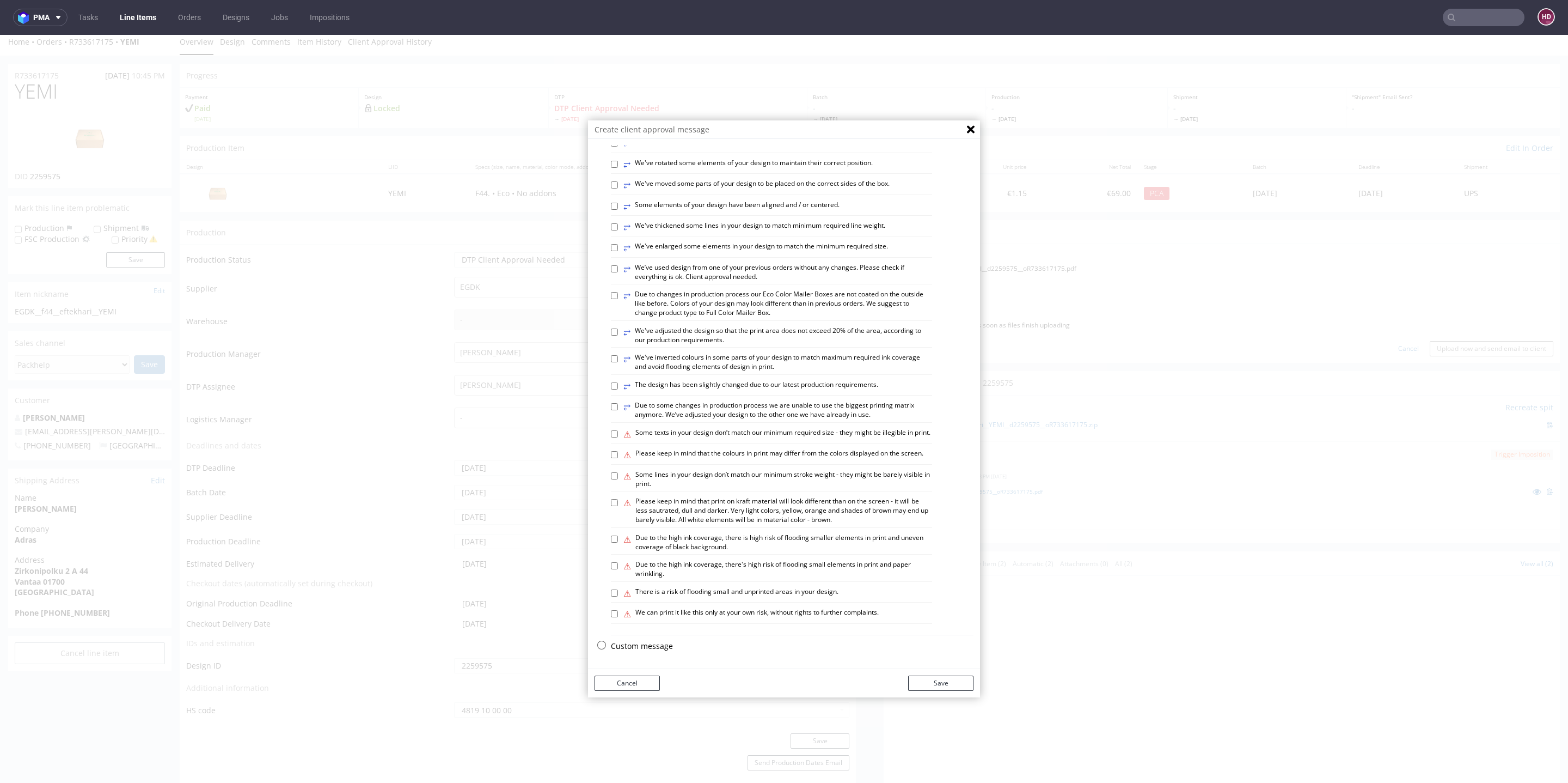
scroll to position [422, 0]
click at [603, 643] on div "Select variants ⥂ Some graphic elements had to be moved away from the edges to …" at bounding box center [784, 221] width 392 height 870
click at [611, 642] on div "Custom message" at bounding box center [792, 646] width 363 height 11
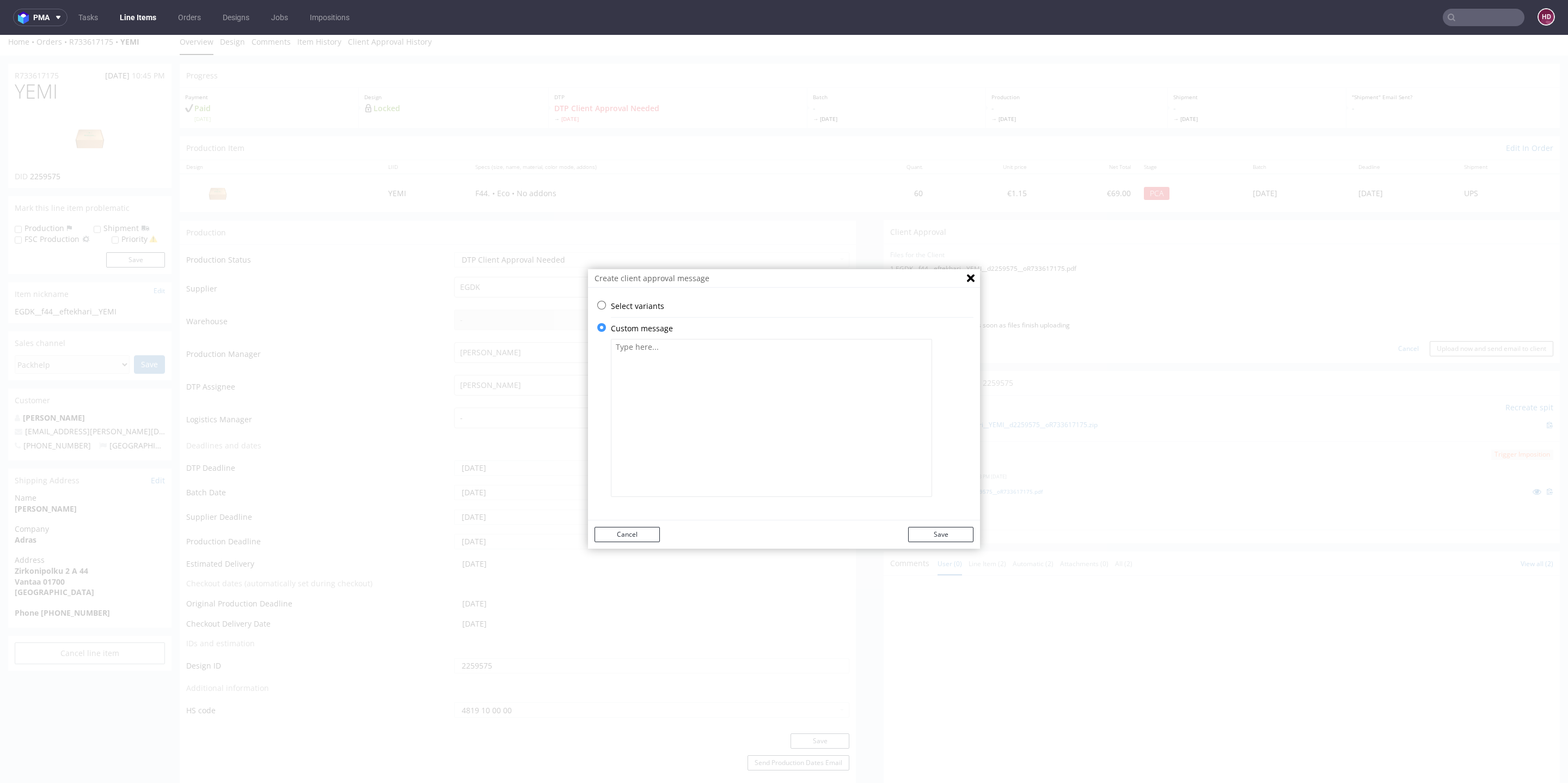
click at [782, 402] on textarea at bounding box center [772, 418] width 321 height 158
click at [756, 363] on textarea at bounding box center [772, 418] width 321 height 158
paste textarea "We cannot print an ombré effect on the logo for this type of product. Only one …"
drag, startPoint x: 783, startPoint y: 359, endPoint x: 760, endPoint y: 360, distance: 23.0
click at [760, 360] on textarea "We cannot print an ombré effect on the logo for this type of product. Only one …" at bounding box center [772, 418] width 321 height 158
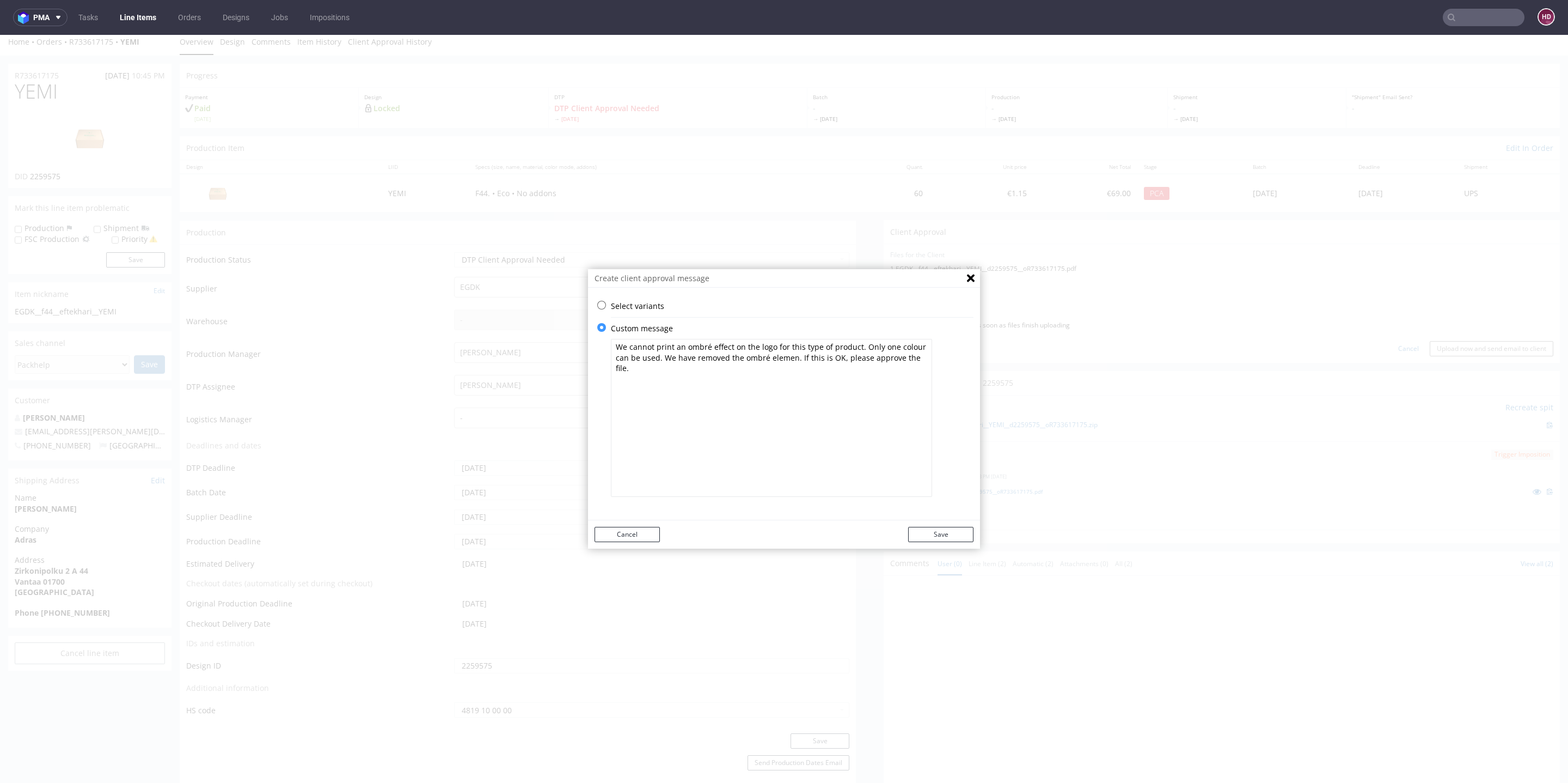
type textarea "We cannot print an ombré effect on the logo for this type of product. Only one …"
click at [928, 536] on button "Save" at bounding box center [941, 534] width 65 height 15
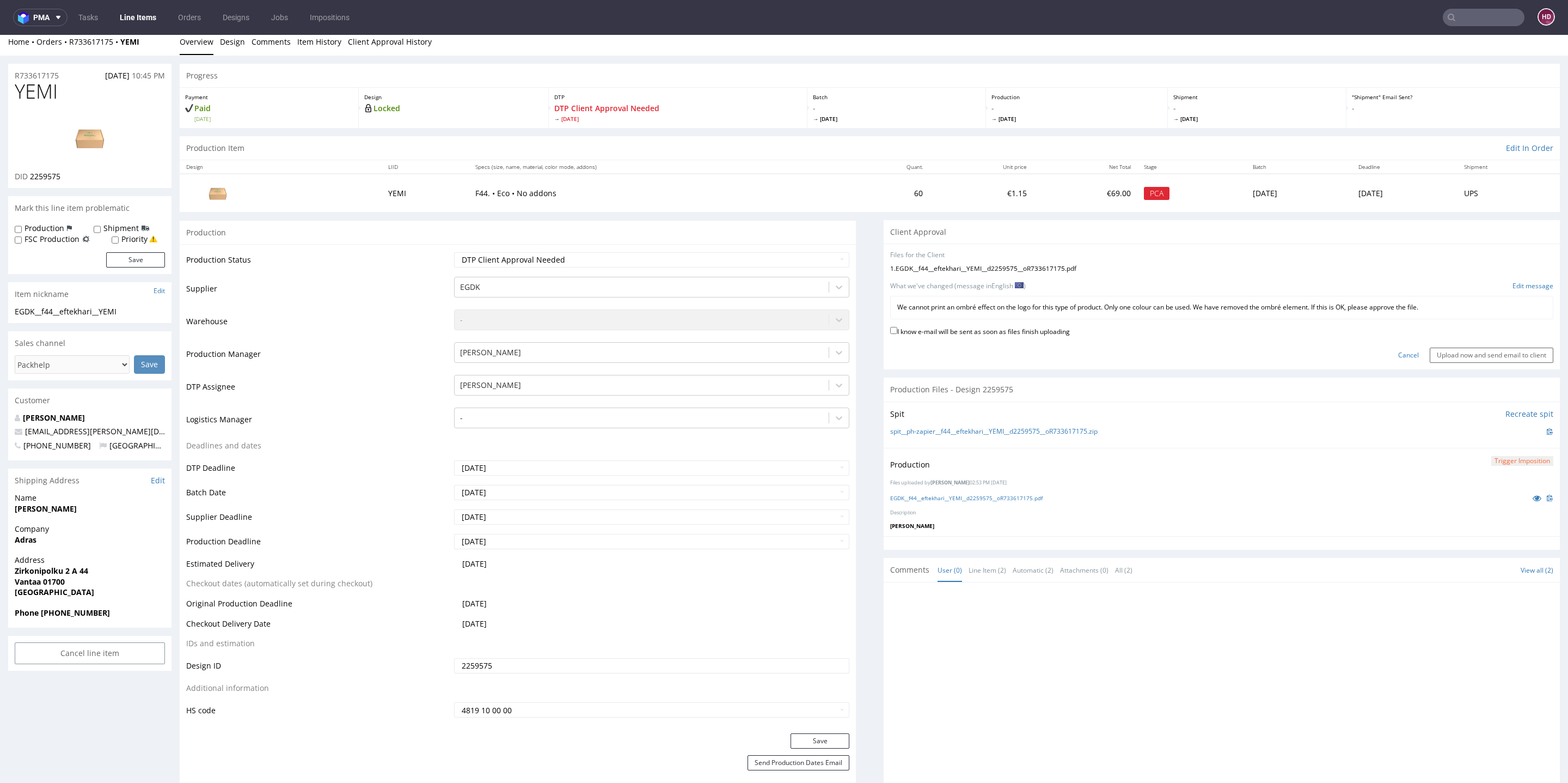
click at [971, 319] on form "Files for the Client 1 . EGDK__f44__eftekhari__YEMI__d2259575__oR733617175.pdf …" at bounding box center [1222, 307] width 663 height 113
click at [965, 336] on div "I know e-mail will be sent as soon as files finish uploading" at bounding box center [1222, 332] width 663 height 15
click at [890, 328] on input "I know e-mail will be sent as soon as files finish uploading" at bounding box center [894, 330] width 7 height 7
checkbox input "true"
click at [1430, 352] on input "Upload now and send email to client" at bounding box center [1491, 355] width 123 height 15
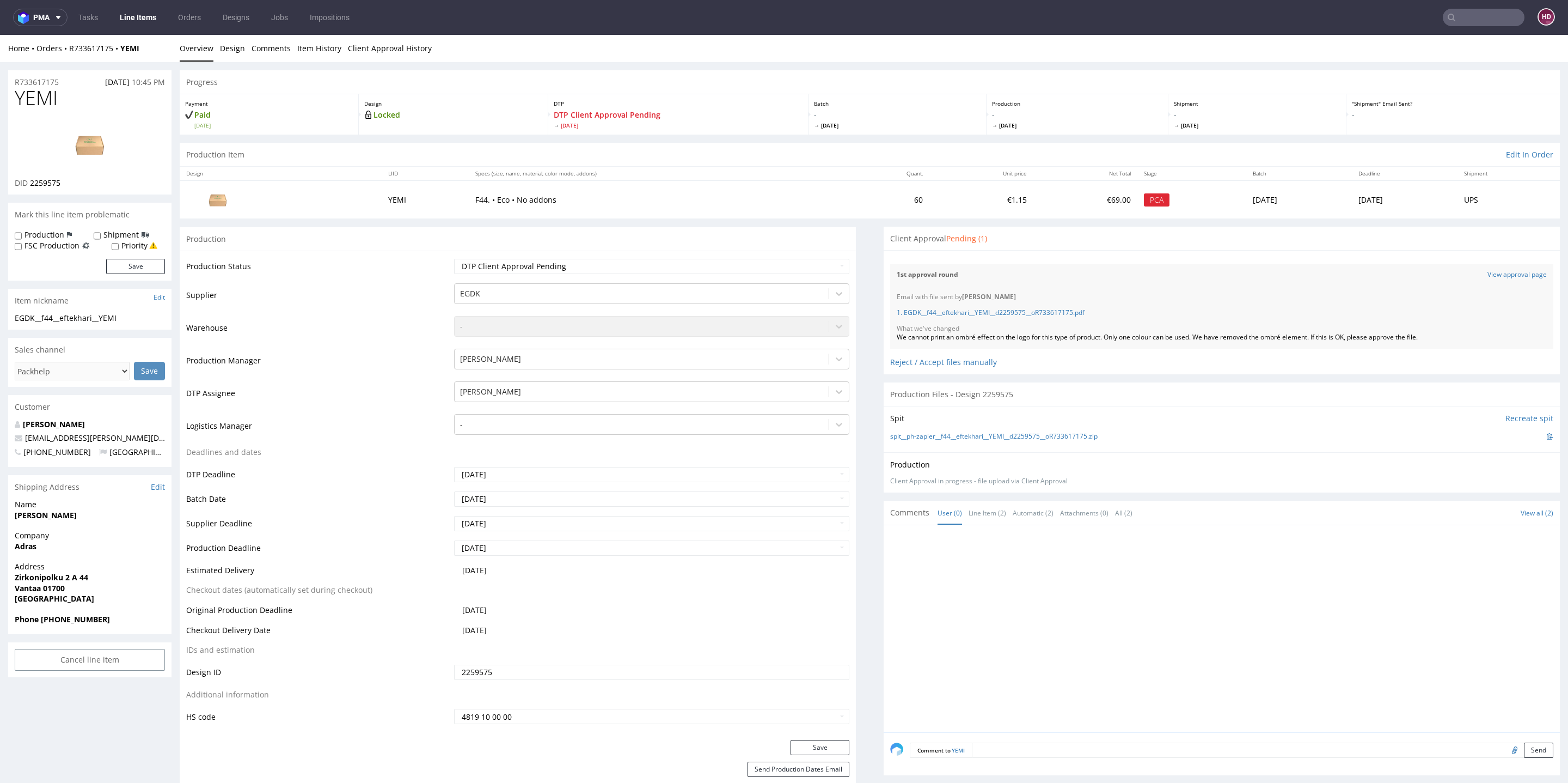
click at [143, 17] on link "Line Items" at bounding box center [138, 18] width 49 height 18
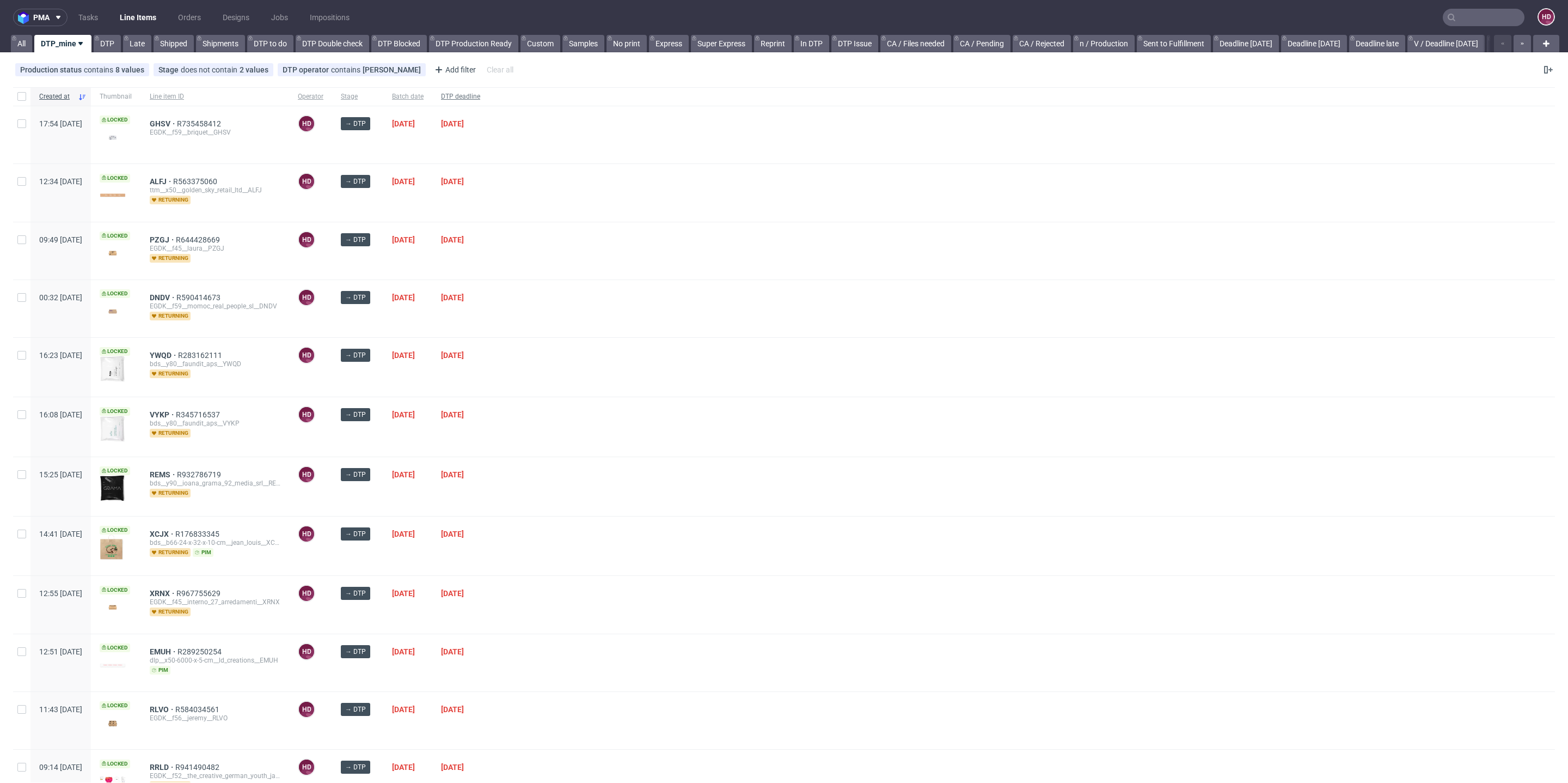
click at [480, 97] on span "DTP deadline" at bounding box center [461, 97] width 39 height 9
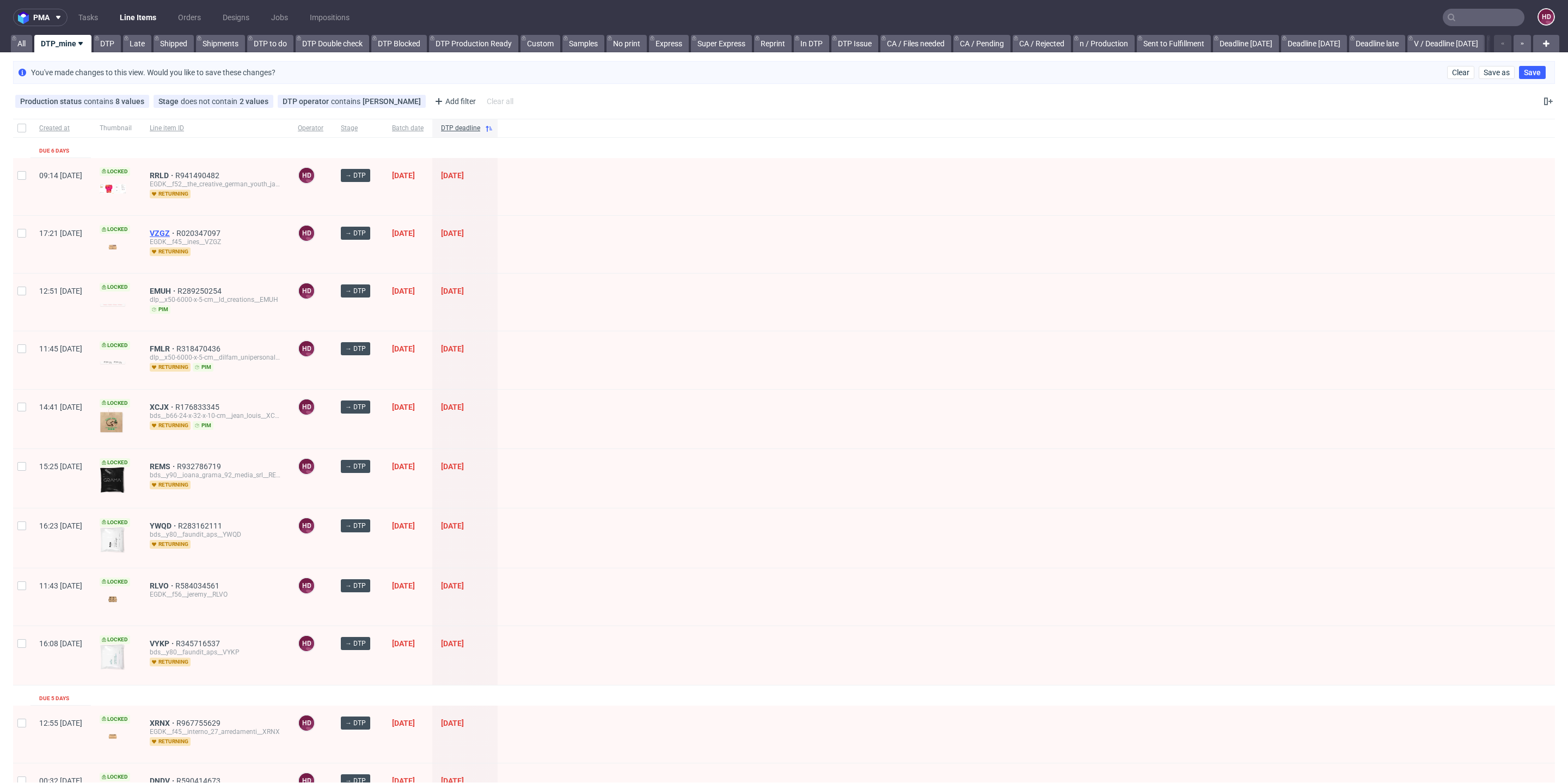
click at [176, 228] on span "VZGZ" at bounding box center [163, 233] width 26 height 9
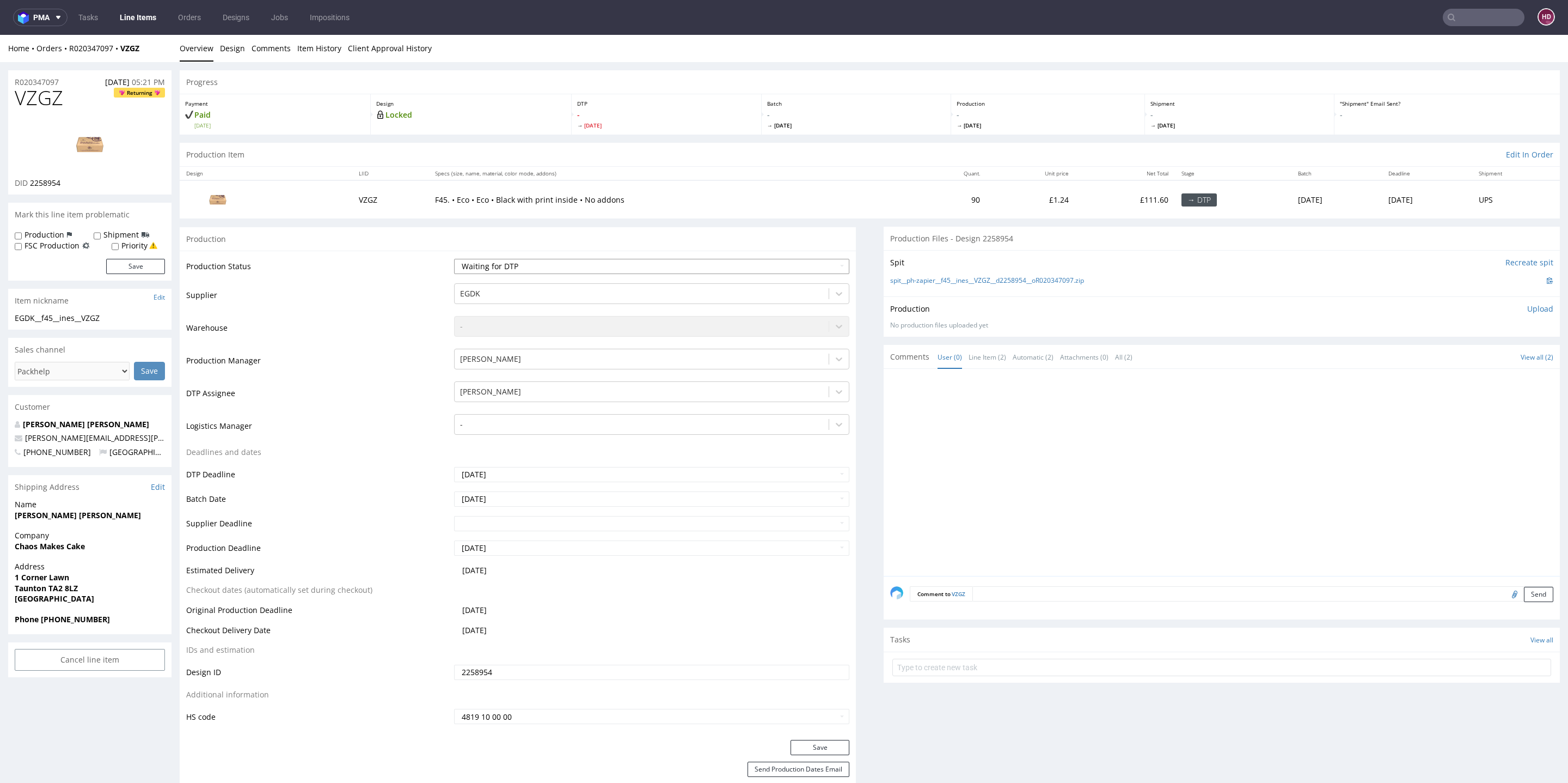
click at [574, 260] on select "Waiting for Artwork Waiting for Diecut Waiting for Mockup Waiting for DTP Waiti…" at bounding box center [651, 266] width 395 height 15
select select "dtp_in_process"
click at [454, 259] on select "Waiting for Artwork Waiting for Diecut Waiting for Mockup Waiting for DTP Waiti…" at bounding box center [651, 266] width 395 height 15
click at [828, 745] on button "Save" at bounding box center [820, 747] width 59 height 15
click at [233, 46] on link "Design" at bounding box center [232, 47] width 25 height 26
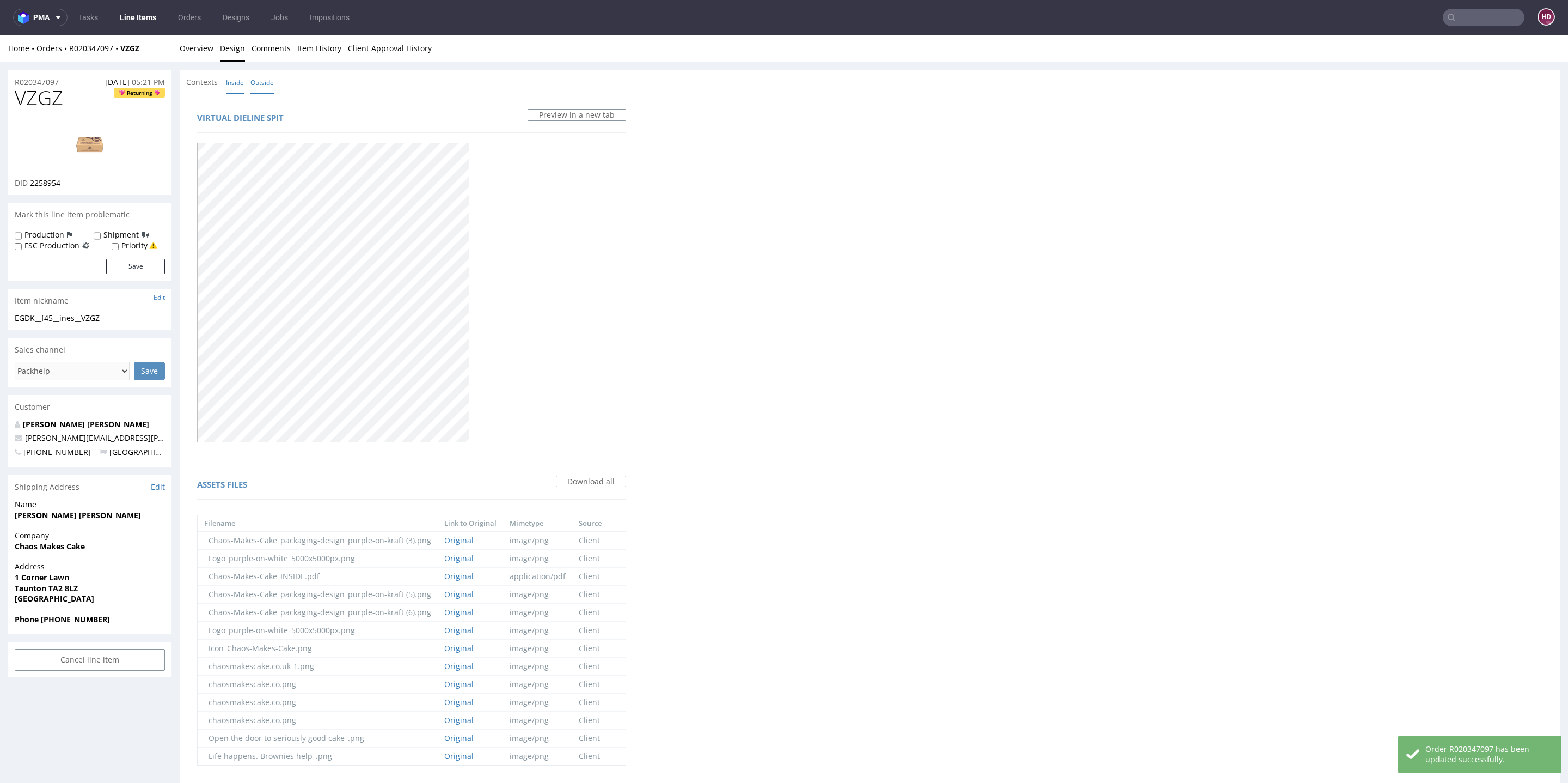
click at [226, 85] on link "Inside" at bounding box center [234, 82] width 18 height 24
click at [255, 80] on link "Outside" at bounding box center [262, 82] width 24 height 24
click at [207, 49] on link "Overview" at bounding box center [197, 47] width 34 height 26
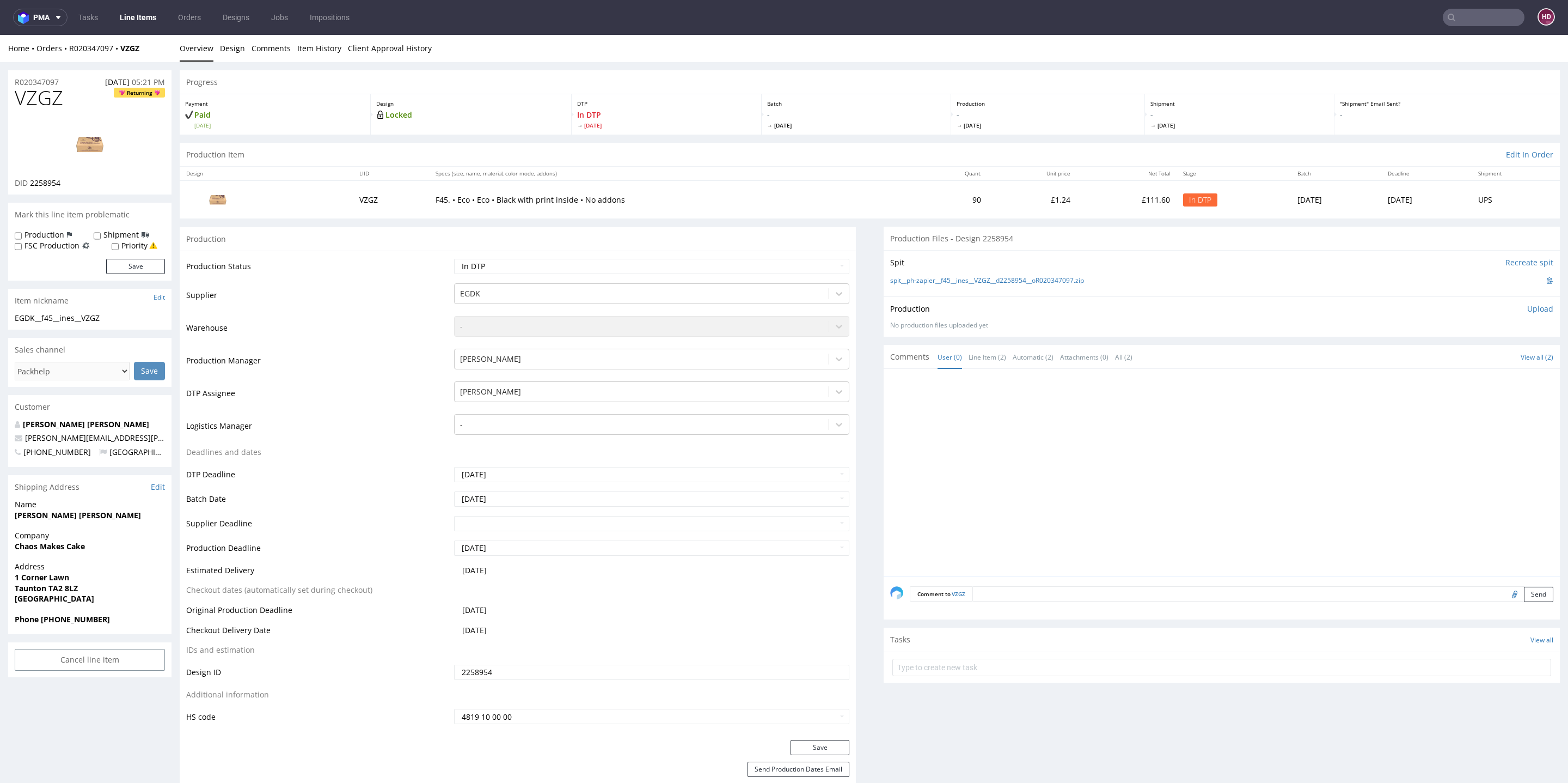
click at [1527, 304] on p "Upload" at bounding box center [1540, 309] width 26 height 11
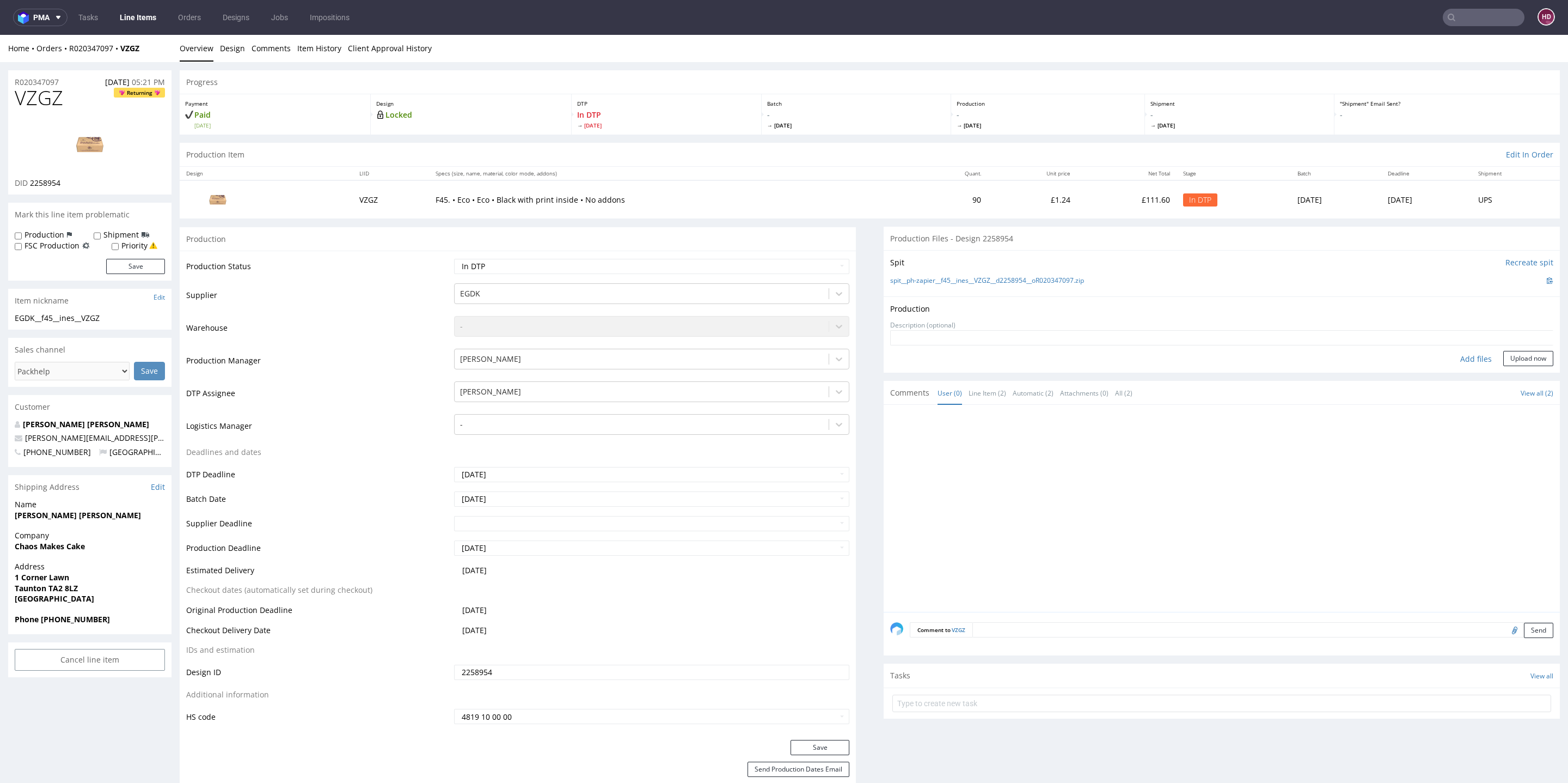
click at [1423, 309] on div "Production Upload" at bounding box center [1222, 309] width 663 height 11
drag, startPoint x: 55, startPoint y: 101, endPoint x: 4, endPoint y: 104, distance: 51.1
copy span "VZGZ"
drag, startPoint x: 87, startPoint y: 182, endPoint x: 30, endPoint y: 179, distance: 57.1
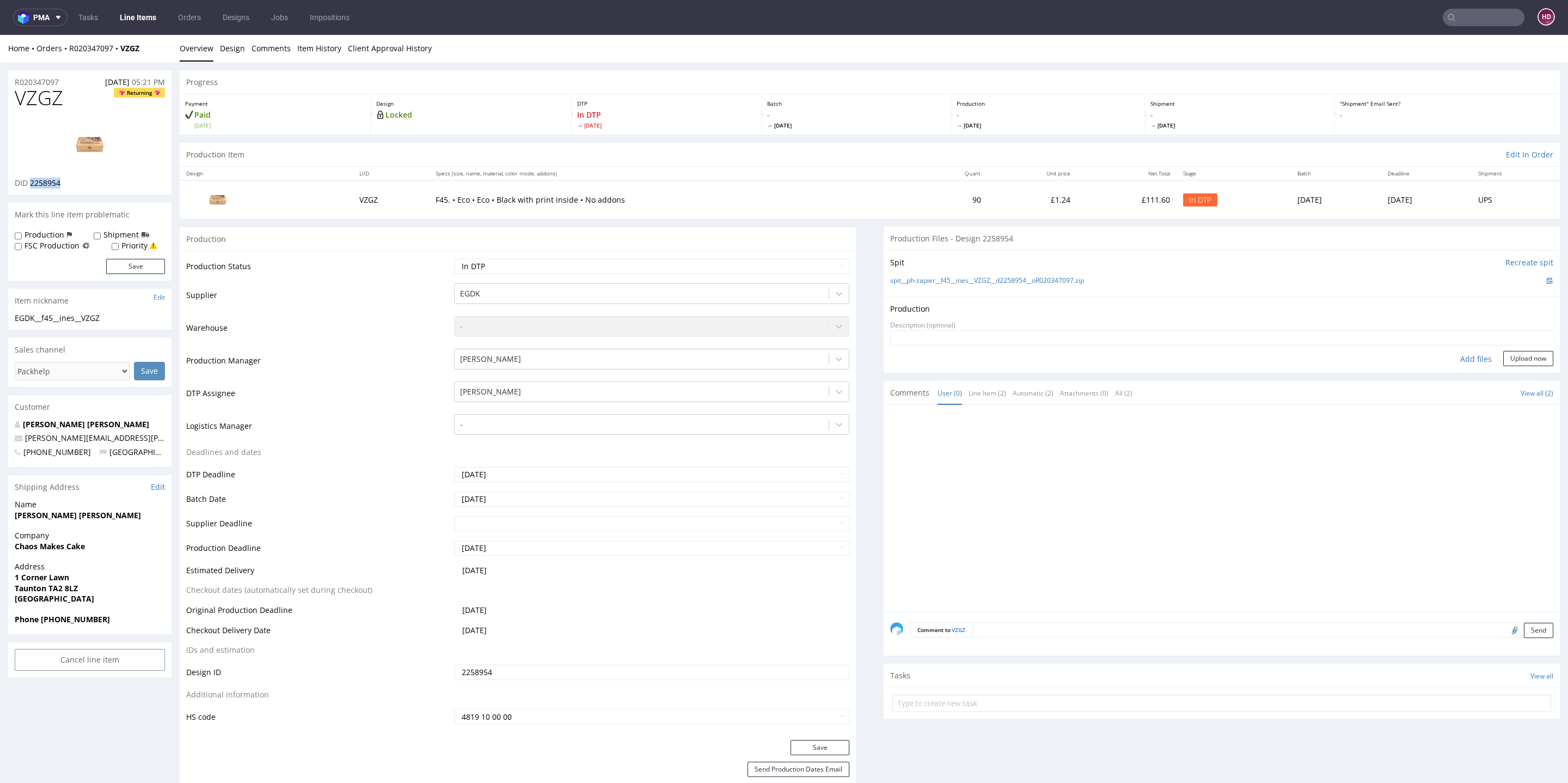
click at [30, 179] on div "DID 2258954" at bounding box center [90, 183] width 150 height 11
click at [102, 137] on img at bounding box center [89, 144] width 87 height 49
drag, startPoint x: 84, startPoint y: 77, endPoint x: 84, endPoint y: 85, distance: 8.0
click at [84, 82] on div "R020347097 10.09.2025 05:21 PM" at bounding box center [89, 79] width 163 height 18
drag, startPoint x: 68, startPoint y: 98, endPoint x: 5, endPoint y: 96, distance: 63.0
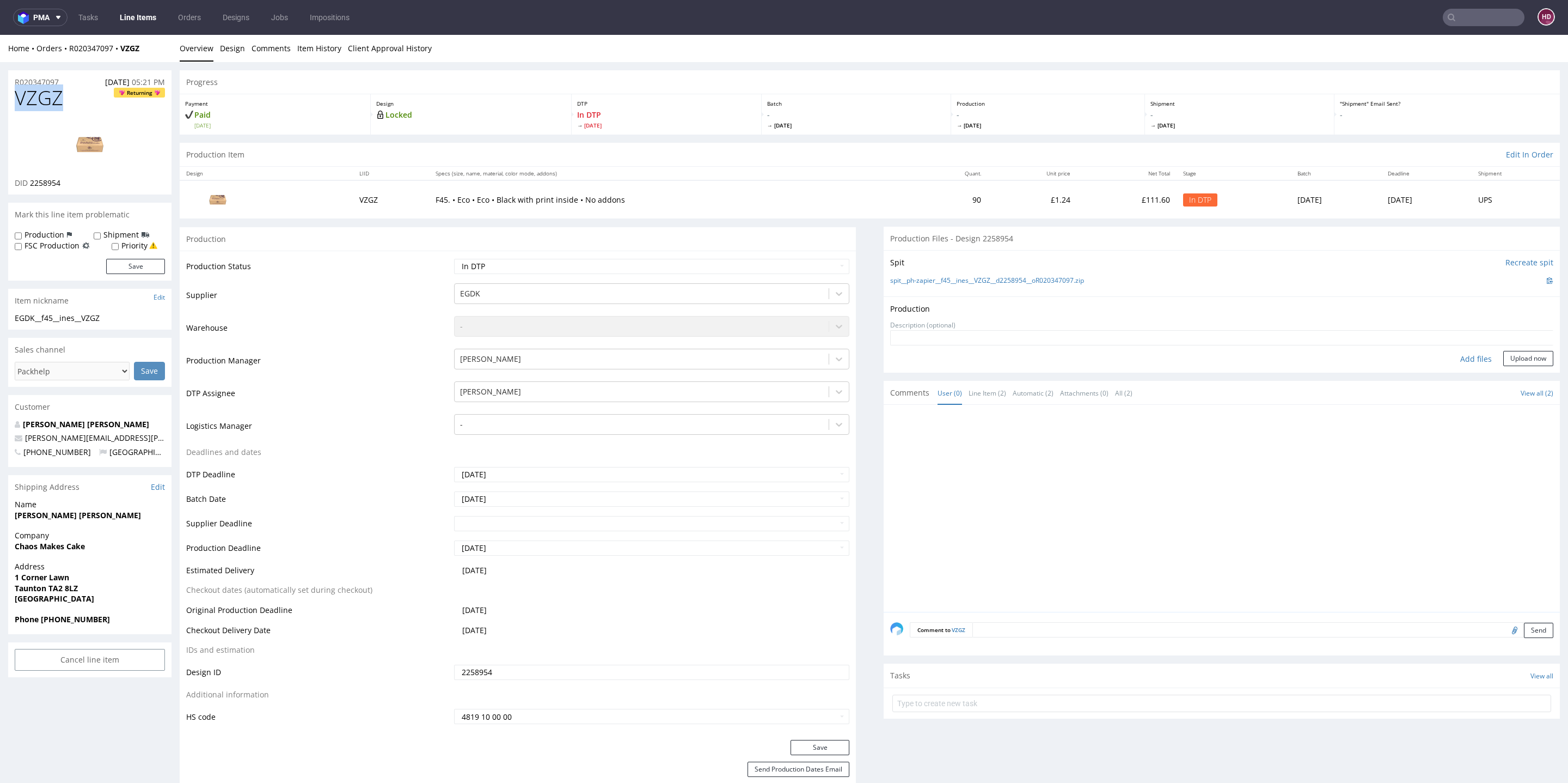
click at [229, 49] on link "Design" at bounding box center [232, 47] width 25 height 26
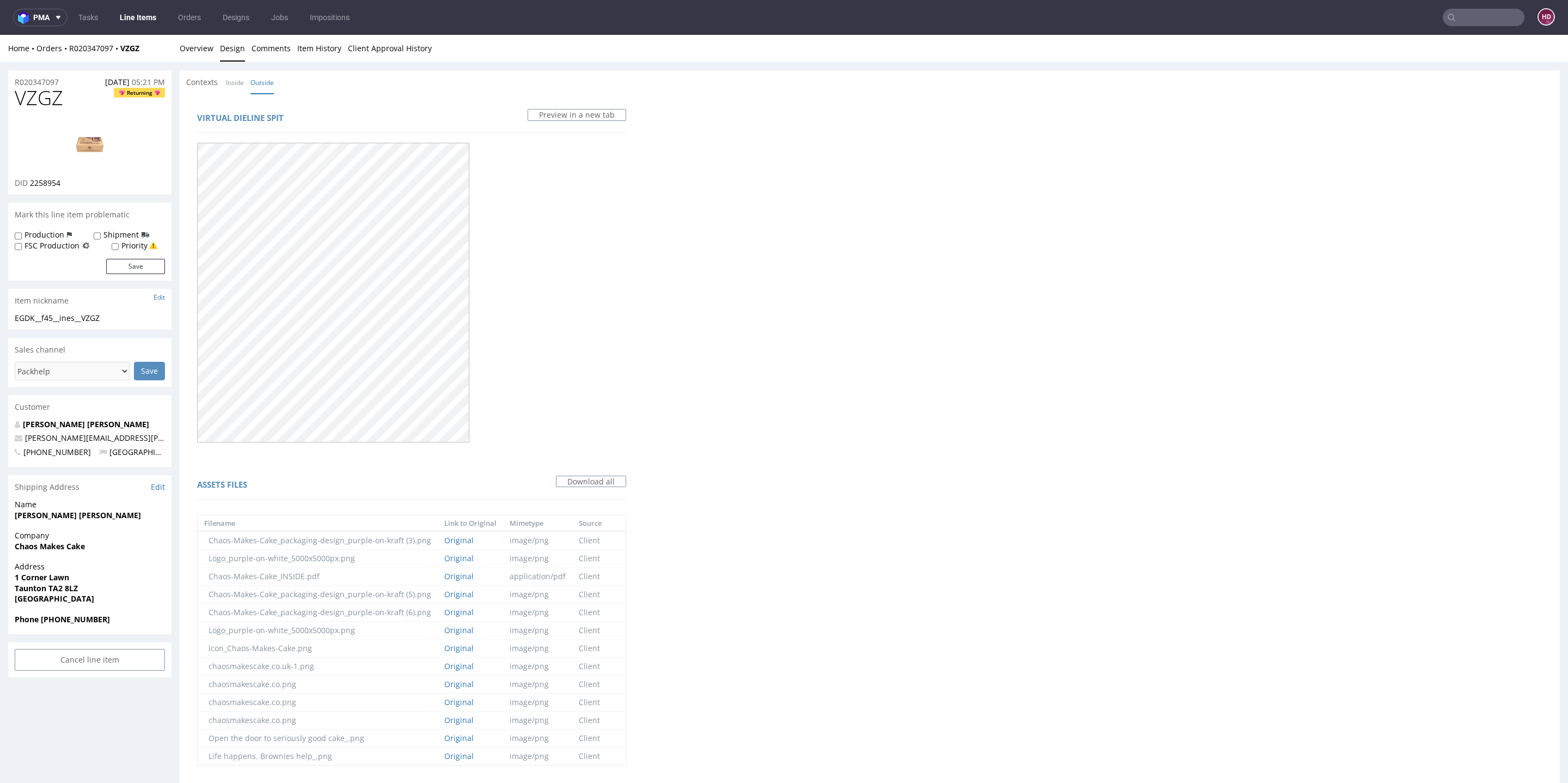
click at [129, 311] on div "Item nickname Edit" at bounding box center [89, 300] width 163 height 24
drag, startPoint x: 129, startPoint y: 311, endPoint x: 30, endPoint y: 320, distance: 99.4
click at [30, 320] on section "Item nickname Edit EGDK__f45__ines__VZGZ EGDK__f45 __ines__VZGZ Update" at bounding box center [89, 309] width 163 height 41
click at [73, 79] on div "R020347097 10.09.2025 05:21 PM" at bounding box center [89, 79] width 163 height 18
drag, startPoint x: 70, startPoint y: 80, endPoint x: 0, endPoint y: 76, distance: 70.1
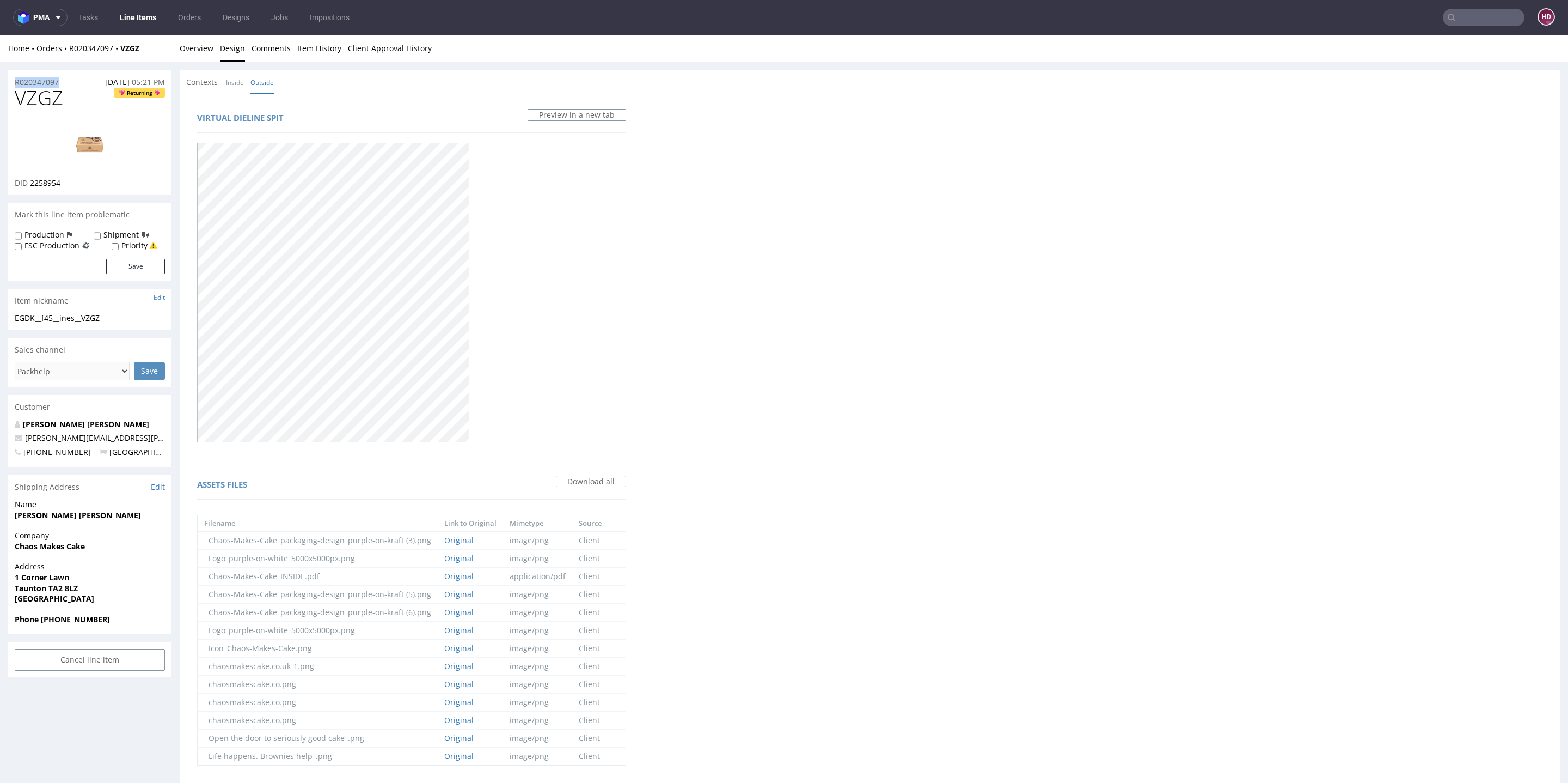
click at [79, 182] on div "DID 2258954" at bounding box center [90, 183] width 150 height 11
drag, startPoint x: 60, startPoint y: 183, endPoint x: 52, endPoint y: 184, distance: 8.1
click at [52, 184] on div "DID 2258954" at bounding box center [90, 183] width 150 height 11
drag, startPoint x: 62, startPoint y: 96, endPoint x: 0, endPoint y: 96, distance: 62.0
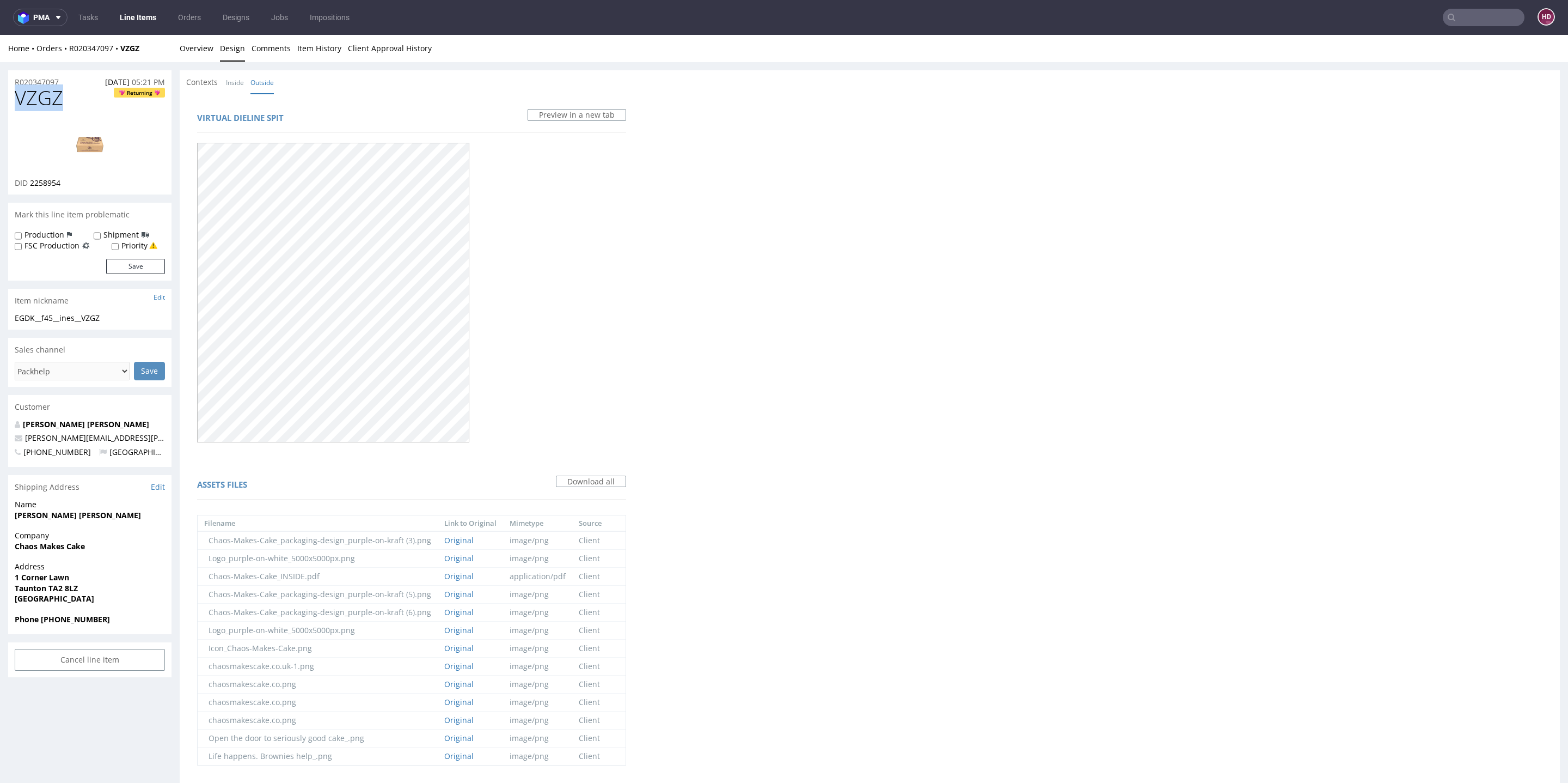
click at [199, 48] on link "Overview" at bounding box center [197, 47] width 34 height 26
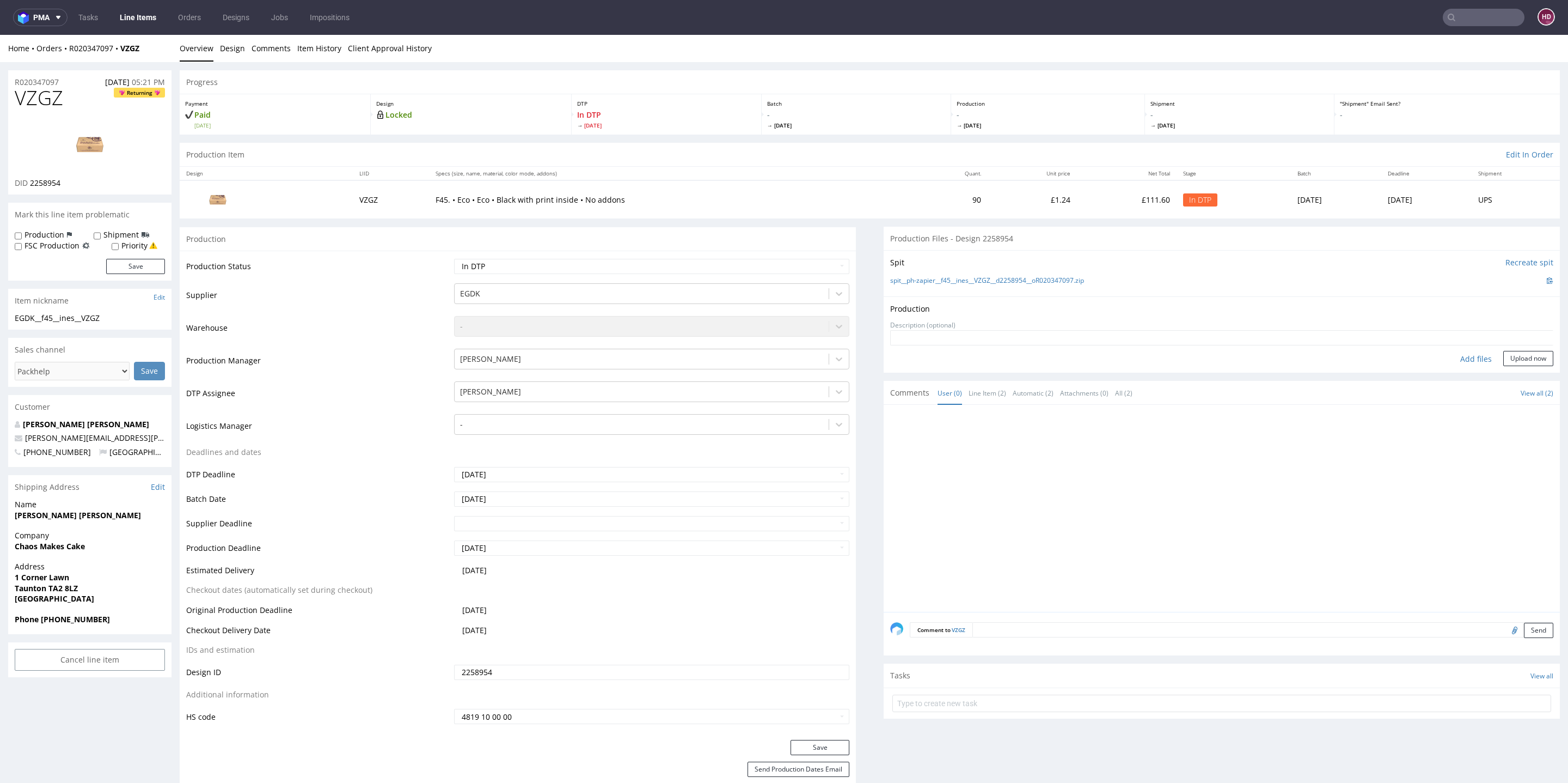
click at [1453, 359] on div "Add files" at bounding box center [1476, 359] width 54 height 16
type input "C:\fakepath\ EGDK__f45__ines__VZGZ__d2258954__oR020347097__inside.pdf"
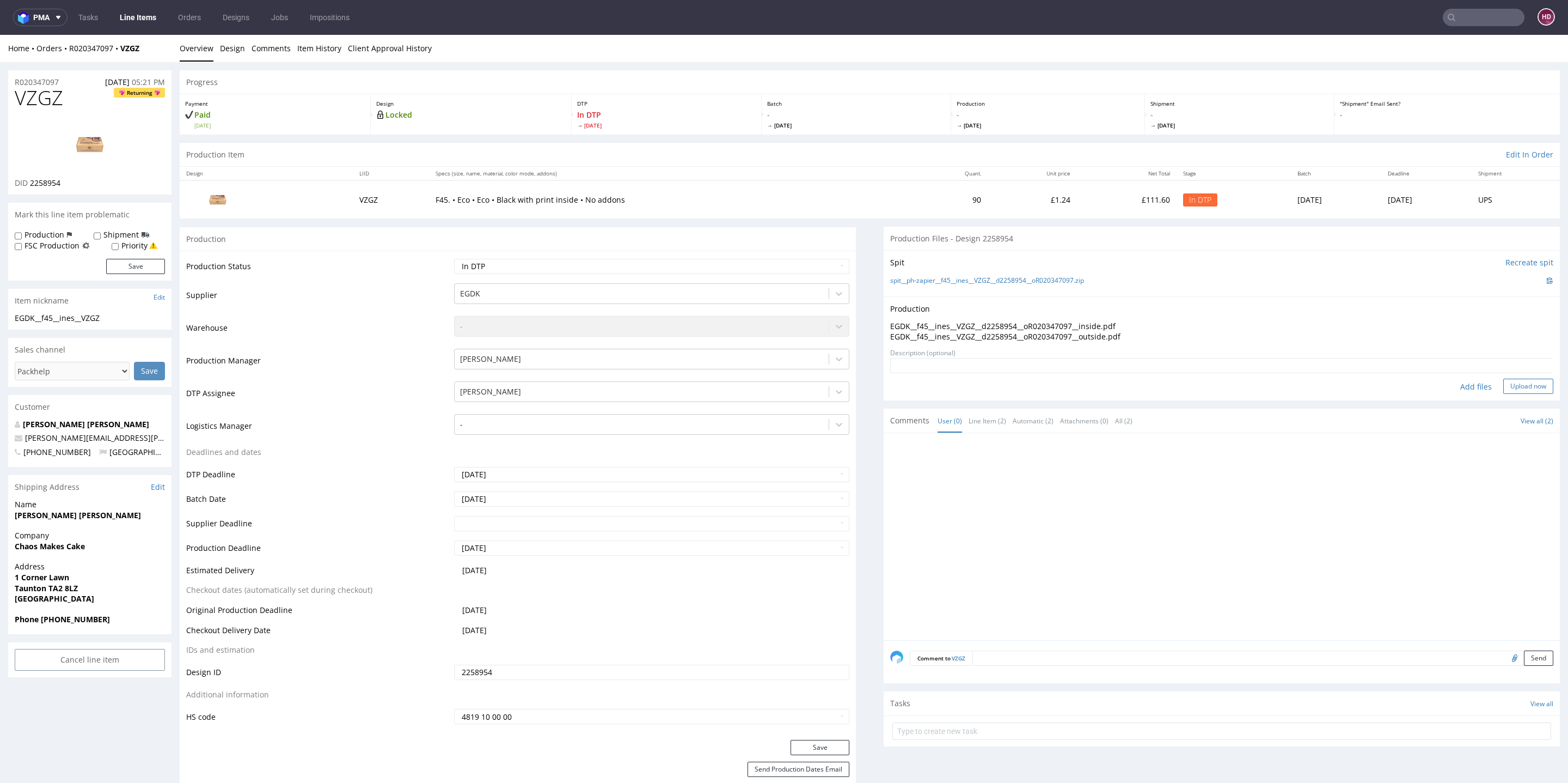
click at [1503, 381] on button "Upload now" at bounding box center [1528, 386] width 50 height 15
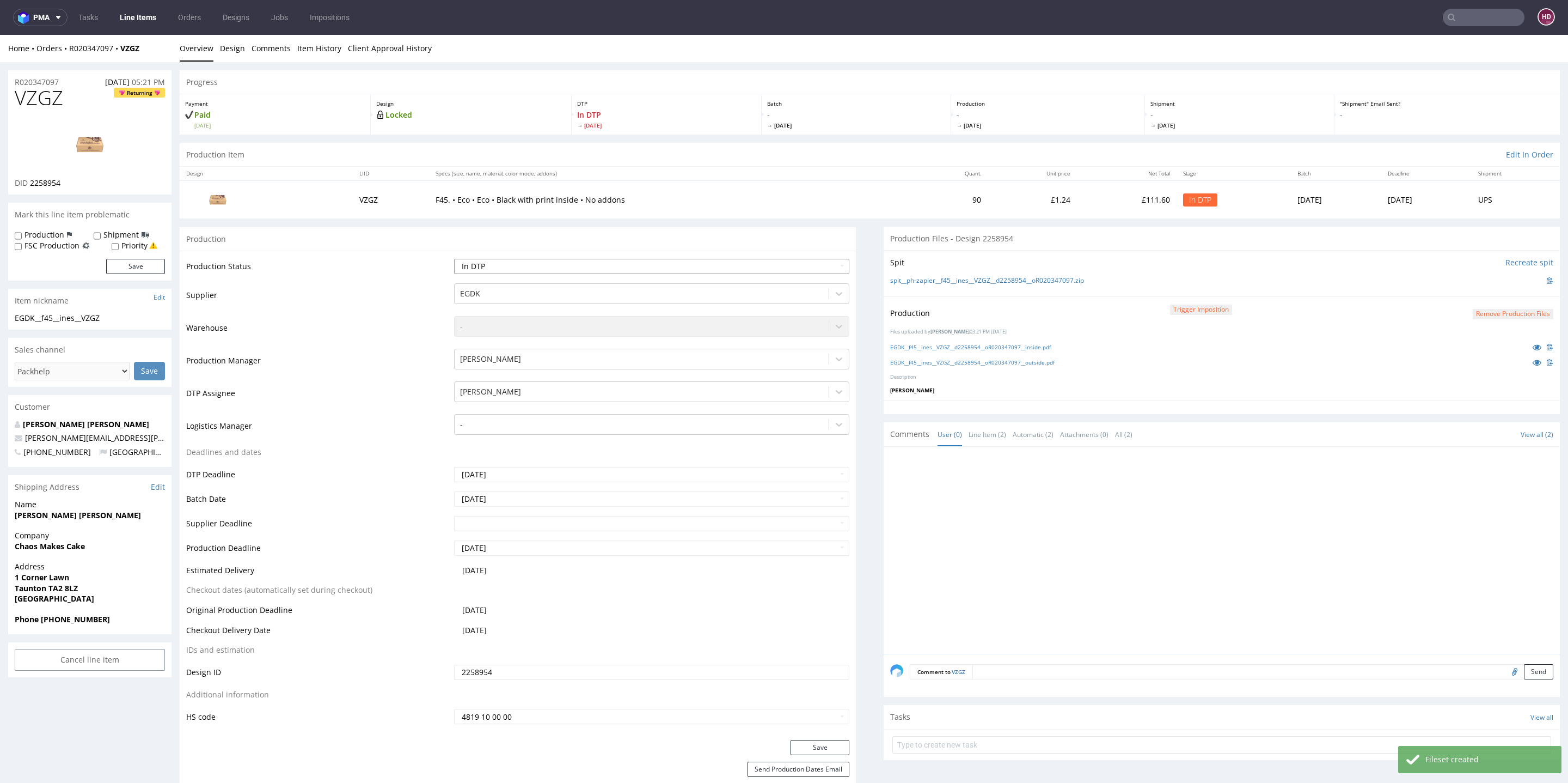
click at [667, 267] on select "Waiting for Artwork Waiting for Diecut Waiting for Mockup Waiting for DTP Waiti…" at bounding box center [651, 266] width 395 height 15
select select "dtp_production_ready"
click at [454, 259] on select "Waiting for Artwork Waiting for Diecut Waiting for Mockup Waiting for DTP Waiti…" at bounding box center [651, 266] width 395 height 15
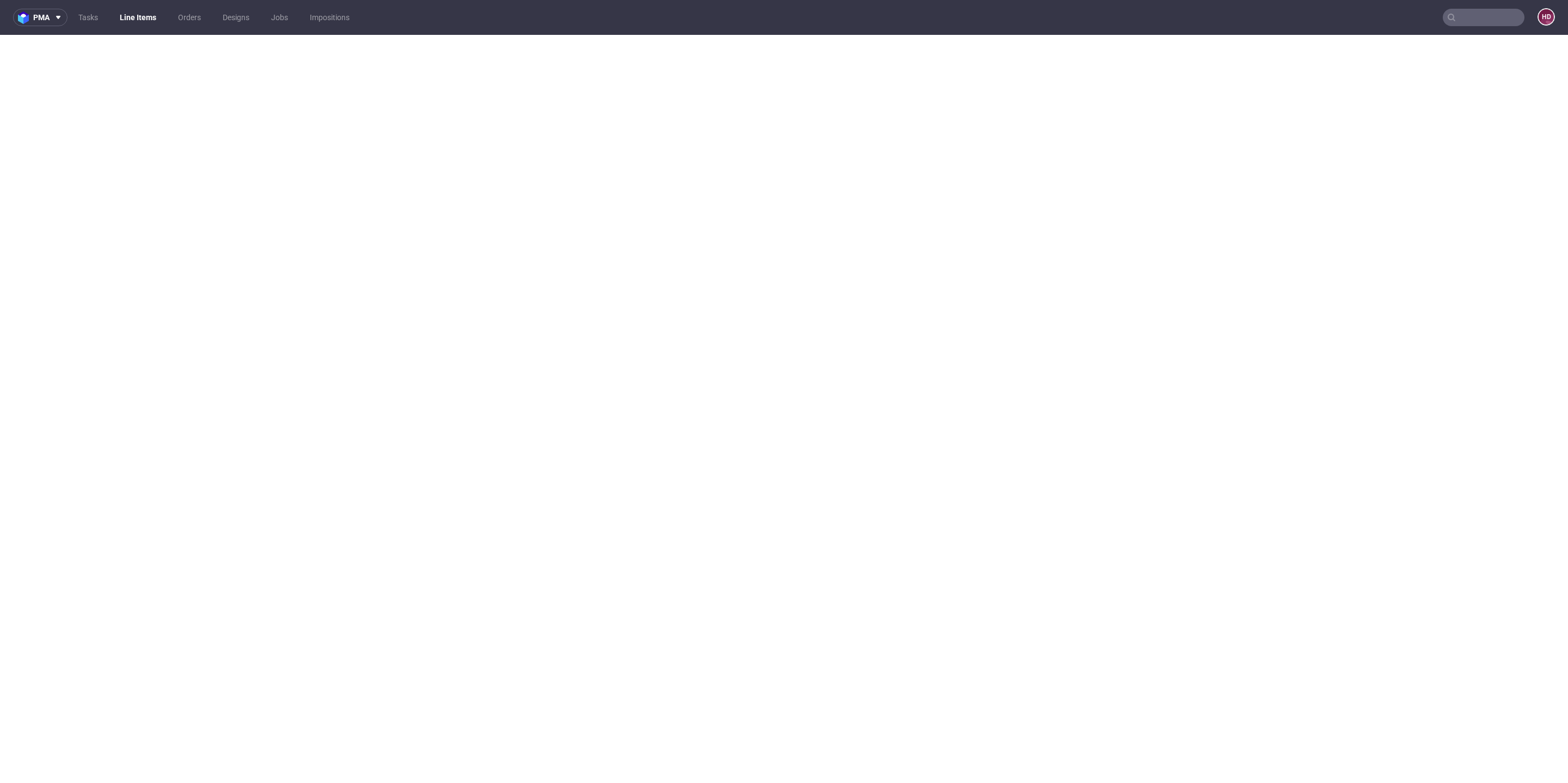
select select "dtp_production_ready"
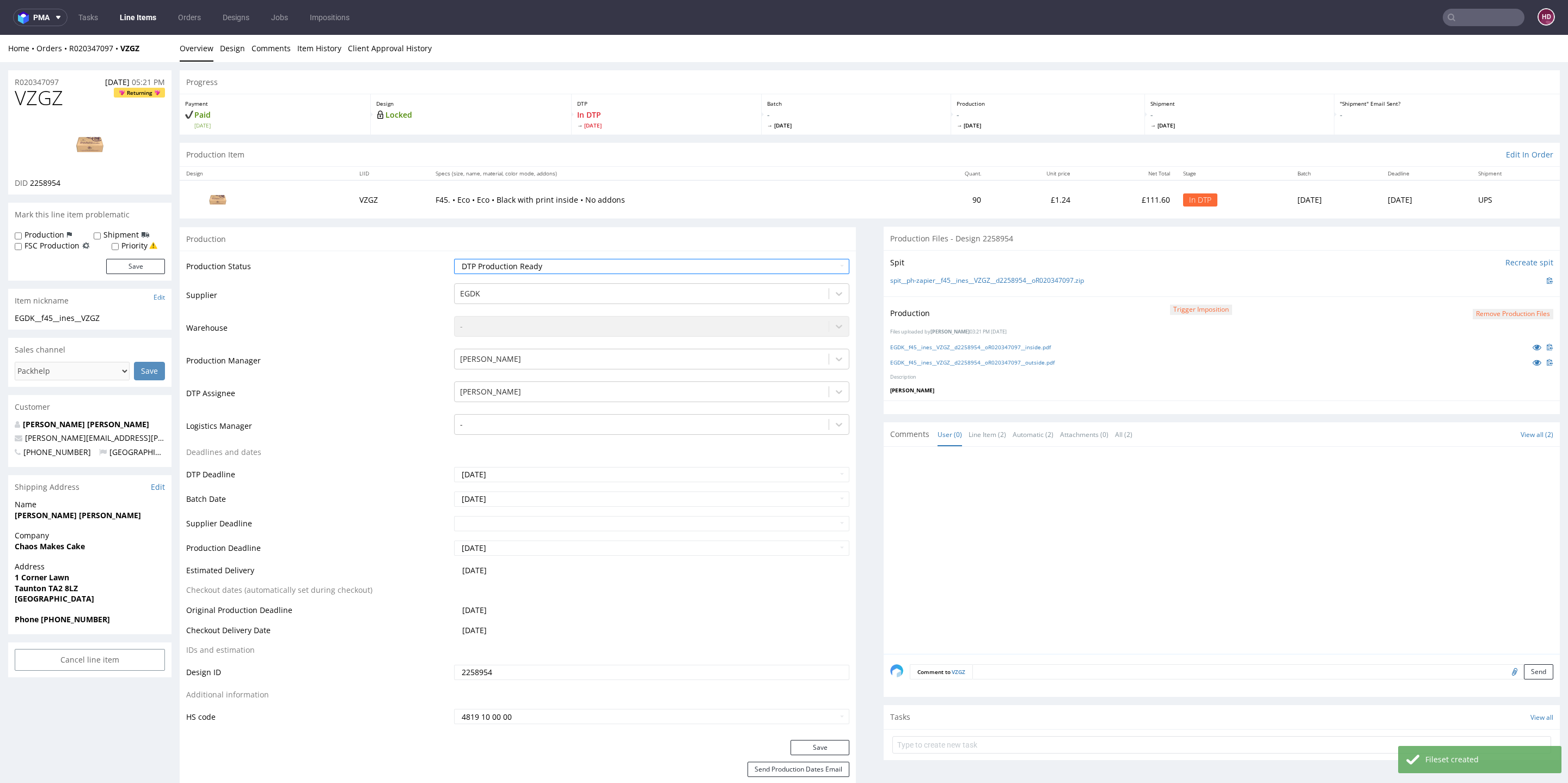
scroll to position [8, 0]
click at [819, 738] on div "Production Status Waiting for Artwork Waiting for Diecut Waiting for Mockup Wai…" at bounding box center [518, 496] width 676 height 489
click at [811, 741] on button "Save" at bounding box center [820, 747] width 59 height 15
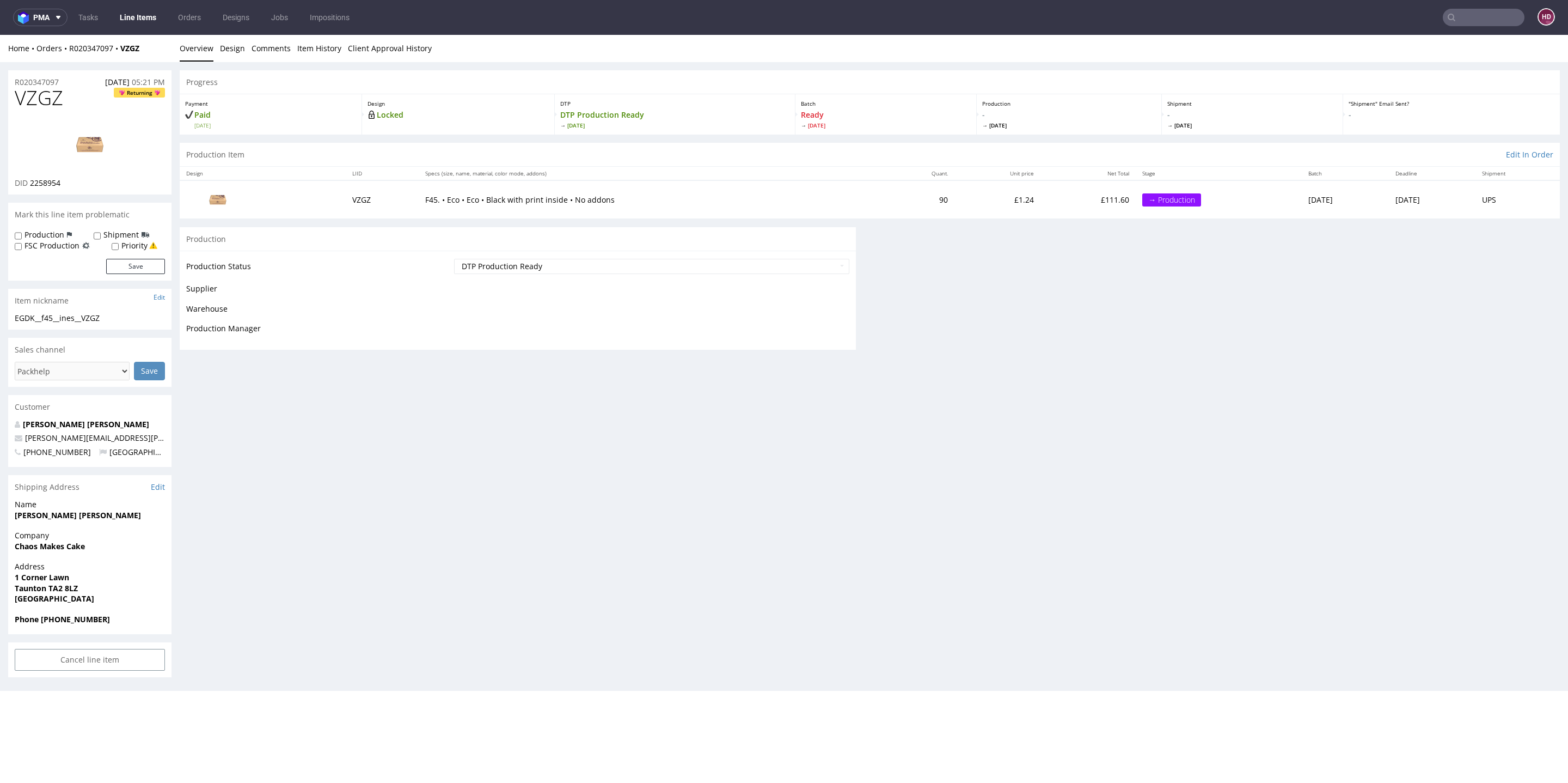
scroll to position [0, 0]
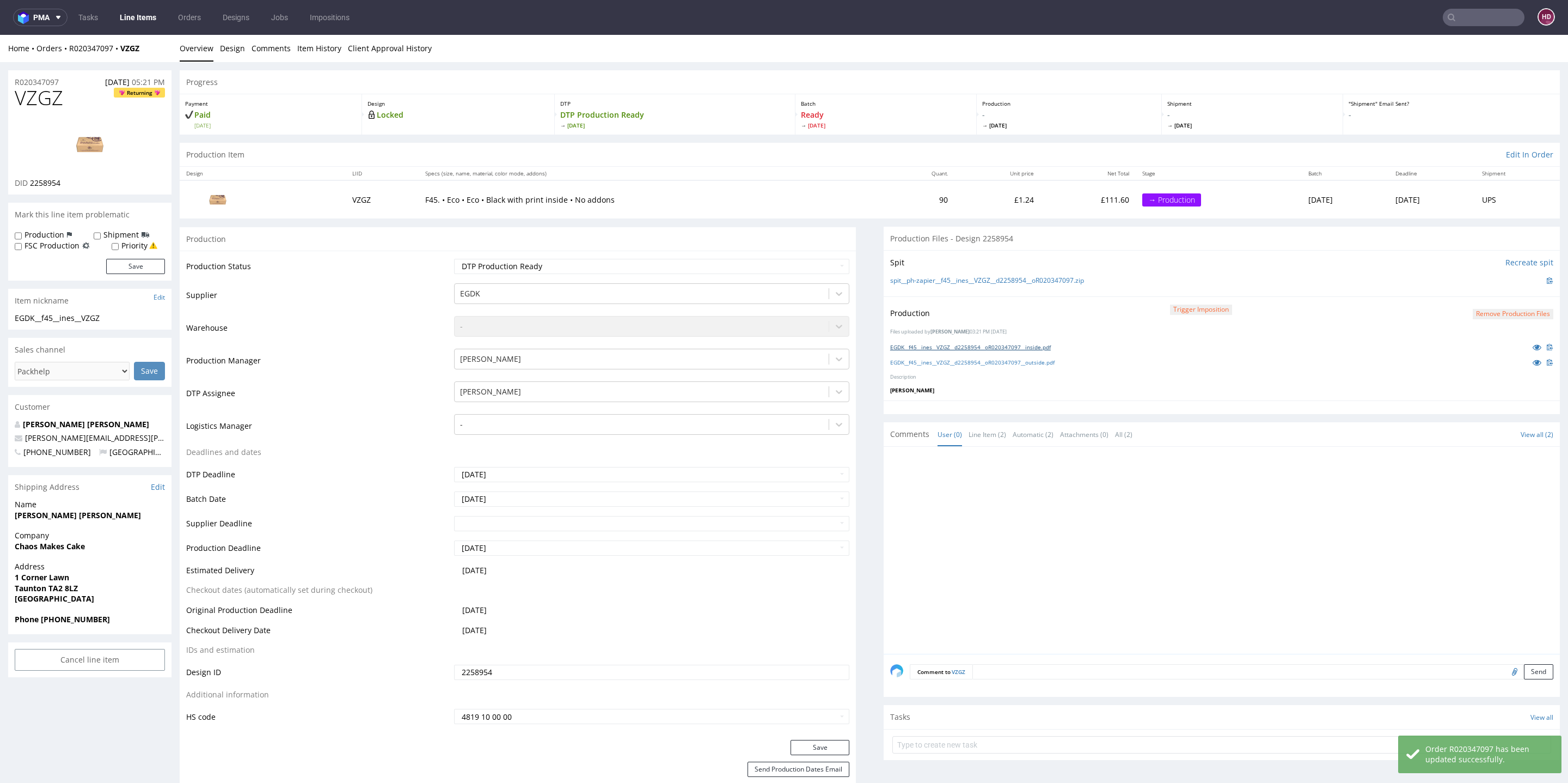
click at [1011, 348] on link "EGDK__f45__ines__VZGZ__d2258954__oR020347097__inside.pdf" at bounding box center [970, 346] width 161 height 7
click at [940, 359] on link "EGDK__f45__ines__VZGZ__d2258954__oR020347097__outside.pdf" at bounding box center [972, 362] width 165 height 7
click at [143, 10] on link "Line Items" at bounding box center [138, 18] width 49 height 18
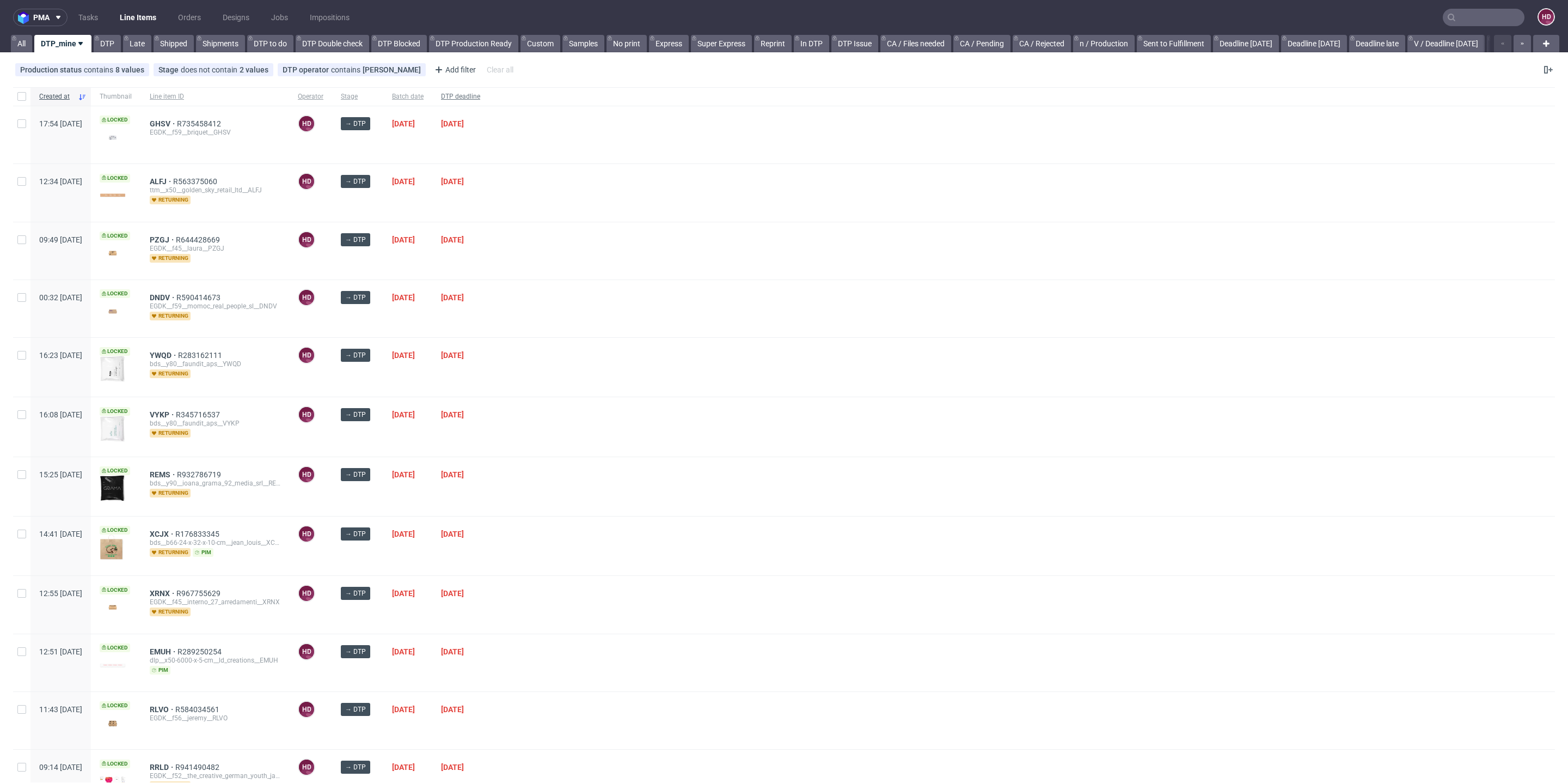
click at [480, 101] on span "DTP deadline" at bounding box center [461, 97] width 39 height 9
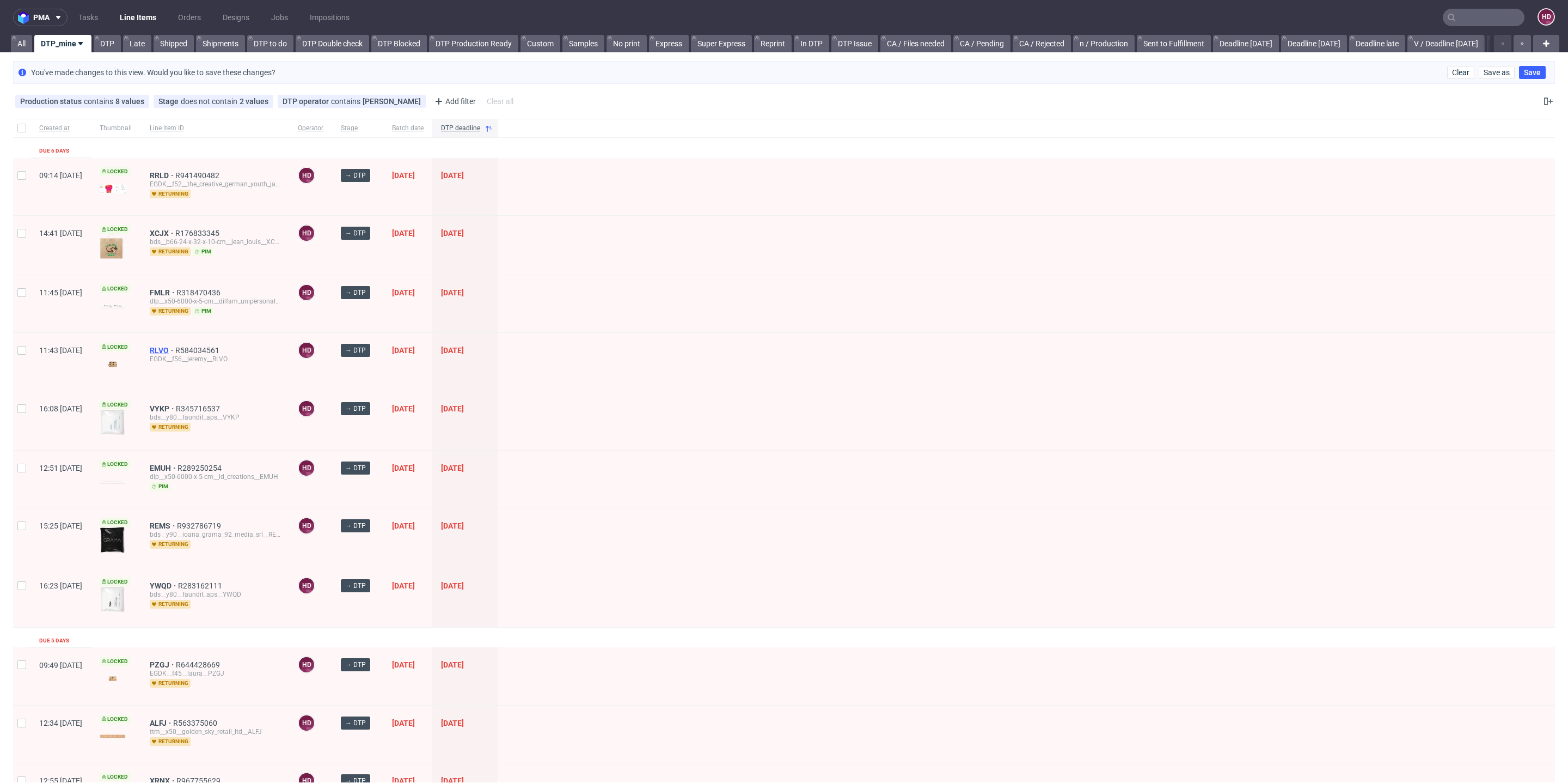
click at [176, 346] on span "RLVO" at bounding box center [163, 350] width 26 height 9
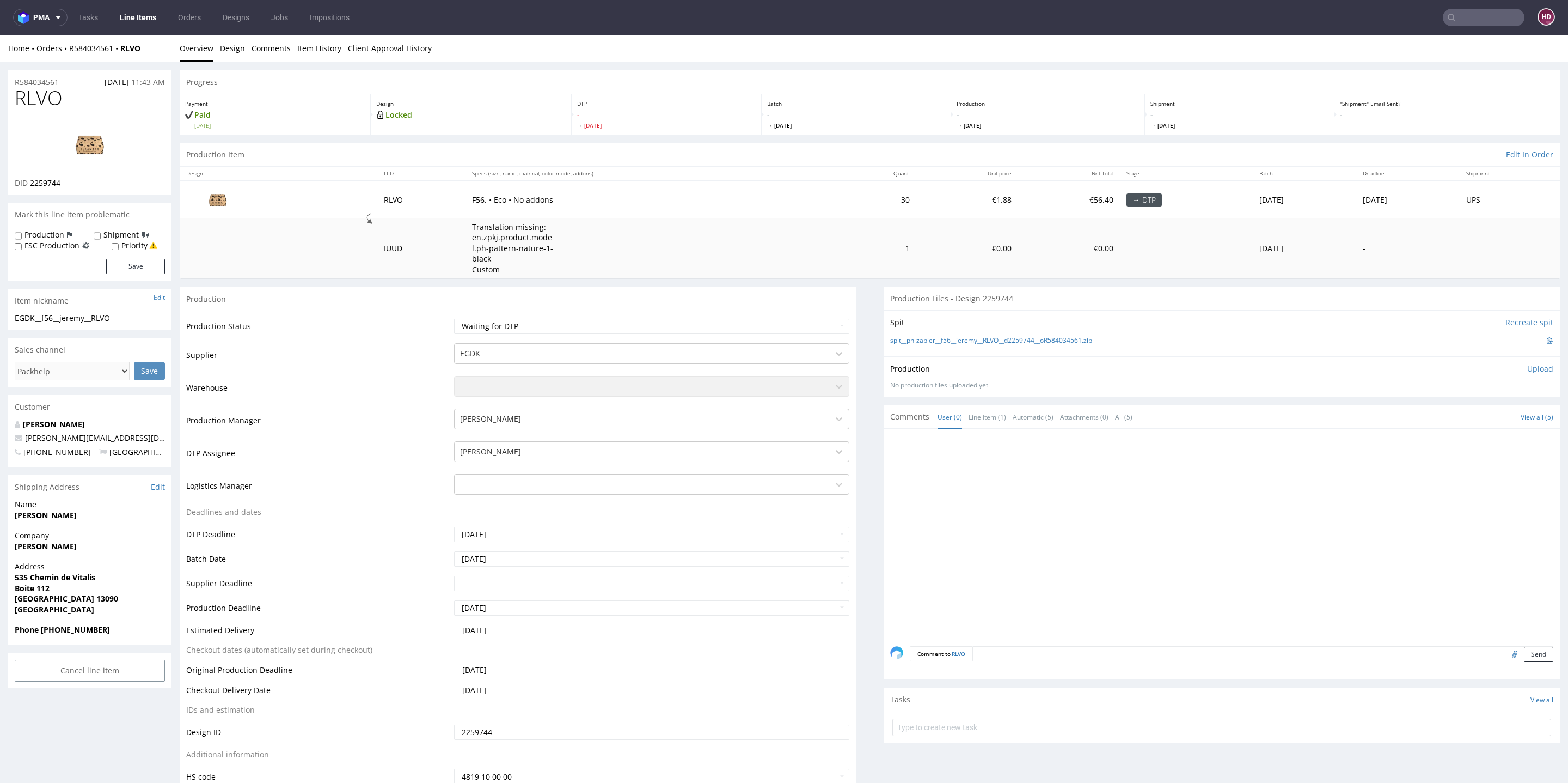
click at [560, 334] on td "Waiting for Artwork Waiting for Diecut Waiting for Mockup Waiting for DTP Waiti…" at bounding box center [650, 329] width 398 height 24
click at [560, 326] on select "Waiting for Artwork Waiting for Diecut Waiting for Mockup Waiting for DTP Waiti…" at bounding box center [651, 326] width 395 height 15
select select "dtp_in_process"
click at [454, 319] on select "Waiting for Artwork Waiting for Diecut Waiting for Mockup Waiting for DTP Waiti…" at bounding box center [651, 326] width 395 height 15
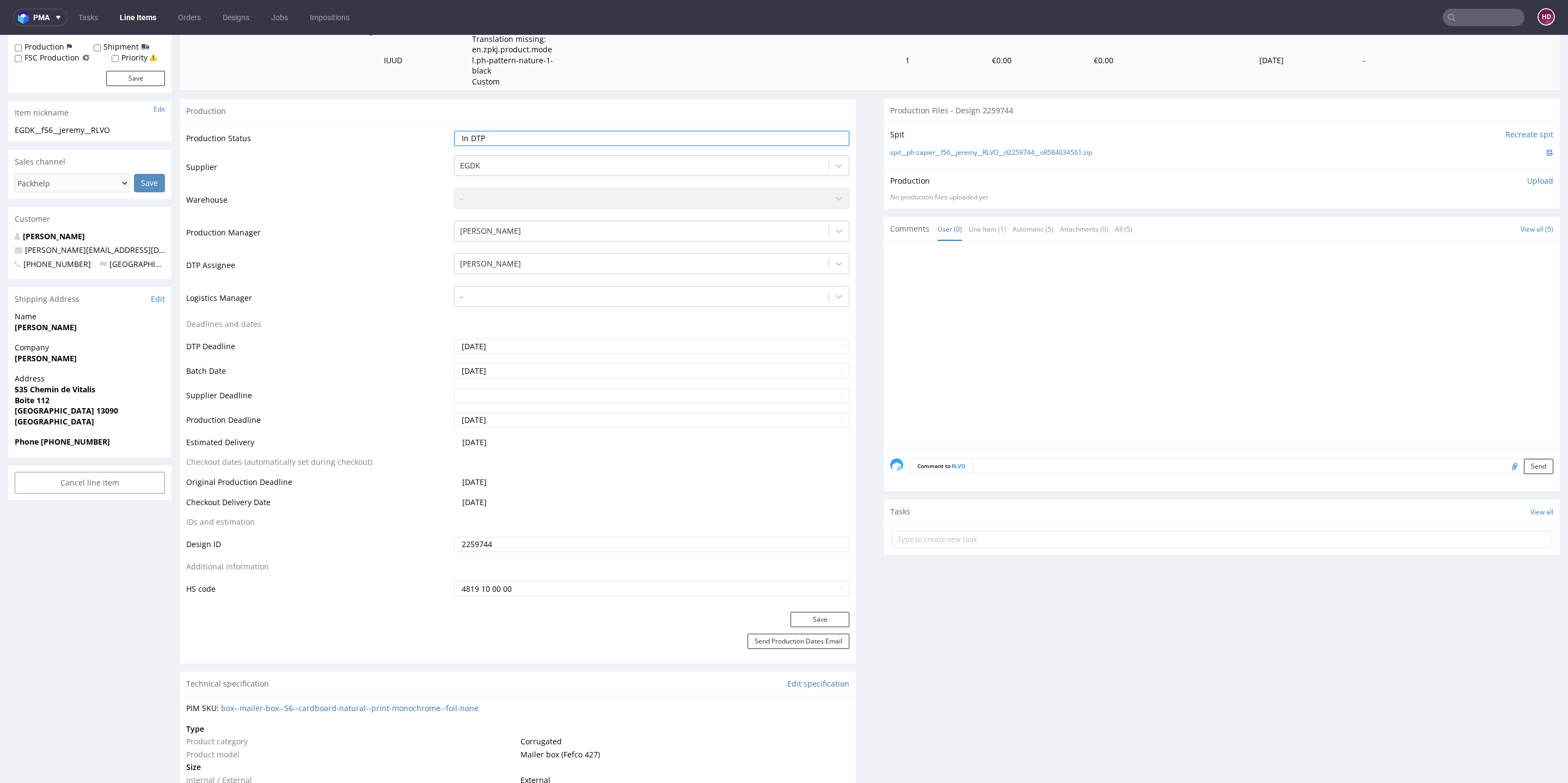
scroll to position [211, 0]
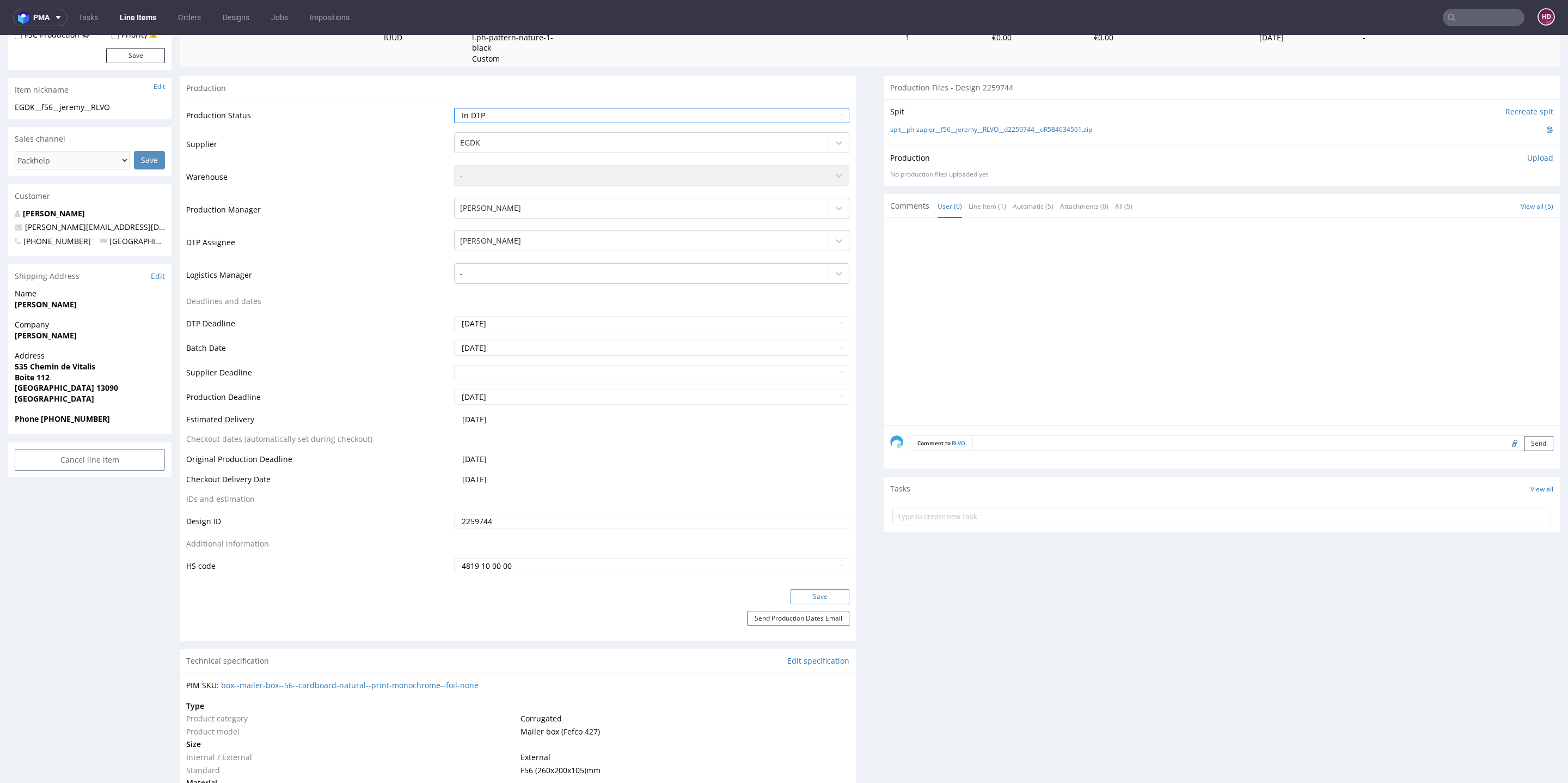
click at [799, 589] on button "Save" at bounding box center [820, 597] width 59 height 15
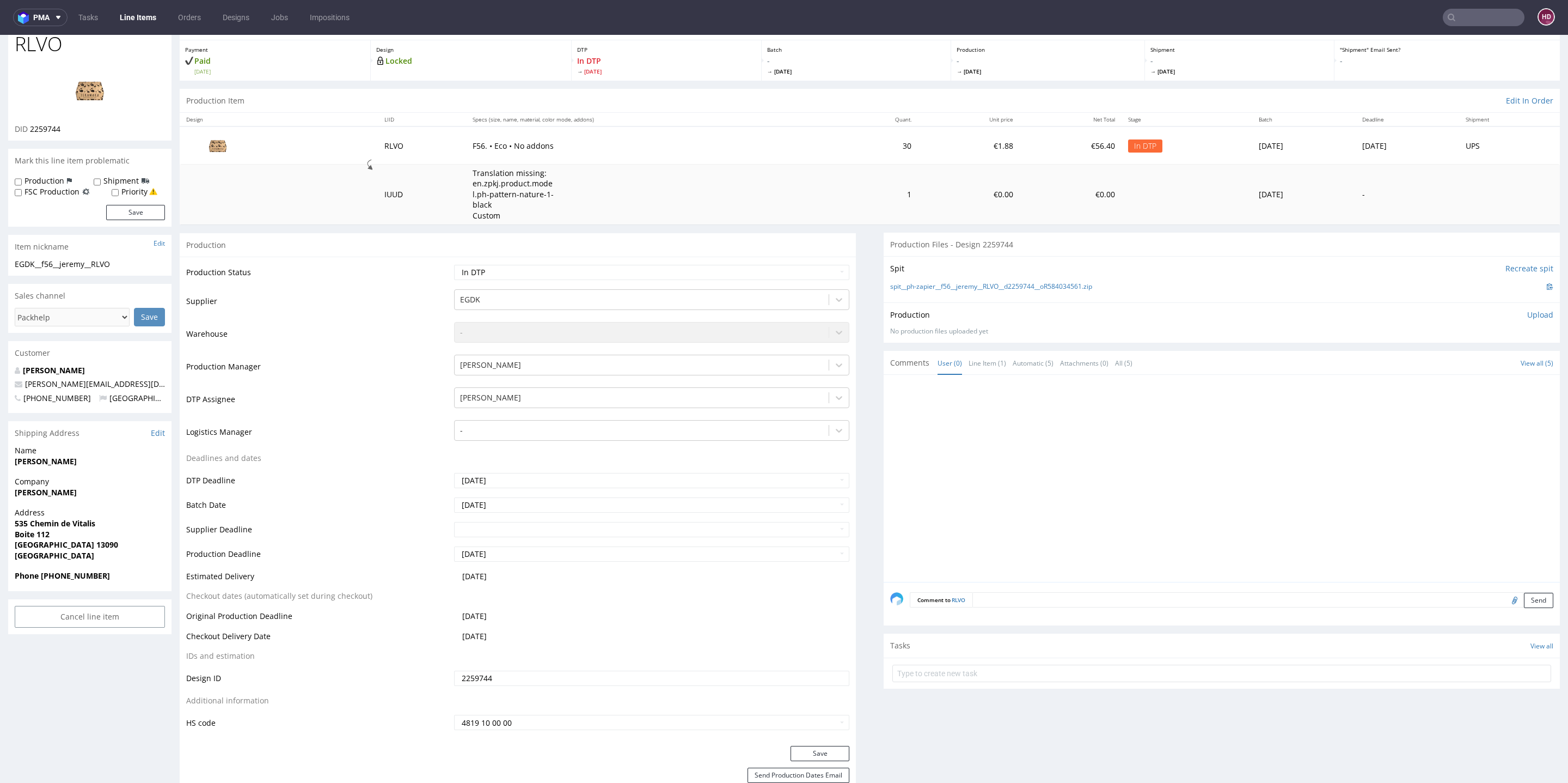
scroll to position [0, 0]
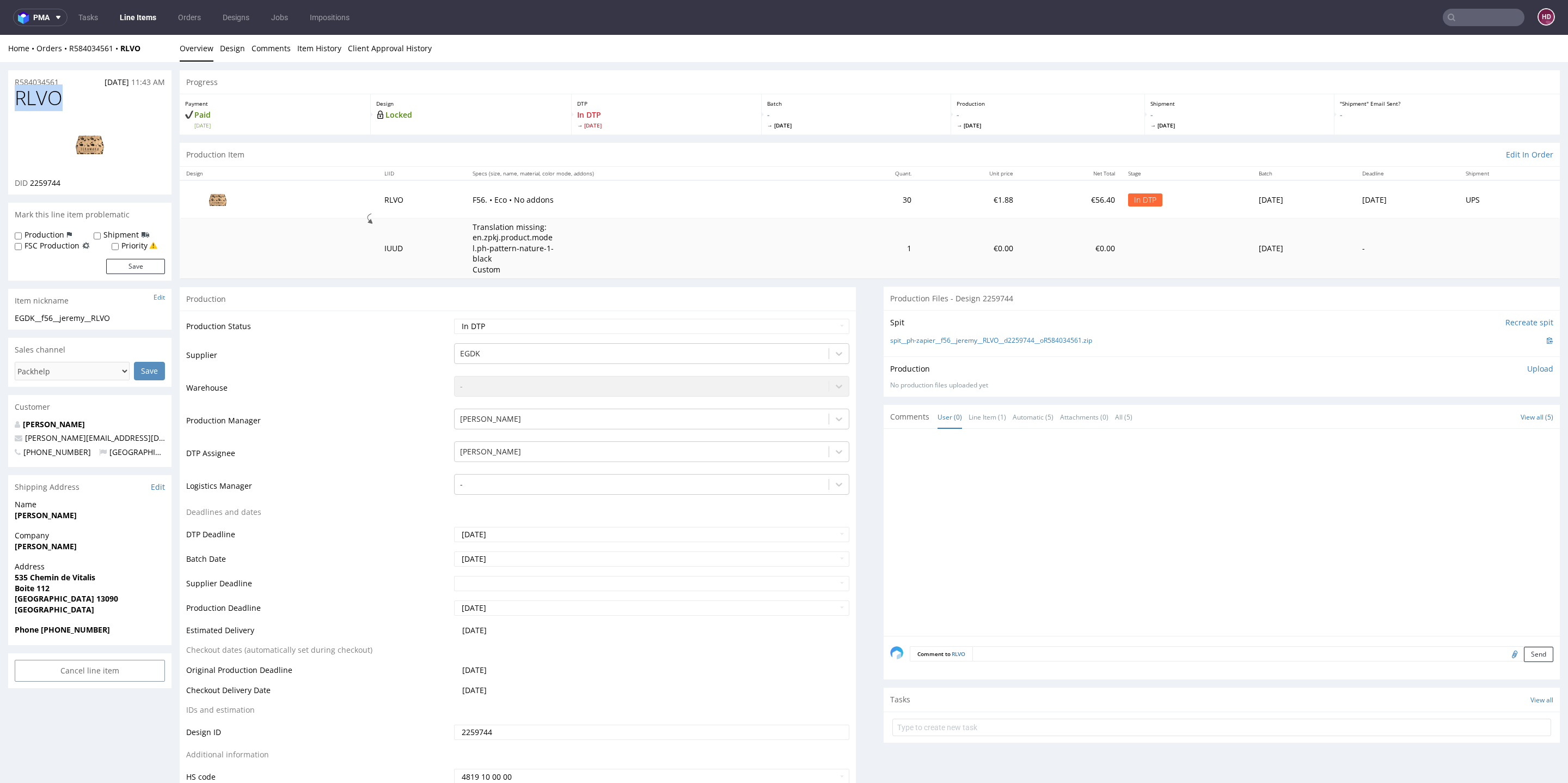
drag, startPoint x: 68, startPoint y: 104, endPoint x: 0, endPoint y: 103, distance: 68.0
copy span "RLVO"
drag, startPoint x: 67, startPoint y: 184, endPoint x: 29, endPoint y: 185, distance: 38.0
click at [29, 185] on div "DID 2259744" at bounding box center [90, 183] width 150 height 11
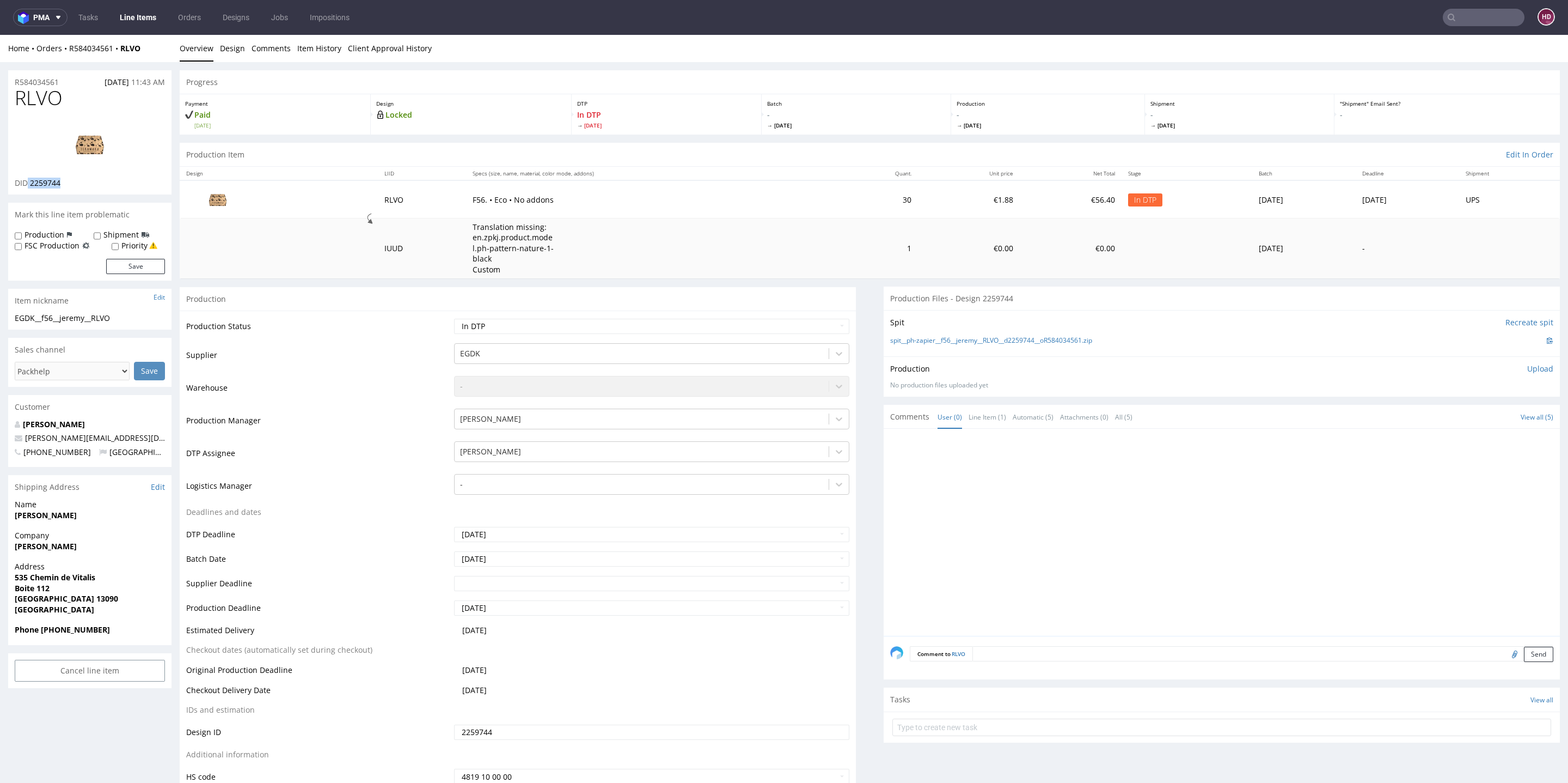
copy p "2259744"
click at [89, 149] on img at bounding box center [89, 144] width 87 height 49
click at [233, 43] on link "Design" at bounding box center [232, 47] width 25 height 26
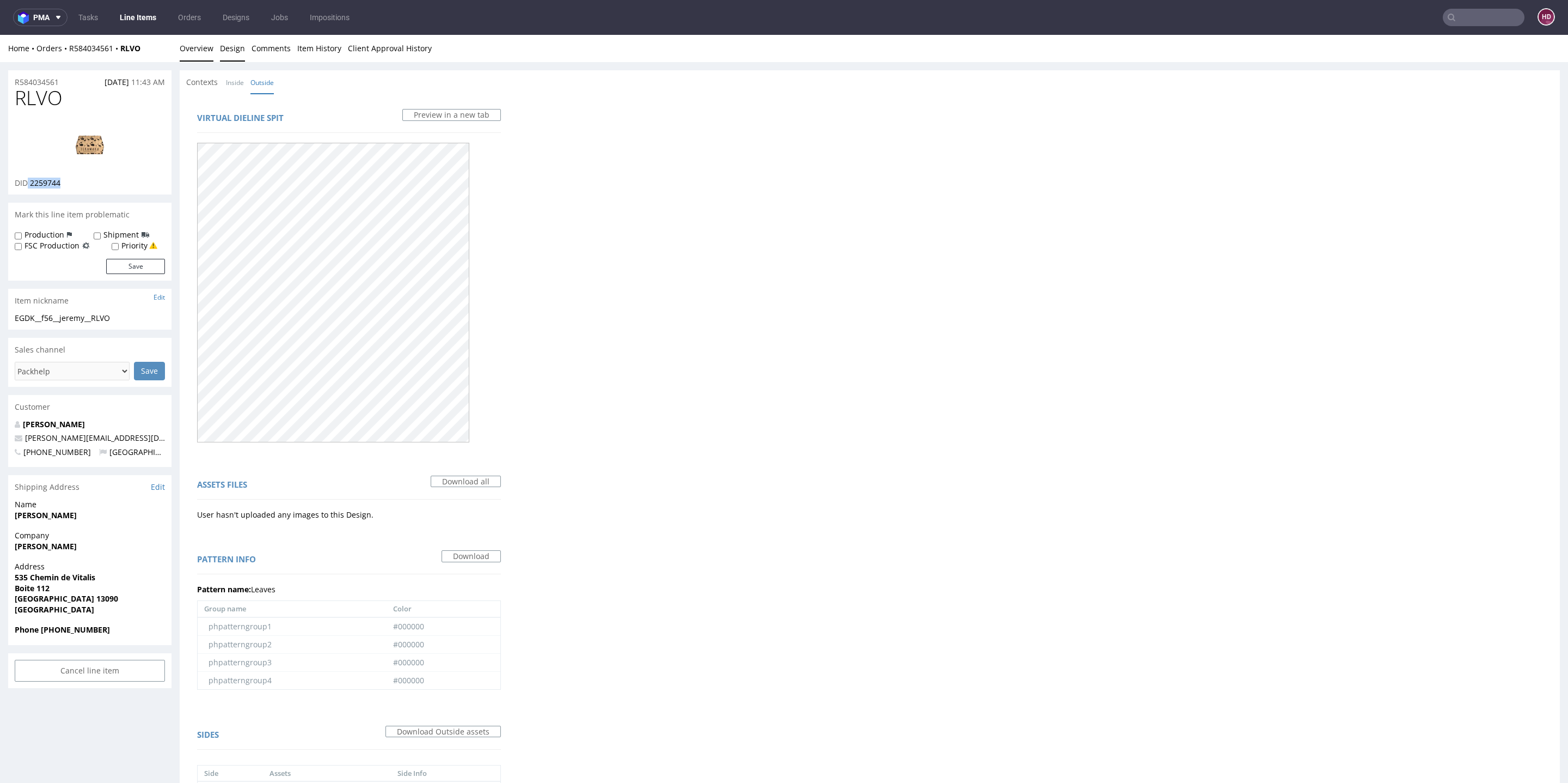
click at [195, 50] on link "Overview" at bounding box center [197, 47] width 34 height 26
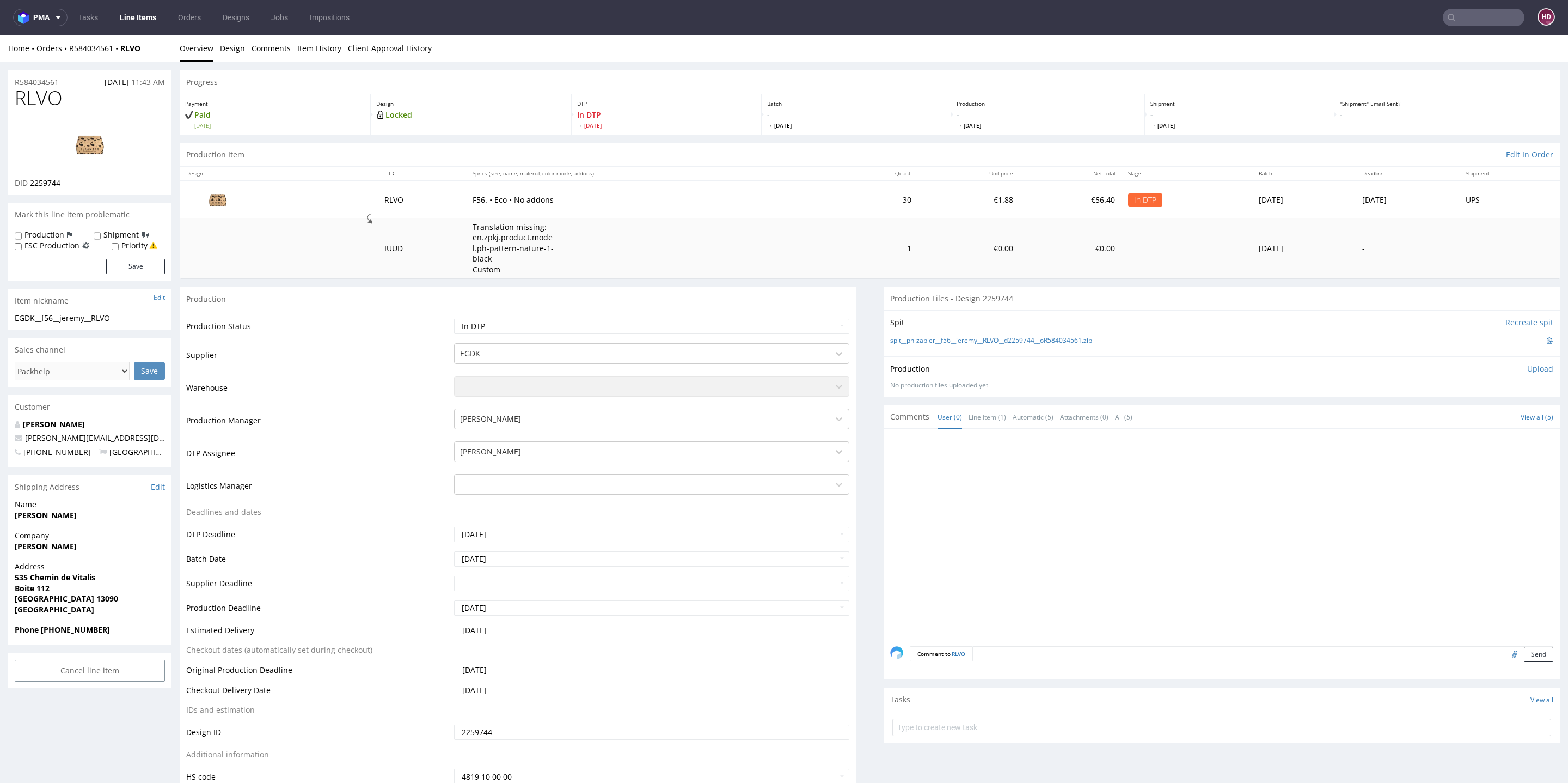
click at [126, 319] on div "EGDK__f56__jeremy__RLVO" at bounding box center [90, 318] width 150 height 11
drag, startPoint x: 6, startPoint y: 321, endPoint x: 0, endPoint y: 321, distance: 6.0
copy div "EGDK__f56__jeremy__RLVO"
drag, startPoint x: 62, startPoint y: 84, endPoint x: 0, endPoint y: 64, distance: 65.1
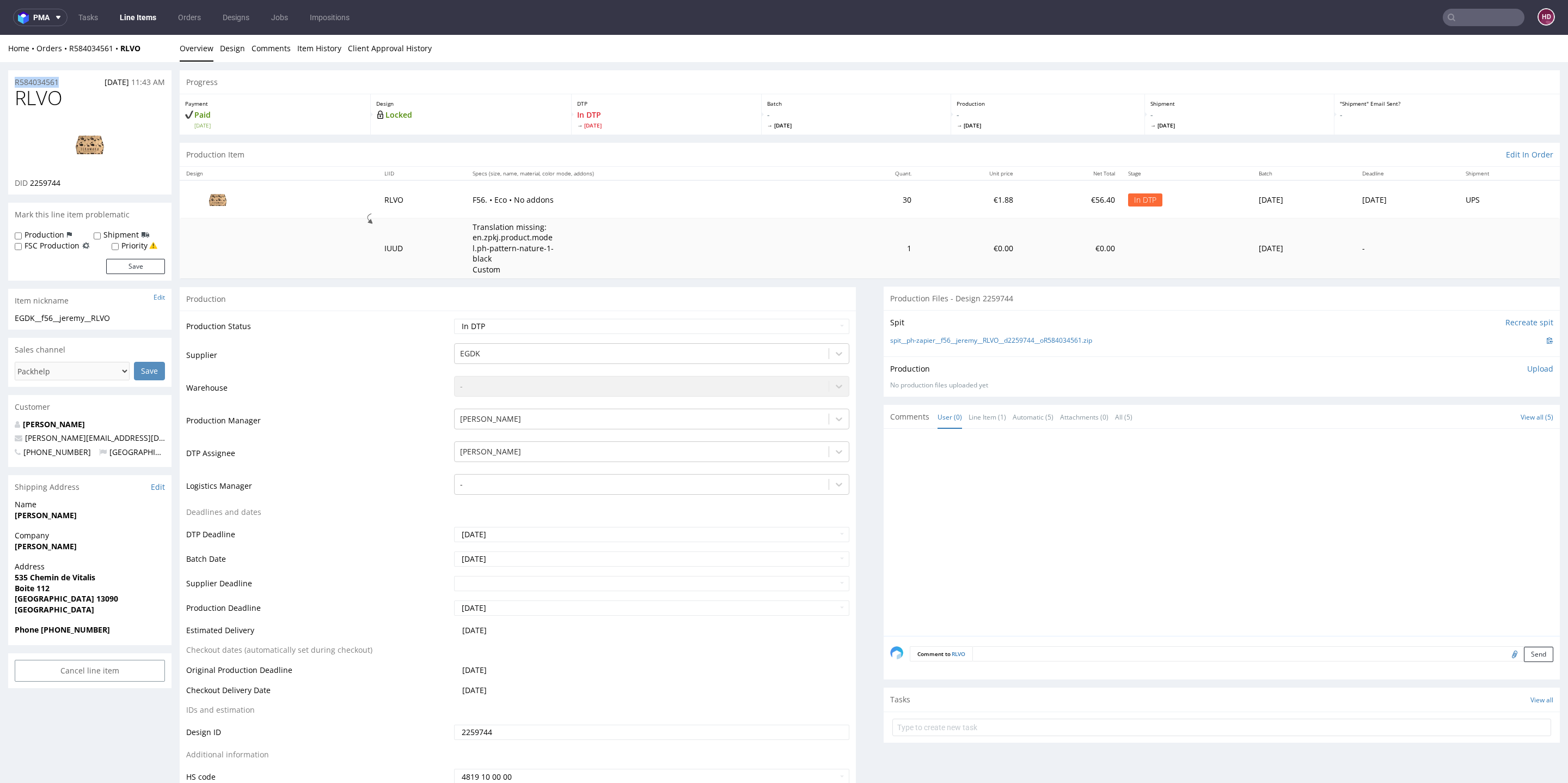
copy p "R584034561"
click at [81, 181] on div "DID 2259744" at bounding box center [90, 183] width 150 height 11
drag, startPoint x: 57, startPoint y: 181, endPoint x: 44, endPoint y: 182, distance: 13.0
click at [44, 182] on div "DID 2259744" at bounding box center [90, 183] width 150 height 11
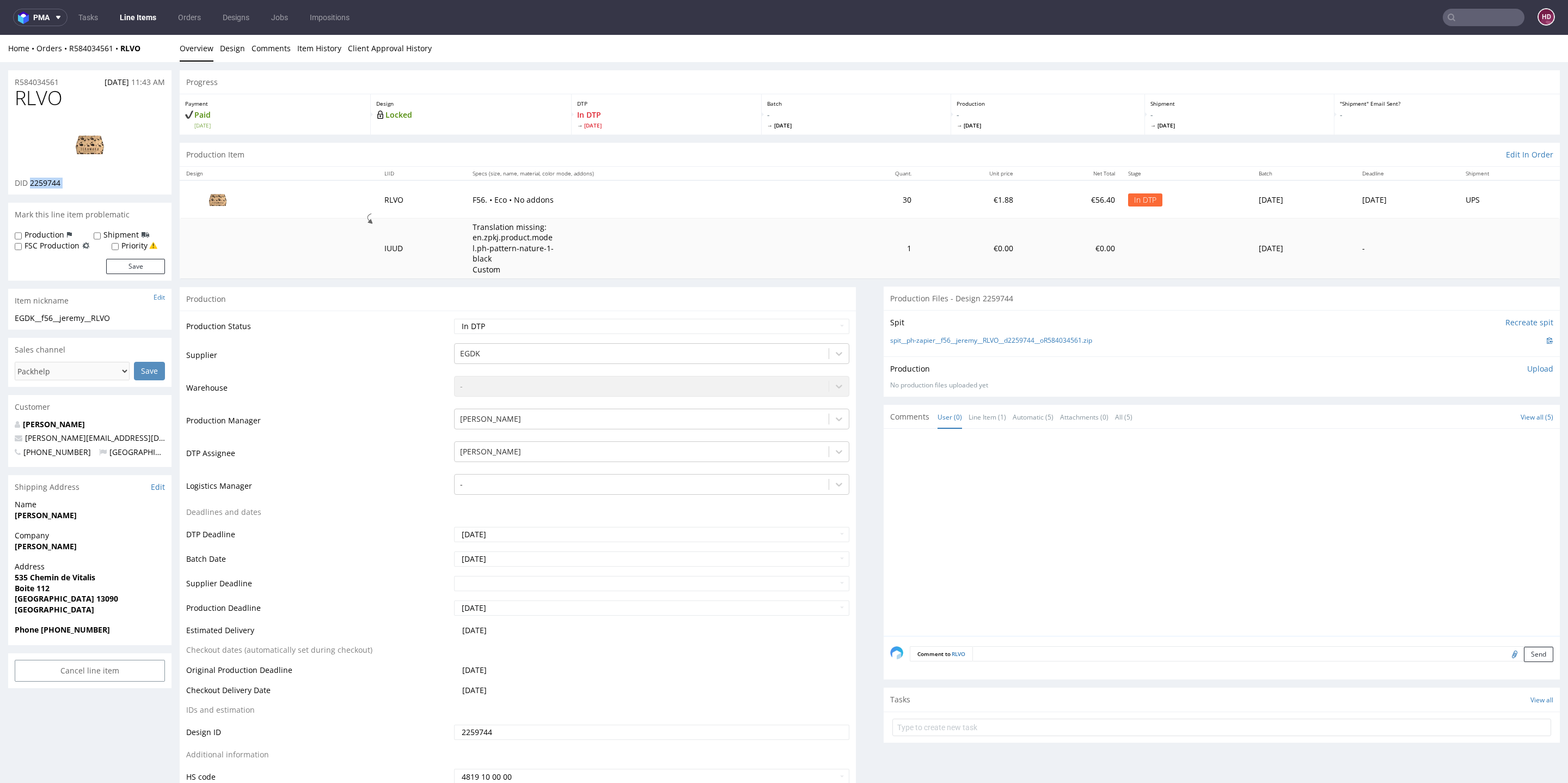
copy div "2259744"
copy span "RLVO"
click at [1503, 365] on div "Production Upload" at bounding box center [1222, 369] width 663 height 11
click at [1527, 368] on p "Upload" at bounding box center [1540, 369] width 26 height 11
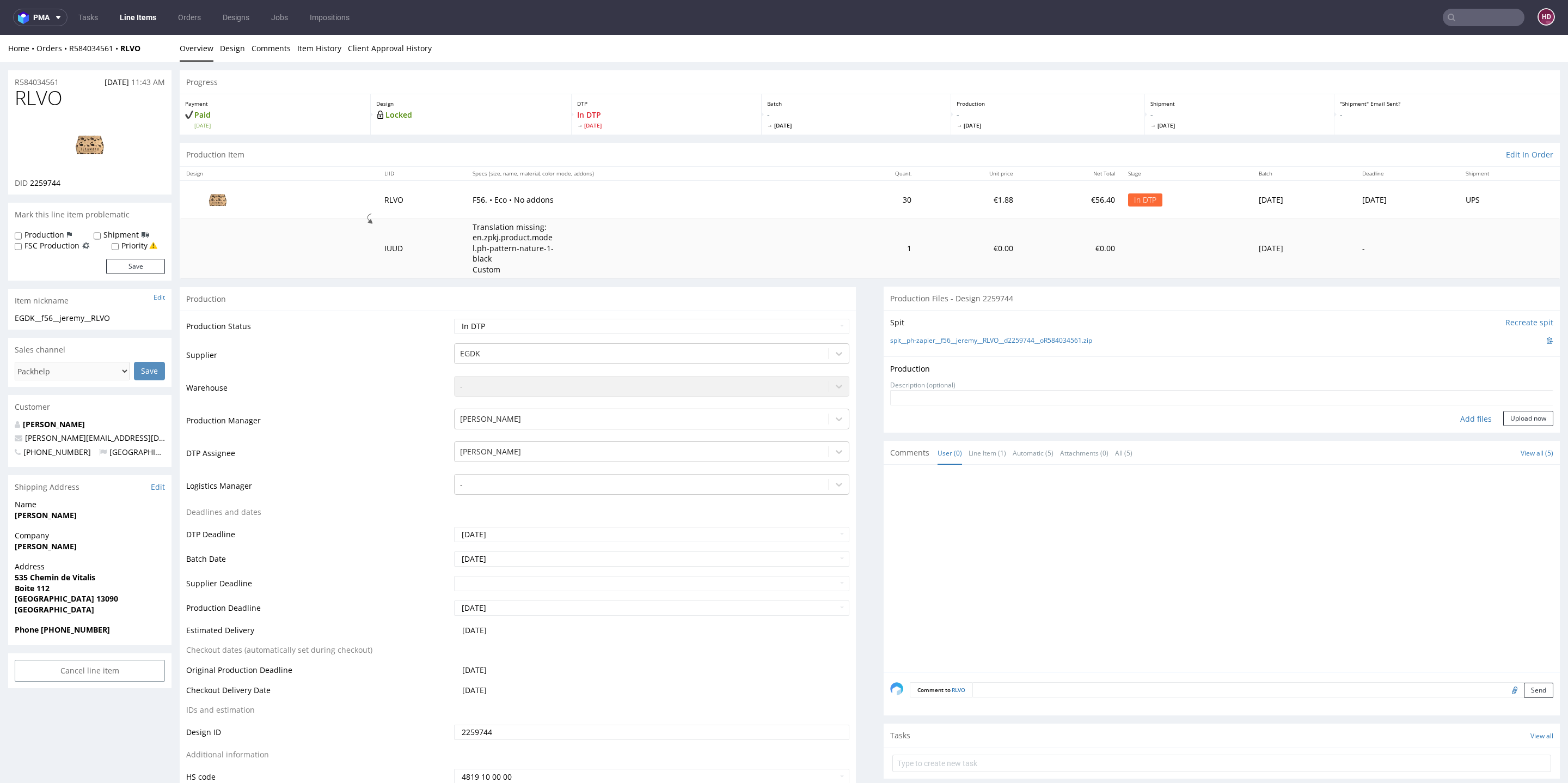
click at [1449, 420] on div "Add files" at bounding box center [1476, 419] width 54 height 16
type input "C:\fakepath\EGDK__f56__jeremy__RLVO__d2259744__oR584034561.pdf"
click at [1516, 437] on button "Upload now" at bounding box center [1528, 435] width 50 height 15
click at [687, 322] on select "Waiting for Artwork Waiting for Diecut Waiting for Mockup Waiting for DTP Waiti…" at bounding box center [651, 326] width 395 height 15
select select "dtp_production_ready"
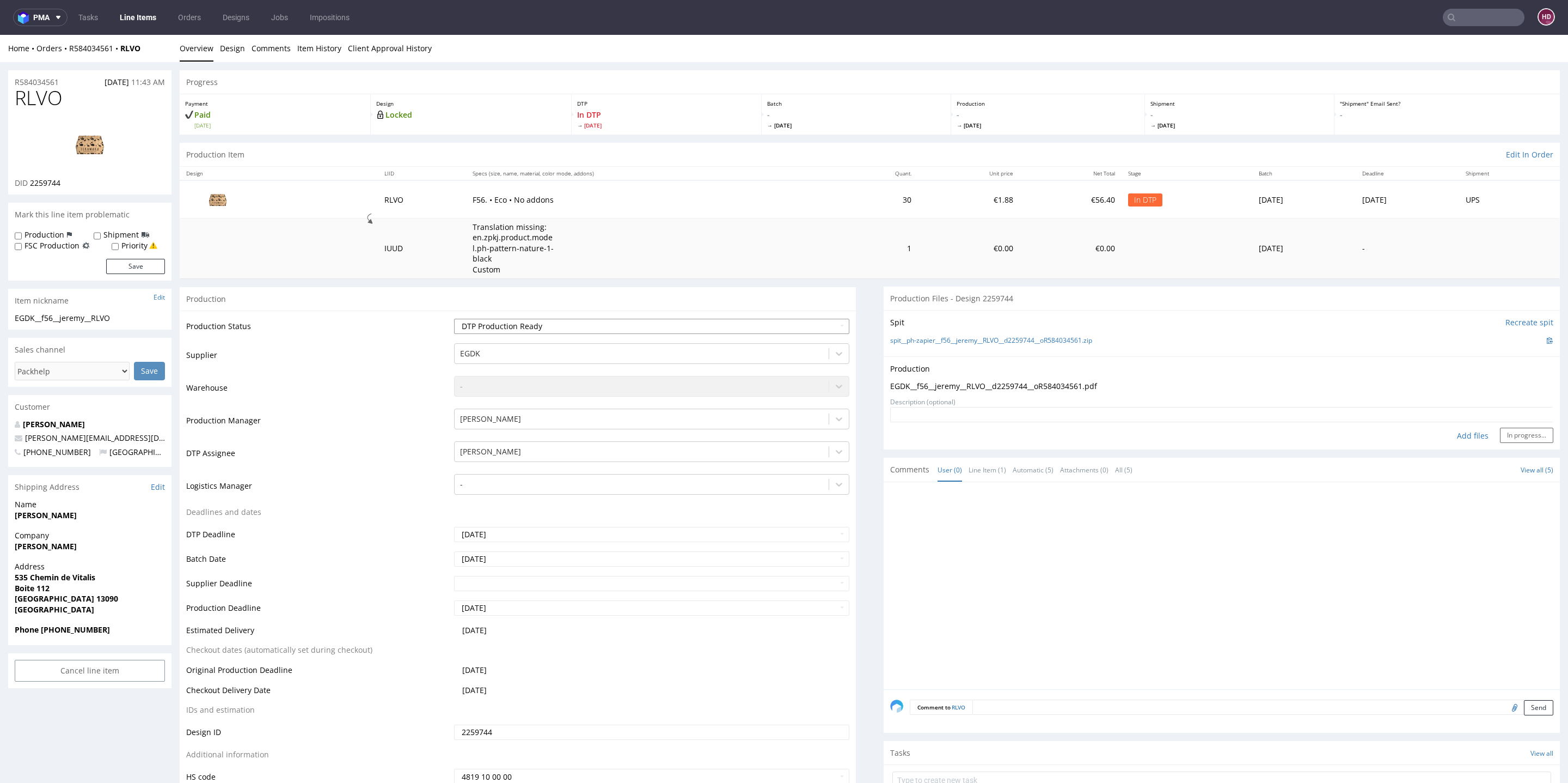
click at [454, 319] on select "Waiting for Artwork Waiting for Diecut Waiting for Mockup Waiting for DTP Waiti…" at bounding box center [651, 326] width 395 height 15
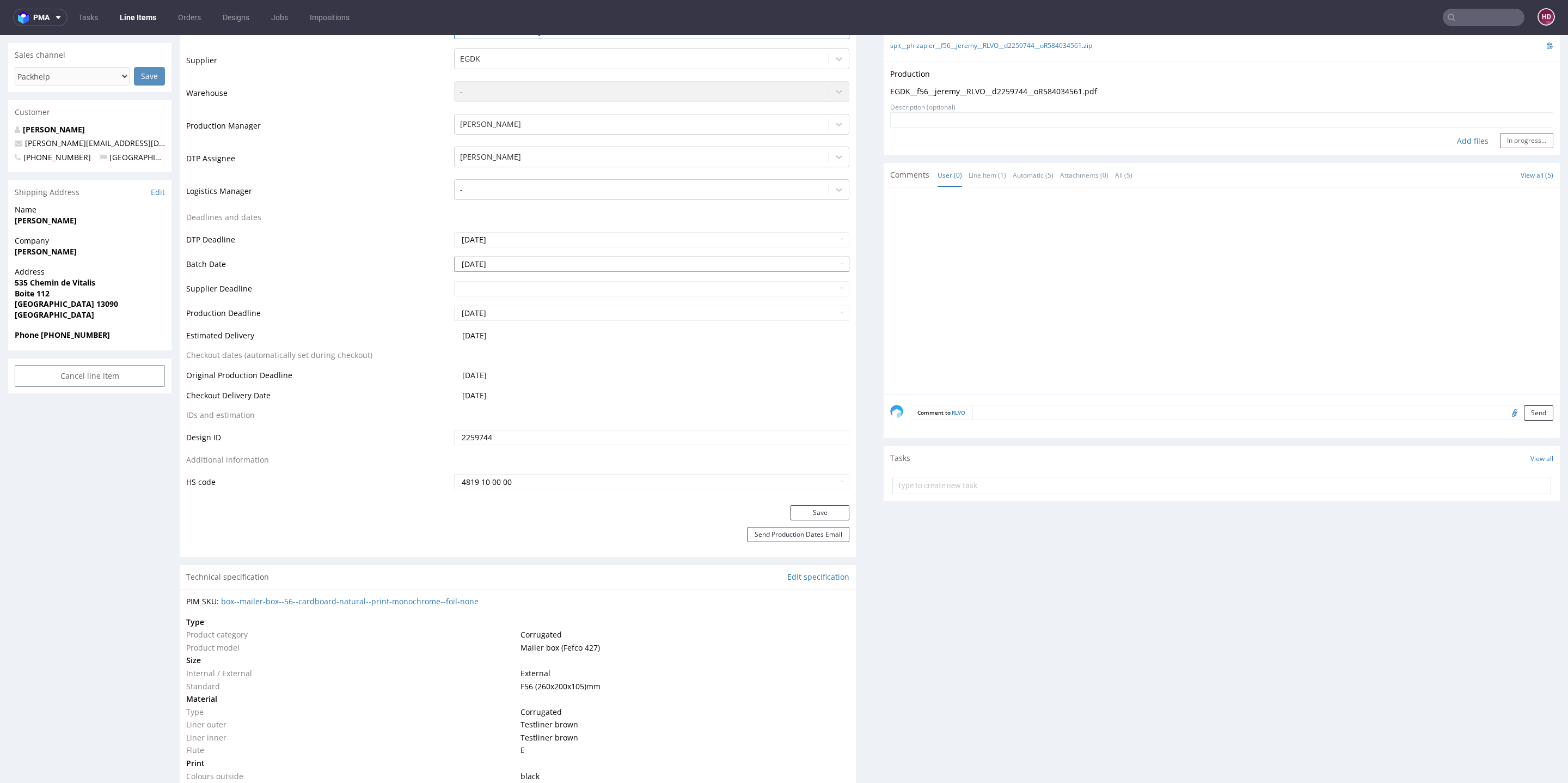
scroll to position [336, 0]
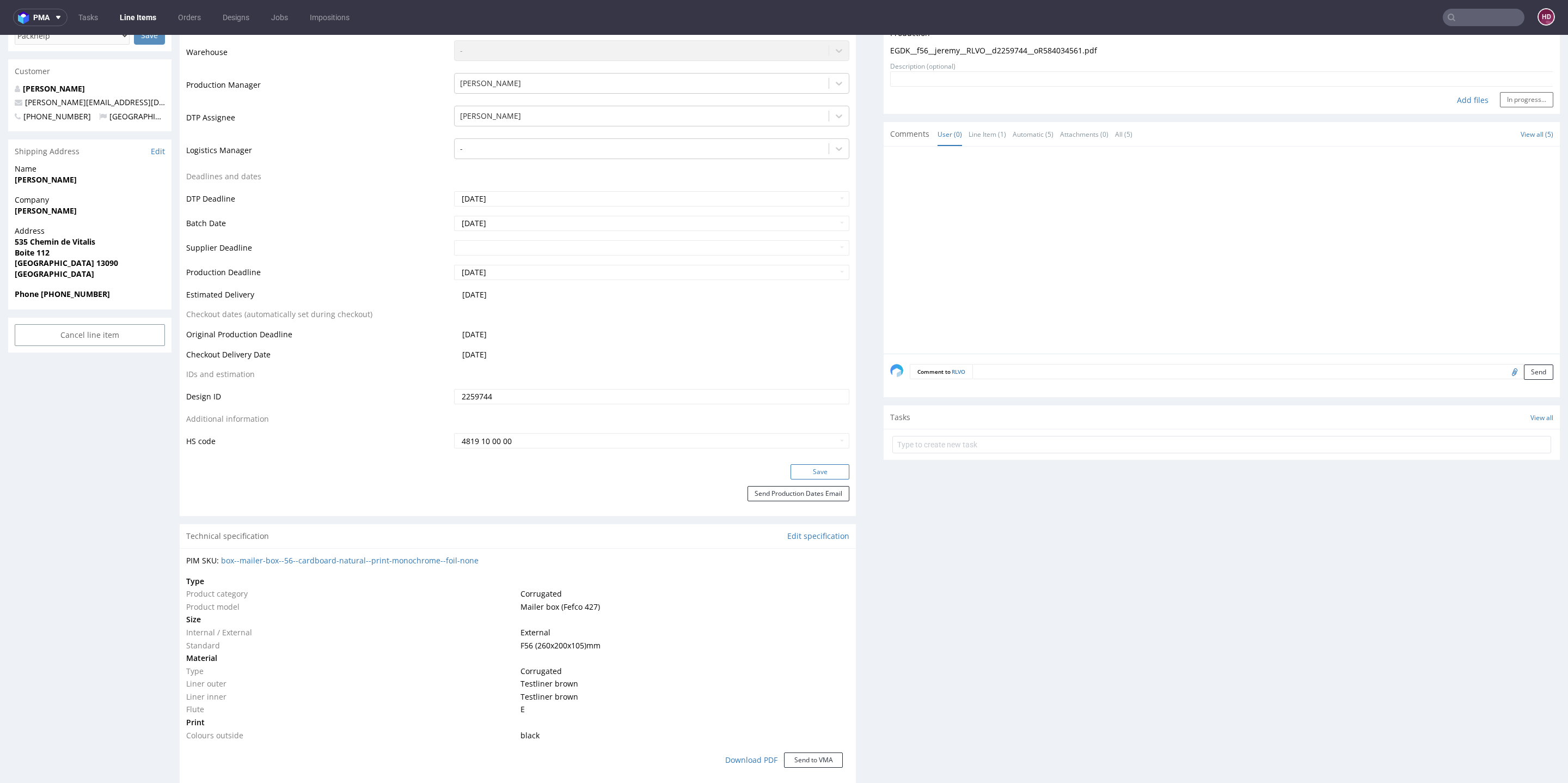
click at [829, 467] on button "Save" at bounding box center [820, 472] width 59 height 15
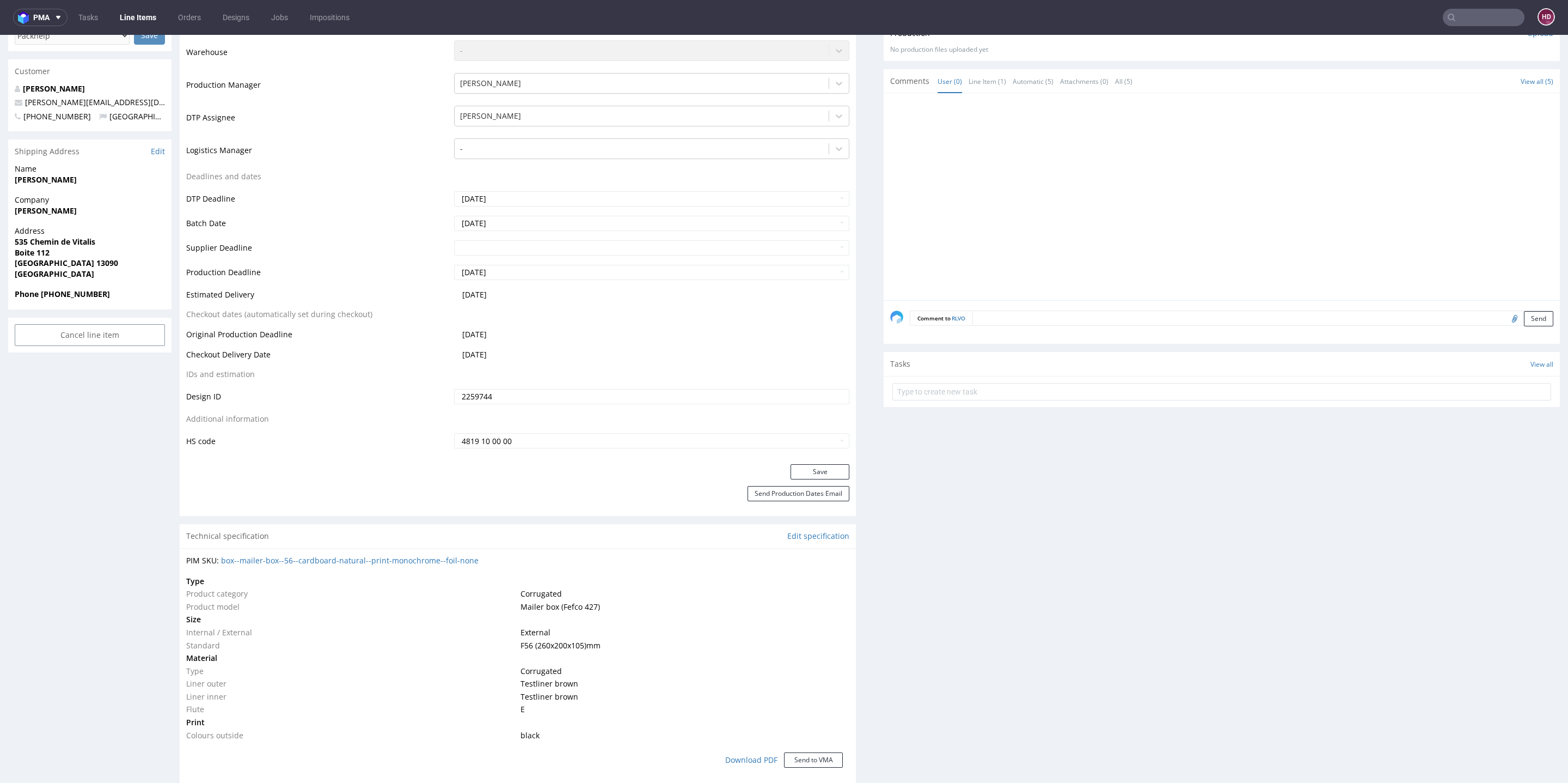
click at [912, 475] on div "Production Files - Design 2259744 Spit Recreate spit spit__ph-zapier__f56__jere…" at bounding box center [1222, 763] width 676 height 1623
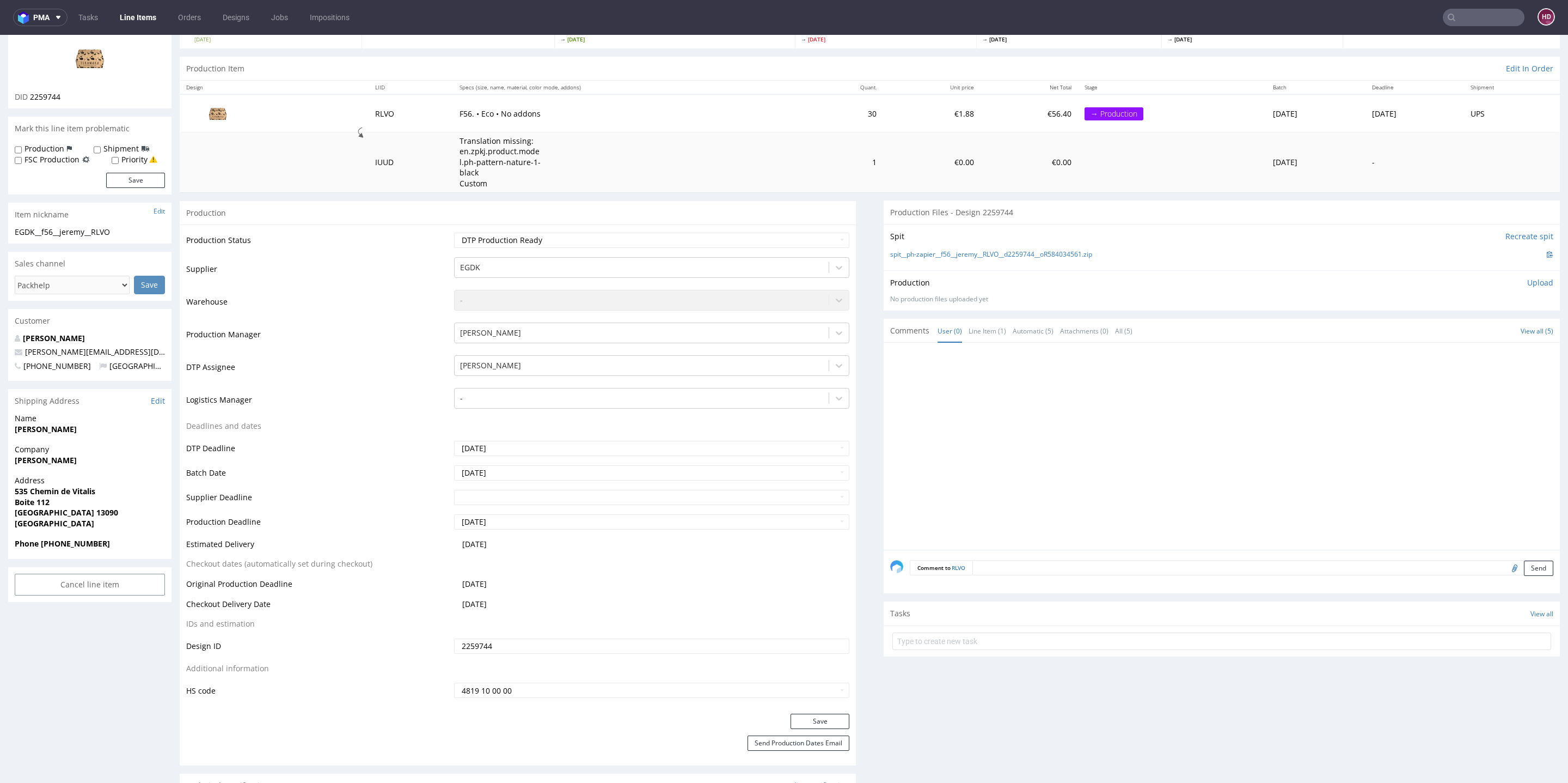
scroll to position [60, 0]
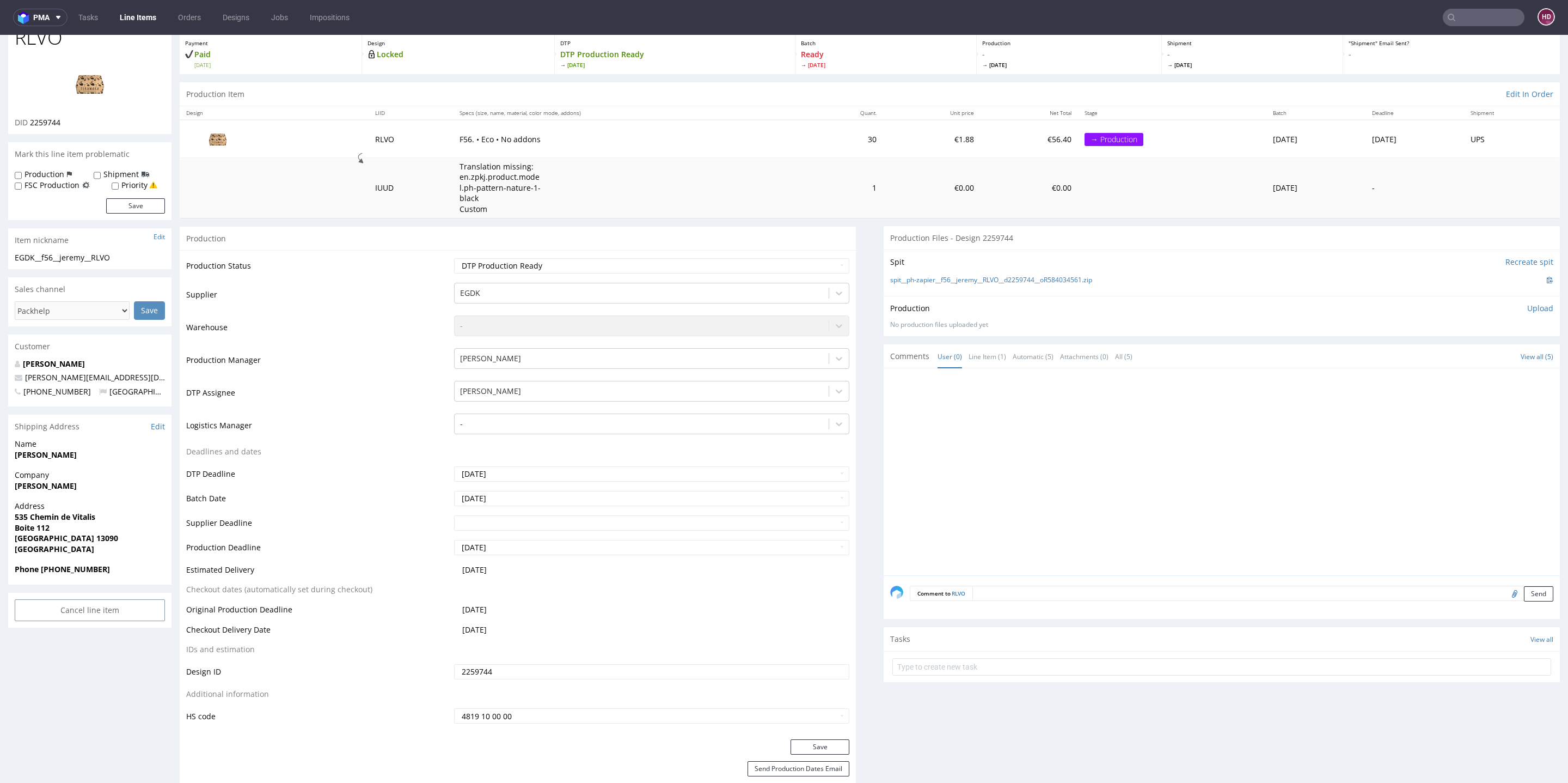
click at [1527, 307] on p "Upload" at bounding box center [1540, 308] width 26 height 11
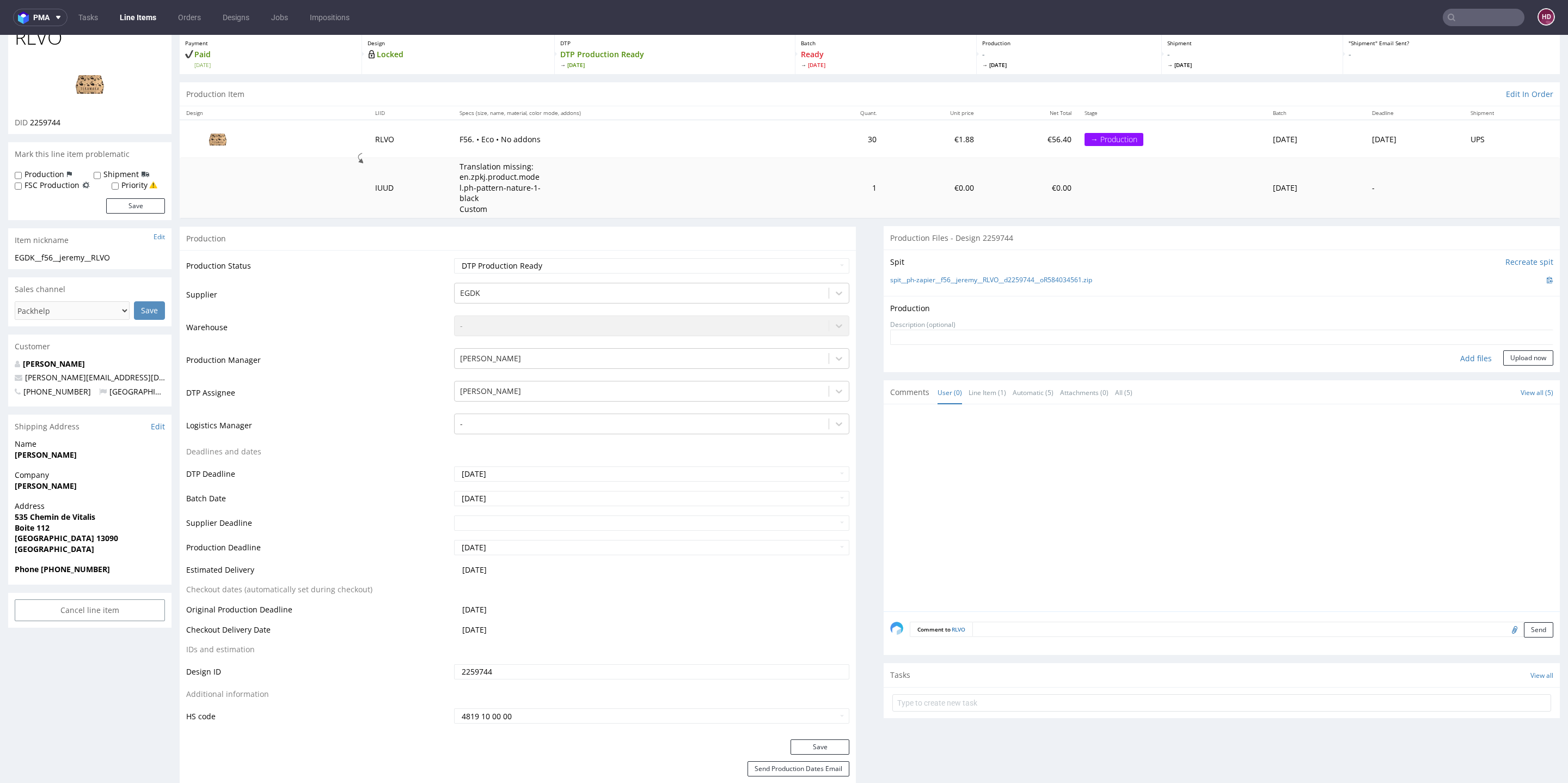
click at [1462, 356] on div "Add files" at bounding box center [1476, 359] width 54 height 16
type input "C:\fakepath\EGDK__f56__jeremy__RLVO__d2259744__oR584034561.pdf"
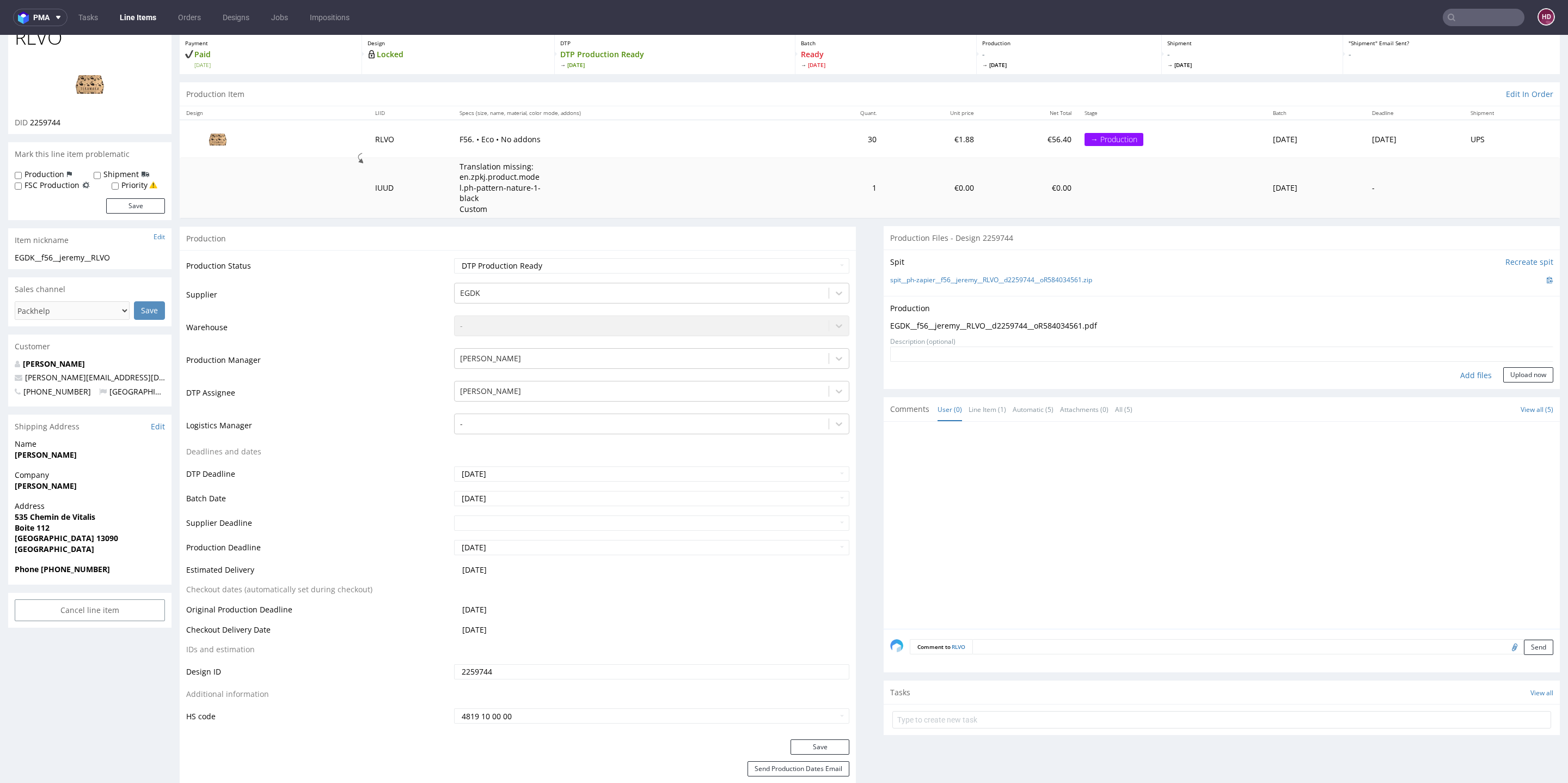
drag, startPoint x: 1514, startPoint y: 373, endPoint x: 1092, endPoint y: 315, distance: 426.0
click at [1514, 373] on button "Upload now" at bounding box center [1528, 375] width 50 height 15
click at [821, 742] on button "Save" at bounding box center [820, 746] width 59 height 15
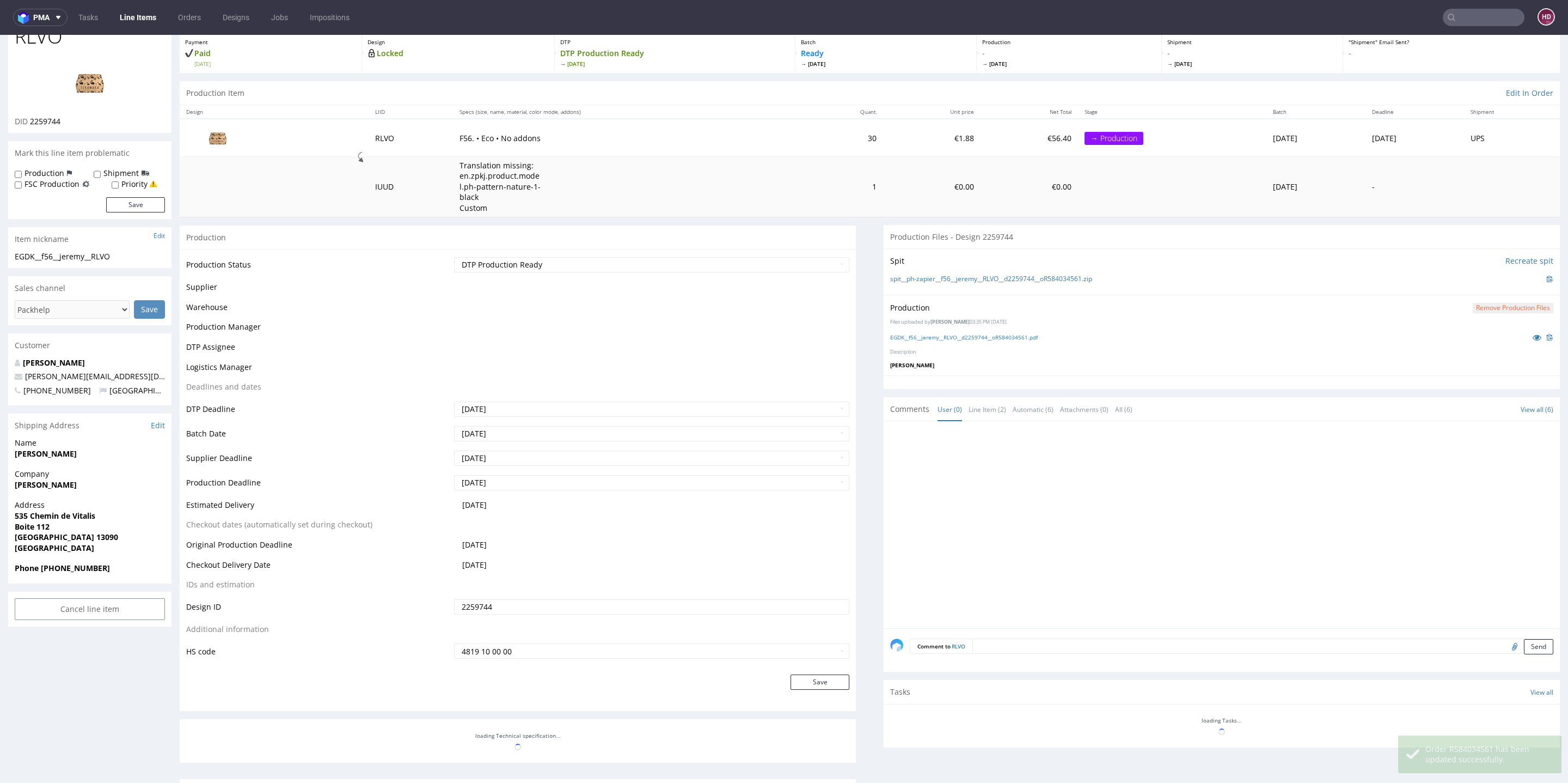
scroll to position [62, 0]
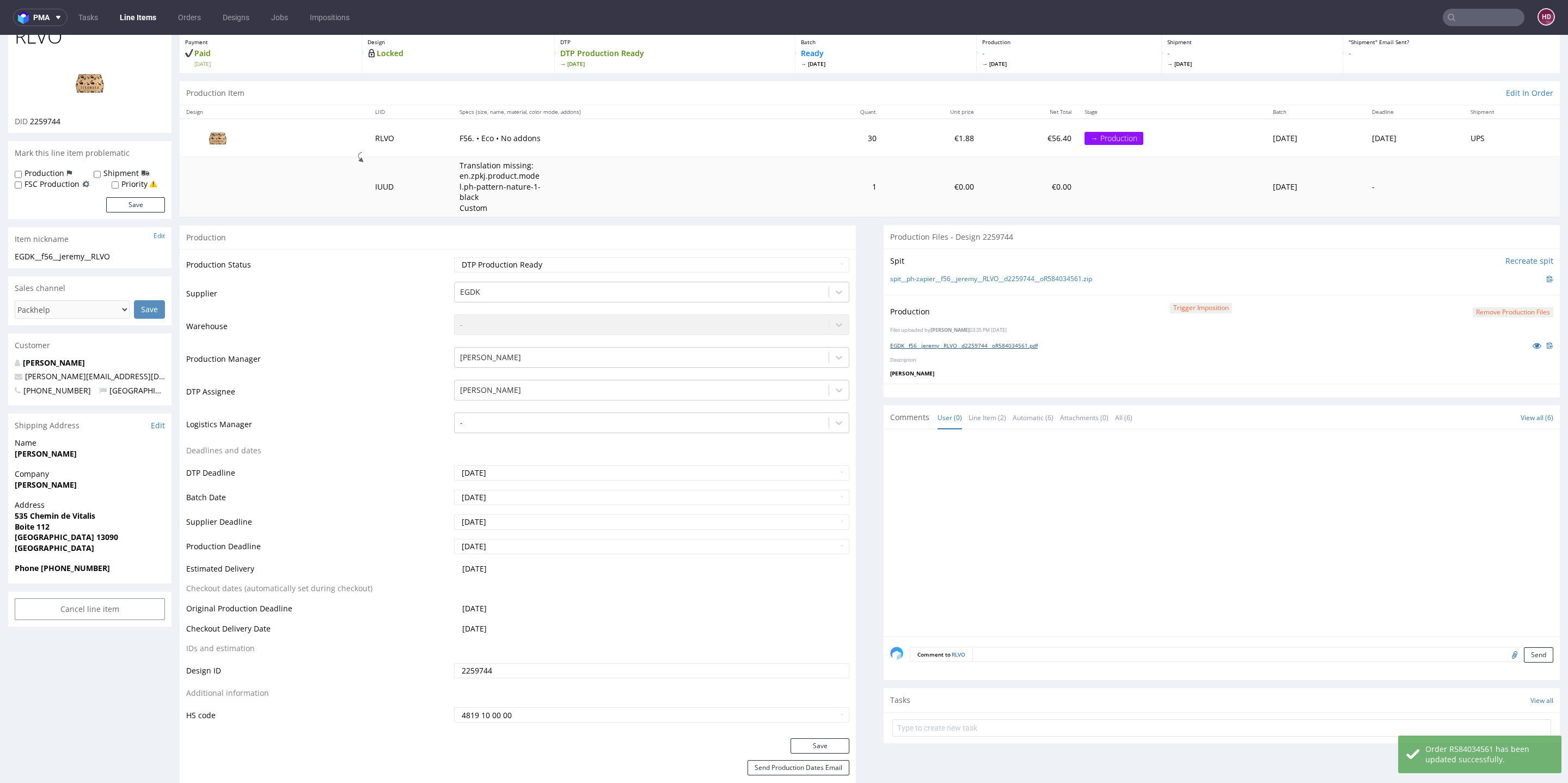
click at [966, 344] on link "EGDK__f56__jeremy__RLVO__d2259744__oR584034561.pdf" at bounding box center [964, 345] width 148 height 7
click at [140, 20] on link "Line Items" at bounding box center [138, 18] width 49 height 18
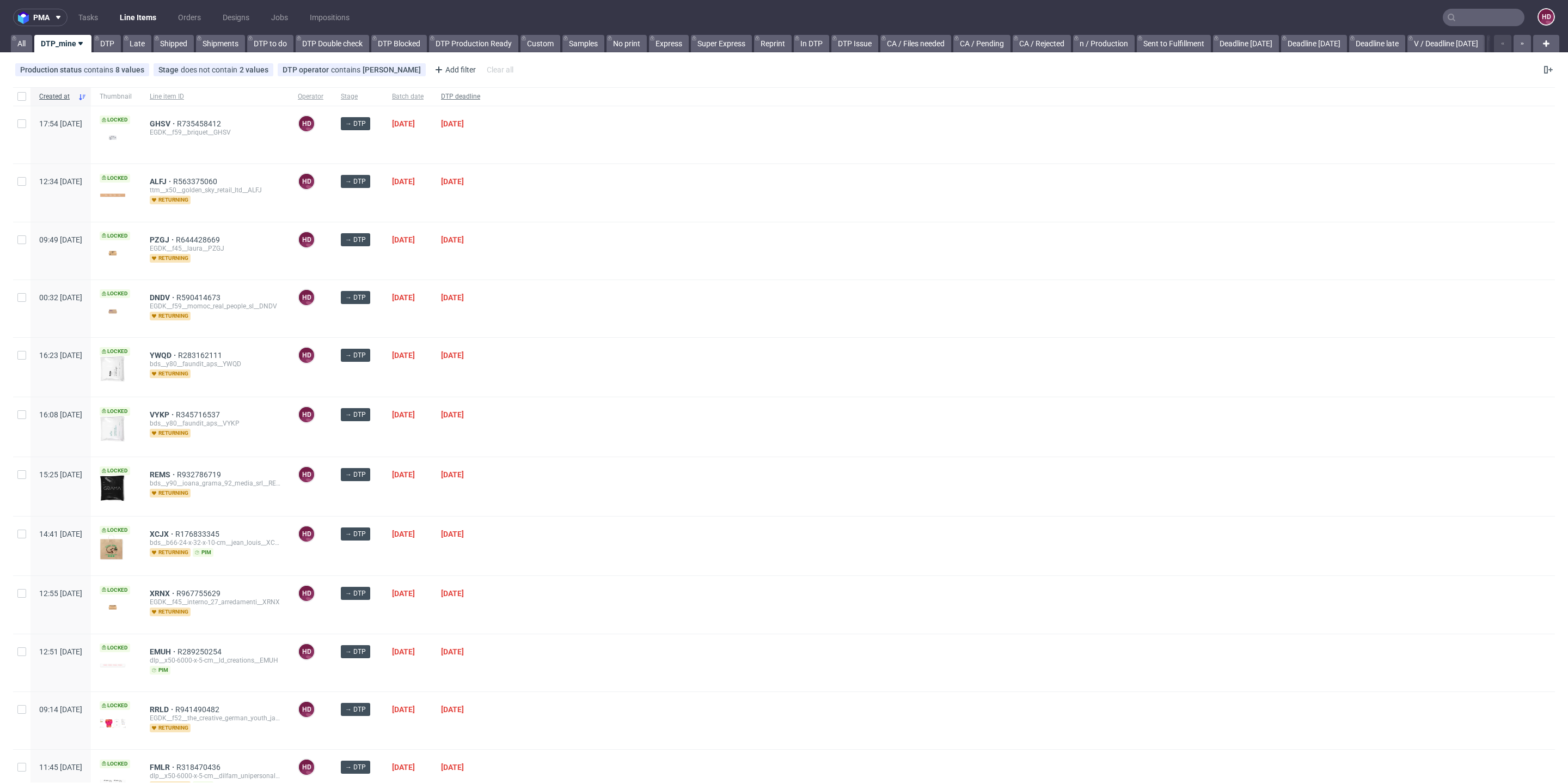
click at [480, 93] on span "DTP deadline" at bounding box center [461, 97] width 39 height 9
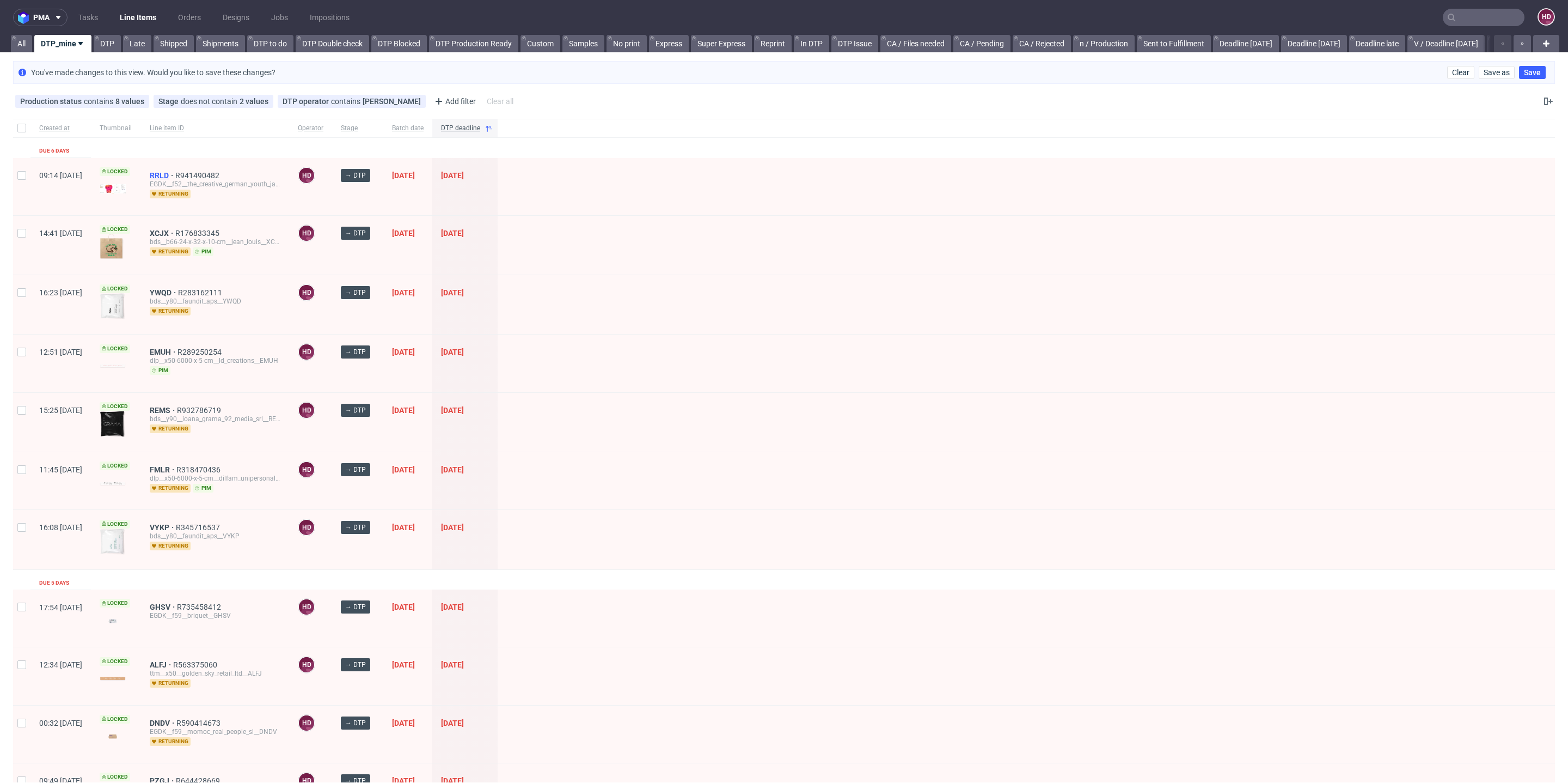
click at [176, 172] on span "RRLD" at bounding box center [163, 175] width 26 height 9
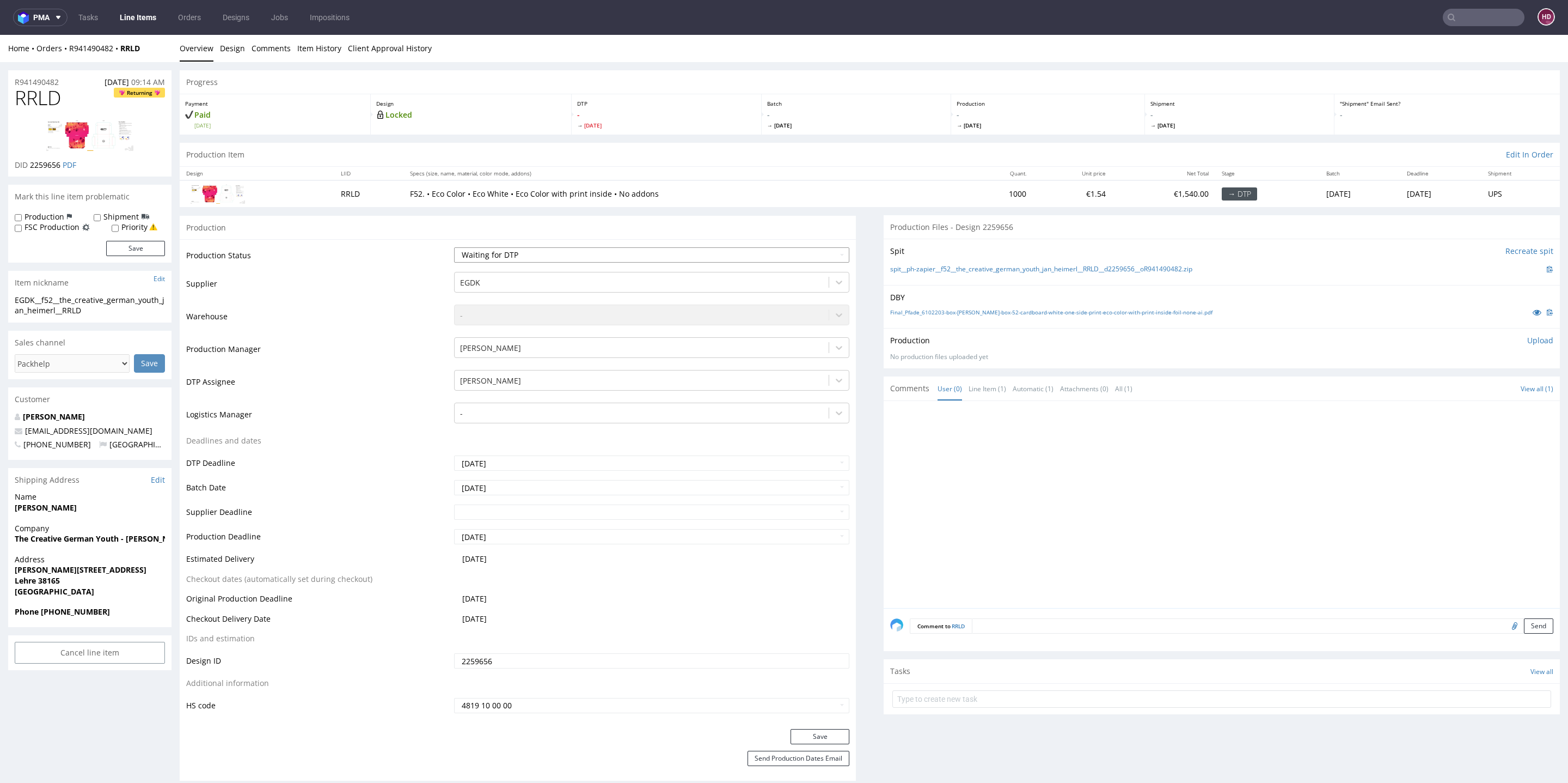
click at [730, 253] on select "Waiting for Artwork Waiting for Diecut Waiting for Mockup Waiting for DTP Waiti…" at bounding box center [651, 255] width 395 height 15
select select "dtp_in_process"
click at [454, 247] on select "Waiting for Artwork Waiting for Diecut Waiting for Mockup Waiting for DTP Waiti…" at bounding box center [651, 255] width 395 height 15
click at [791, 732] on button "Save" at bounding box center [820, 736] width 59 height 15
click at [1098, 310] on link "Final_Pfade_6102203-box-de-mailer-box-52-cardboard-white-one-side-print-eco-col…" at bounding box center [1052, 312] width 323 height 7
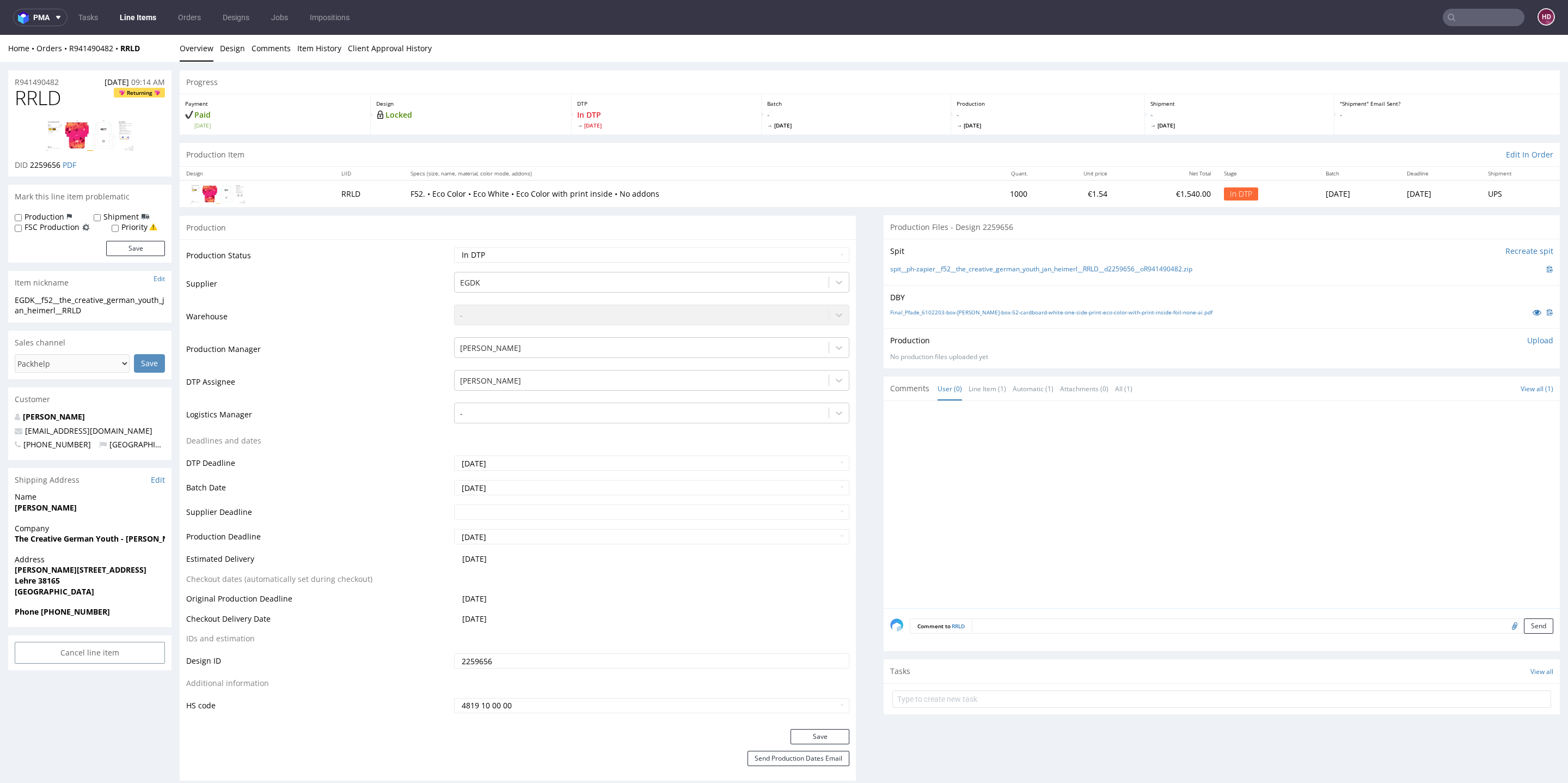
scroll to position [3, 0]
drag, startPoint x: 691, startPoint y: 579, endPoint x: 759, endPoint y: 456, distance: 140.5
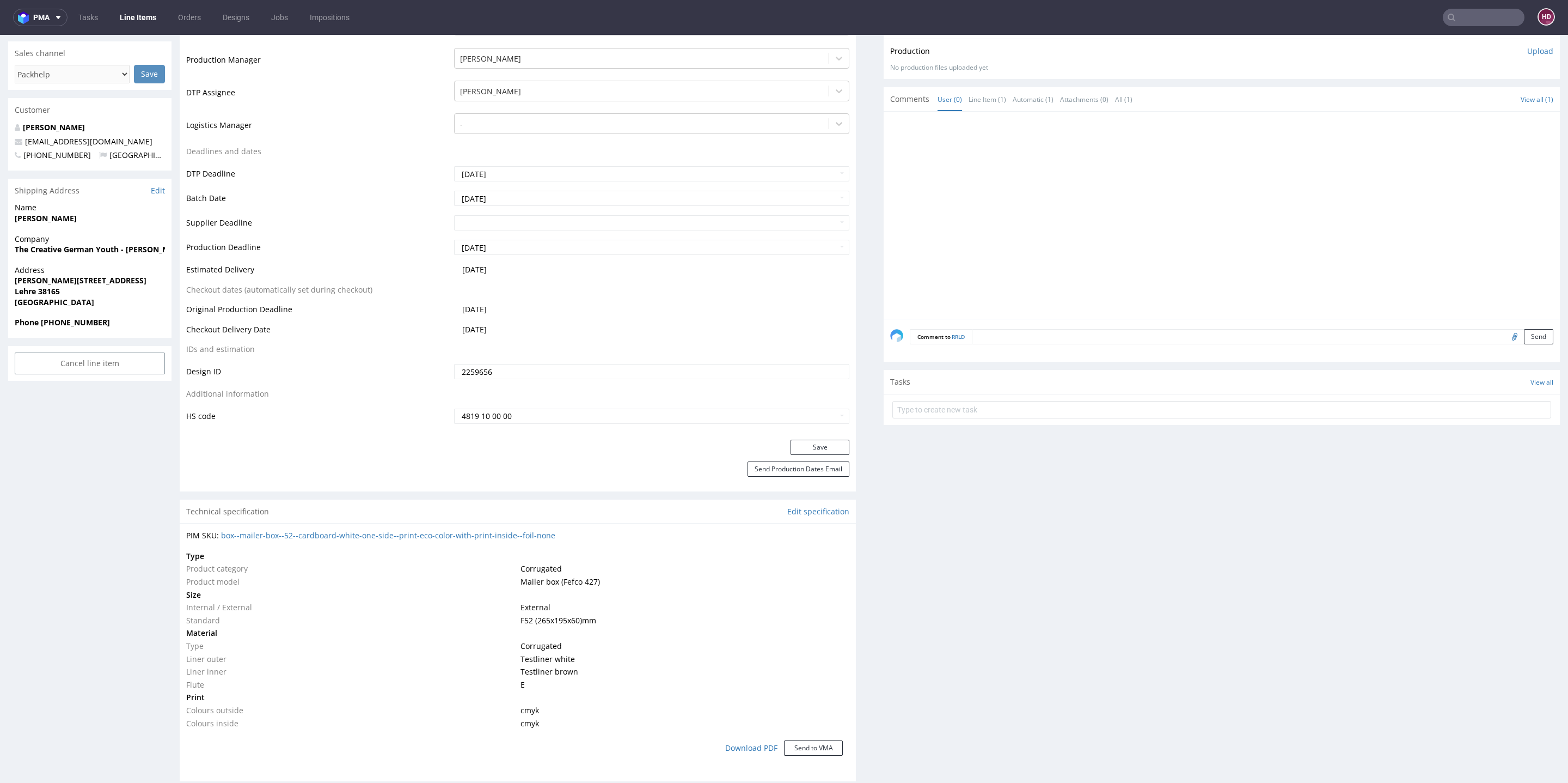
scroll to position [0, 0]
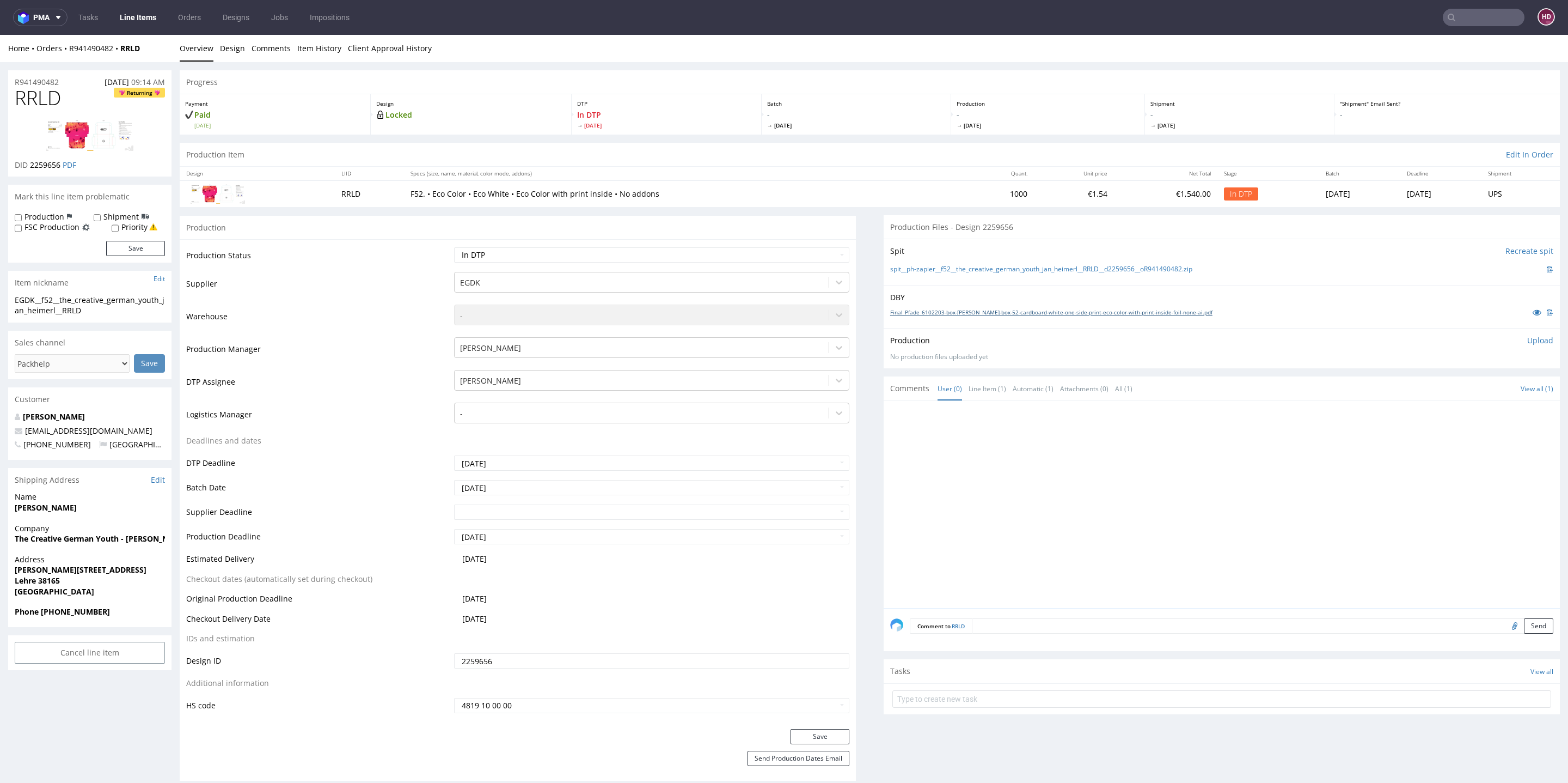
click at [907, 310] on link "Final_Pfade_6102203-box-de-mailer-box-52-cardboard-white-one-side-print-eco-col…" at bounding box center [1052, 312] width 323 height 7
click at [80, 98] on h1 "RRLD Returning" at bounding box center [90, 98] width 150 height 22
drag, startPoint x: 61, startPoint y: 98, endPoint x: 0, endPoint y: 93, distance: 61.2
copy span "RRLD"
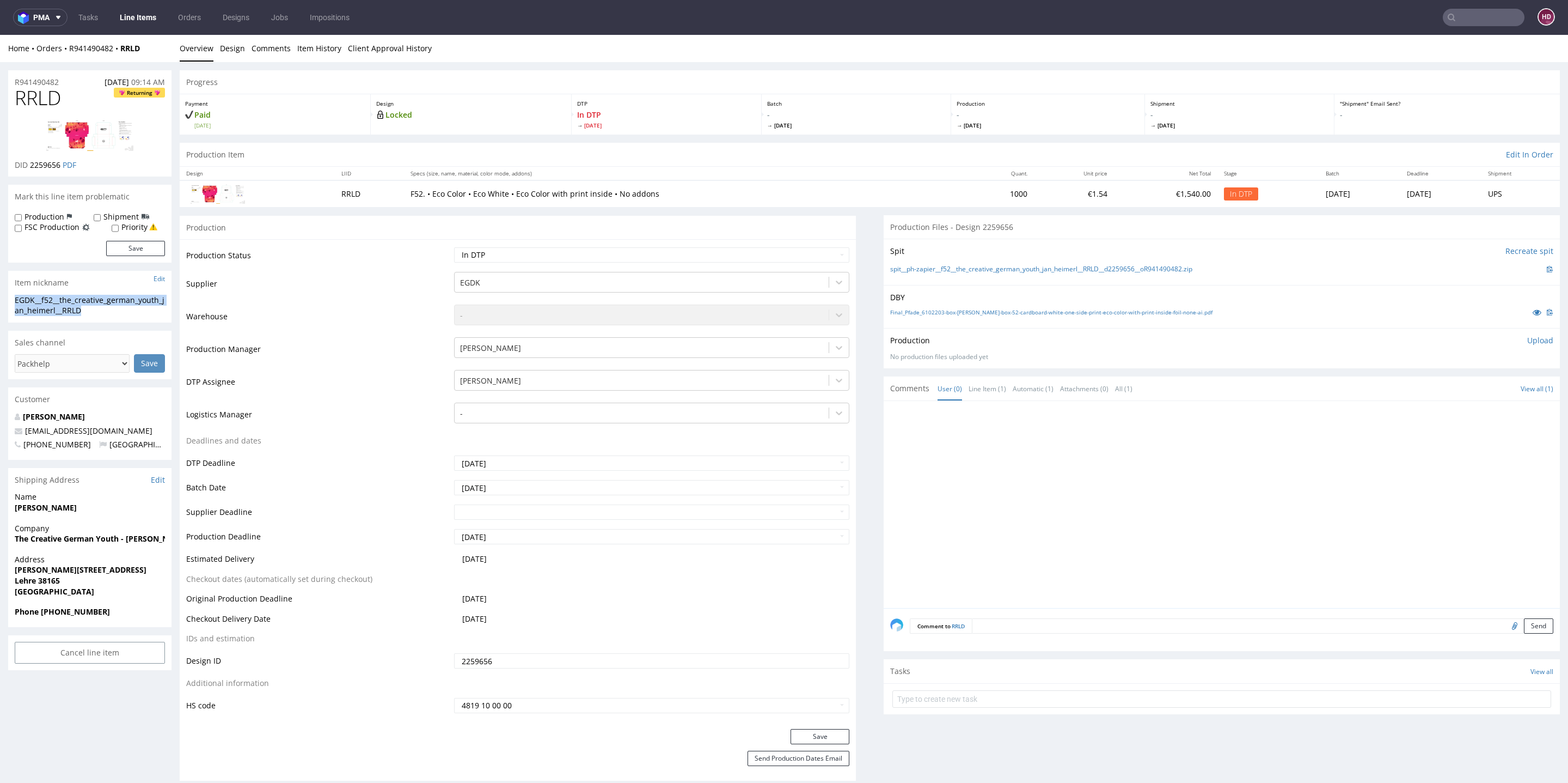
copy div "EGDK__f52__the_creative_german_youth_jan_heimerl__RRLD"
drag, startPoint x: 66, startPoint y: 83, endPoint x: 0, endPoint y: 82, distance: 66.0
copy p "R941490482"
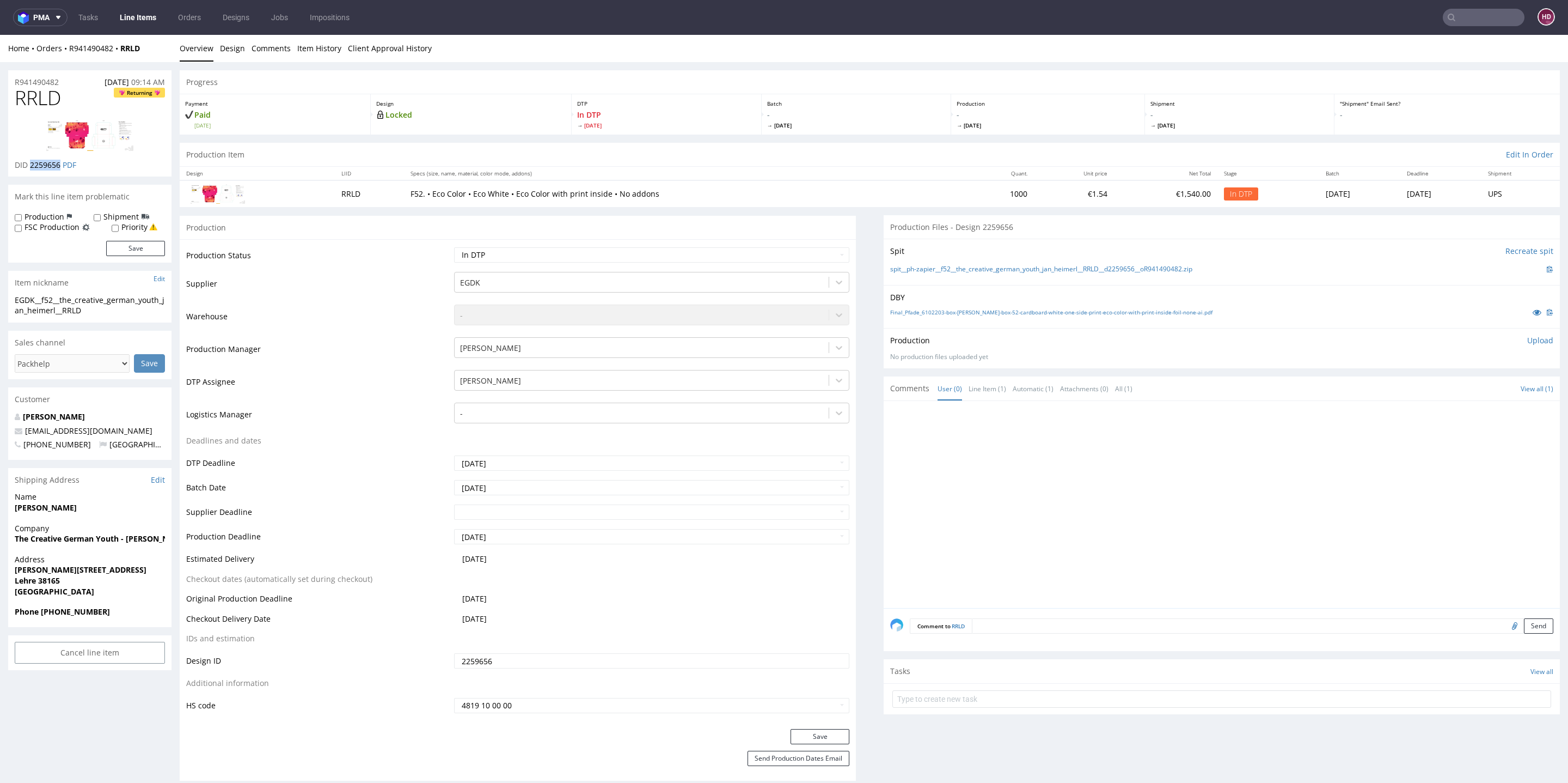
drag, startPoint x: 62, startPoint y: 167, endPoint x: 30, endPoint y: 163, distance: 32.2
click at [30, 163] on p "DID 2259656 PDF" at bounding box center [45, 165] width 62 height 11
copy span "2259656"
click at [1527, 340] on p "Upload" at bounding box center [1540, 340] width 26 height 11
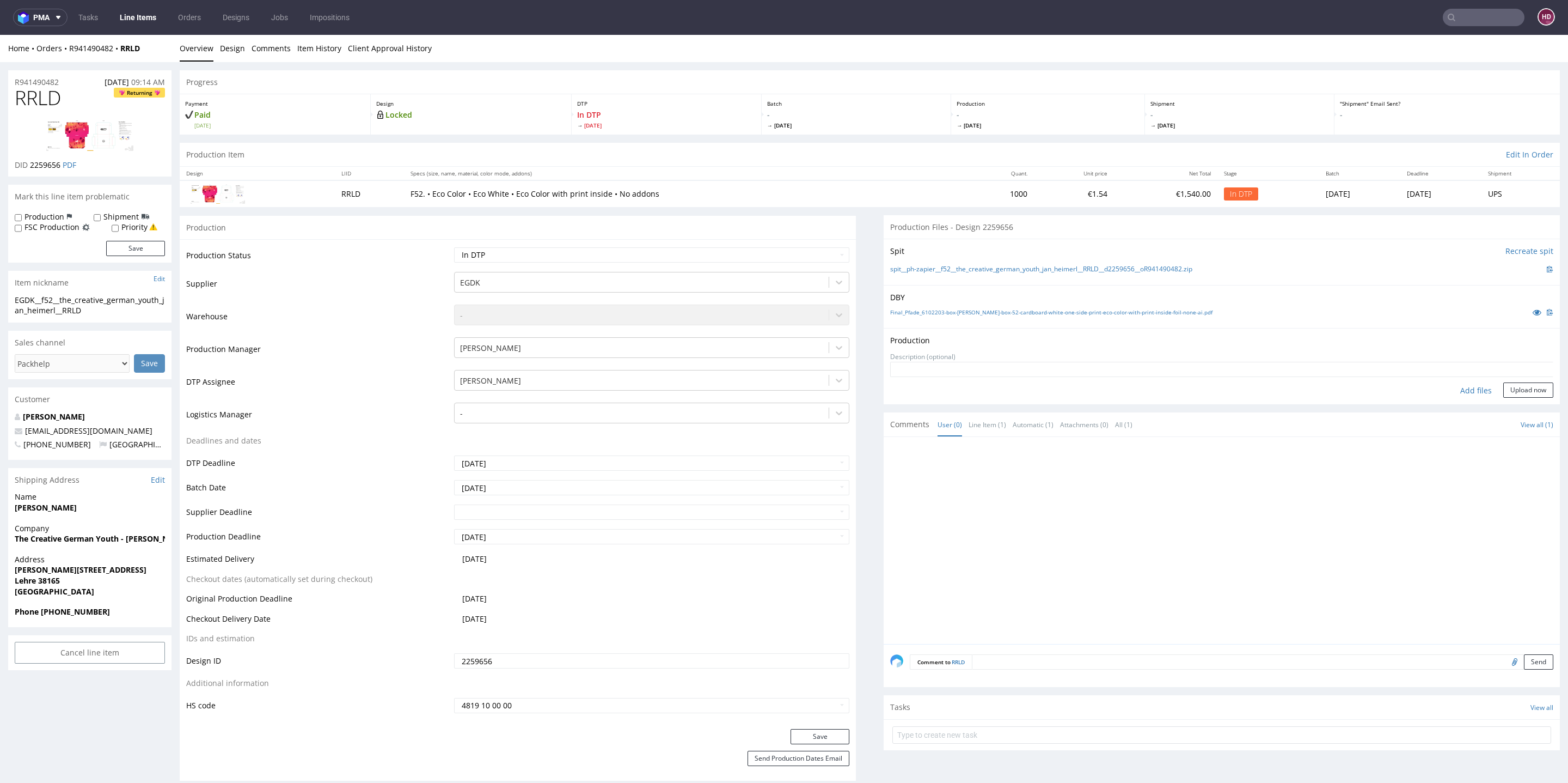
click at [1456, 386] on div "Add files" at bounding box center [1476, 390] width 54 height 16
type input "C:\fakepath\EGDK__f52__the_creative_german_youth_jan_heimerl__RRLD__d2259656__o…"
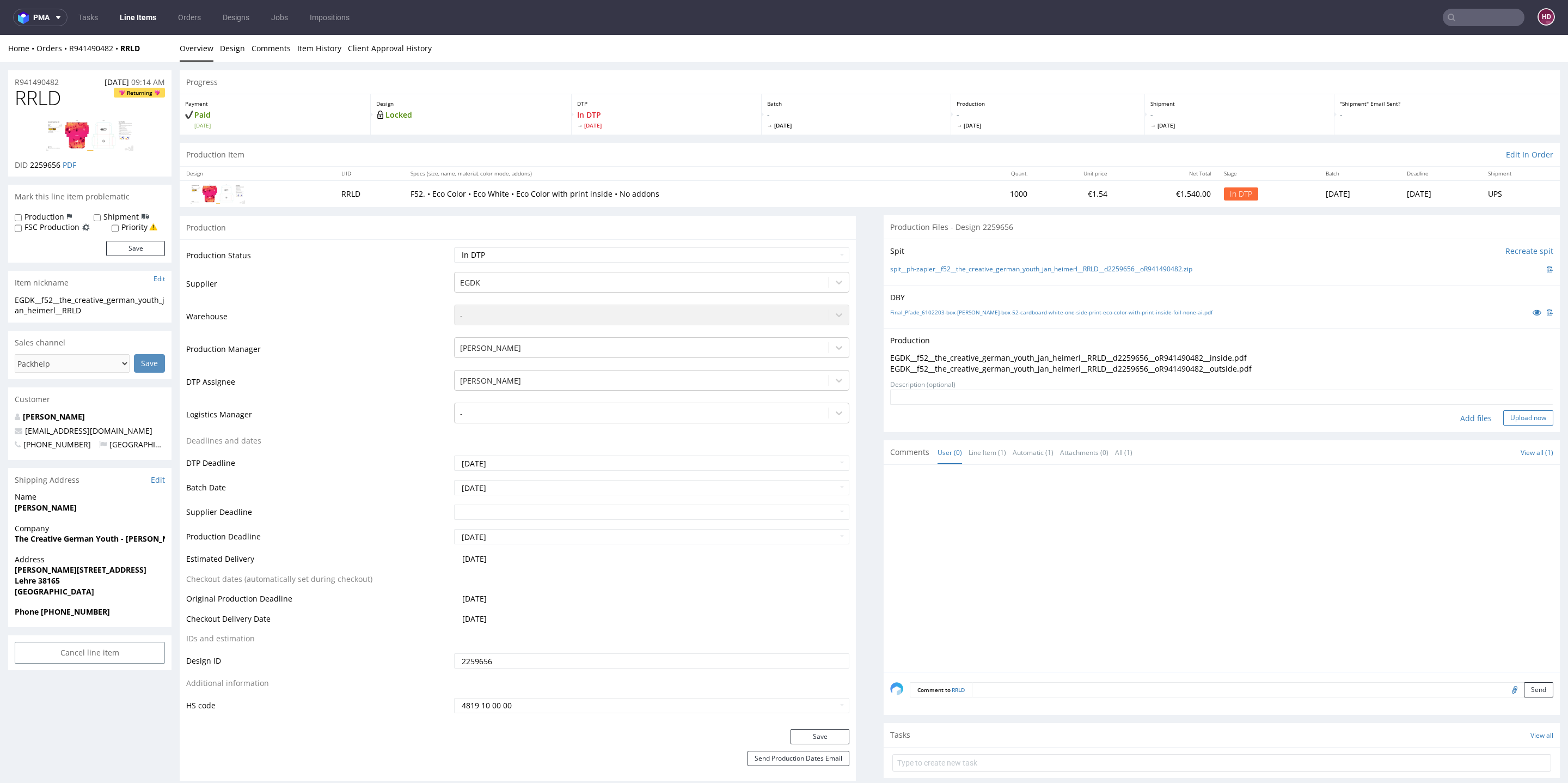
click at [1503, 411] on button "Upload now" at bounding box center [1528, 418] width 50 height 15
click at [829, 736] on button "Save" at bounding box center [820, 736] width 59 height 15
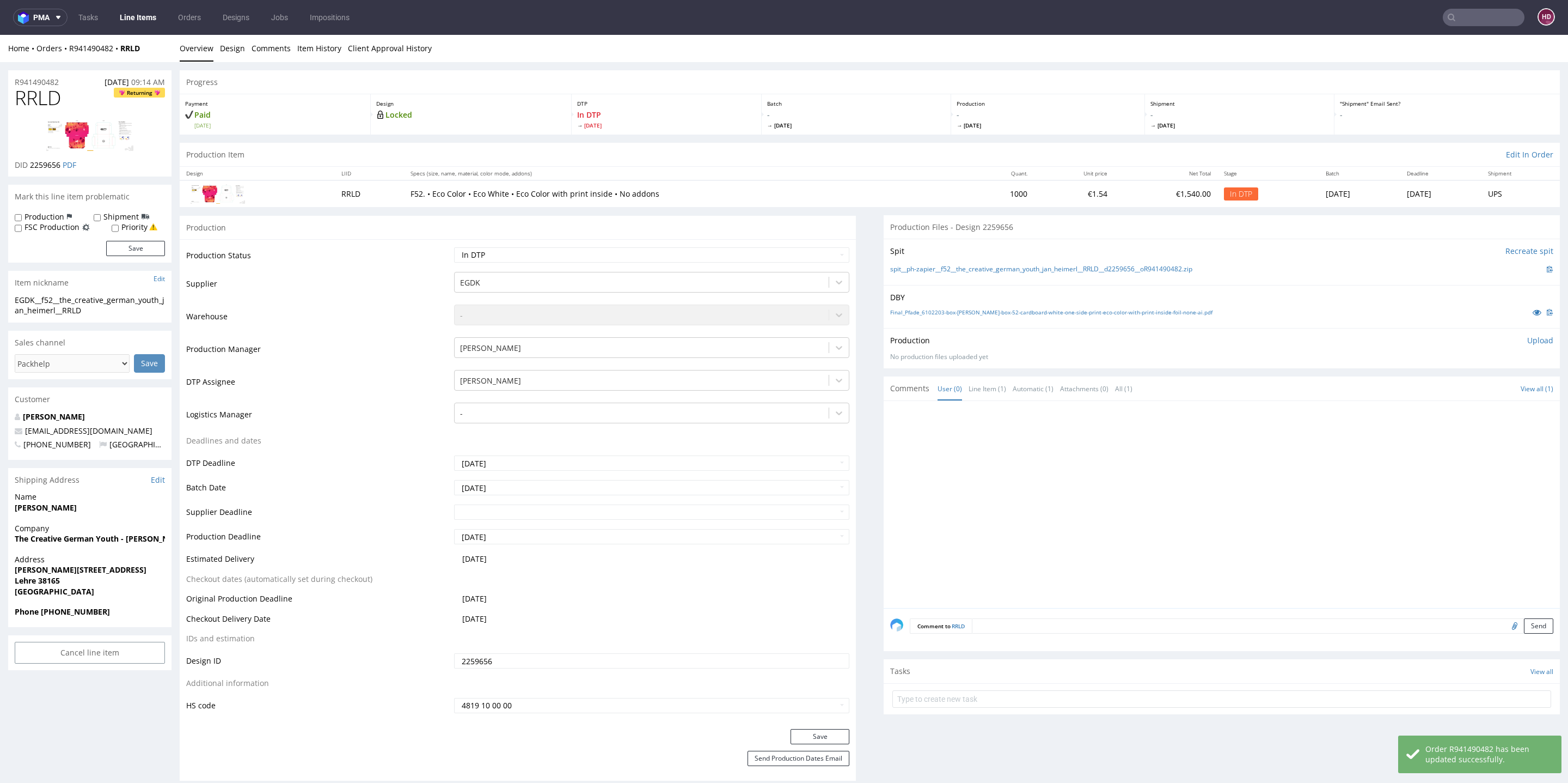
click at [1527, 336] on p "Upload" at bounding box center [1540, 340] width 26 height 11
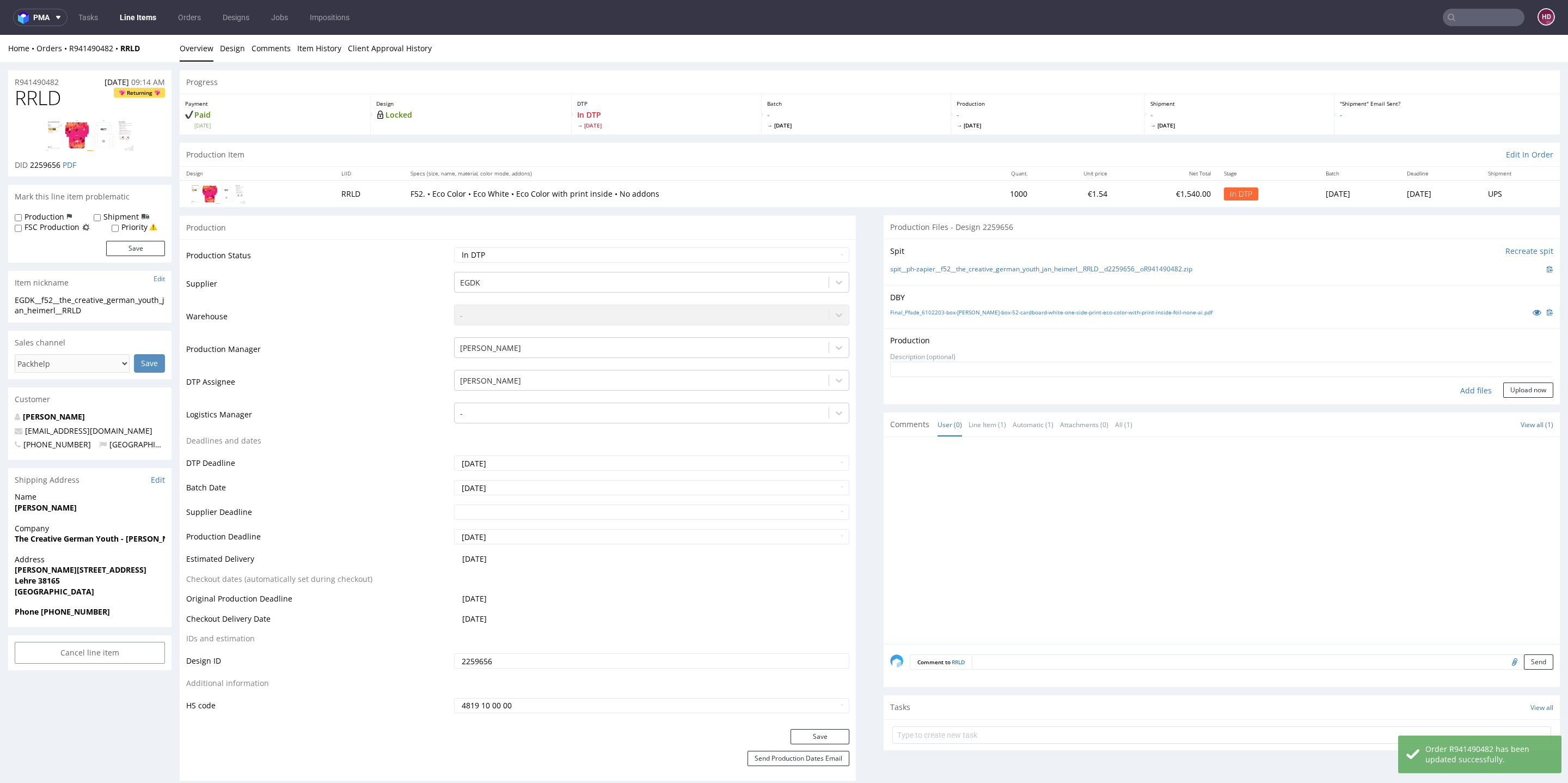
click at [1459, 393] on div "Add files" at bounding box center [1476, 390] width 54 height 16
type input "C:\fakepath\EGDK__f52__the_creative_german_youth_jan_heimerl__RRLD__d2259656__o…"
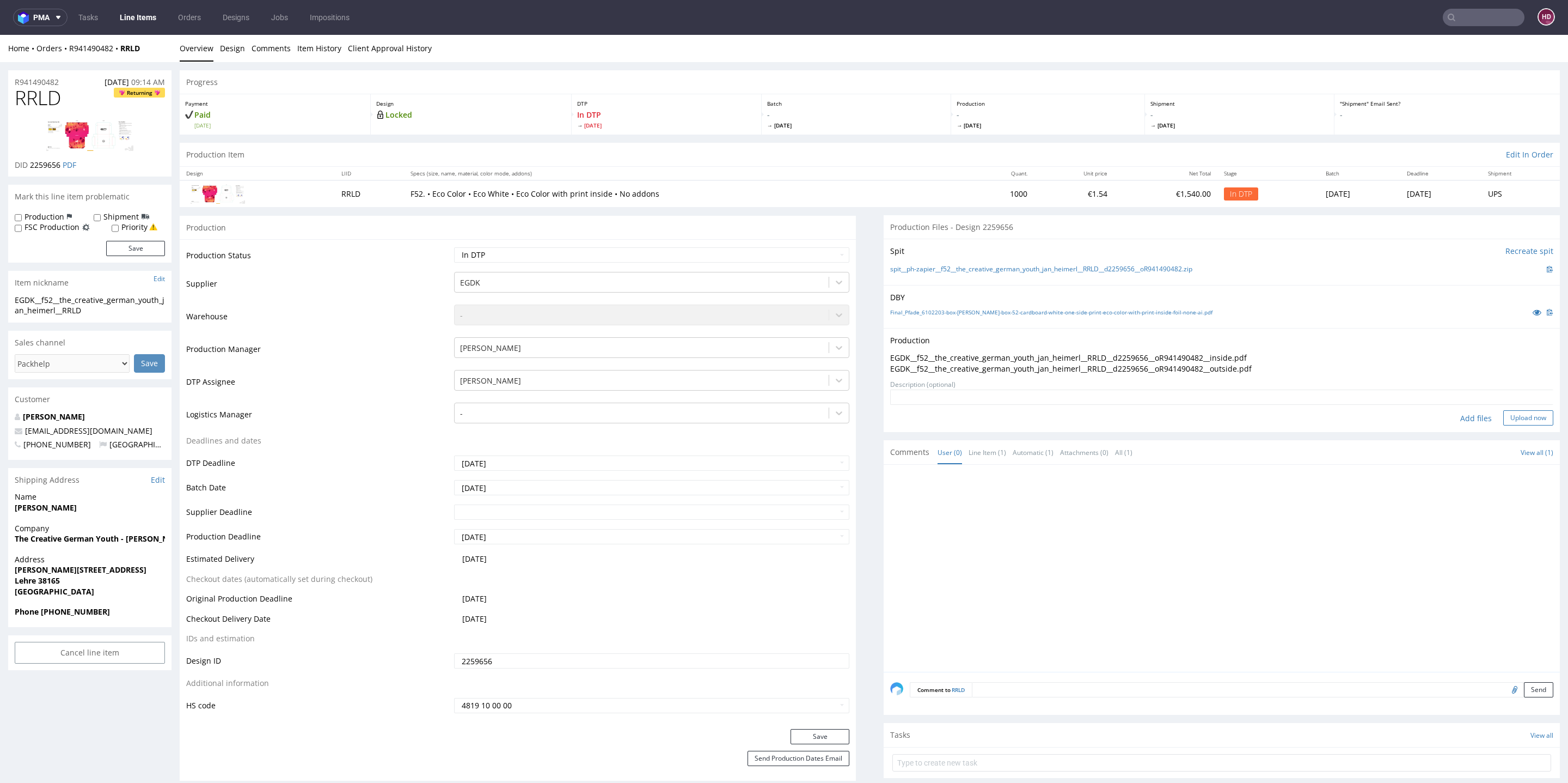
click at [1503, 414] on button "Upload now" at bounding box center [1528, 418] width 50 height 15
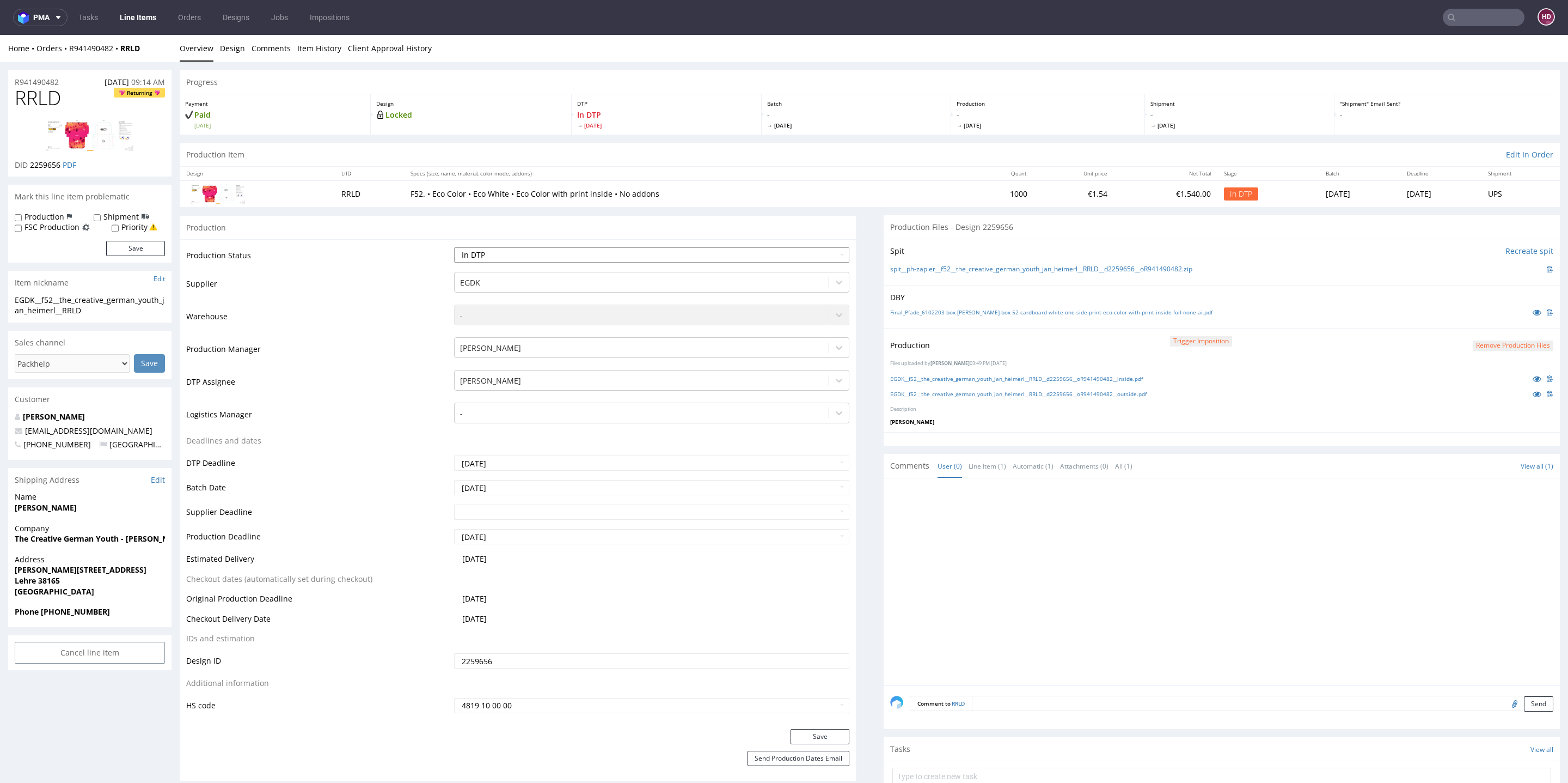
click at [581, 258] on select "Waiting for Artwork Waiting for Diecut Waiting for Mockup Waiting for DTP Waiti…" at bounding box center [651, 255] width 395 height 15
select select "dtp_production_ready"
click at [454, 247] on select "Waiting for Artwork Waiting for Diecut Waiting for Mockup Waiting for DTP Waiti…" at bounding box center [651, 255] width 395 height 15
click at [809, 725] on div "Production Status Waiting for Artwork Waiting for Diecut Waiting for Mockup Wai…" at bounding box center [518, 484] width 676 height 489
click at [816, 734] on button "Save" at bounding box center [820, 736] width 59 height 15
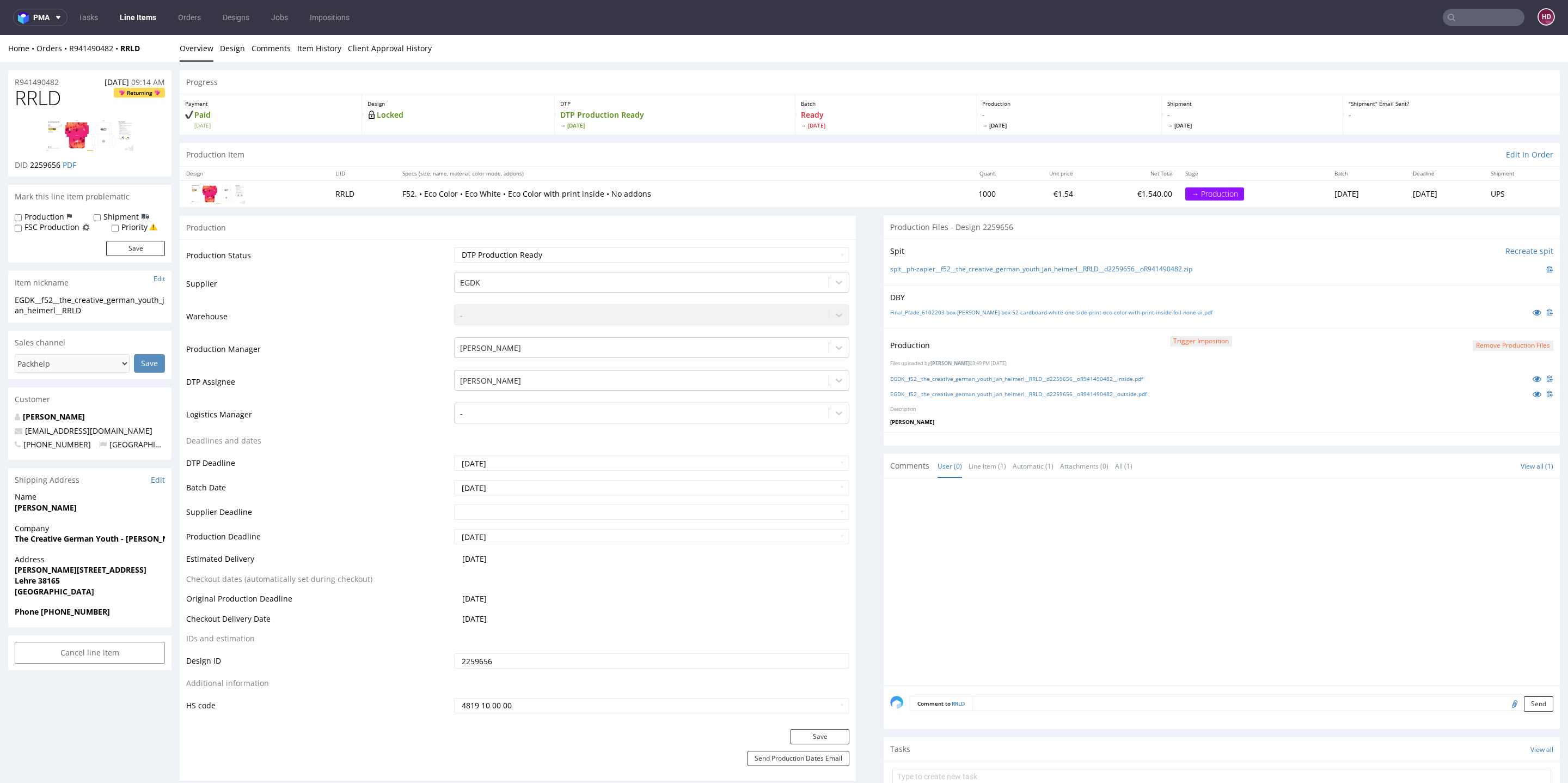
click at [126, 16] on link "Line Items" at bounding box center [138, 18] width 49 height 18
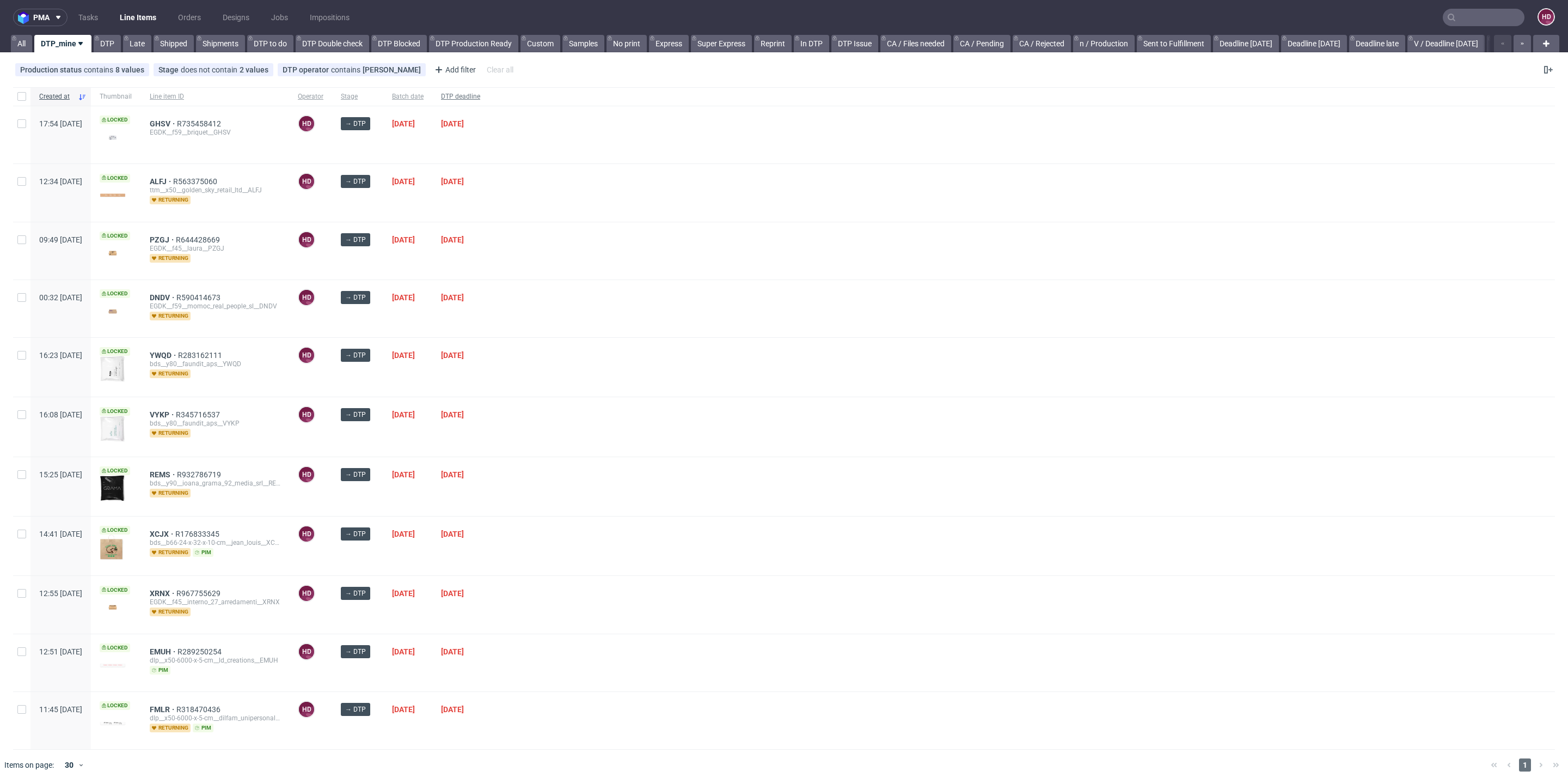
click at [480, 98] on span "DTP deadline" at bounding box center [461, 97] width 39 height 9
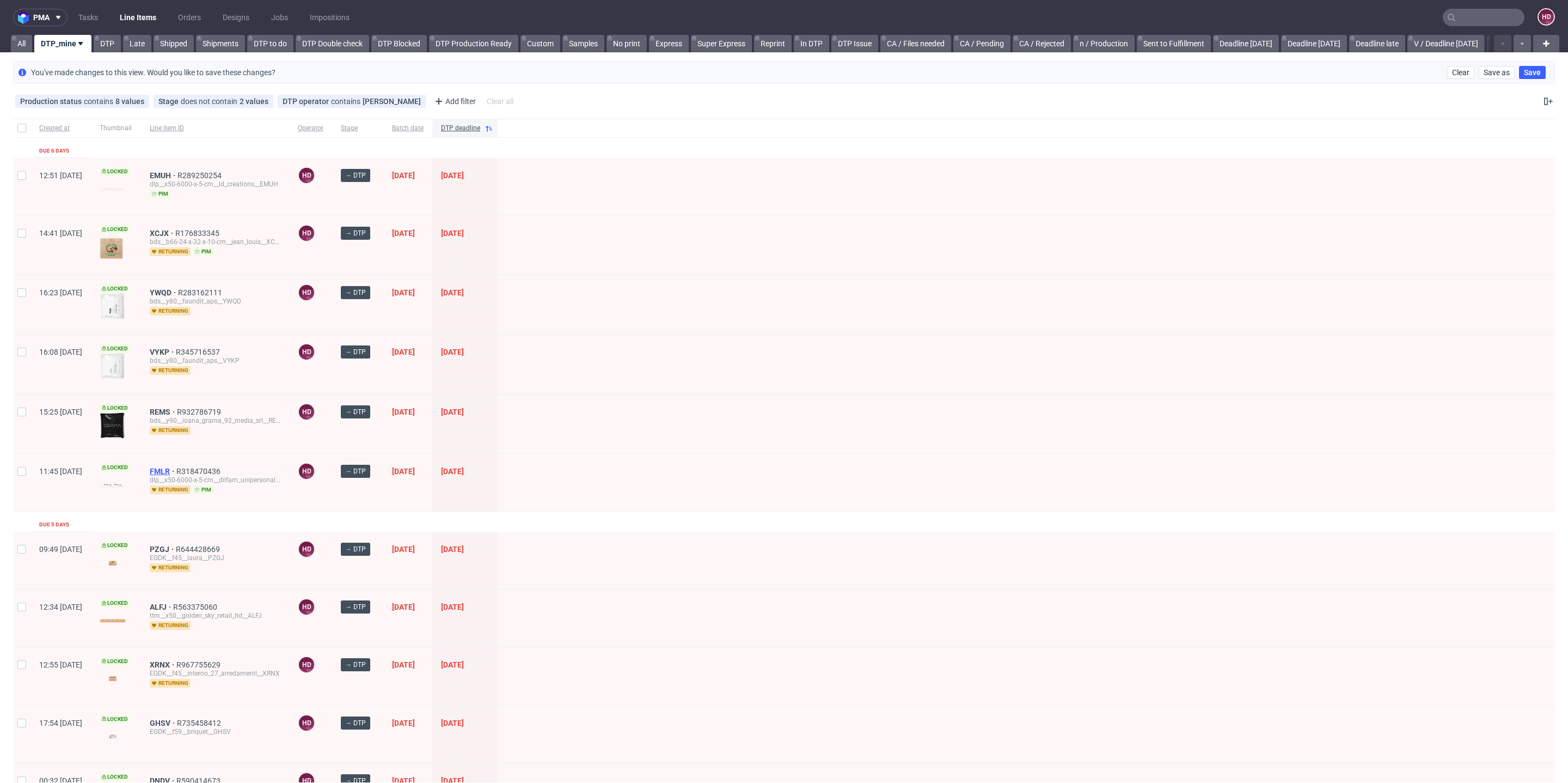
click at [176, 472] on span "FMLR" at bounding box center [163, 471] width 26 height 9
click at [178, 231] on span "YWQD" at bounding box center [164, 235] width 28 height 9
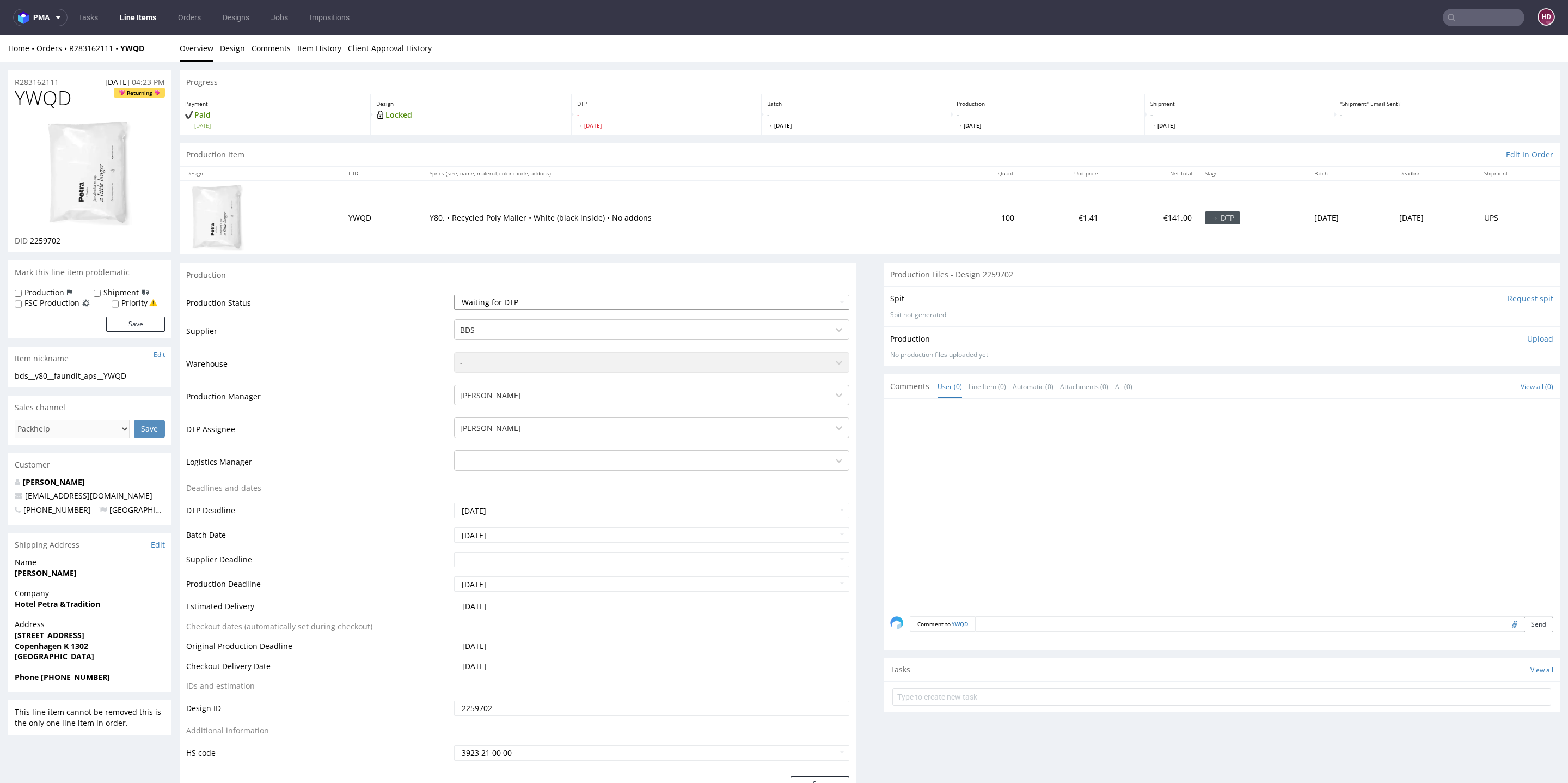
click at [468, 306] on select "Waiting for Artwork Waiting for Diecut Waiting for Mockup Waiting for DTP Waiti…" at bounding box center [651, 302] width 395 height 15
select select "dtp_in_process"
click at [454, 295] on select "Waiting for Artwork Waiting for Diecut Waiting for Mockup Waiting for DTP Waiti…" at bounding box center [651, 302] width 395 height 15
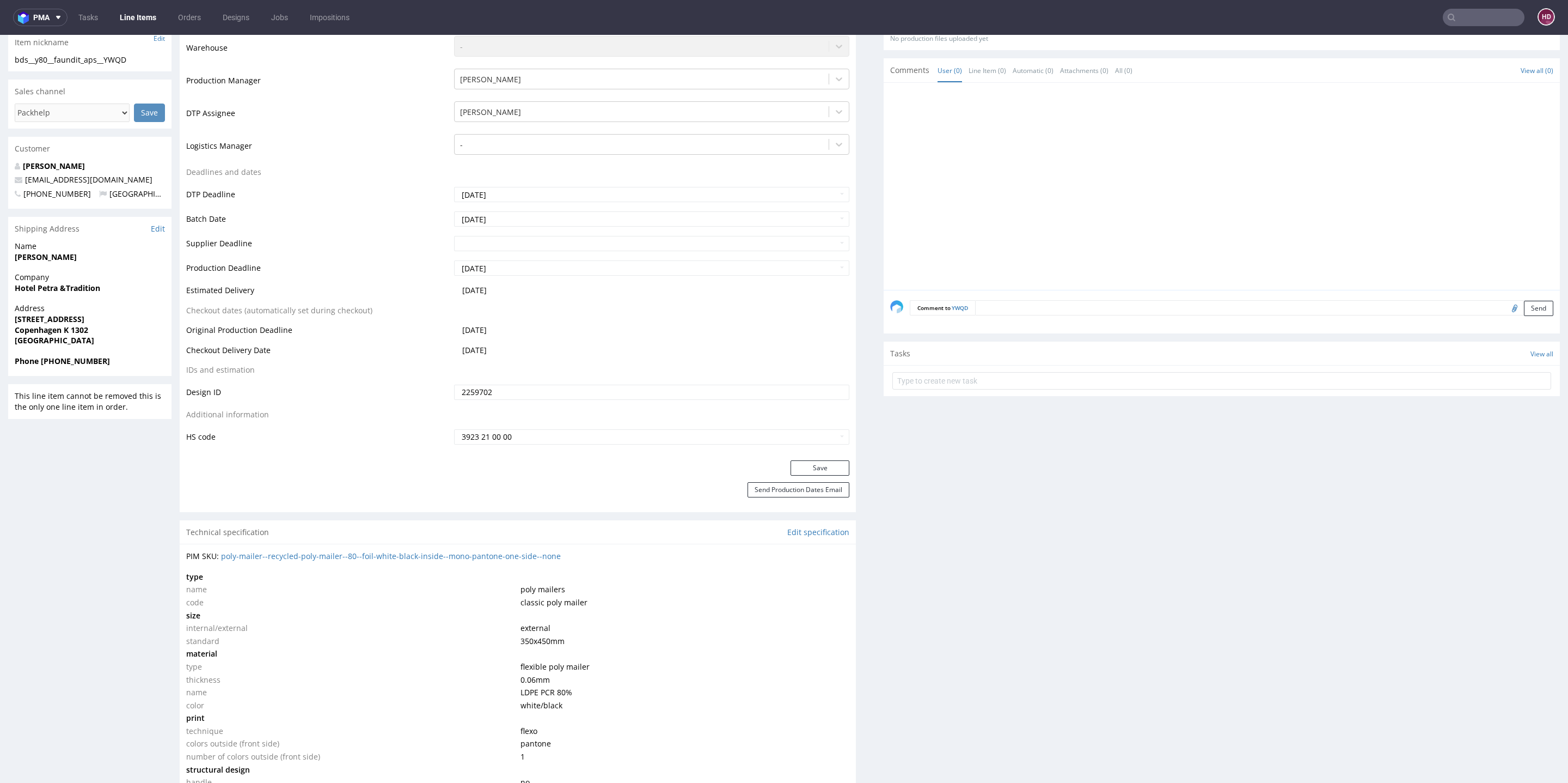
scroll to position [327, 0]
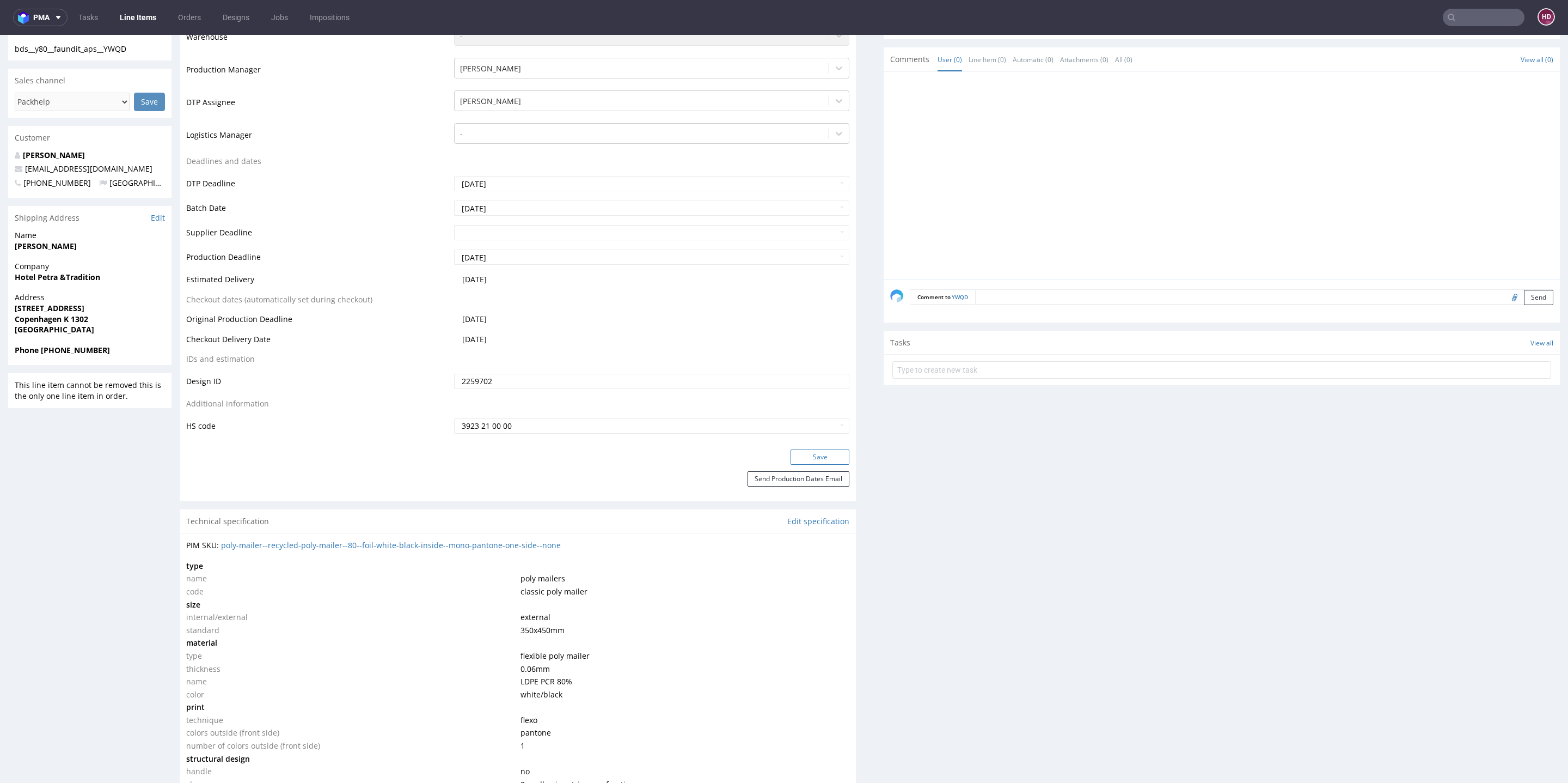
click at [802, 454] on button "Save" at bounding box center [820, 457] width 59 height 15
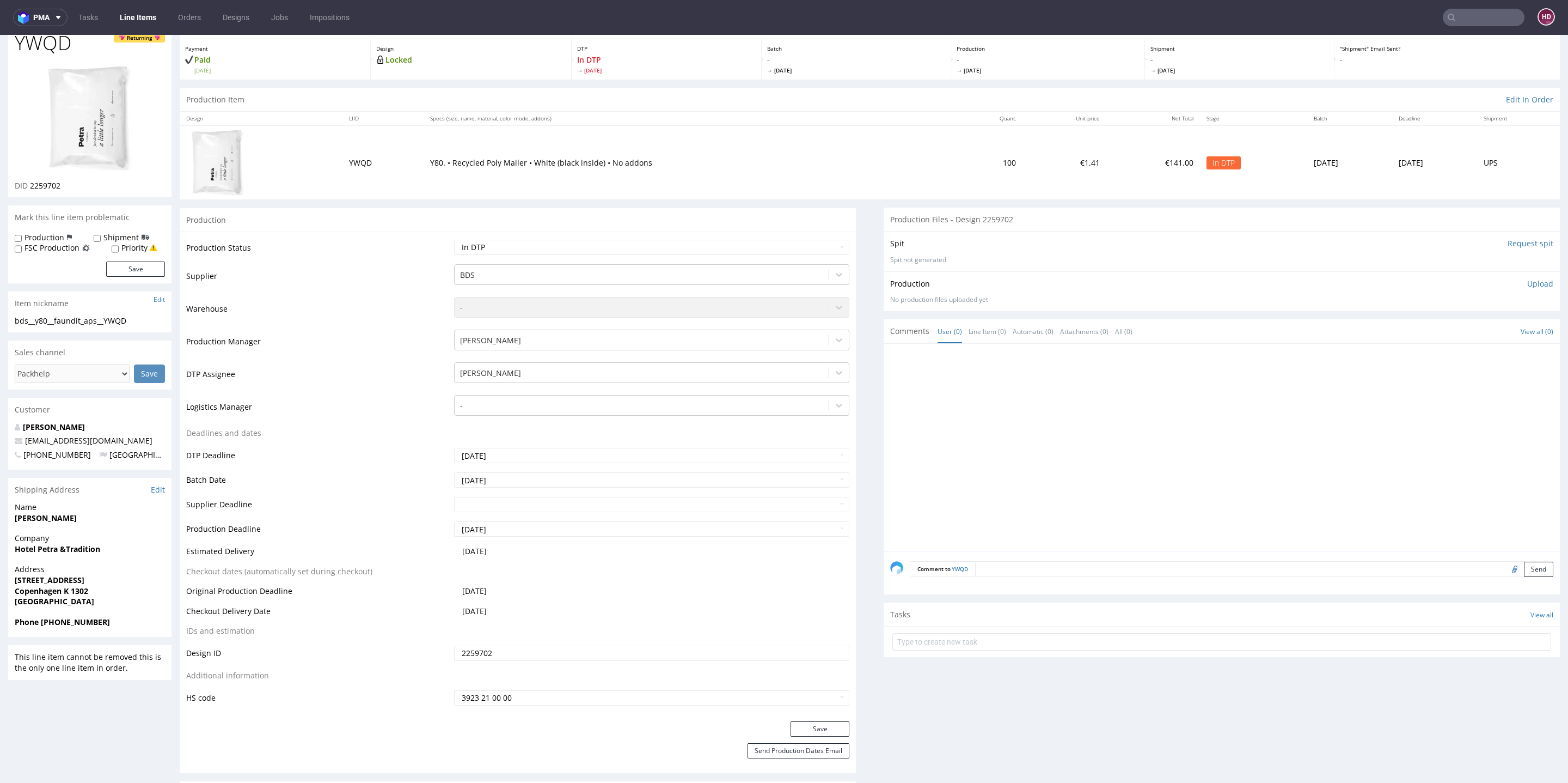
scroll to position [0, 0]
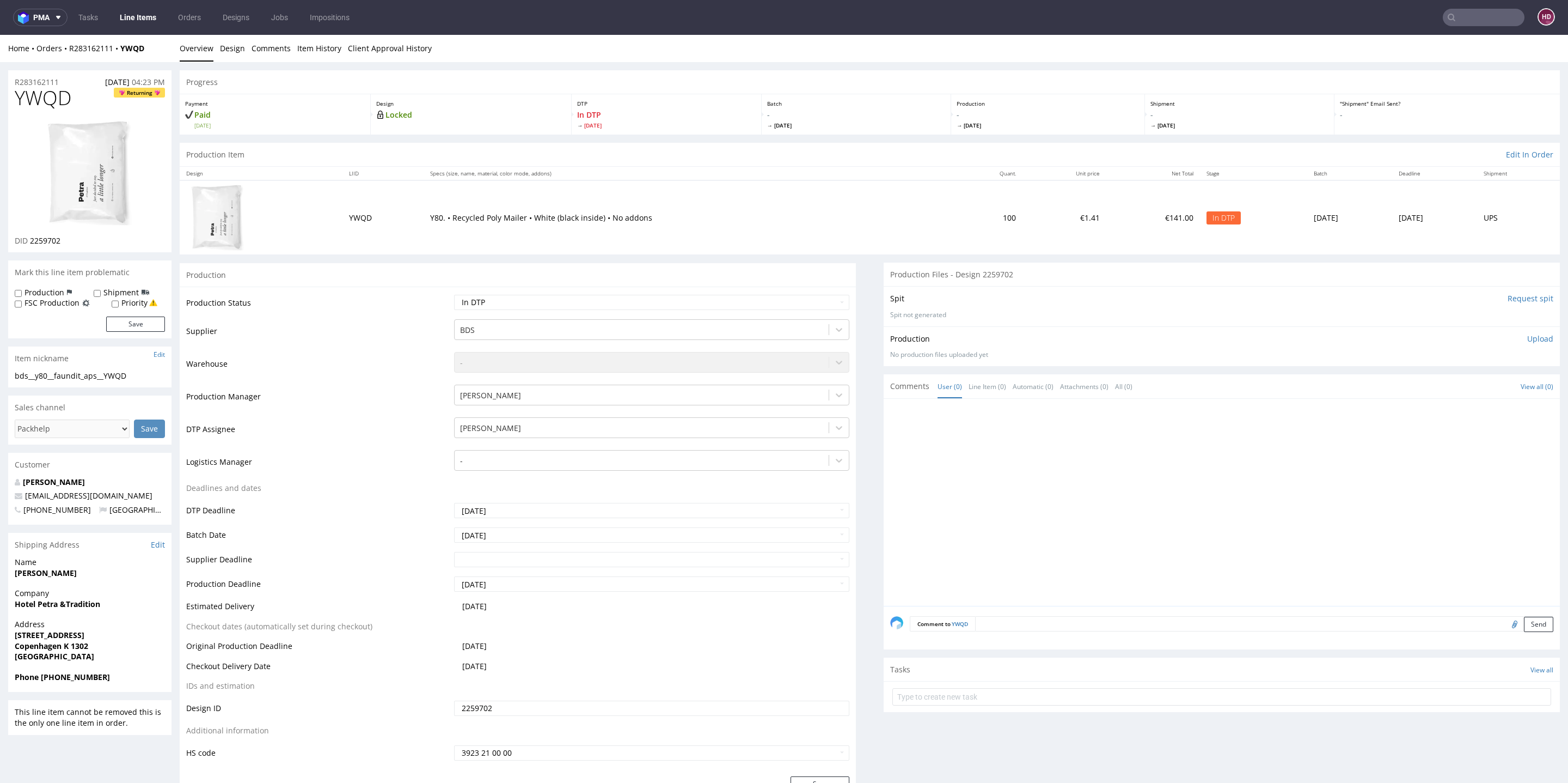
click at [1508, 299] on input "Request spit" at bounding box center [1530, 298] width 45 height 11
drag, startPoint x: 51, startPoint y: 100, endPoint x: 0, endPoint y: 101, distance: 51.0
copy span "YWQD"
drag, startPoint x: 67, startPoint y: 235, endPoint x: 29, endPoint y: 245, distance: 39.3
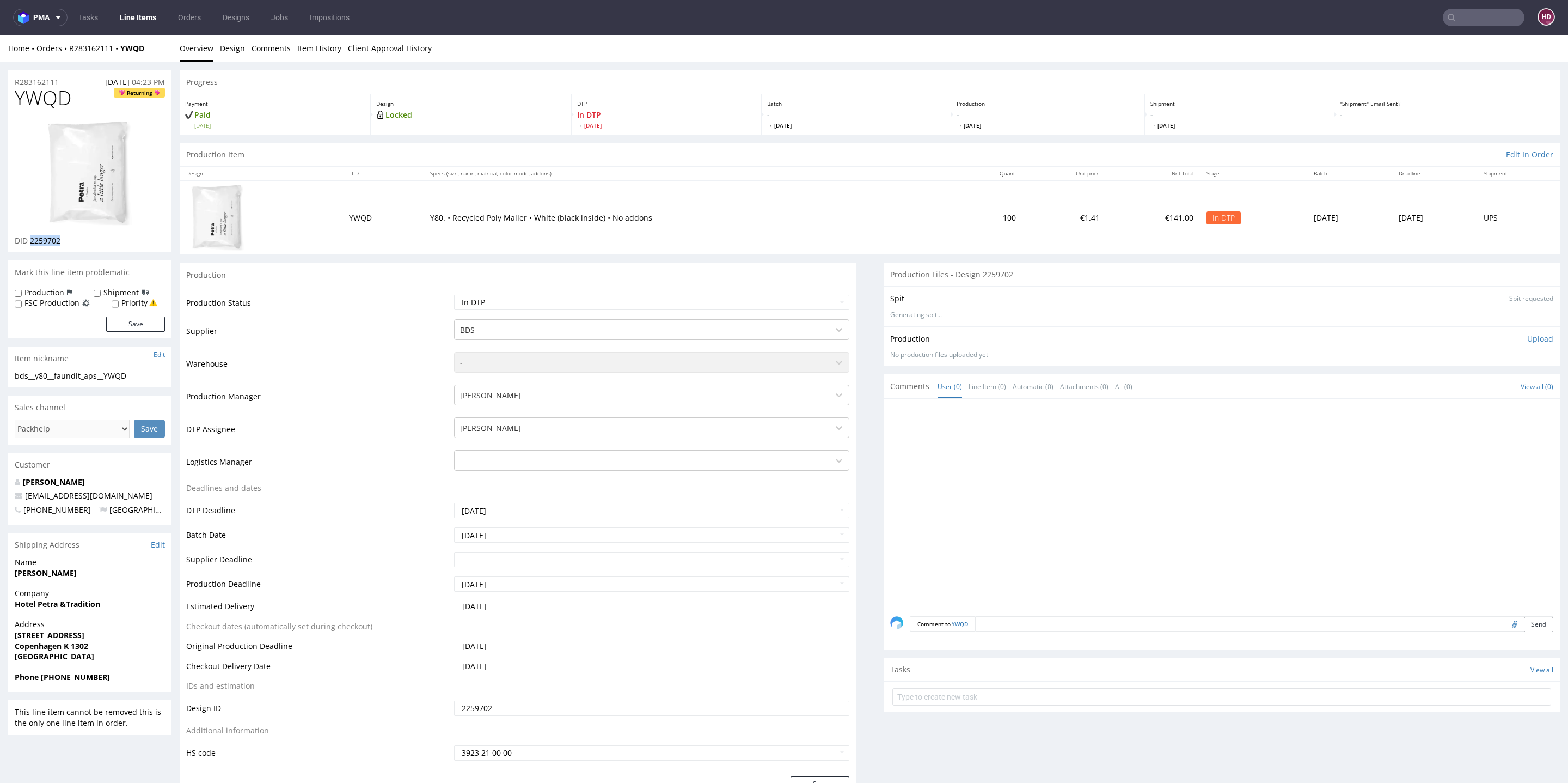
click at [29, 245] on div "DID 2259702" at bounding box center [90, 241] width 150 height 11
copy span "2259702"
drag, startPoint x: 75, startPoint y: 101, endPoint x: 0, endPoint y: 100, distance: 75.0
copy span "YWQD"
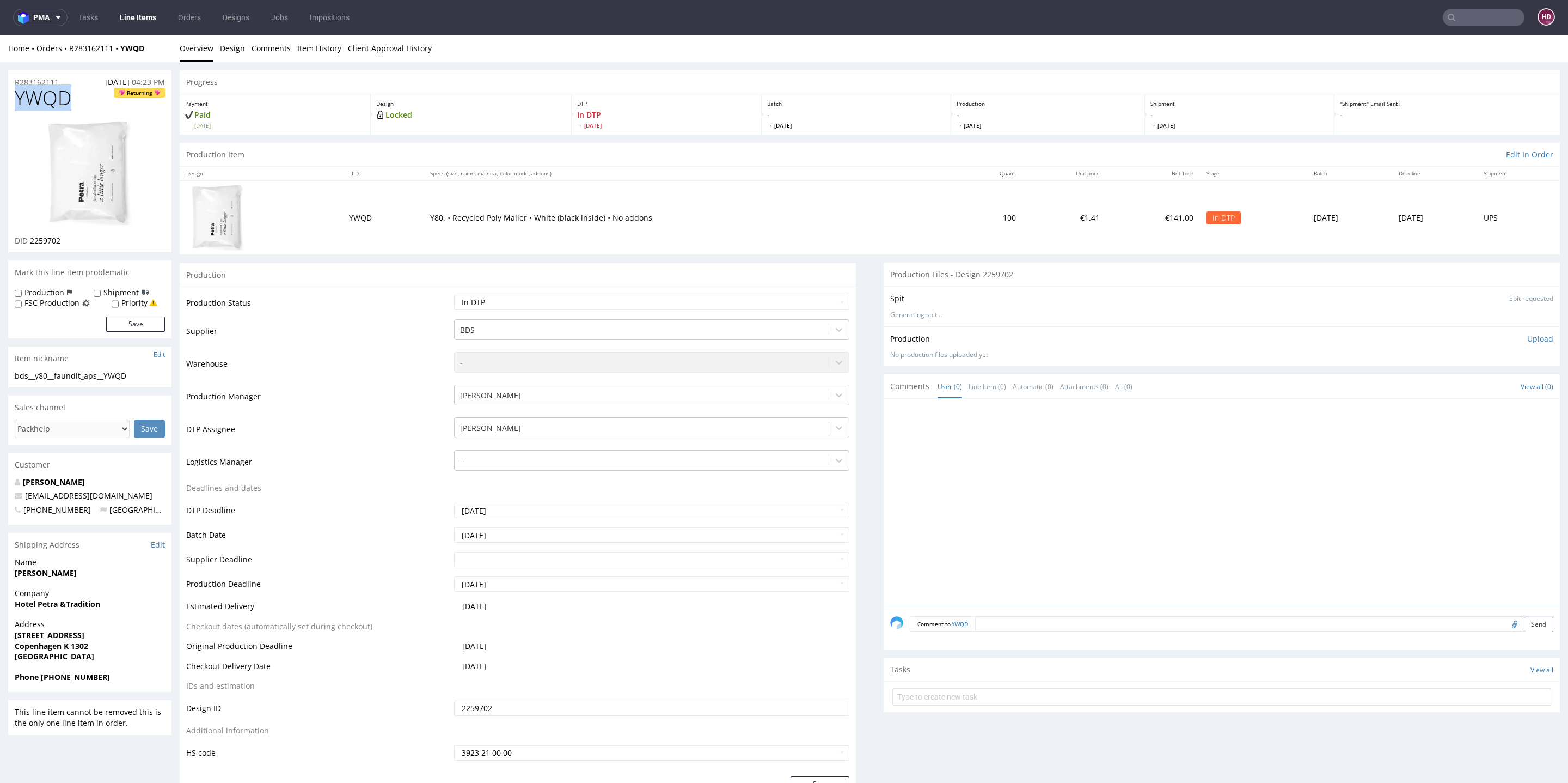
click at [142, 378] on div "bds__y80__faundit_aps__YWQD" at bounding box center [90, 376] width 150 height 11
drag, startPoint x: 112, startPoint y: 380, endPoint x: 0, endPoint y: 378, distance: 112.0
copy div "bds__y80__faundit_aps__YWQD Update"
drag, startPoint x: 65, startPoint y: 79, endPoint x: 0, endPoint y: 75, distance: 65.1
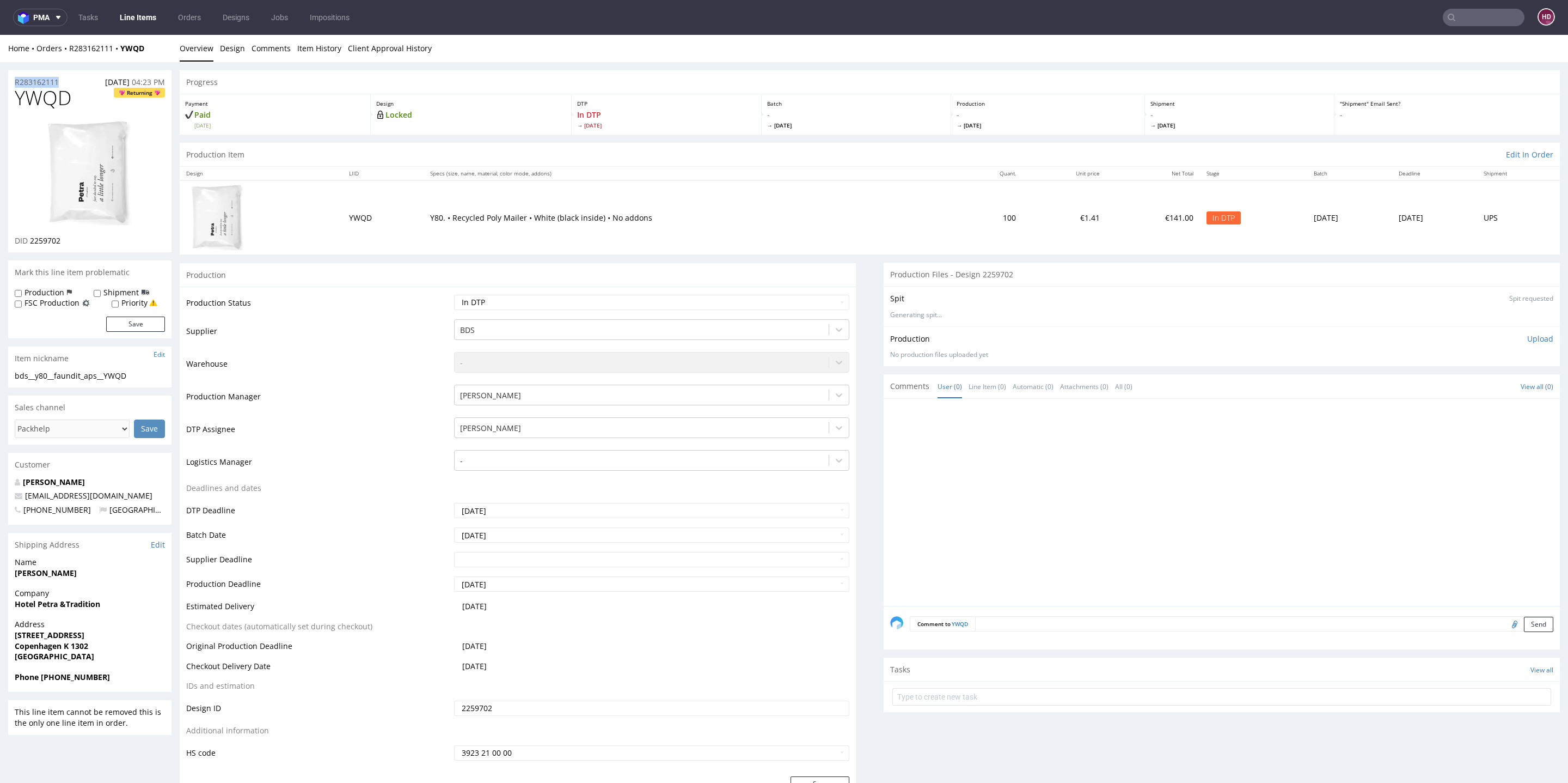
copy p "R283162111"
drag, startPoint x: 73, startPoint y: 239, endPoint x: 29, endPoint y: 237, distance: 44.0
click at [29, 237] on div "DID 2259702" at bounding box center [90, 241] width 150 height 11
copy span "2259702"
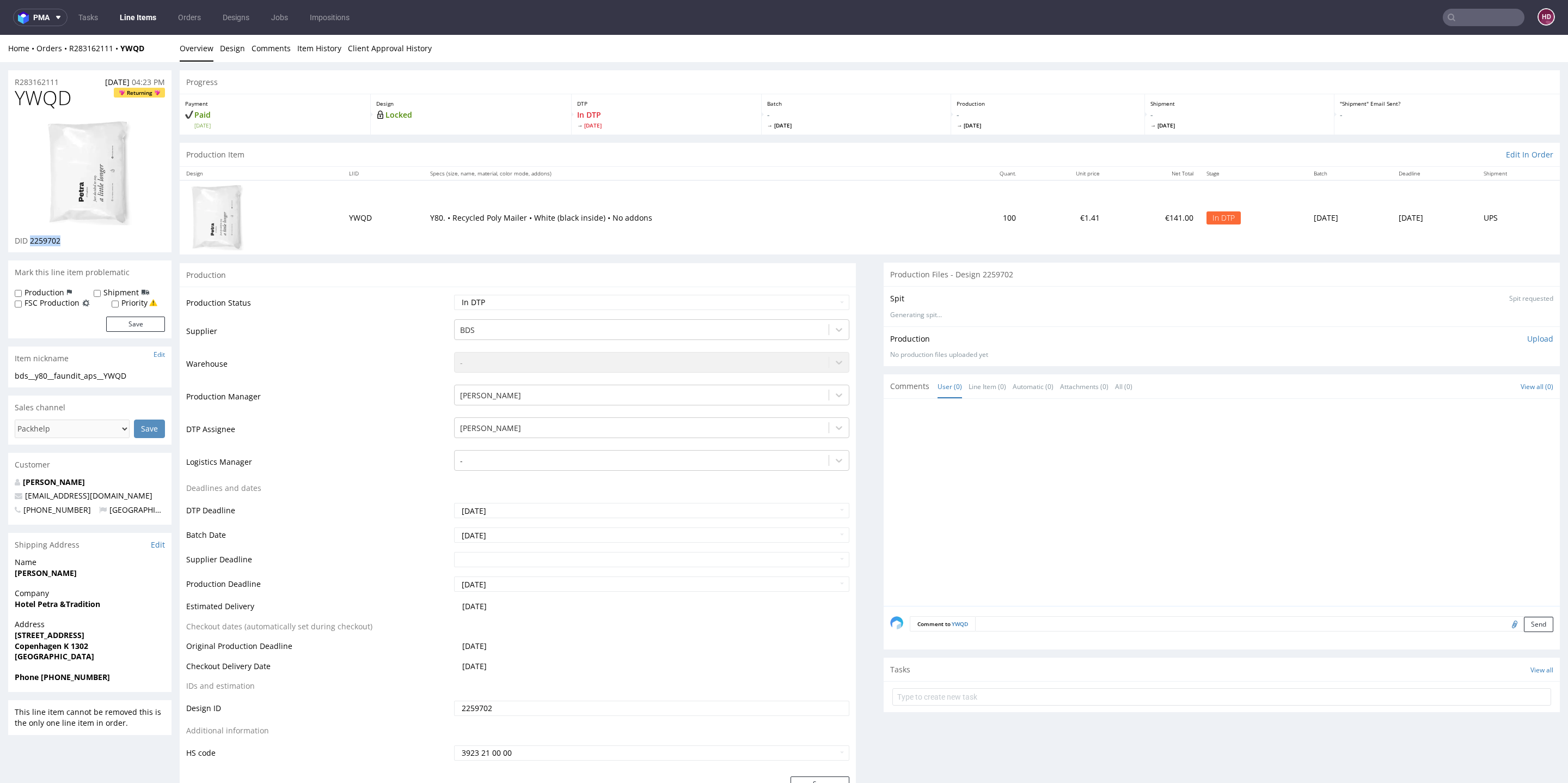
click at [1527, 342] on p "Upload" at bounding box center [1540, 339] width 26 height 11
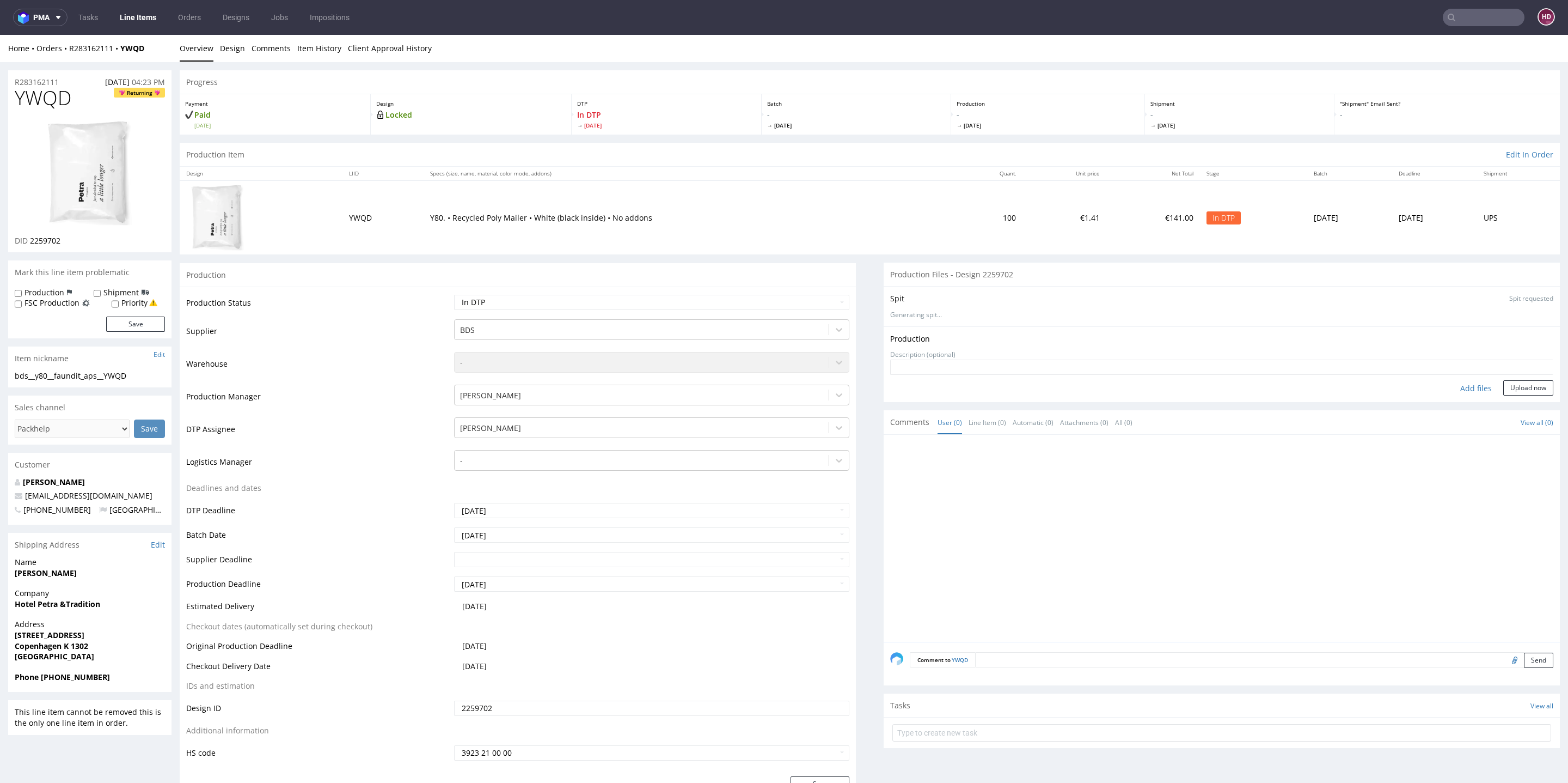
click at [1451, 390] on div "Add files" at bounding box center [1476, 388] width 54 height 16
type input "C:\fakepath\bds__y80__faundit_aps__YWQD__d2259702__oR283162111.pdf"
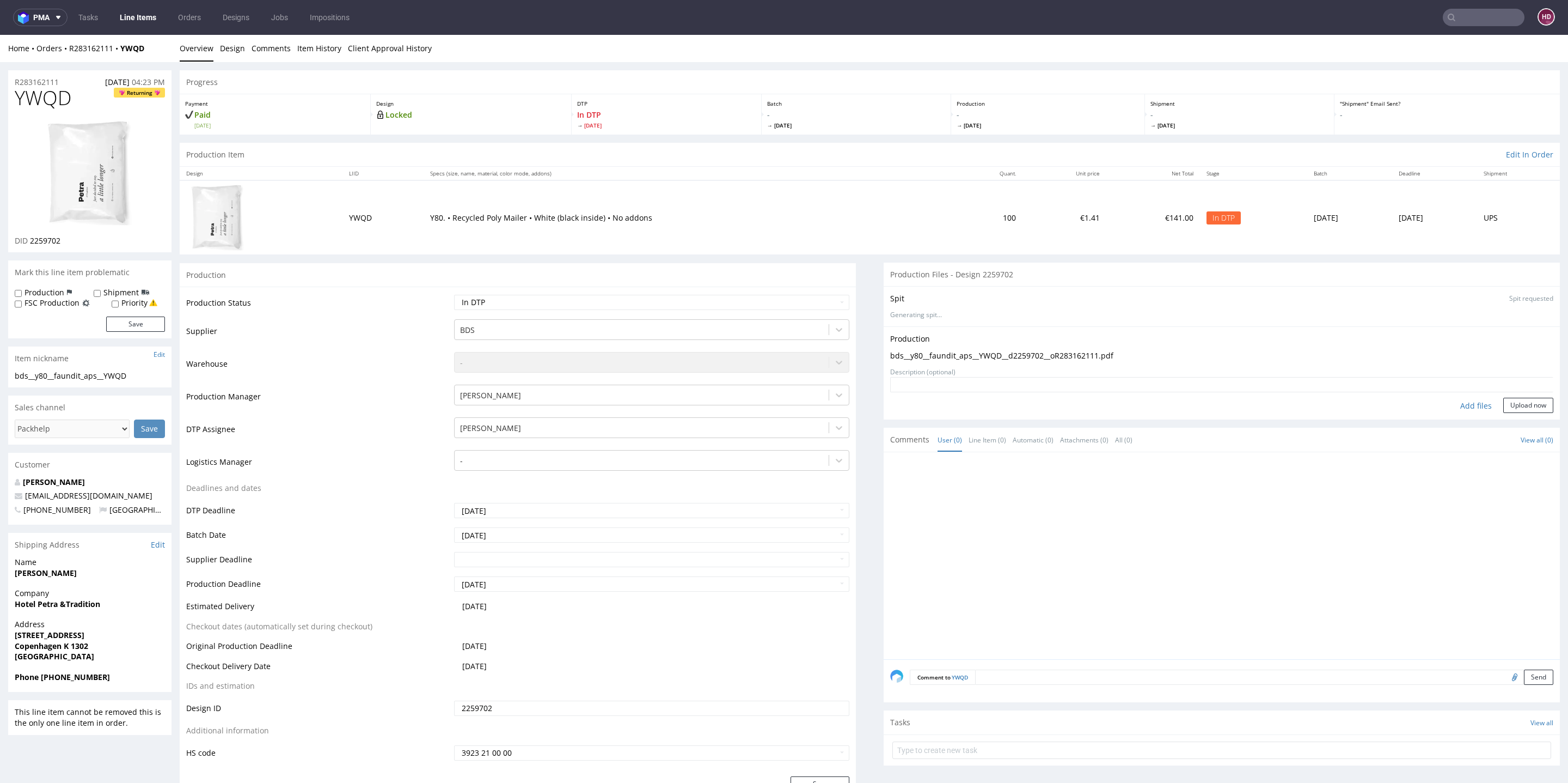
click at [1509, 392] on form "Add files Upload now" at bounding box center [1222, 395] width 663 height 36
click at [1506, 402] on button "Upload now" at bounding box center [1528, 405] width 50 height 15
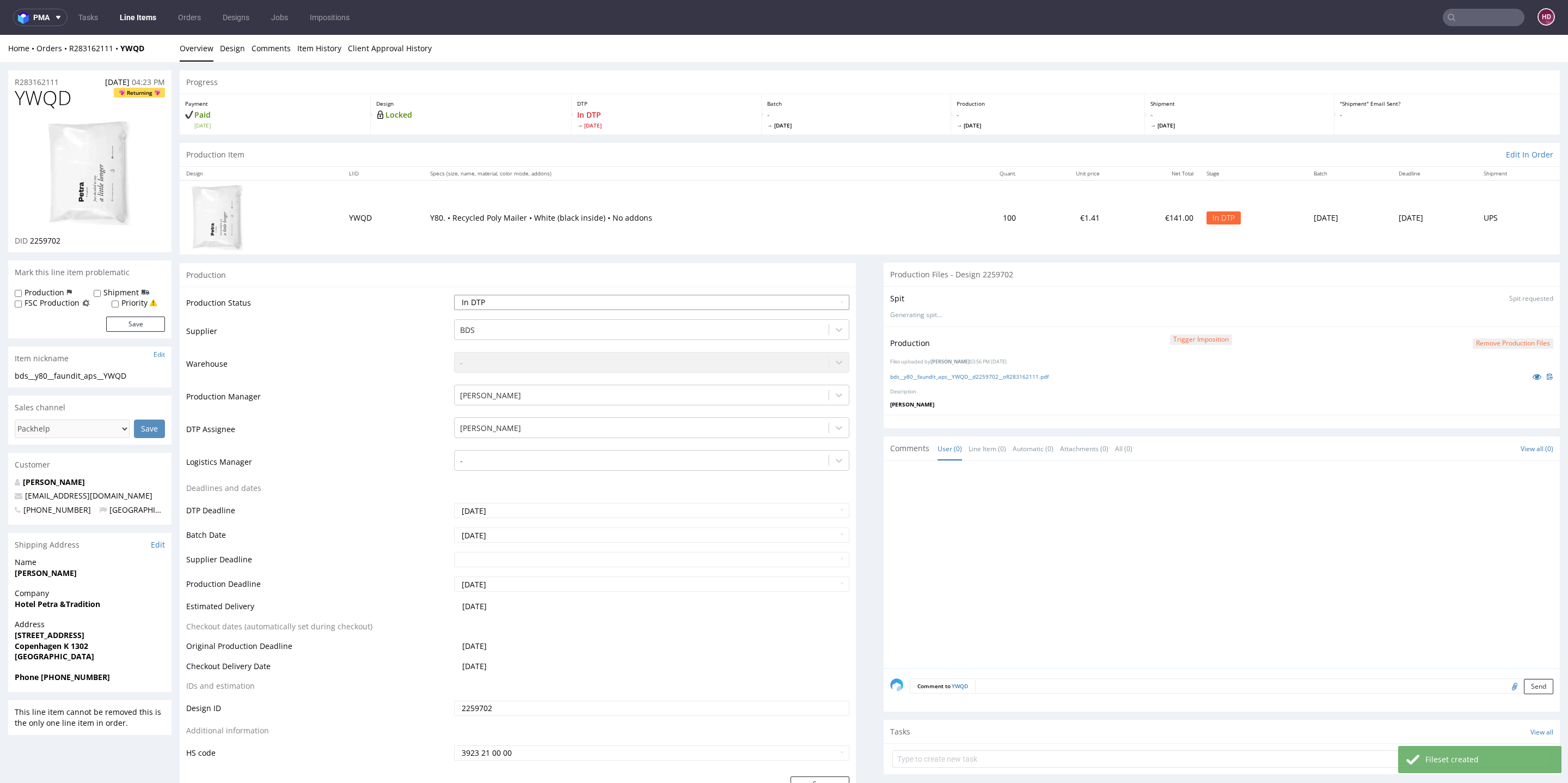
click at [597, 303] on select "Waiting for Artwork Waiting for Diecut Waiting for Mockup Waiting for DTP Waiti…" at bounding box center [651, 302] width 395 height 15
select select "dtp_production_ready"
click at [454, 295] on select "Waiting for Artwork Waiting for Diecut Waiting for Mockup Waiting for DTP Waiti…" at bounding box center [651, 302] width 395 height 15
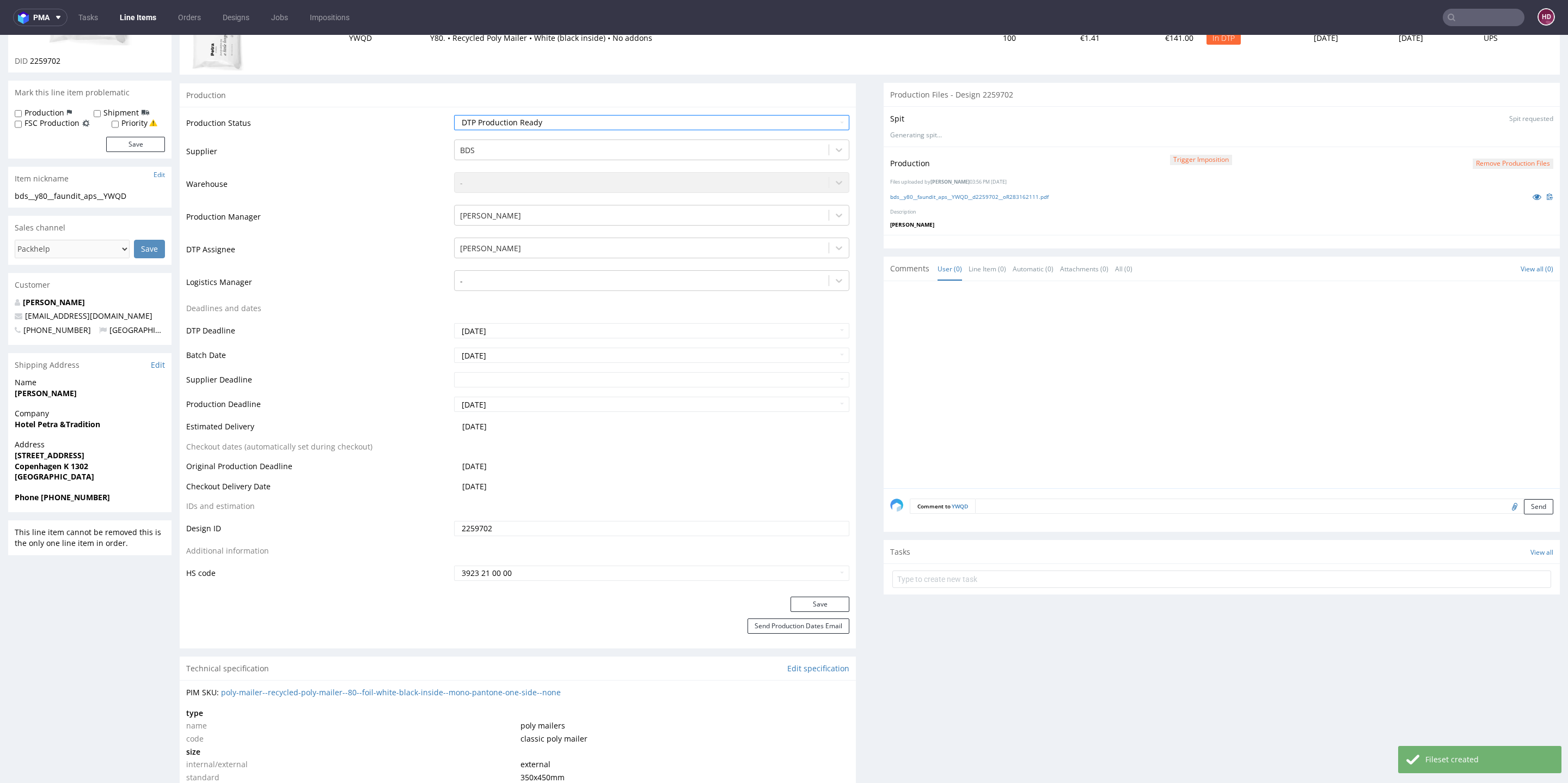
scroll to position [180, 0]
click at [821, 597] on button "Save" at bounding box center [820, 604] width 59 height 15
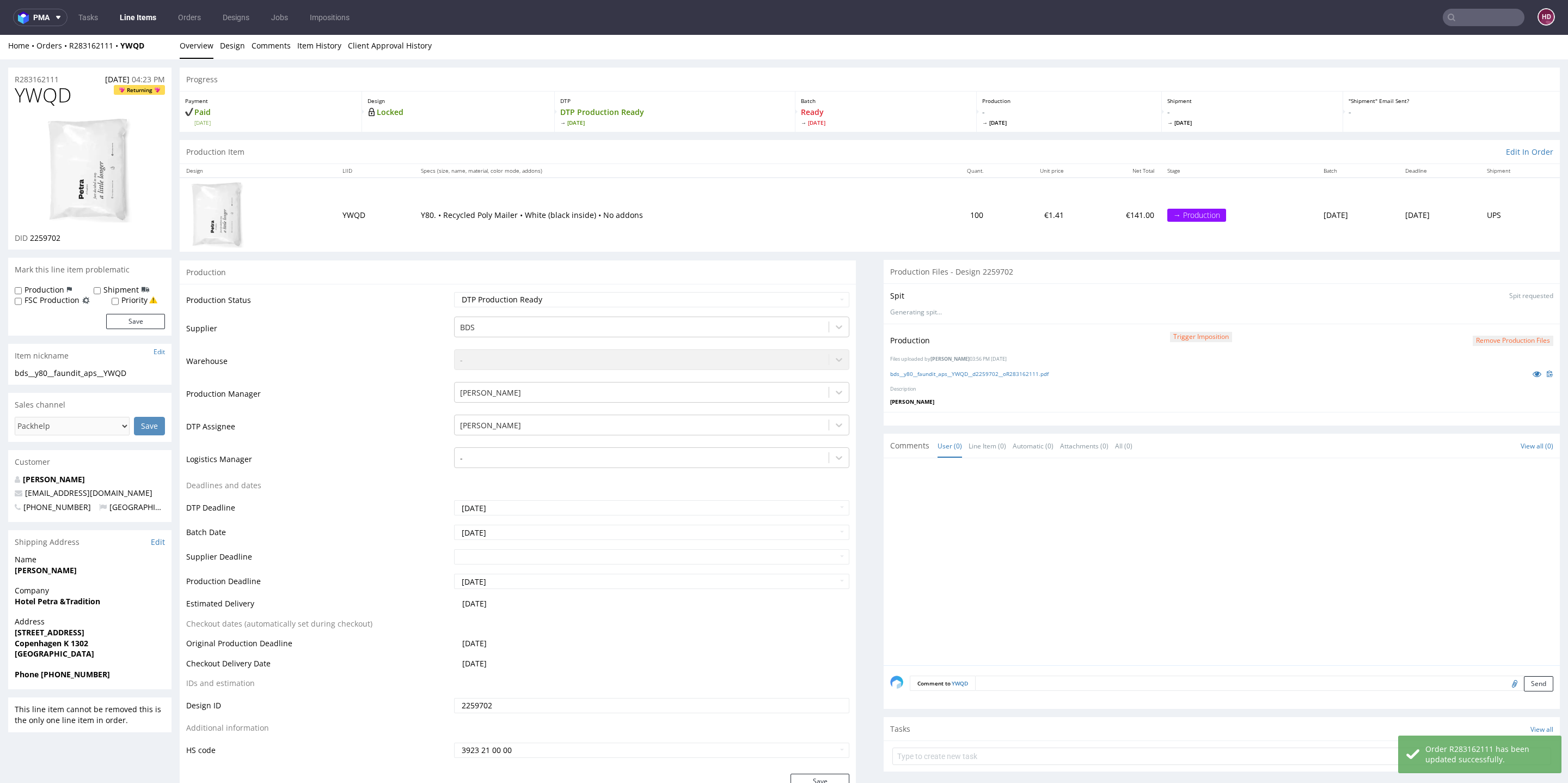
scroll to position [0, 0]
click at [126, 12] on link "Line Items" at bounding box center [138, 18] width 49 height 18
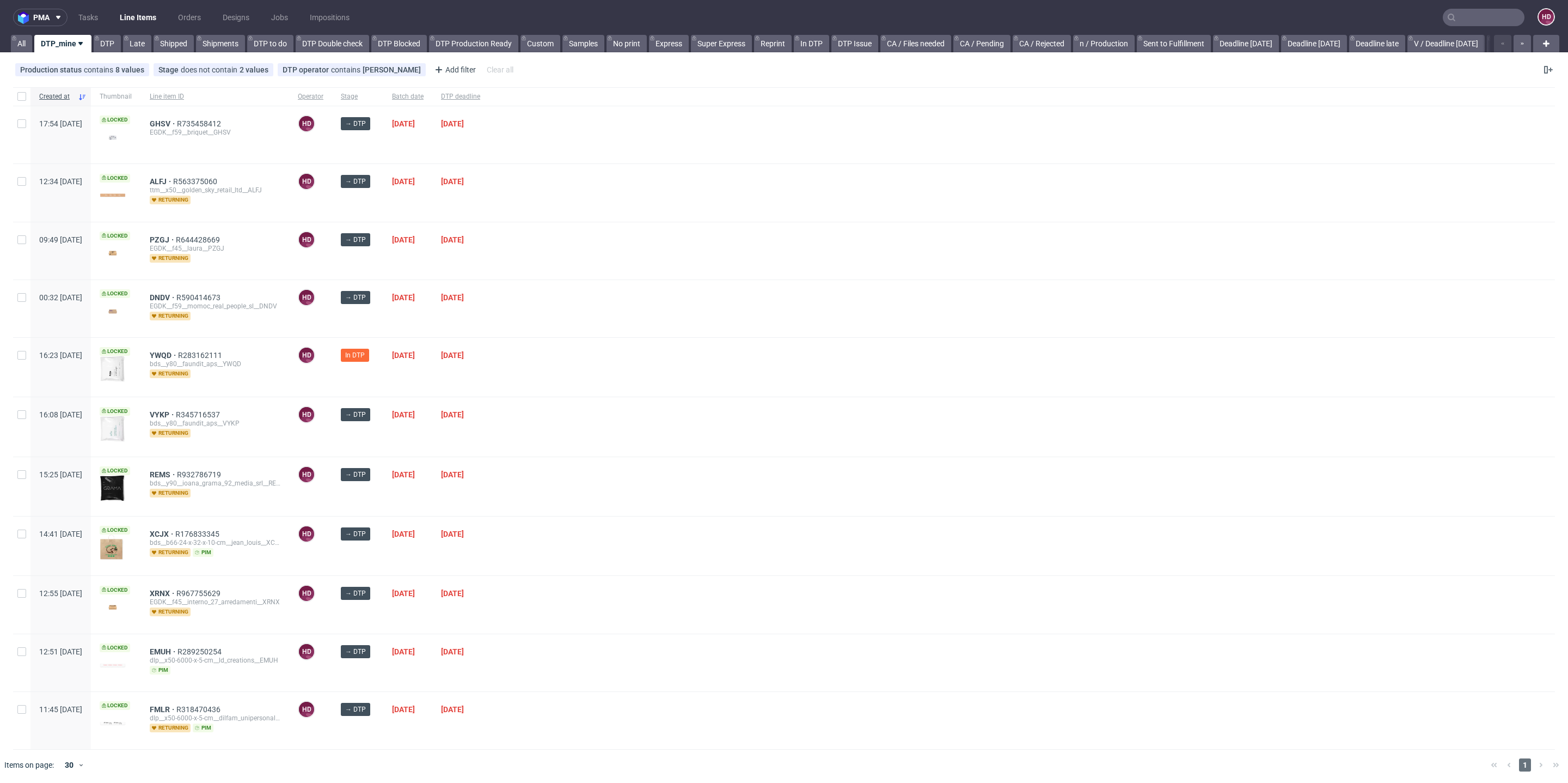
click at [480, 92] on span "DTP deadline" at bounding box center [461, 97] width 39 height 9
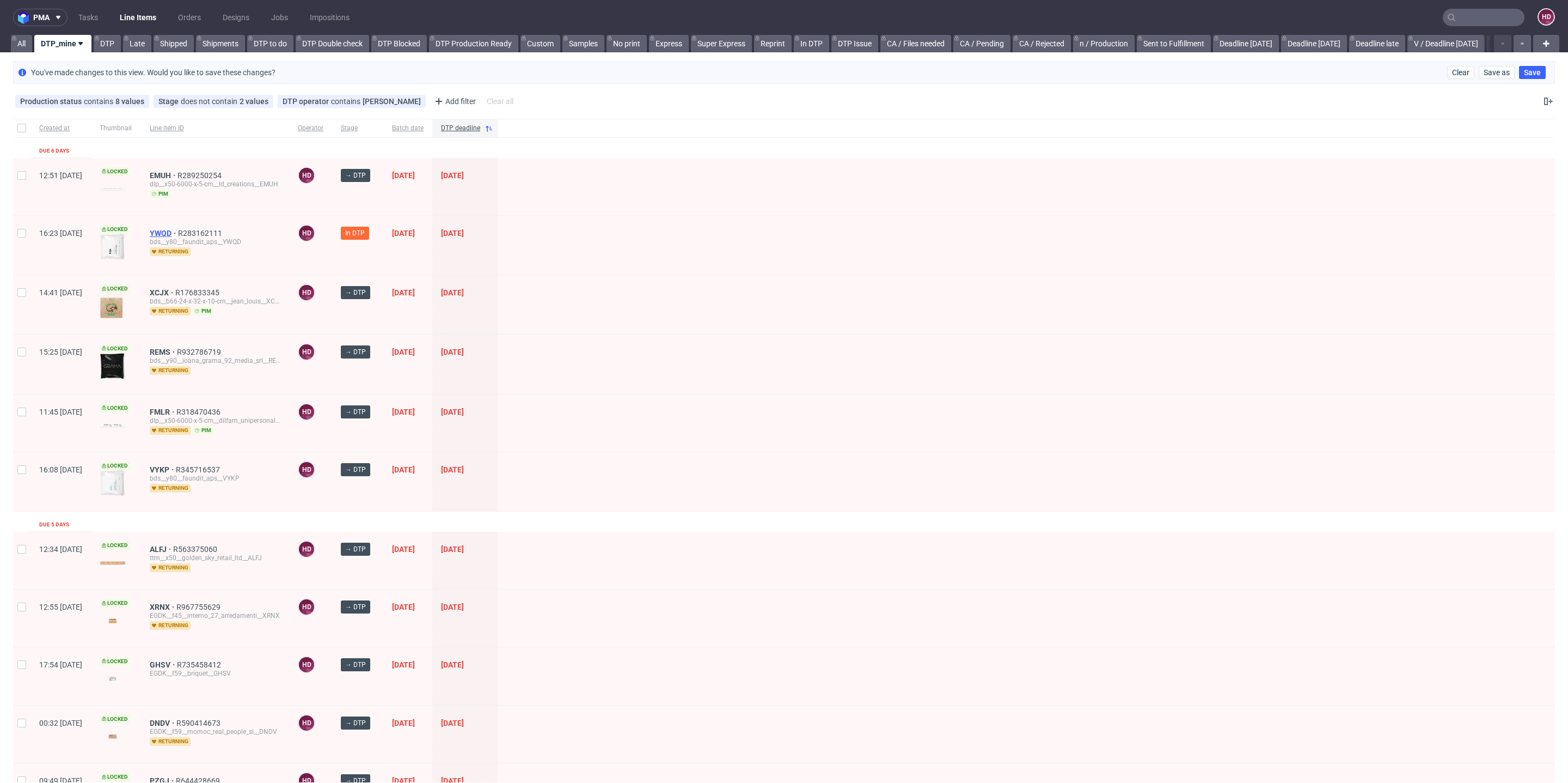
click at [178, 230] on span "YWQD" at bounding box center [164, 233] width 28 height 9
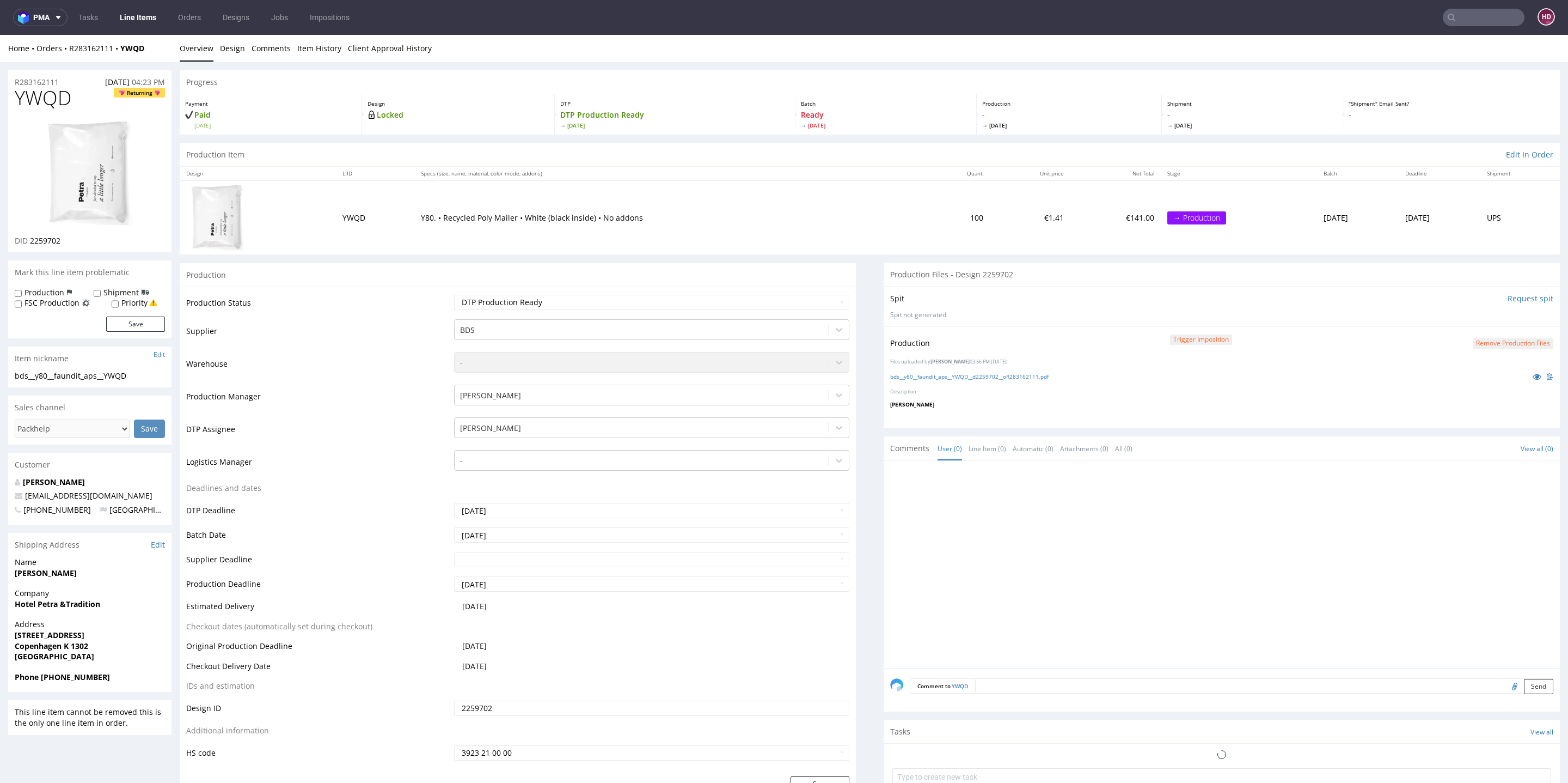
click at [539, 309] on td "Waiting for Artwork Waiting for Diecut Waiting for Mockup Waiting for DTP Waiti…" at bounding box center [650, 306] width 398 height 24
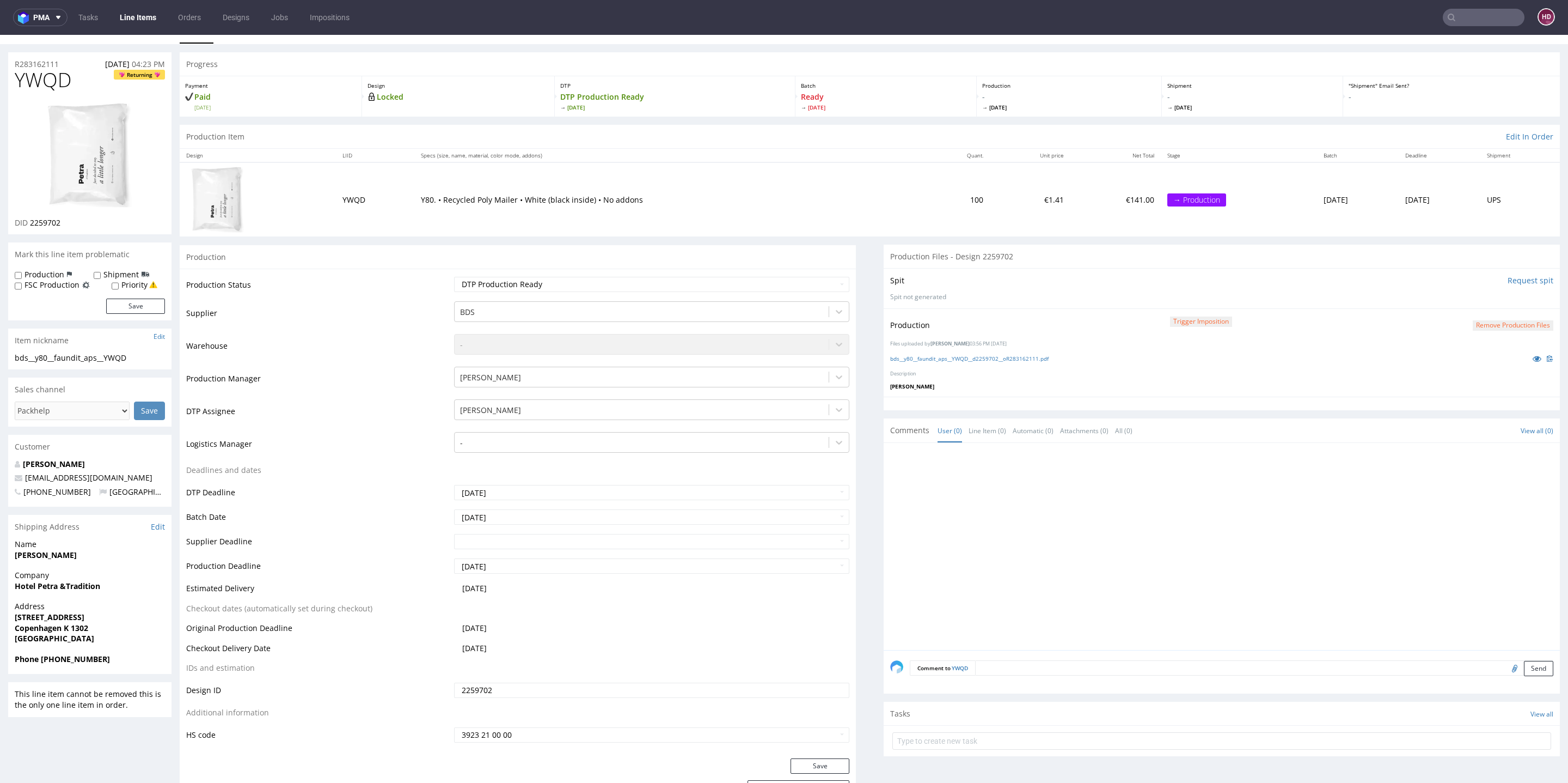
scroll to position [140, 0]
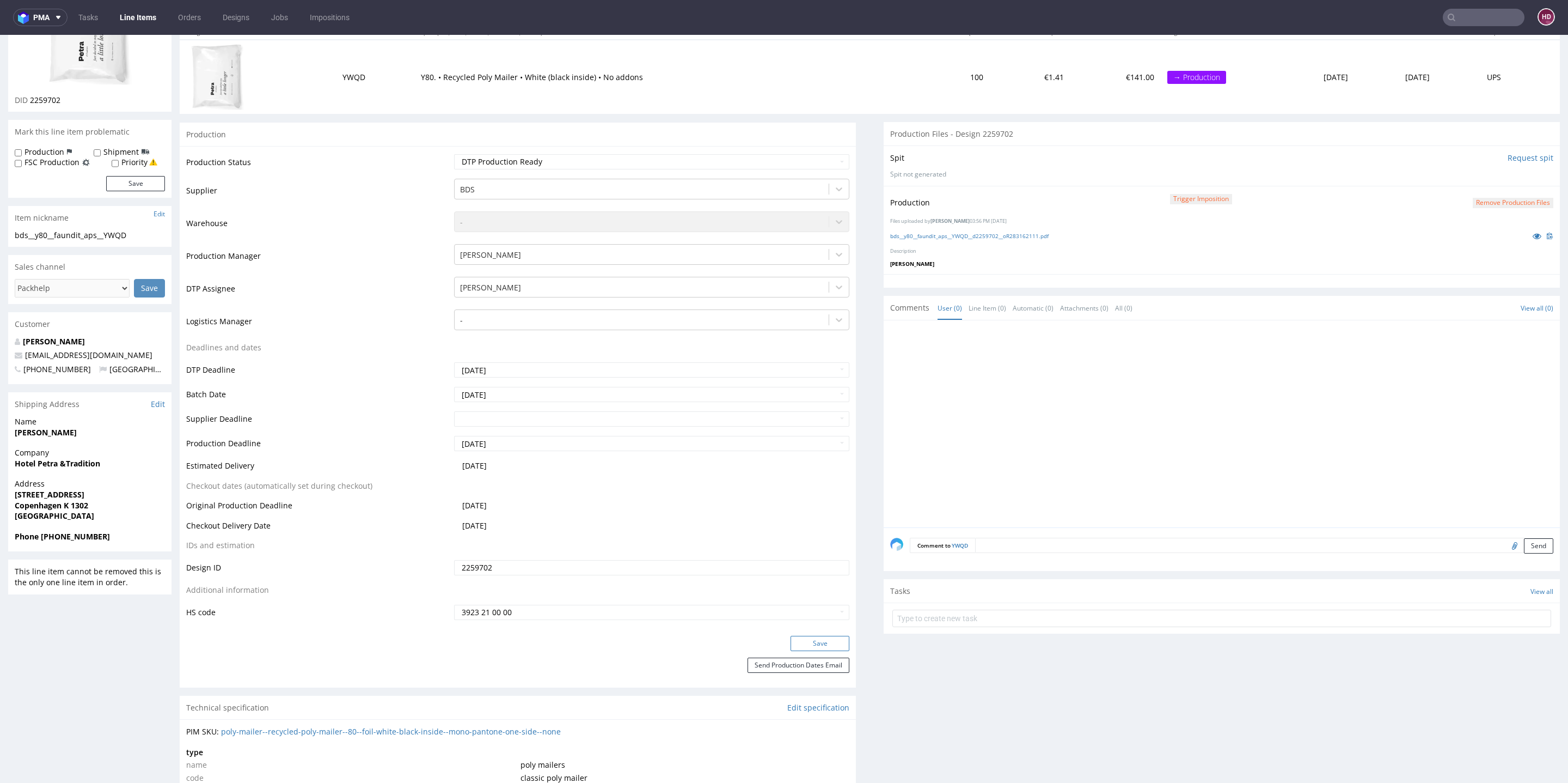
click at [794, 636] on button "Save" at bounding box center [820, 643] width 59 height 15
click at [133, 18] on link "Line Items" at bounding box center [138, 18] width 49 height 18
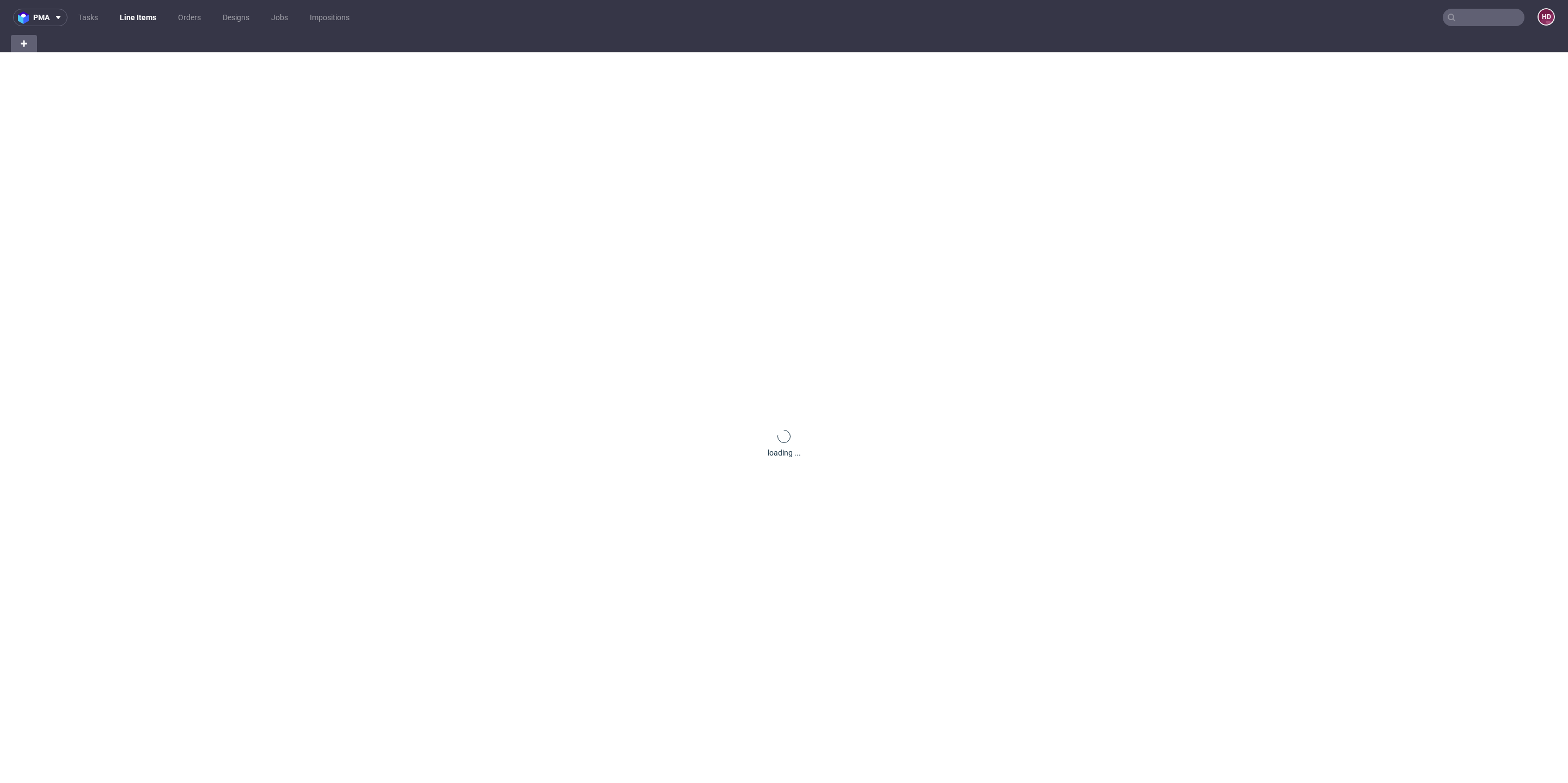
click at [151, 16] on link "Line Items" at bounding box center [138, 18] width 49 height 18
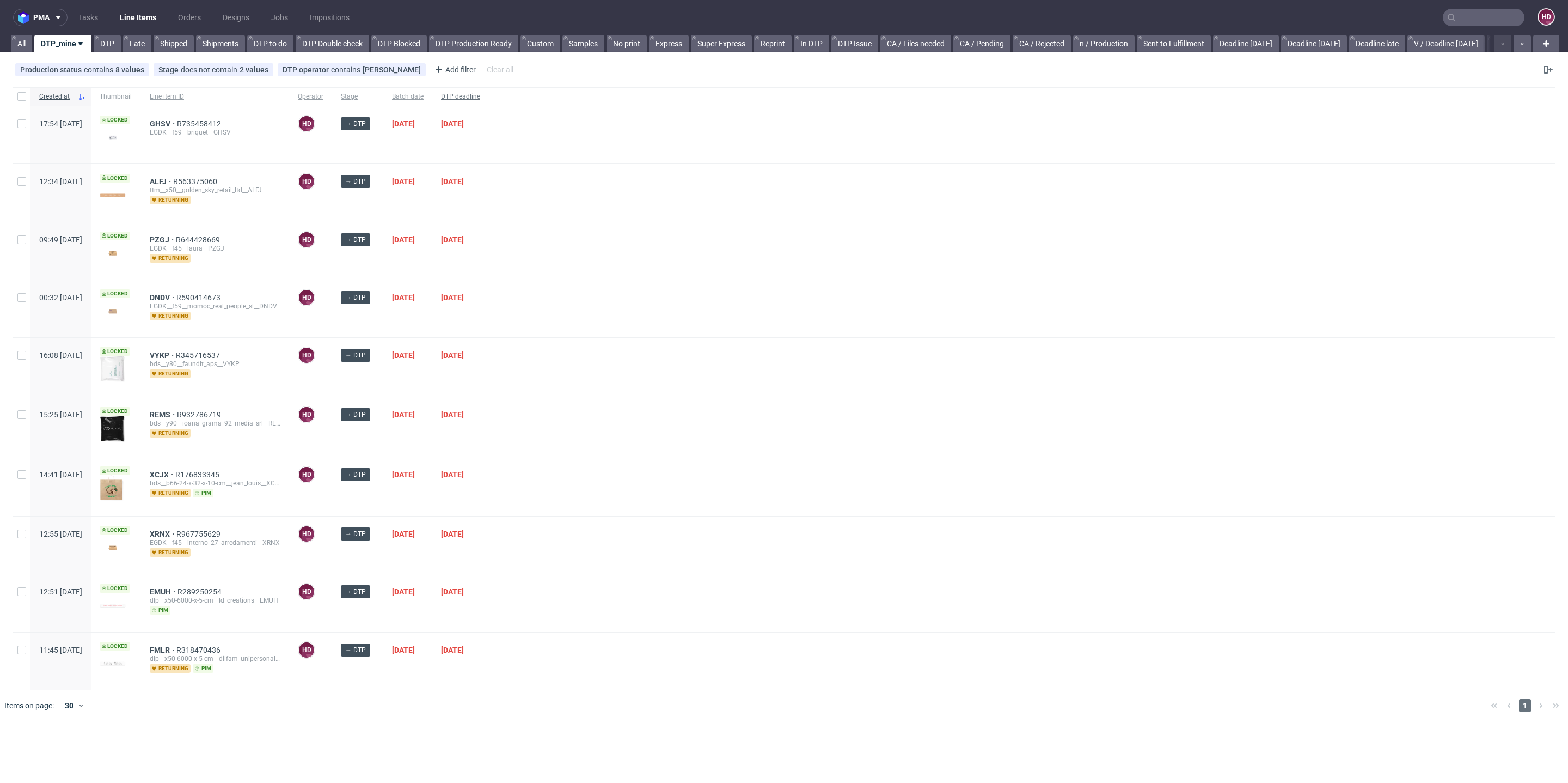
click at [480, 100] on span "DTP deadline" at bounding box center [461, 97] width 39 height 9
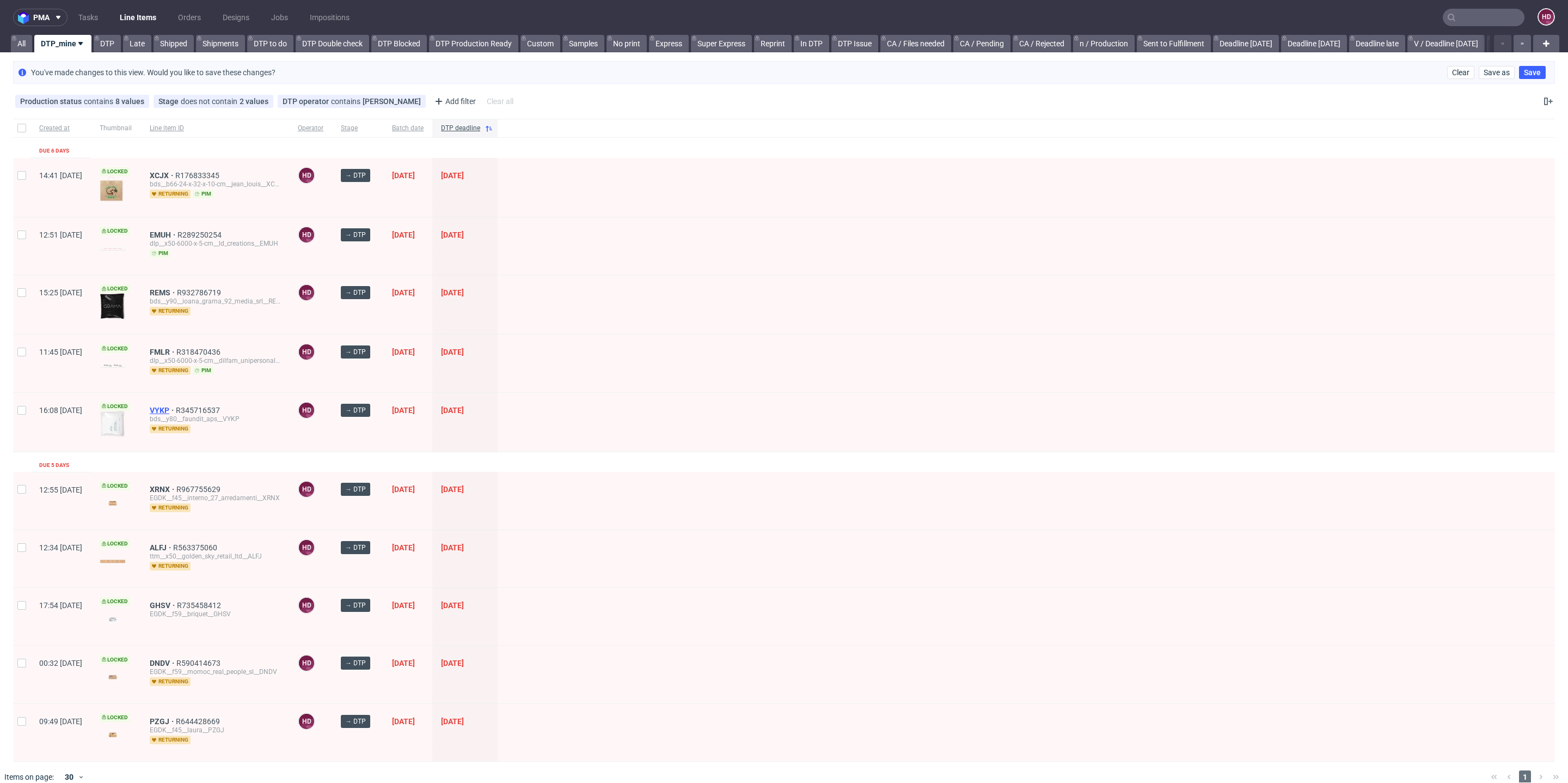
click at [176, 406] on span "VYKP" at bounding box center [163, 410] width 26 height 9
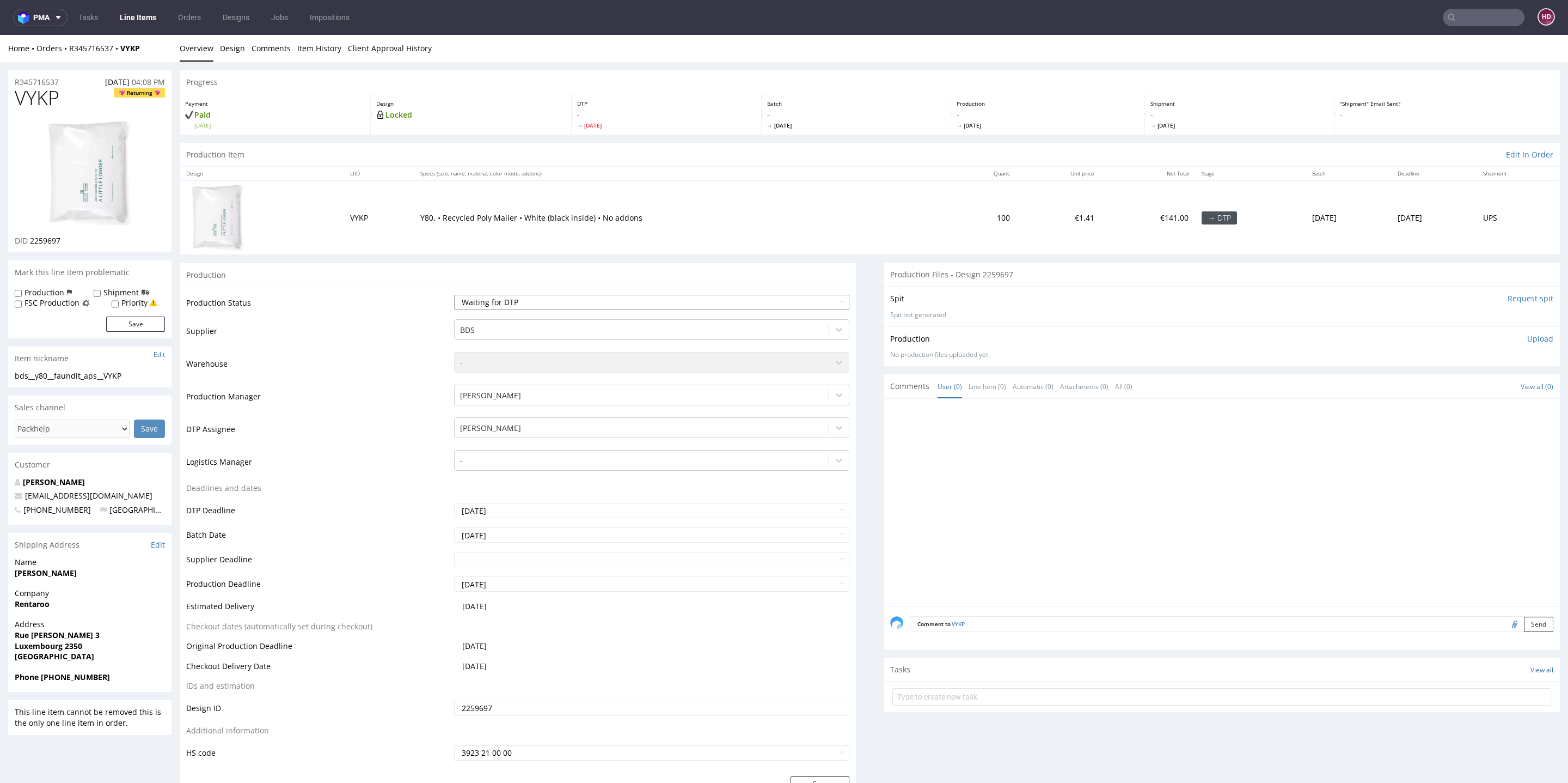
click at [525, 304] on select "Waiting for Artwork Waiting for Diecut Waiting for Mockup Waiting for DTP Waiti…" at bounding box center [651, 302] width 395 height 15
select select "dtp_in_process"
click at [454, 295] on select "Waiting for Artwork Waiting for Diecut Waiting for Mockup Waiting for DTP Waiti…" at bounding box center [651, 302] width 395 height 15
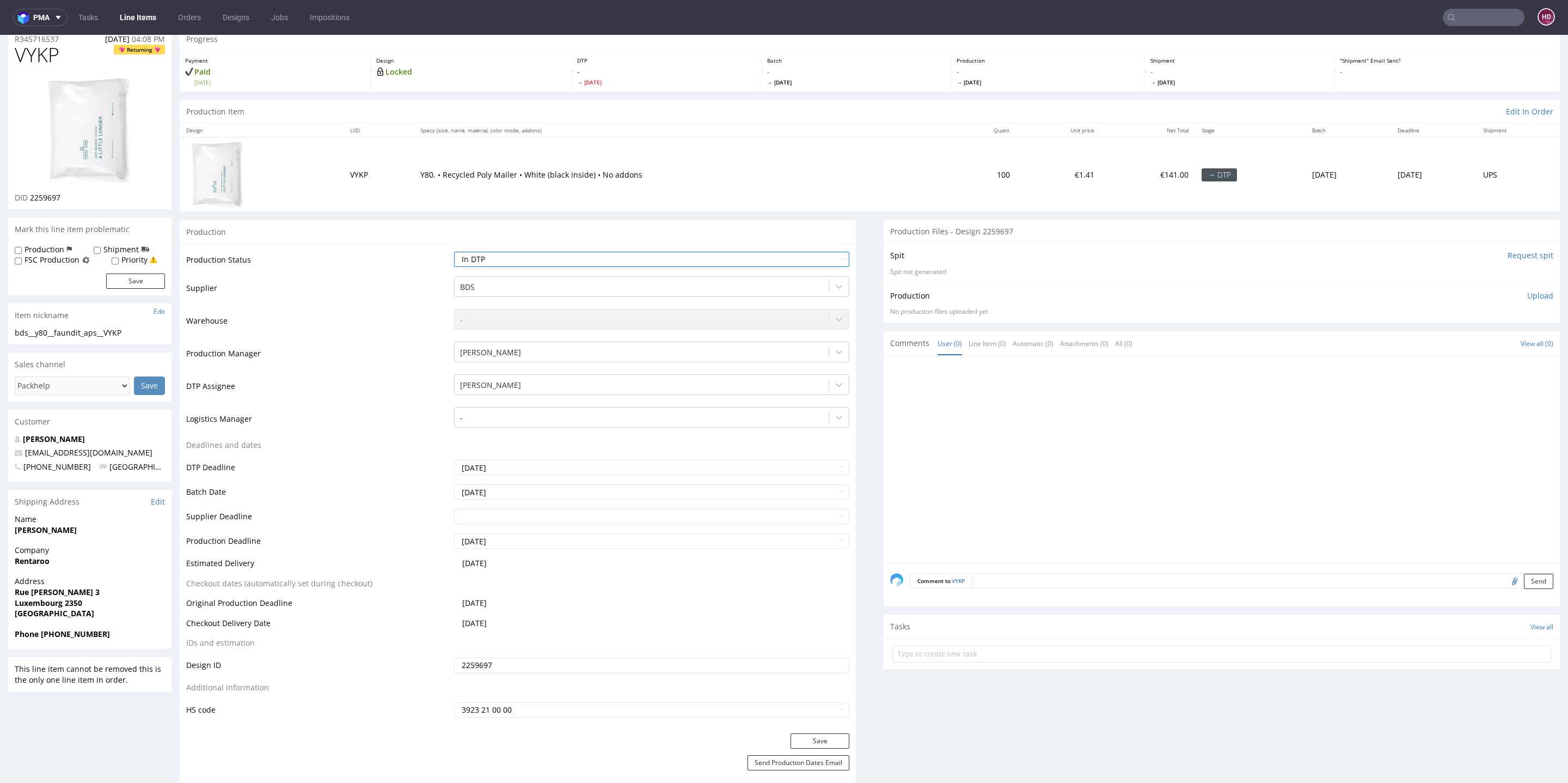
scroll to position [210, 0]
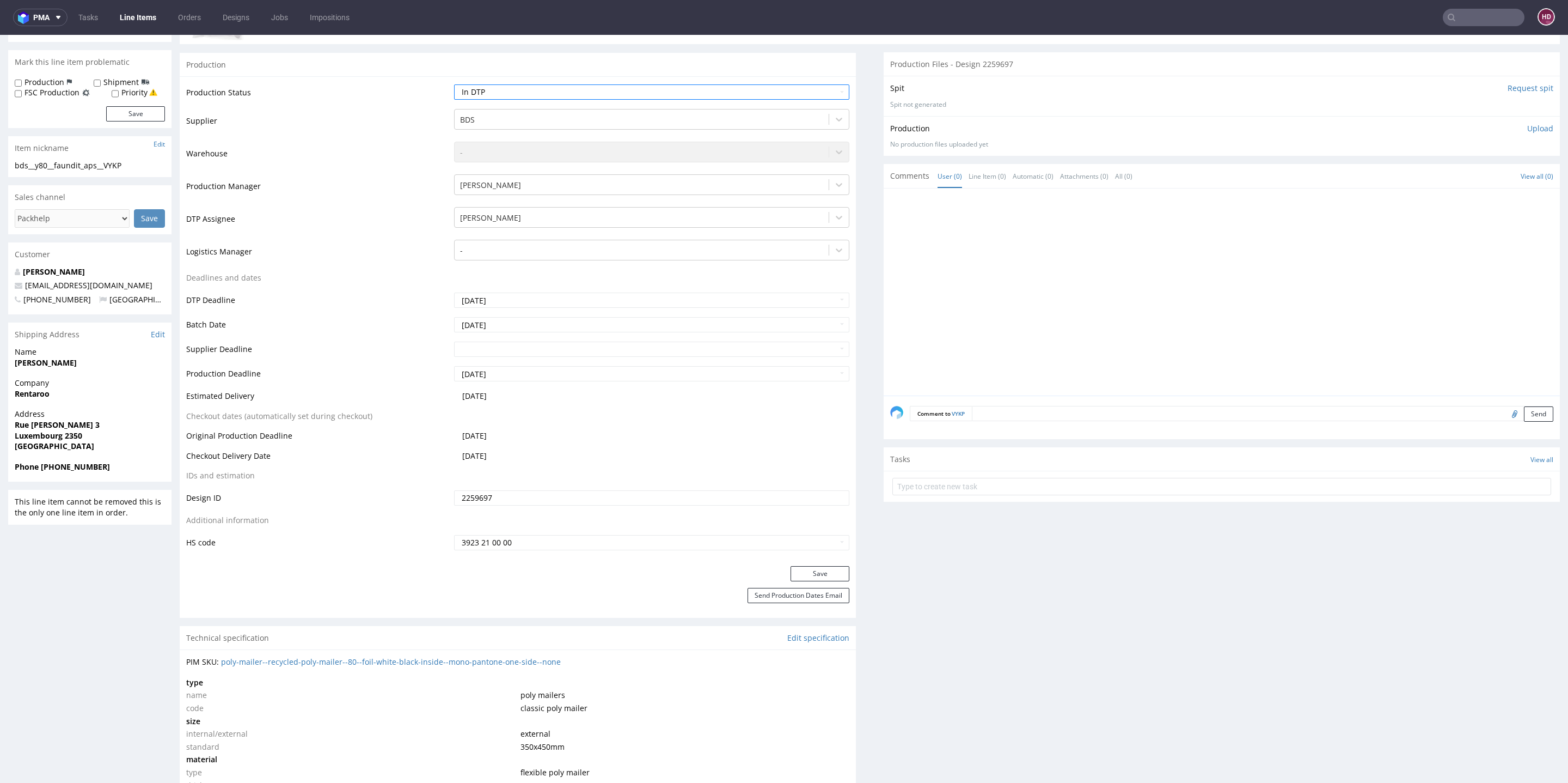
click at [814, 573] on button "Save" at bounding box center [820, 574] width 59 height 15
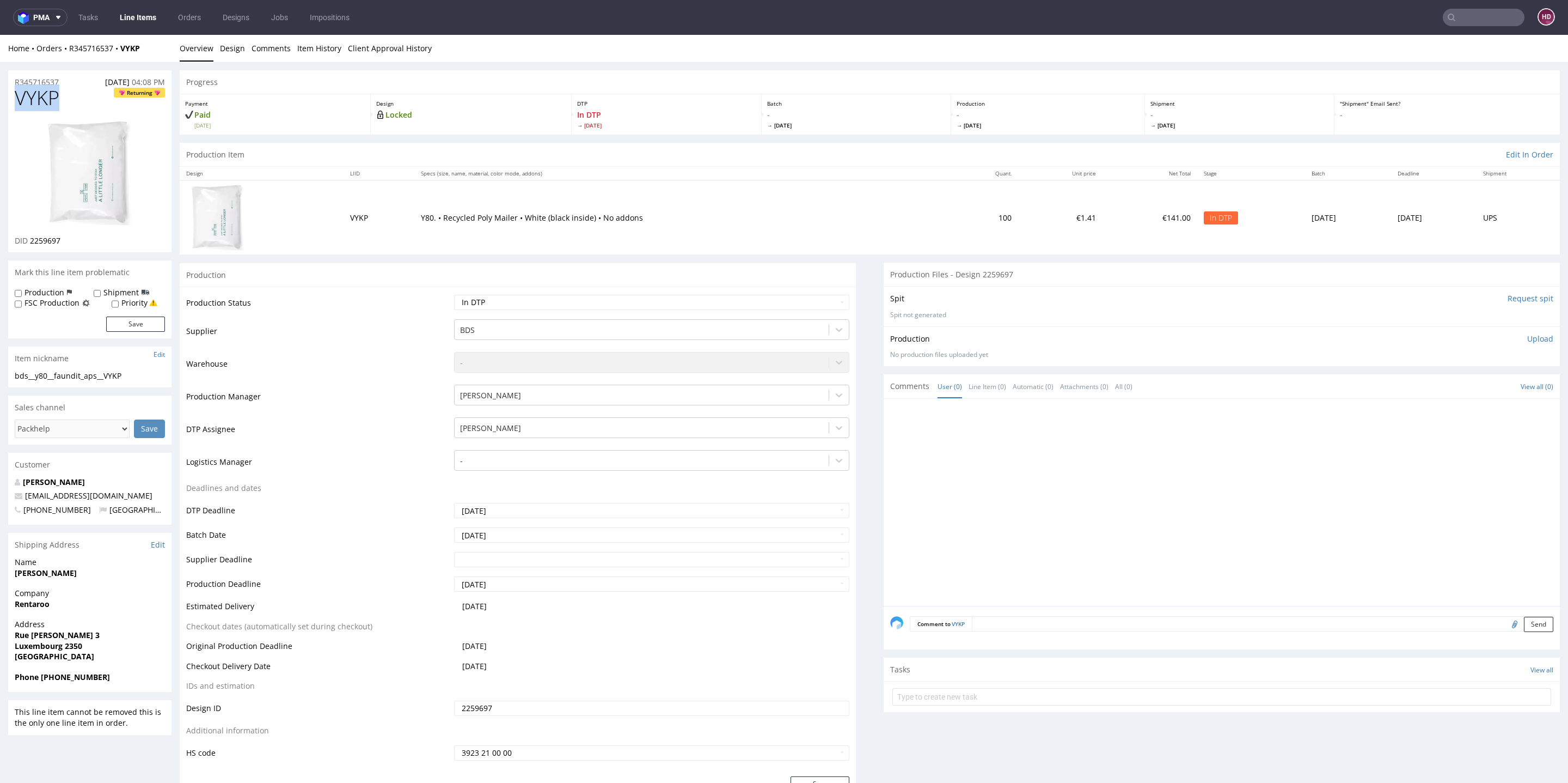
drag, startPoint x: 61, startPoint y: 98, endPoint x: 4, endPoint y: 92, distance: 57.3
drag, startPoint x: 83, startPoint y: 242, endPoint x: 28, endPoint y: 240, distance: 55.0
click at [28, 240] on div "DID 2259697" at bounding box center [90, 241] width 150 height 11
copy p "2259697"
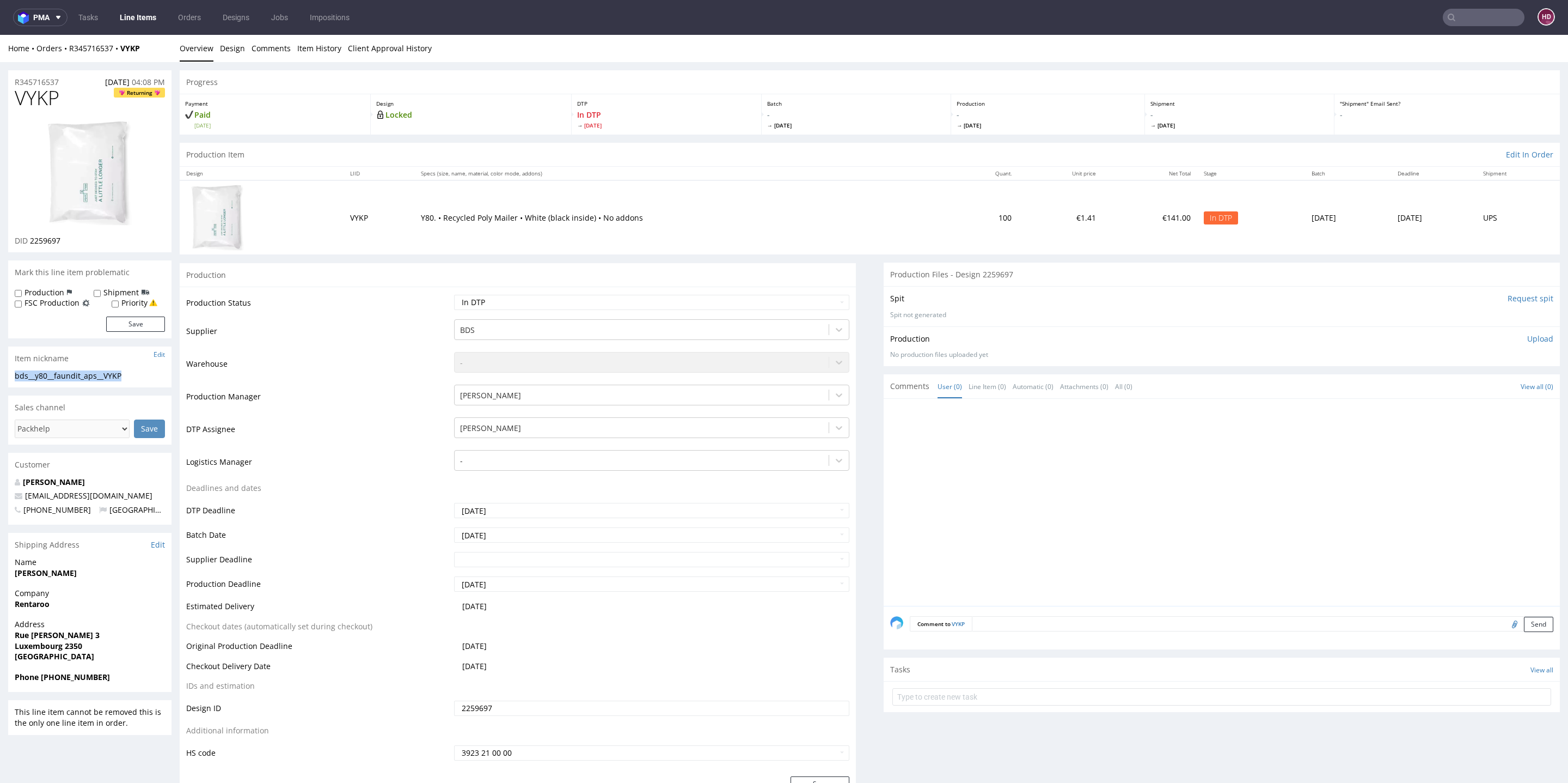
drag, startPoint x: 126, startPoint y: 376, endPoint x: 0, endPoint y: 367, distance: 126.3
copy section "bds__y80__faundit_aps__VYKP"
click at [84, 97] on h1 "VYKP Returning" at bounding box center [90, 98] width 150 height 22
drag, startPoint x: 65, startPoint y: 83, endPoint x: 9, endPoint y: 79, distance: 56.1
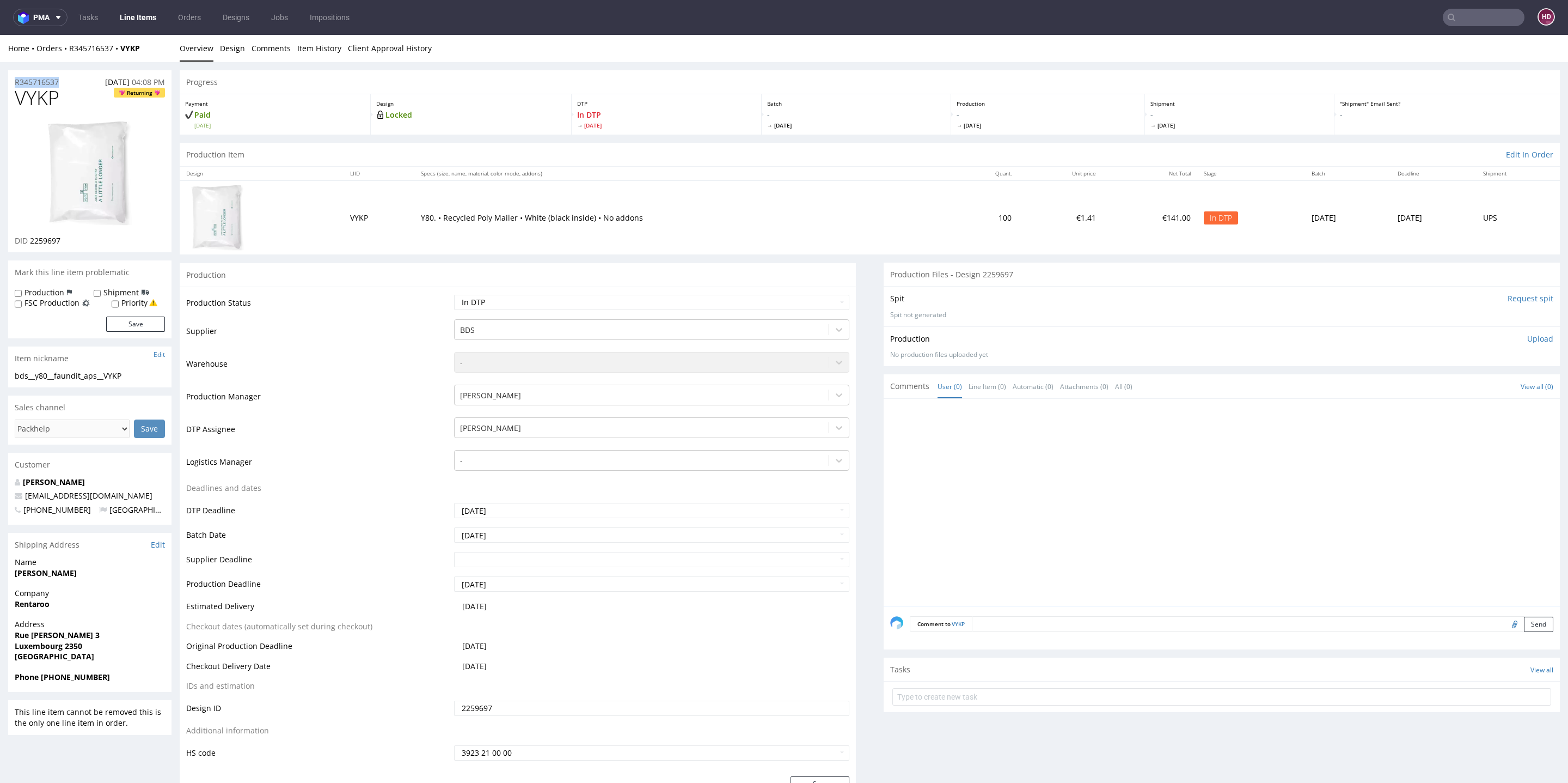
click at [9, 79] on div "R345716537 [DATE] 04:08 PM" at bounding box center [89, 79] width 163 height 18
copy p "R345716537"
drag, startPoint x: 70, startPoint y: 243, endPoint x: 29, endPoint y: 245, distance: 41.0
click at [29, 245] on div "DID 2259697" at bounding box center [90, 241] width 150 height 11
copy span "2259697"
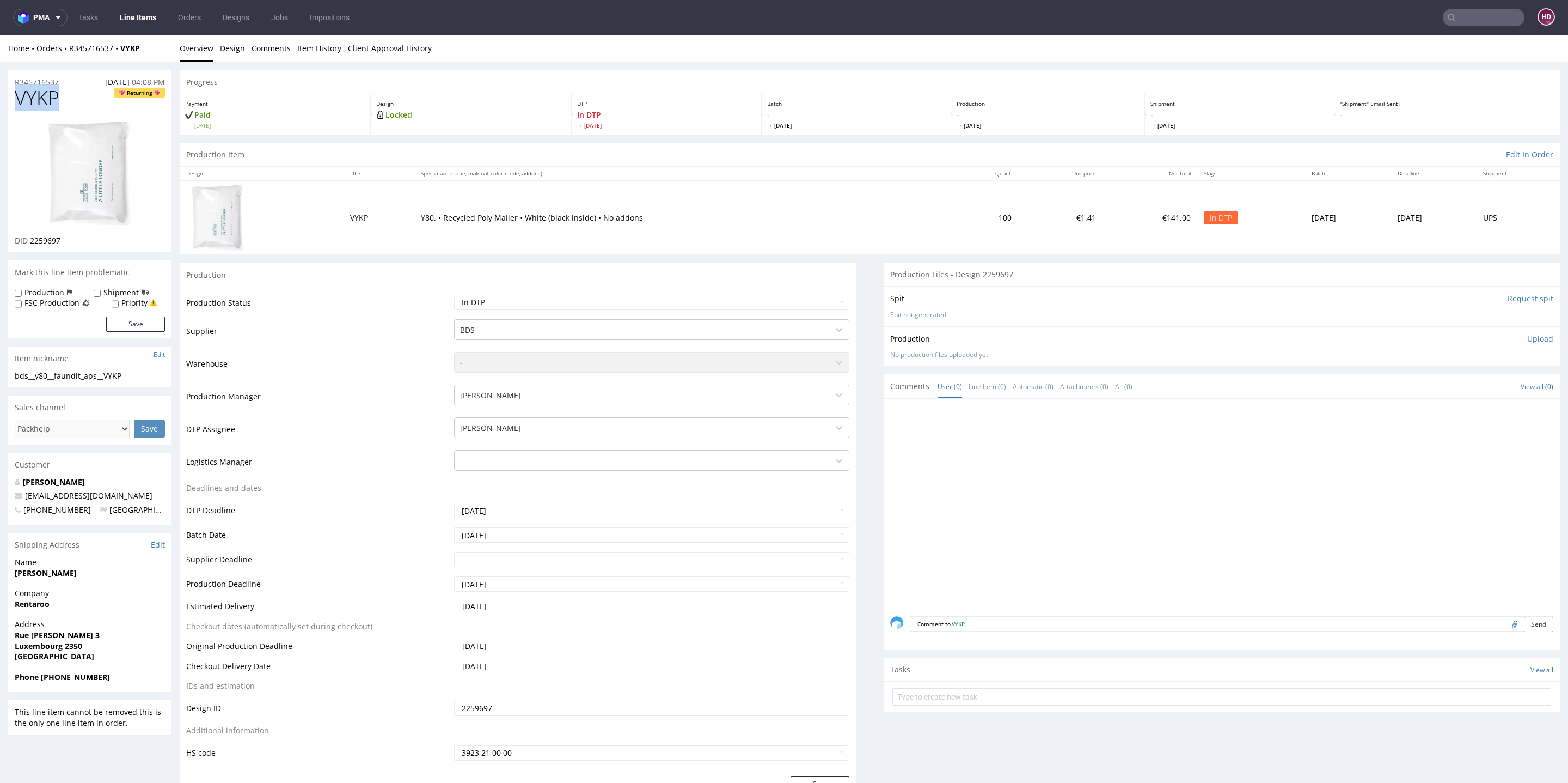
drag, startPoint x: 68, startPoint y: 102, endPoint x: 0, endPoint y: 102, distance: 68.0
click at [228, 49] on link "Design" at bounding box center [232, 47] width 25 height 26
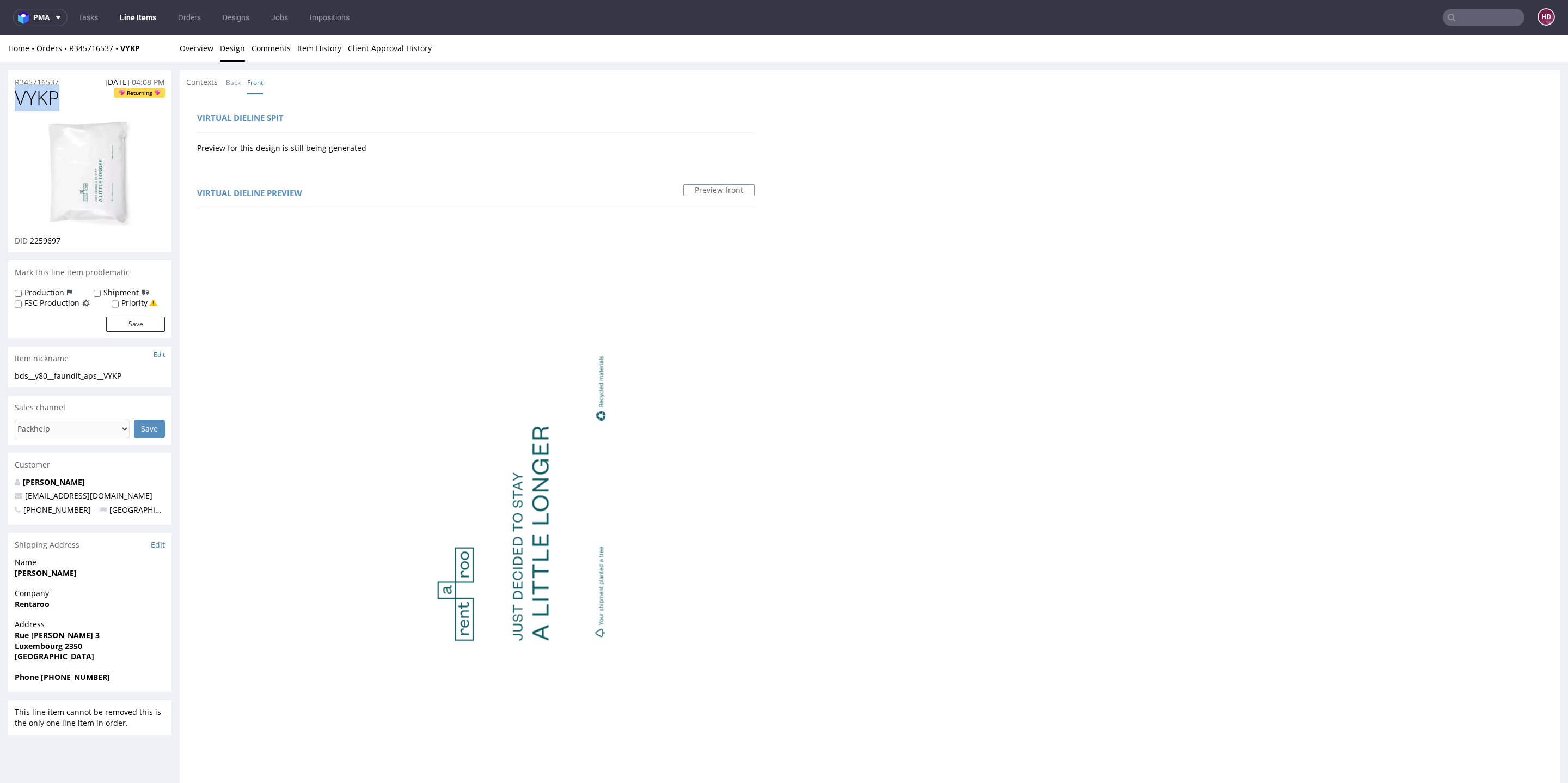
drag, startPoint x: 354, startPoint y: 465, endPoint x: 322, endPoint y: 468, distance: 32.1
click at [197, 49] on link "Overview" at bounding box center [197, 47] width 34 height 26
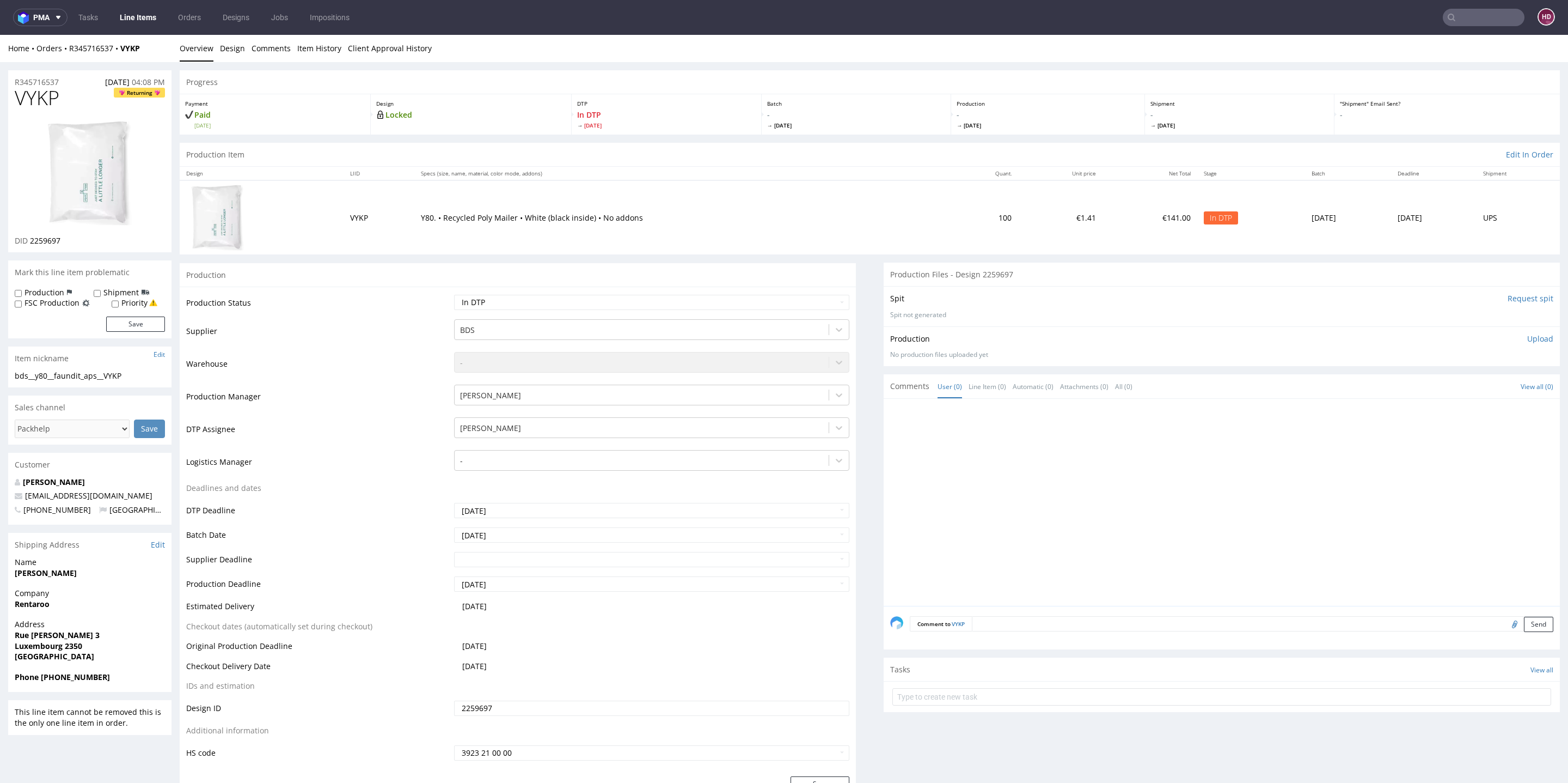
click at [1509, 331] on div "Production Upload No production files uploaded yet Description (optional) Add f…" at bounding box center [1222, 346] width 676 height 40
click at [1513, 343] on div "Production Upload No production files uploaded yet Description (optional) Add f…" at bounding box center [1222, 346] width 663 height 26
click at [1527, 334] on p "Upload" at bounding box center [1540, 339] width 26 height 11
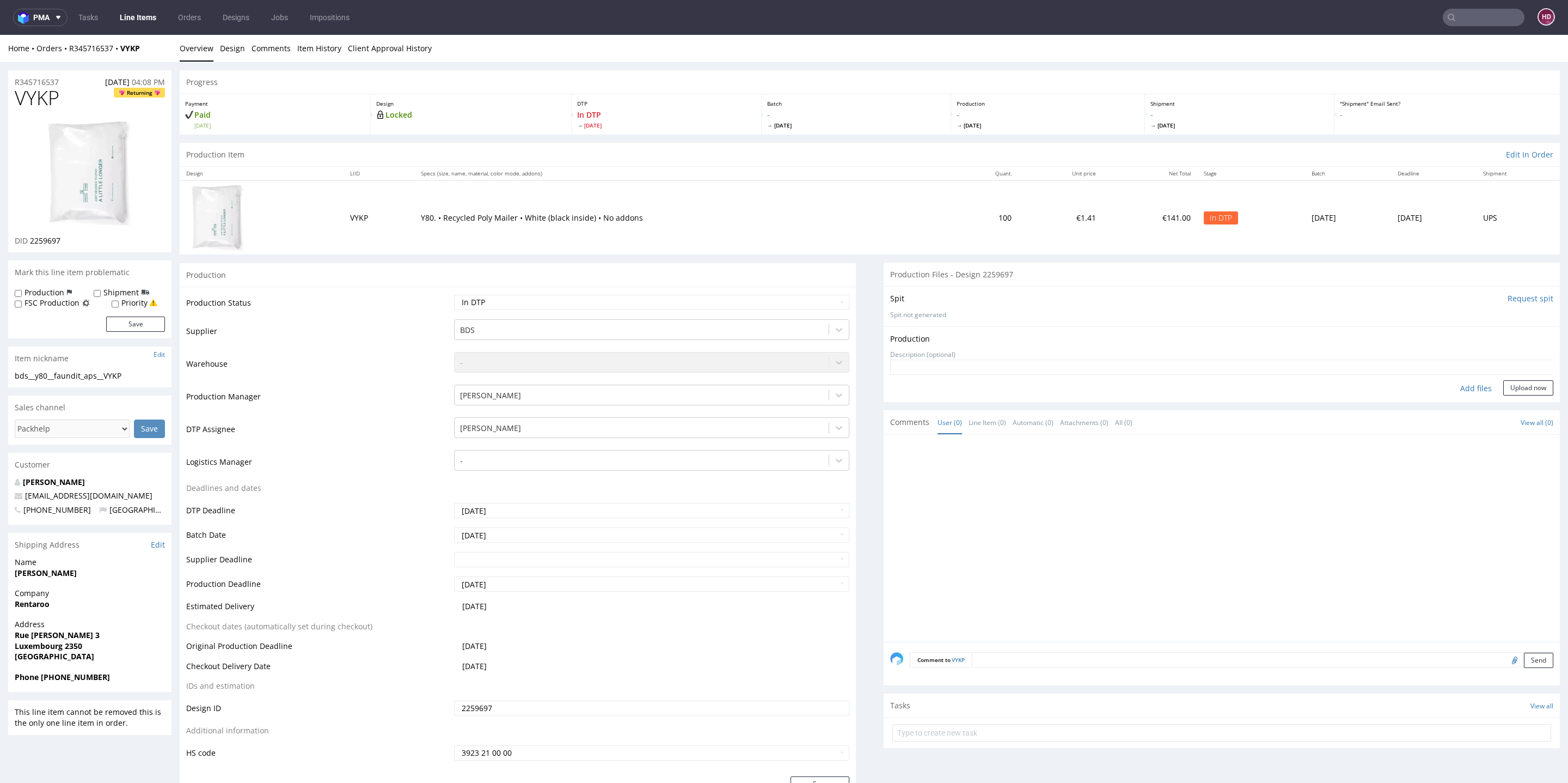
click at [1452, 387] on div "Add files" at bounding box center [1476, 388] width 54 height 16
type input "C:\fakepath\ bds__y80__faundit_aps__VYKP__d2259697__oR345716537.pdf"
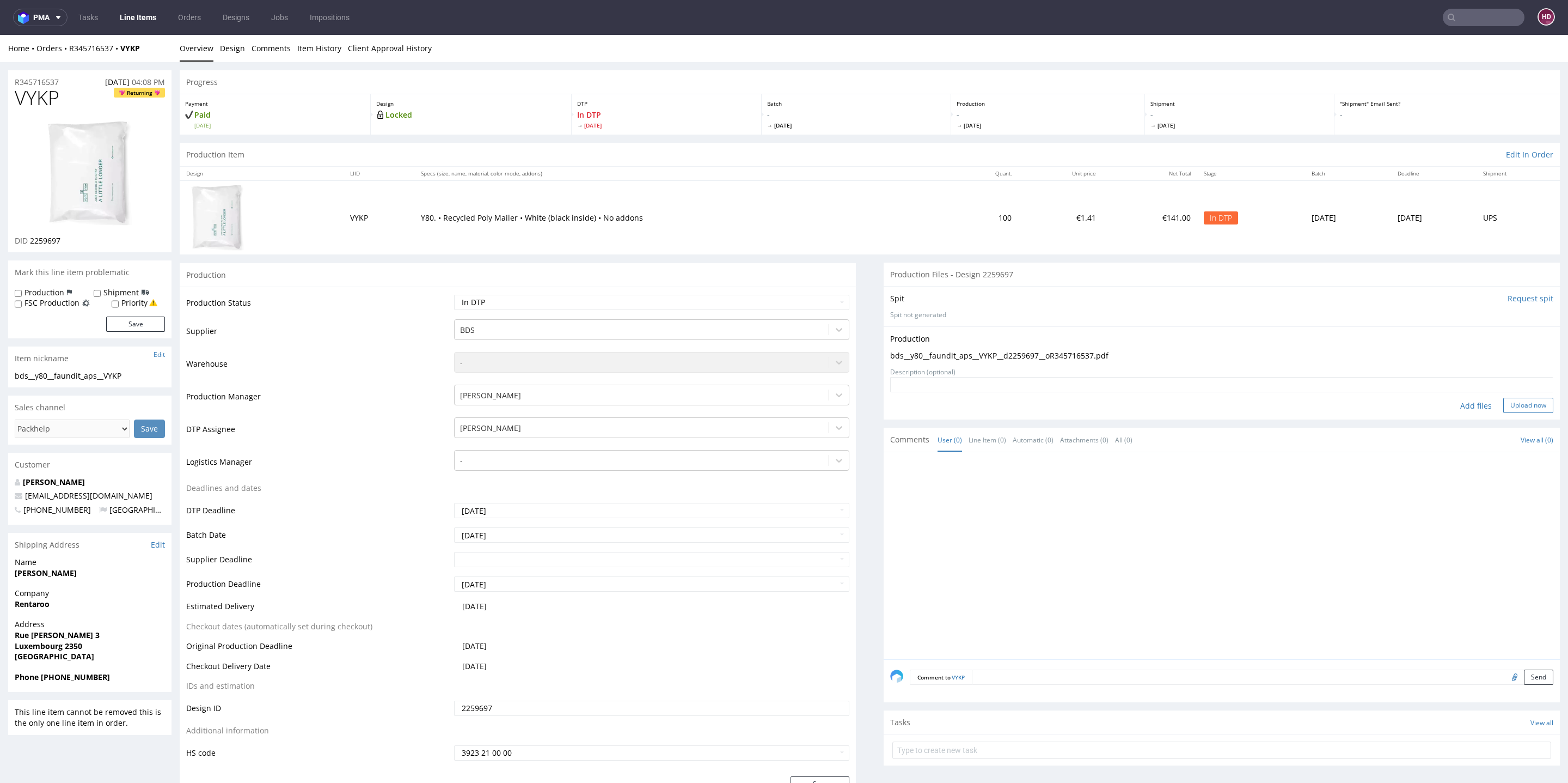
click at [1503, 405] on button "Upload now" at bounding box center [1528, 405] width 50 height 15
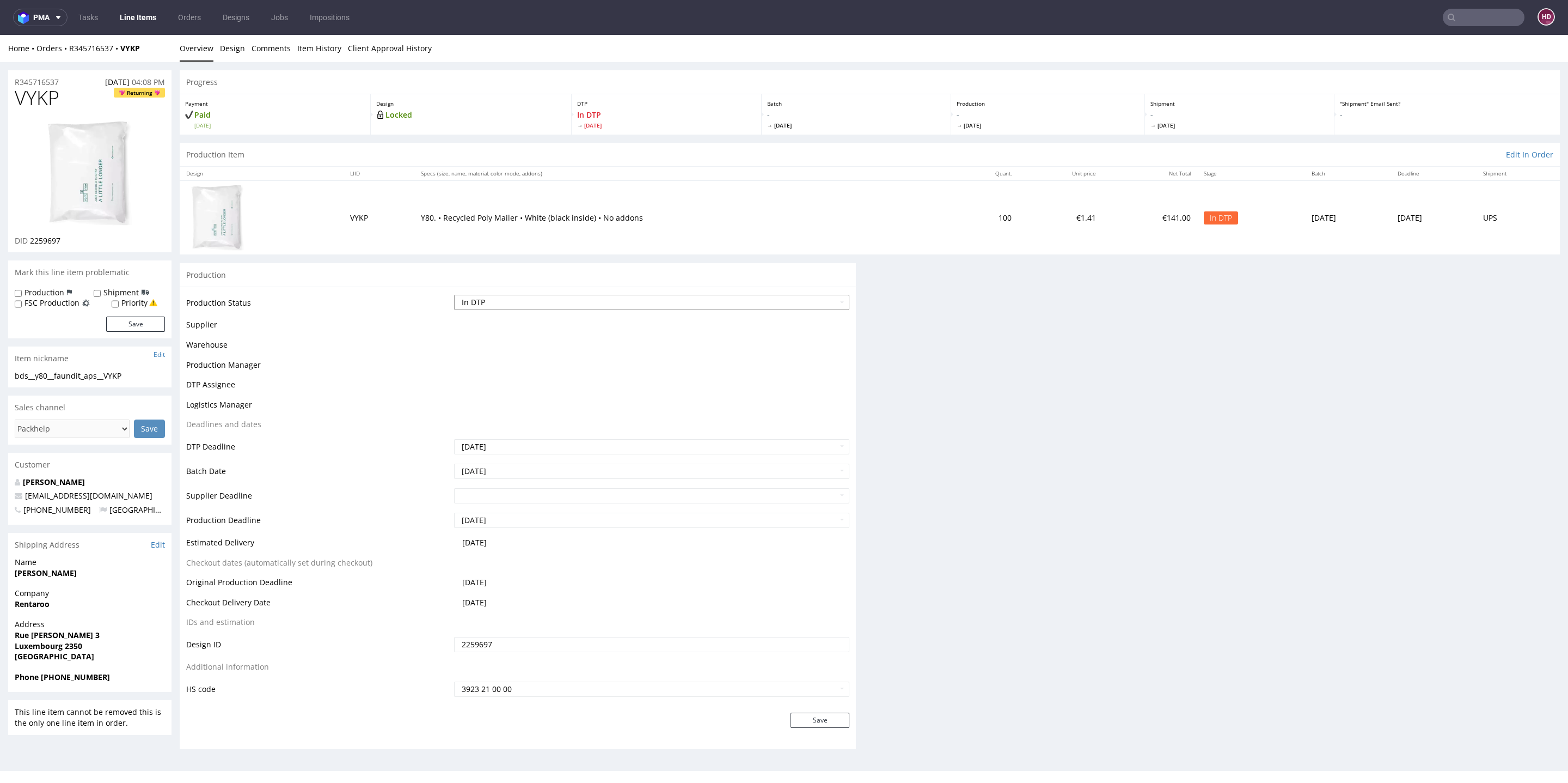
click at [664, 304] on select "Waiting for Artwork Waiting for Diecut Waiting for Mockup Waiting for DTP Waiti…" at bounding box center [651, 302] width 395 height 15
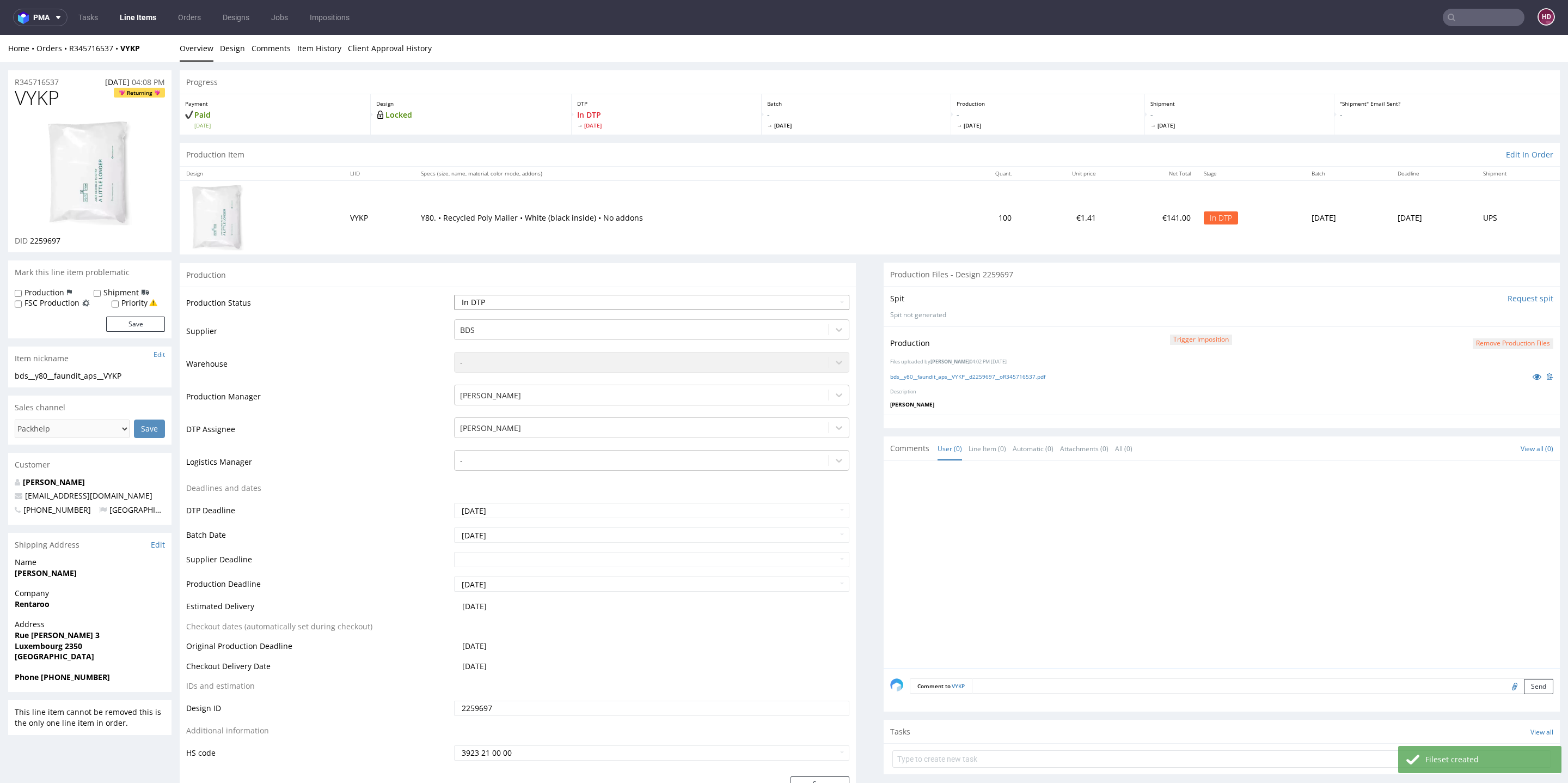
select select "dtp_production_ready"
click at [454, 295] on select "Waiting for Artwork Waiting for Diecut Waiting for Mockup Waiting for DTP Waiti…" at bounding box center [651, 302] width 395 height 15
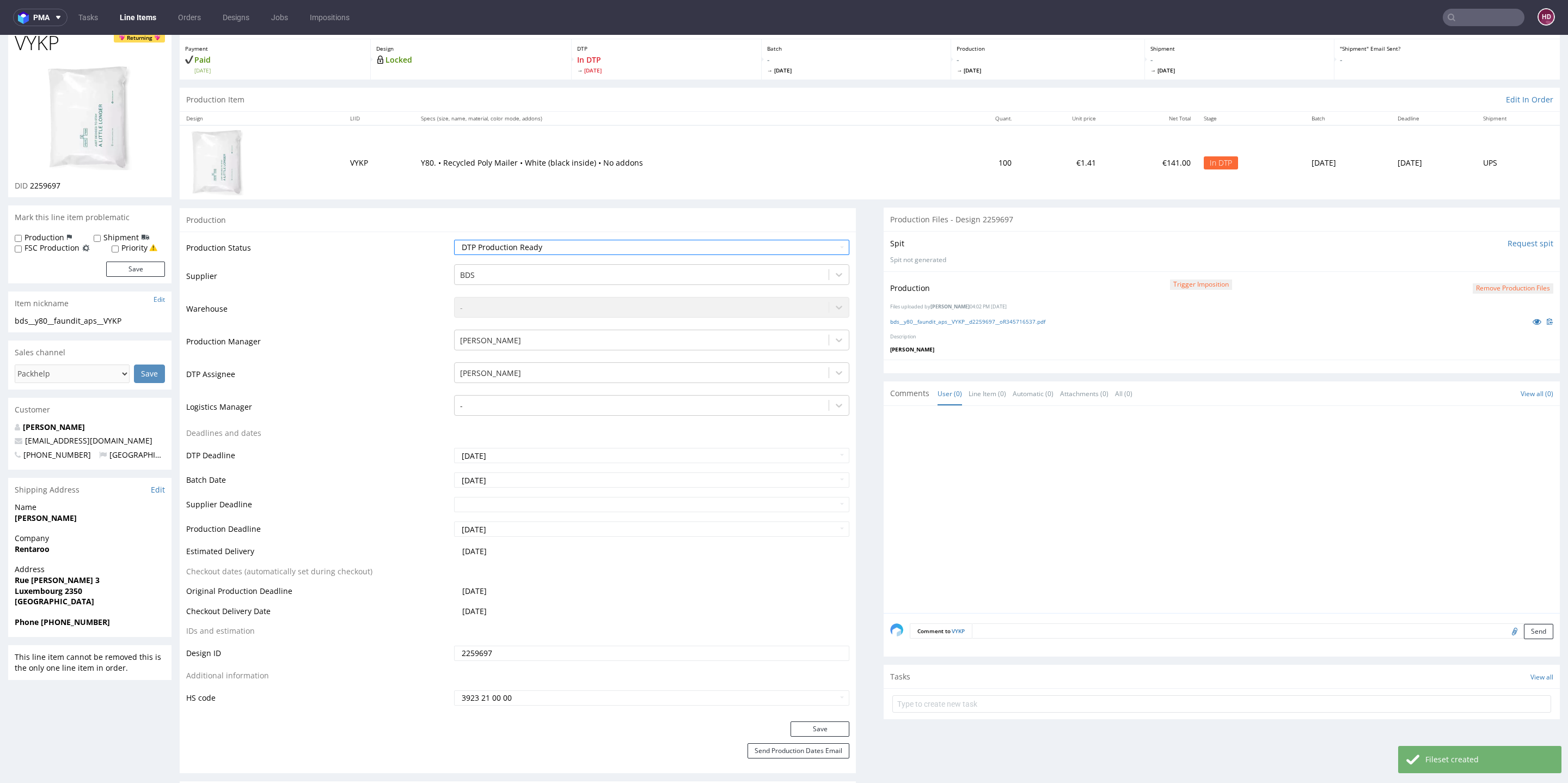
scroll to position [121, 0]
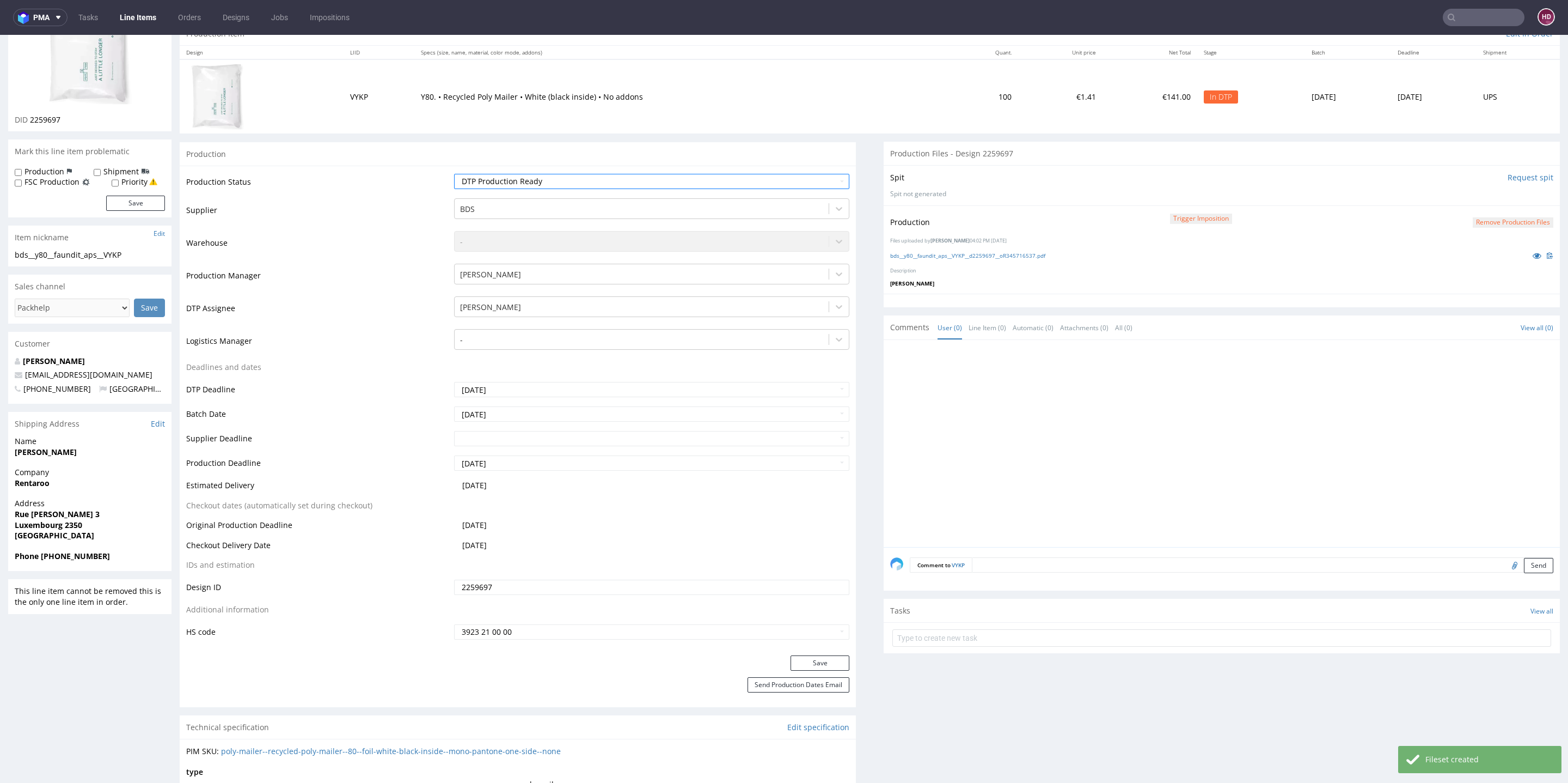
click at [797, 650] on div "Production Status Waiting for Artwork Waiting for Diecut Waiting for Mockup Wai…" at bounding box center [518, 410] width 676 height 489
click at [796, 657] on button "Save" at bounding box center [820, 663] width 59 height 15
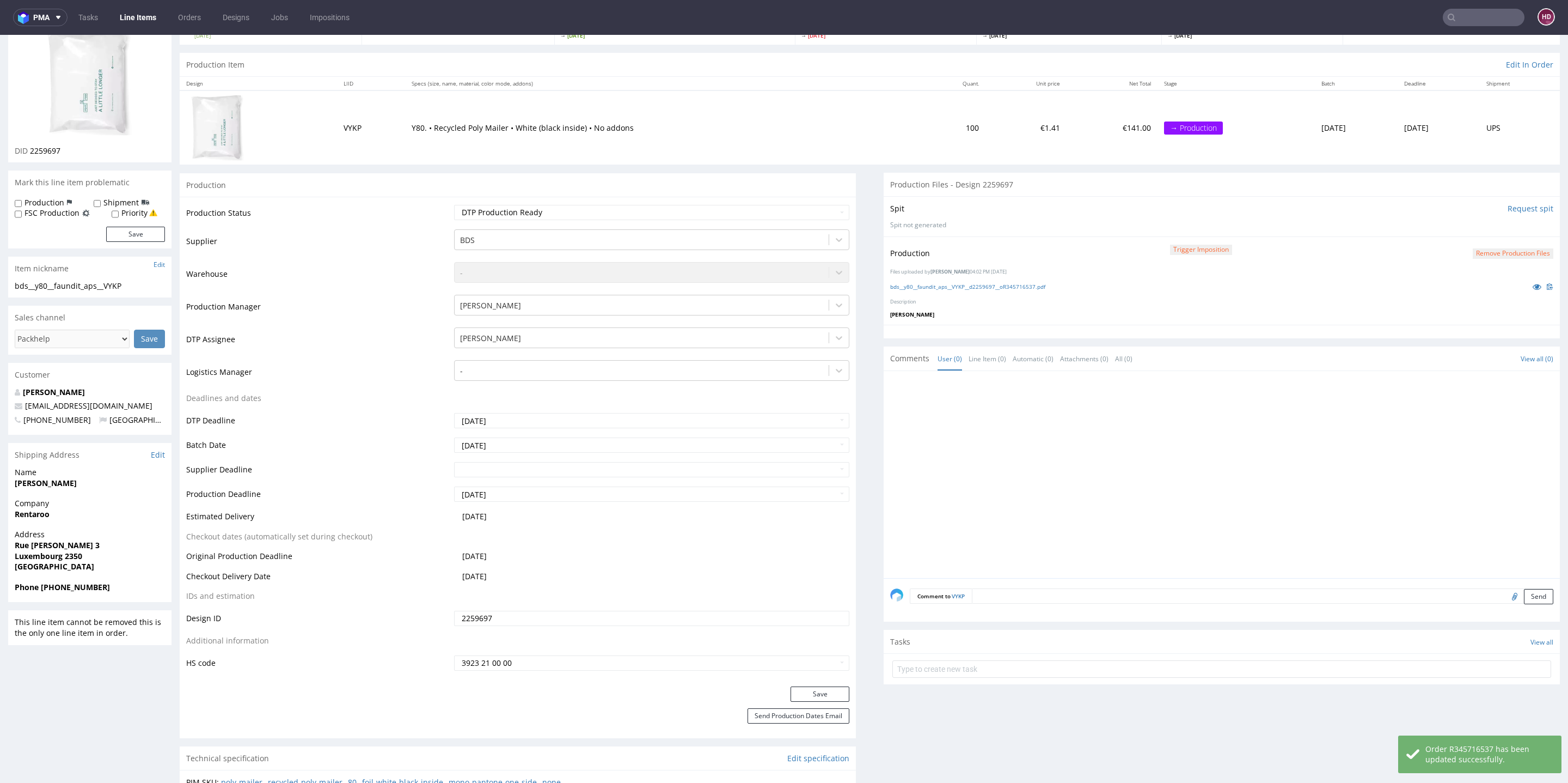
scroll to position [76, 0]
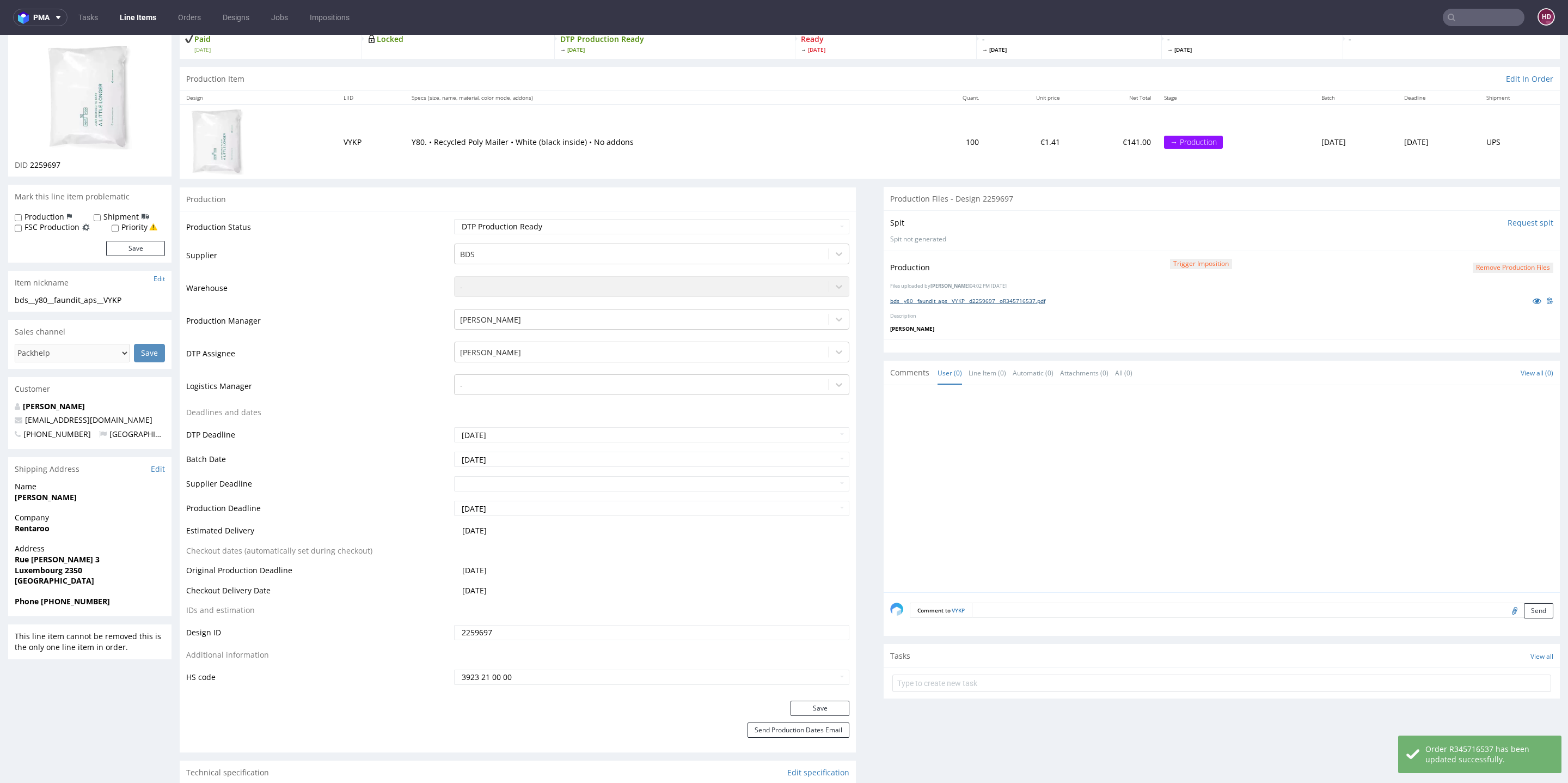
click at [983, 297] on link "bds__y80__faundit_aps__VYKP__d2259697__oR345716537.pdf" at bounding box center [968, 300] width 155 height 7
click at [810, 708] on button "Save" at bounding box center [820, 708] width 59 height 15
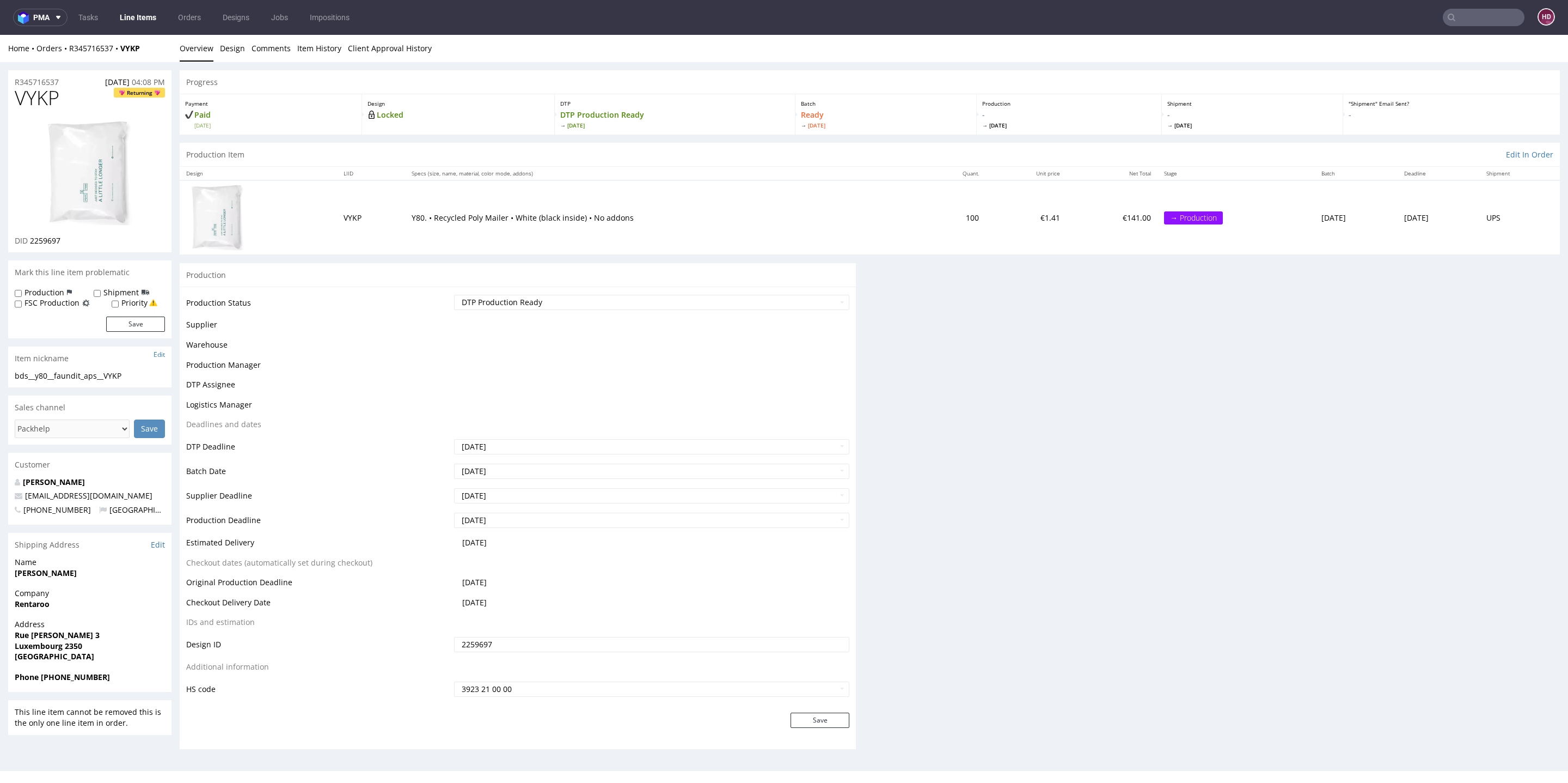
scroll to position [0, 0]
click at [128, 12] on link "Line Items" at bounding box center [138, 18] width 49 height 18
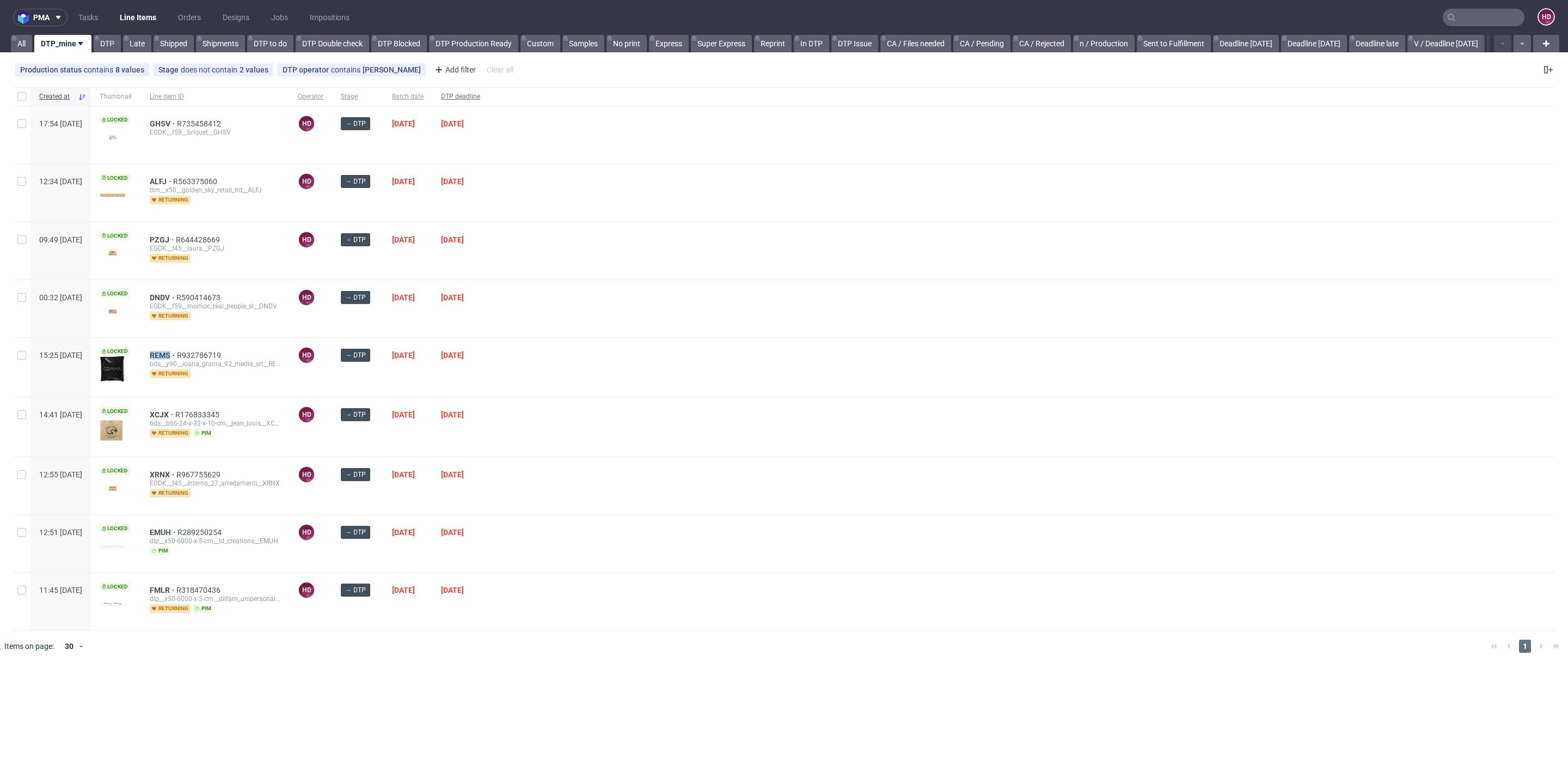
click at [480, 96] on span "DTP deadline" at bounding box center [461, 97] width 39 height 9
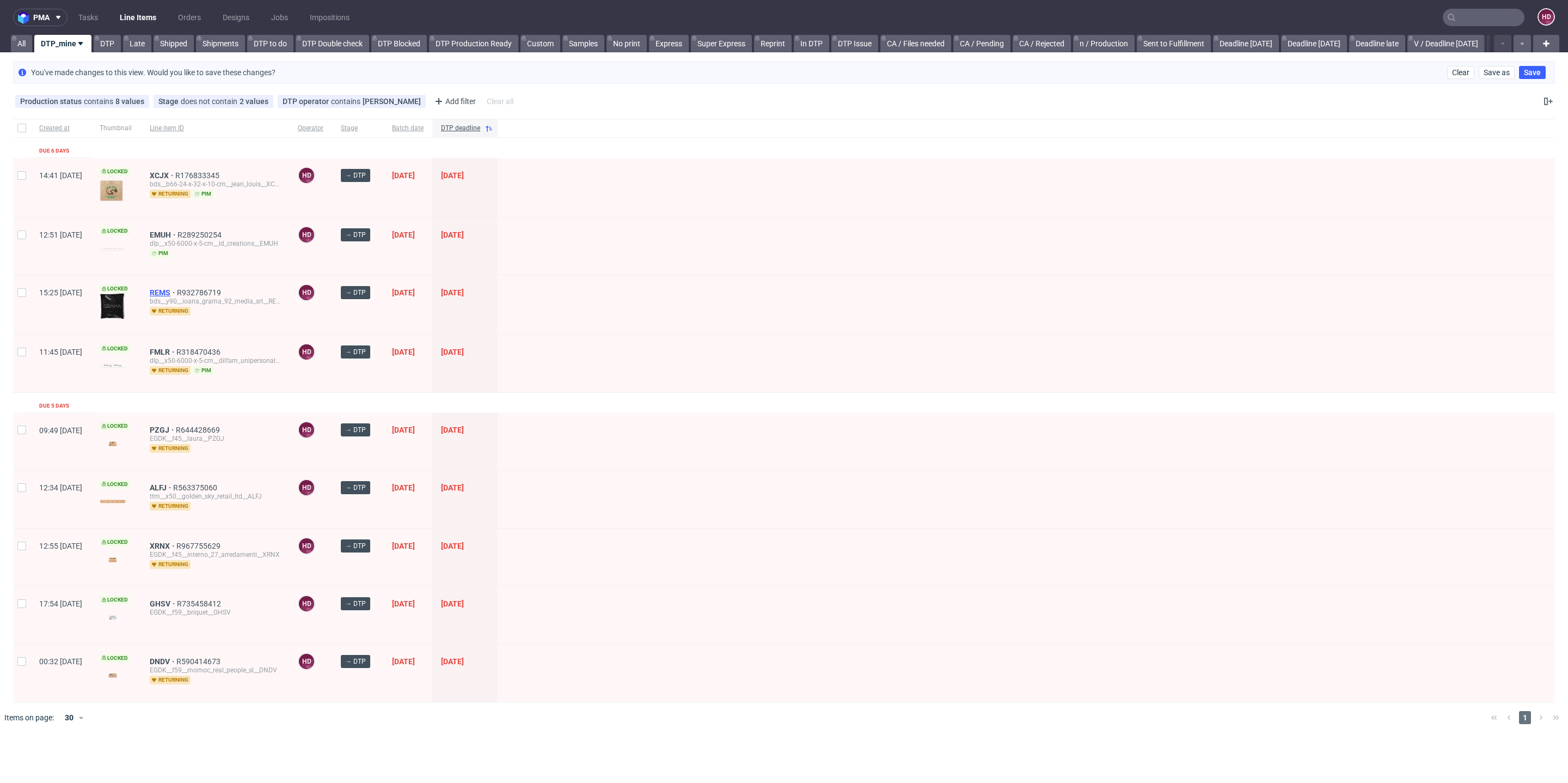
click at [177, 289] on span "REMS" at bounding box center [163, 292] width 27 height 9
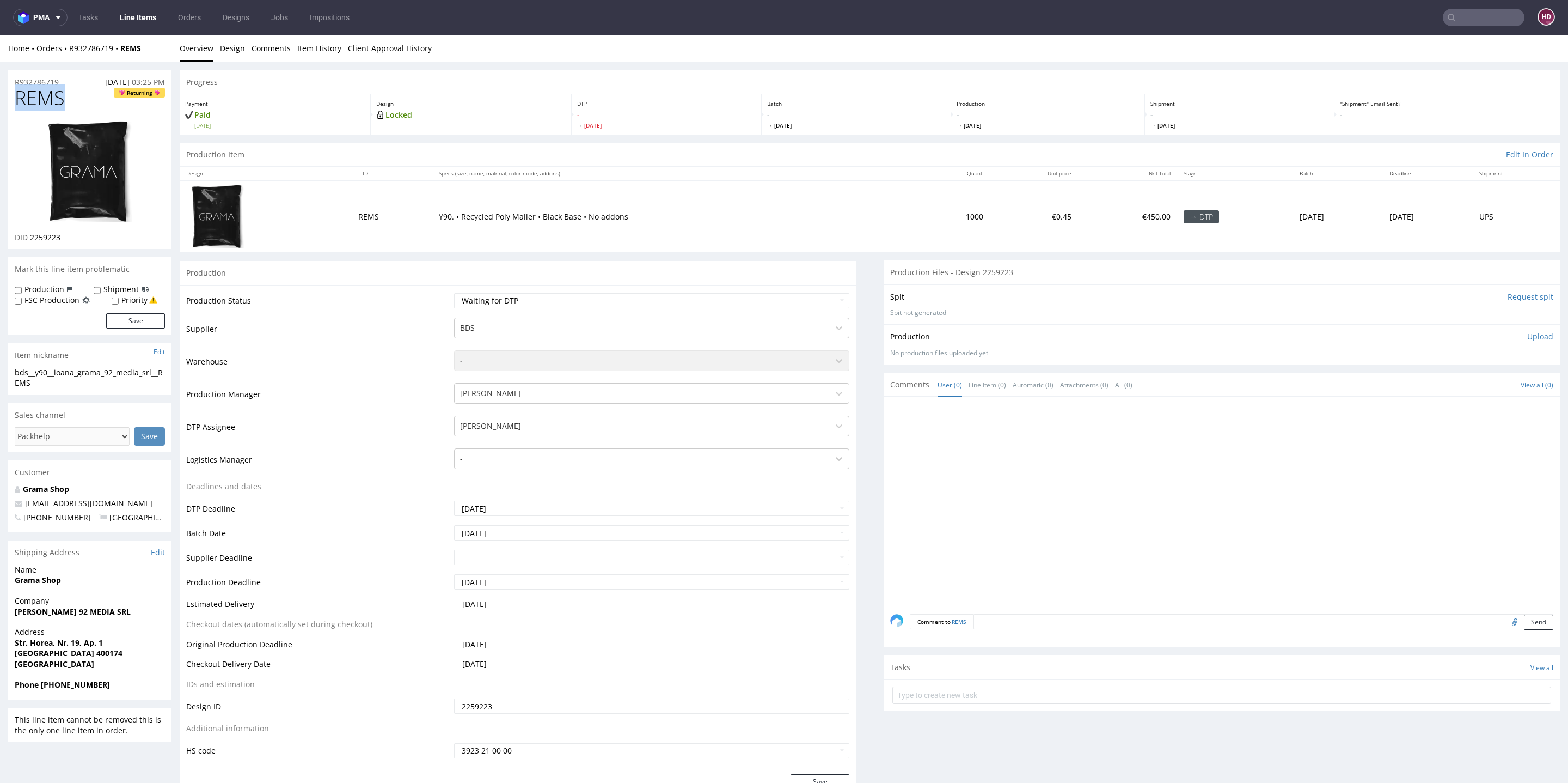
drag, startPoint x: 59, startPoint y: 98, endPoint x: 0, endPoint y: 97, distance: 59.0
click at [706, 301] on select "Waiting for Artwork Waiting for Diecut Waiting for Mockup Waiting for DTP Waiti…" at bounding box center [651, 300] width 395 height 15
select select "dtp_in_process"
click at [454, 293] on select "Waiting for Artwork Waiting for Diecut Waiting for Mockup Waiting for DTP Waiti…" at bounding box center [651, 300] width 395 height 15
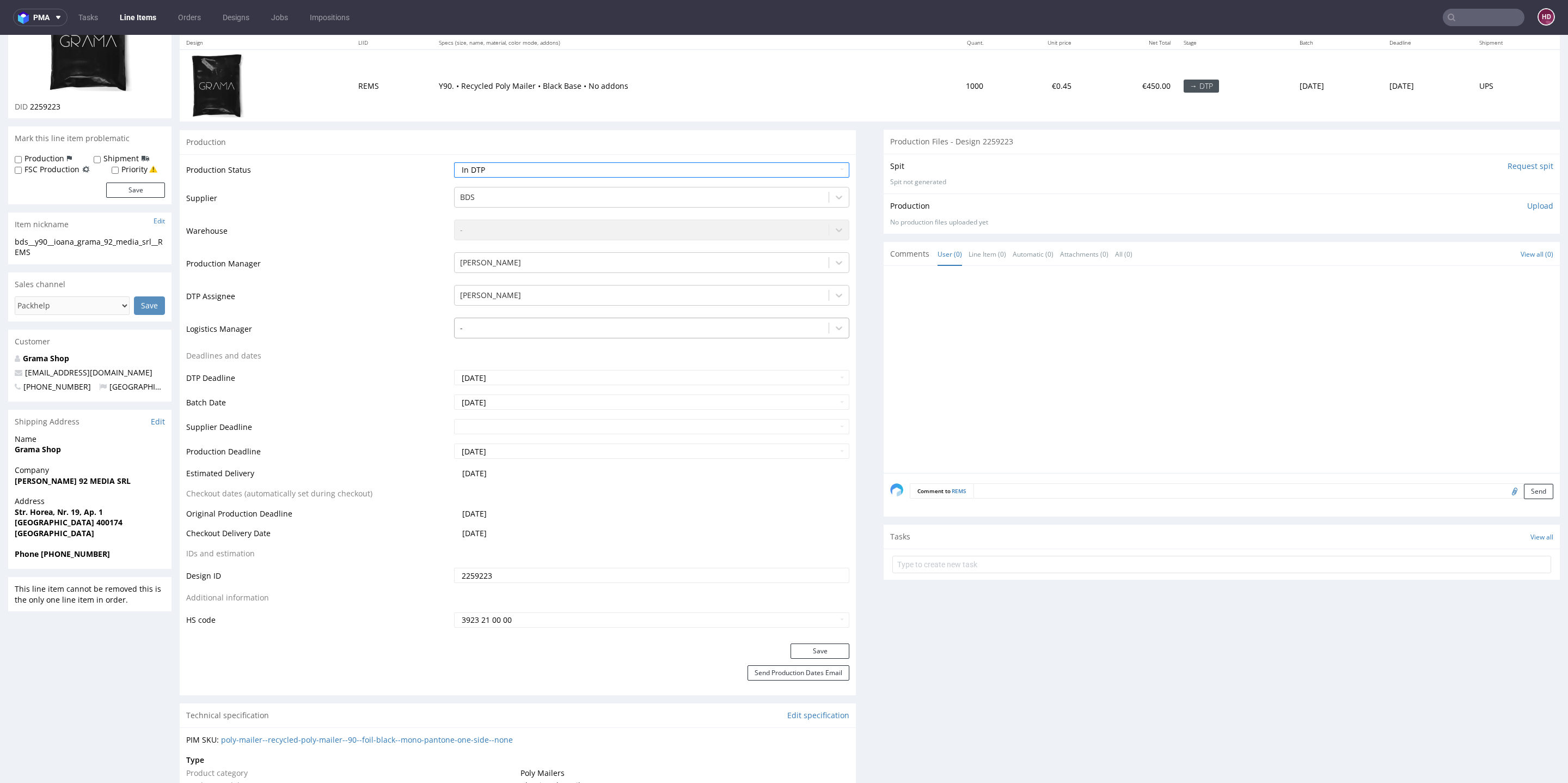
scroll to position [201, 0]
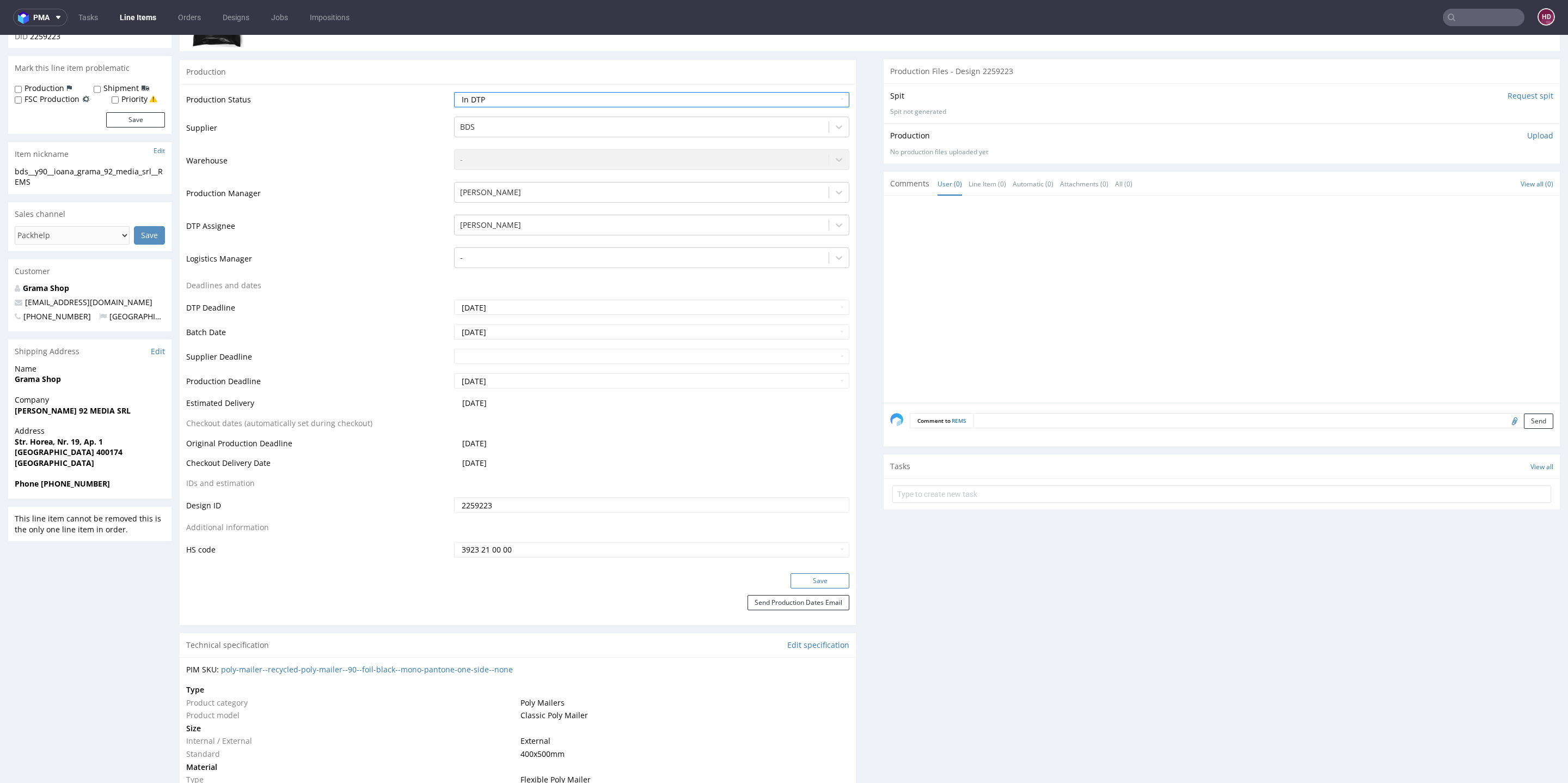
click at [791, 576] on button "Save" at bounding box center [820, 580] width 59 height 15
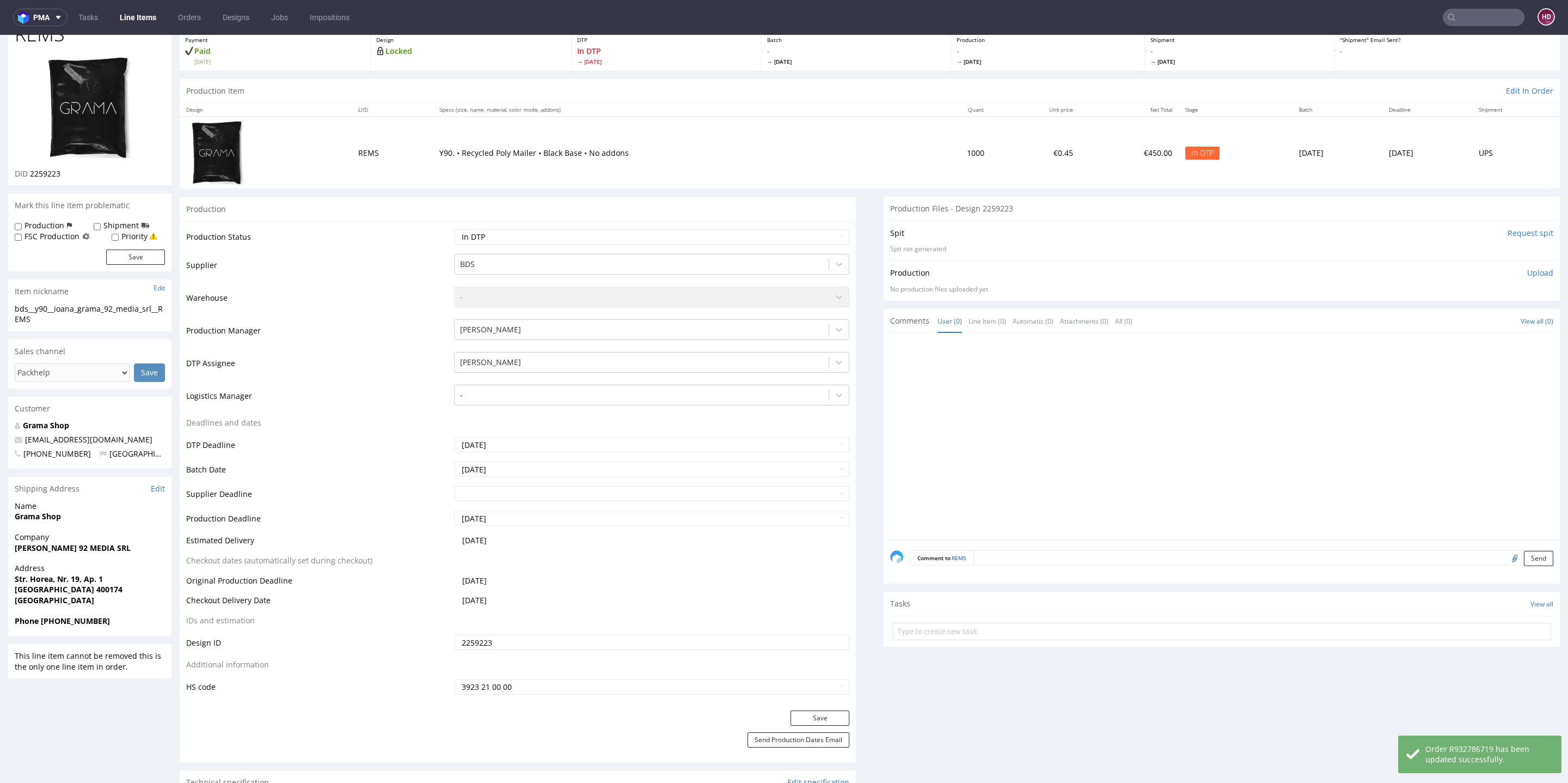
scroll to position [64, 0]
click at [65, 171] on div "DID 2259223" at bounding box center [90, 174] width 150 height 11
drag, startPoint x: 53, startPoint y: 170, endPoint x: 30, endPoint y: 175, distance: 23.5
click at [30, 175] on div "DID 2259223" at bounding box center [90, 174] width 150 height 11
drag, startPoint x: 39, startPoint y: 319, endPoint x: 12, endPoint y: 310, distance: 28.5
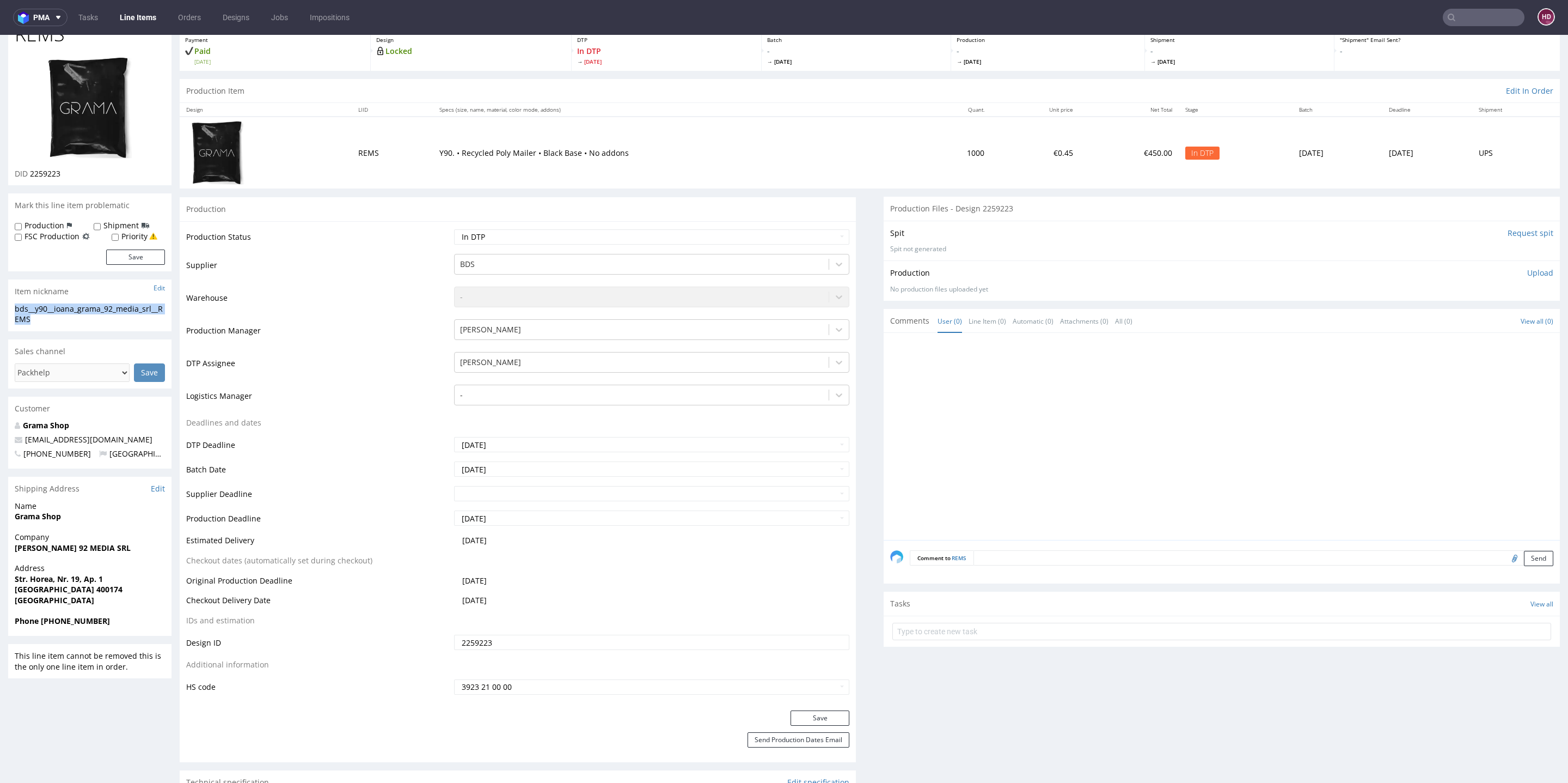
click at [12, 310] on div "bds__y90__ioana_grama_92_media_srl__REMS bds__y90 __ioana_grama_92_media_srl__R…" at bounding box center [89, 317] width 163 height 28
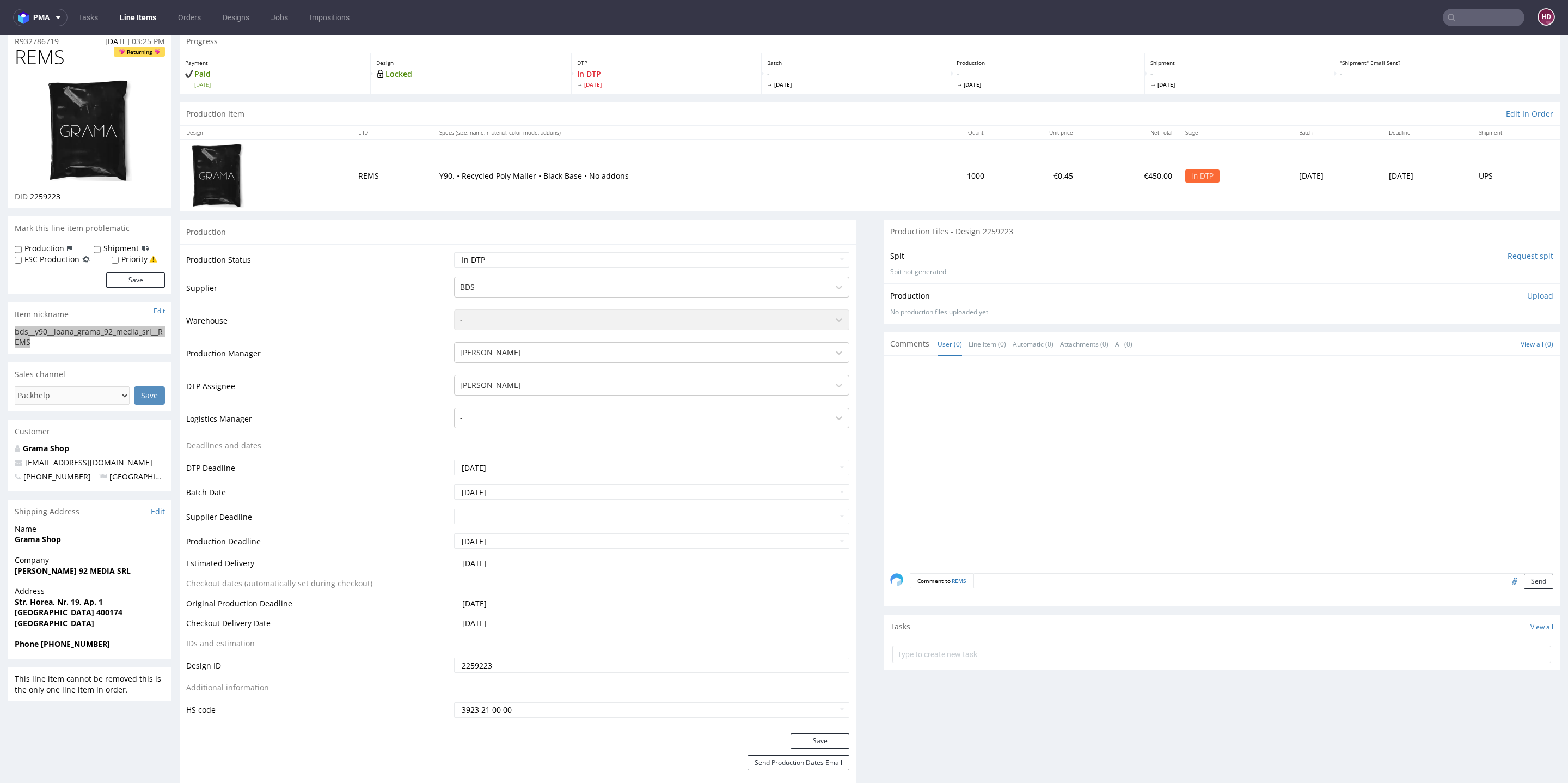
scroll to position [0, 0]
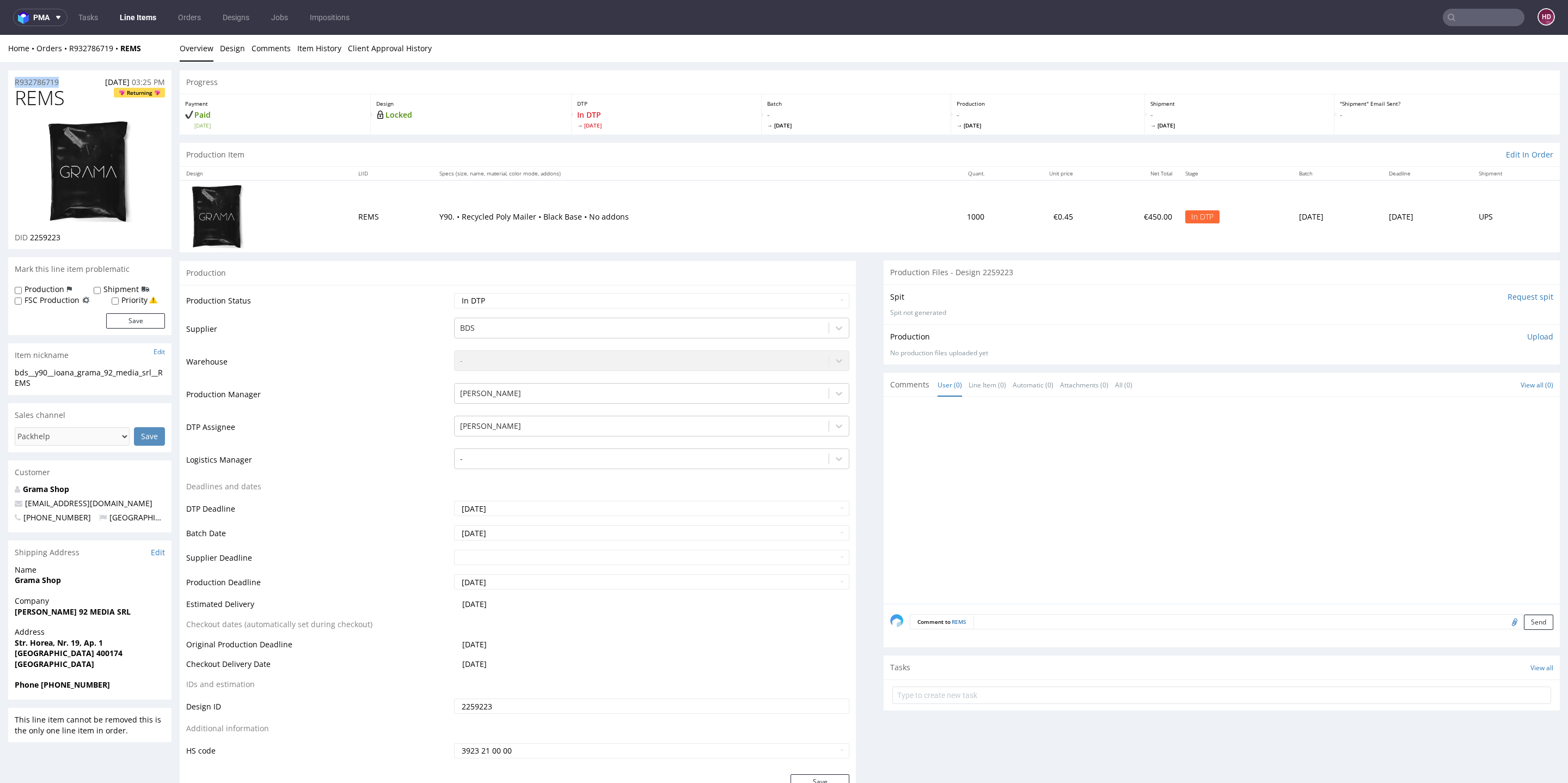
drag, startPoint x: 66, startPoint y: 79, endPoint x: 0, endPoint y: 64, distance: 67.7
drag, startPoint x: 81, startPoint y: 234, endPoint x: 30, endPoint y: 241, distance: 51.5
click at [30, 241] on div "DID 2259223" at bounding box center [90, 237] width 150 height 11
drag, startPoint x: 58, startPoint y: 97, endPoint x: 0, endPoint y: 115, distance: 60.7
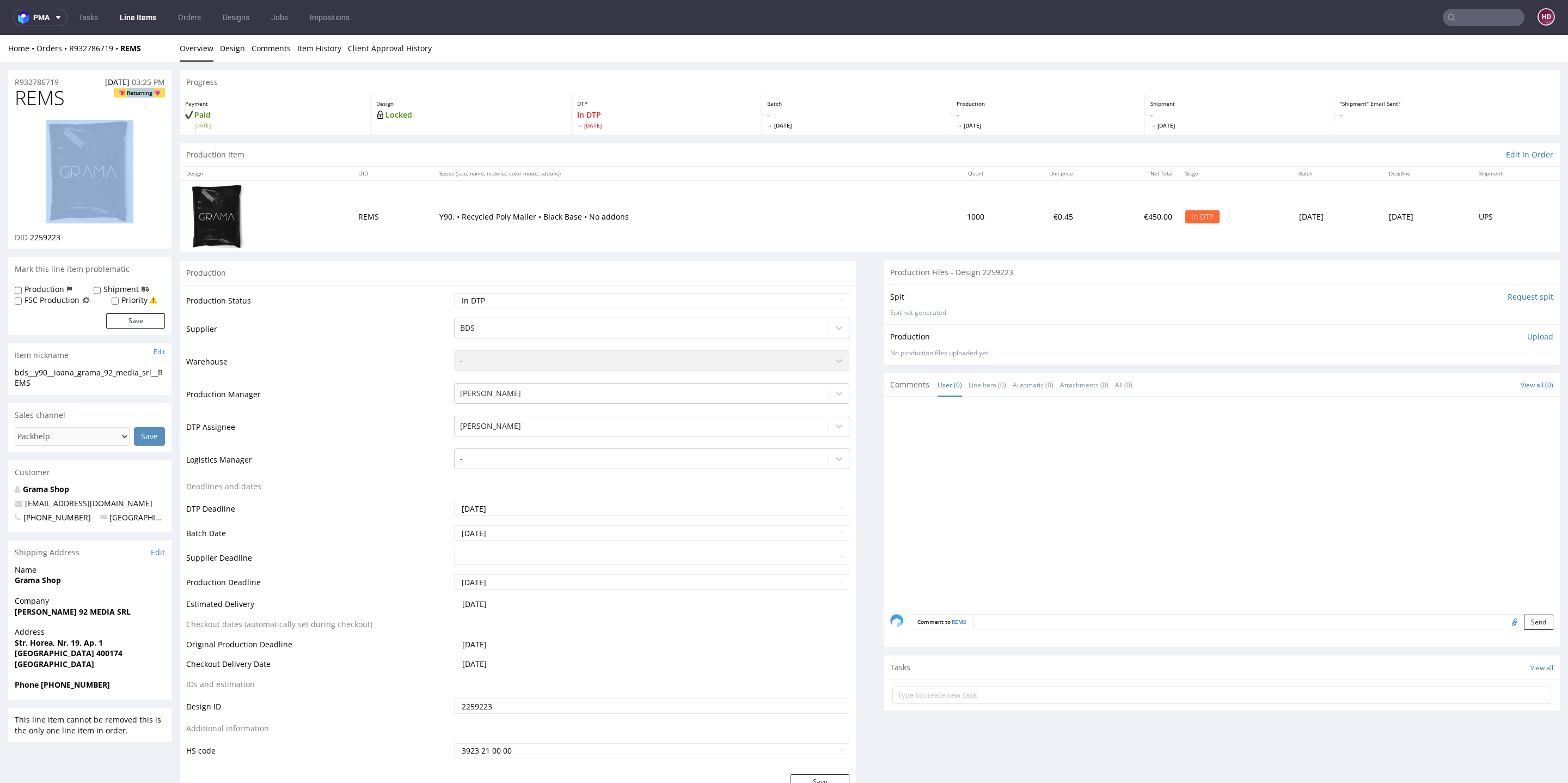
click at [1527, 334] on p "Upload" at bounding box center [1540, 337] width 26 height 11
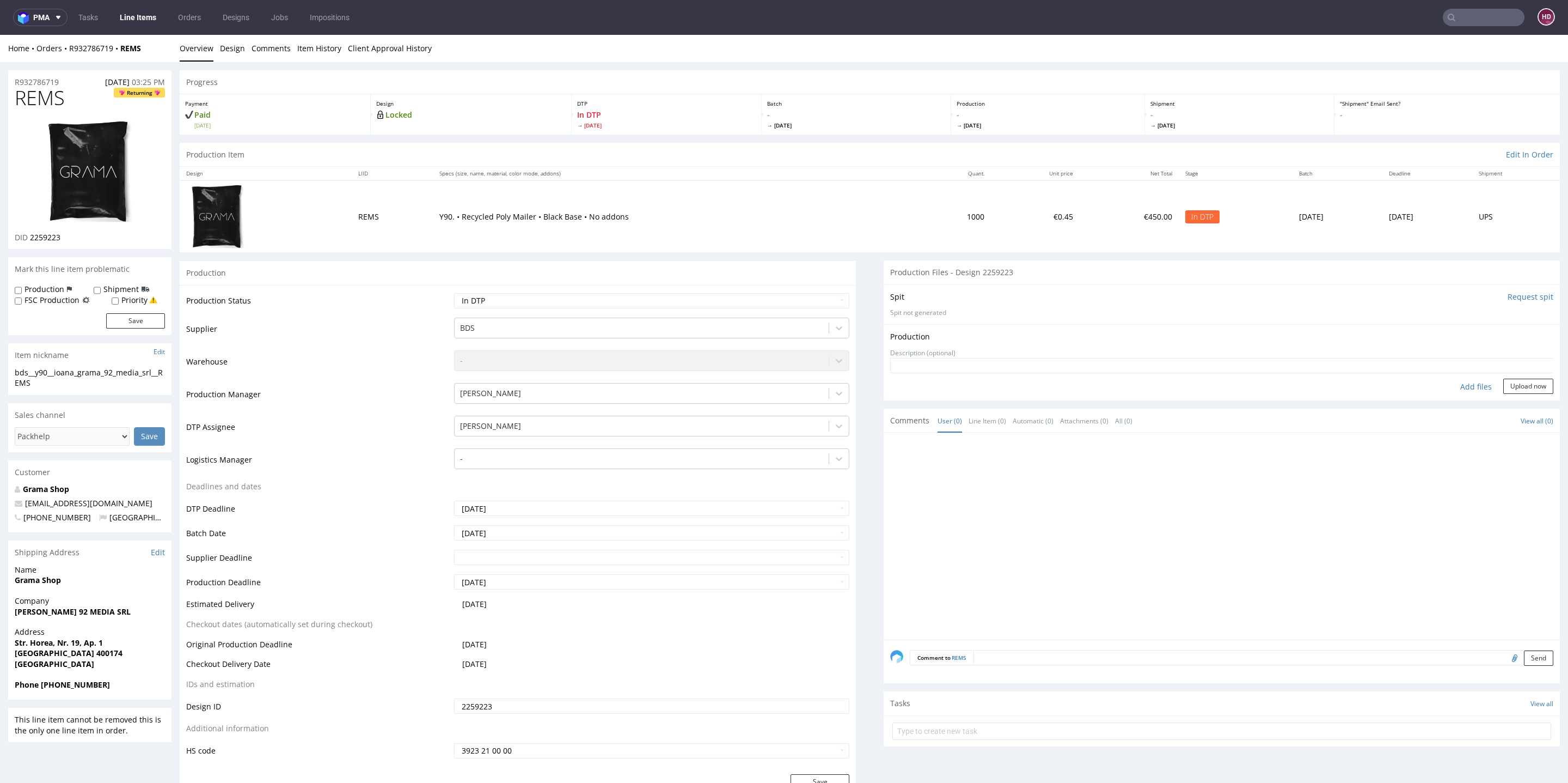
click at [1461, 385] on div "Add files" at bounding box center [1476, 386] width 54 height 16
type input "C:\fakepath\bds__y90__ioana_grama_92_media_srl__REMS__d2259223__oR932786719.pdf"
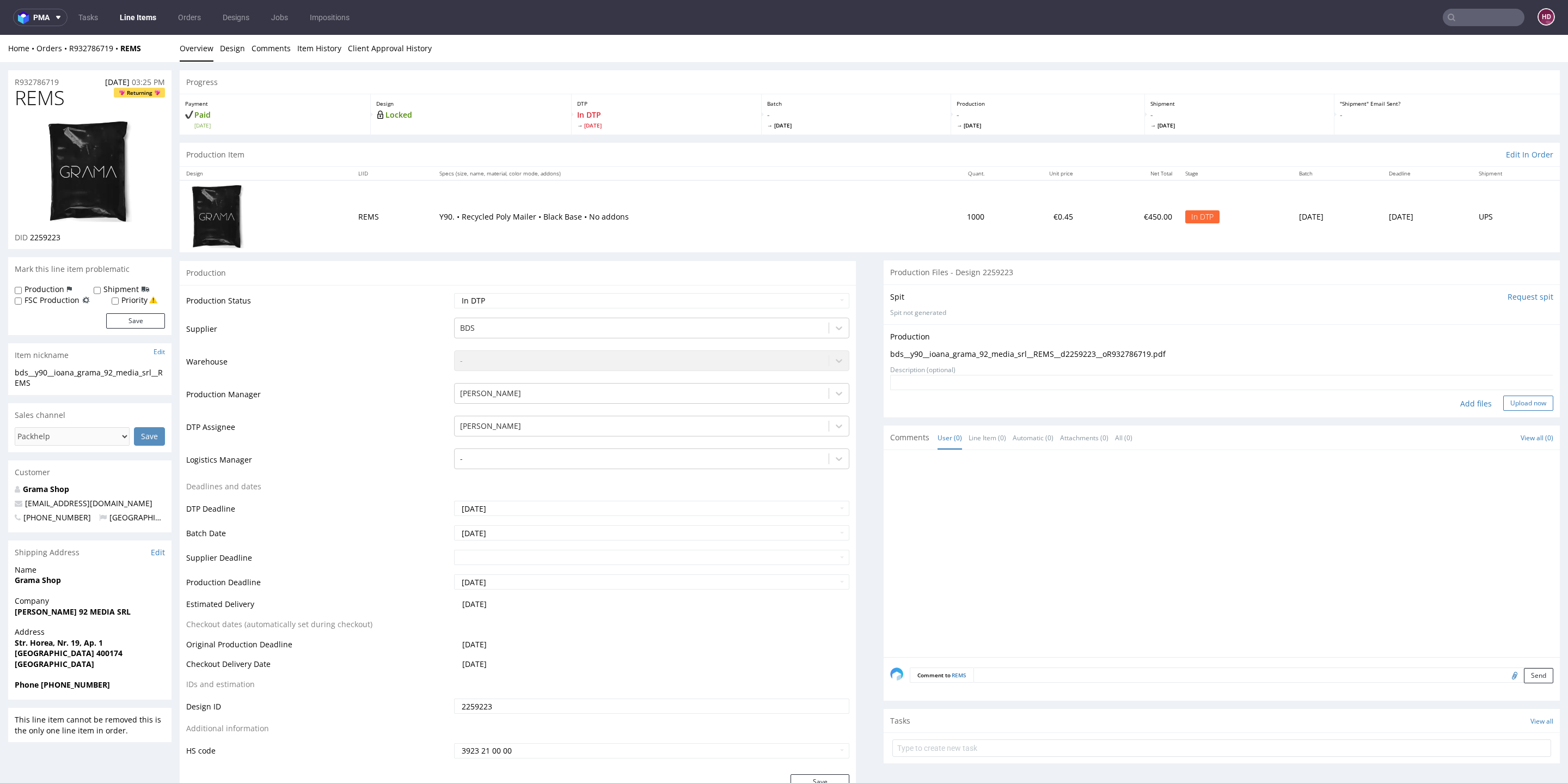
click at [1503, 403] on button "Upload now" at bounding box center [1528, 403] width 50 height 15
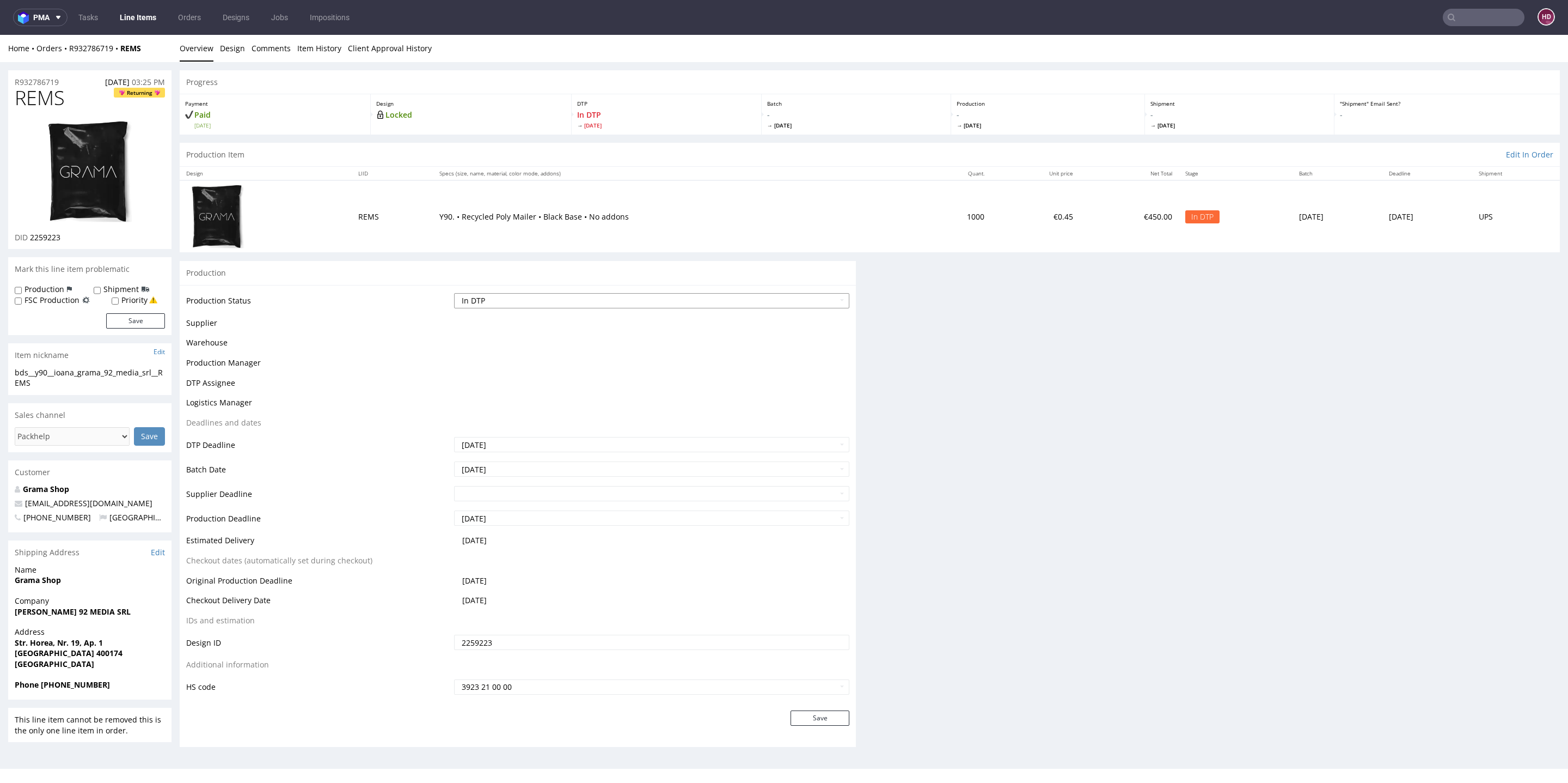
click at [664, 296] on select "Waiting for Artwork Waiting for Diecut Waiting for Mockup Waiting for DTP Waiti…" at bounding box center [651, 300] width 395 height 15
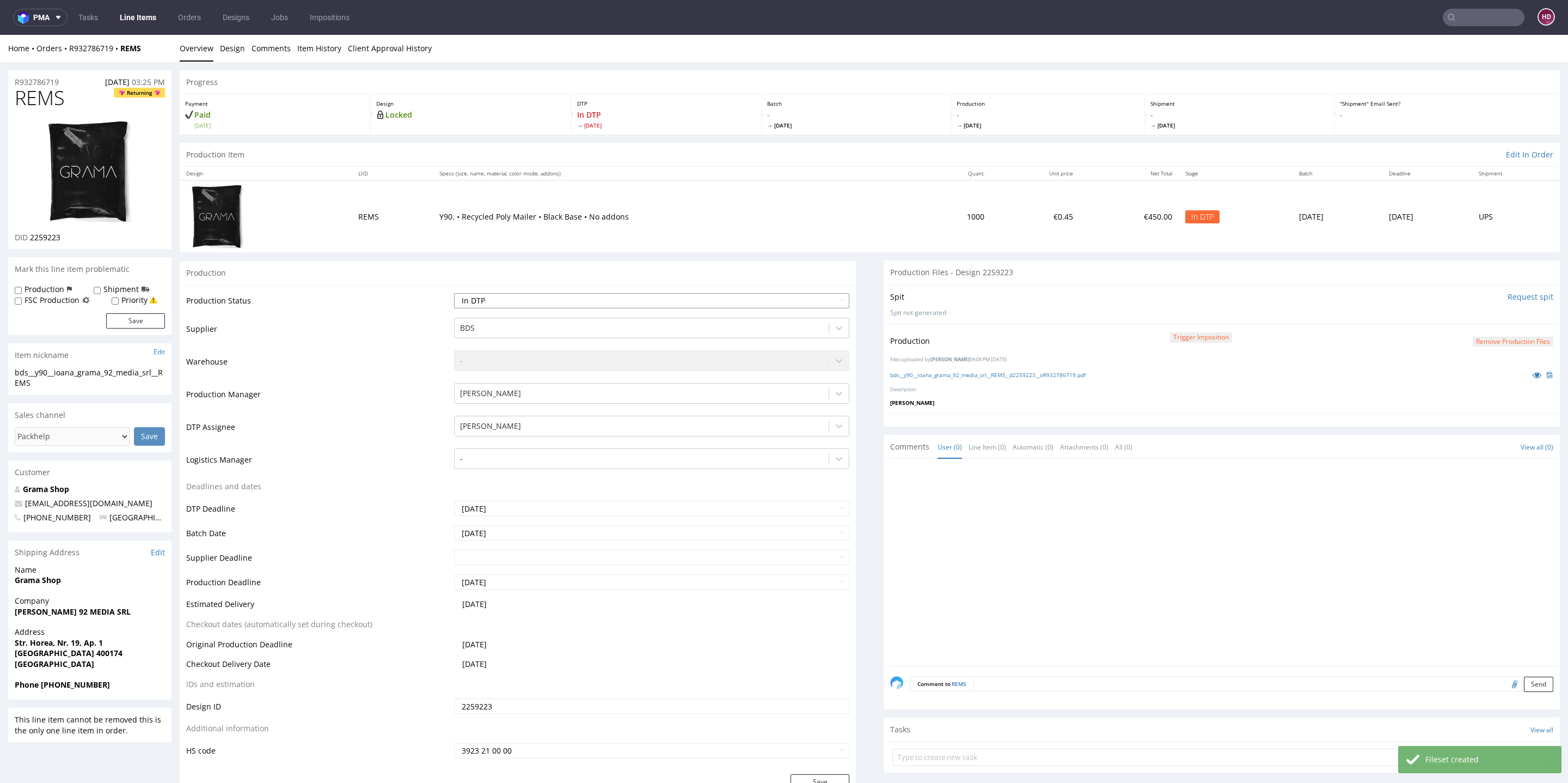
select select "dtp_production_ready"
click at [454, 293] on select "Waiting for Artwork Waiting for Diecut Waiting for Mockup Waiting for DTP Waiti…" at bounding box center [651, 300] width 395 height 15
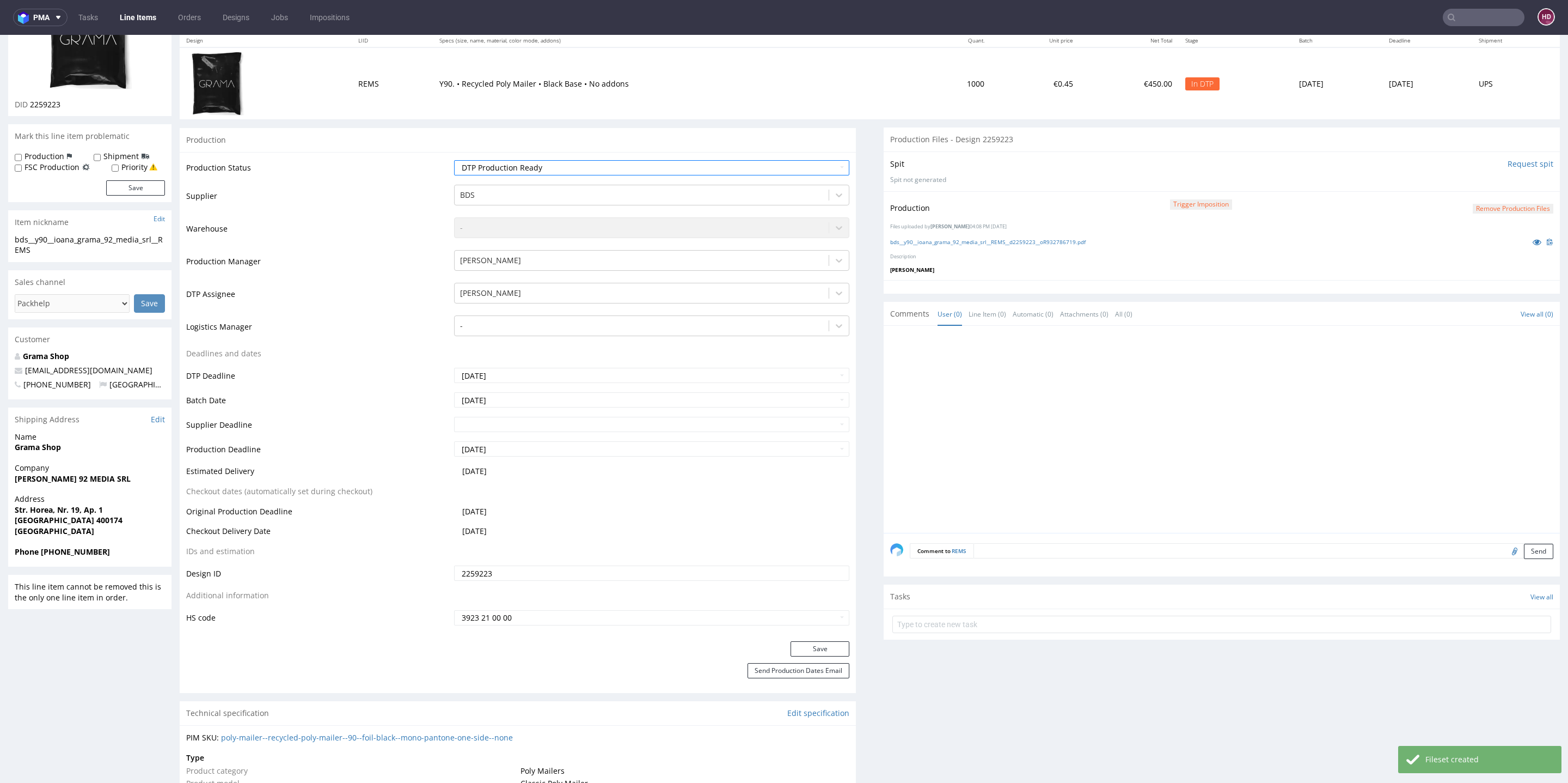
scroll to position [151, 0]
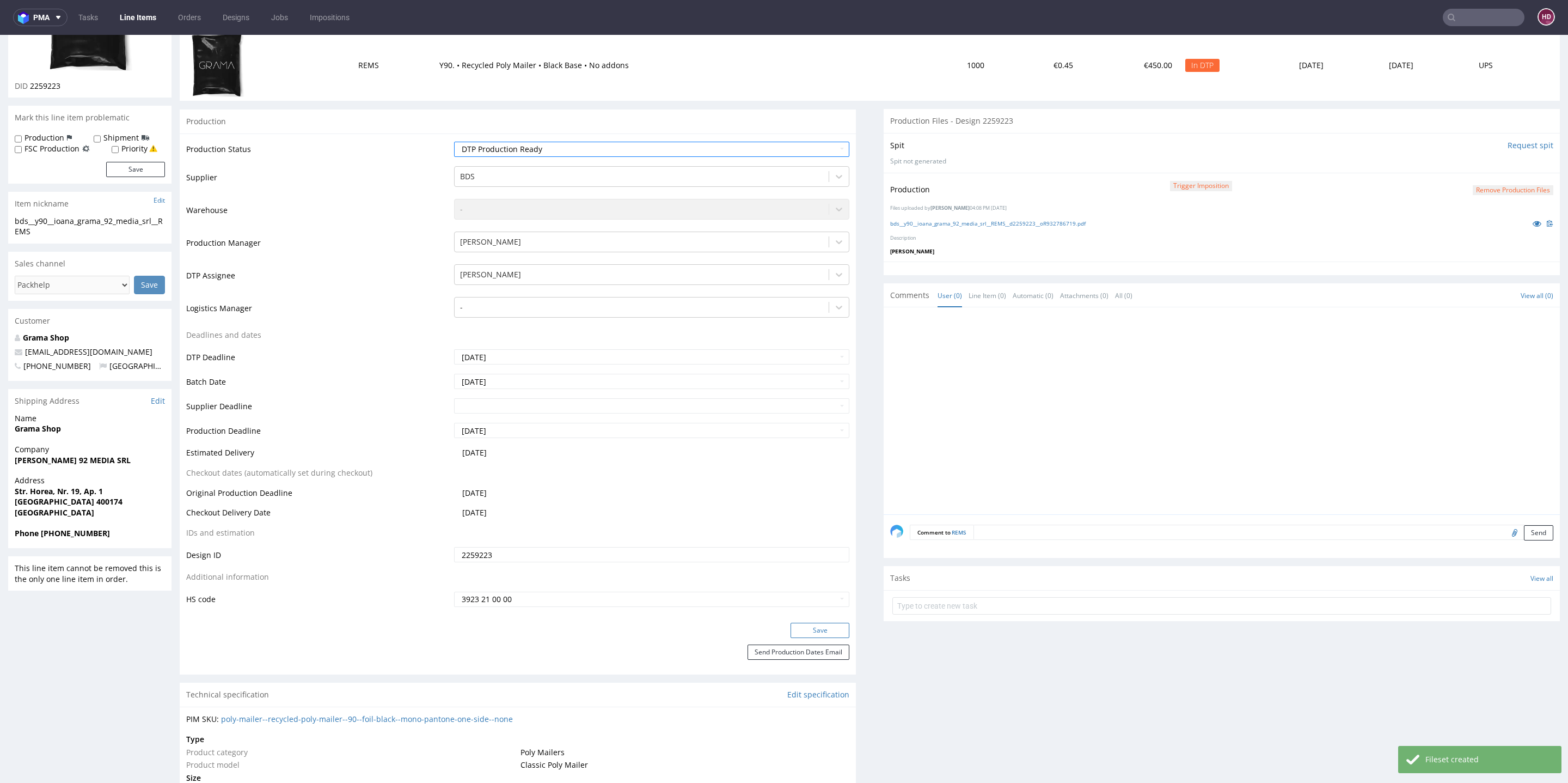
click at [810, 626] on button "Save" at bounding box center [820, 630] width 59 height 15
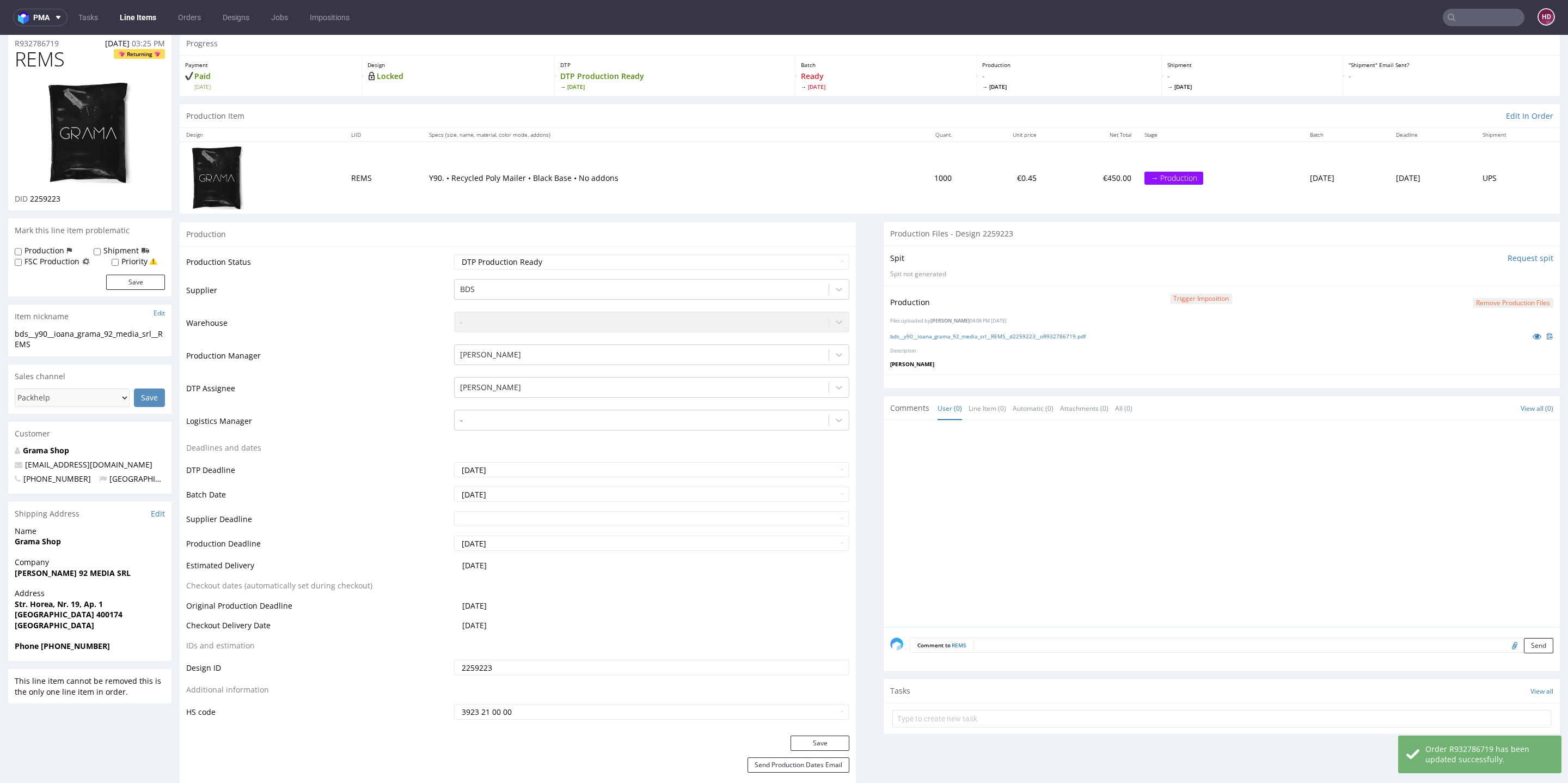
scroll to position [0, 0]
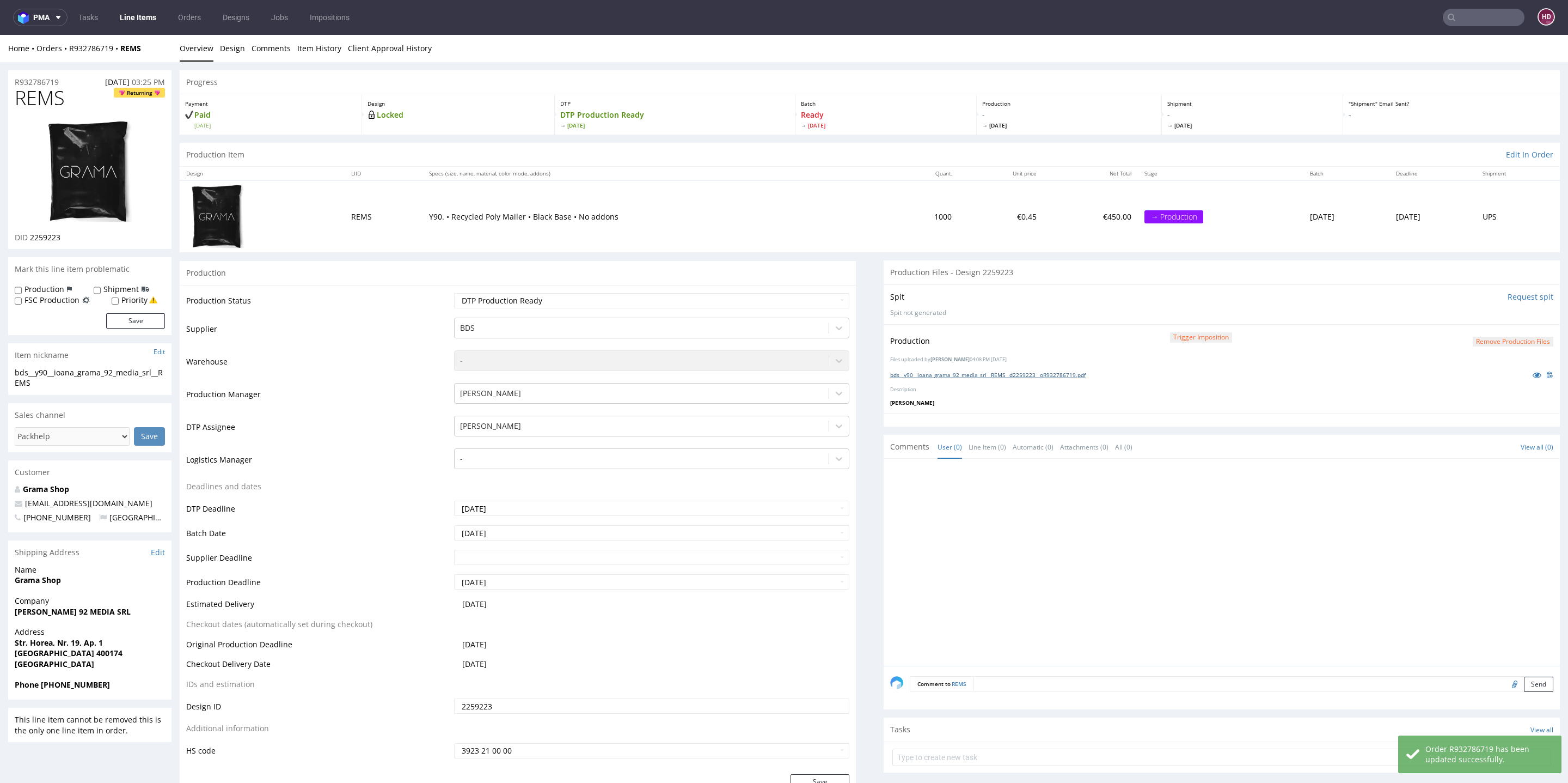
click at [1016, 371] on link "bds__y90__ioana_grama_92_media_srl__REMS__d2259223__oR932786719.pdf" at bounding box center [988, 374] width 195 height 7
click at [157, 22] on link "Line Items" at bounding box center [138, 18] width 49 height 18
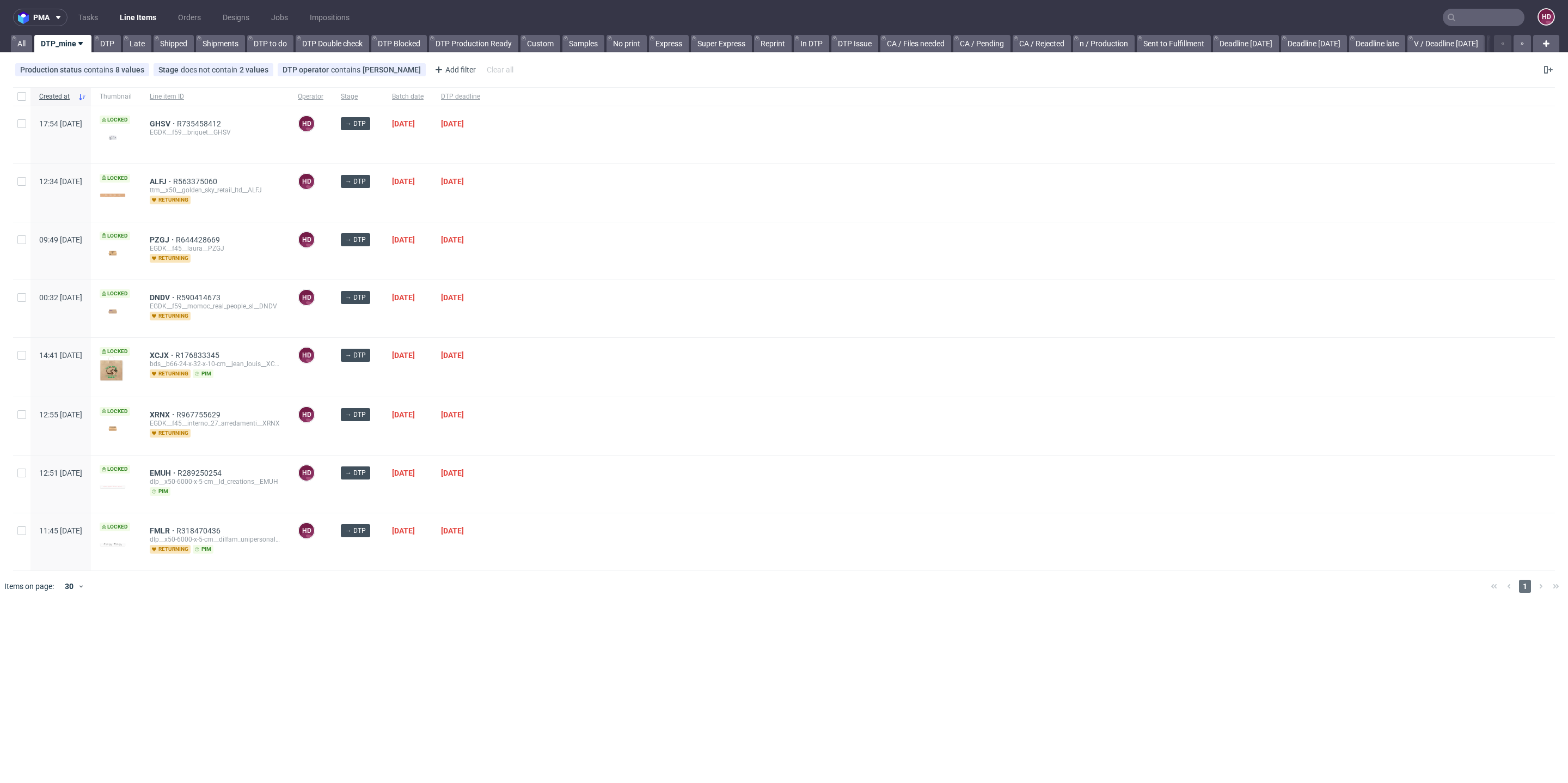
scroll to position [8, 0]
